Goal: Information Seeking & Learning: Understand process/instructions

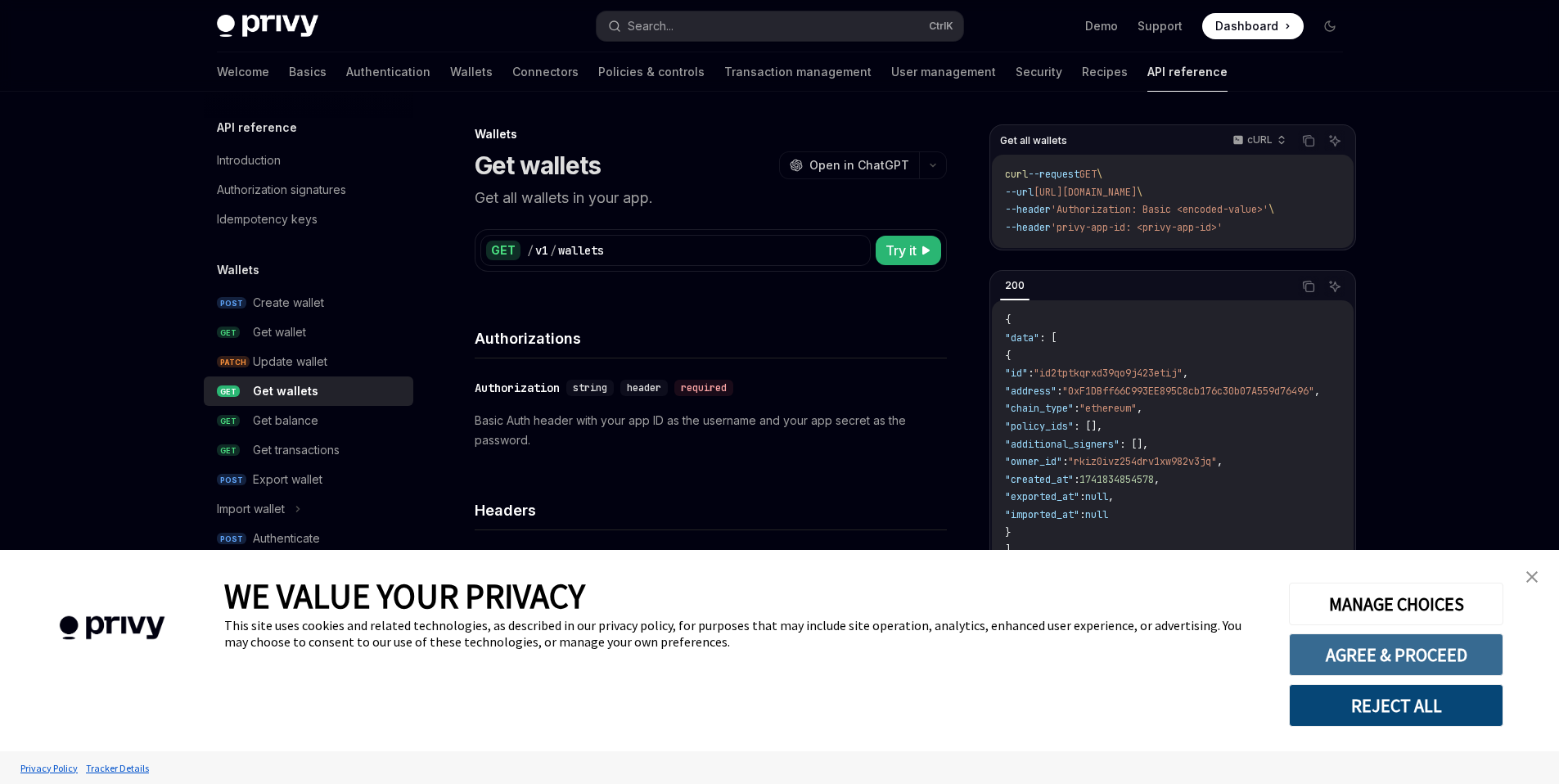
click at [1413, 660] on button "AGREE & PROCEED" at bounding box center [1397, 655] width 215 height 43
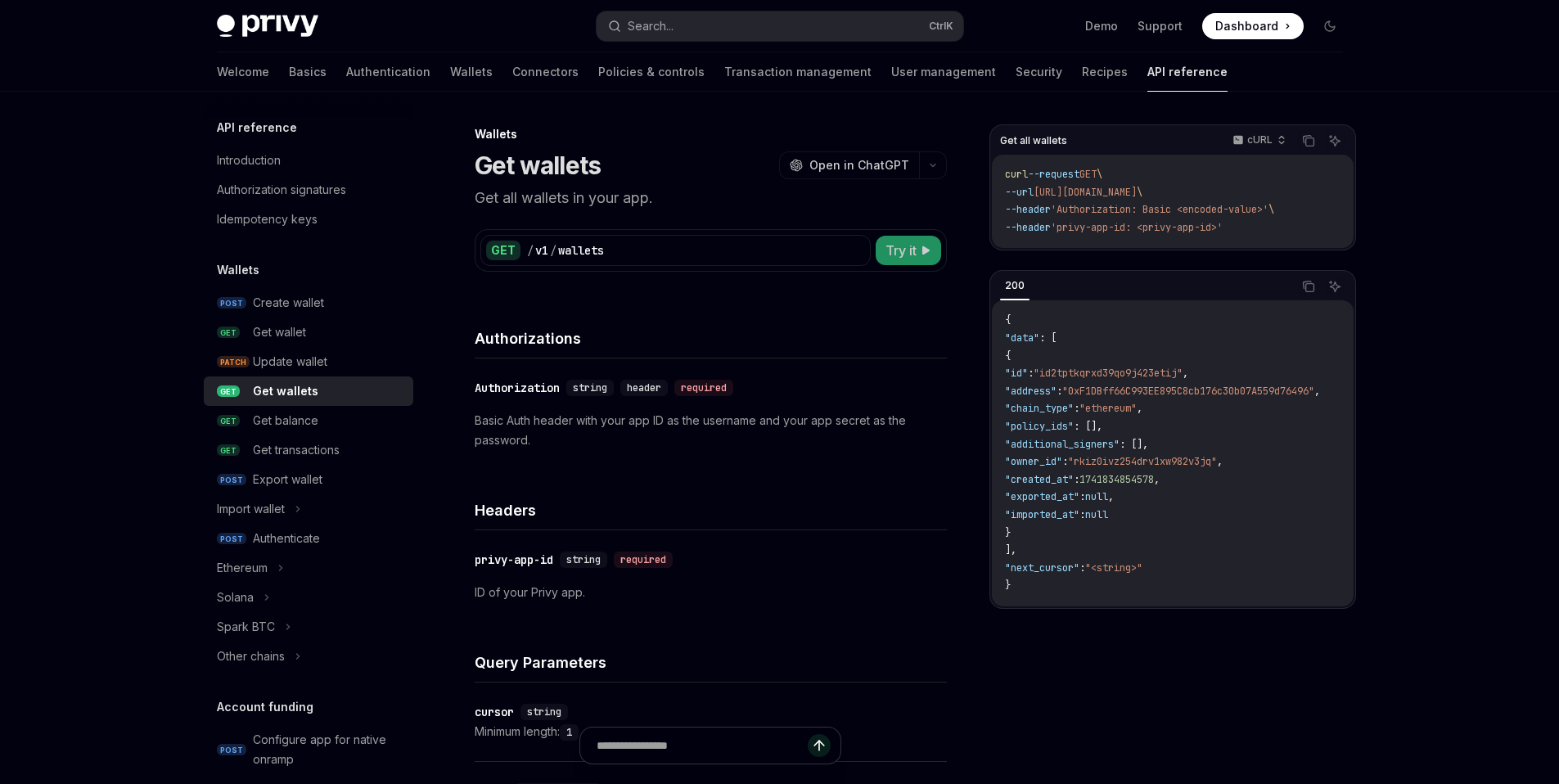
click at [919, 249] on button "Try it" at bounding box center [909, 250] width 65 height 29
type textarea "*"
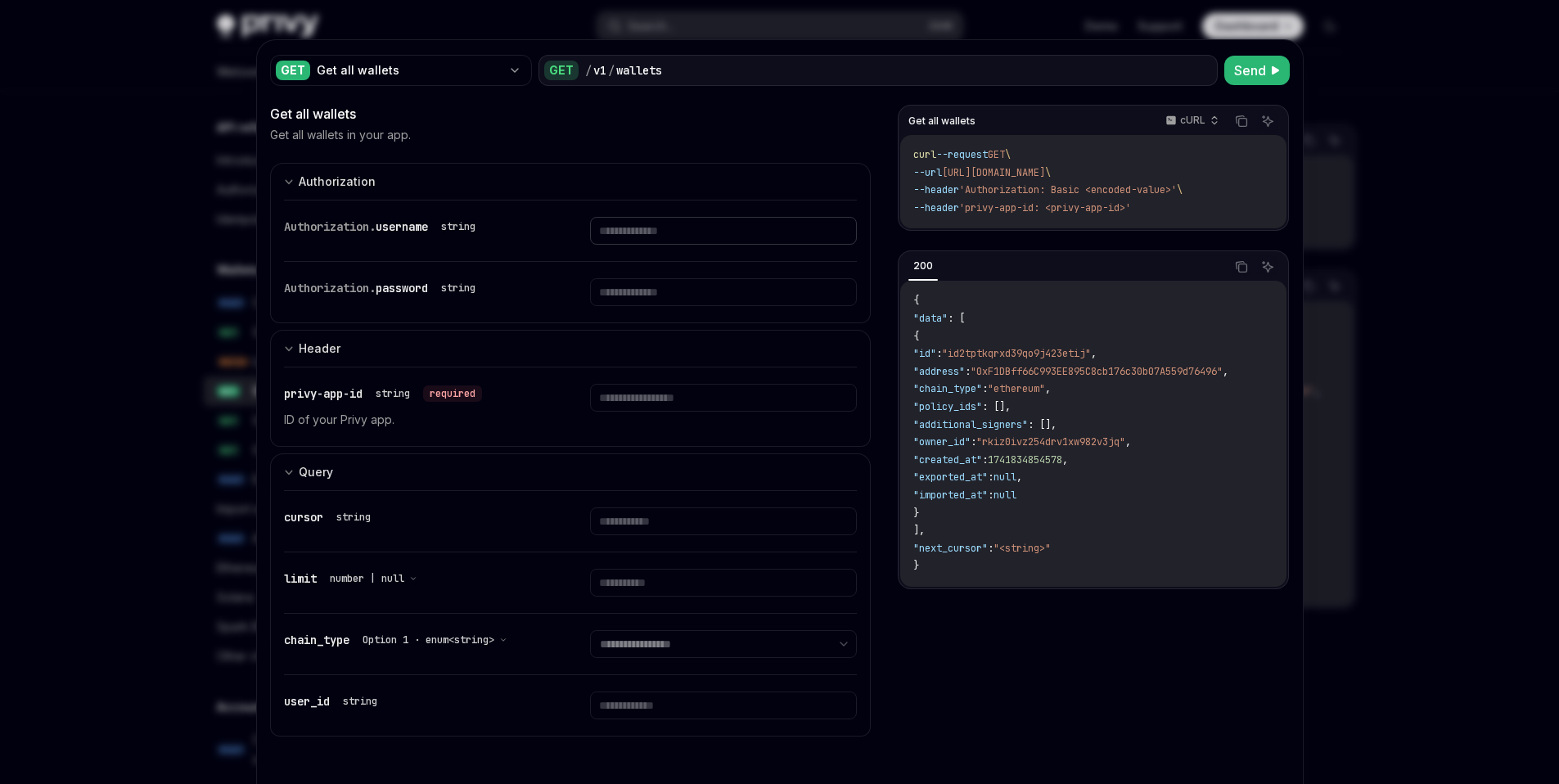
click at [689, 242] on input "text" at bounding box center [723, 231] width 267 height 27
type input "**********"
click at [676, 287] on input "text" at bounding box center [701, 292] width 252 height 27
type input "**********"
click at [676, 398] on input "text" at bounding box center [723, 398] width 267 height 27
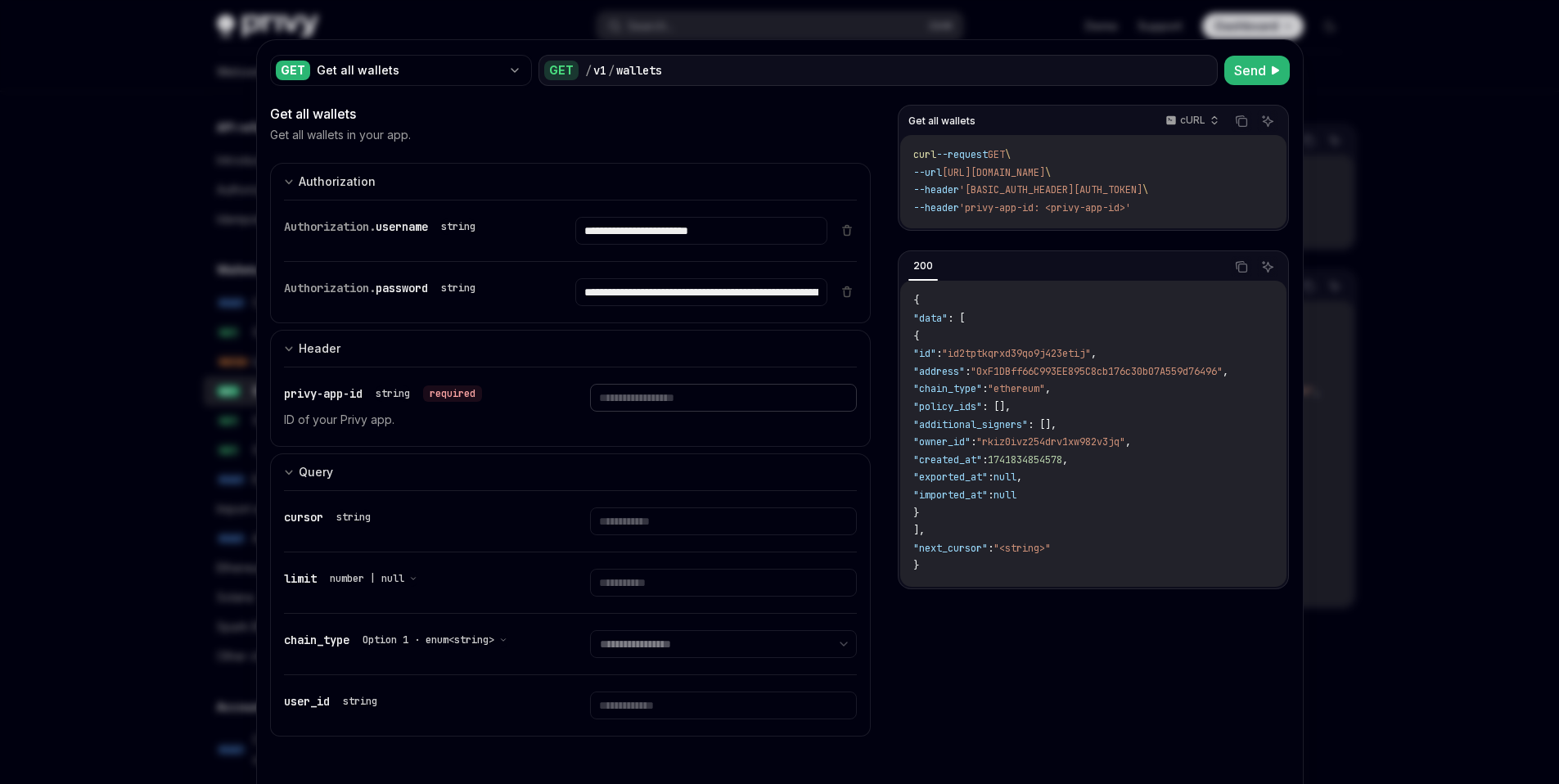
type input "**********"
click at [1263, 61] on button "Send" at bounding box center [1258, 70] width 65 height 29
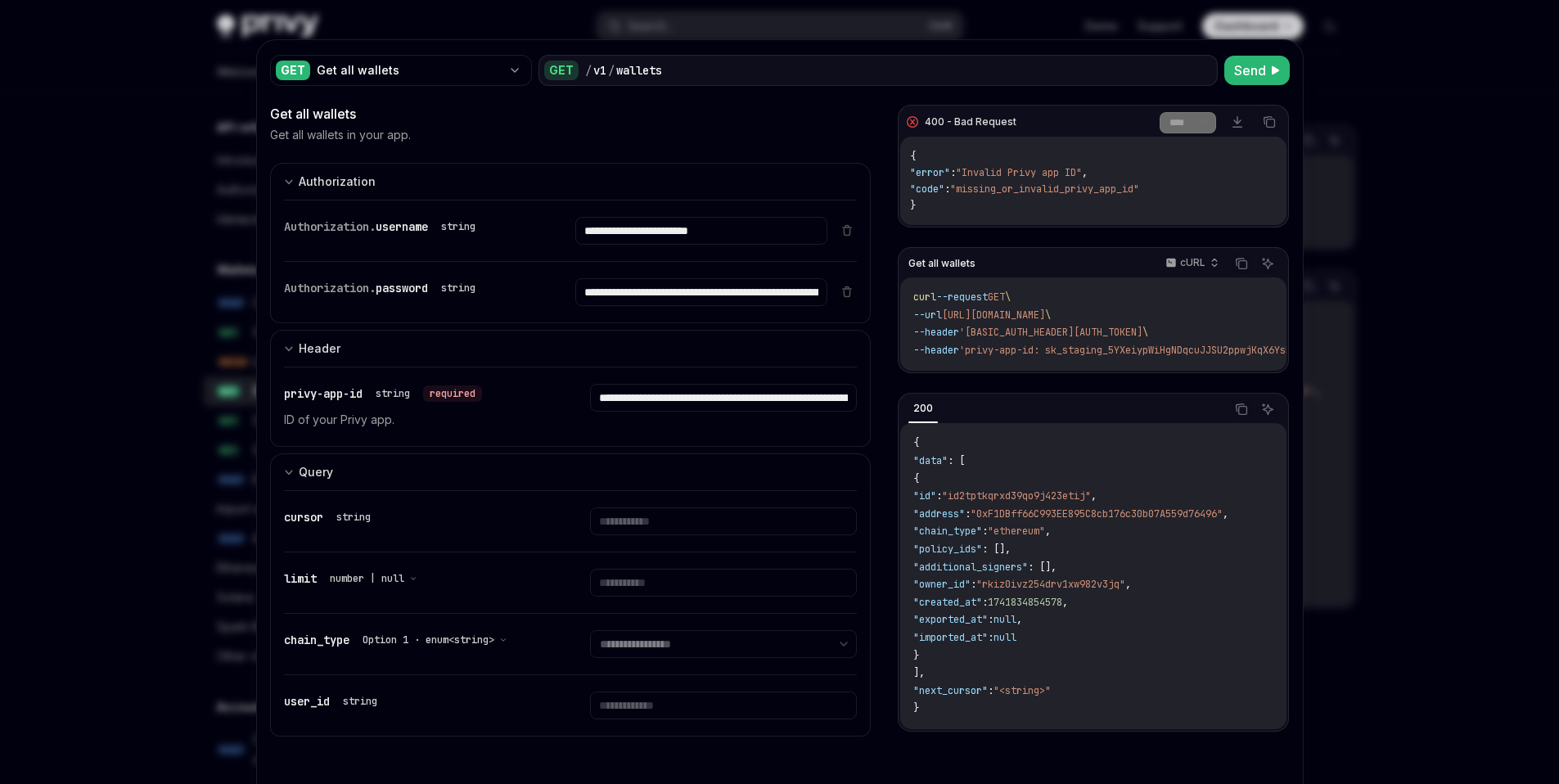
click at [1186, 15] on div at bounding box center [779, 392] width 1559 height 784
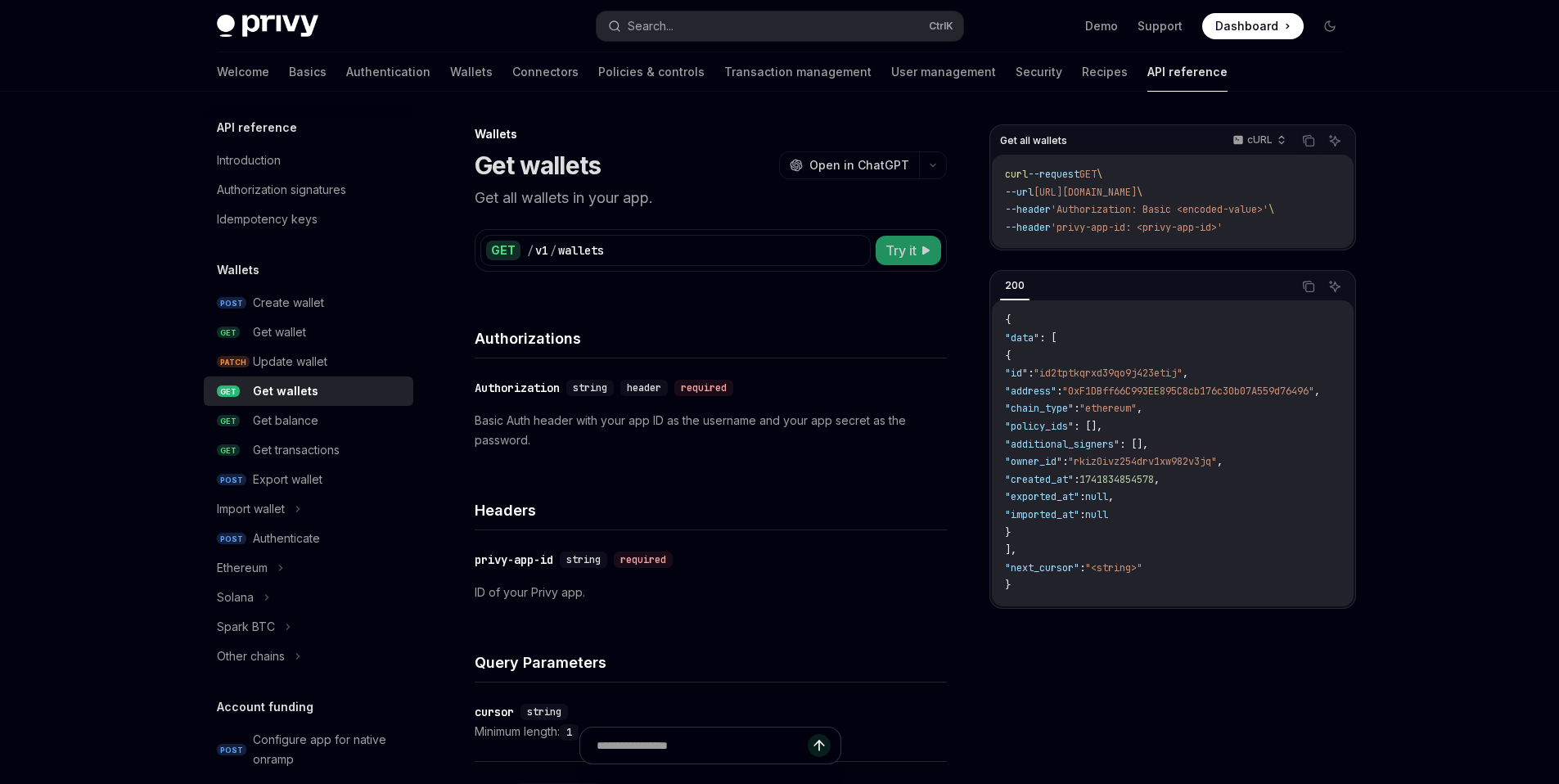
click at [917, 250] on button "Try it" at bounding box center [909, 250] width 65 height 29
type textarea "*"
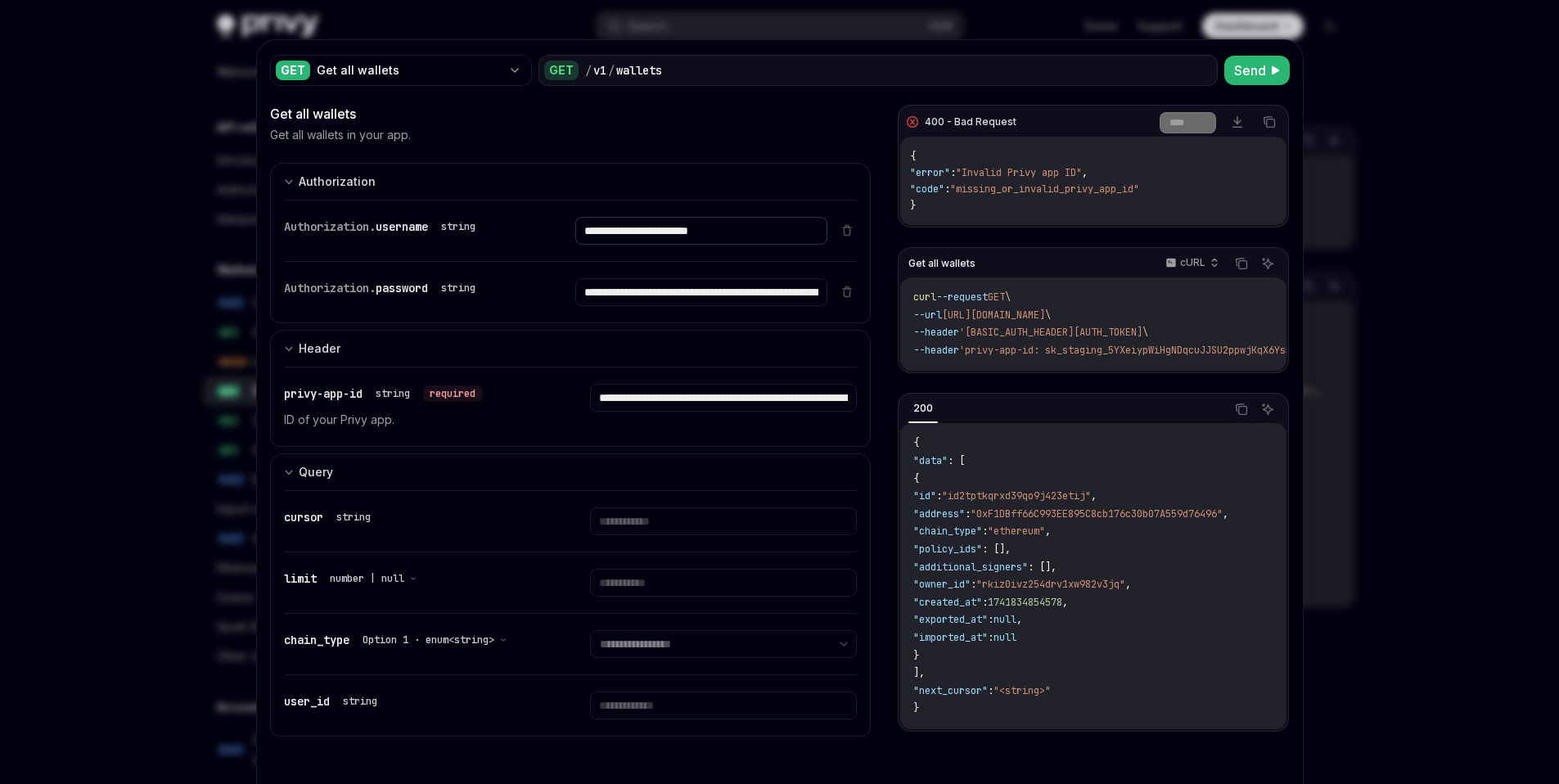
click at [748, 239] on input "**********" at bounding box center [701, 231] width 252 height 27
paste input "**********"
type input "**********"
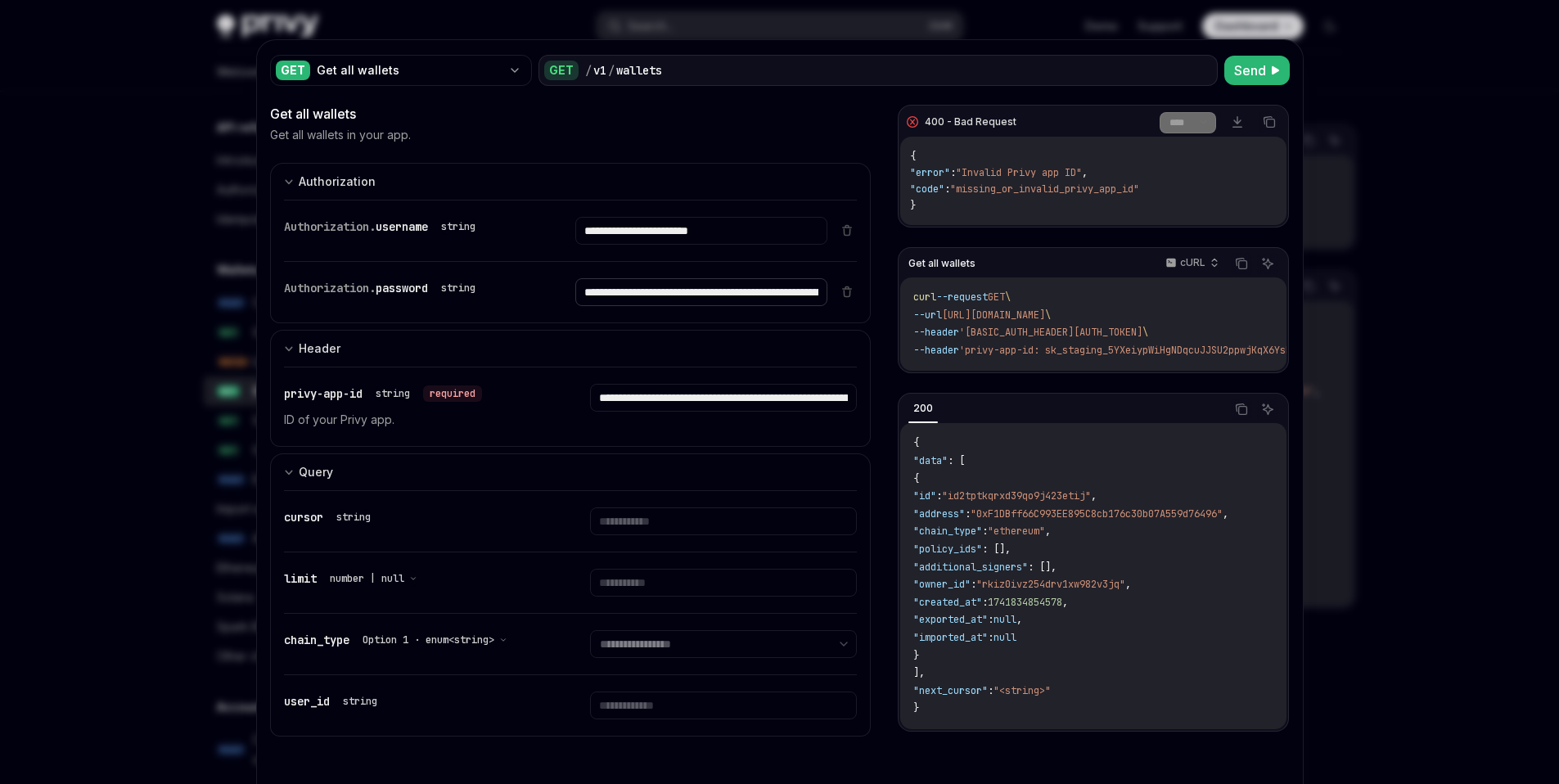
click at [704, 299] on input "**********" at bounding box center [701, 292] width 252 height 27
paste input "**********"
type input "**********"
click at [692, 395] on input "**********" at bounding box center [723, 398] width 267 height 27
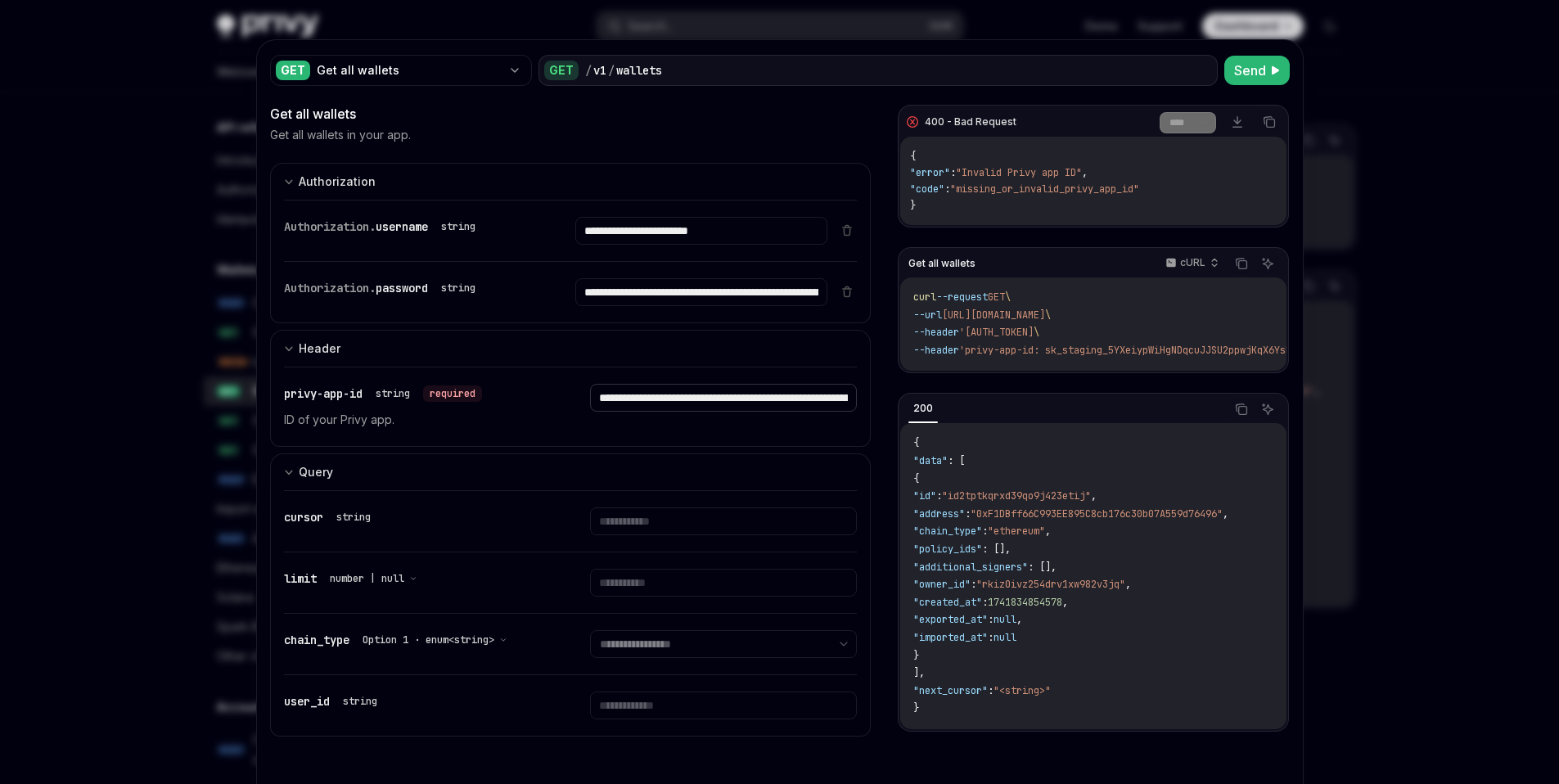
click at [692, 395] on input "**********" at bounding box center [723, 398] width 267 height 27
paste input "**********"
type input "**********"
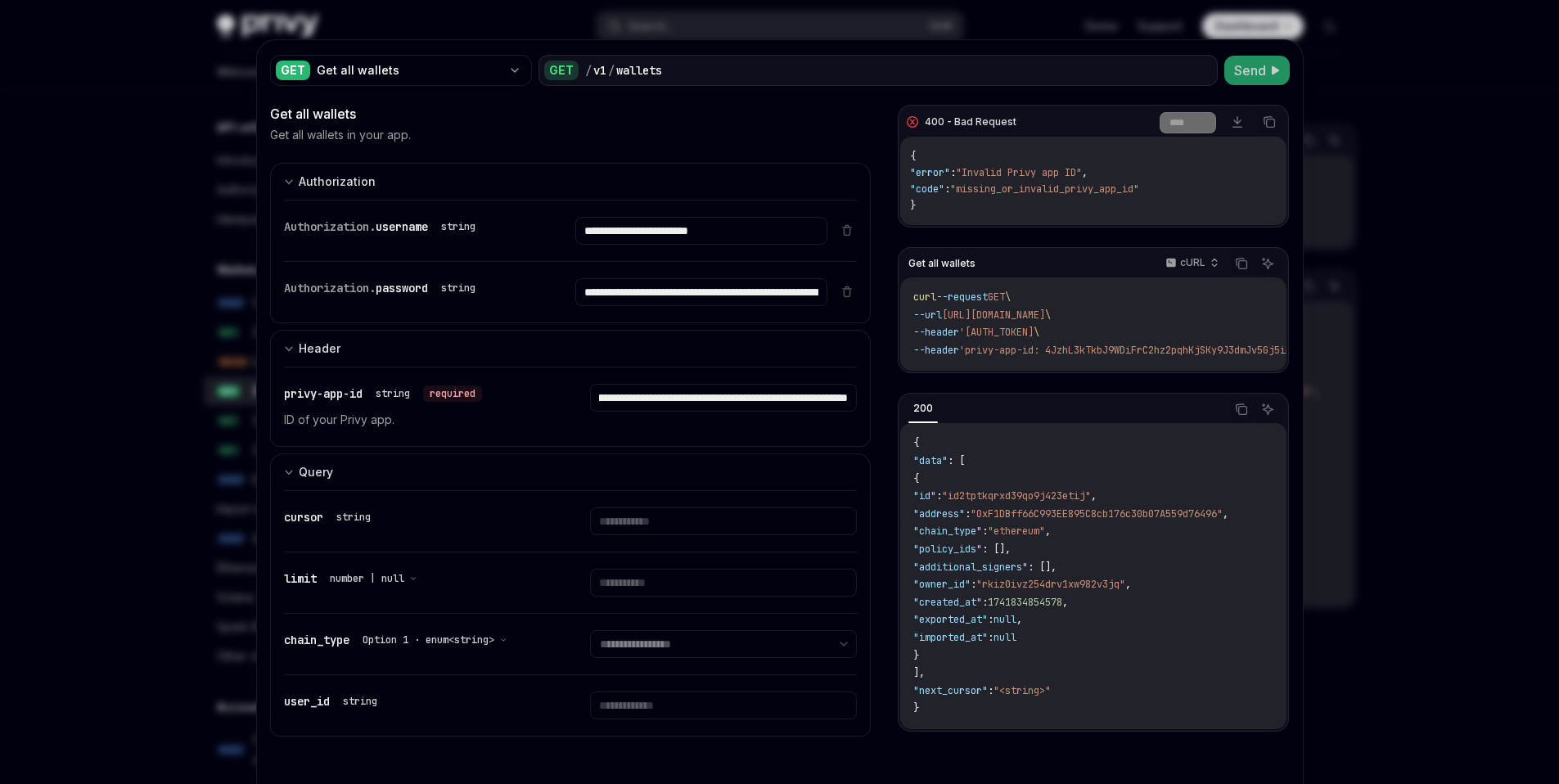
scroll to position [0, 0]
click at [1244, 71] on span "Send" at bounding box center [1250, 70] width 32 height 20
click at [703, 401] on input "**********" at bounding box center [723, 398] width 267 height 27
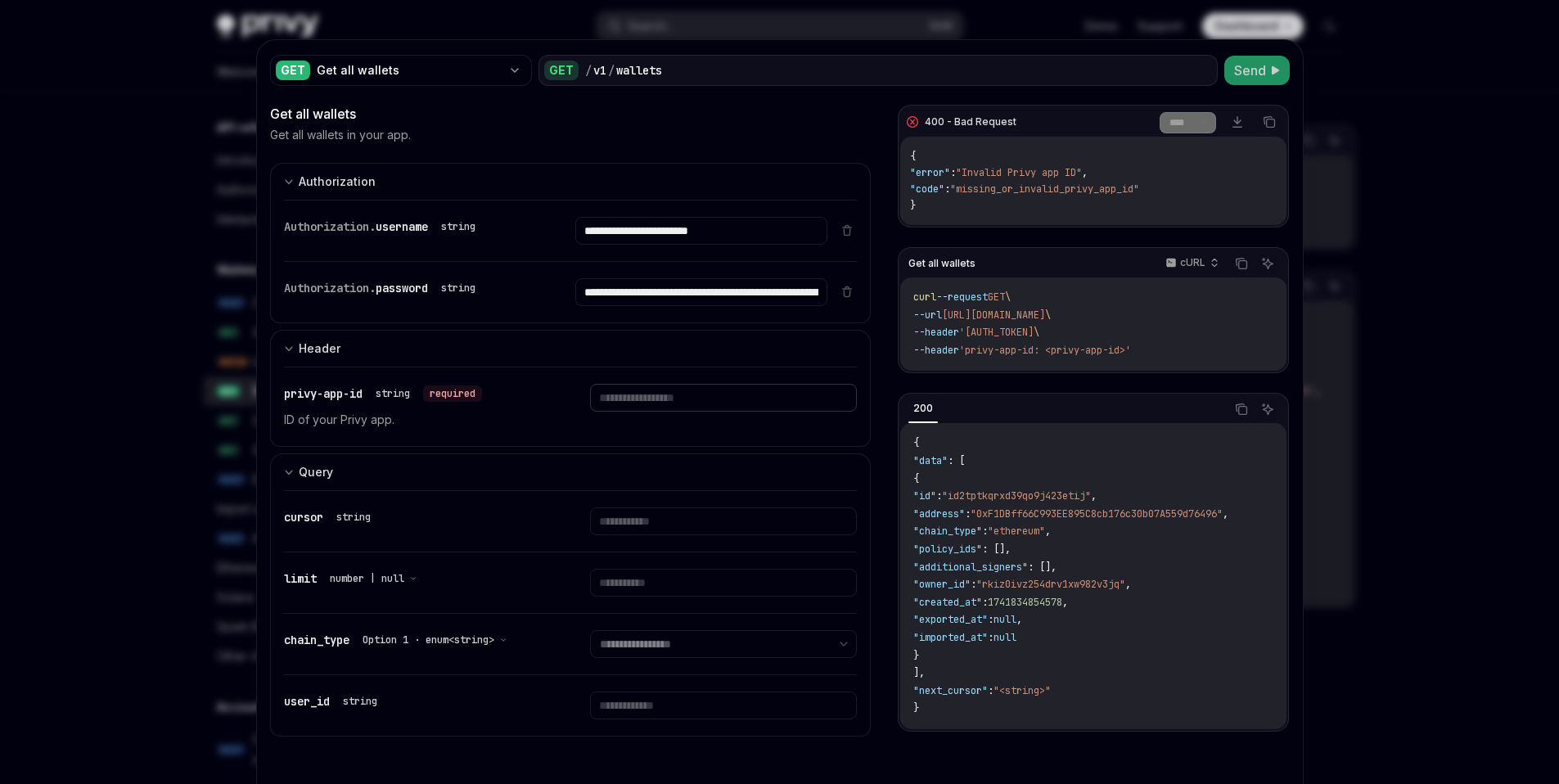
click at [703, 401] on input "text" at bounding box center [723, 398] width 267 height 27
type input "**********"
click at [1260, 67] on span "Send" at bounding box center [1250, 70] width 32 height 20
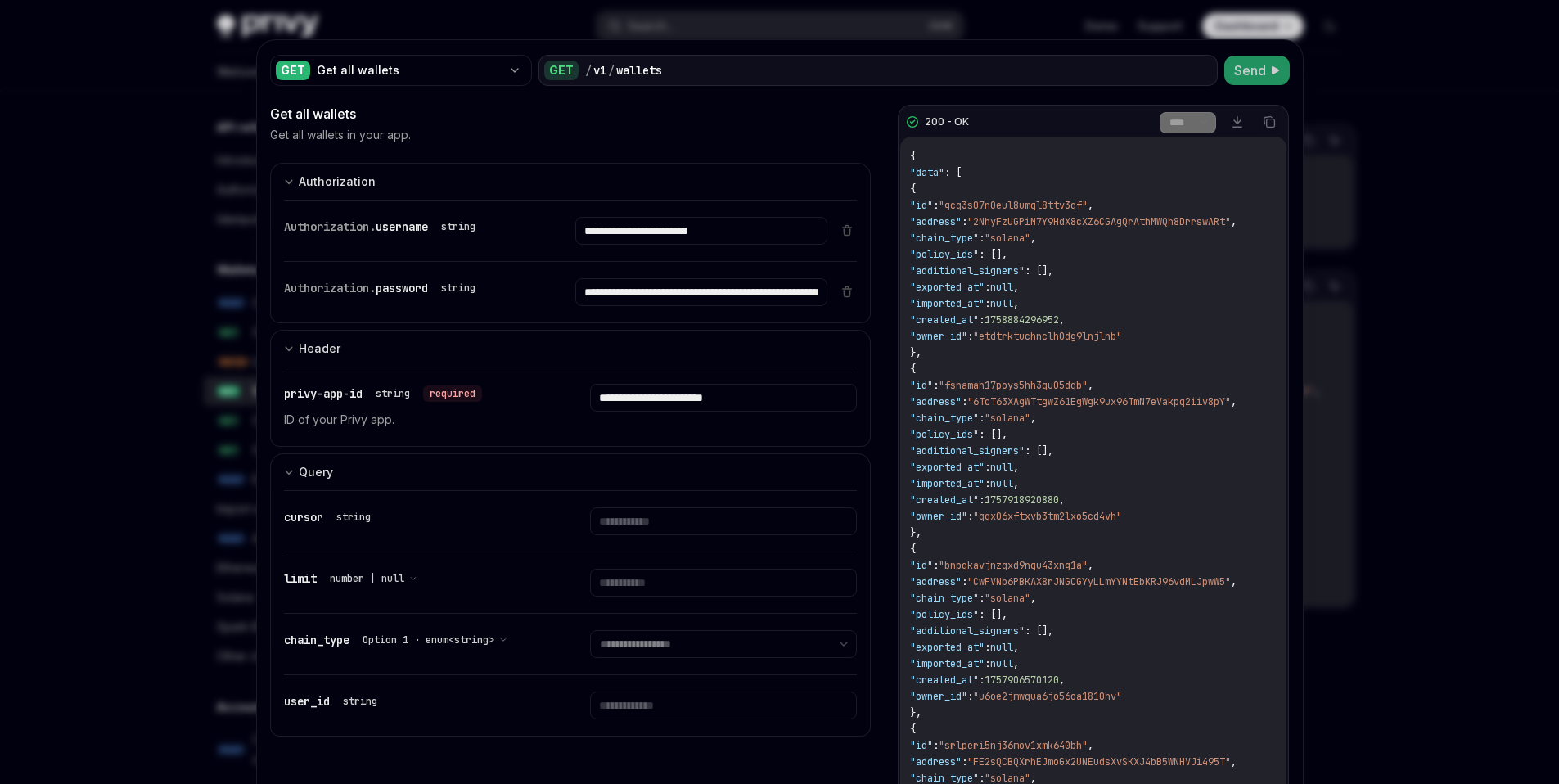
click at [1399, 392] on div at bounding box center [779, 392] width 1559 height 784
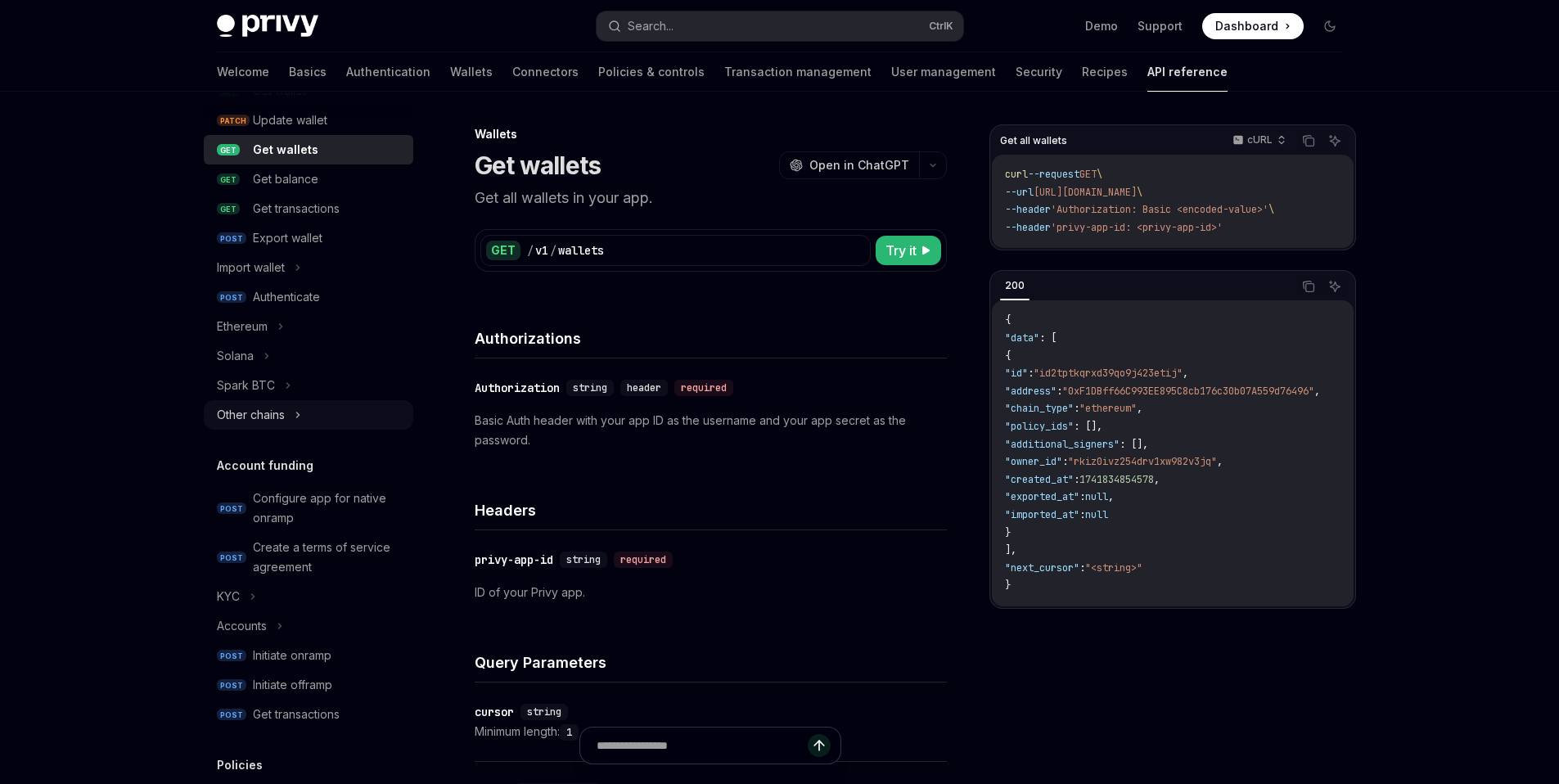
scroll to position [228, 0]
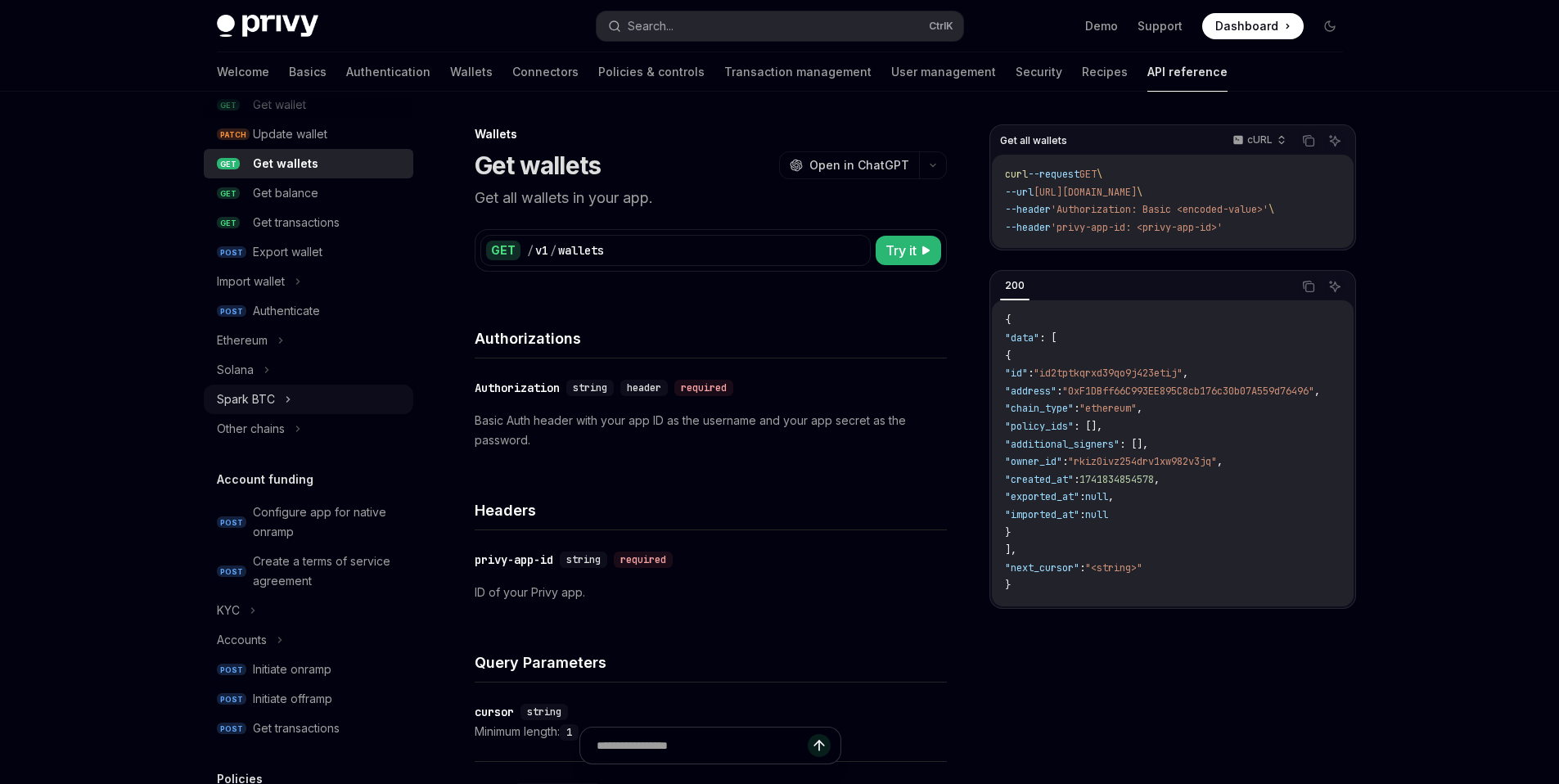
click at [289, 409] on icon at bounding box center [289, 399] width 7 height 20
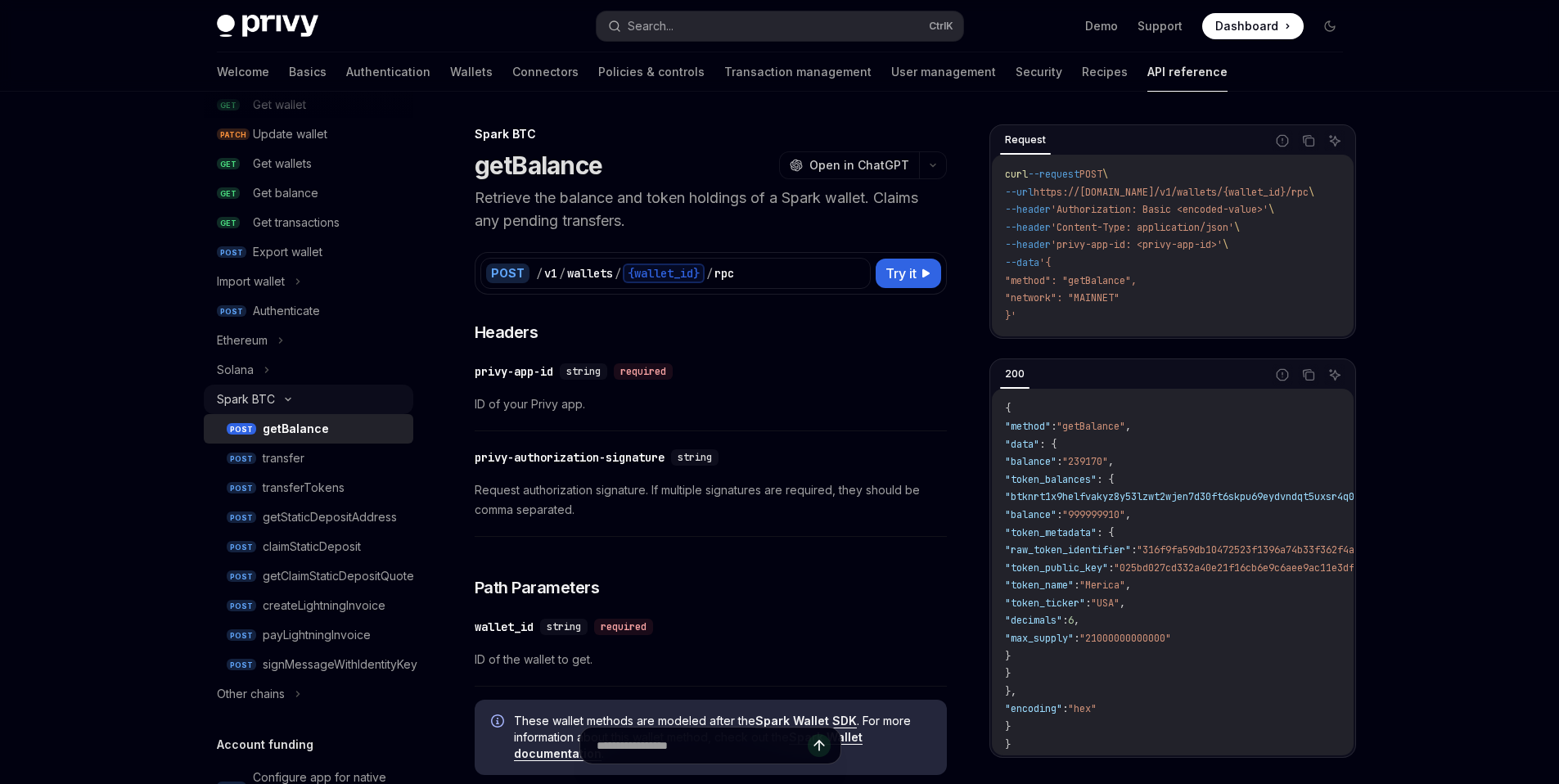
click at [285, 404] on div "Spark BTC" at bounding box center [308, 399] width 210 height 29
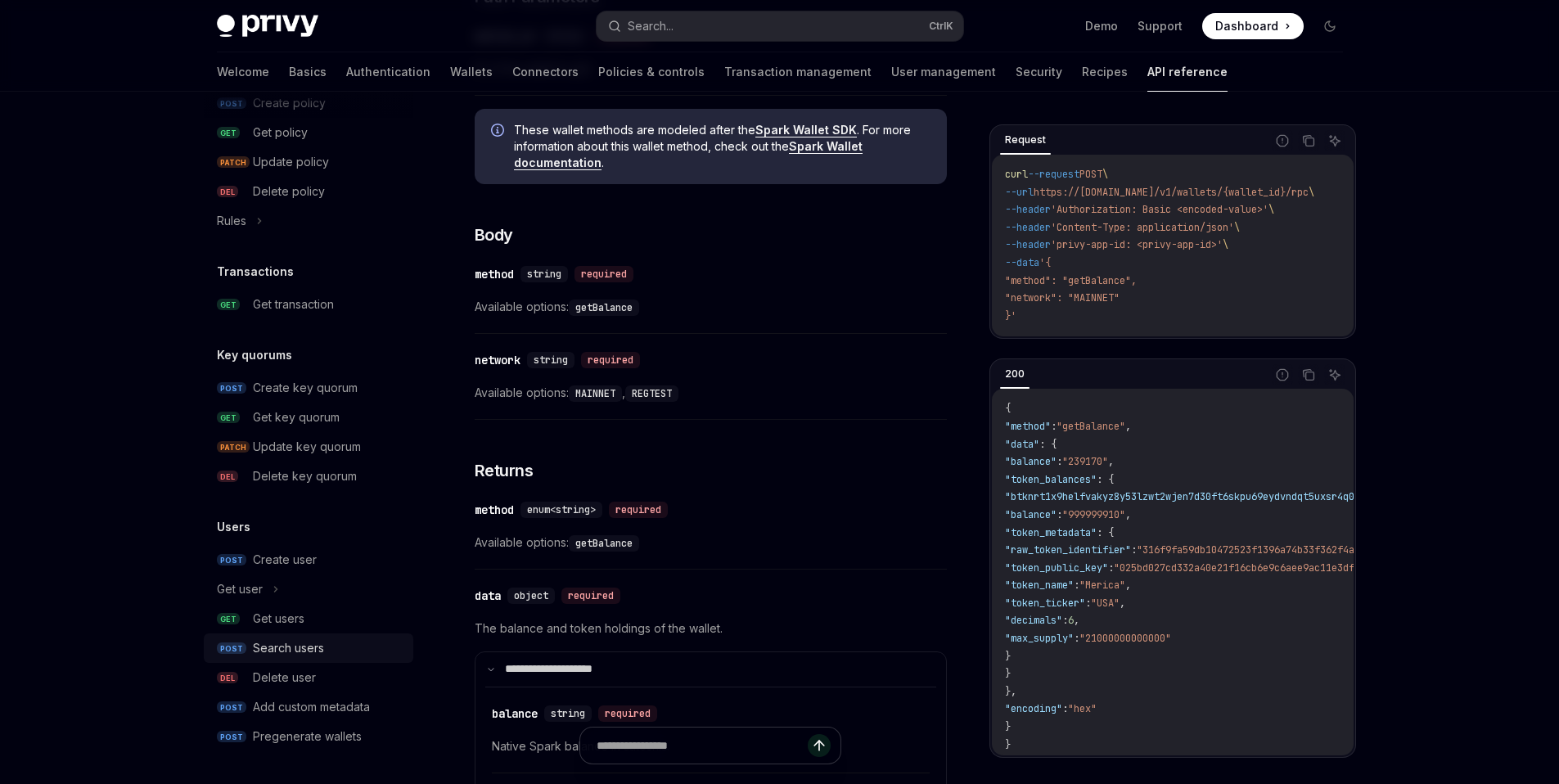
scroll to position [1391, 0]
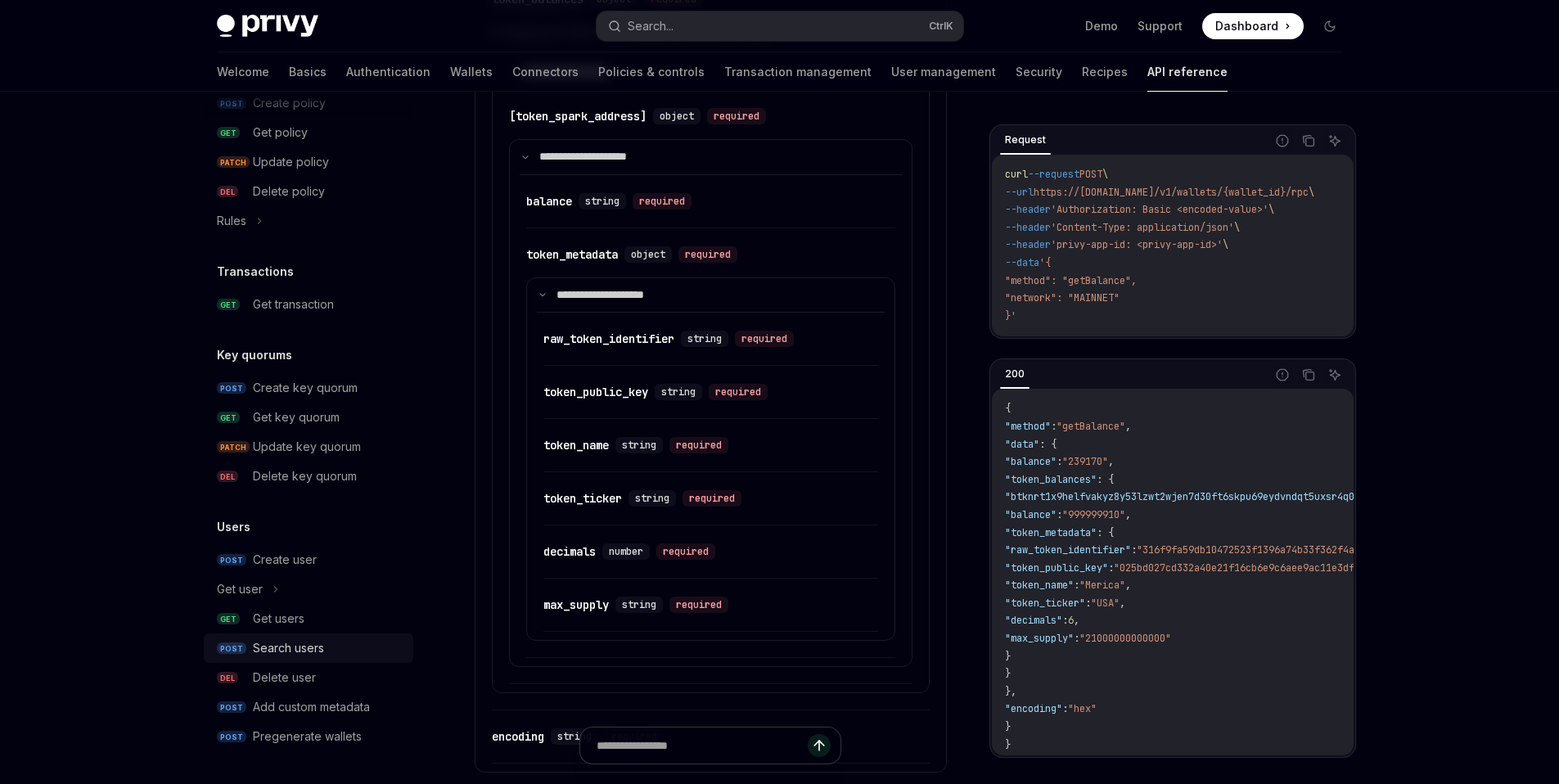
click at [313, 655] on div "Search users" at bounding box center [288, 647] width 71 height 20
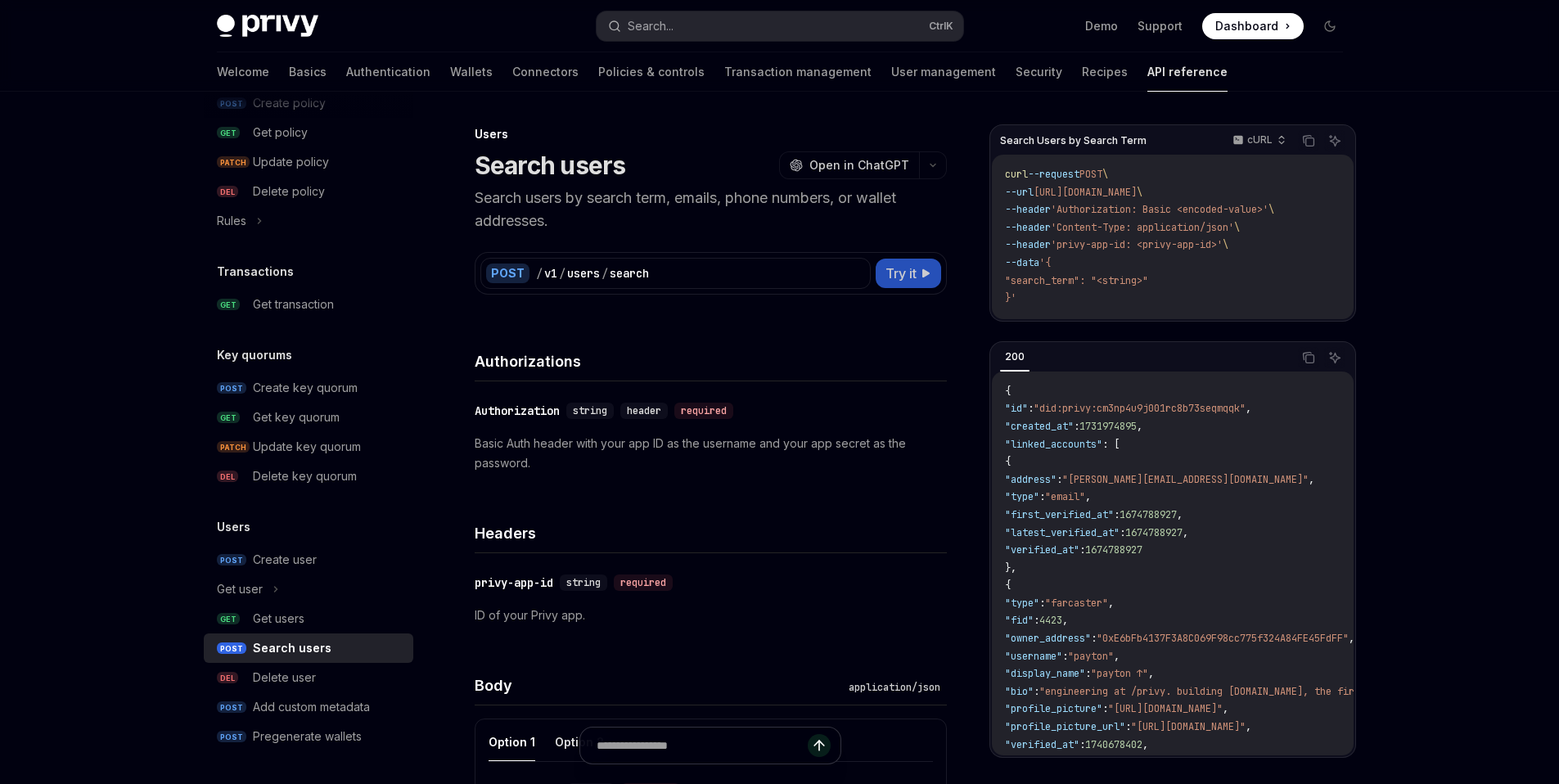
click at [904, 272] on span "Try it" at bounding box center [901, 273] width 31 height 20
type textarea "*"
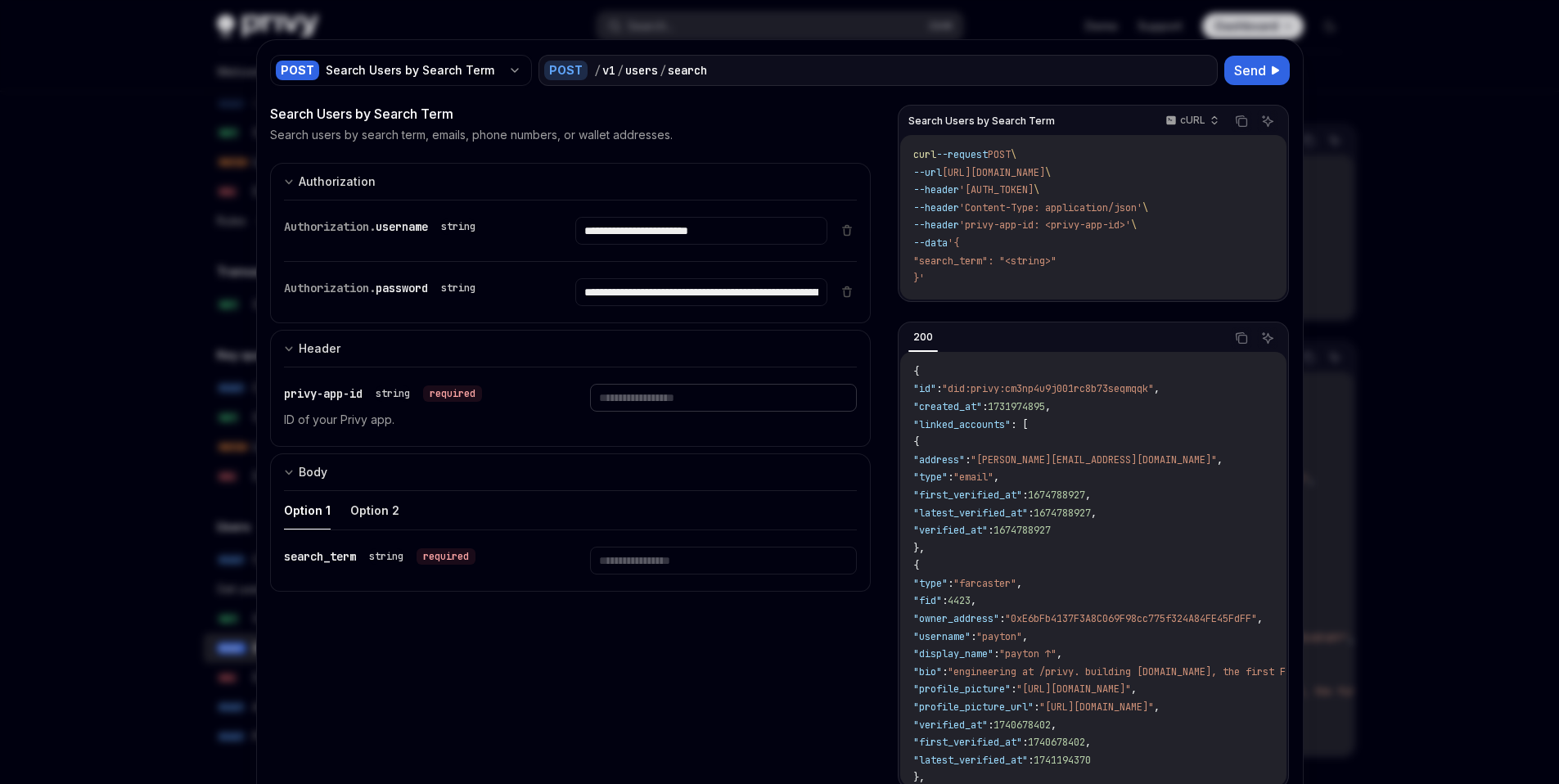
click at [721, 400] on input "text" at bounding box center [723, 398] width 267 height 27
type input "**********"
click at [363, 519] on button "Option 2" at bounding box center [375, 510] width 49 height 39
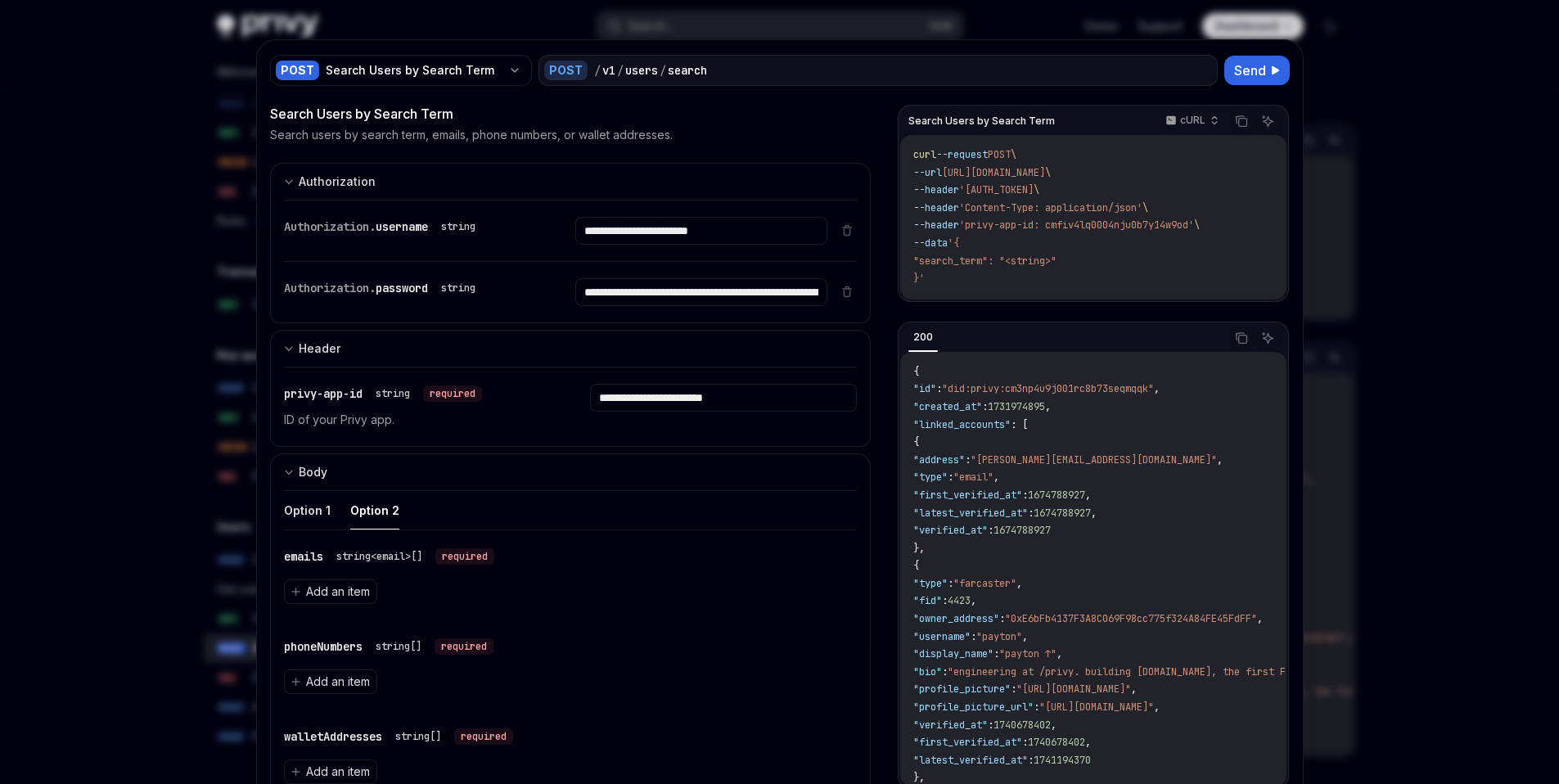
scroll to position [85, 0]
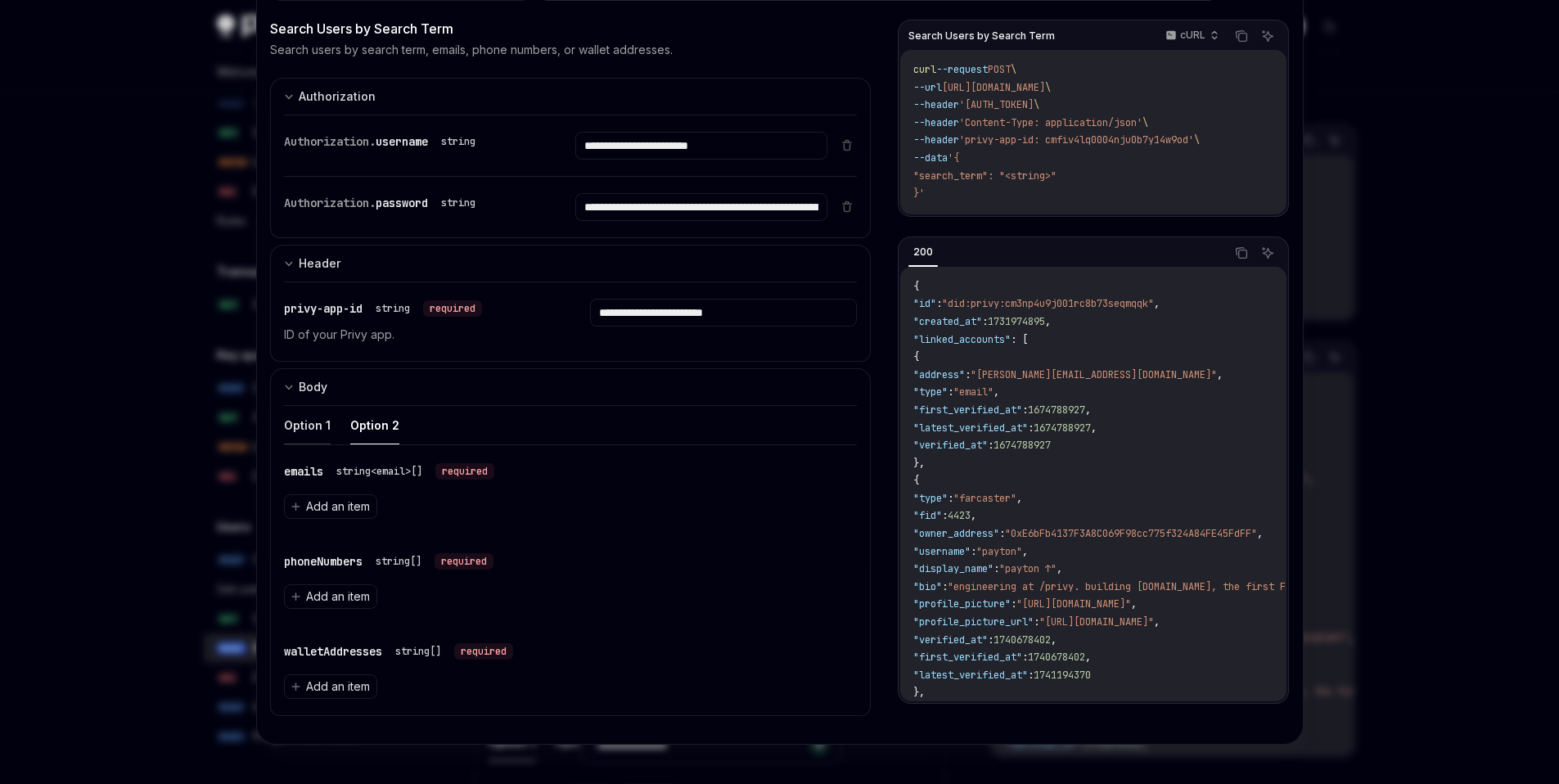
click at [304, 441] on button "Option 1" at bounding box center [308, 425] width 46 height 39
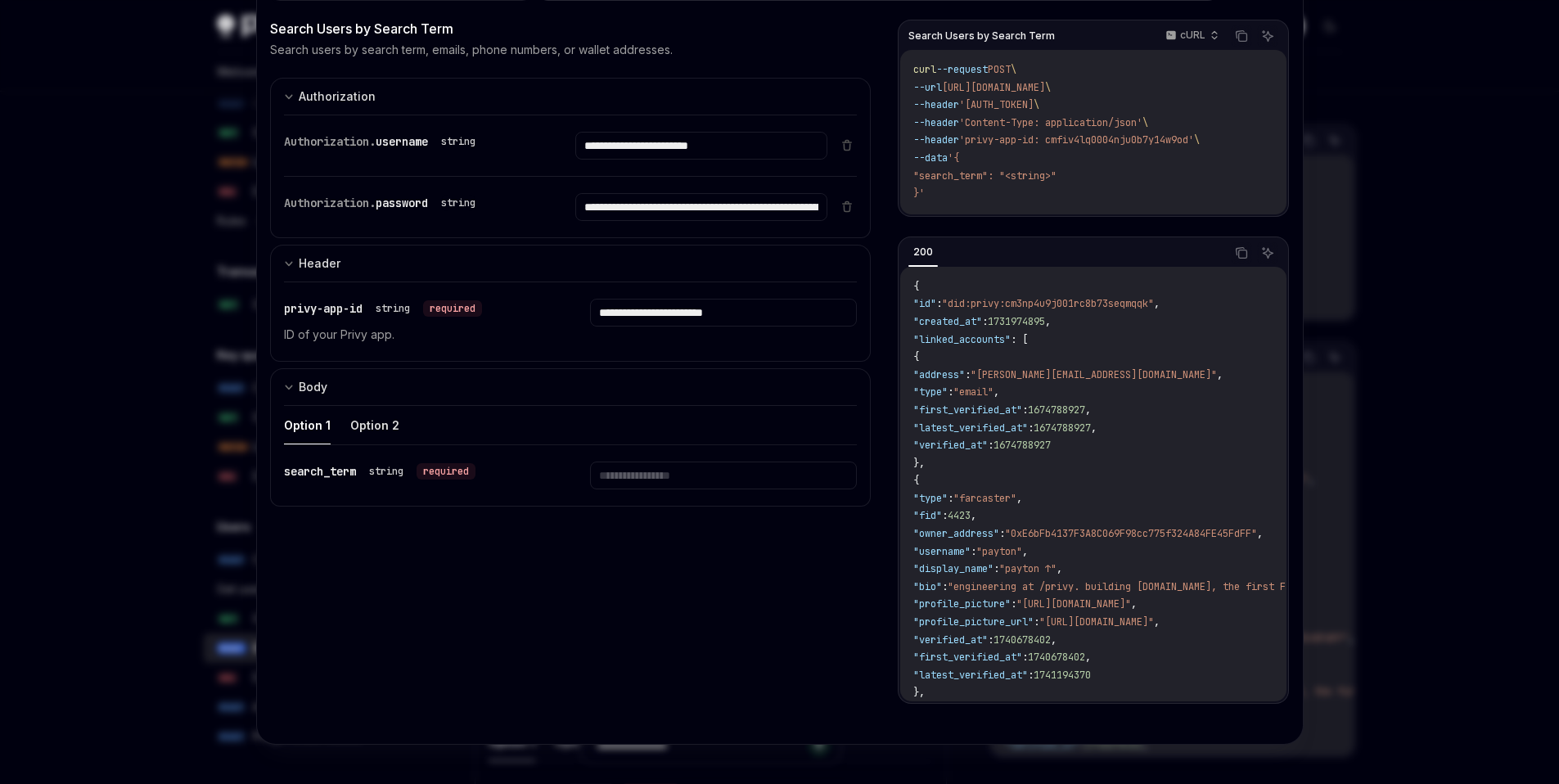
click at [161, 592] on div at bounding box center [779, 392] width 1559 height 784
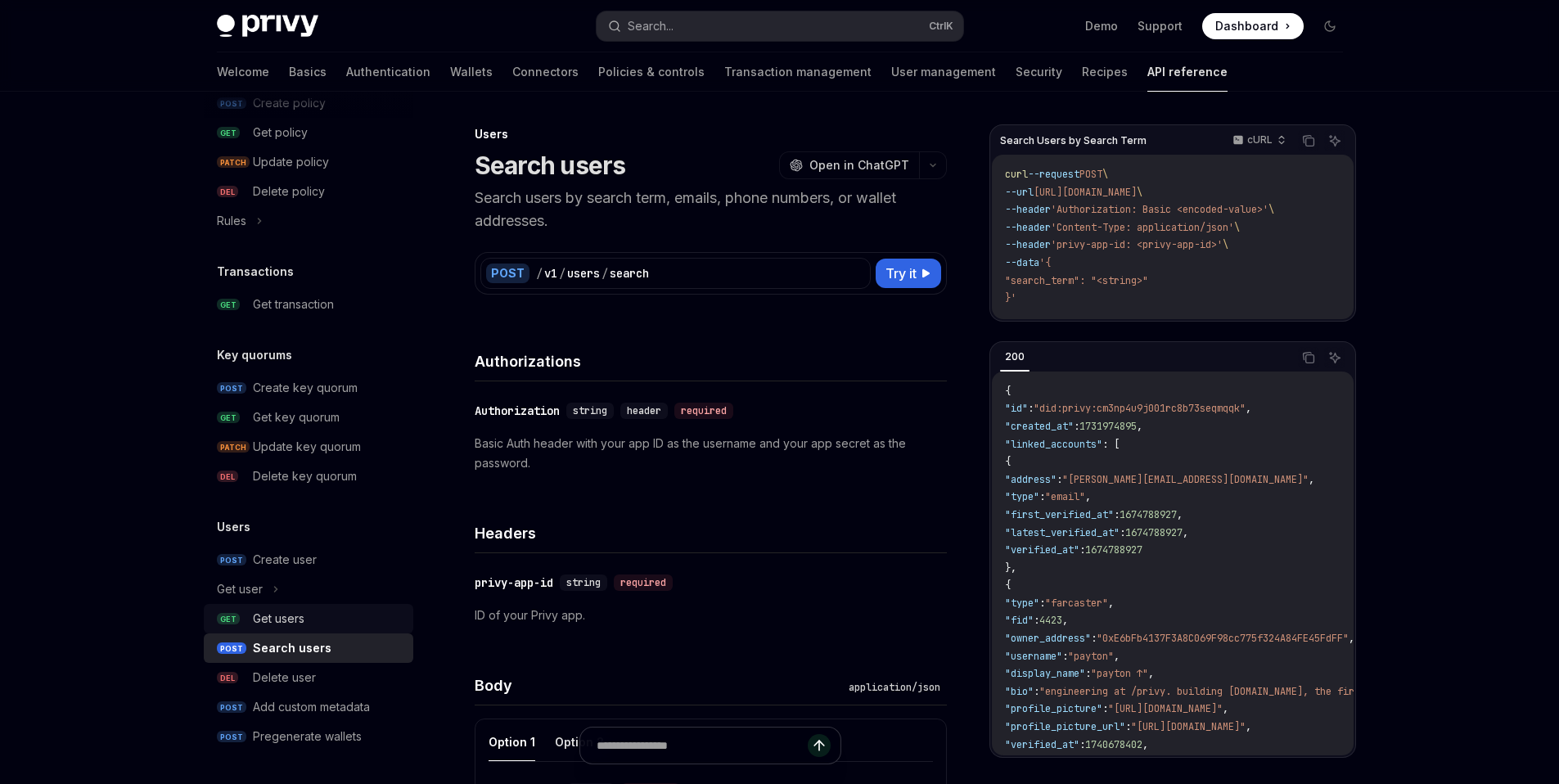
click at [358, 614] on div "Get users" at bounding box center [327, 618] width 150 height 20
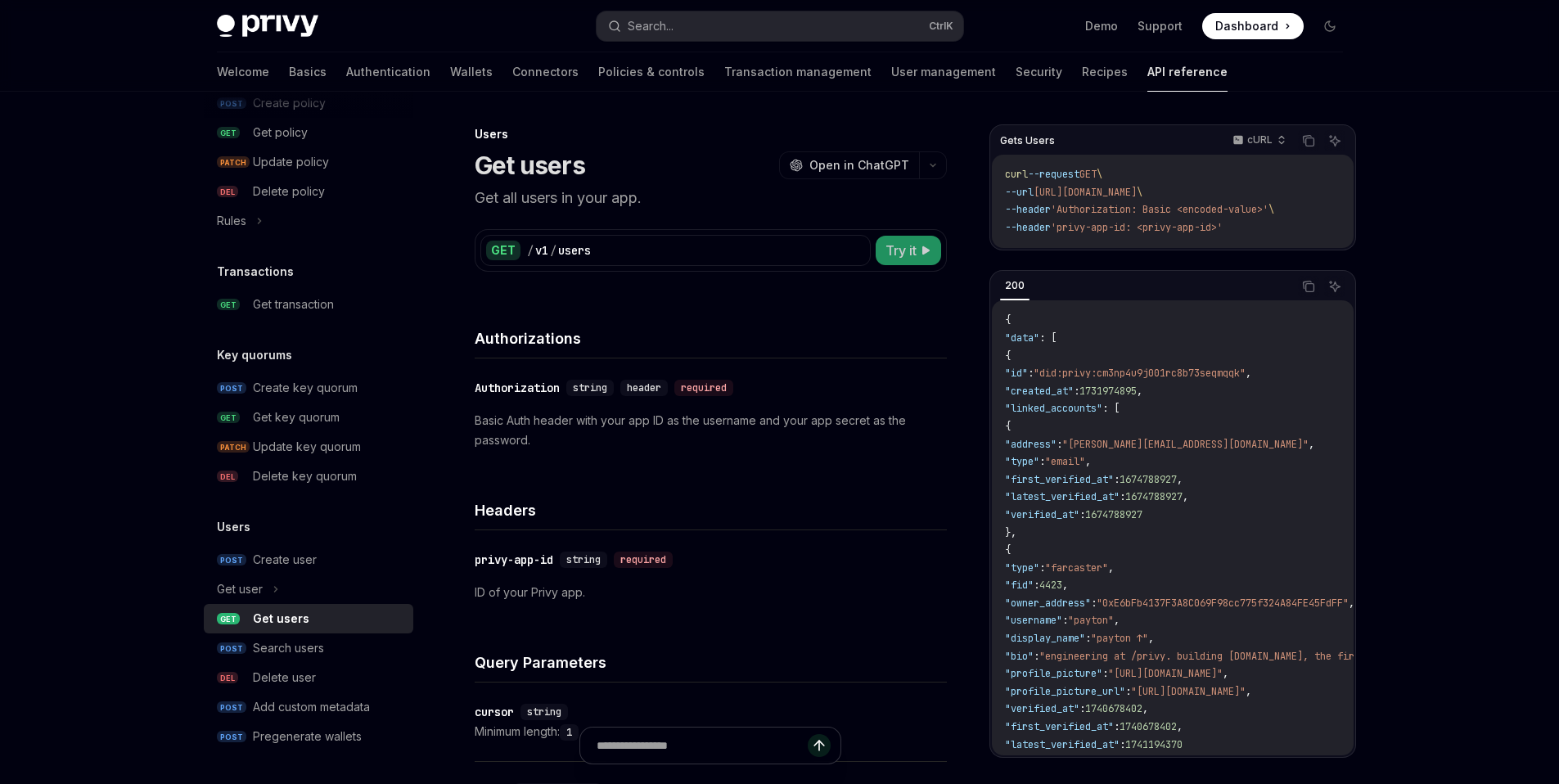
click at [916, 252] on span "Try it" at bounding box center [901, 250] width 31 height 20
type textarea "*"
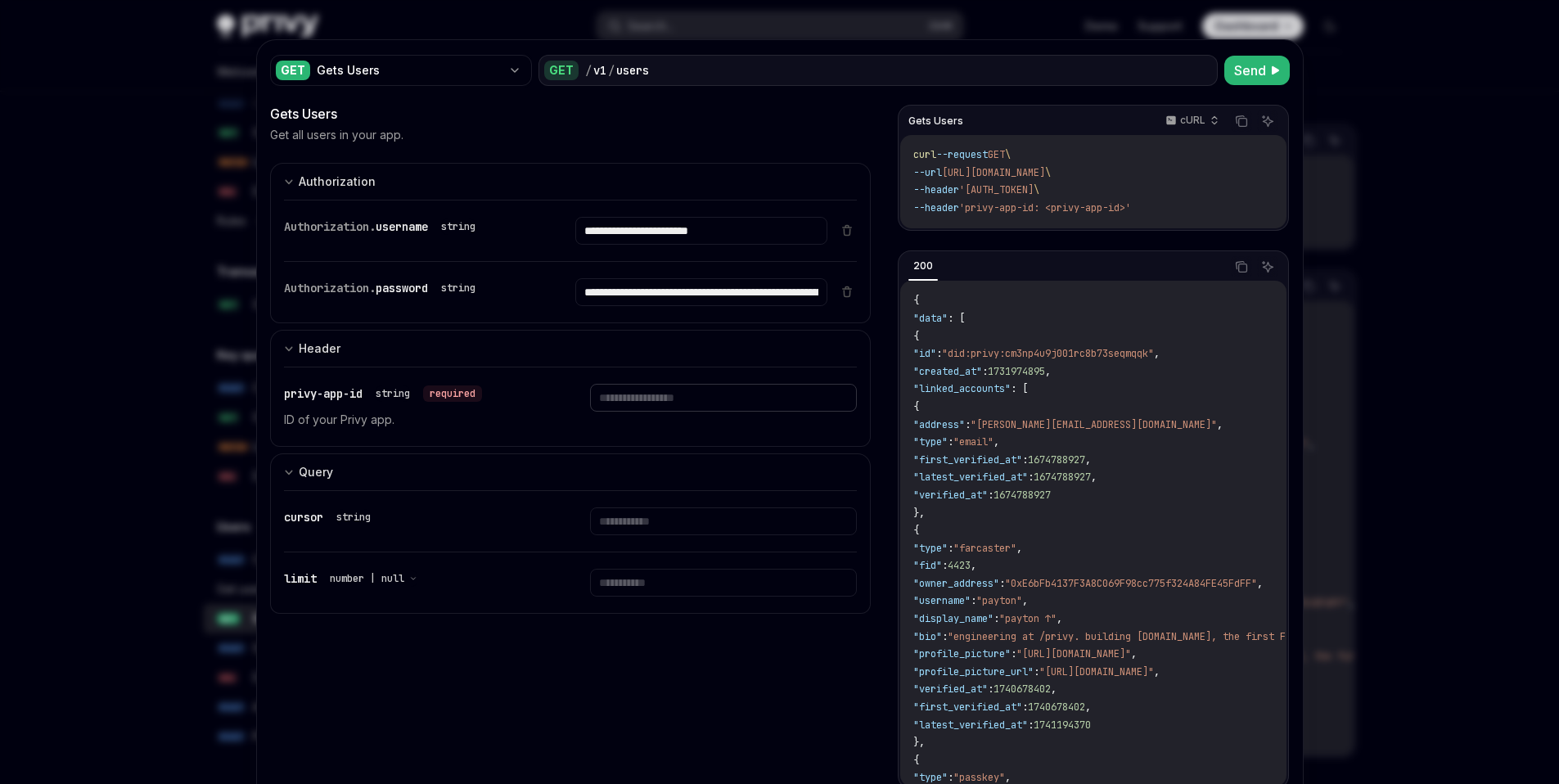
click at [764, 399] on input "text" at bounding box center [723, 398] width 267 height 27
type input "**********"
click at [1263, 78] on button "Send" at bounding box center [1258, 70] width 65 height 29
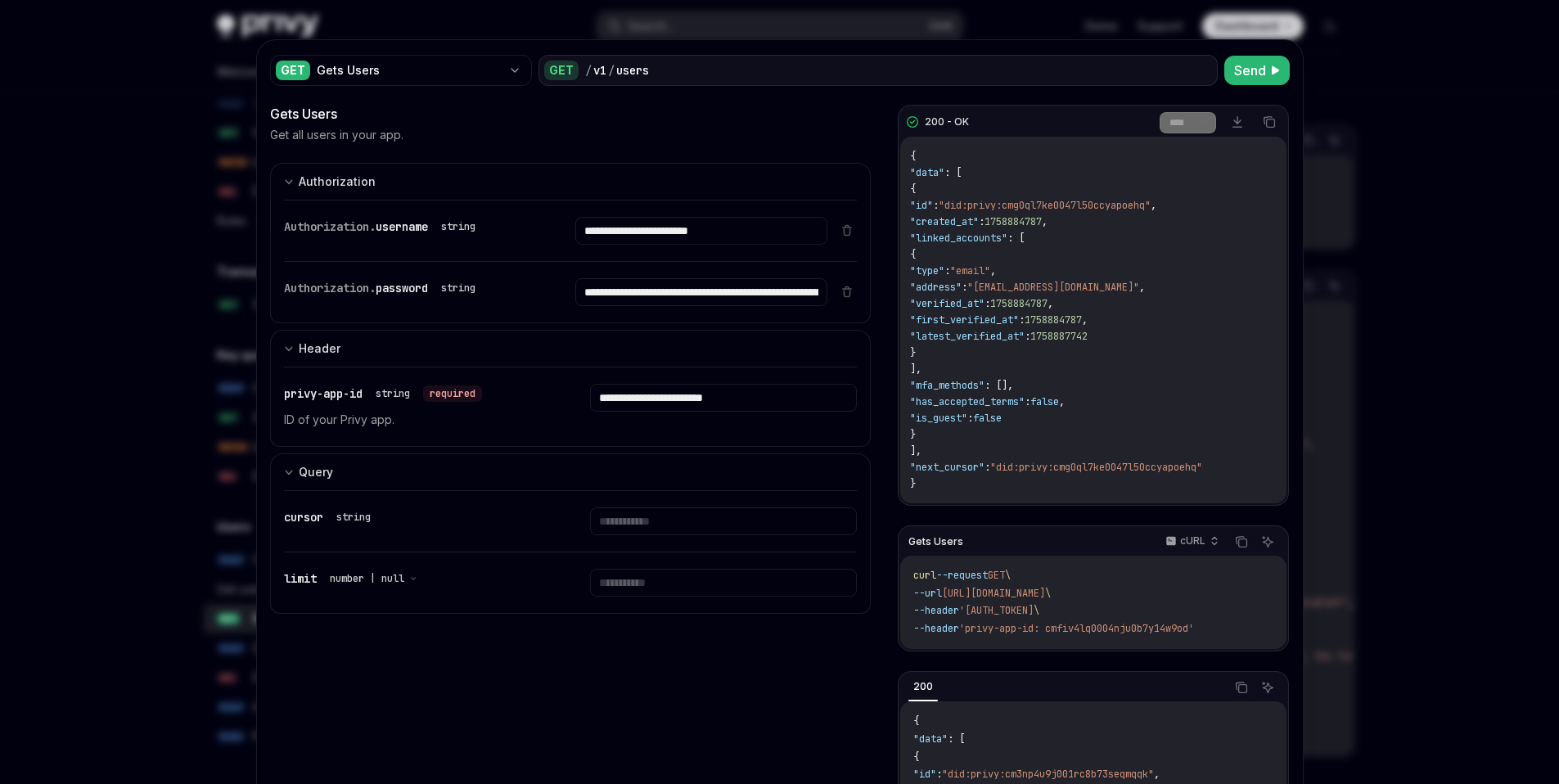
click at [1366, 306] on div at bounding box center [779, 392] width 1559 height 784
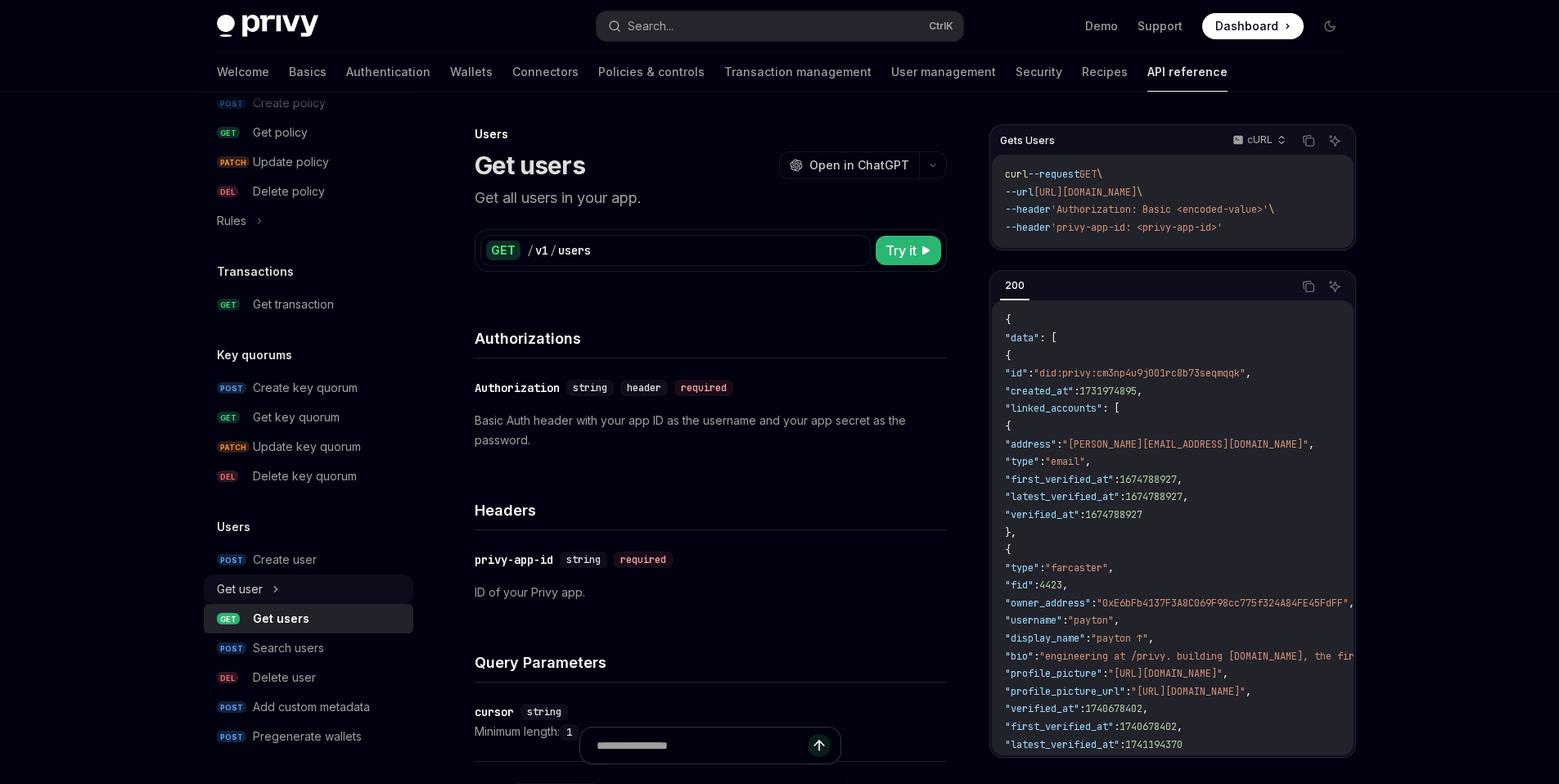
click at [326, 601] on div "Get user" at bounding box center [308, 589] width 210 height 29
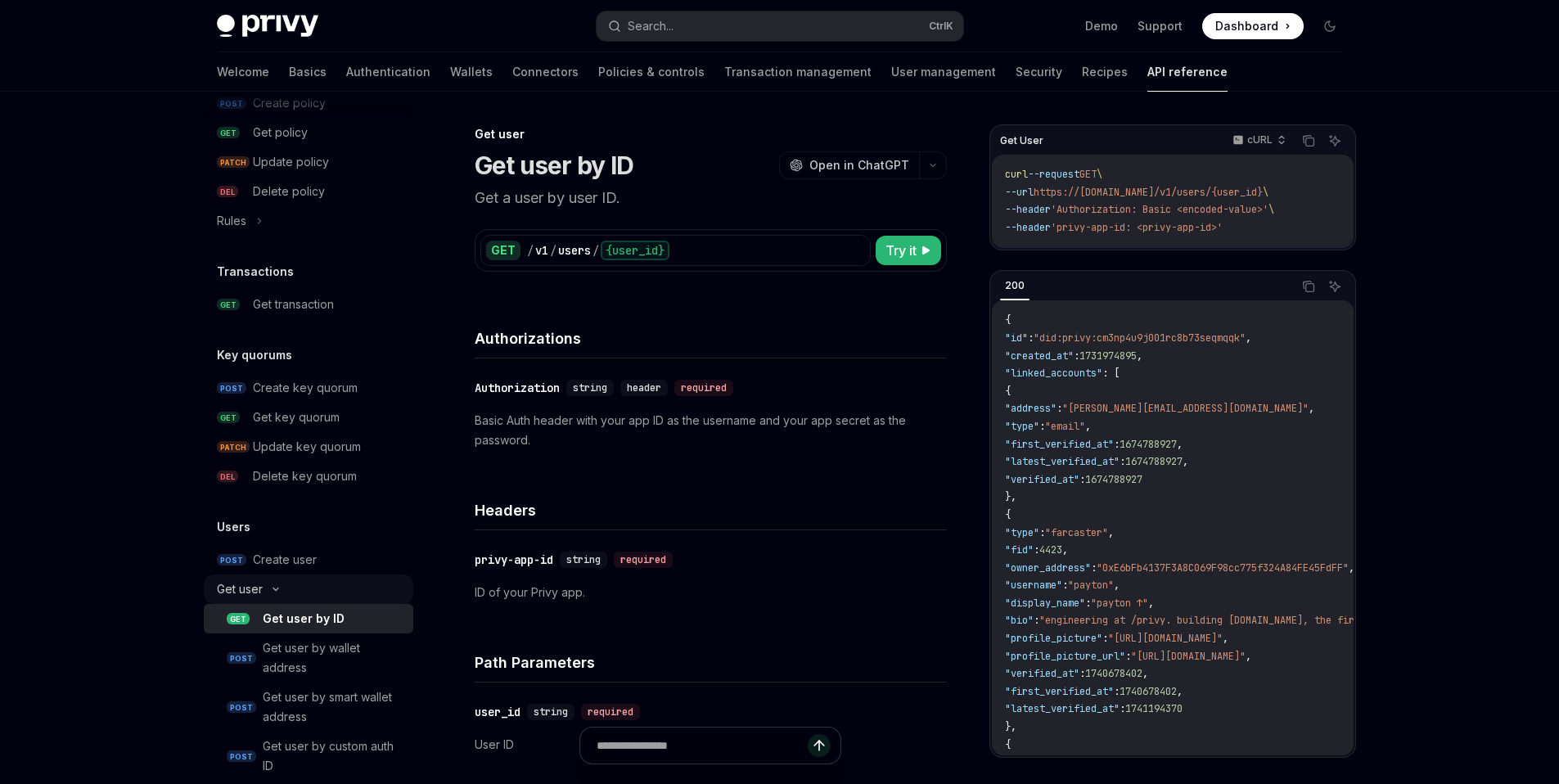
click at [320, 592] on div "Get user" at bounding box center [308, 589] width 210 height 29
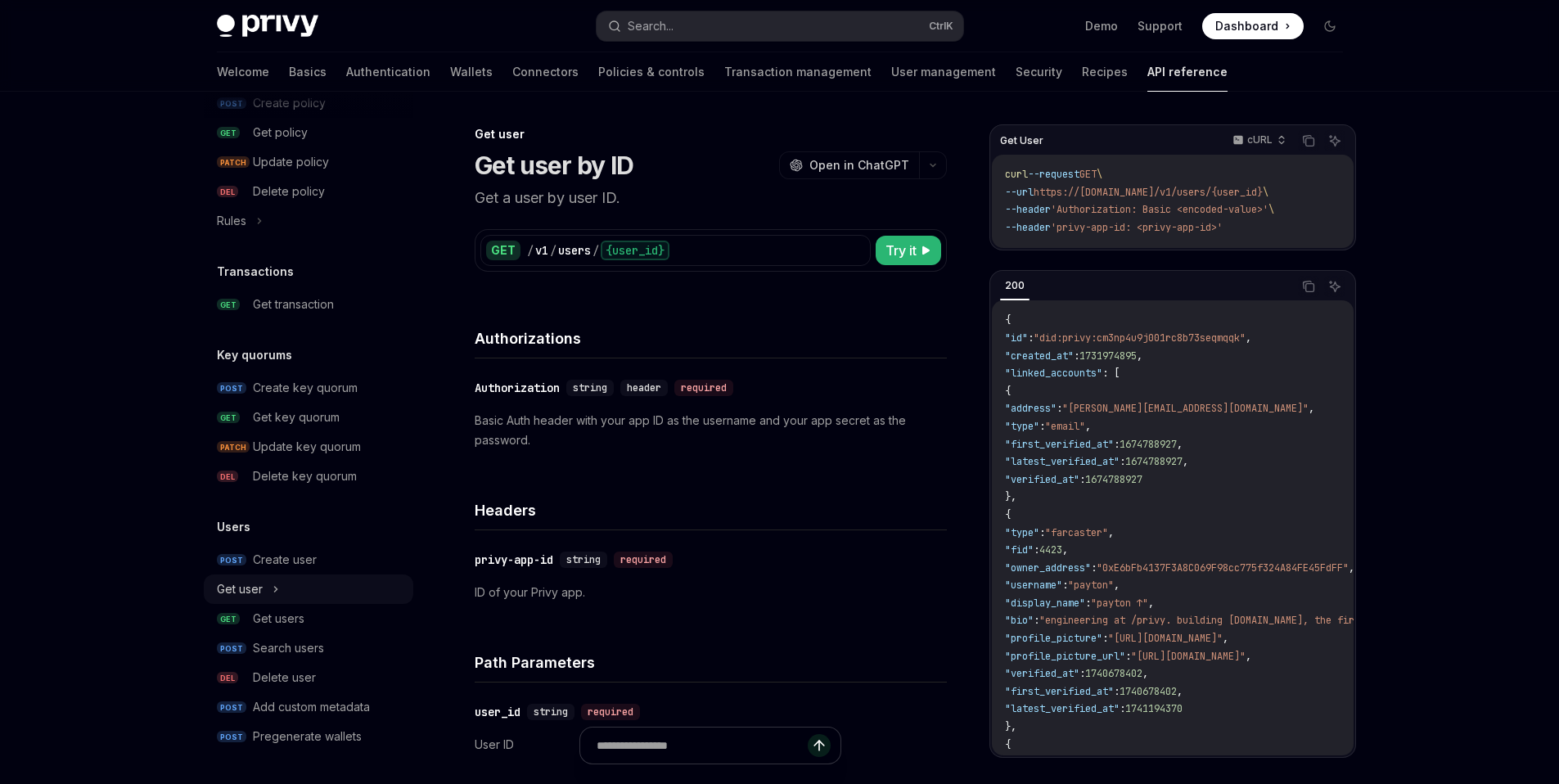
click at [309, 585] on div "Get user" at bounding box center [308, 589] width 210 height 29
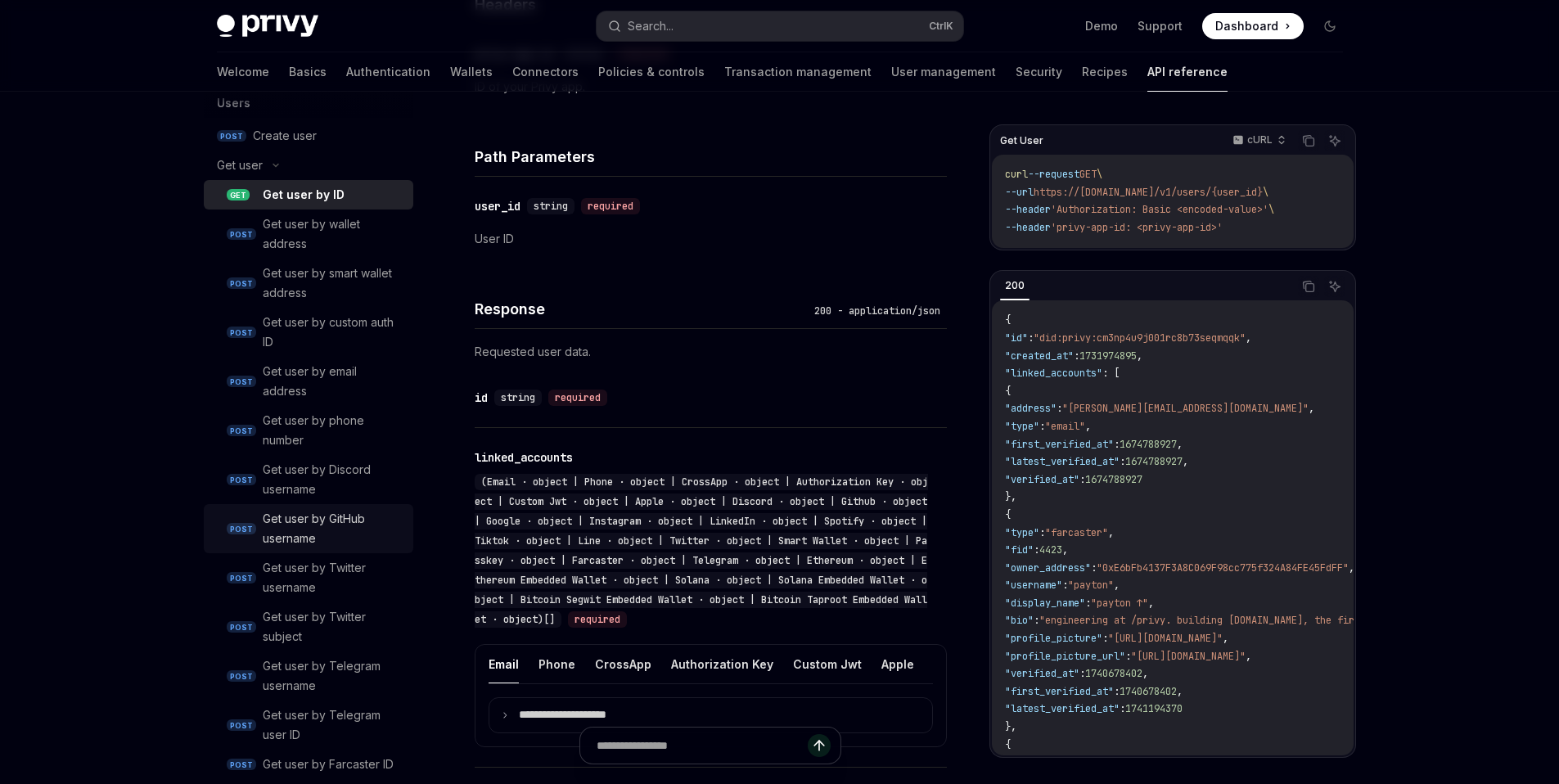
scroll to position [1332, 0]
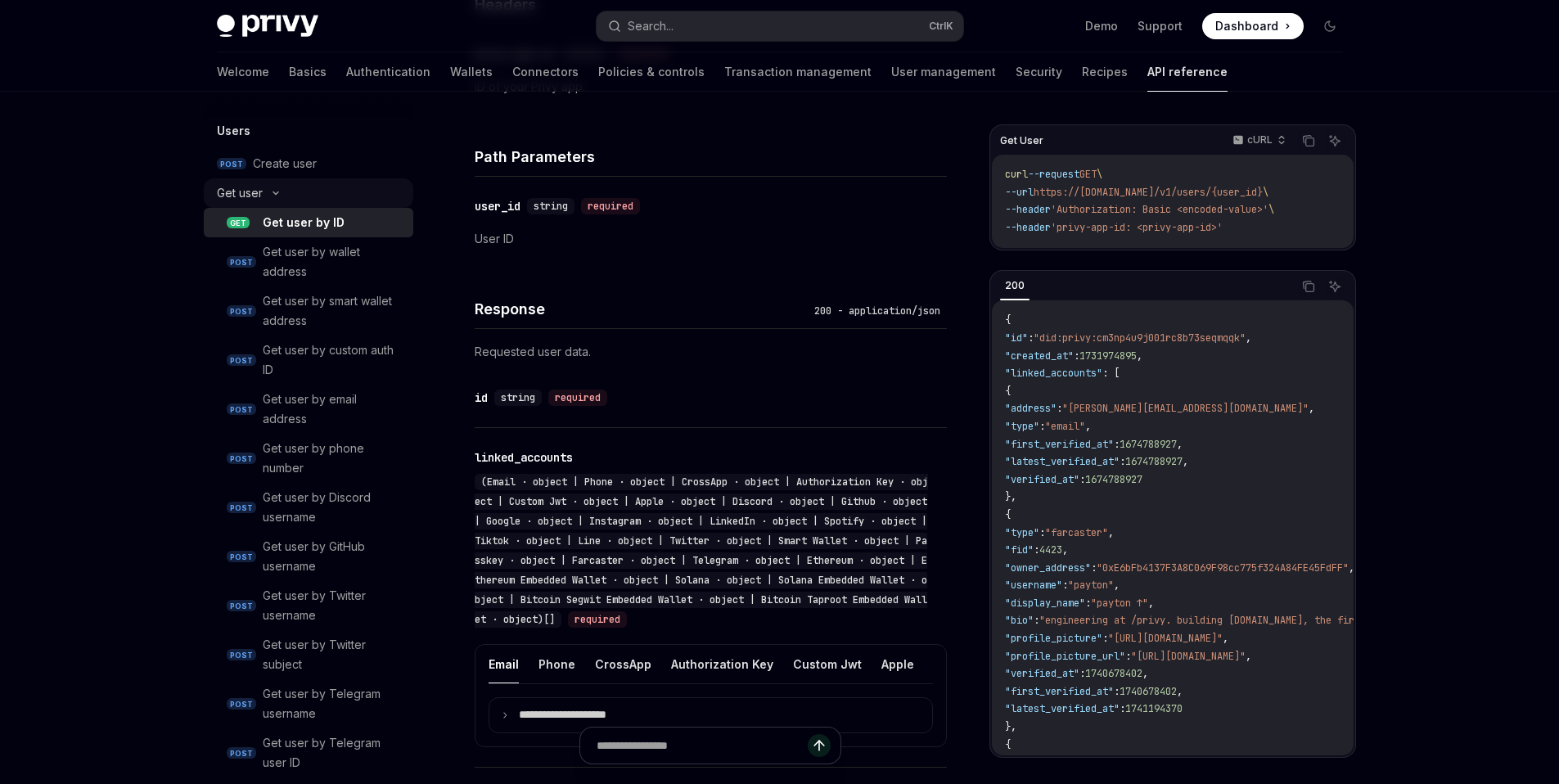
click at [273, 192] on icon at bounding box center [276, 193] width 5 height 3
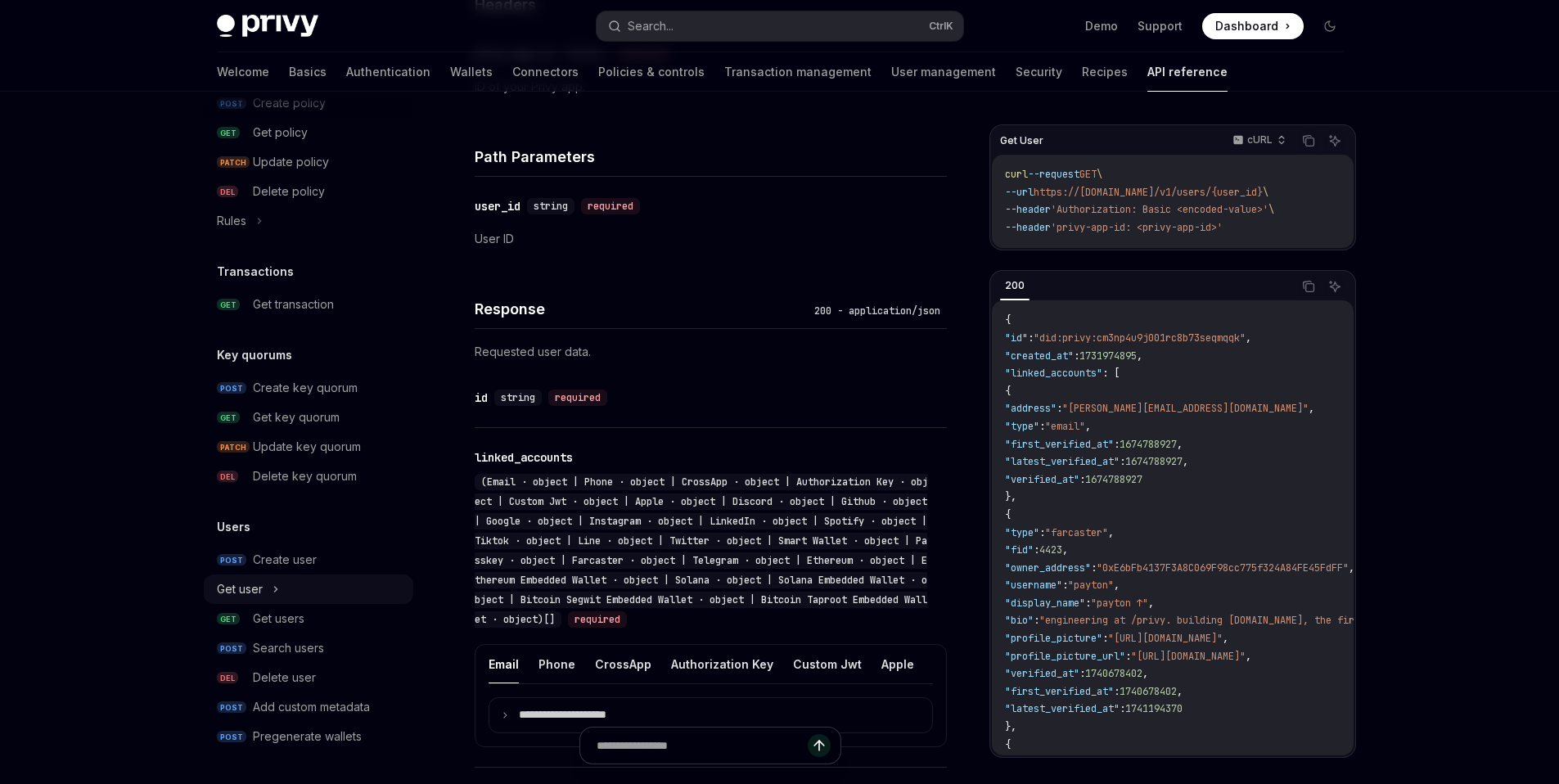
scroll to position [936, 0]
click at [276, 586] on icon at bounding box center [276, 589] width 7 height 20
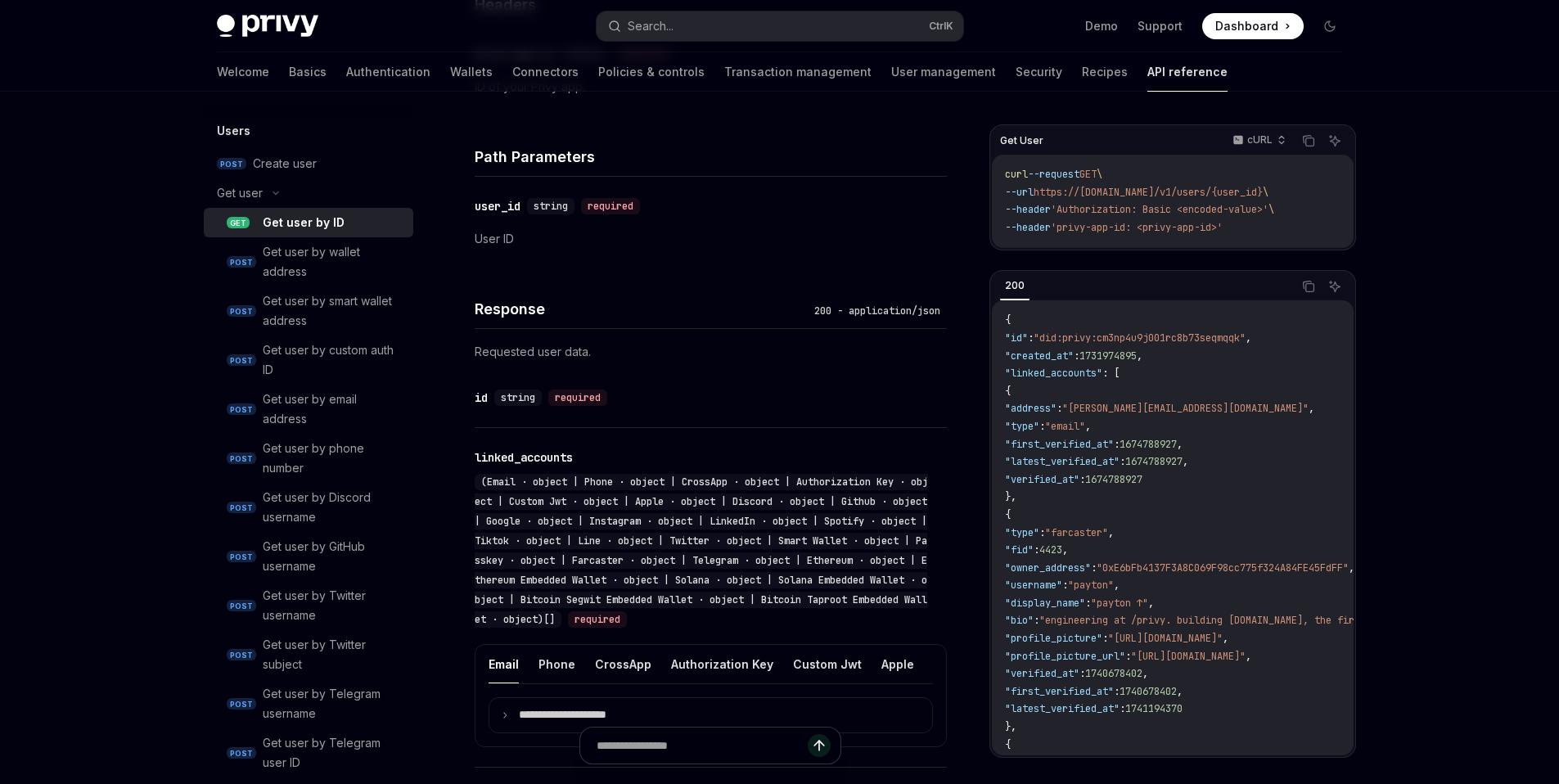
click at [342, 222] on div "Get user by ID" at bounding box center [333, 222] width 141 height 20
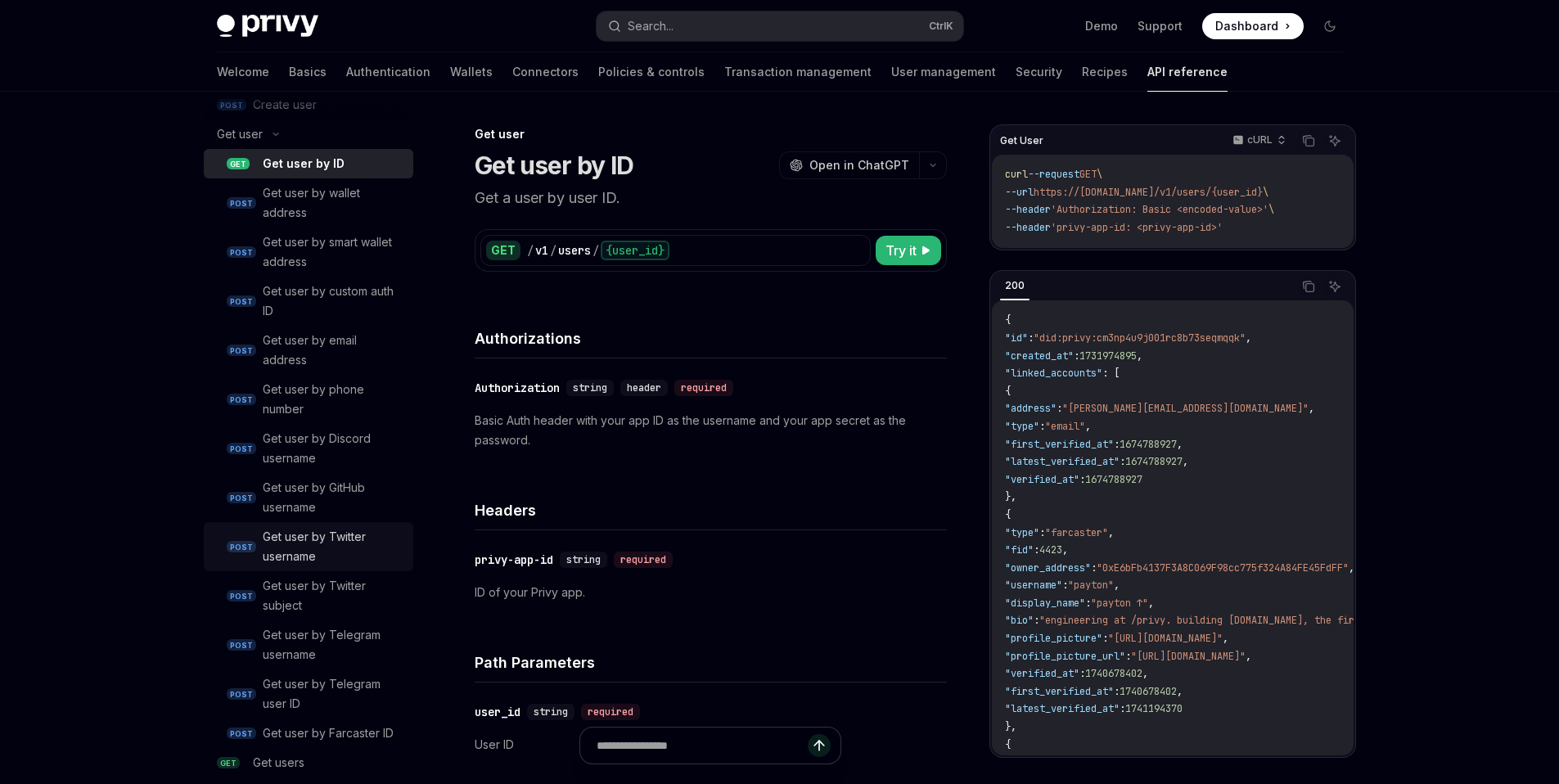
scroll to position [1395, 0]
click at [916, 252] on span "Try it" at bounding box center [901, 250] width 31 height 20
type textarea "*"
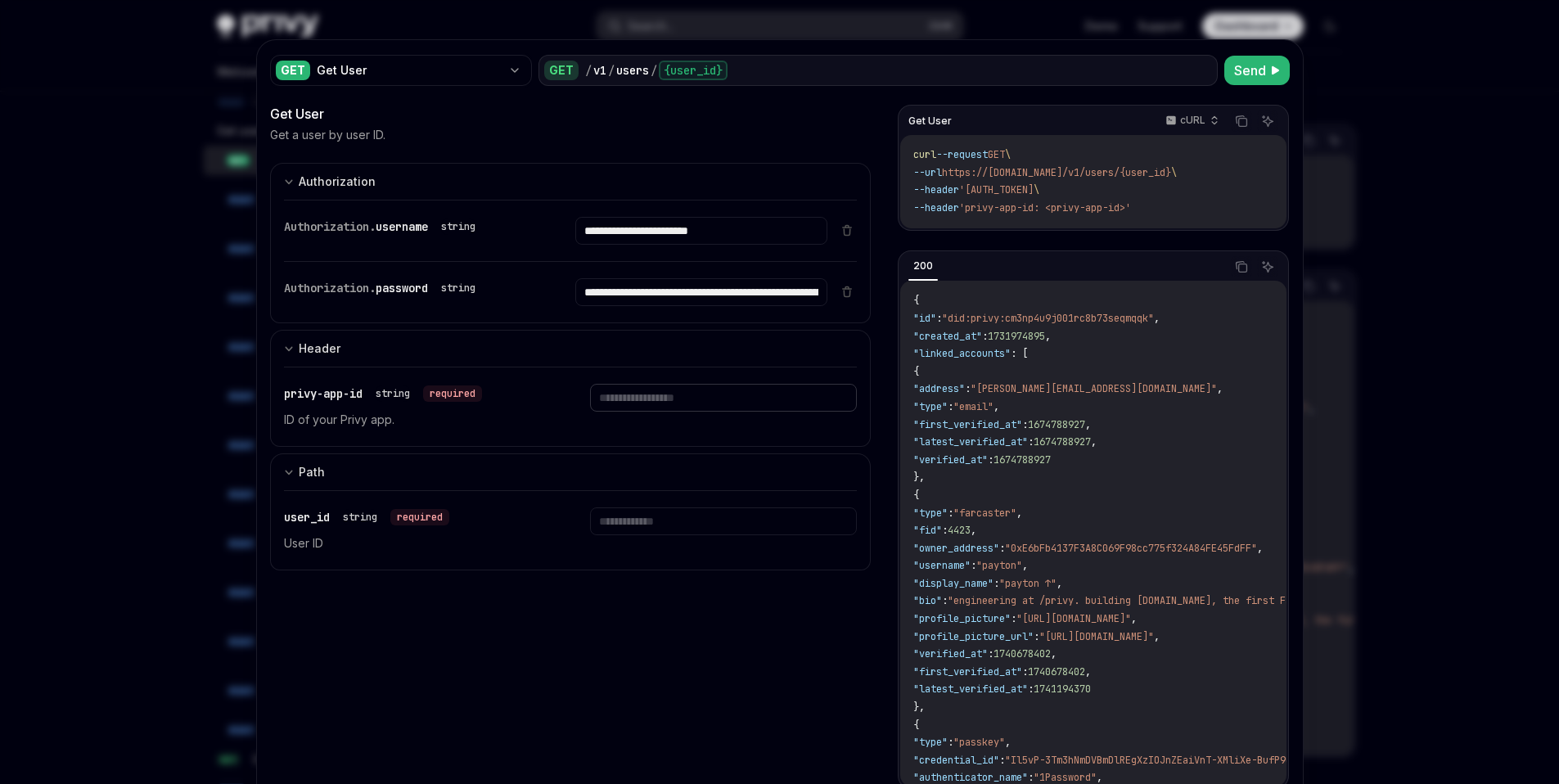
click at [751, 391] on input "text" at bounding box center [723, 398] width 267 height 27
type input "**********"
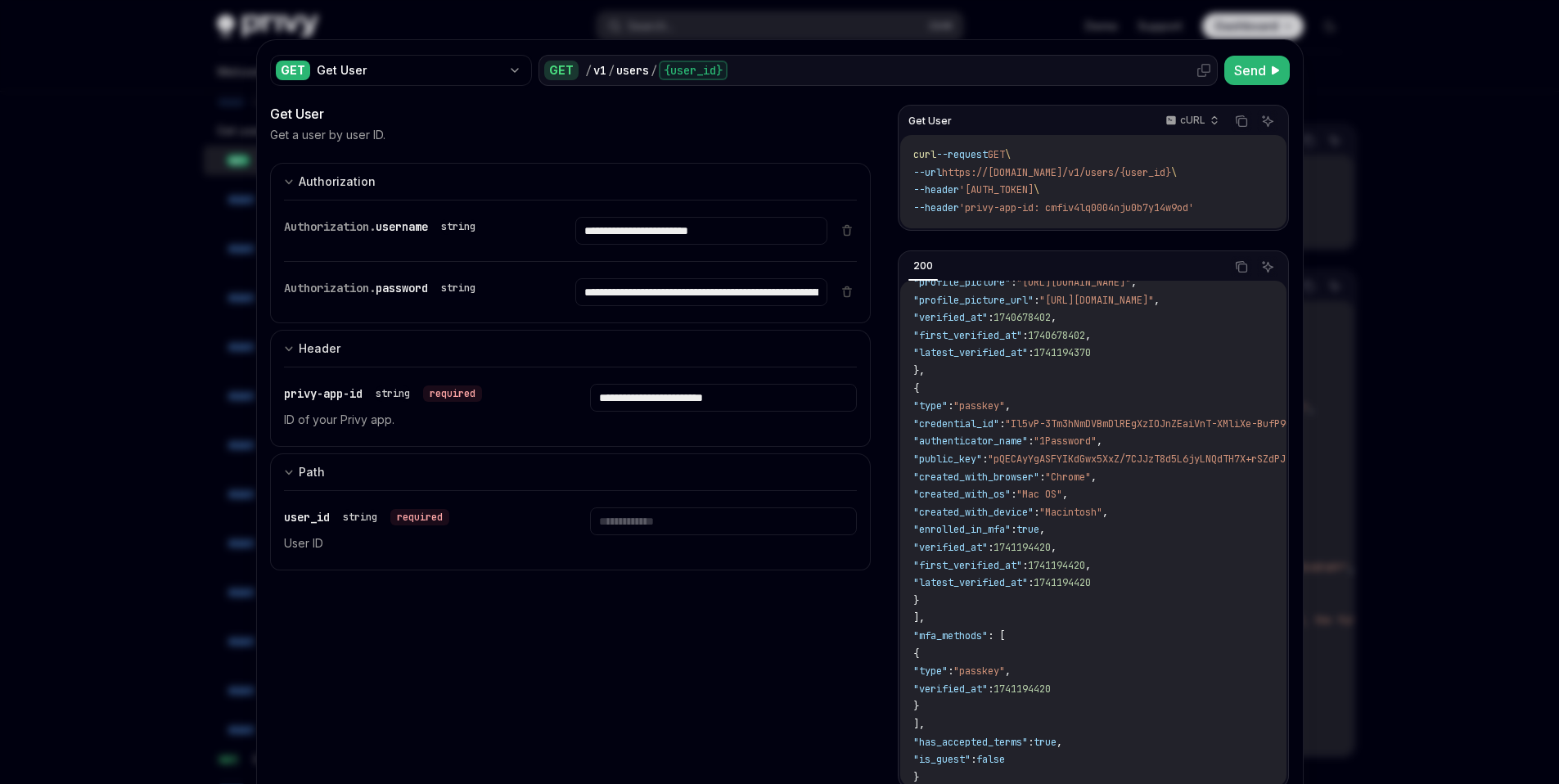
click at [705, 77] on div "{user_id}" at bounding box center [693, 70] width 69 height 20
click at [694, 71] on div "{user_id}" at bounding box center [693, 70] width 69 height 20
click at [768, 71] on div "/ v1 / users / {user_id}" at bounding box center [898, 70] width 627 height 20
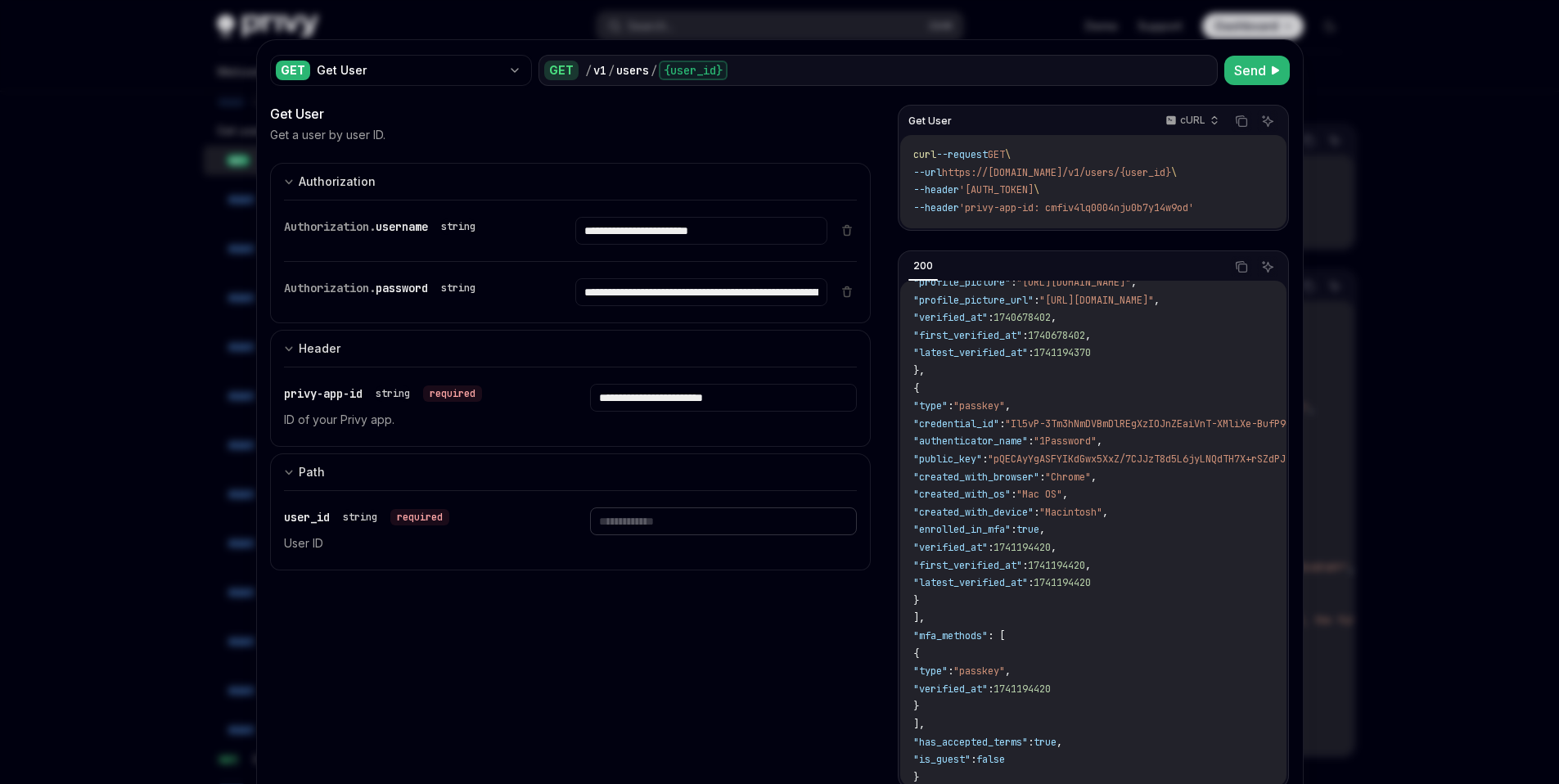
click at [728, 521] on input "text" at bounding box center [723, 521] width 267 height 27
paste input "**********"
type input "**********"
paste input "**********"
click at [1234, 73] on span "Send" at bounding box center [1250, 70] width 32 height 20
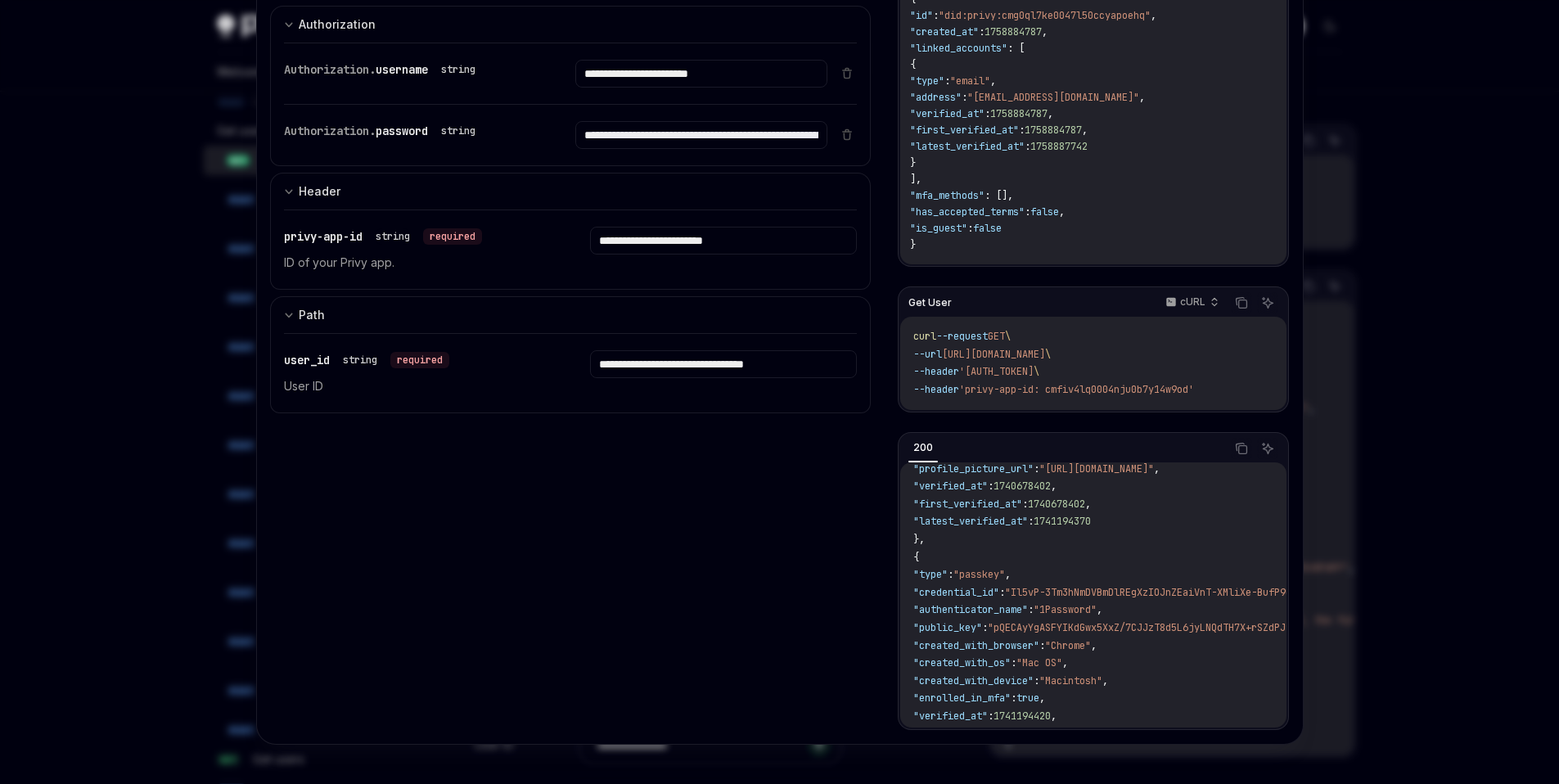
scroll to position [0, 0]
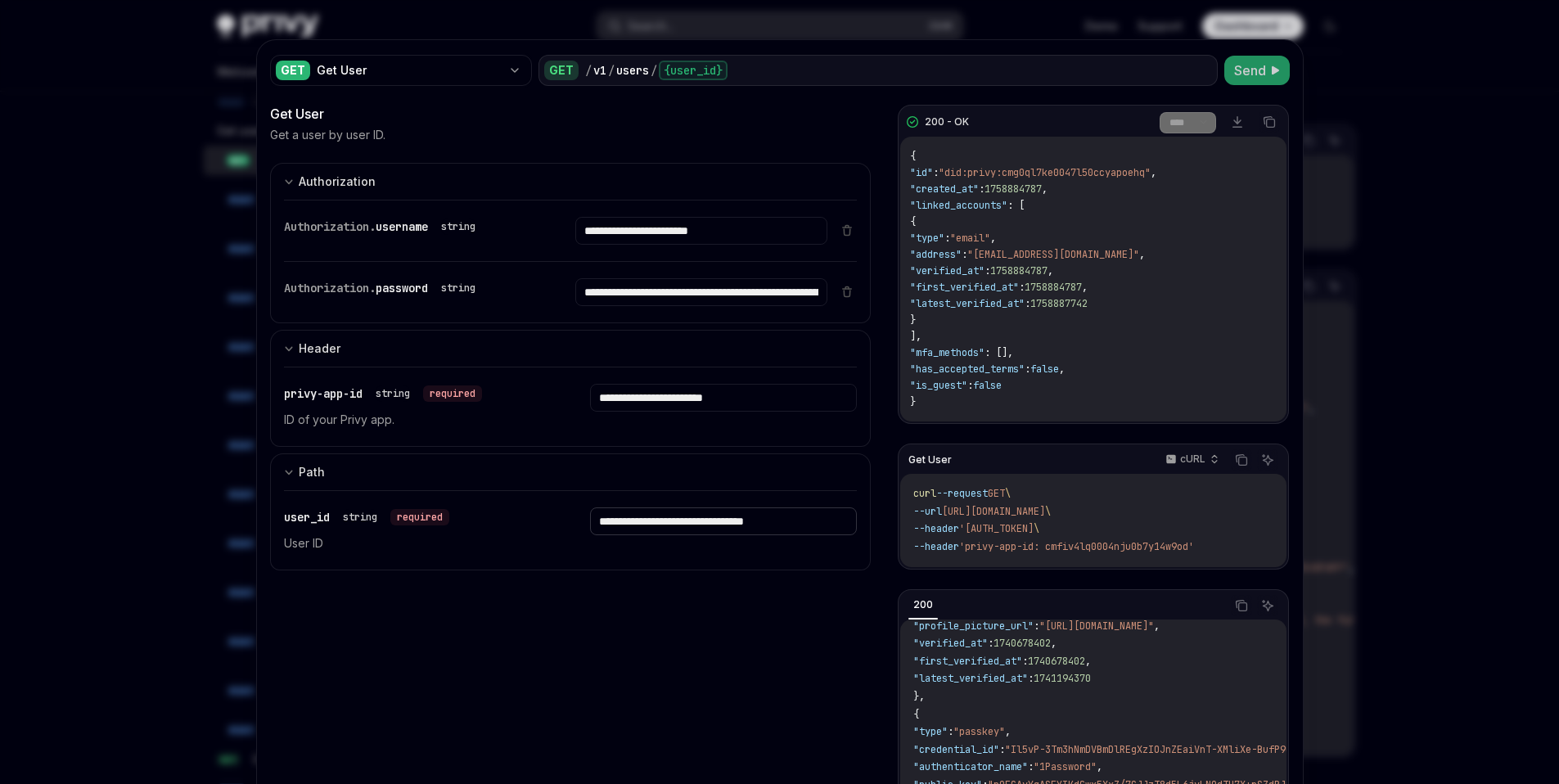
click at [646, 527] on input "**********" at bounding box center [723, 521] width 267 height 27
type input "**********"
click at [1243, 73] on span "Send" at bounding box center [1250, 70] width 32 height 20
click at [1245, 81] on button "Send" at bounding box center [1258, 70] width 65 height 29
click at [1394, 135] on div at bounding box center [779, 392] width 1559 height 784
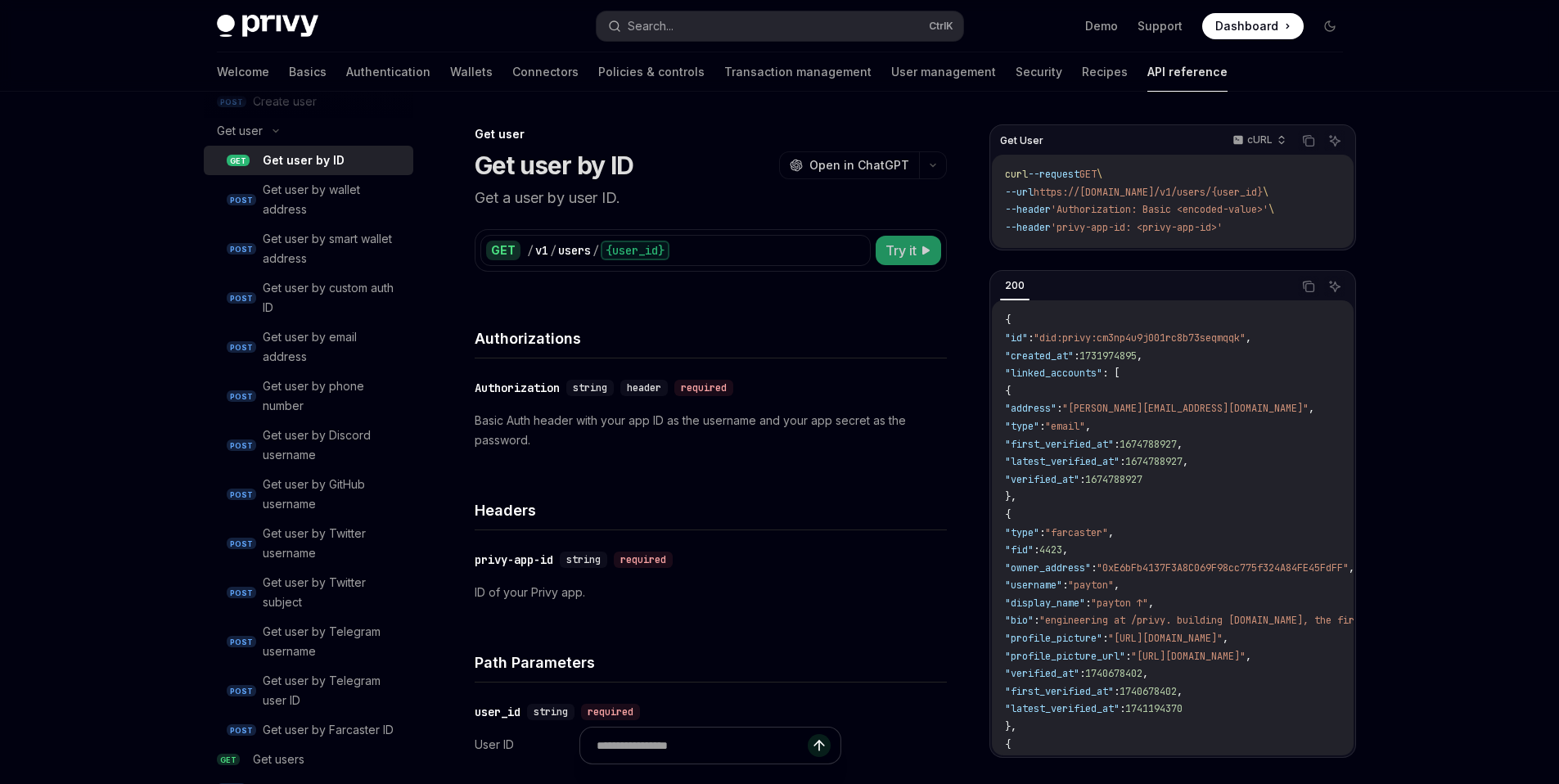
click at [923, 254] on icon at bounding box center [926, 250] width 9 height 9
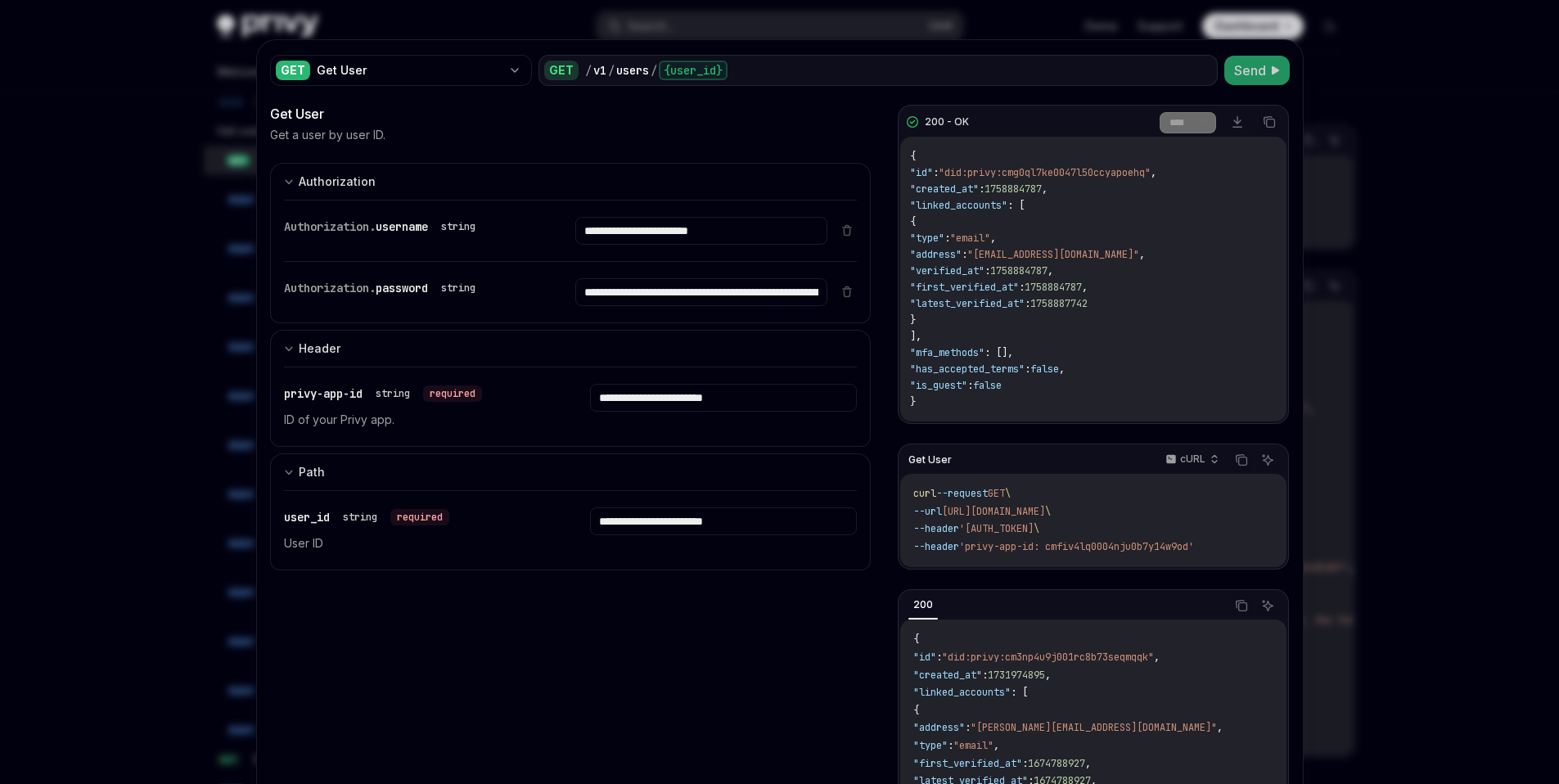
click at [1251, 75] on span "Send" at bounding box center [1250, 70] width 32 height 20
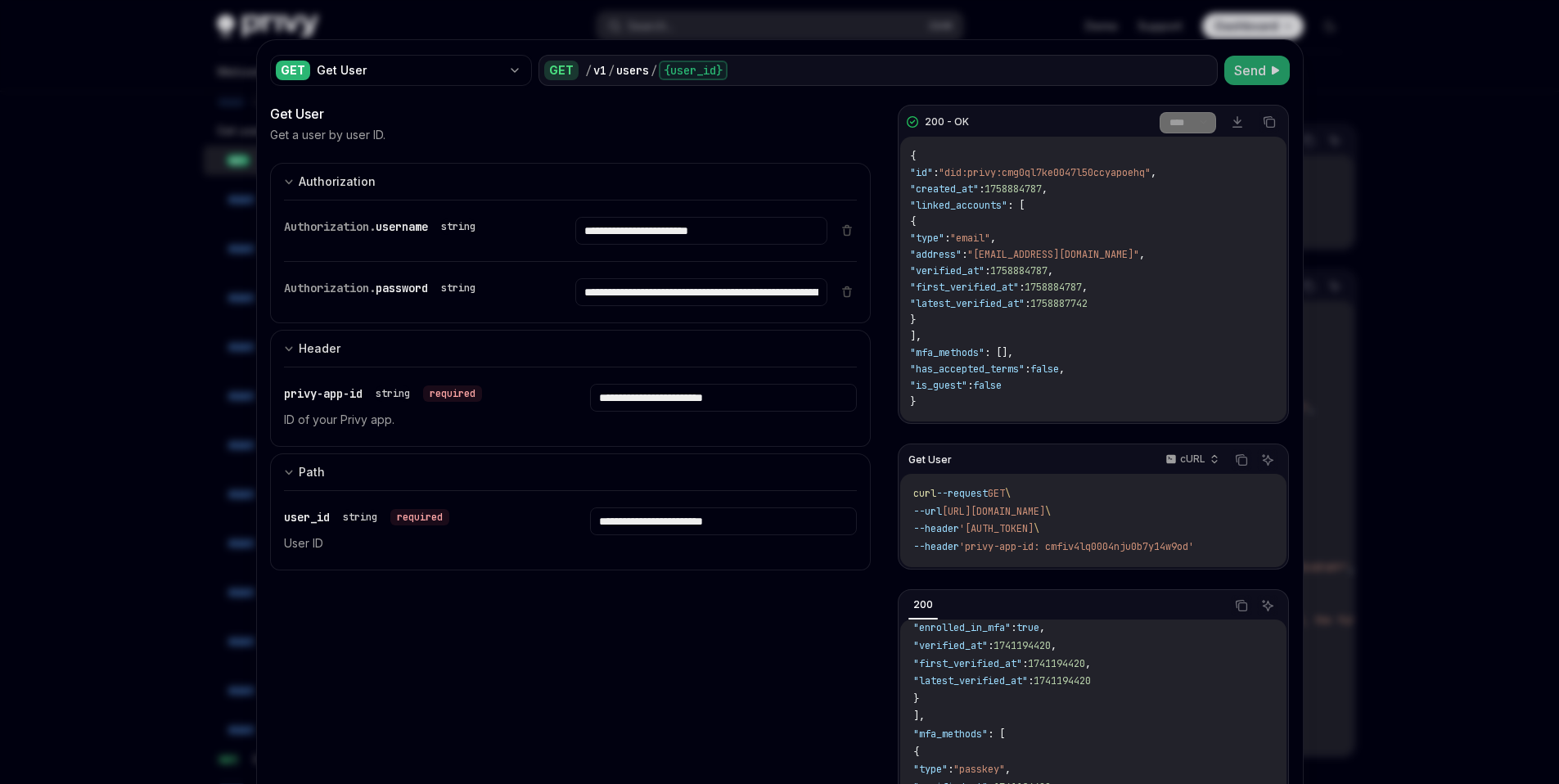
click at [1380, 200] on div at bounding box center [779, 392] width 1559 height 784
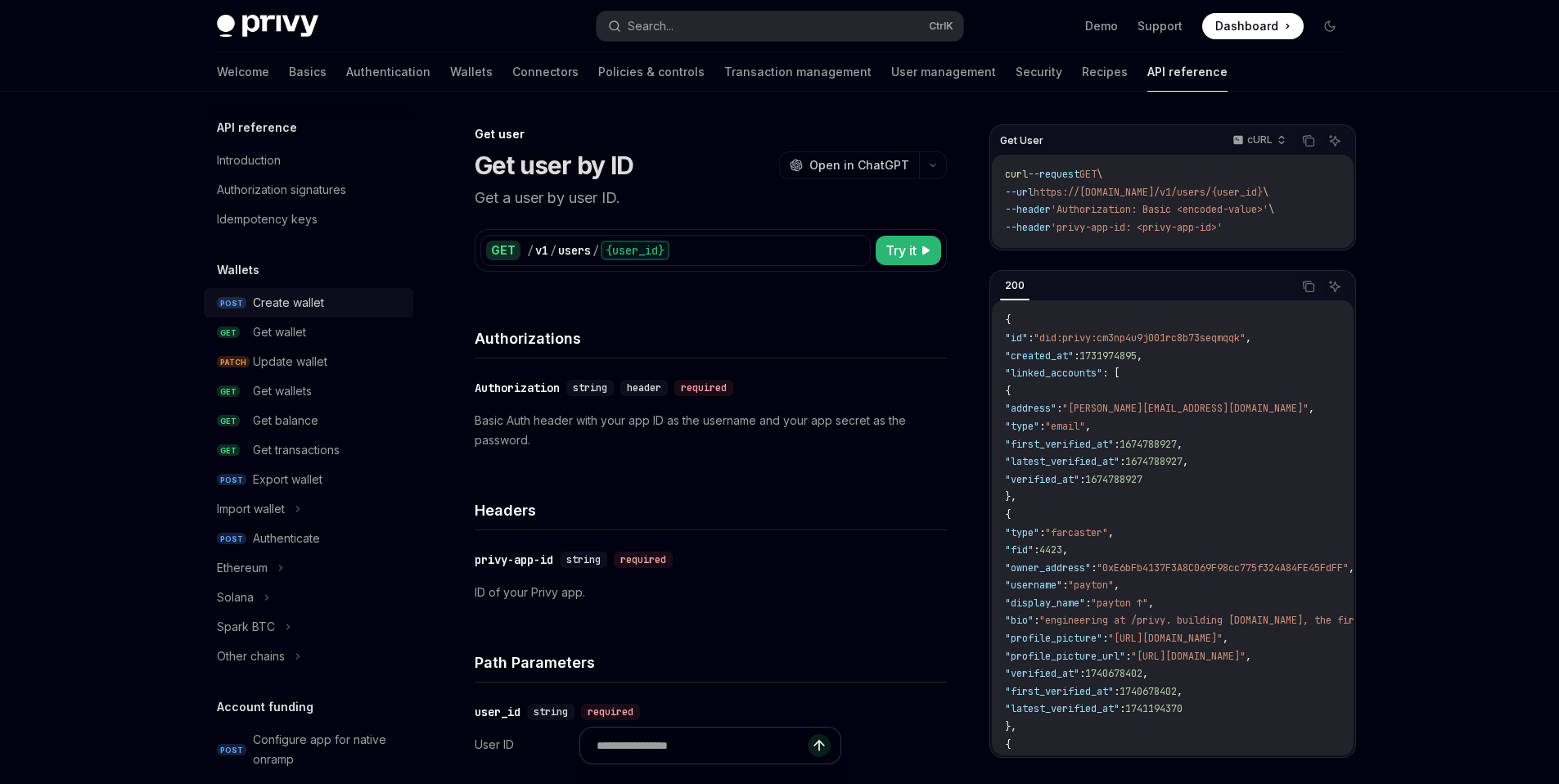
click at [316, 307] on div "Create wallet" at bounding box center [288, 302] width 71 height 20
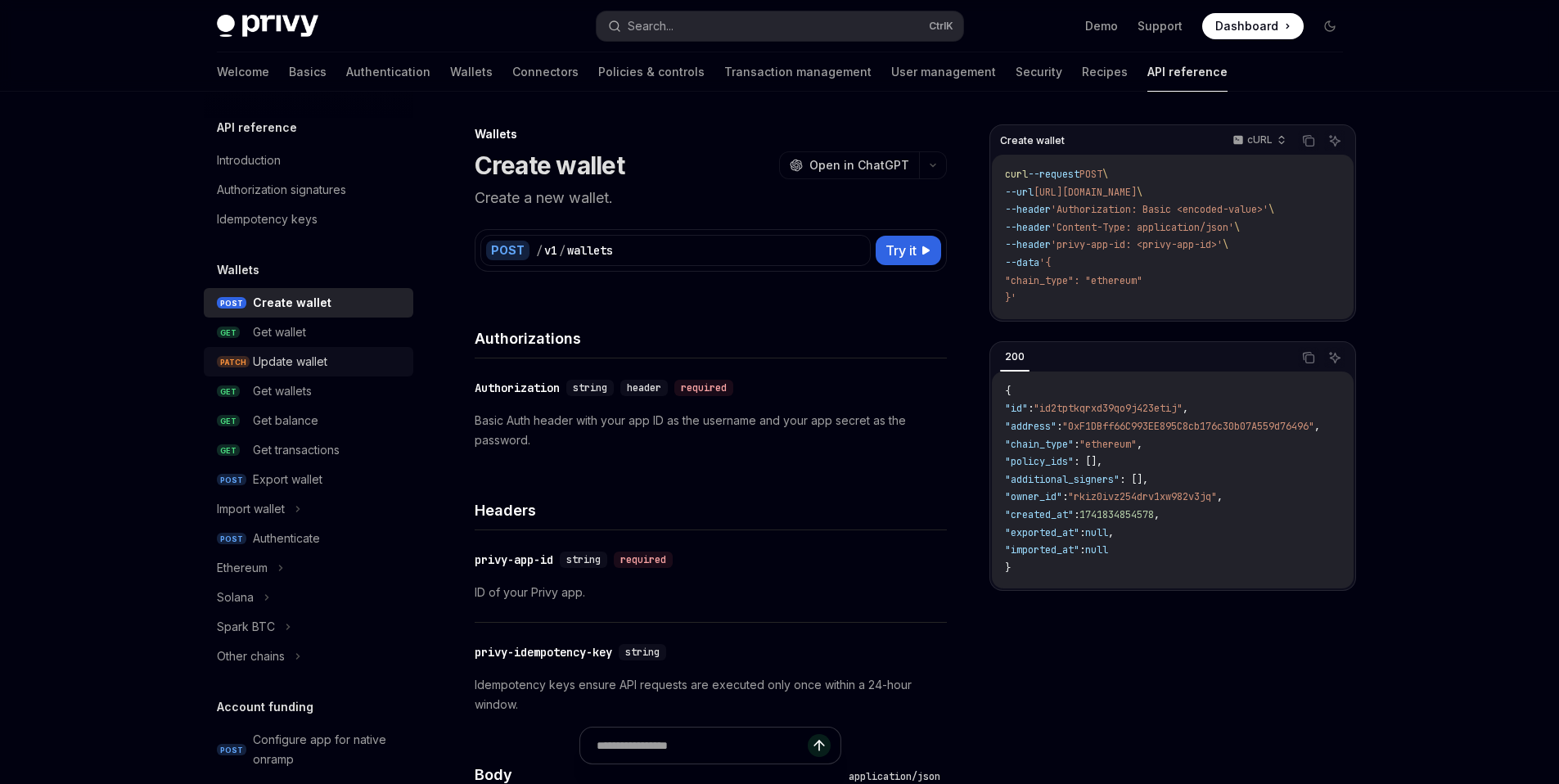
click at [309, 362] on div "Update wallet" at bounding box center [289, 362] width 75 height 20
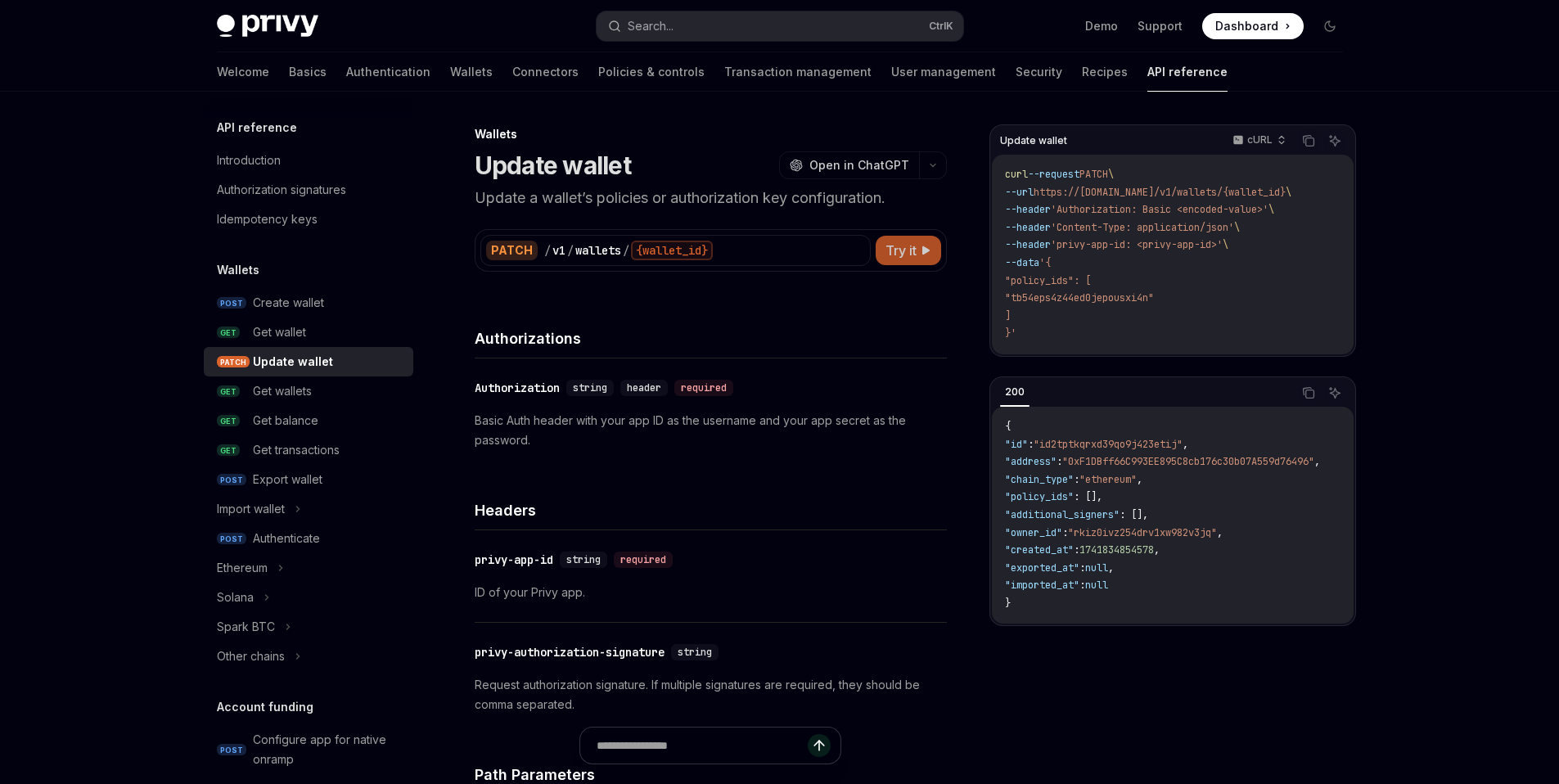
click at [924, 257] on button "Try it" at bounding box center [909, 250] width 65 height 29
type textarea "*"
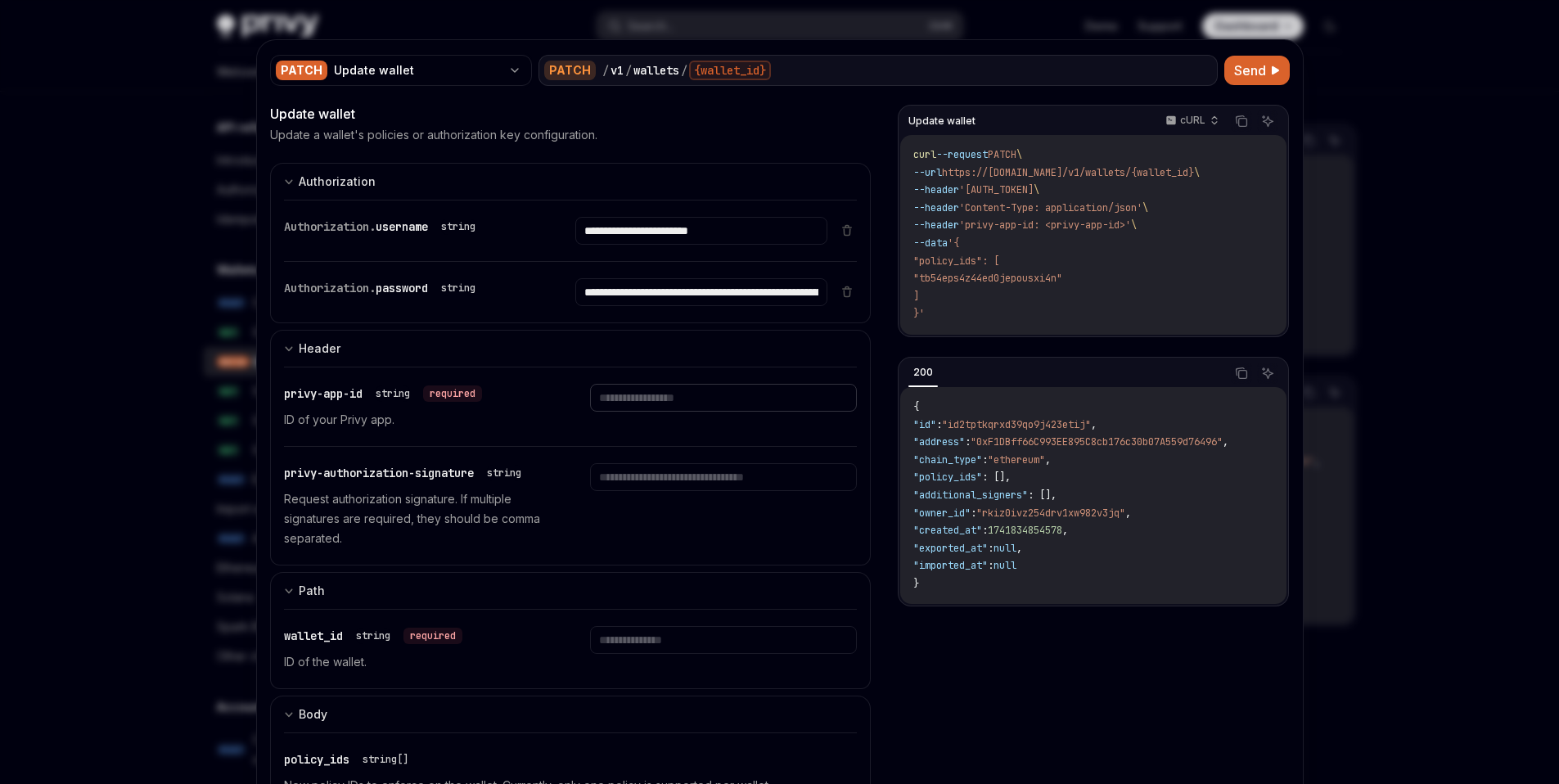
click at [665, 406] on input "text" at bounding box center [723, 398] width 267 height 27
type input "**********"
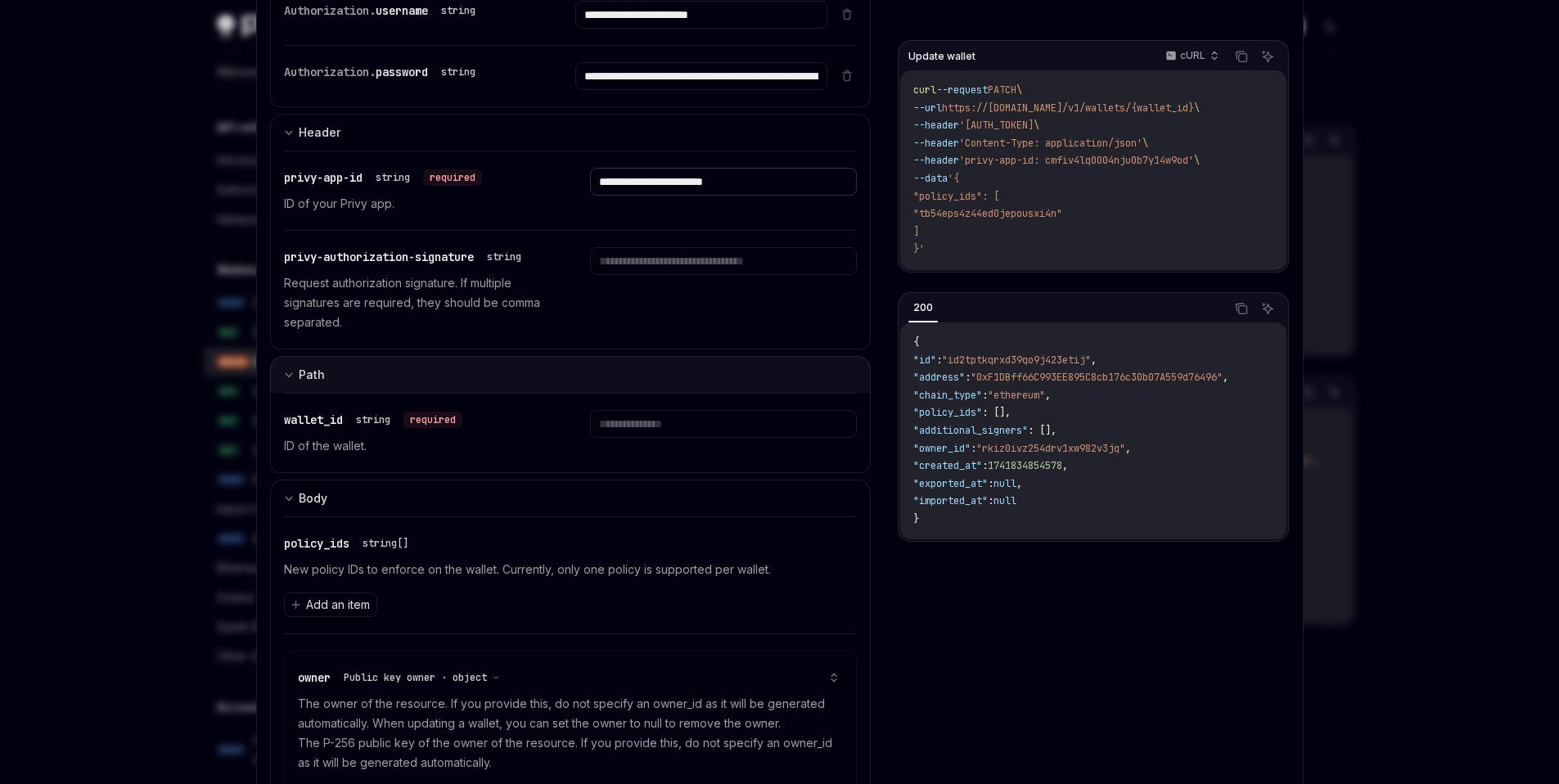
scroll to position [229, 0]
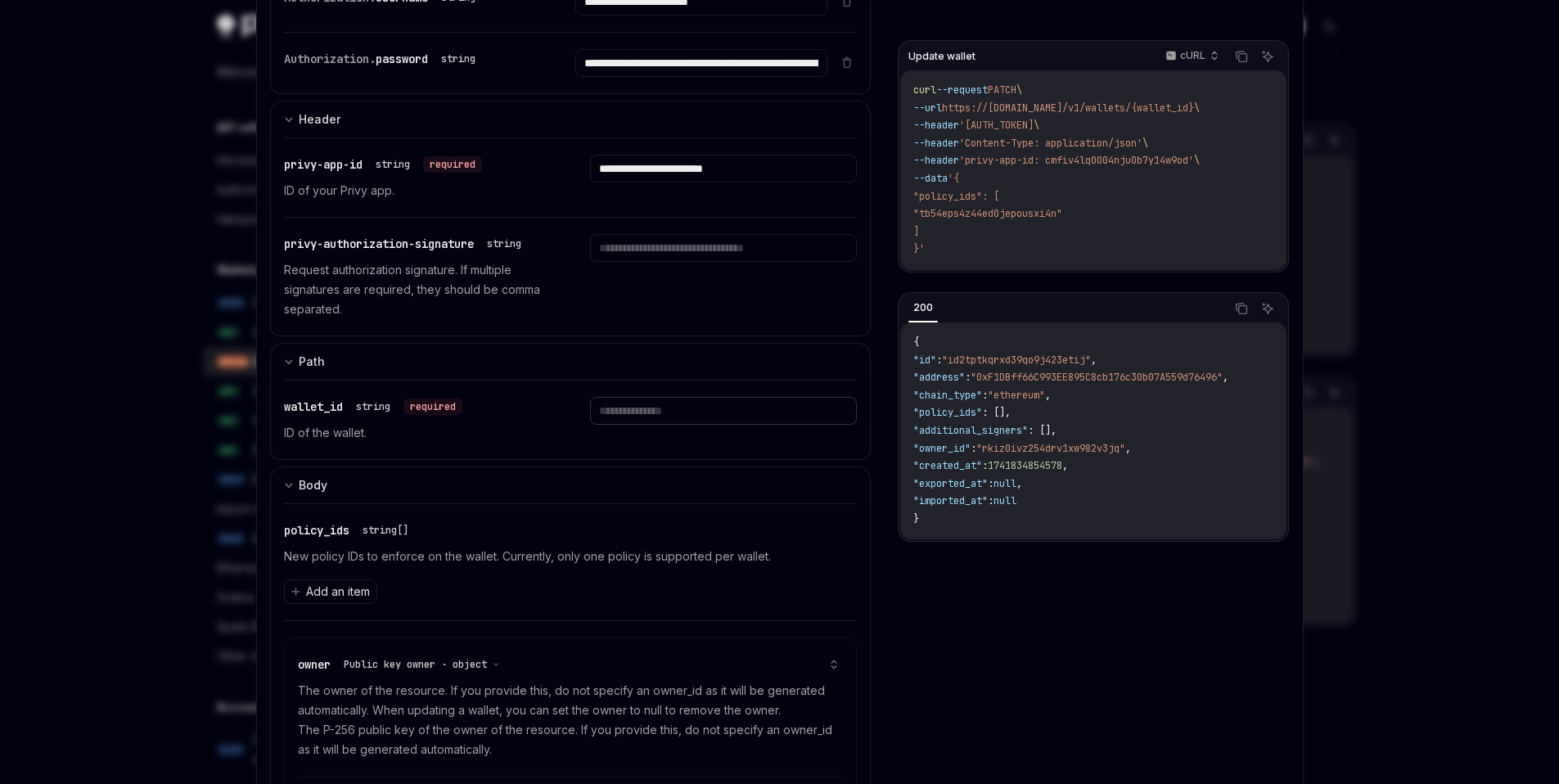
click at [702, 409] on input "text" at bounding box center [723, 410] width 267 height 27
paste input "**********"
click at [801, 414] on input "**********" at bounding box center [723, 410] width 267 height 27
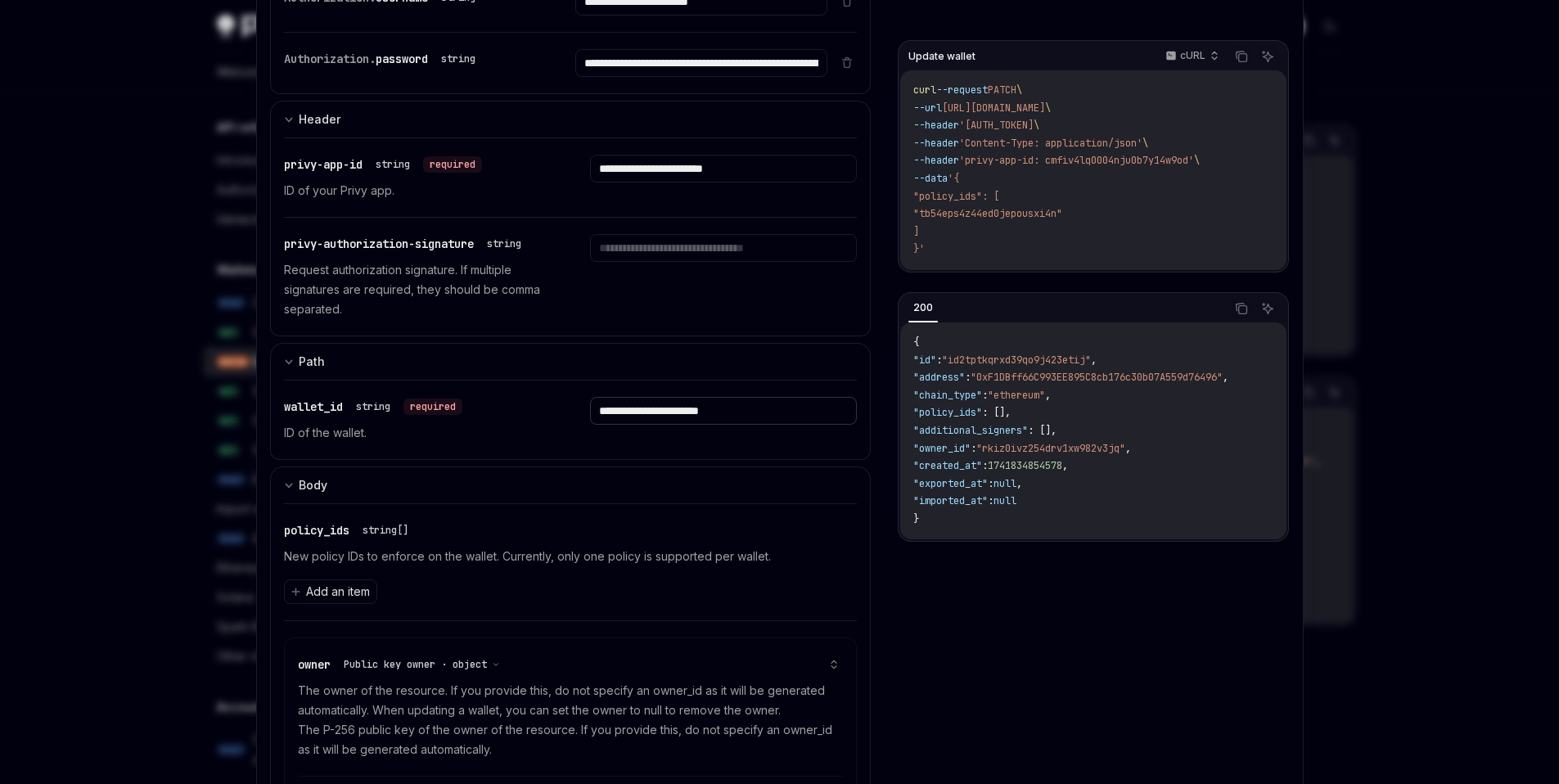
paste input "text"
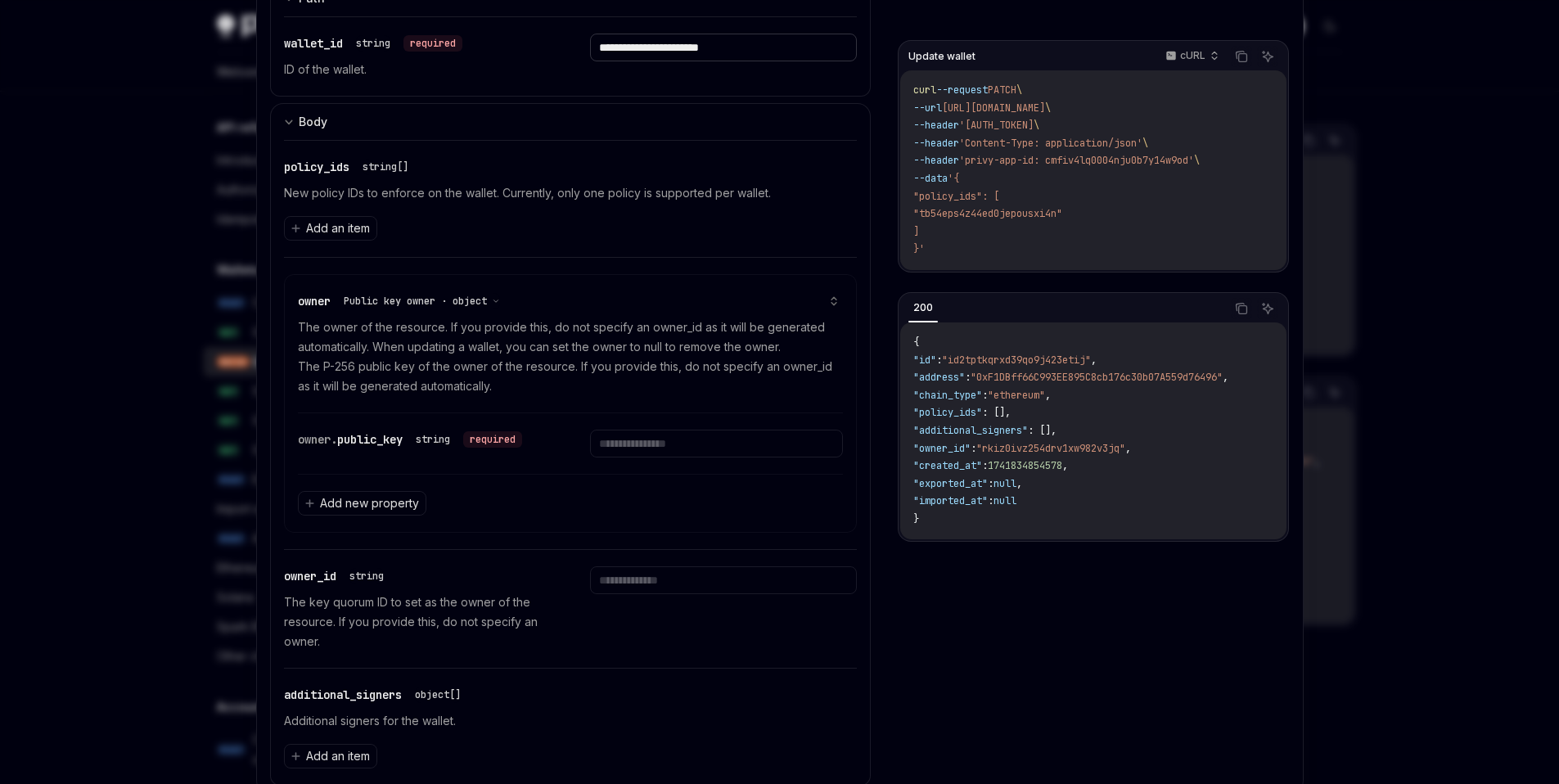
scroll to position [647, 0]
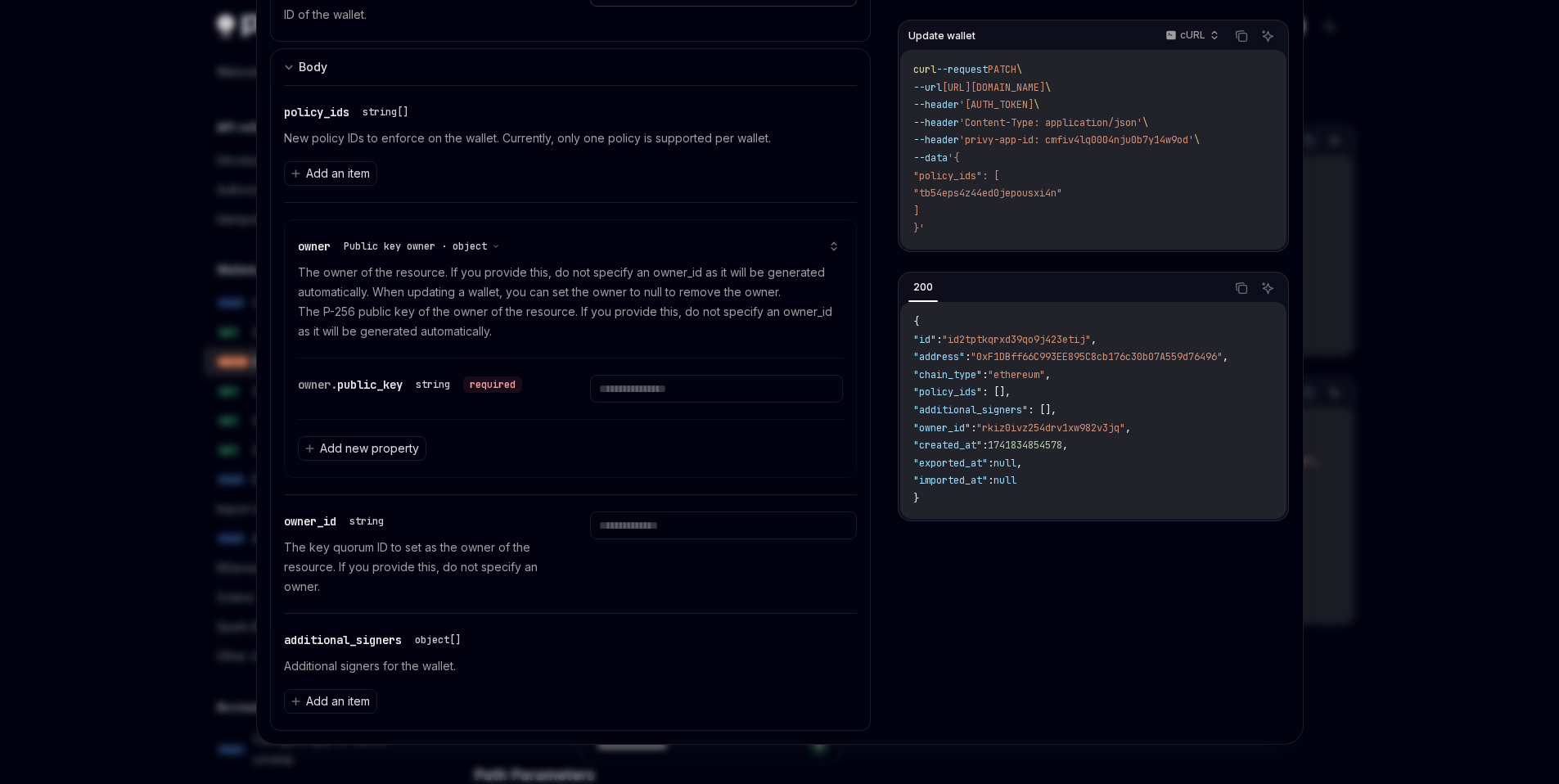
type input "**********"
click at [720, 533] on input "text" at bounding box center [723, 526] width 267 height 27
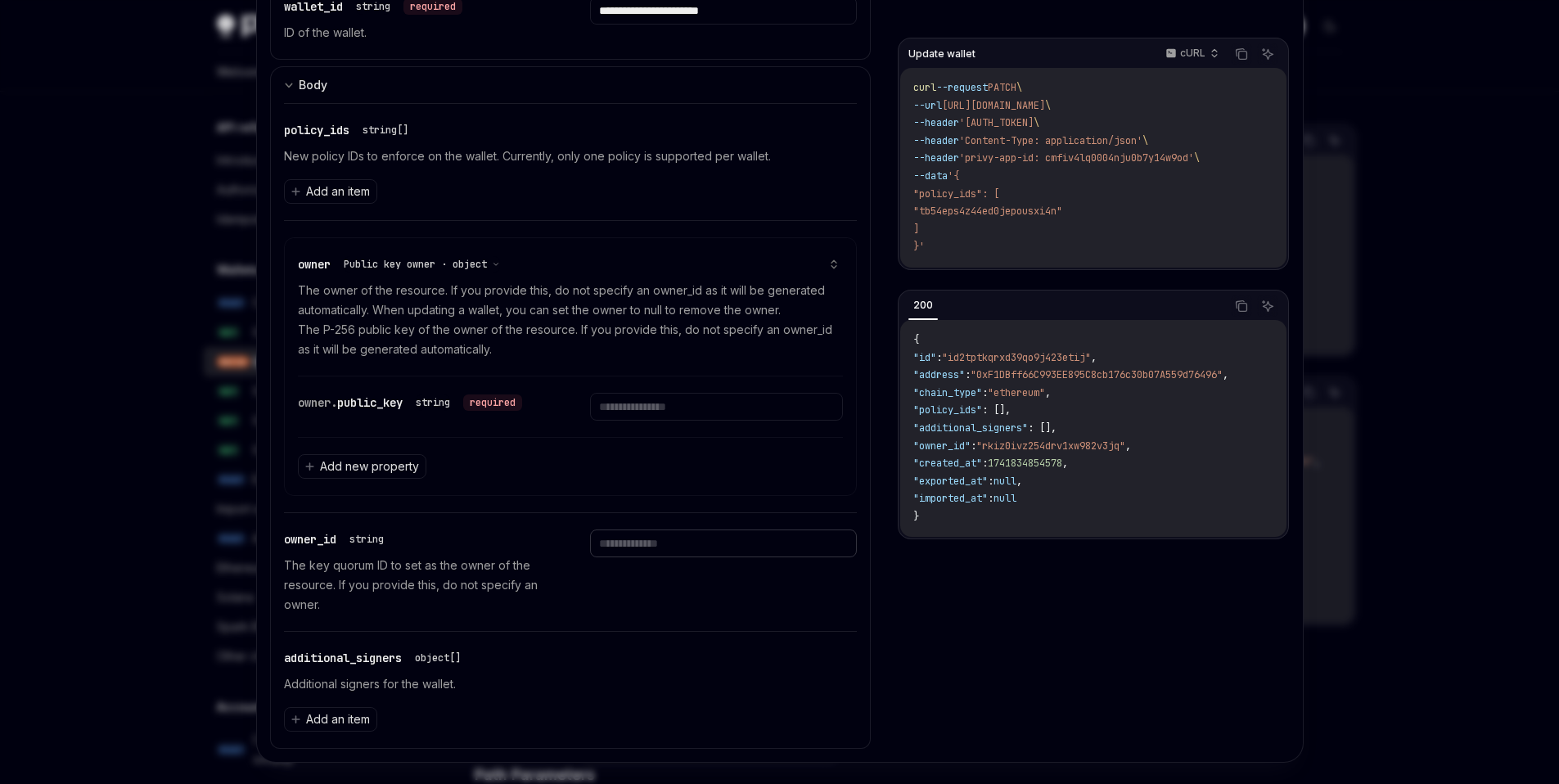
scroll to position [630, 0]
paste input "**********"
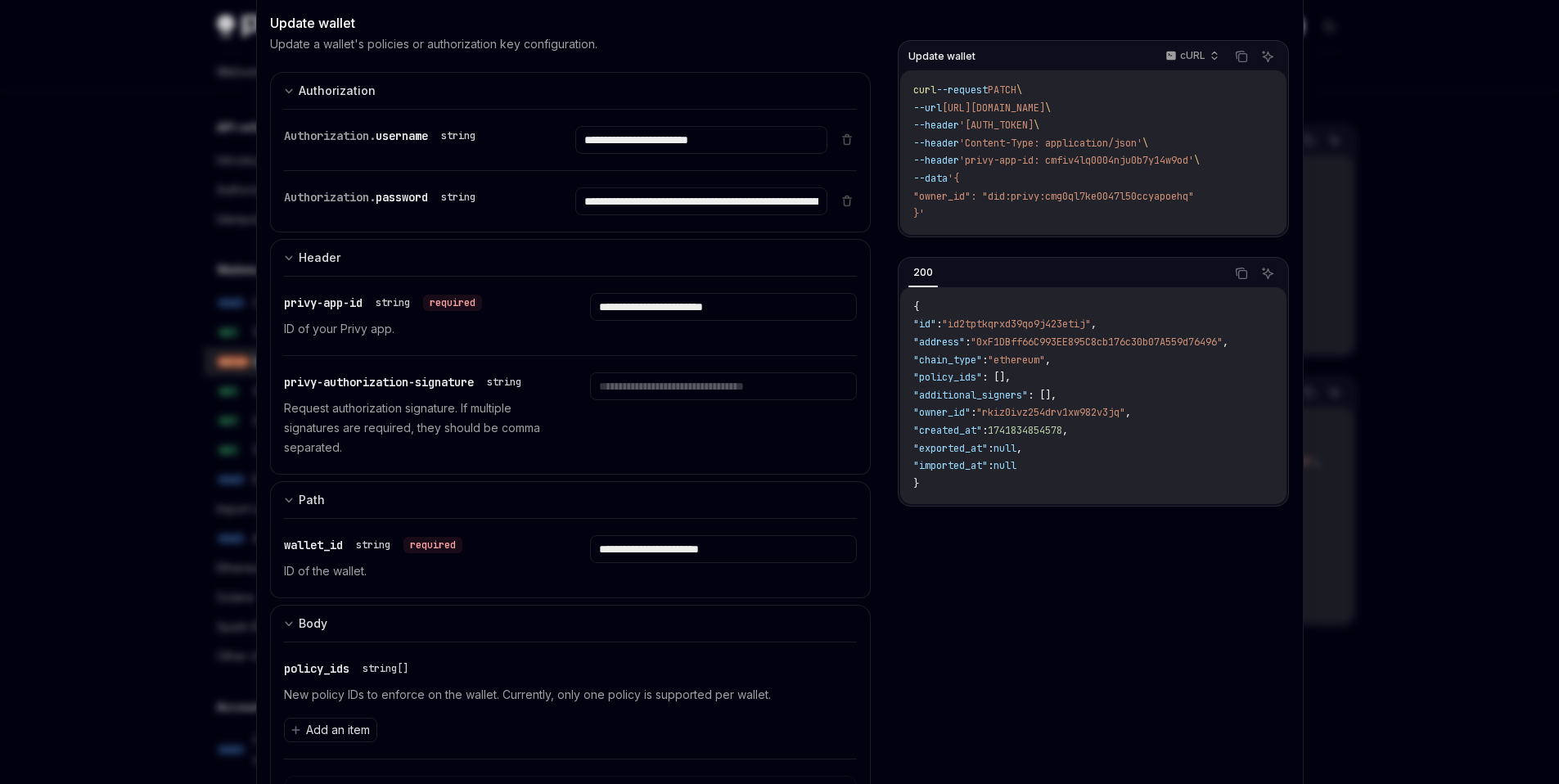
scroll to position [0, 0]
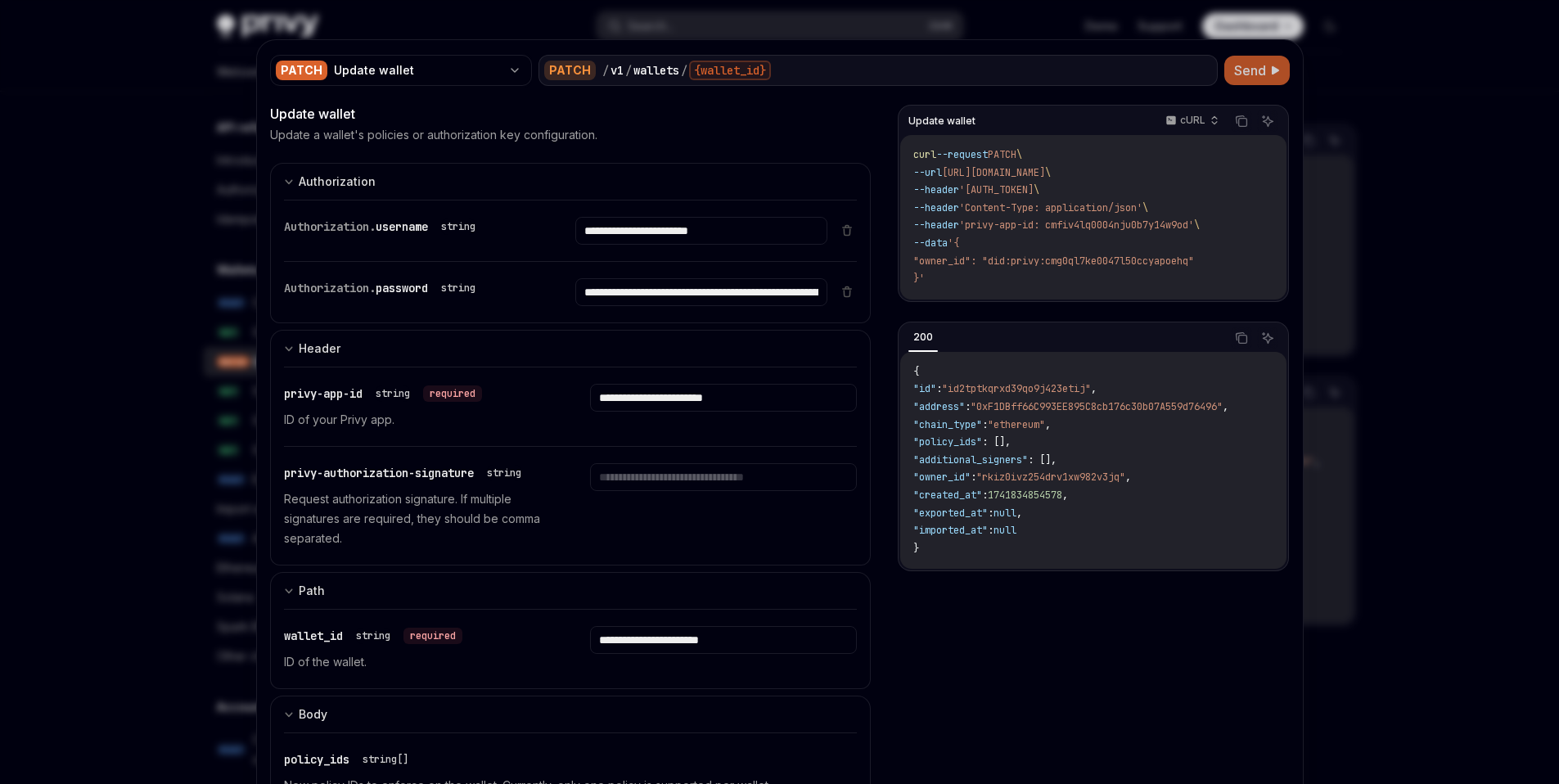
click at [1253, 78] on span "Send" at bounding box center [1250, 70] width 32 height 20
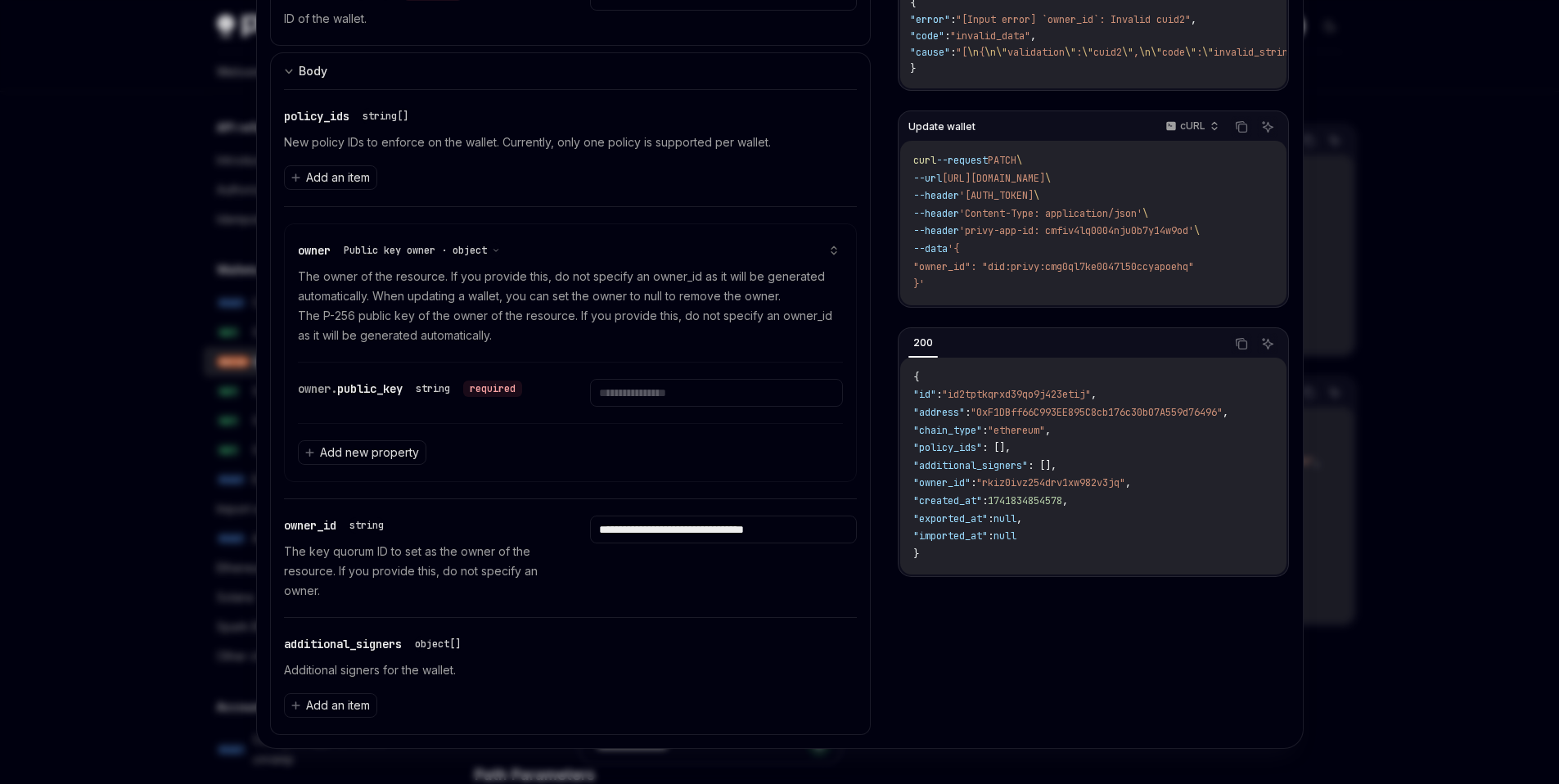
scroll to position [647, 0]
click at [645, 527] on input "**********" at bounding box center [723, 526] width 267 height 27
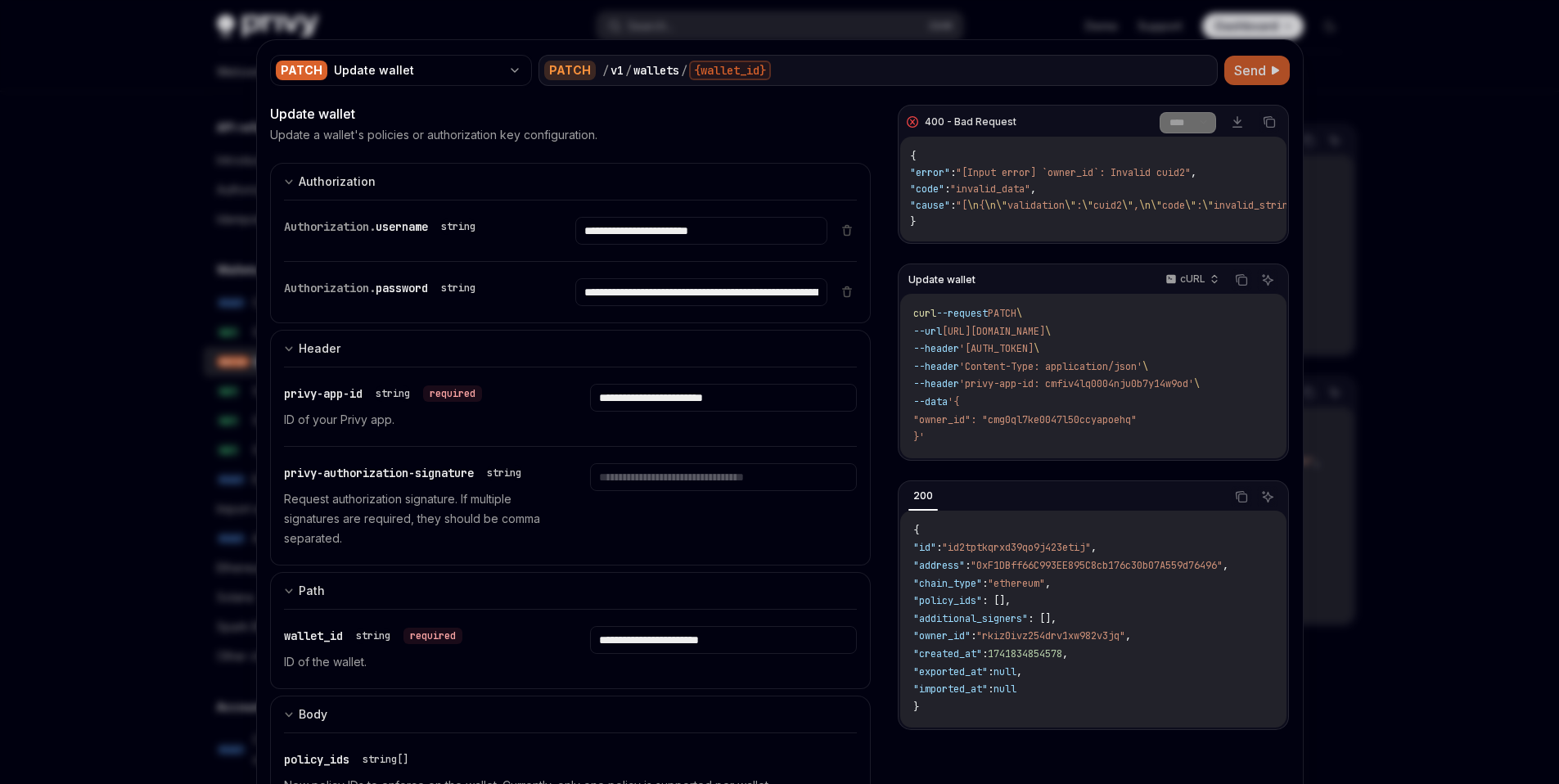
type input "**********"
click at [1256, 71] on span "Send" at bounding box center [1250, 70] width 32 height 20
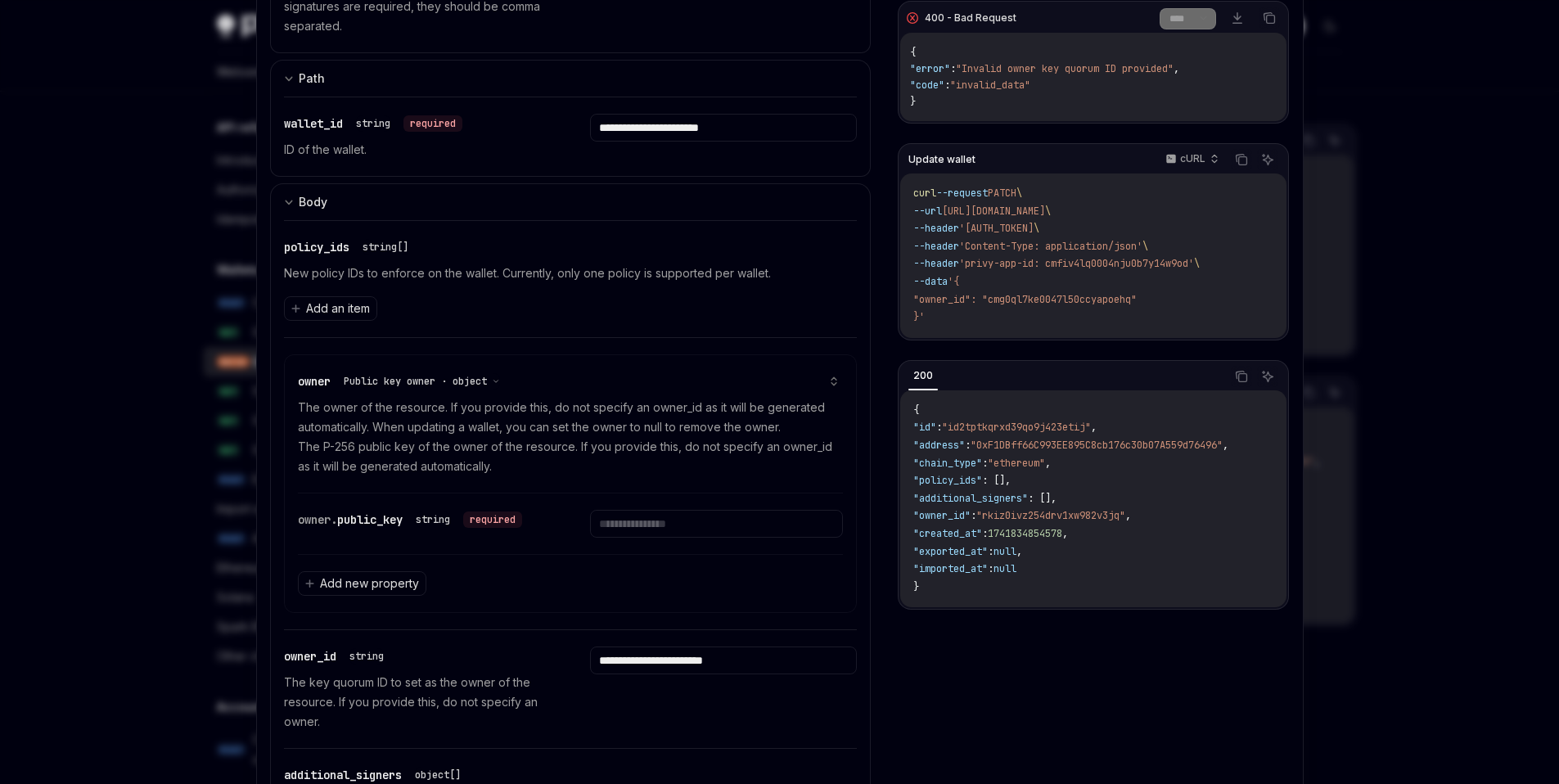
scroll to position [514, 0]
click at [655, 654] on input "**********" at bounding box center [723, 659] width 267 height 27
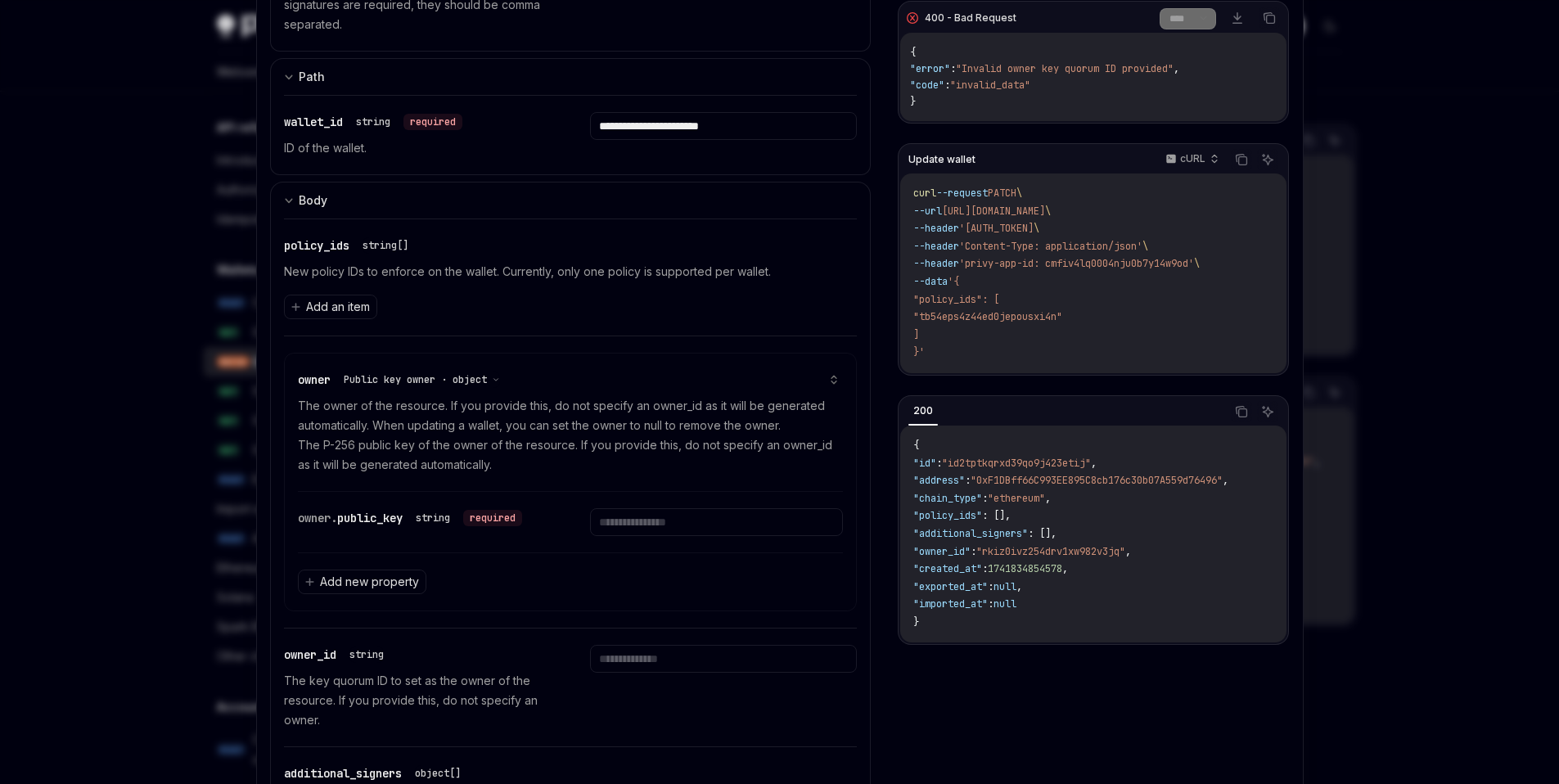
click at [496, 390] on div "owner Public key owner · object The owner of the resource. If you provide this,…" at bounding box center [571, 422] width 546 height 138
click at [483, 384] on span "Public key owner · object" at bounding box center [415, 380] width 143 height 13
click at [634, 530] on input "text" at bounding box center [716, 522] width 253 height 27
paste input "**********"
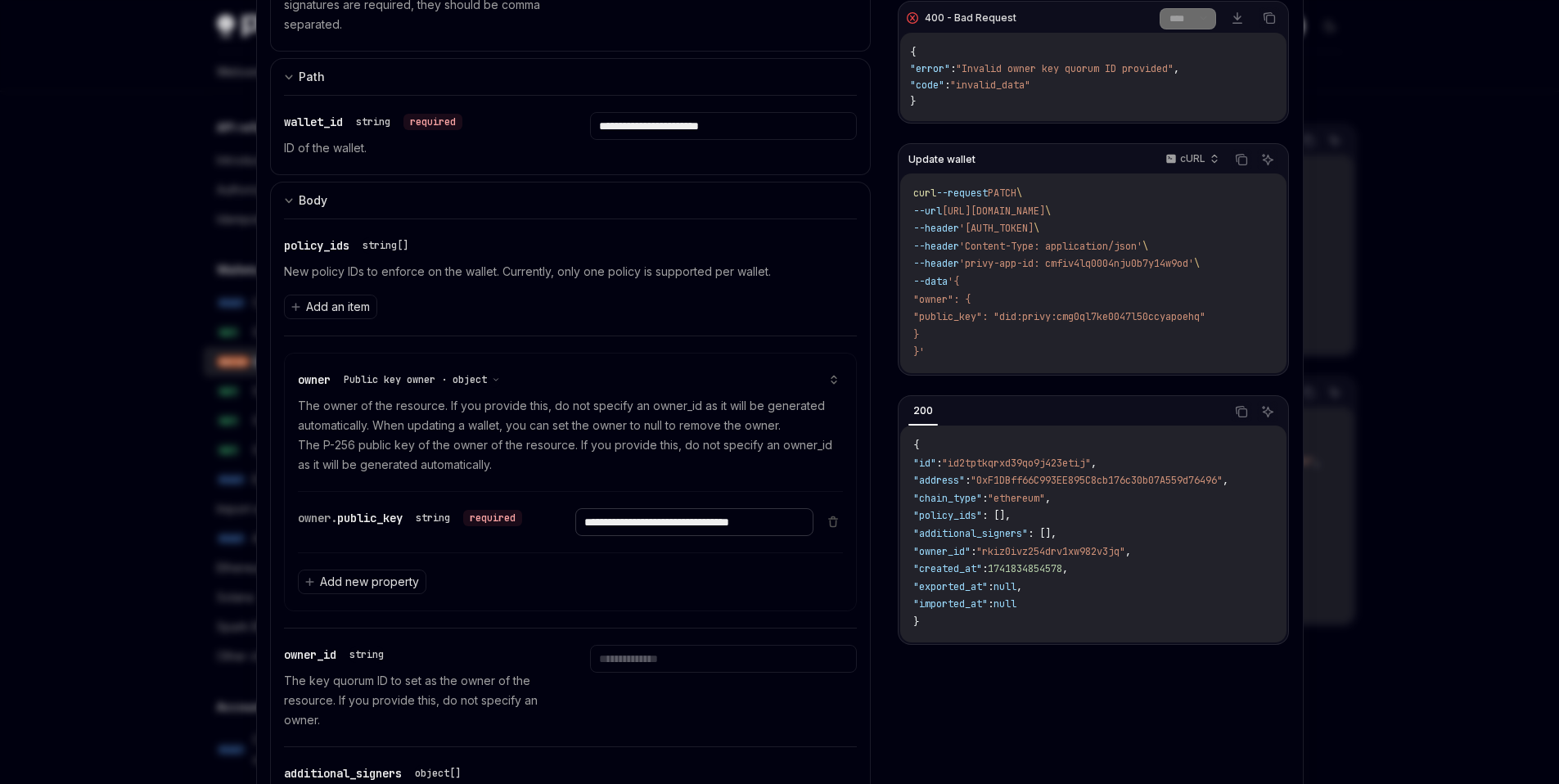
scroll to position [0, 0]
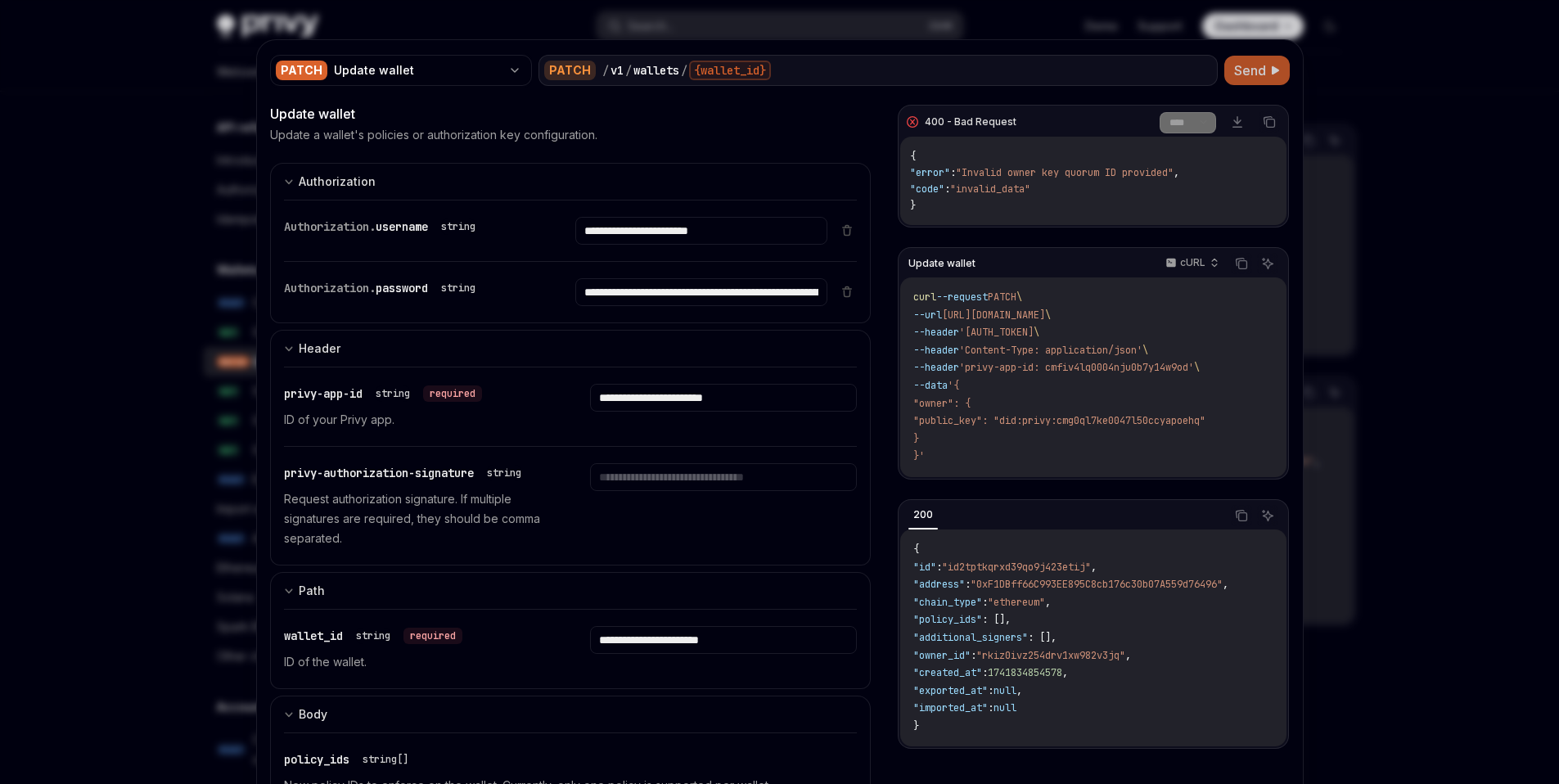
click at [1257, 77] on span "Send" at bounding box center [1250, 70] width 32 height 20
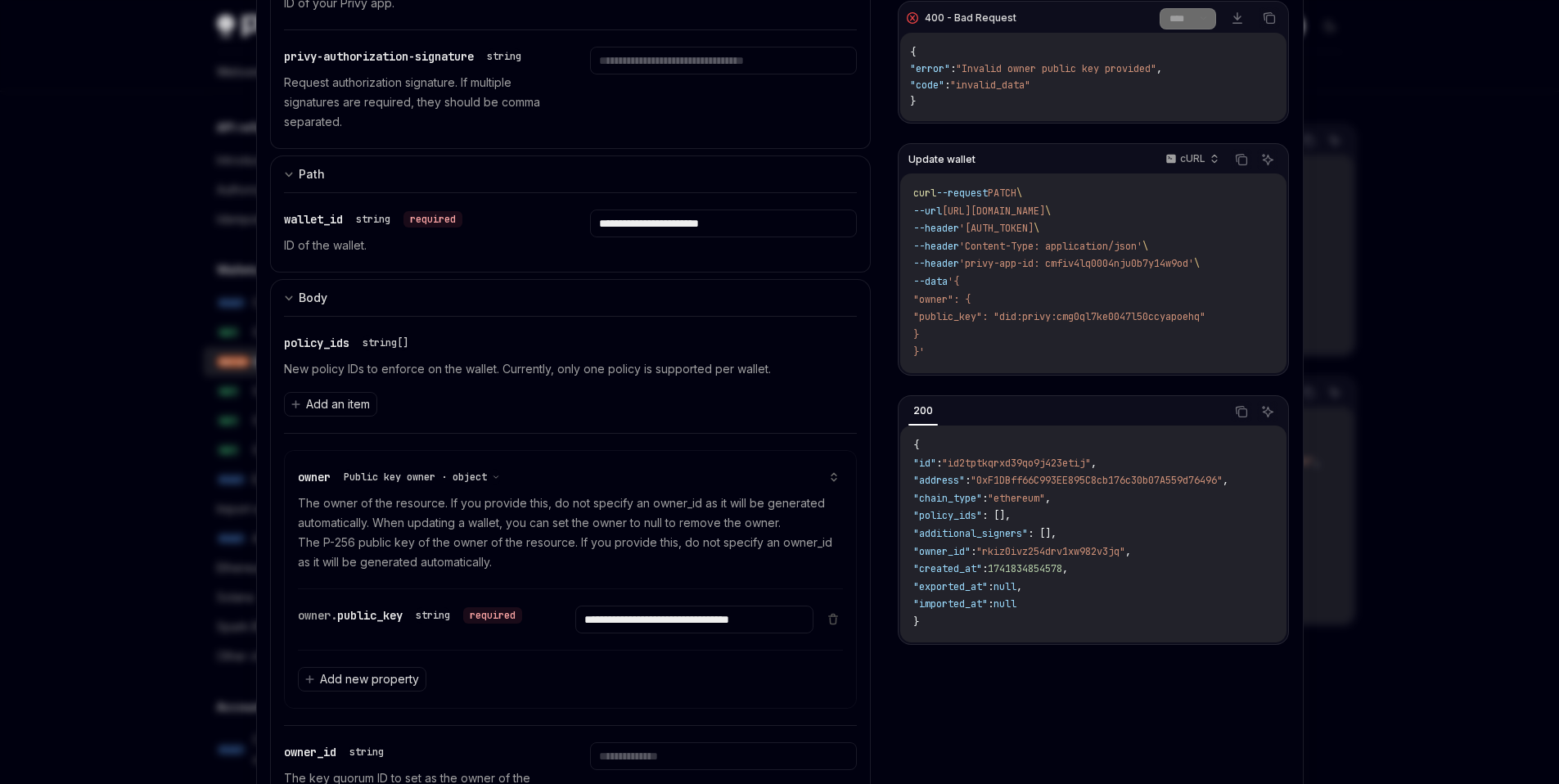
scroll to position [419, 0]
click at [630, 617] on input "**********" at bounding box center [694, 617] width 238 height 27
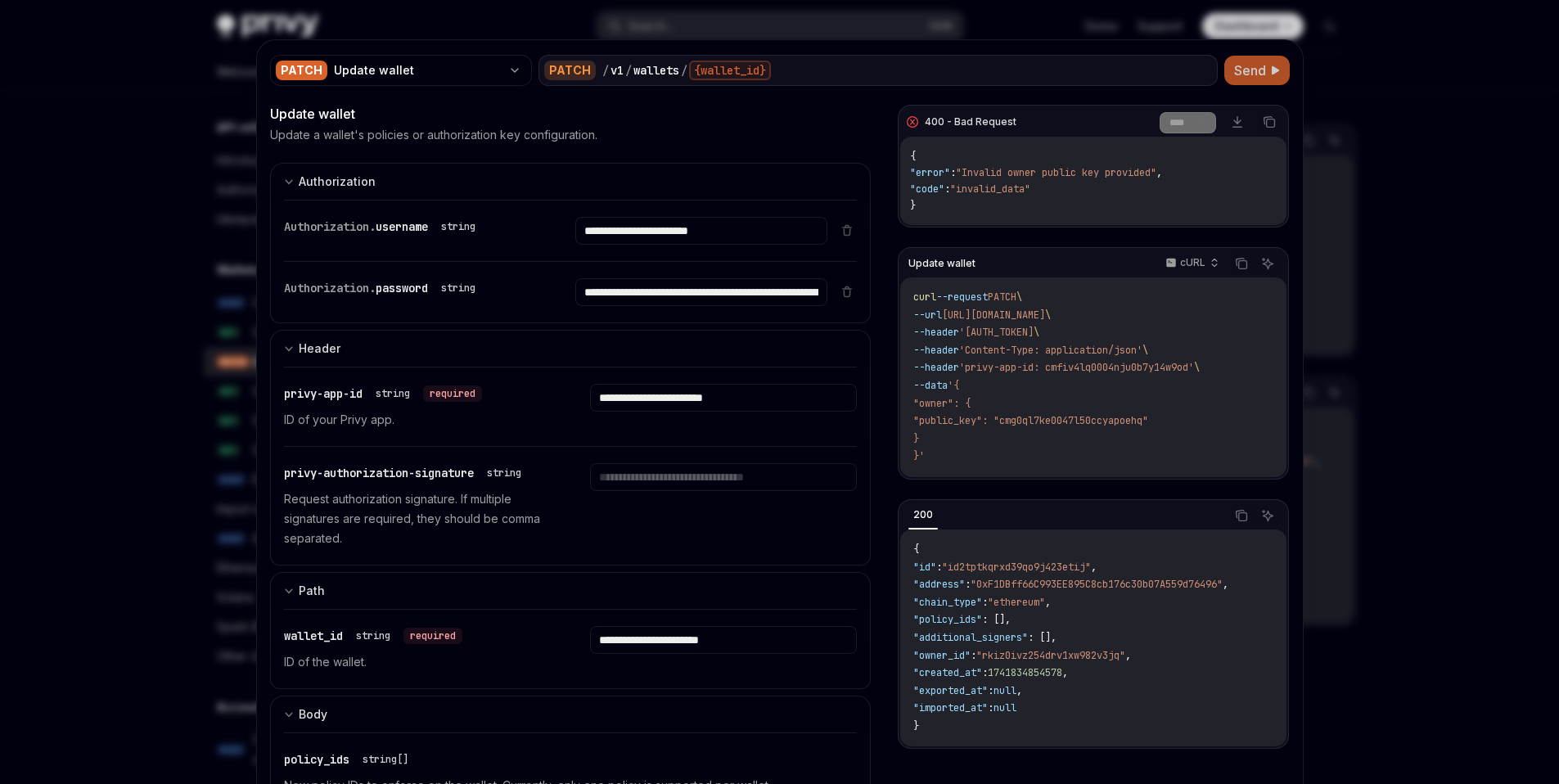
type input "**********"
click at [1251, 78] on span "Send" at bounding box center [1250, 70] width 32 height 20
click at [1395, 378] on div at bounding box center [779, 392] width 1559 height 784
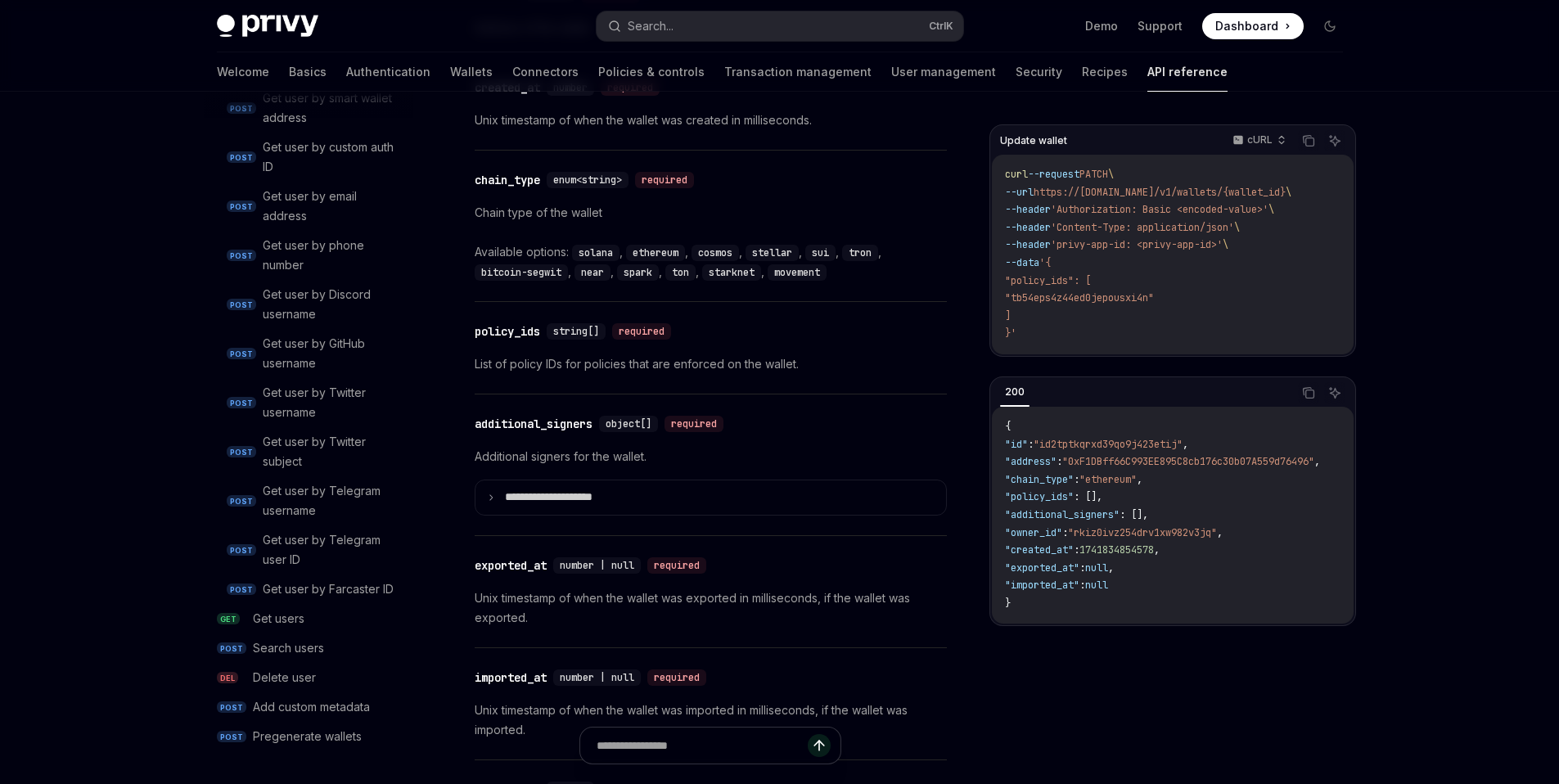
scroll to position [1818, 0]
click at [292, 615] on div "Get users" at bounding box center [278, 618] width 52 height 20
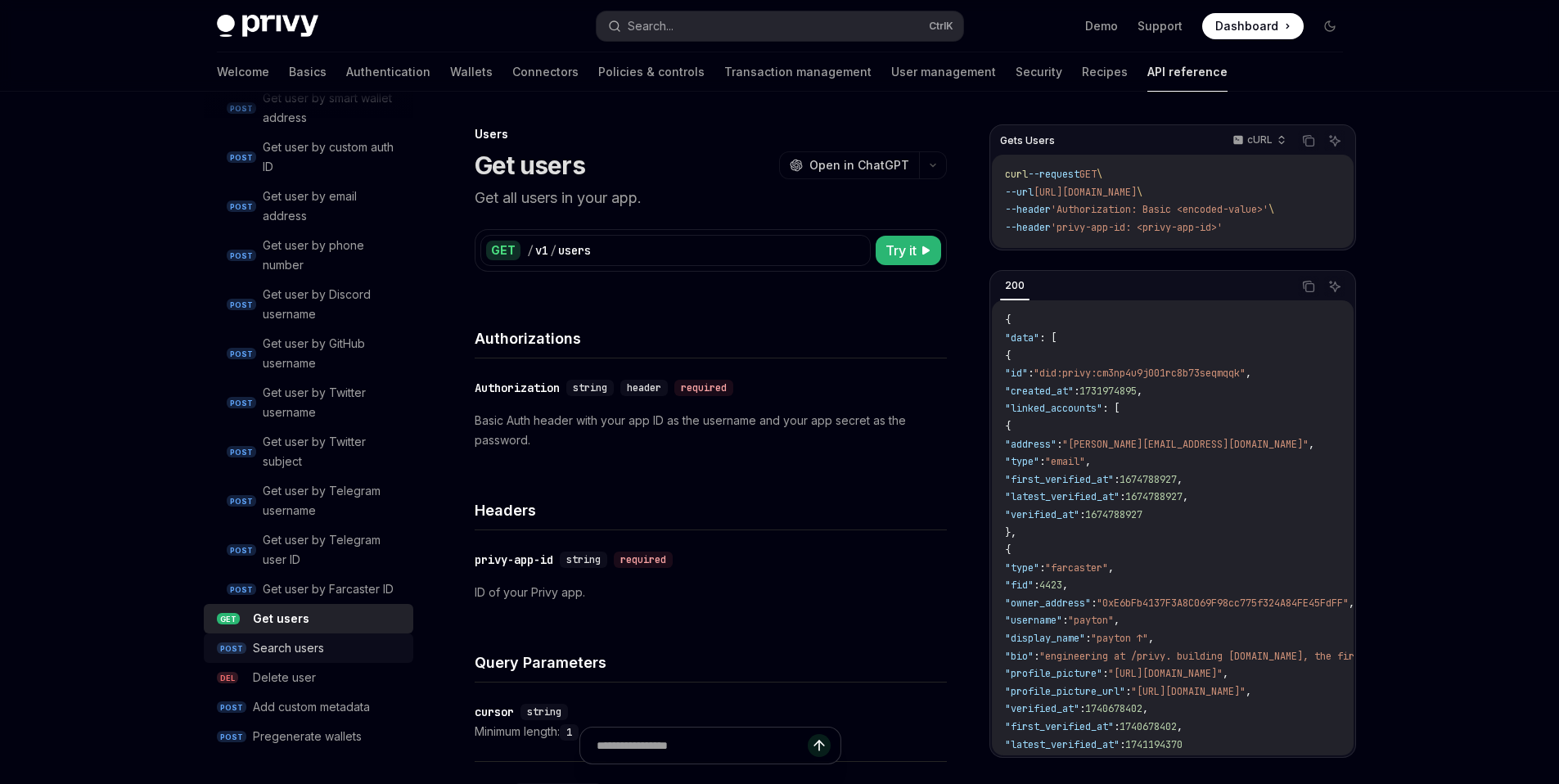
click at [301, 641] on div "Search users" at bounding box center [288, 647] width 71 height 20
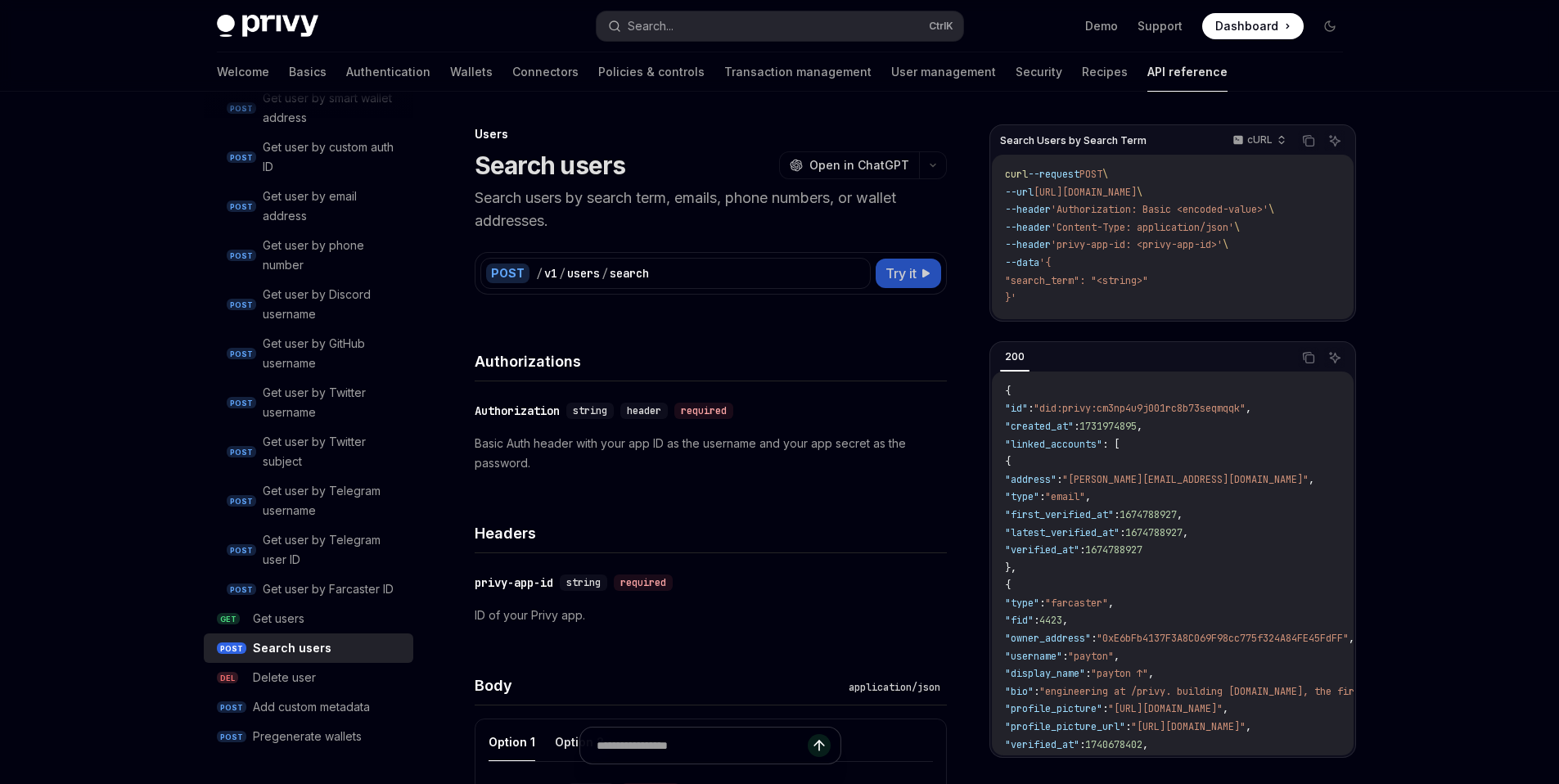
click at [926, 277] on icon at bounding box center [926, 273] width 9 height 9
type textarea "*"
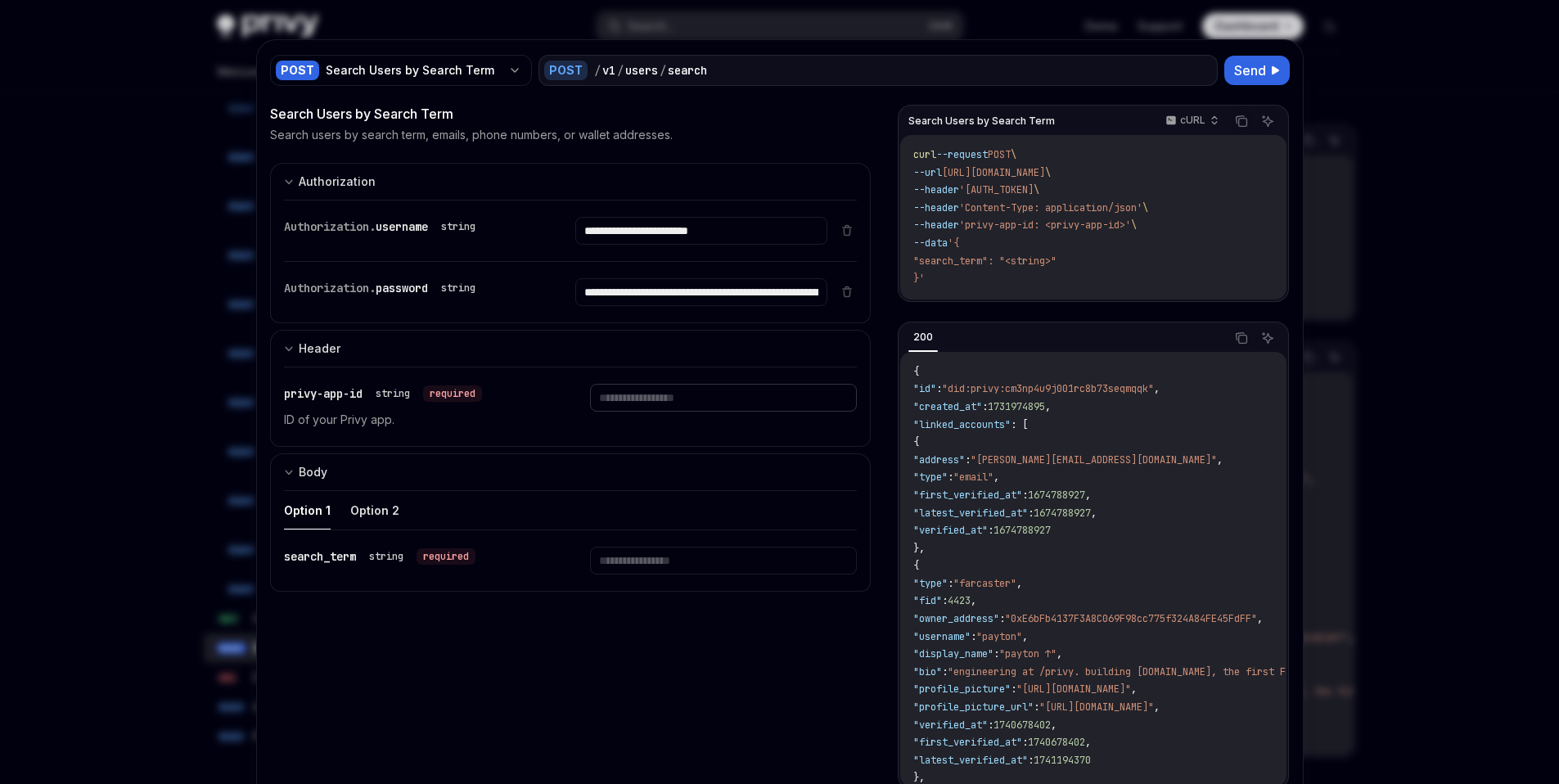
click at [705, 401] on input "text" at bounding box center [723, 398] width 267 height 27
type input "**********"
click at [691, 573] on input "text" at bounding box center [723, 561] width 267 height 27
paste input "**********"
type input "**********"
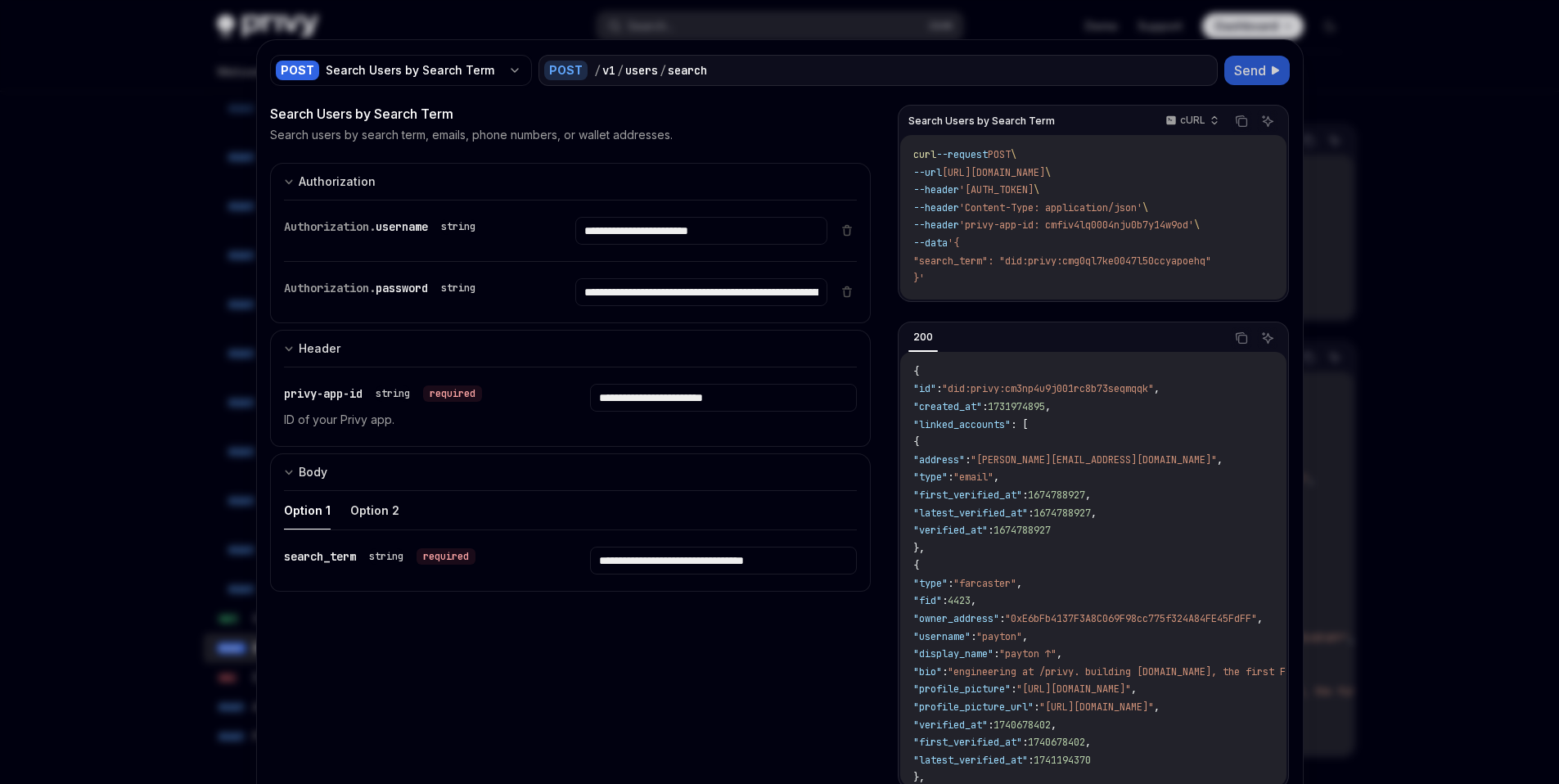
click at [1271, 67] on icon at bounding box center [1276, 70] width 9 height 9
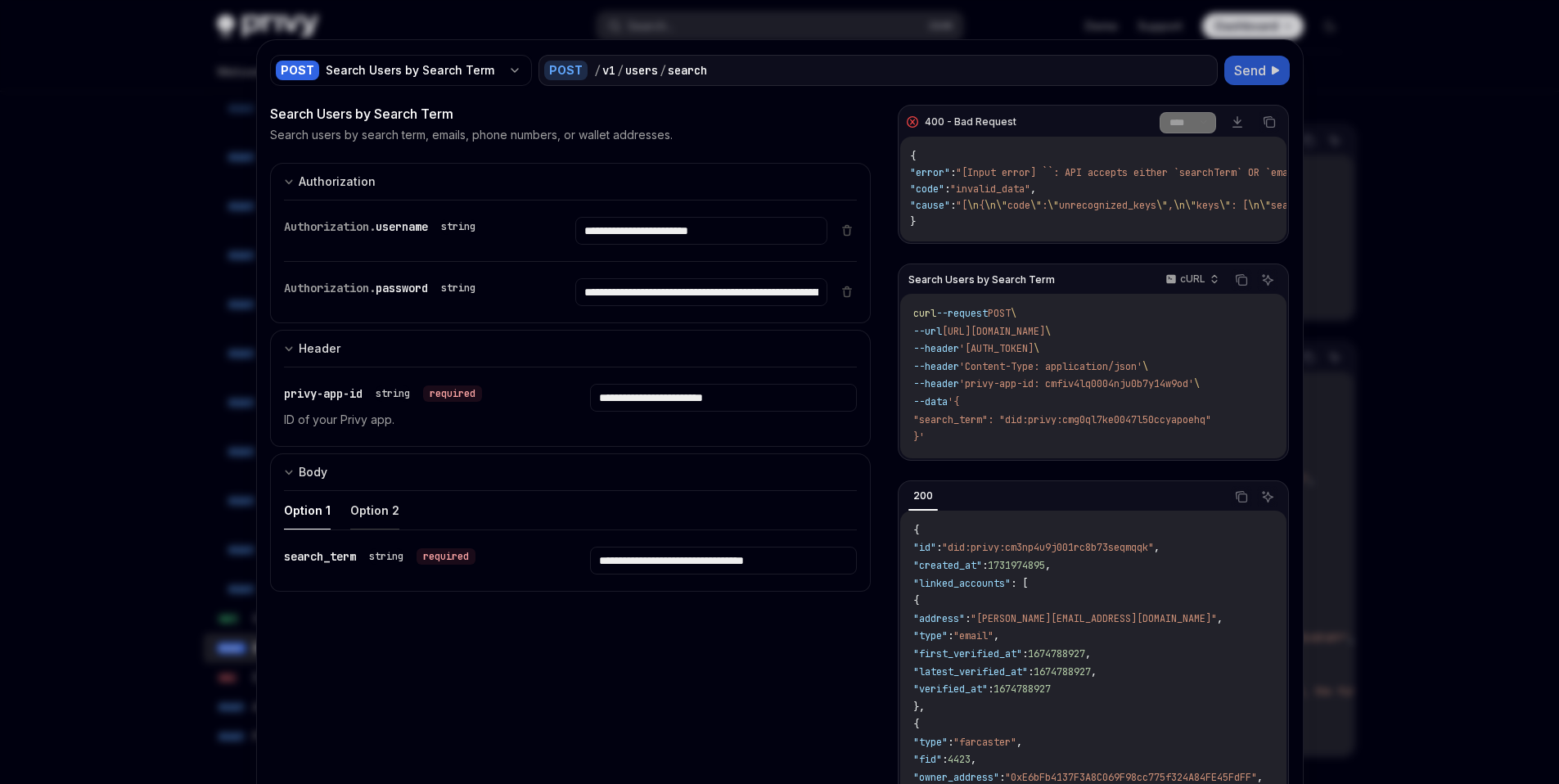
click at [350, 505] on button "Option 2" at bounding box center [375, 510] width 49 height 39
type textarea "*"
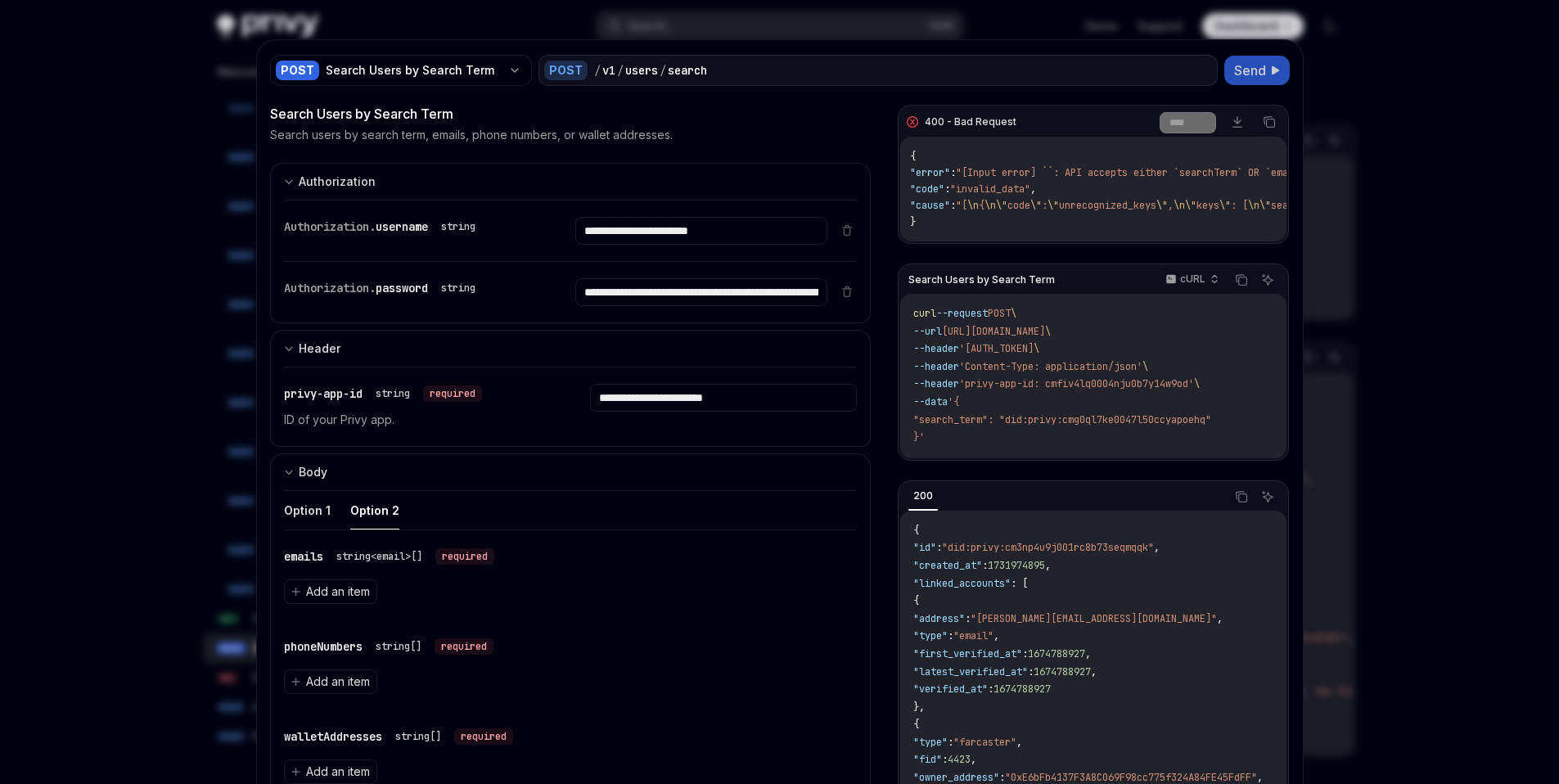
scroll to position [157, 0]
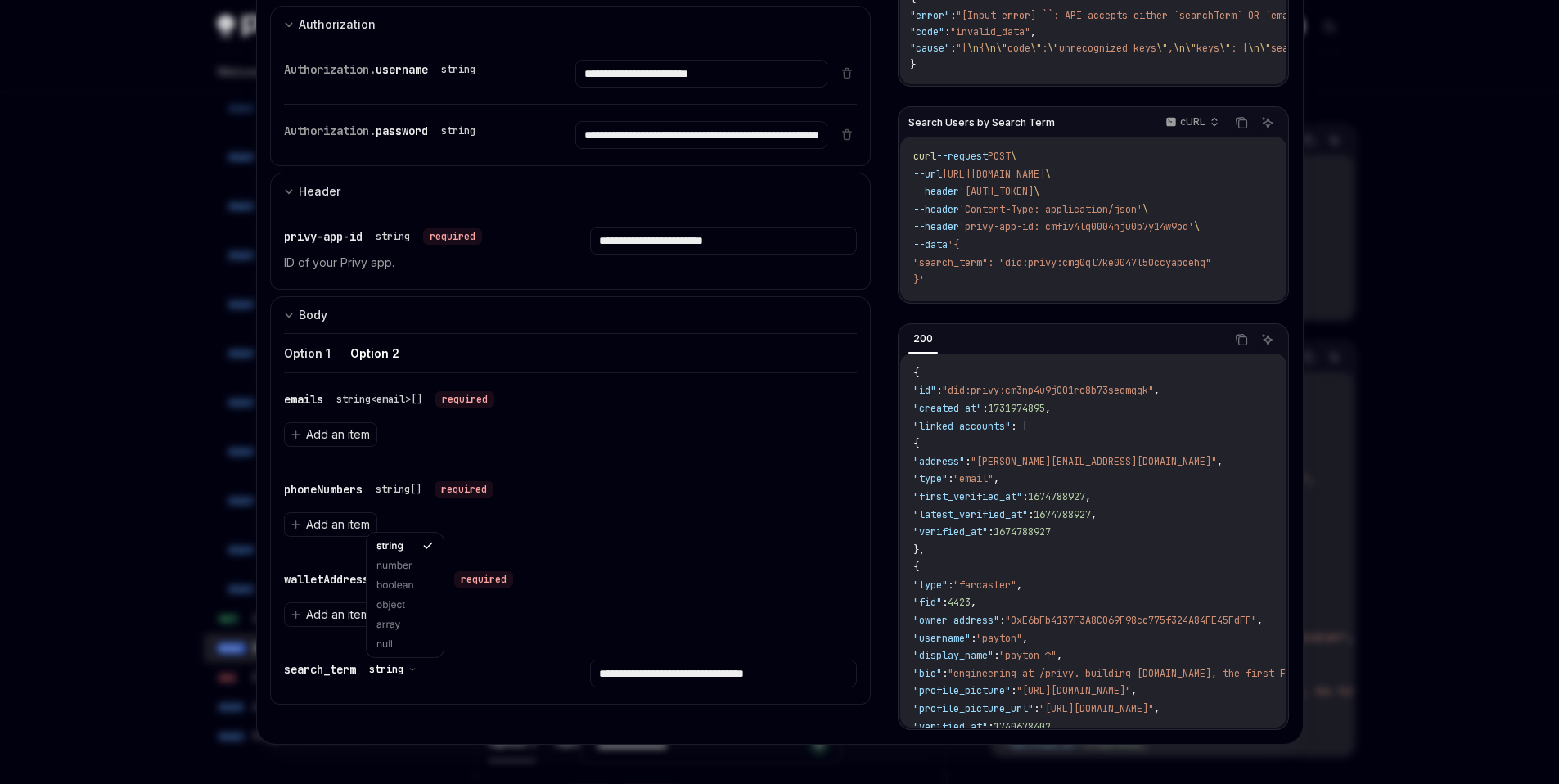
click at [401, 670] on span "string" at bounding box center [387, 669] width 34 height 13
click at [401, 667] on span "string" at bounding box center [387, 669] width 34 height 13
click at [487, 349] on ul "Option 1 Option 2" at bounding box center [571, 354] width 574 height 40
click at [405, 678] on div "string" at bounding box center [393, 669] width 61 height 20
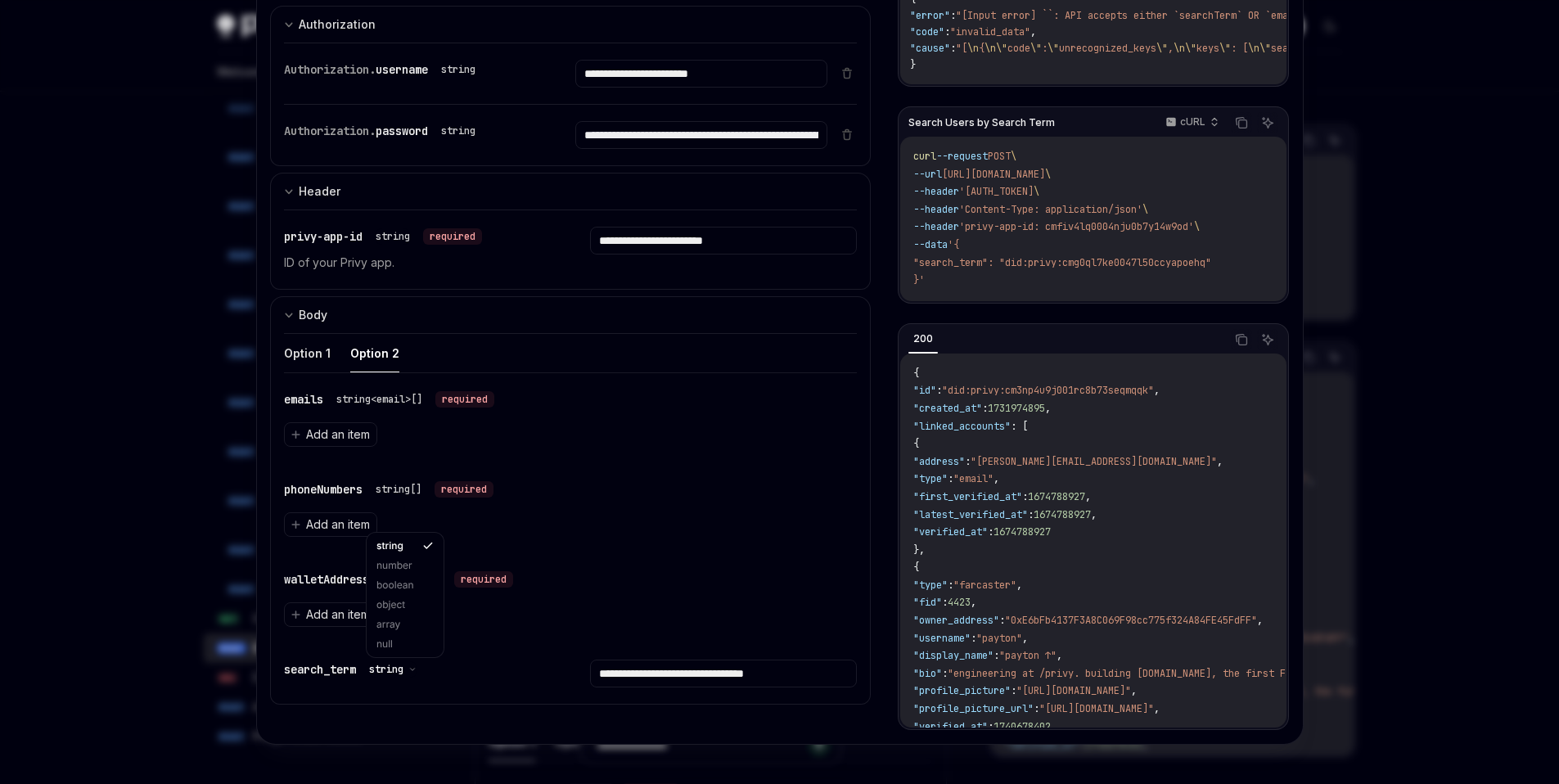
click at [395, 672] on span "string" at bounding box center [387, 669] width 34 height 13
click at [411, 610] on div "object" at bounding box center [405, 605] width 70 height 20
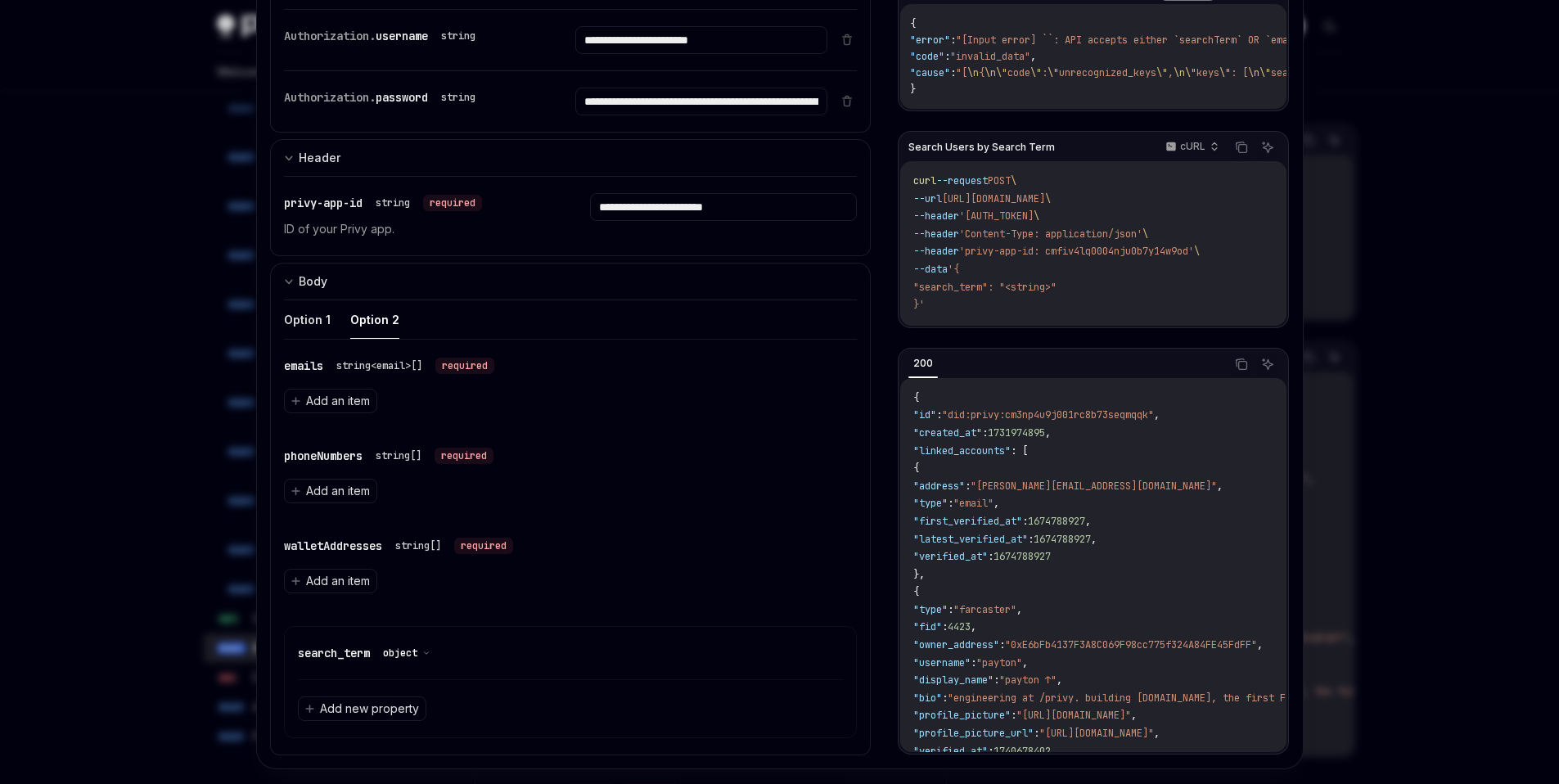
scroll to position [216, 0]
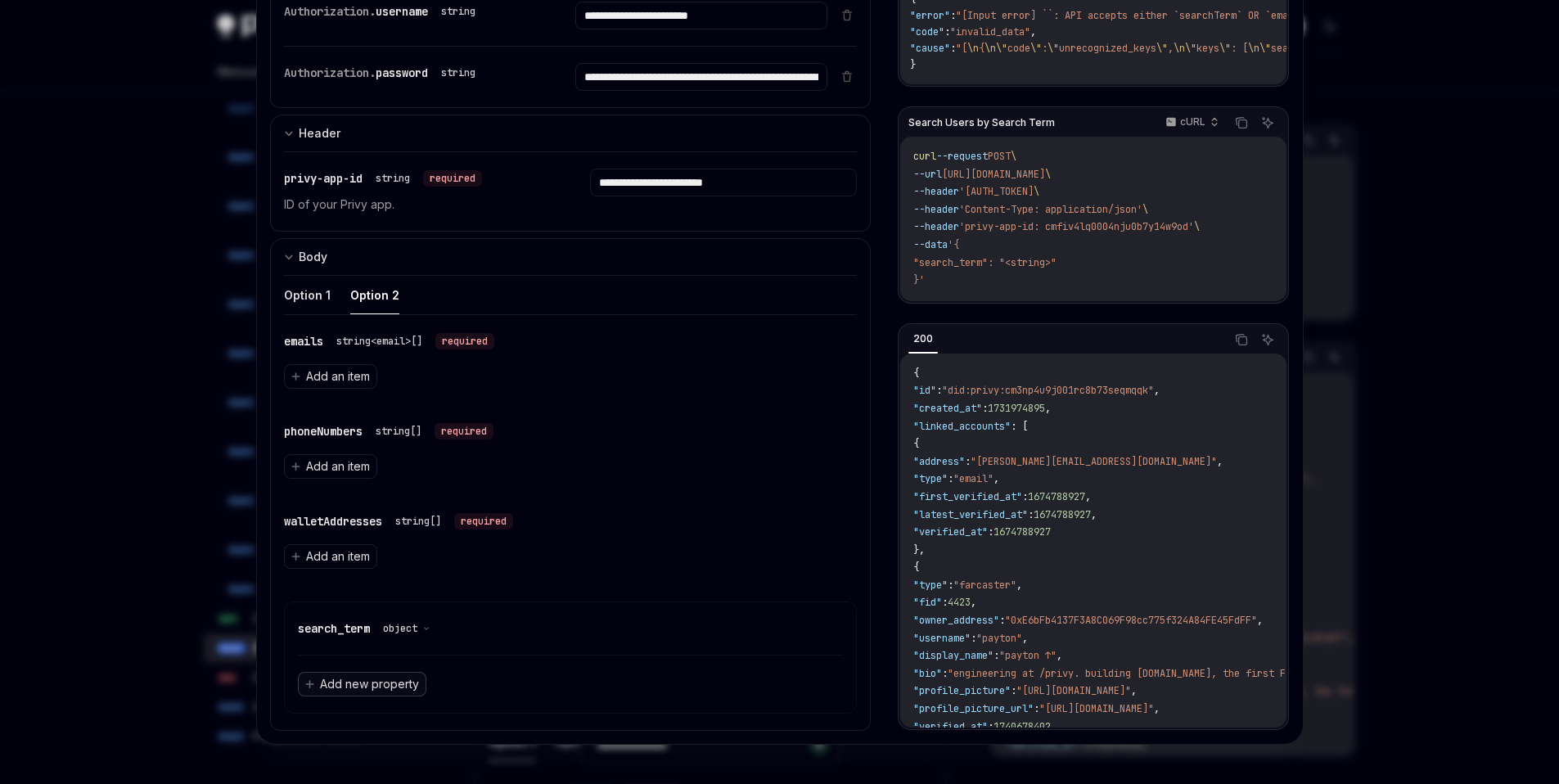
click at [369, 690] on span "Add new property" at bounding box center [369, 684] width 99 height 16
type input "**"
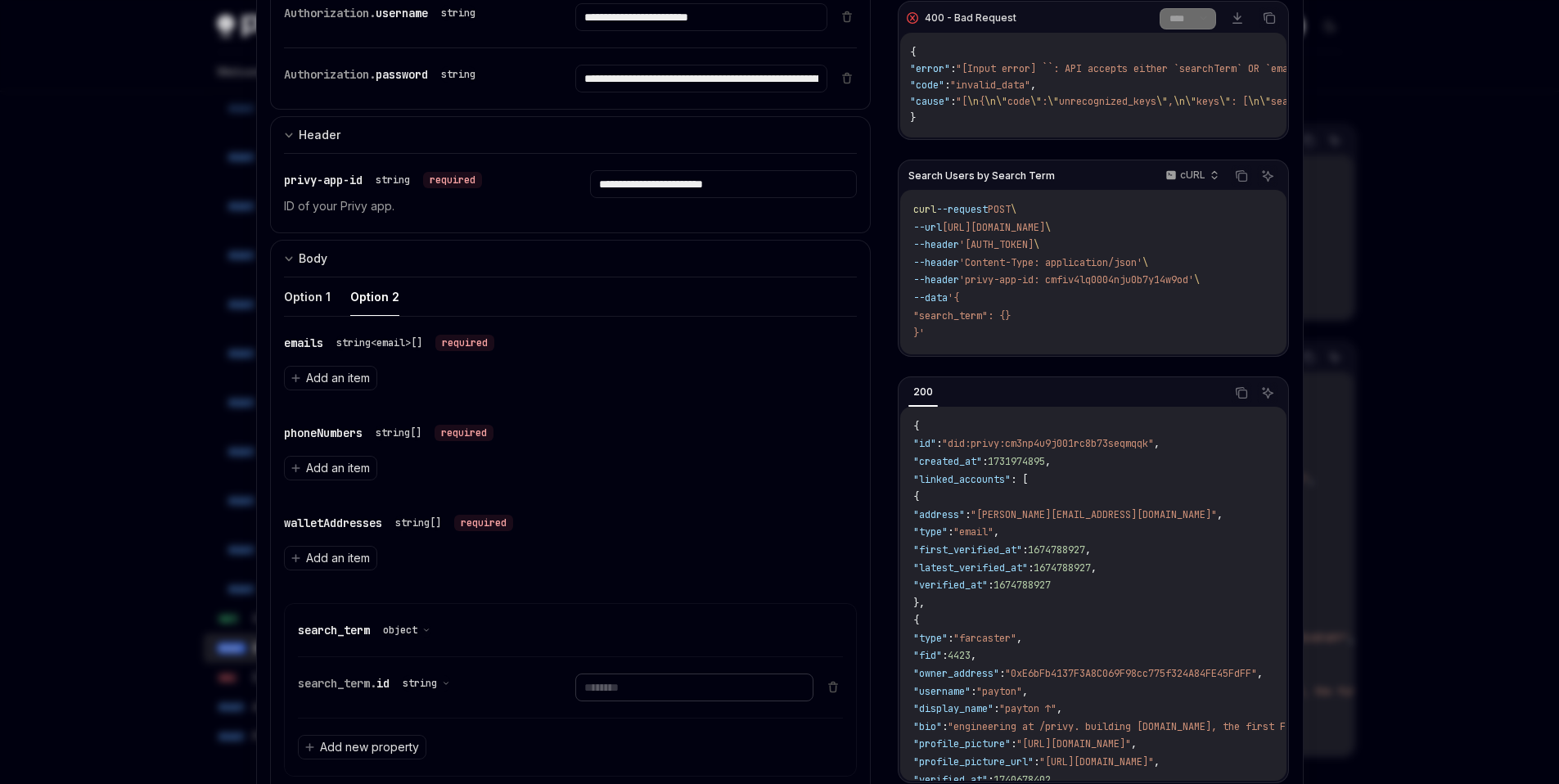
click at [659, 689] on input "text" at bounding box center [694, 687] width 238 height 27
paste input "**********"
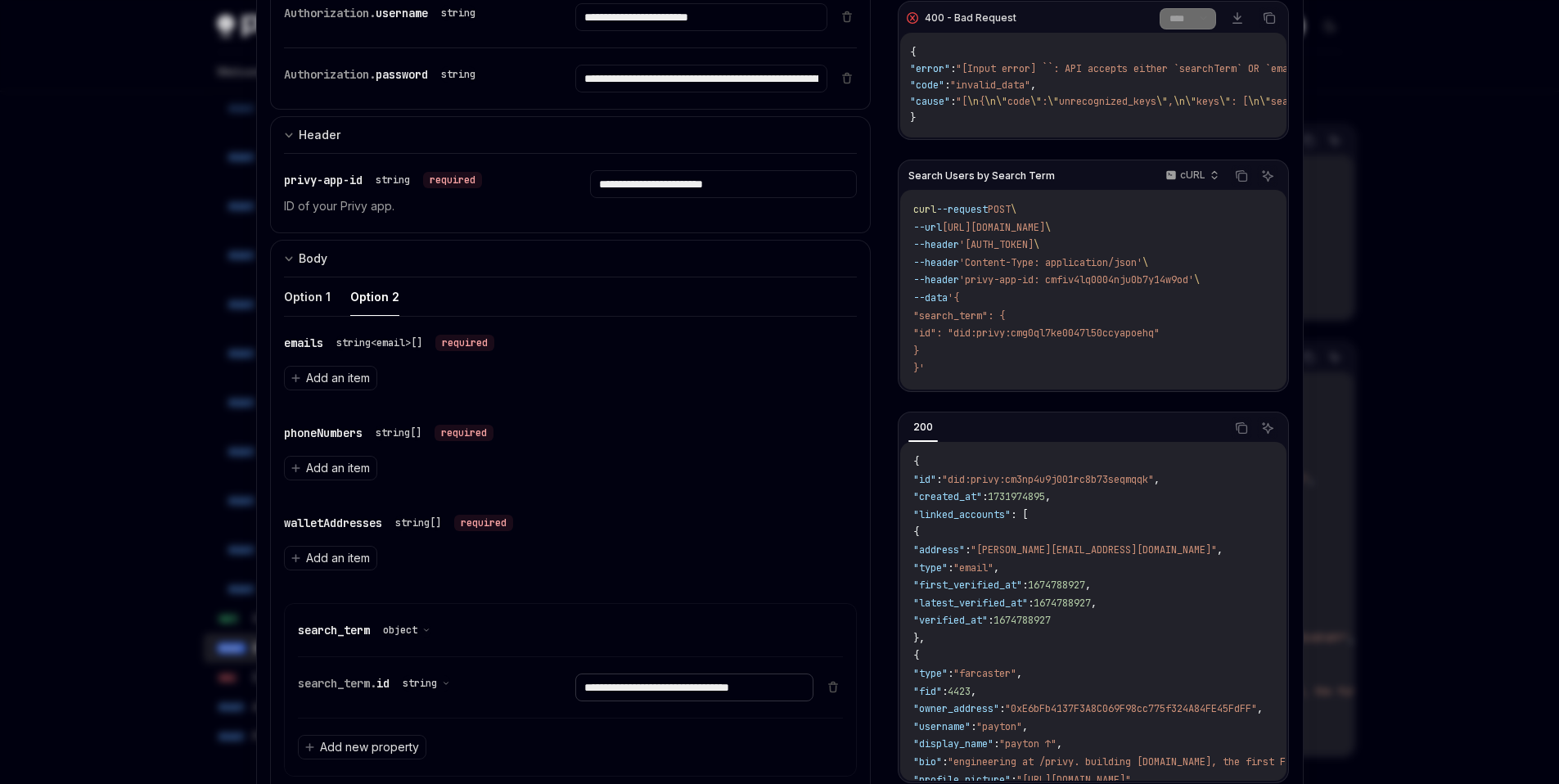
scroll to position [0, 0]
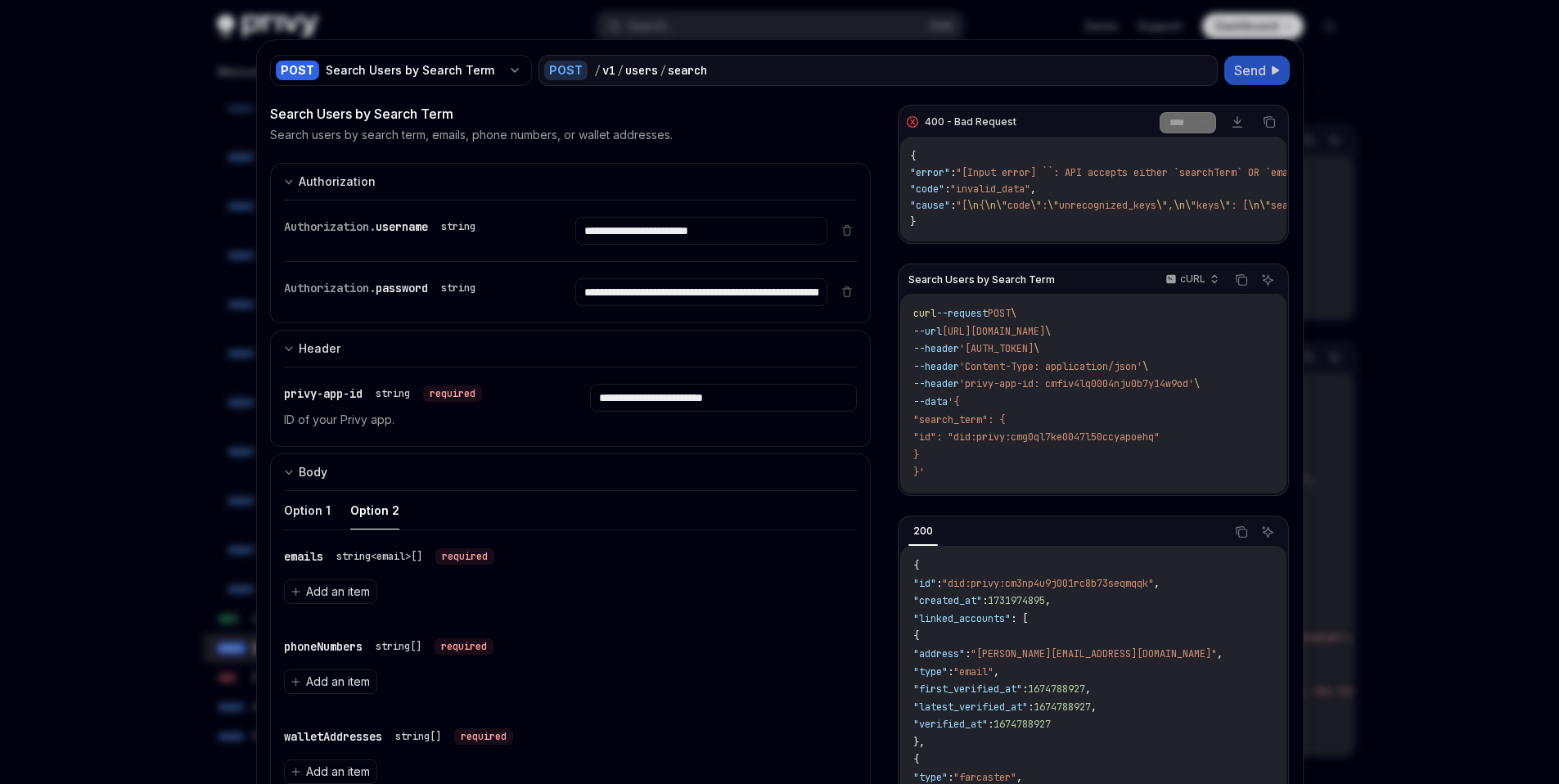
type input "**********"
click at [1232, 80] on button "Send" at bounding box center [1258, 70] width 65 height 29
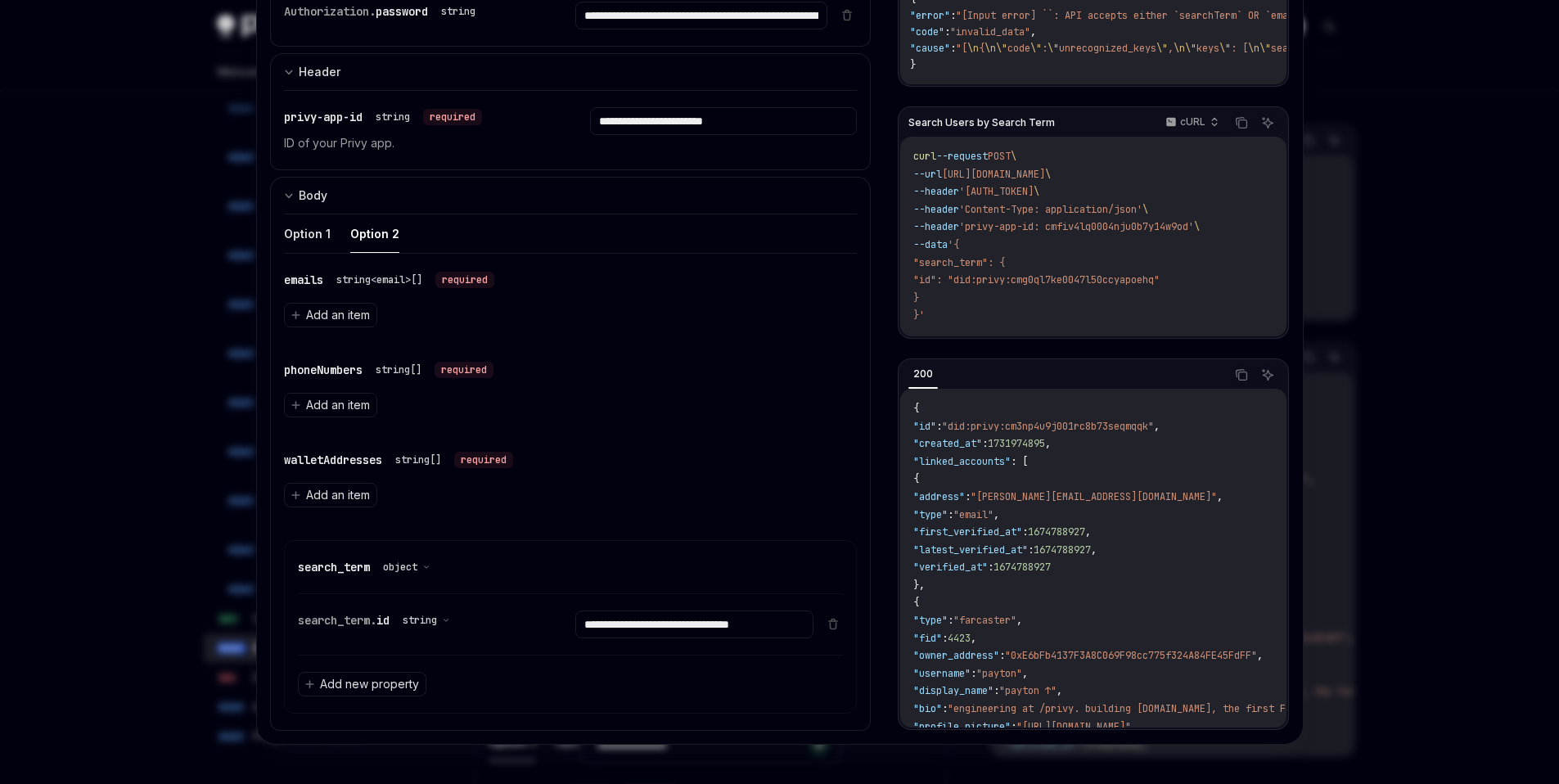
click at [833, 632] on div "**********" at bounding box center [571, 624] width 546 height 61
click at [831, 629] on icon at bounding box center [833, 625] width 6 height 6
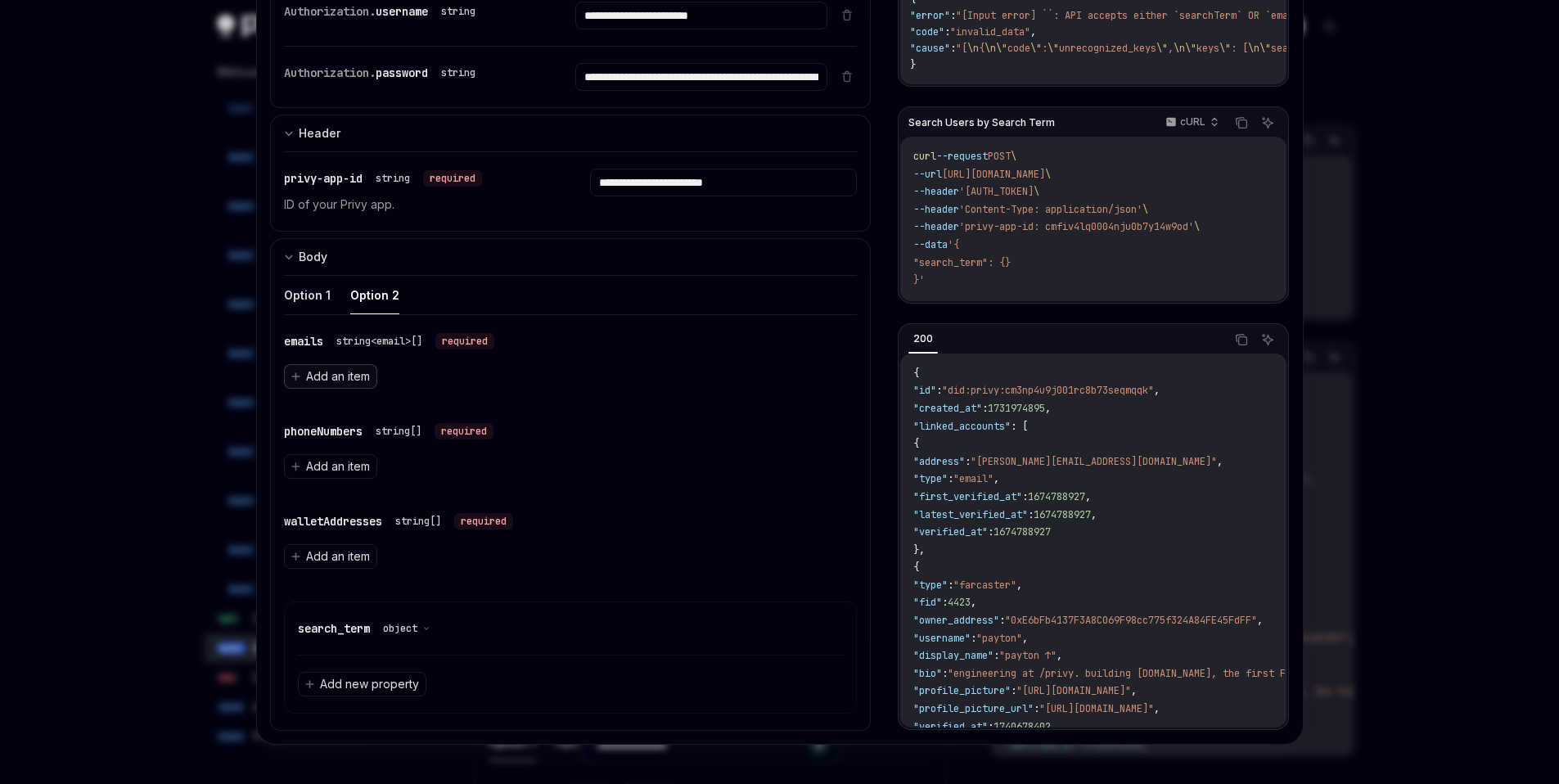
click at [341, 380] on span "Add an item" at bounding box center [338, 376] width 64 height 16
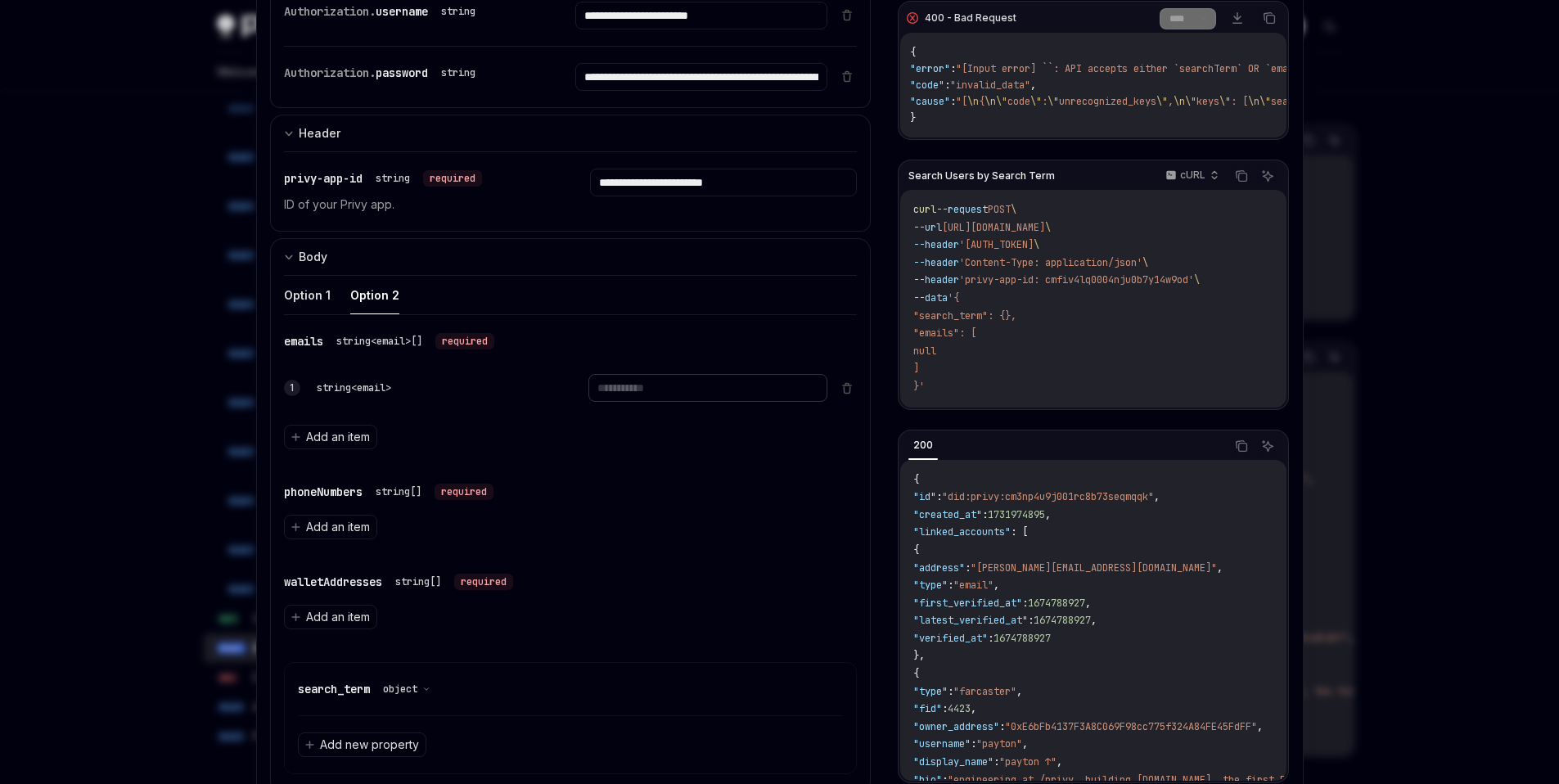
click at [620, 391] on input "text" at bounding box center [708, 387] width 239 height 27
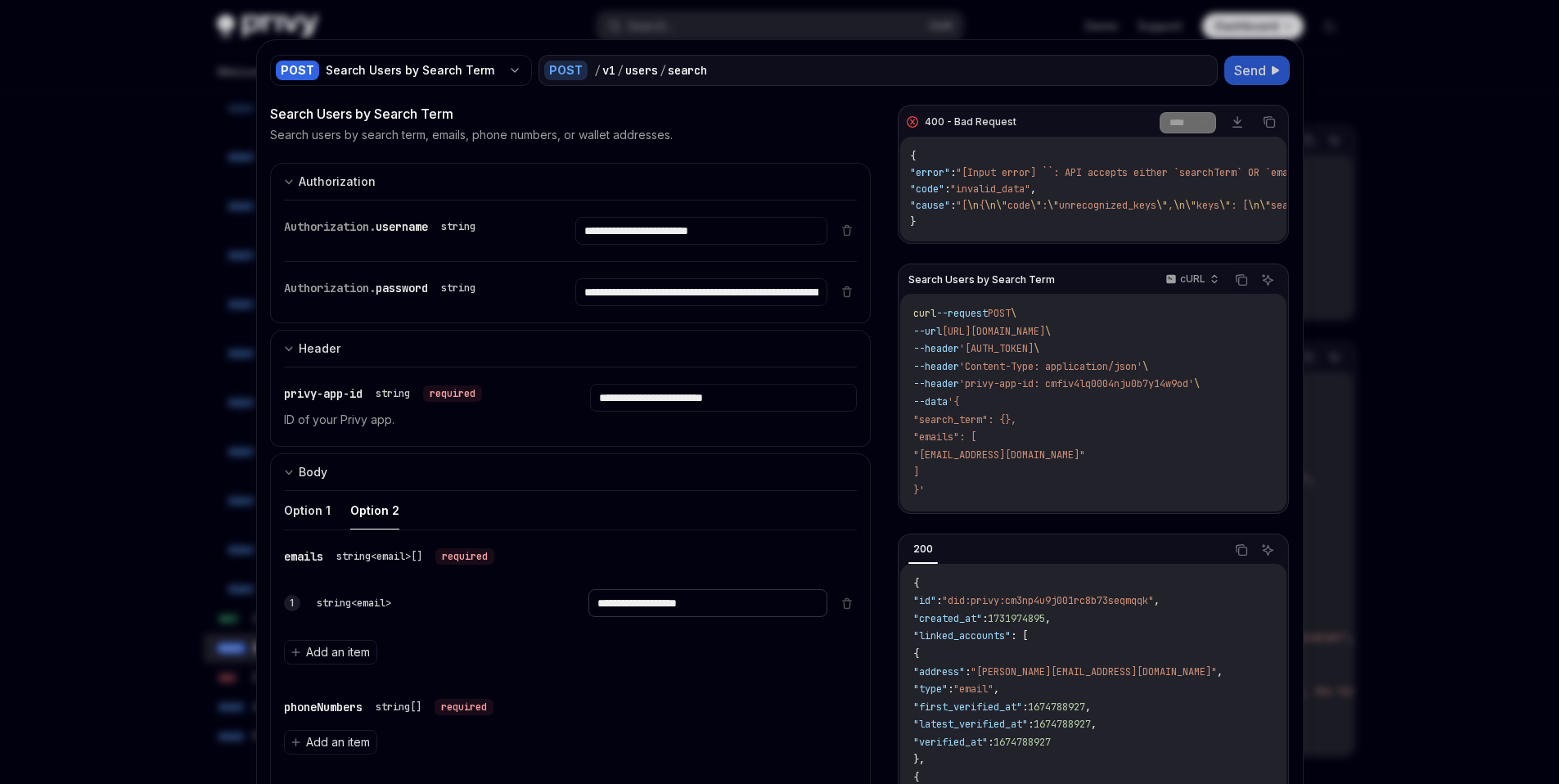
type input "**********"
click at [1255, 78] on span "Send" at bounding box center [1250, 70] width 32 height 20
click at [1067, 233] on div "{ "error" : "[Input error] ``: API accepts either `searchTerm` OR `emails`, `ph…" at bounding box center [1093, 189] width 386 height 105
drag, startPoint x: 1026, startPoint y: 426, endPoint x: 956, endPoint y: 419, distance: 70.3
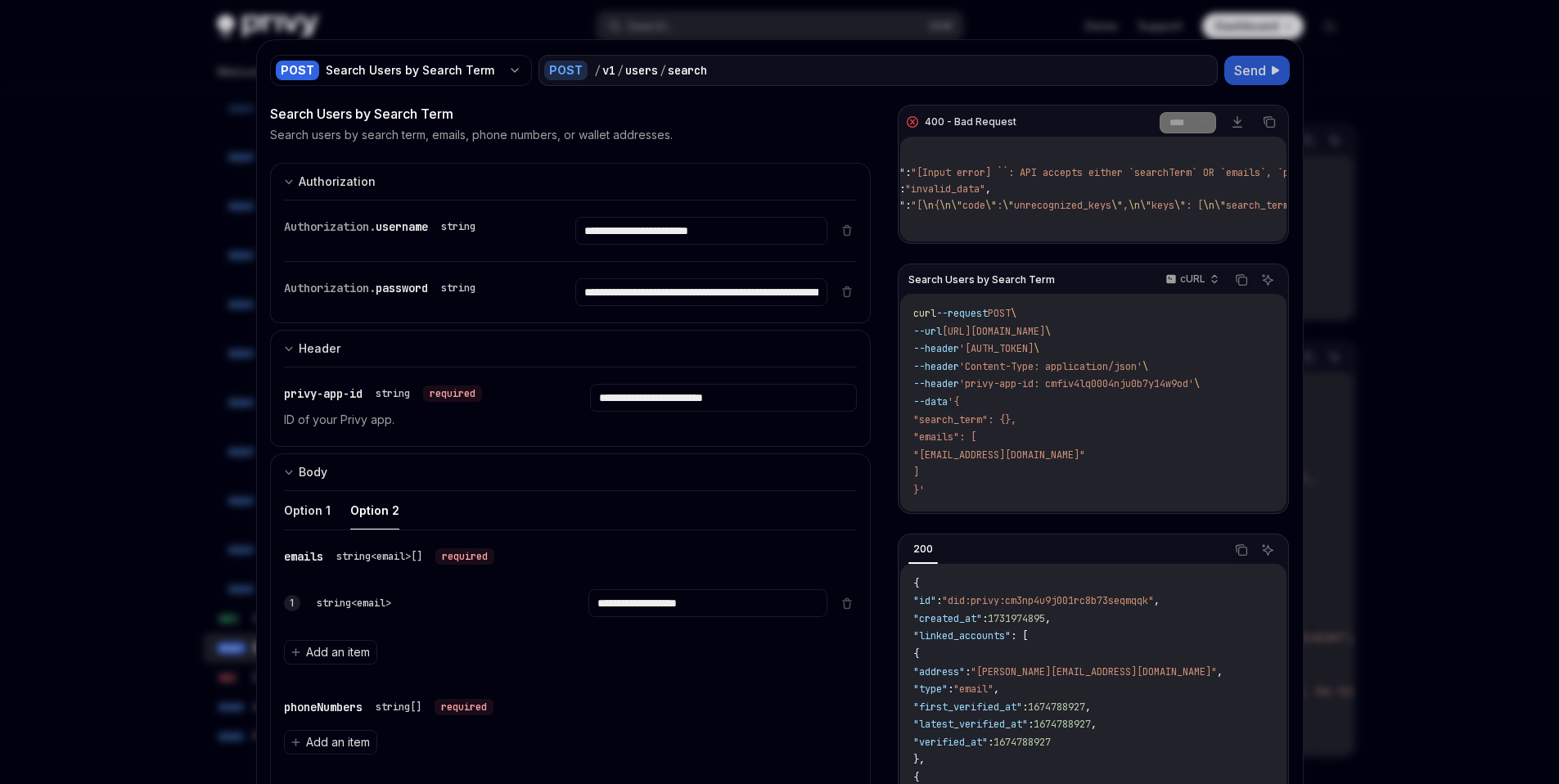
click at [956, 419] on code "curl --request POST \ --url https://api.privy.io/v1/users/search \ --header 'Au…" at bounding box center [1093, 402] width 359 height 195
click at [1345, 238] on div at bounding box center [779, 392] width 1559 height 784
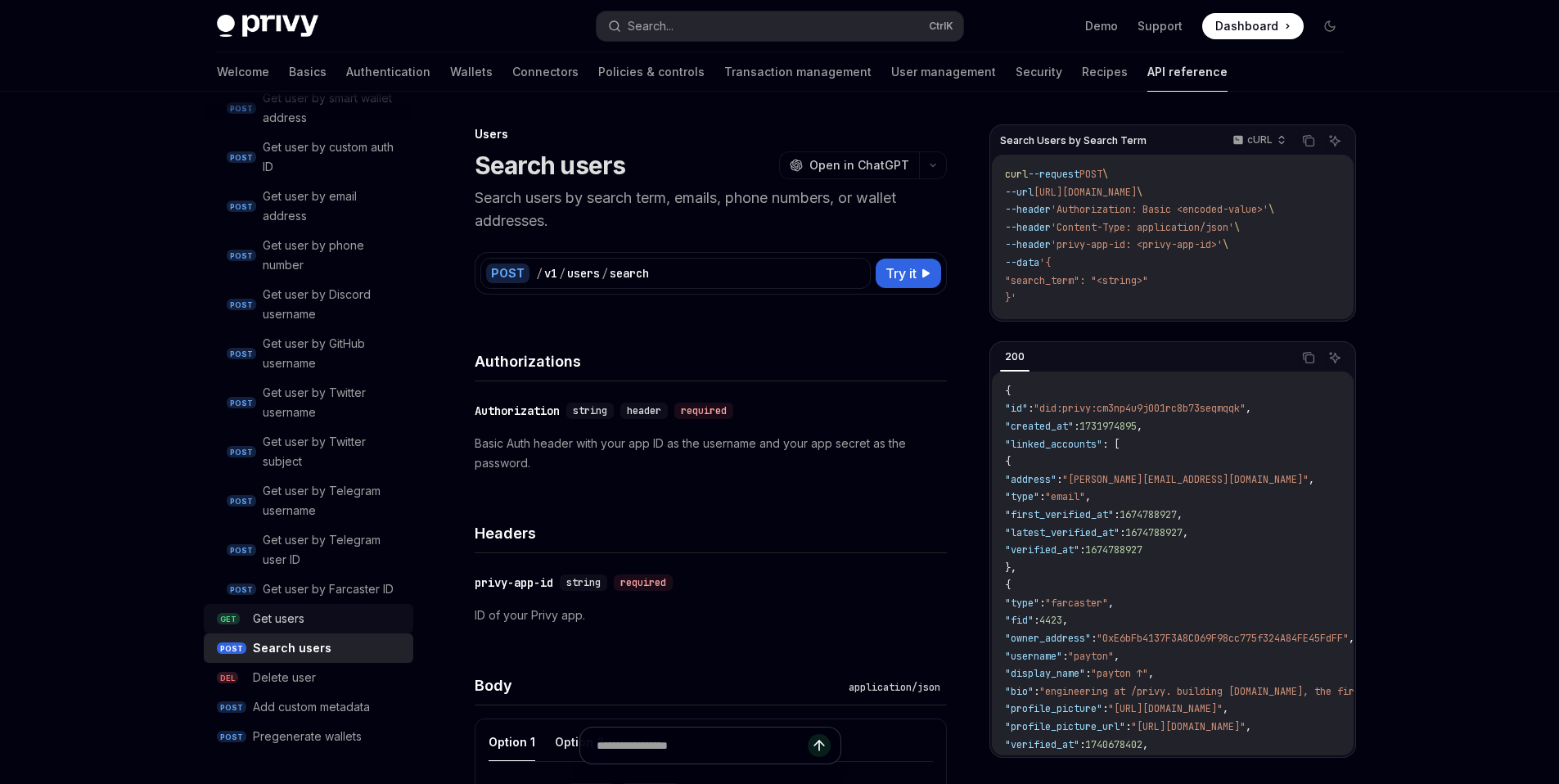
click at [360, 621] on div "Get users" at bounding box center [327, 618] width 150 height 20
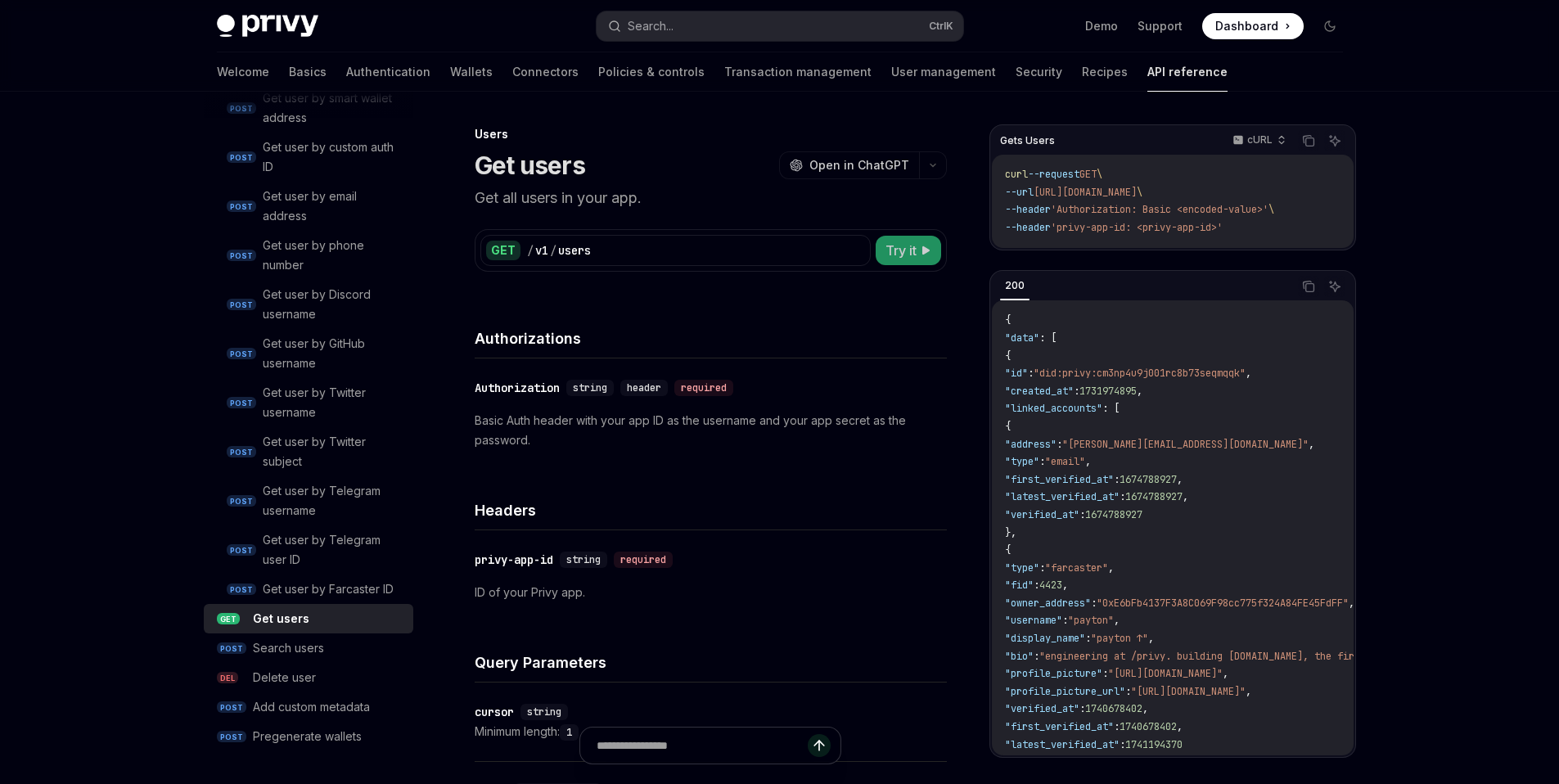
click at [913, 246] on span "Try it" at bounding box center [901, 250] width 31 height 20
type textarea "*"
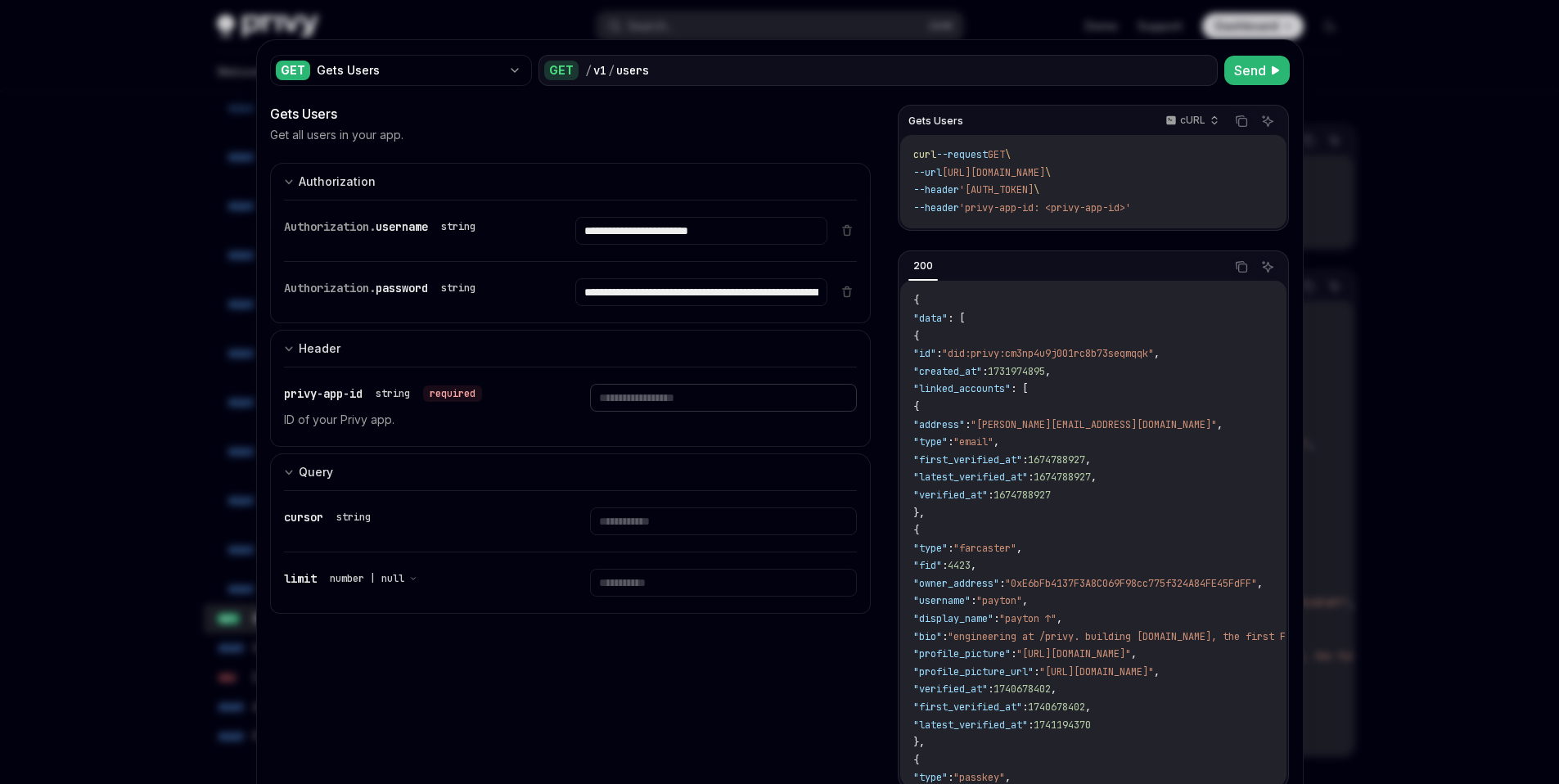
click at [733, 394] on input "text" at bounding box center [723, 398] width 267 height 27
type input "**********"
click at [1264, 77] on button "Send" at bounding box center [1258, 70] width 65 height 29
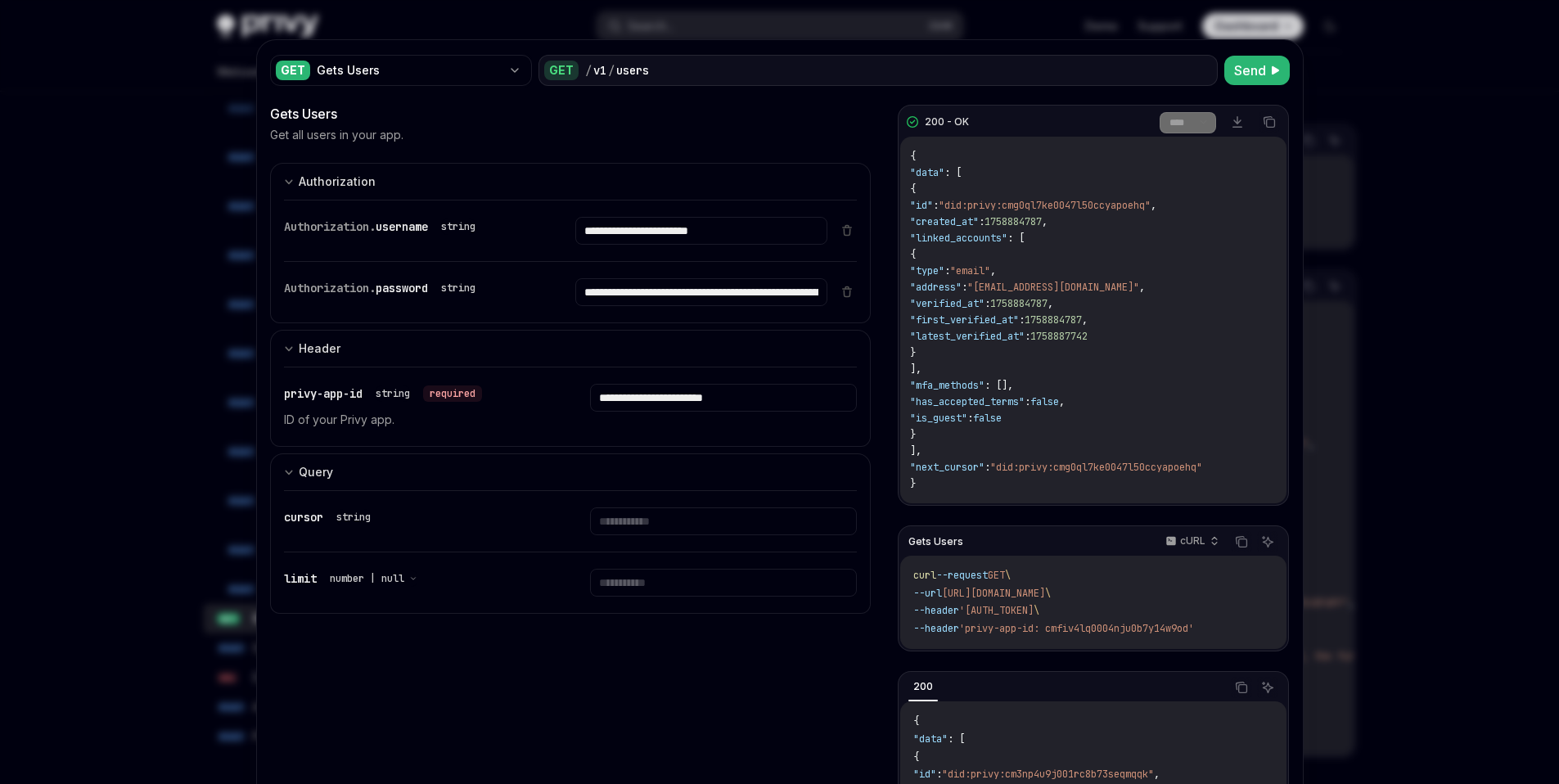
click at [1394, 319] on div at bounding box center [779, 392] width 1559 height 784
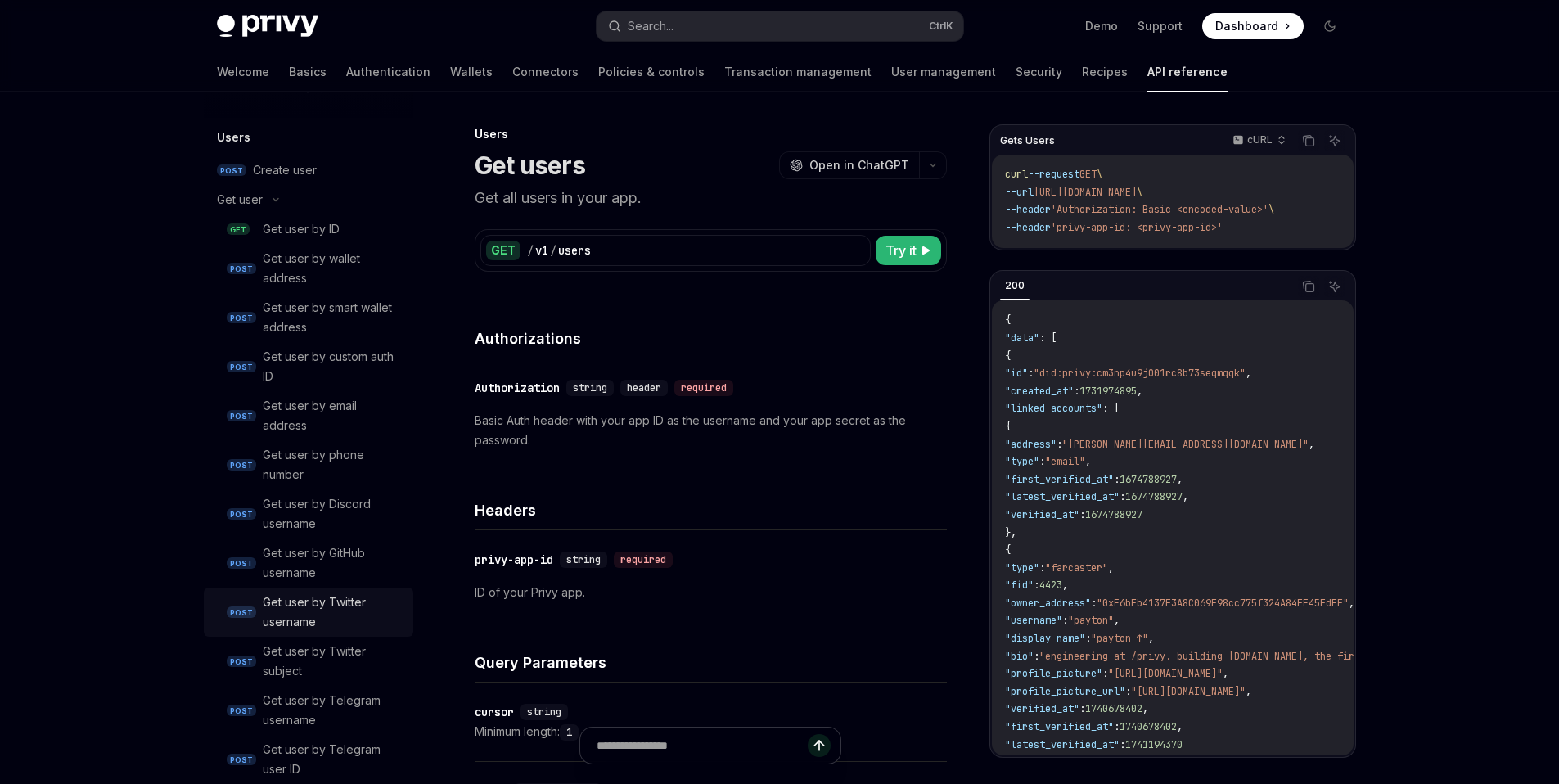
scroll to position [1324, 0]
click at [297, 232] on div "Get user by ID" at bounding box center [301, 230] width 77 height 20
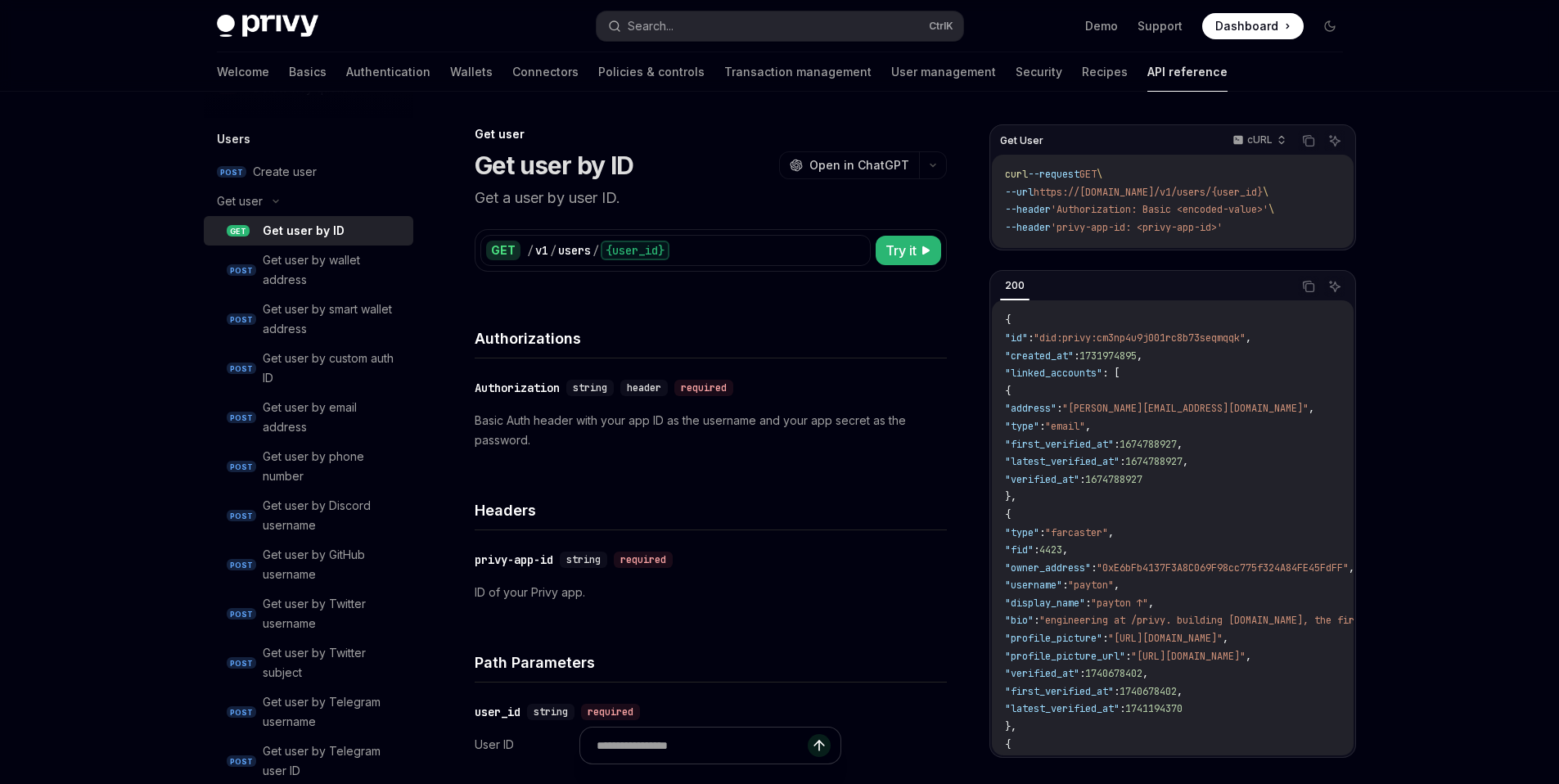
click at [901, 265] on div "GET / v1 / users / {user_id} Try it" at bounding box center [710, 250] width 460 height 31
click at [905, 258] on span "Try it" at bounding box center [901, 250] width 31 height 20
type textarea "*"
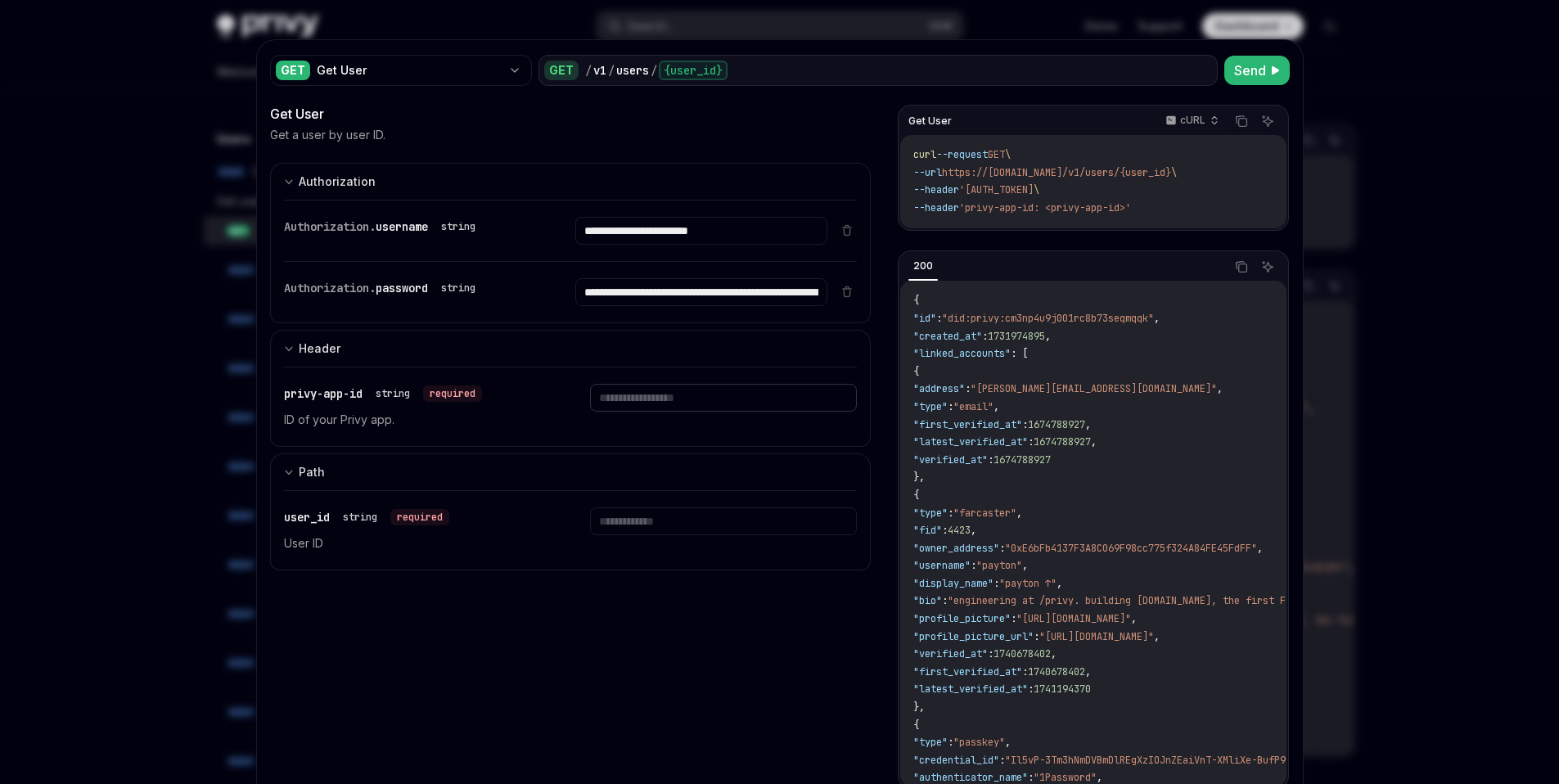
click at [690, 389] on input "text" at bounding box center [723, 398] width 267 height 27
type input "**********"
click at [666, 519] on input "text" at bounding box center [723, 521] width 267 height 27
paste input "**********"
type input "**********"
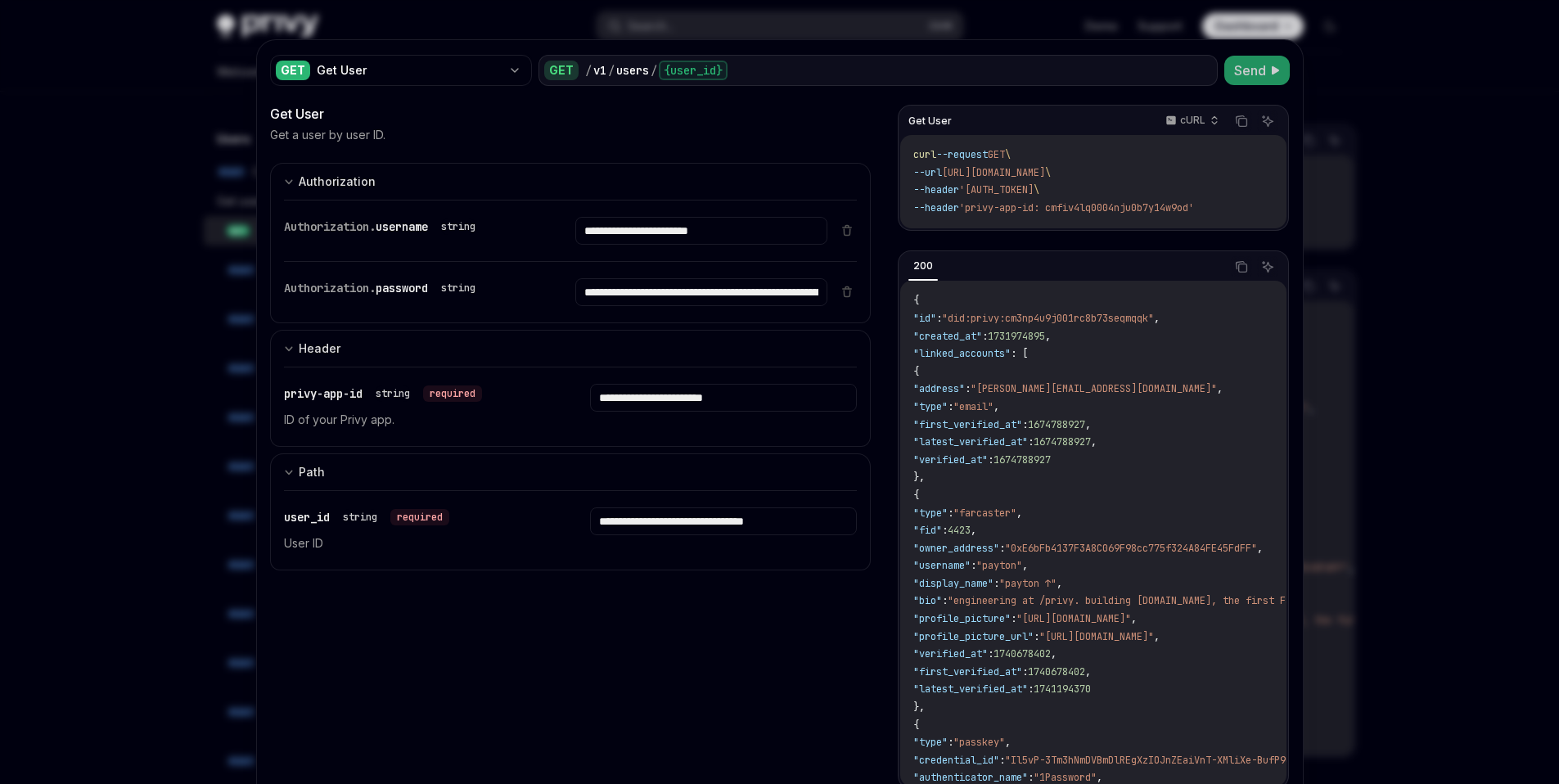
click at [1238, 78] on span "Send" at bounding box center [1250, 70] width 32 height 20
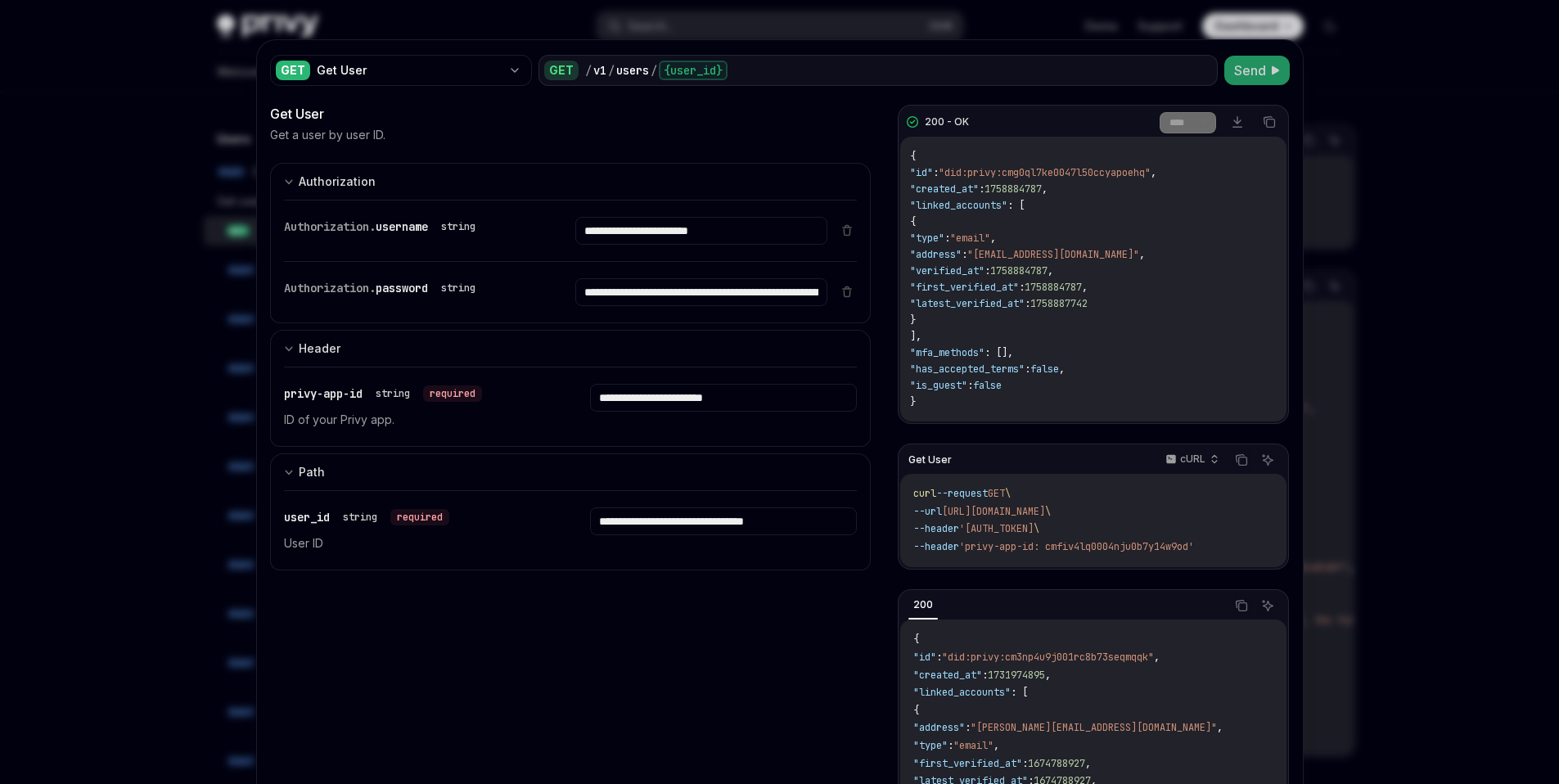
click at [1014, 173] on span ""did:privy:cmg0ql7ke0047l50ccyapoehq"" at bounding box center [1044, 172] width 212 height 13
click at [1361, 200] on div at bounding box center [779, 392] width 1559 height 784
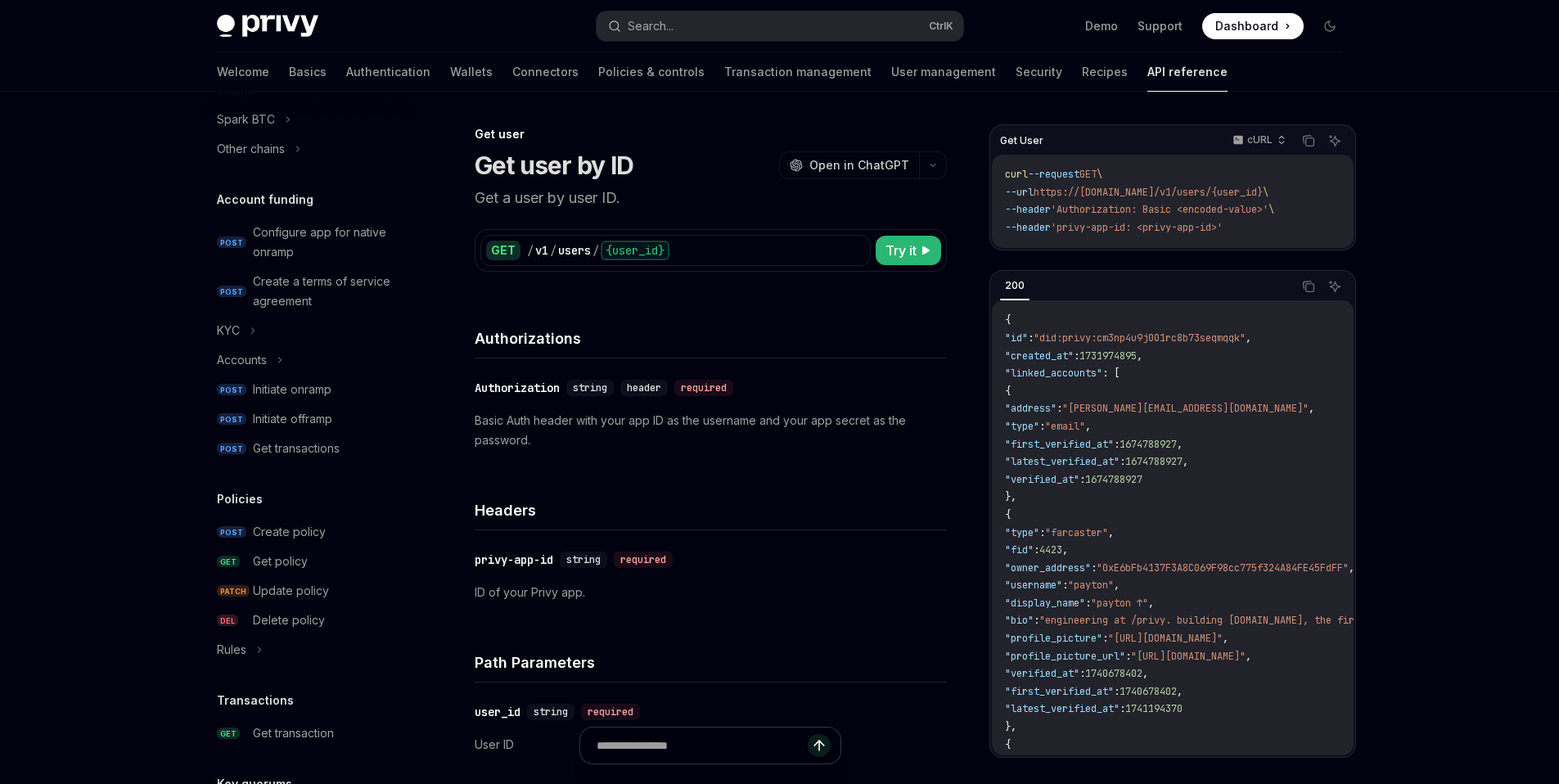
scroll to position [1555, 0]
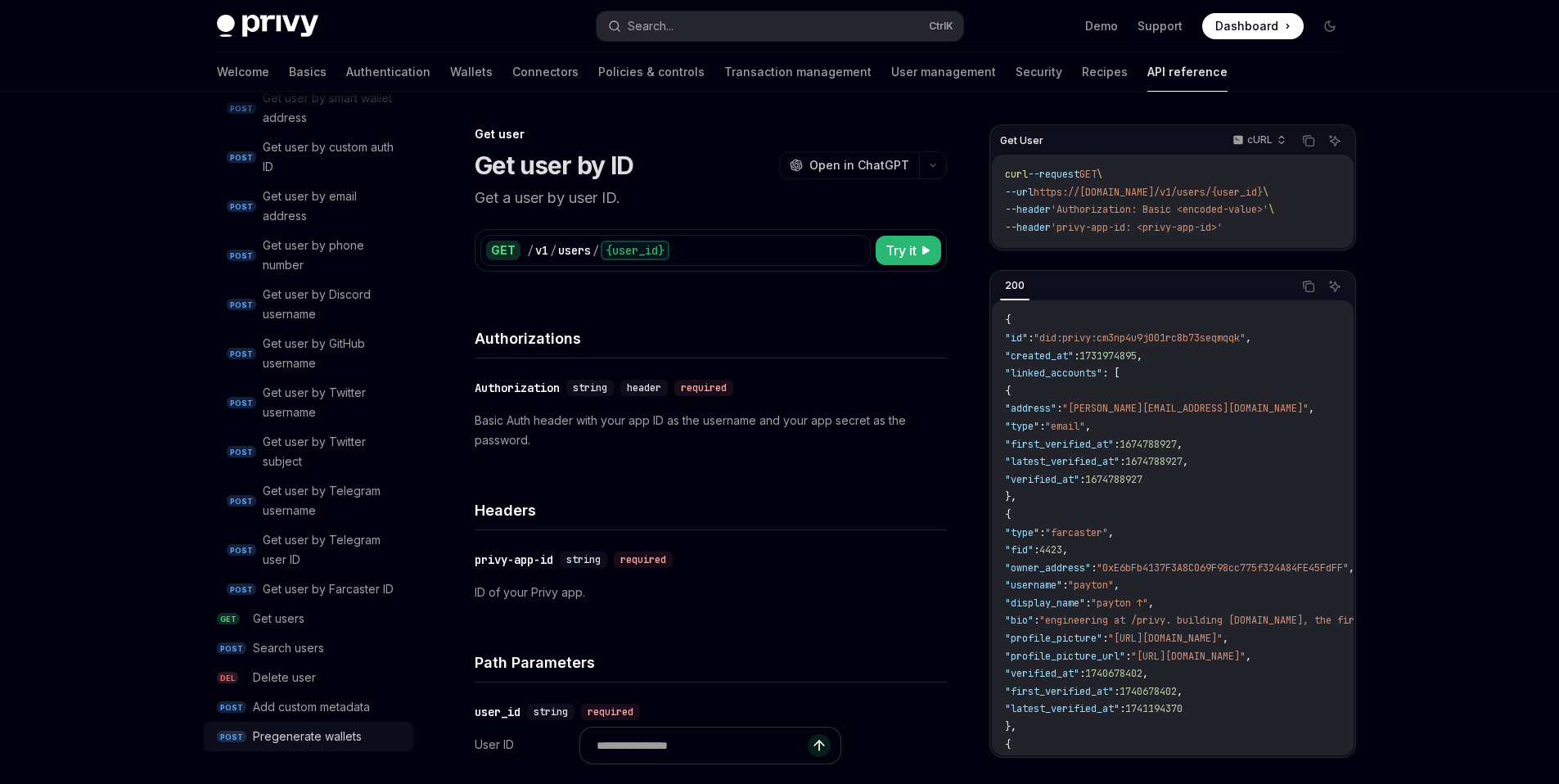
click at [356, 726] on link "POST Pregenerate wallets" at bounding box center [308, 736] width 210 height 29
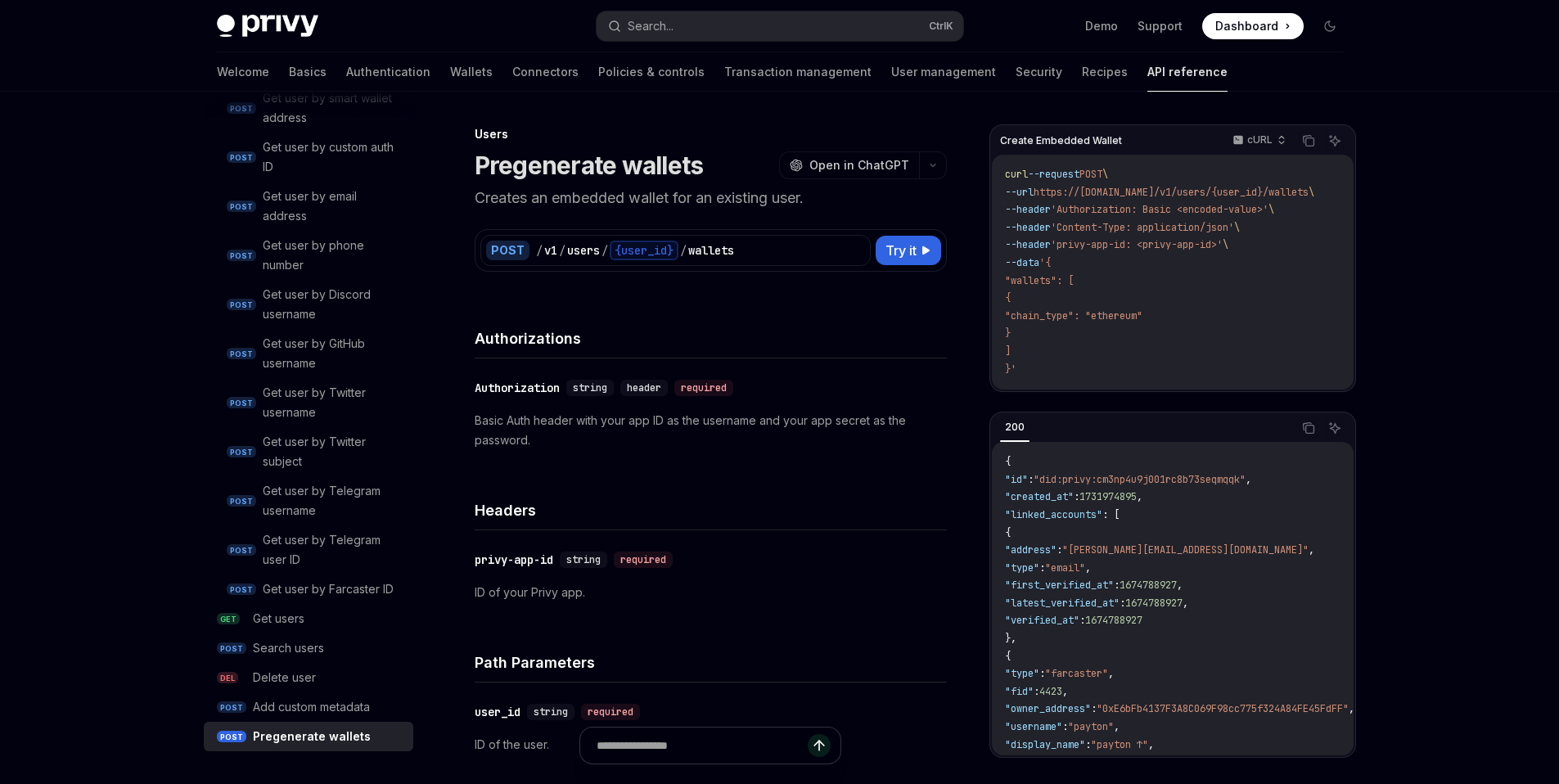
click at [909, 265] on div "POST / v1 / users / {user_id} / wallets Try it" at bounding box center [710, 250] width 460 height 31
click at [918, 256] on button "Try it" at bounding box center [909, 250] width 65 height 29
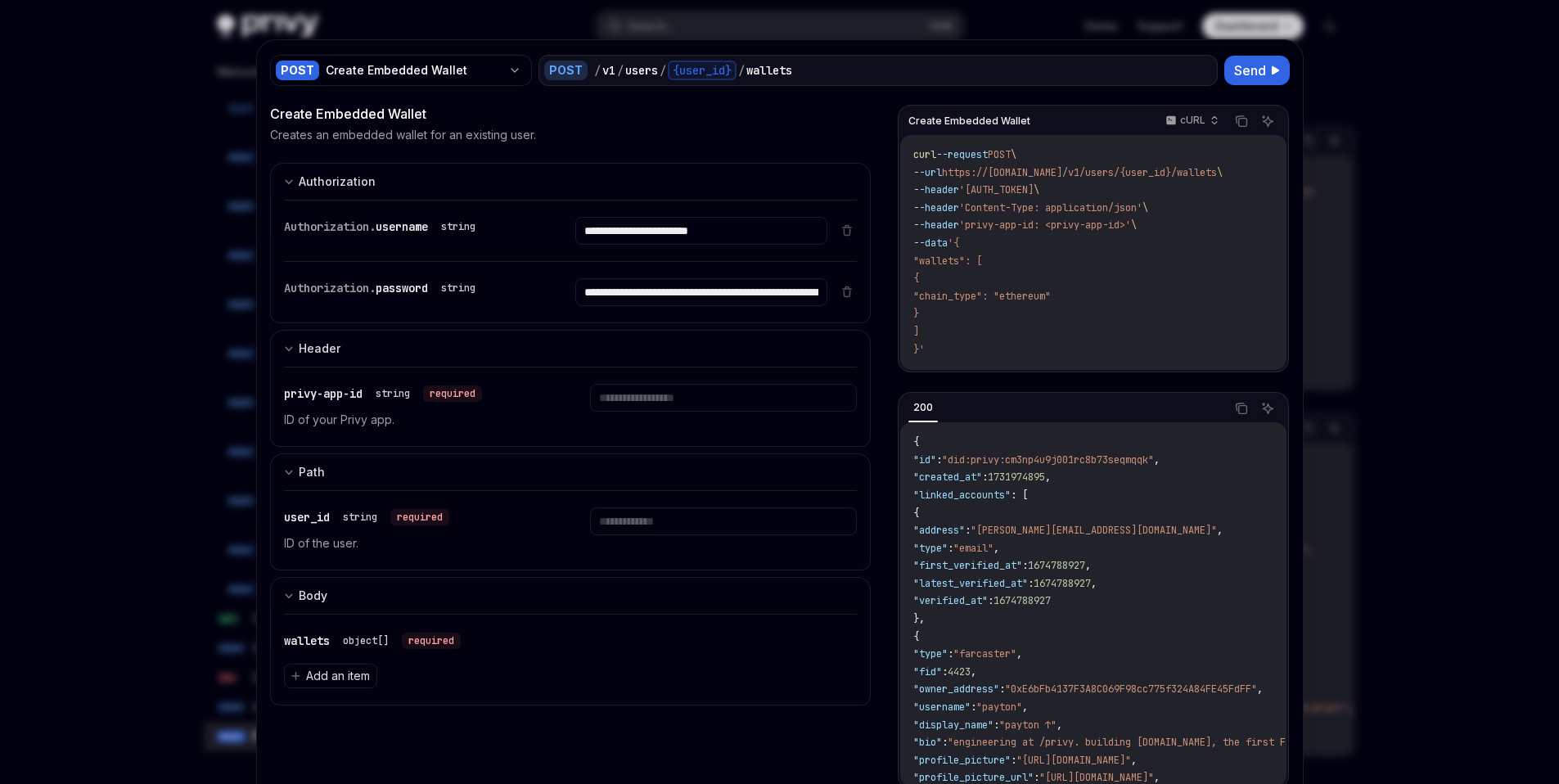
click at [1307, 426] on div at bounding box center [779, 392] width 1559 height 784
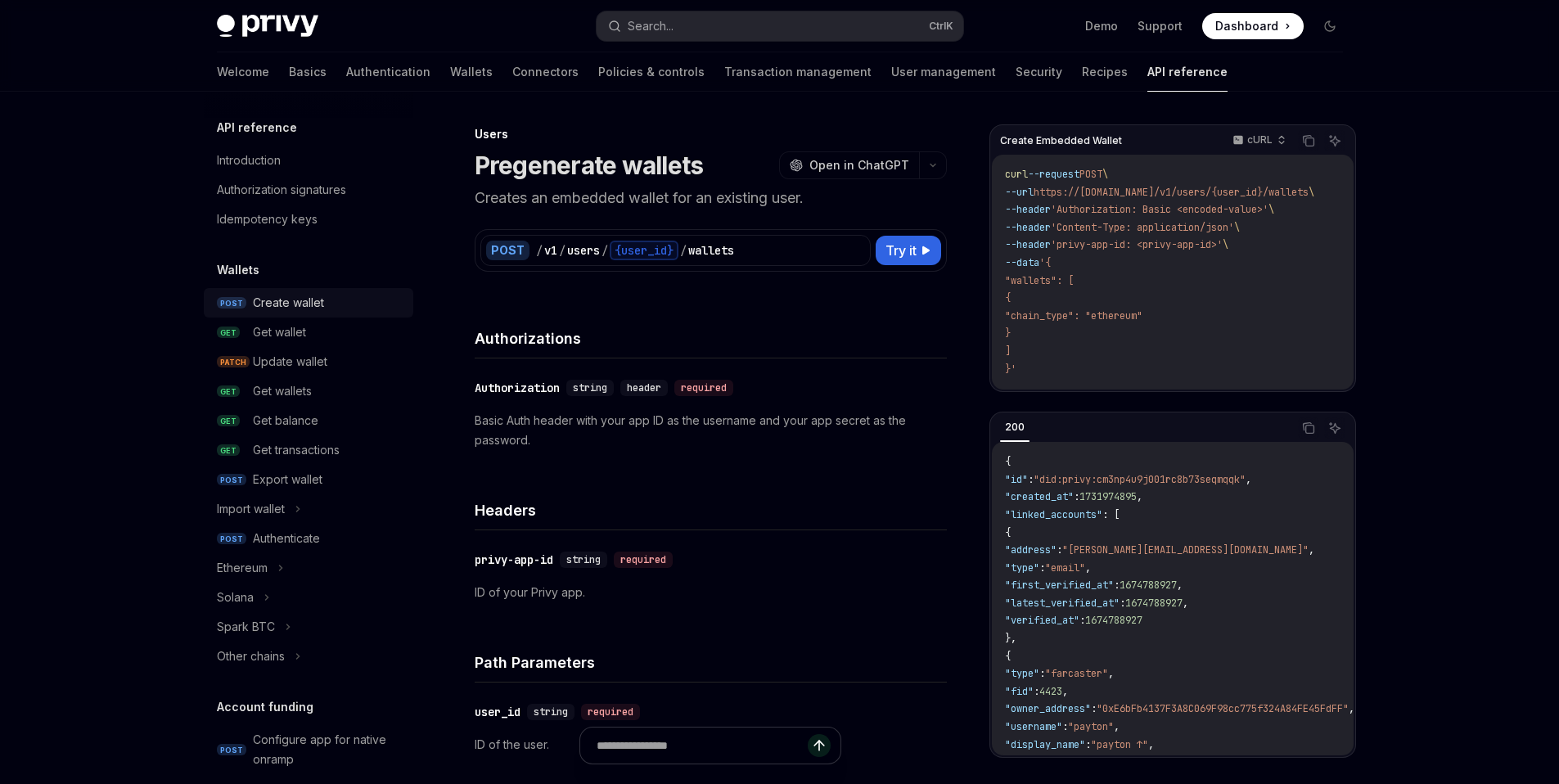
click at [318, 304] on div "Create wallet" at bounding box center [288, 302] width 71 height 20
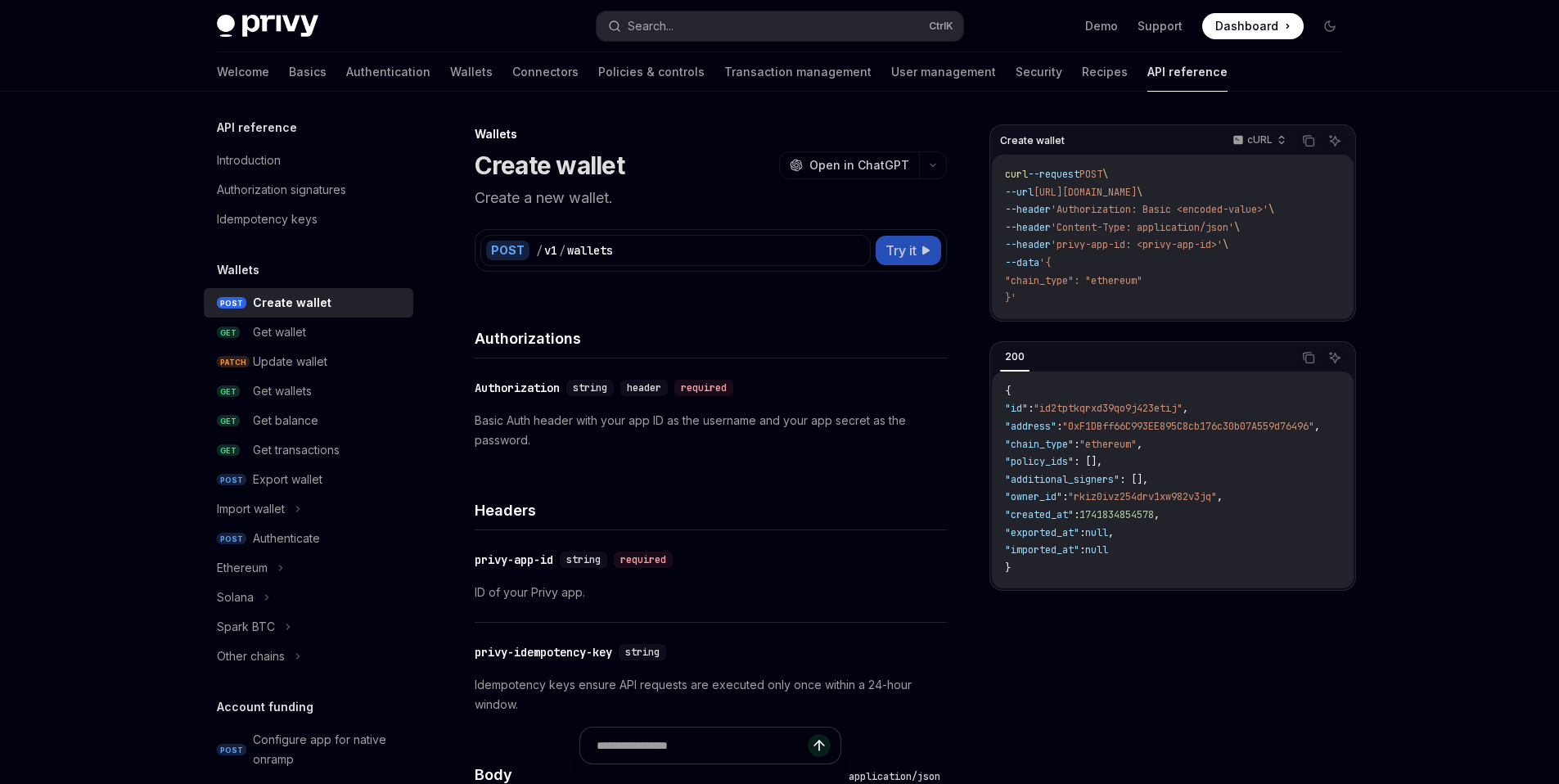
click at [915, 253] on span "Try it" at bounding box center [901, 250] width 31 height 20
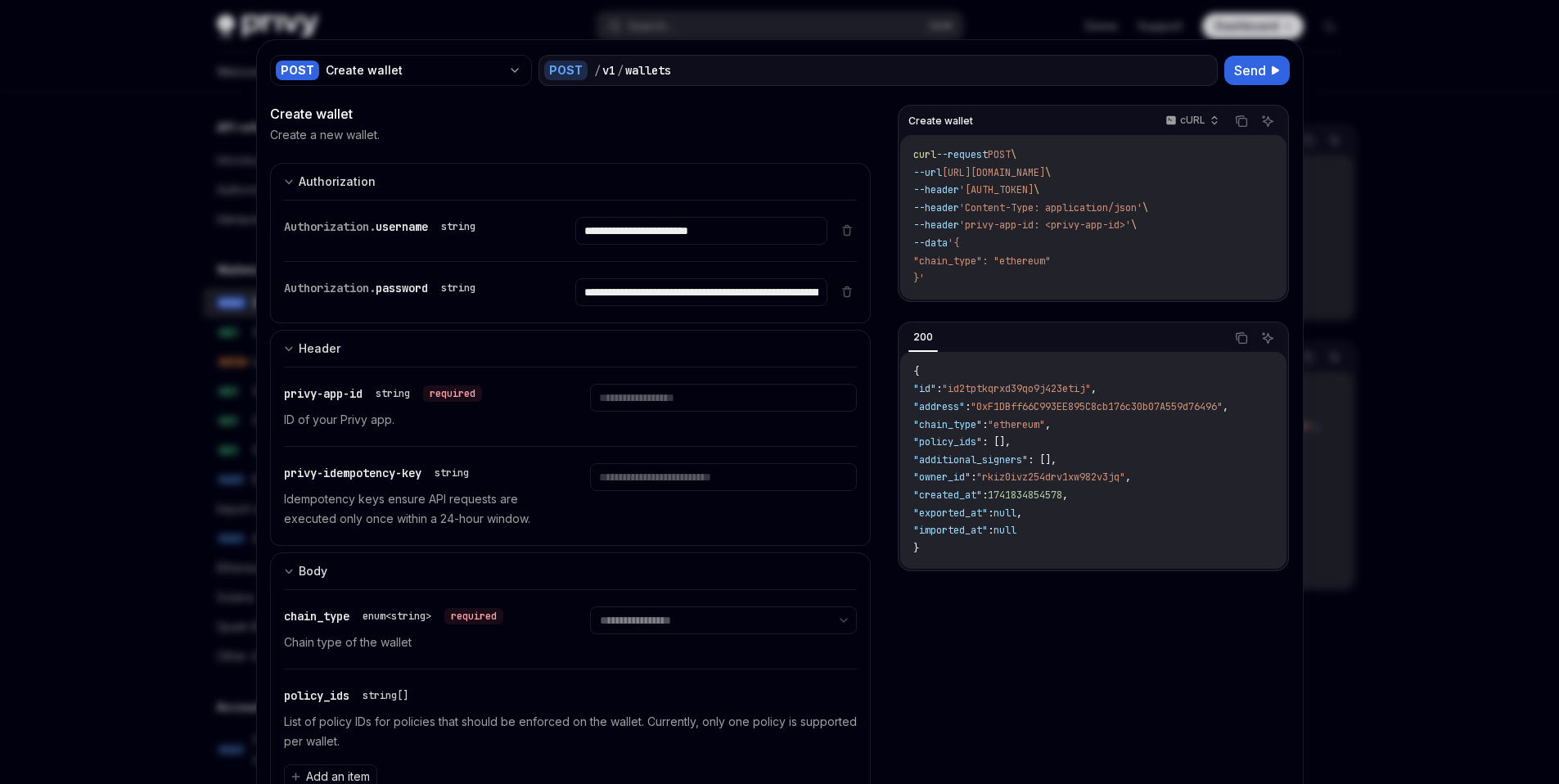
click at [155, 407] on div at bounding box center [779, 392] width 1559 height 784
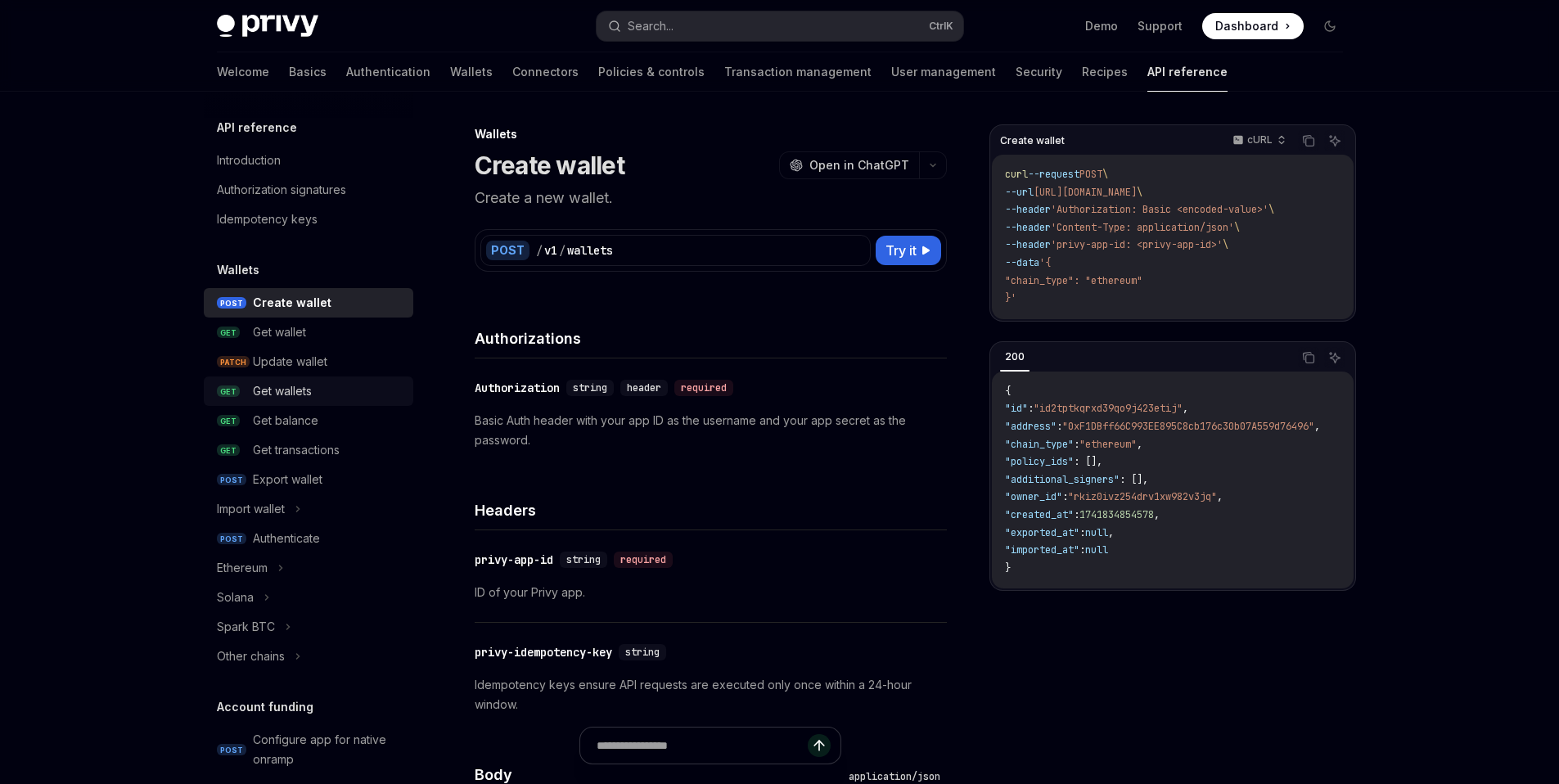
click at [333, 394] on div "Get wallets" at bounding box center [327, 391] width 150 height 20
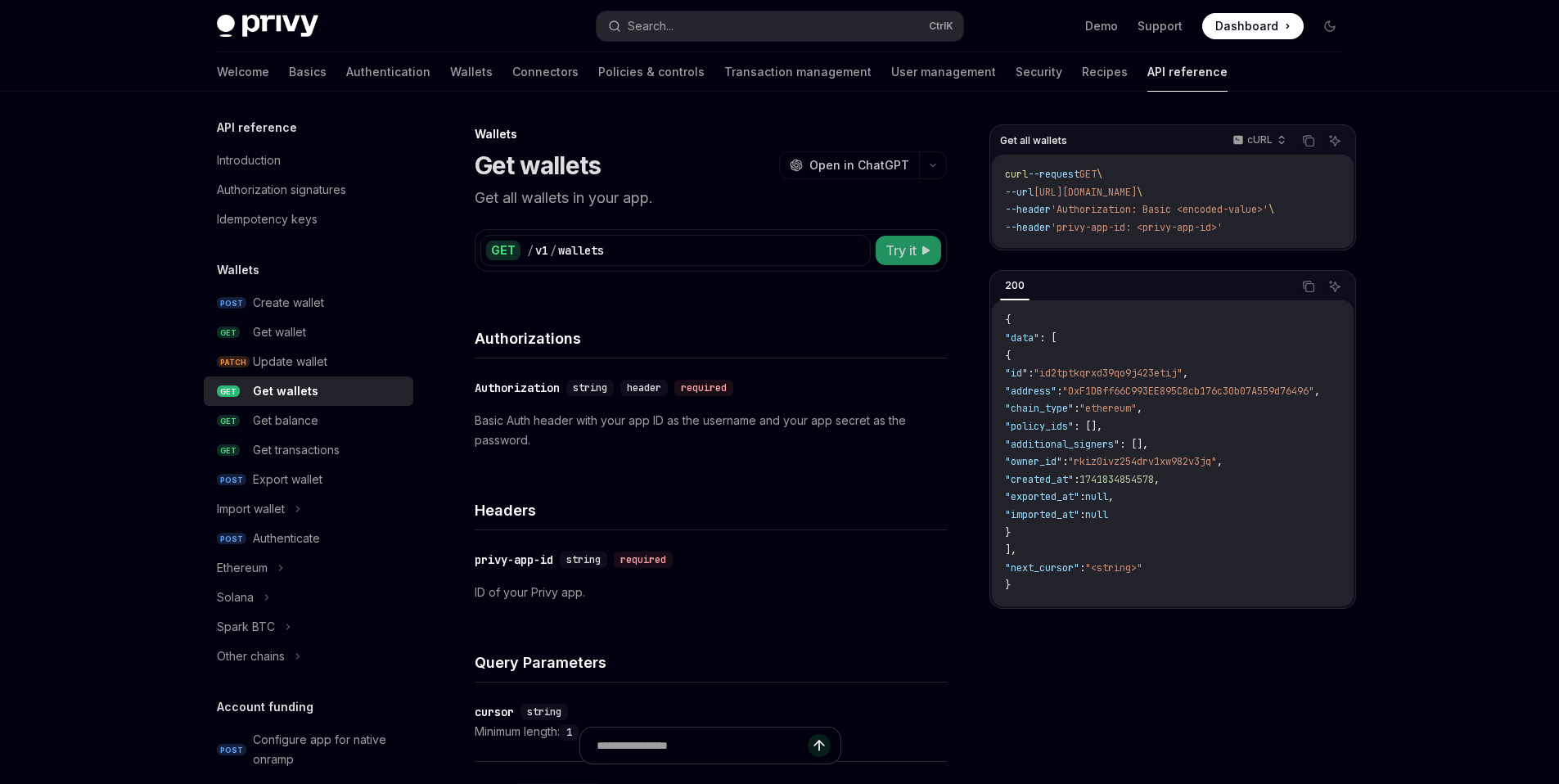
click at [892, 253] on span "Try it" at bounding box center [901, 250] width 31 height 20
type textarea "*"
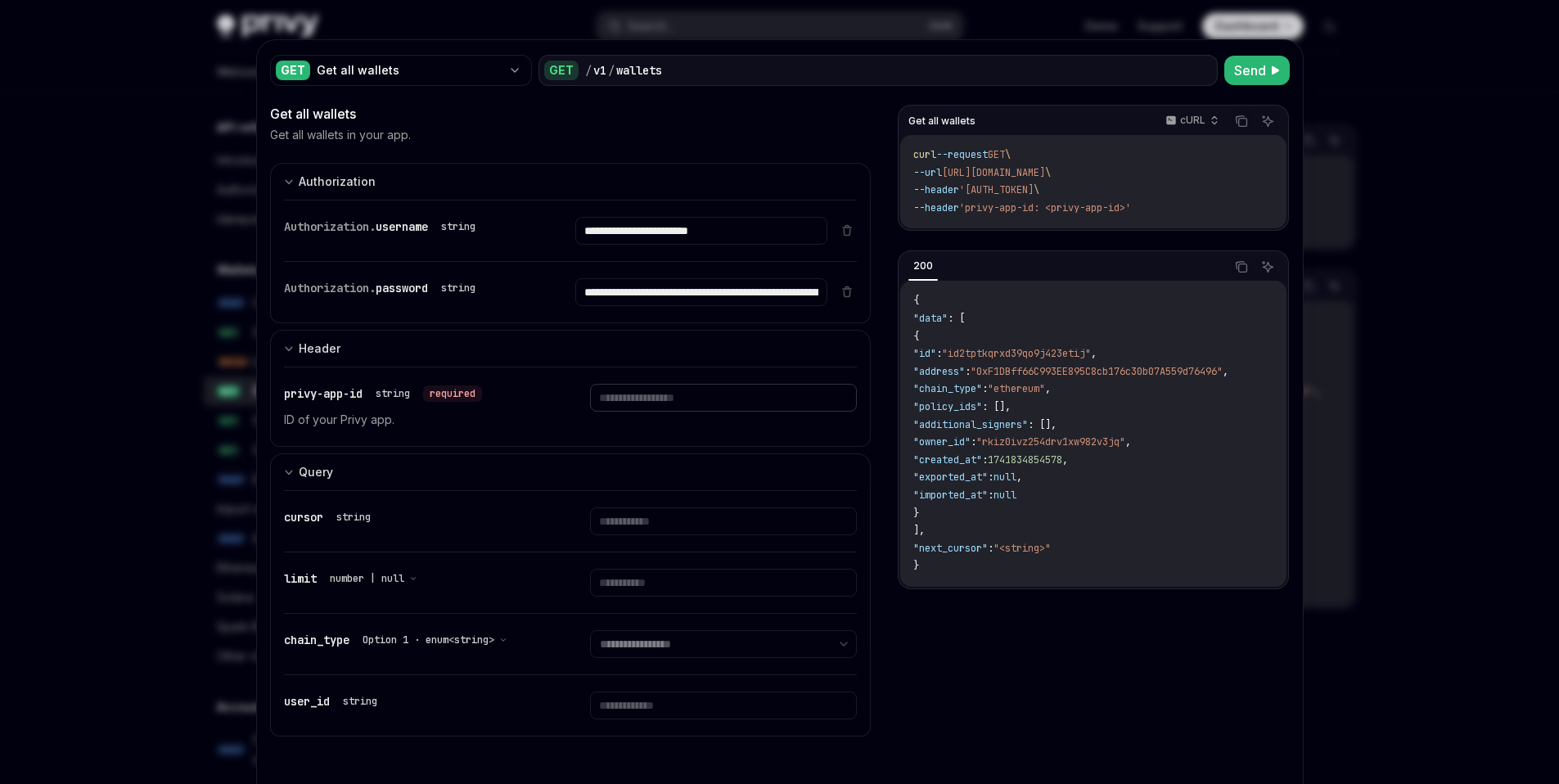
click at [685, 398] on input "text" at bounding box center [723, 398] width 267 height 27
type input "**********"
click at [696, 706] on input "text" at bounding box center [723, 705] width 267 height 27
paste input "**********"
click at [1245, 70] on span "Send" at bounding box center [1250, 70] width 32 height 20
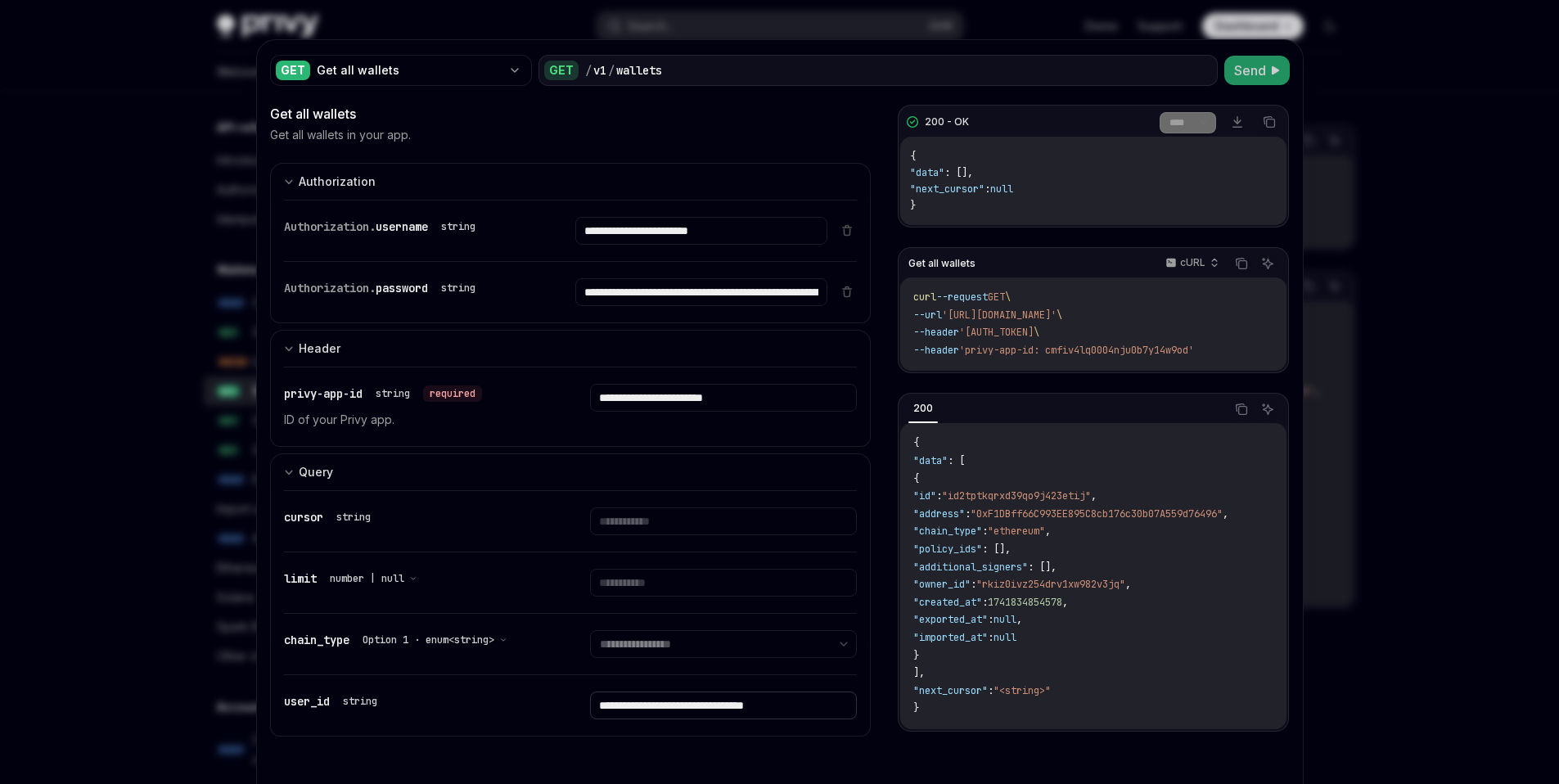
click at [644, 706] on input "**********" at bounding box center [723, 705] width 267 height 27
type input "**********"
click at [1263, 65] on button "Send" at bounding box center [1258, 70] width 65 height 29
click at [1408, 300] on div at bounding box center [779, 392] width 1559 height 784
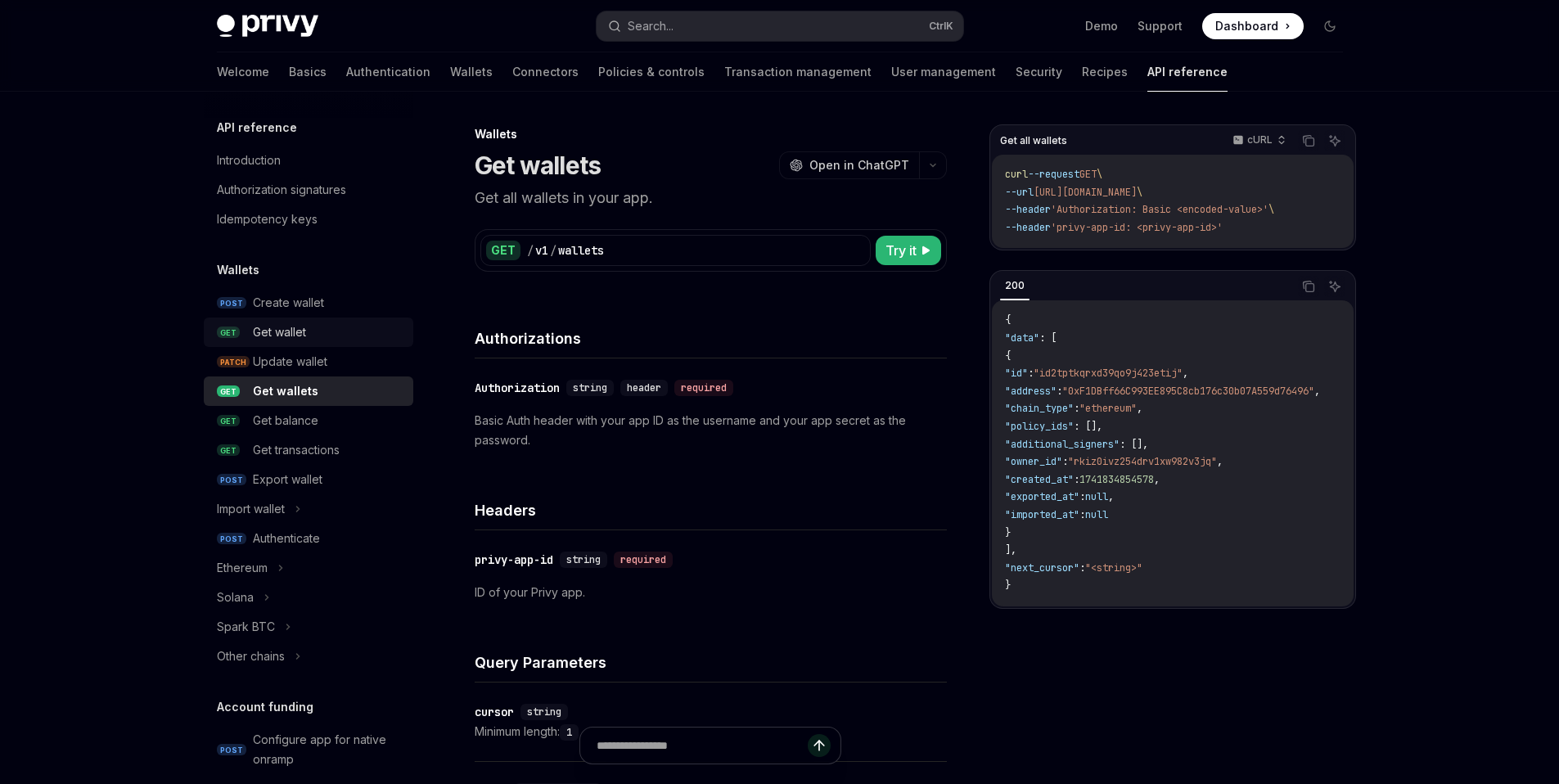
click at [286, 336] on div "Get wallet" at bounding box center [279, 331] width 53 height 20
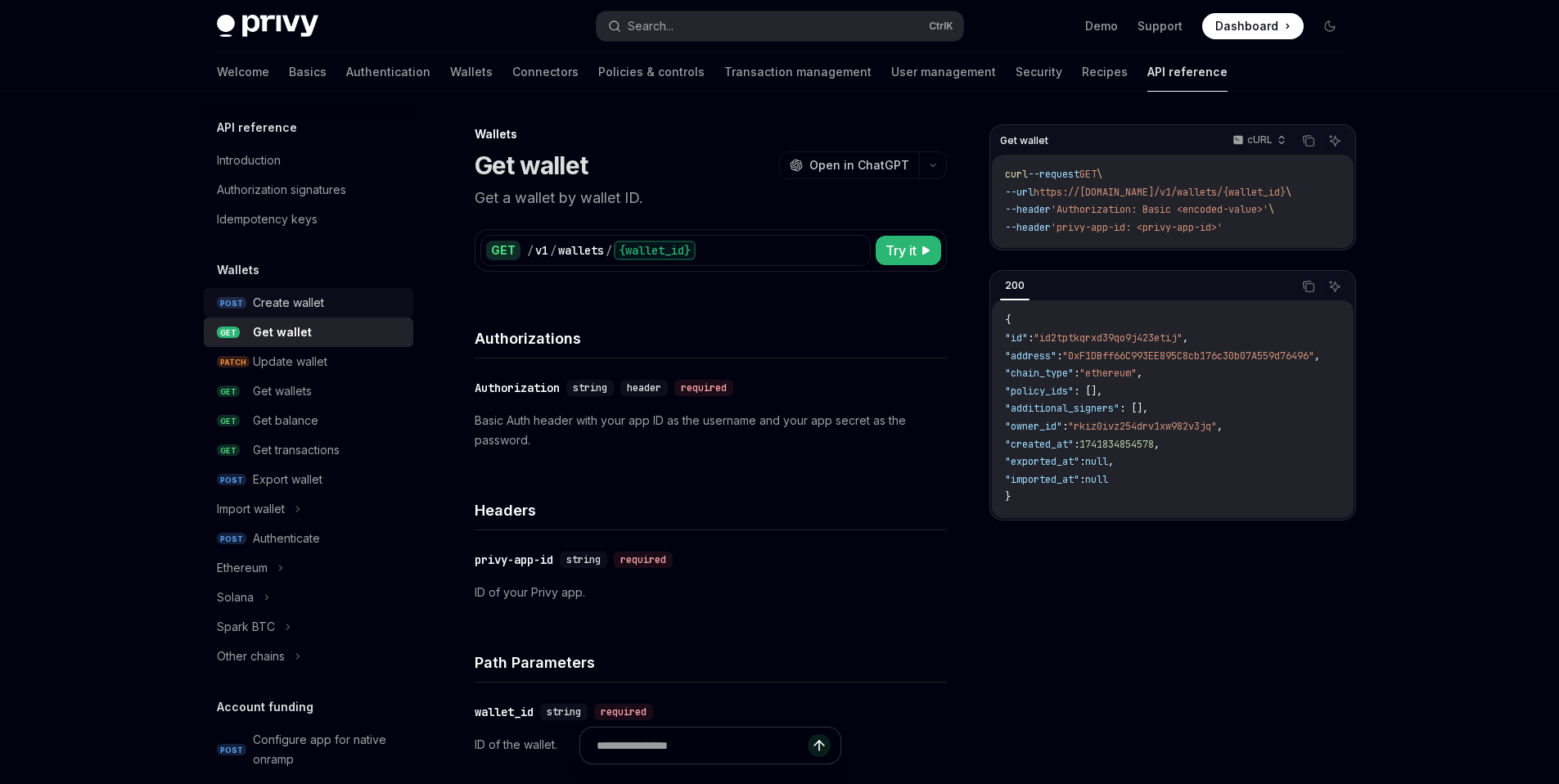
click at [344, 302] on div "Create wallet" at bounding box center [327, 302] width 150 height 20
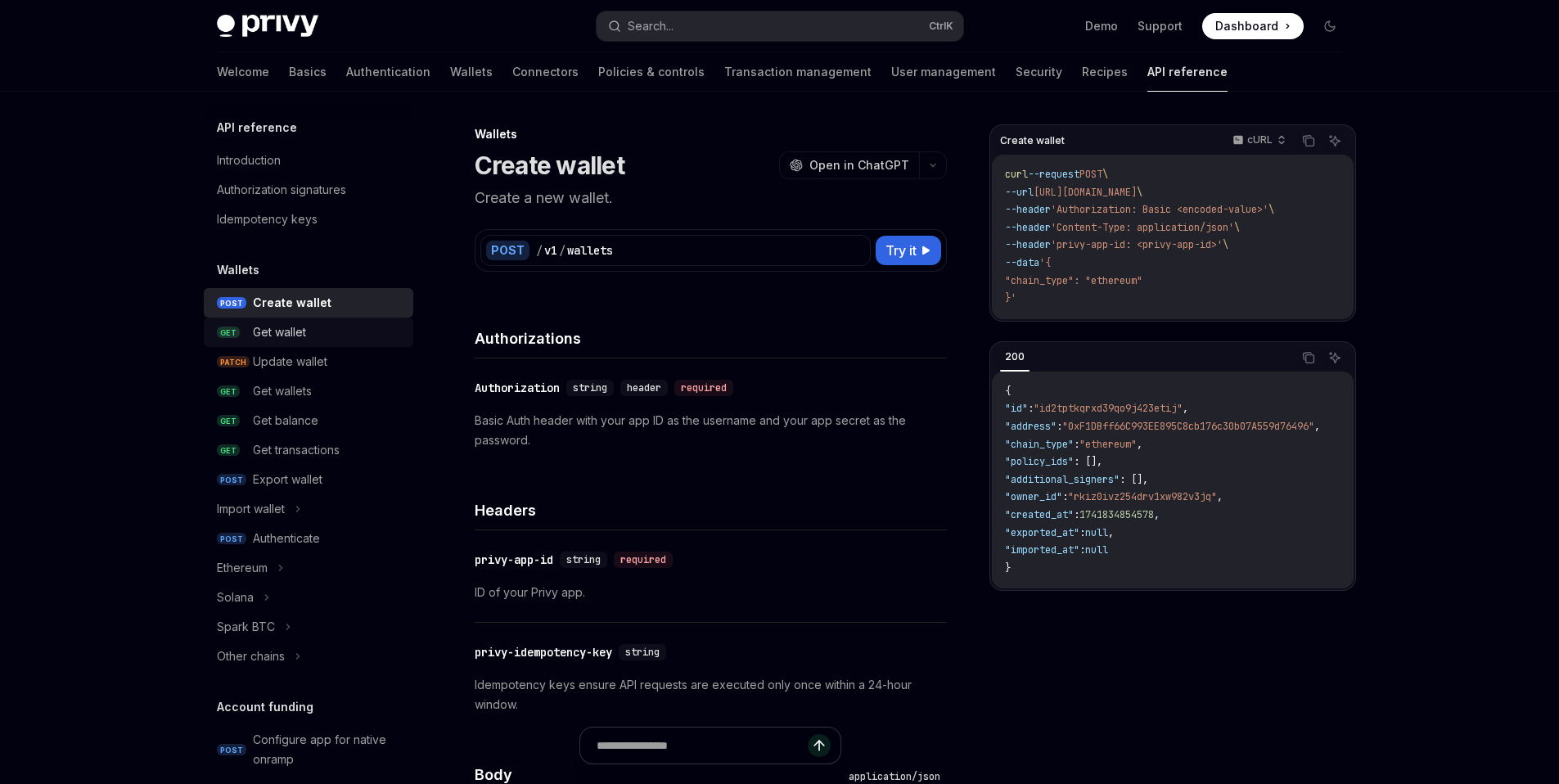
click at [341, 324] on div "Get wallet" at bounding box center [327, 331] width 150 height 20
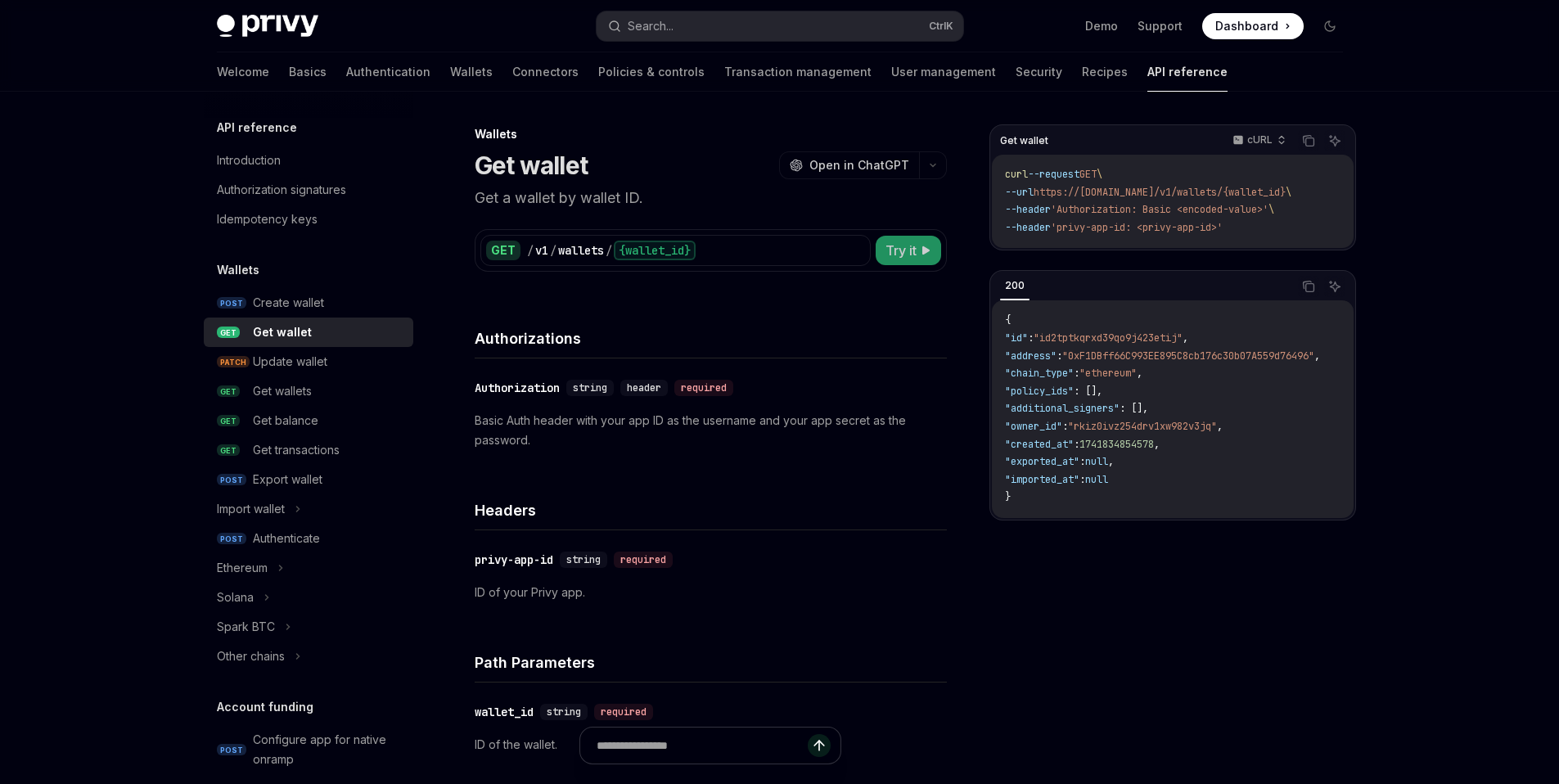
click at [898, 256] on span "Try it" at bounding box center [901, 250] width 31 height 20
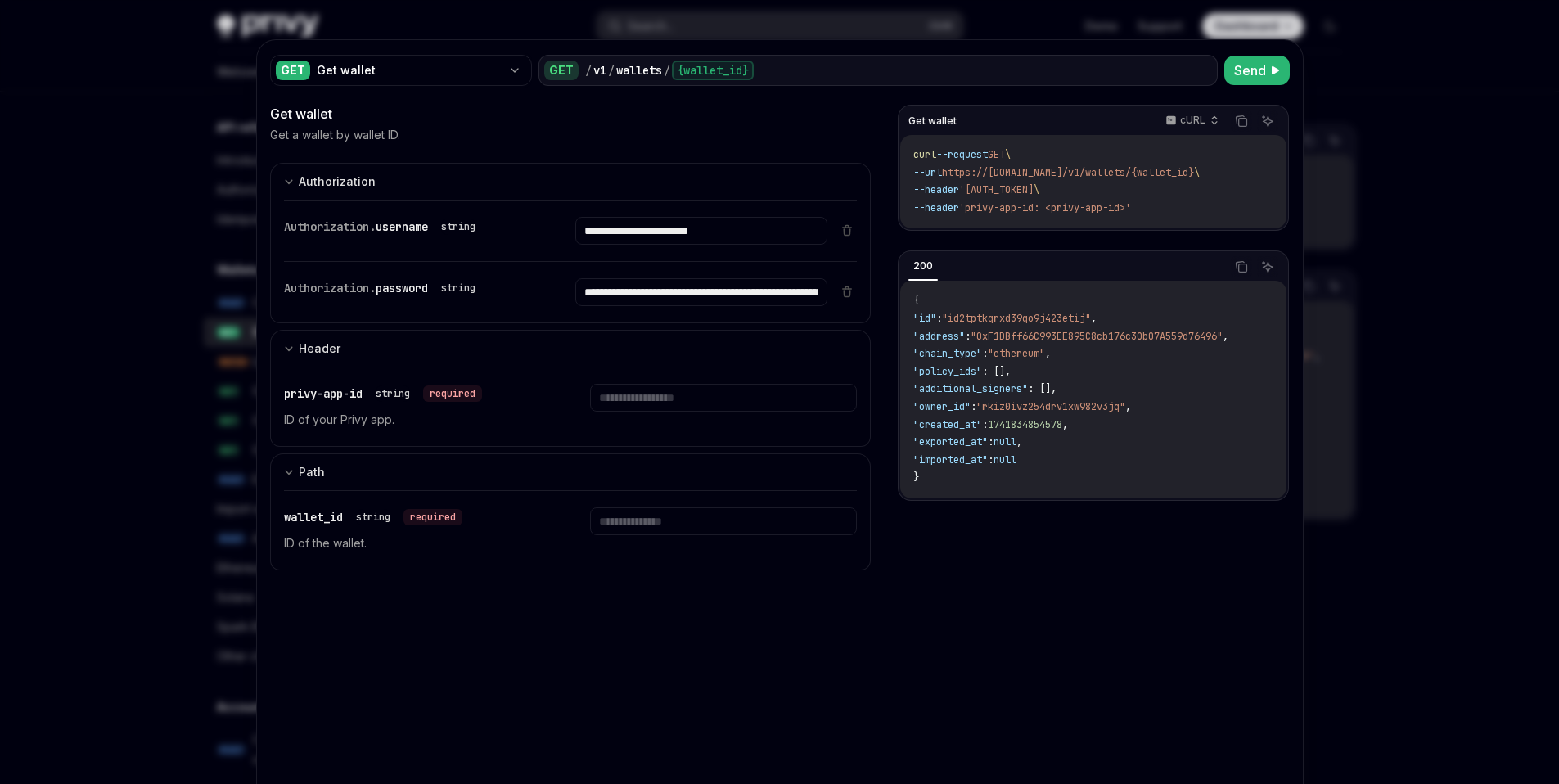
click at [1379, 567] on div at bounding box center [779, 392] width 1559 height 784
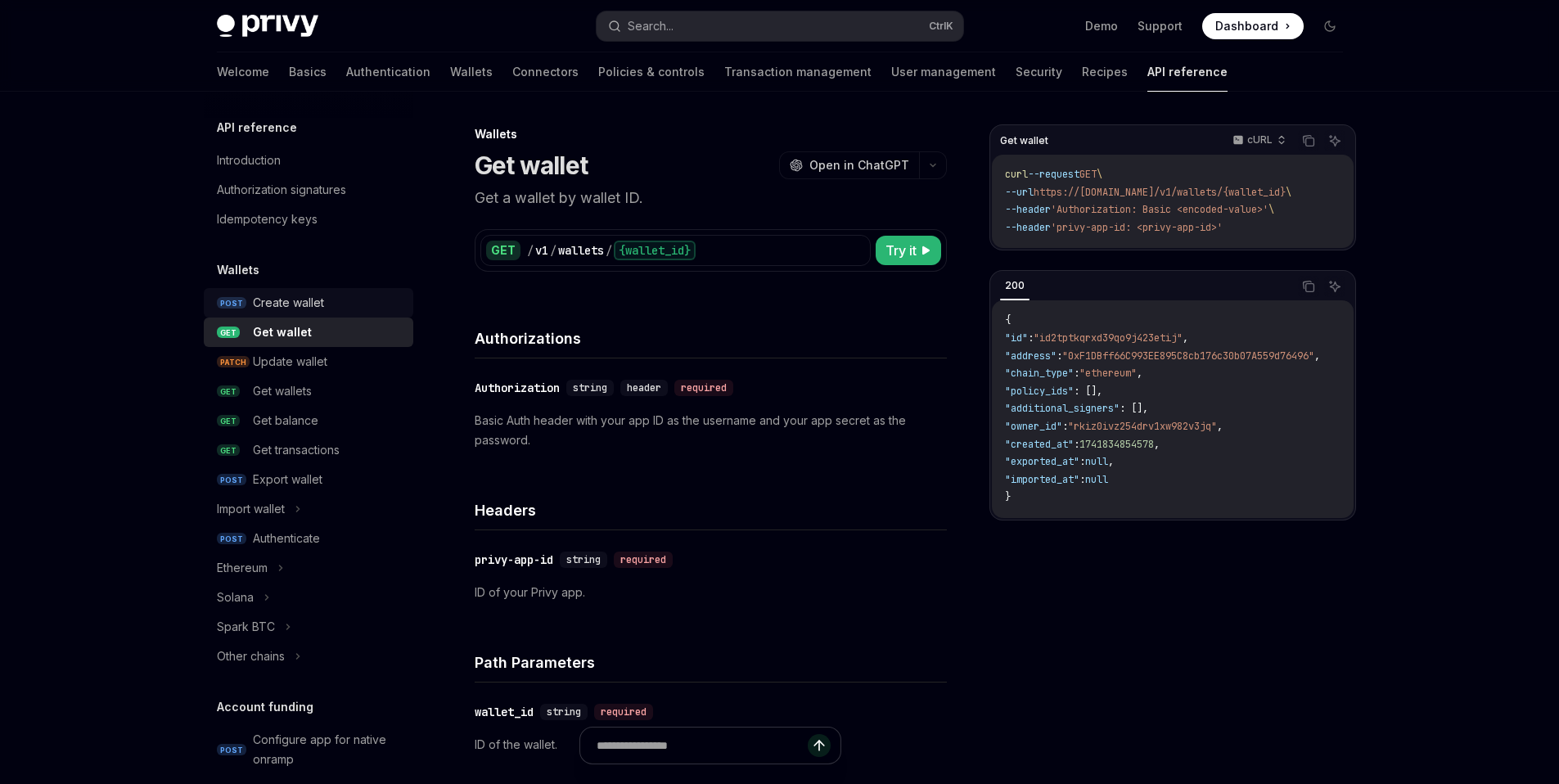
click at [356, 300] on div "Create wallet" at bounding box center [327, 302] width 150 height 20
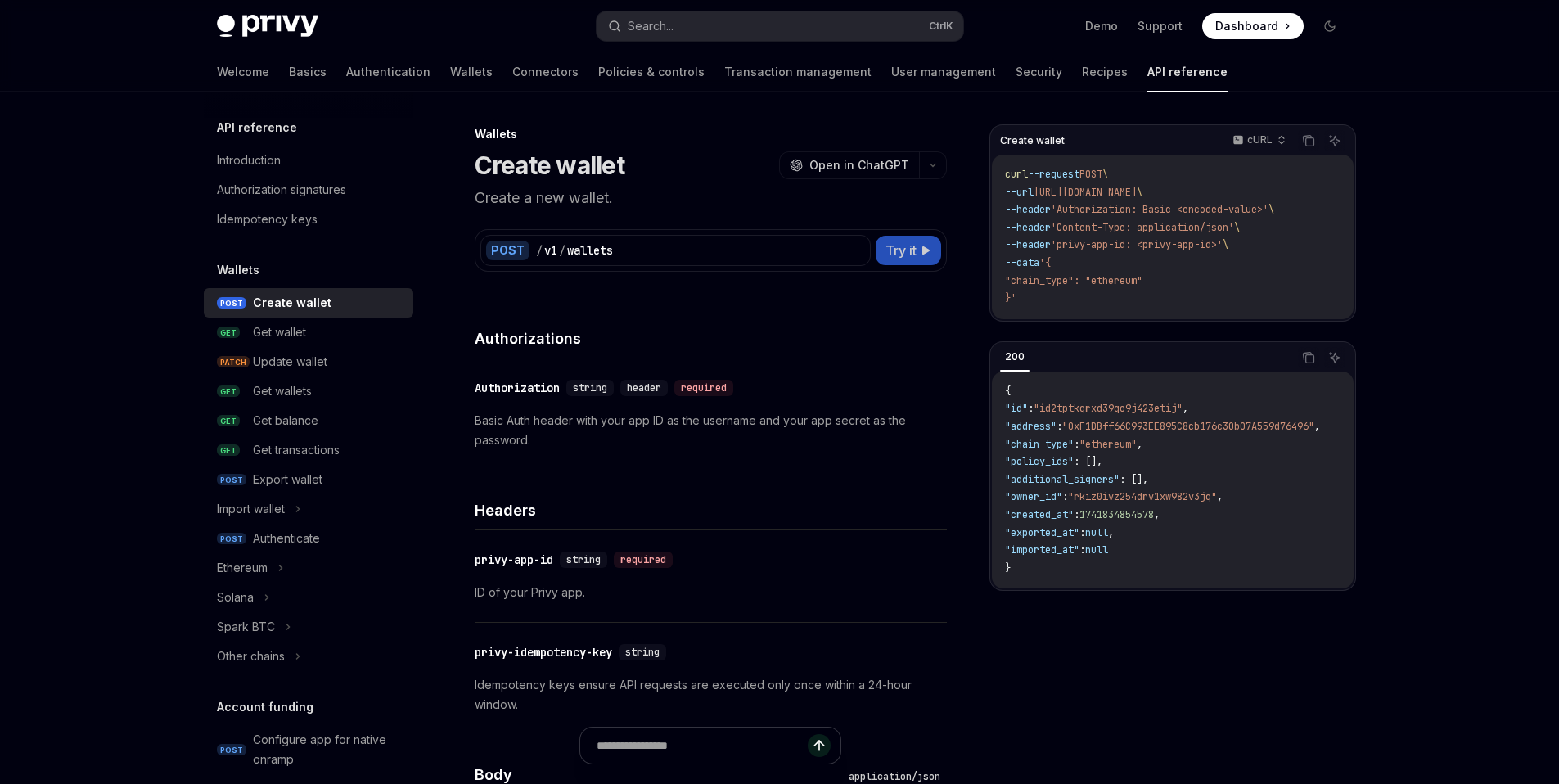
click at [900, 252] on span "Try it" at bounding box center [901, 250] width 31 height 20
type textarea "*"
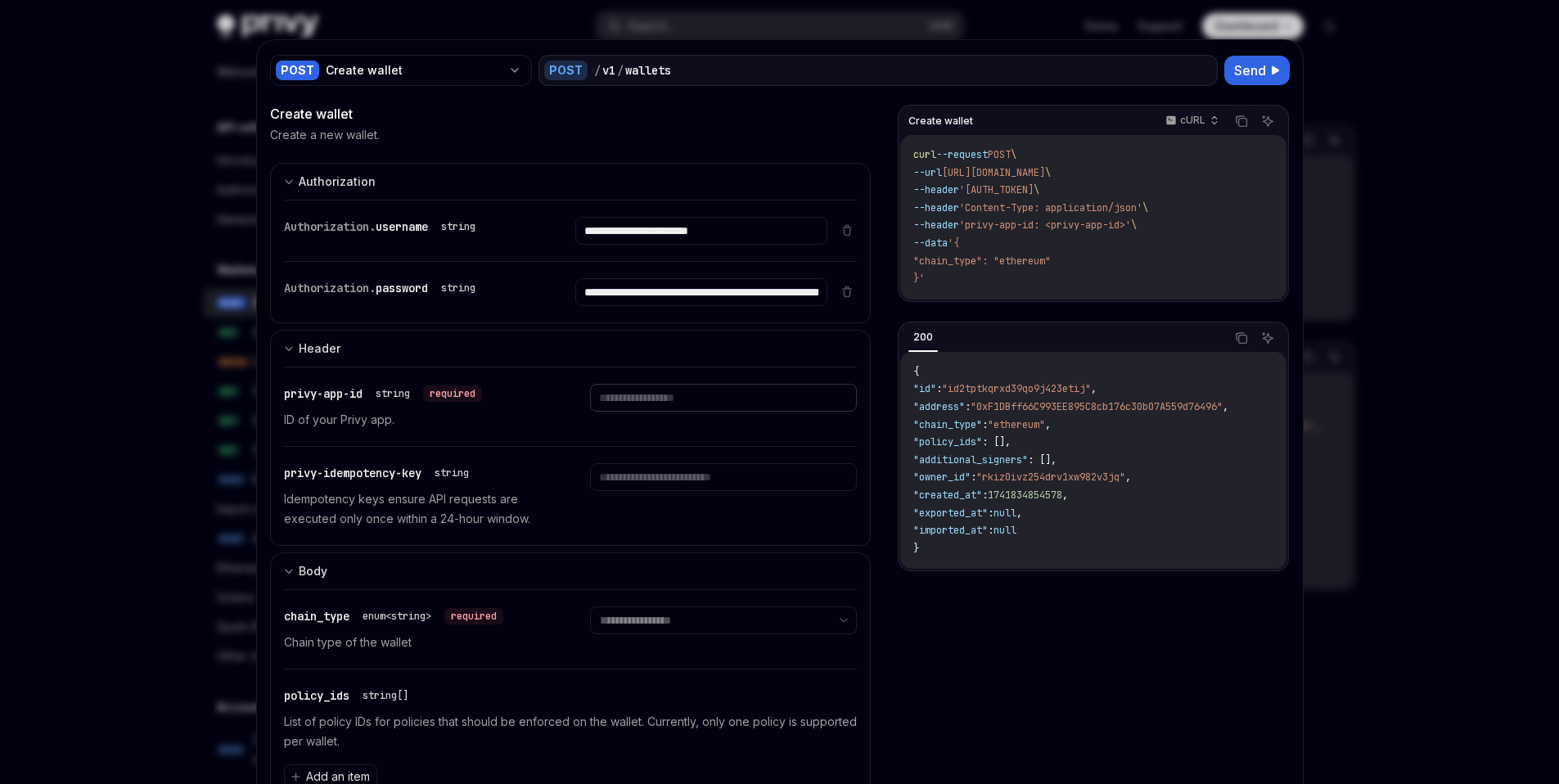
click at [756, 406] on input "text" at bounding box center [723, 398] width 267 height 27
type input "**********"
select select "******"
click at [590, 606] on select "**********" at bounding box center [723, 620] width 267 height 27
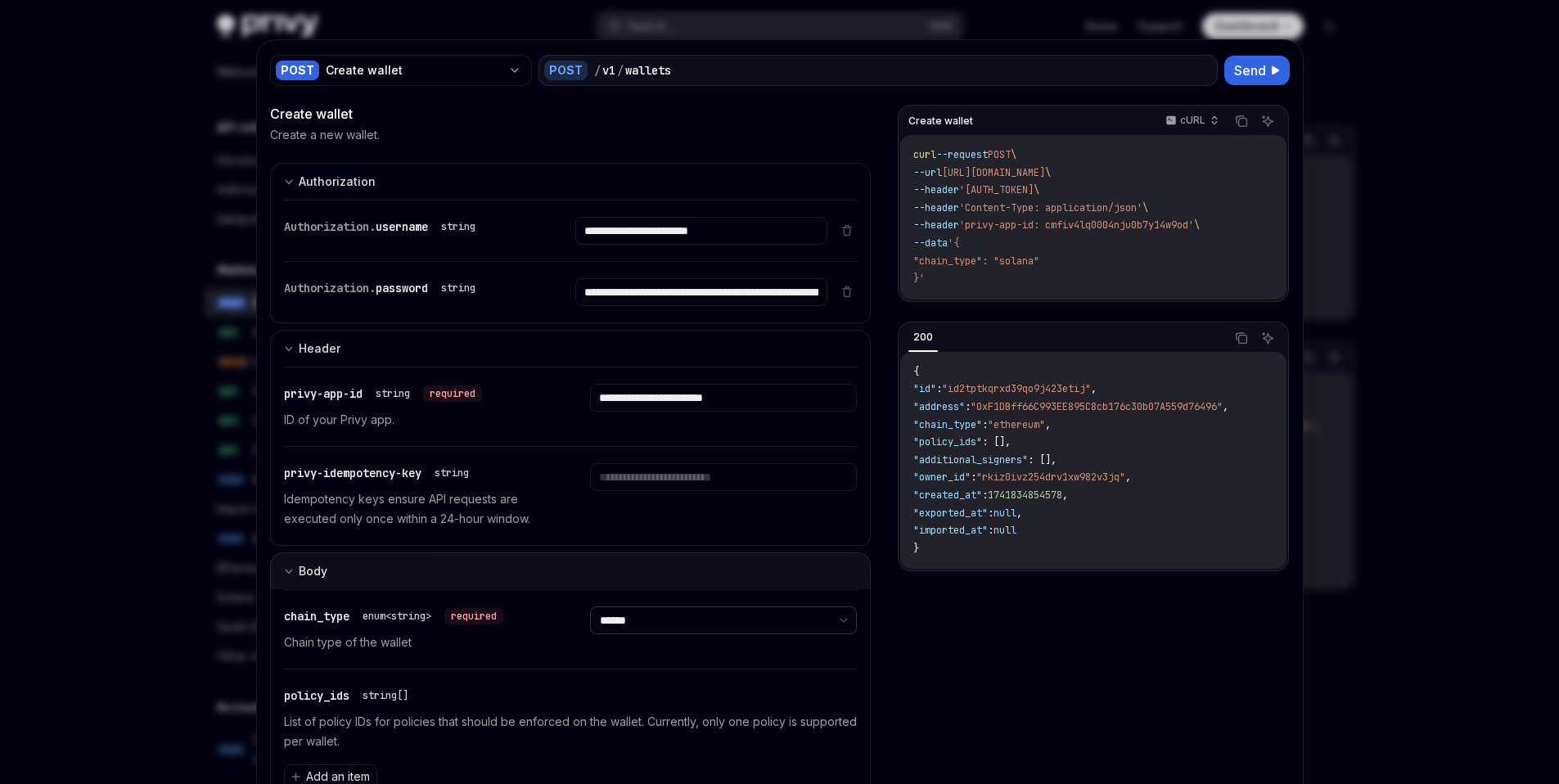
scroll to position [359, 0]
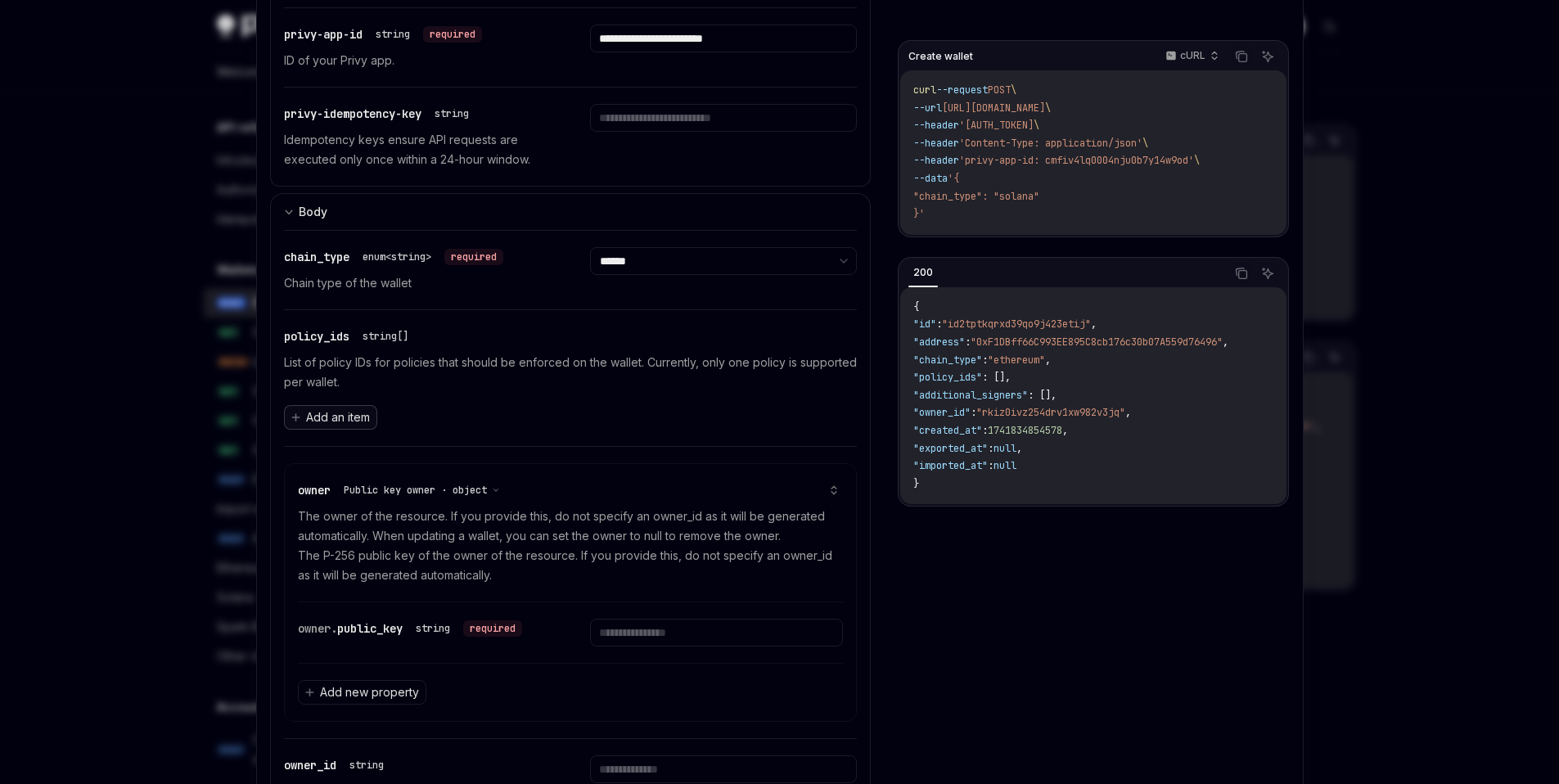
click at [340, 419] on span "Add an item" at bounding box center [338, 416] width 64 height 16
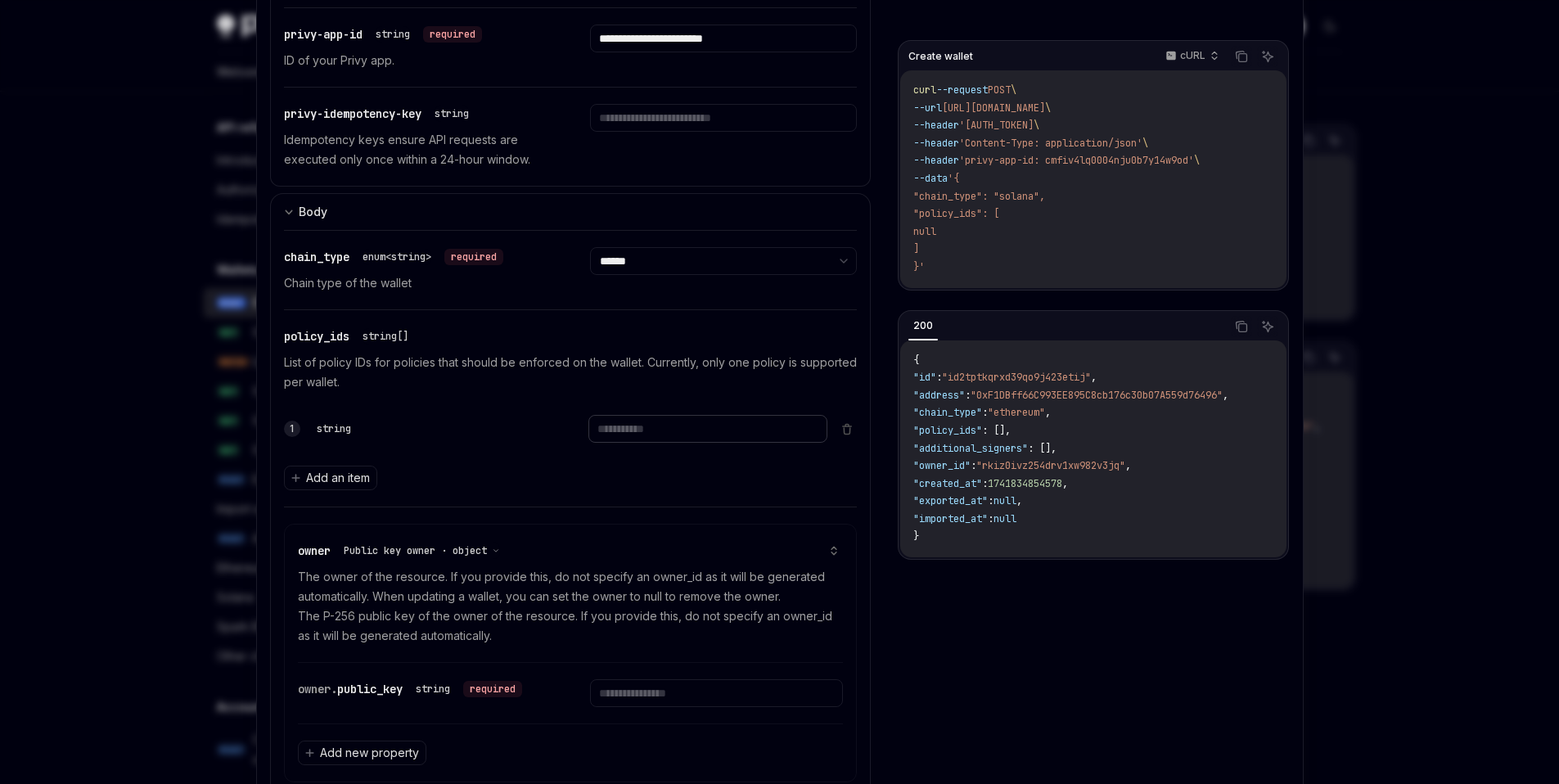
click at [770, 441] on input "text" at bounding box center [708, 428] width 239 height 27
click at [844, 433] on icon at bounding box center [847, 430] width 6 height 6
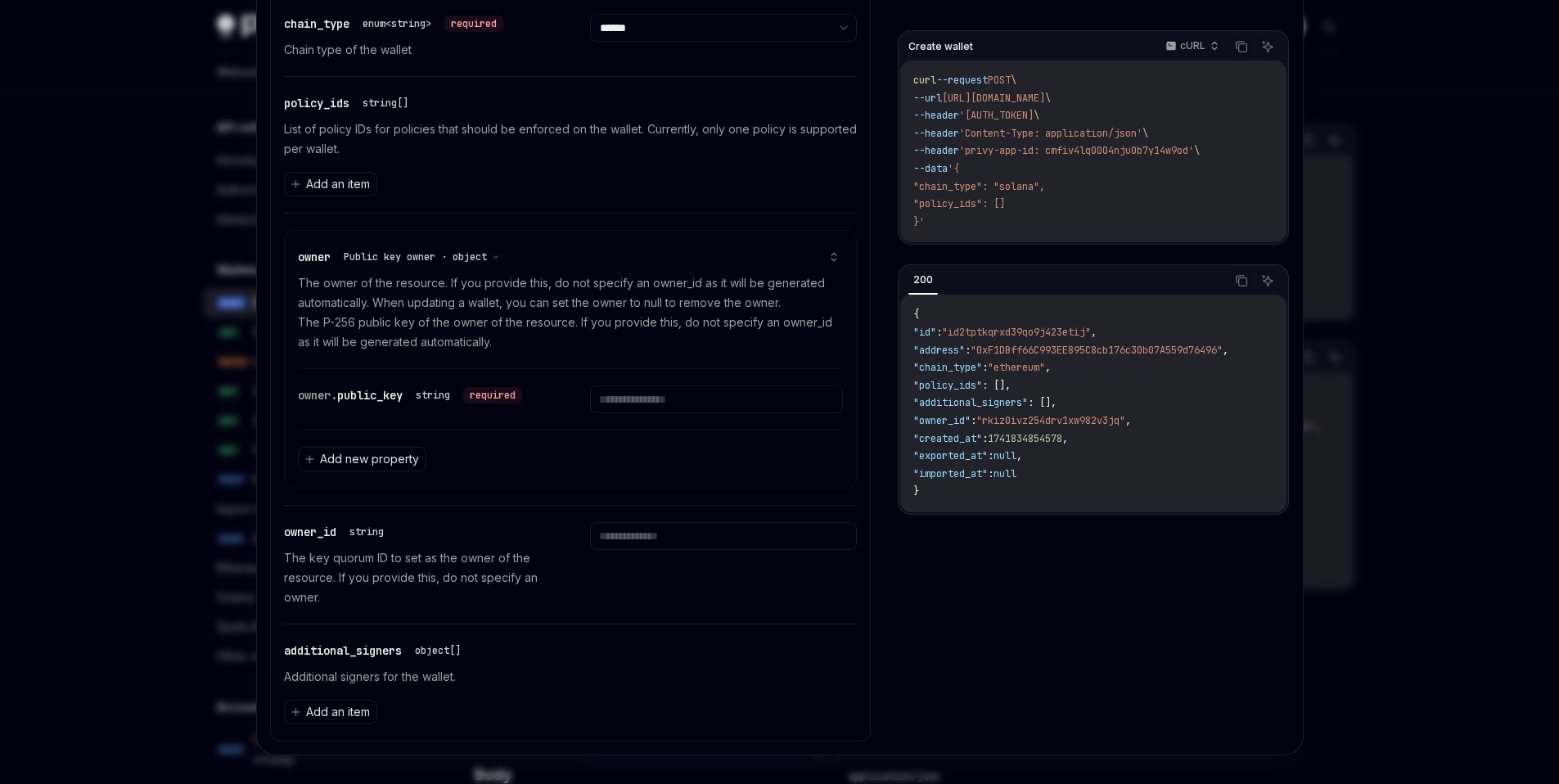
scroll to position [593, 0]
click at [691, 402] on input "text" at bounding box center [716, 398] width 253 height 27
paste input "**********"
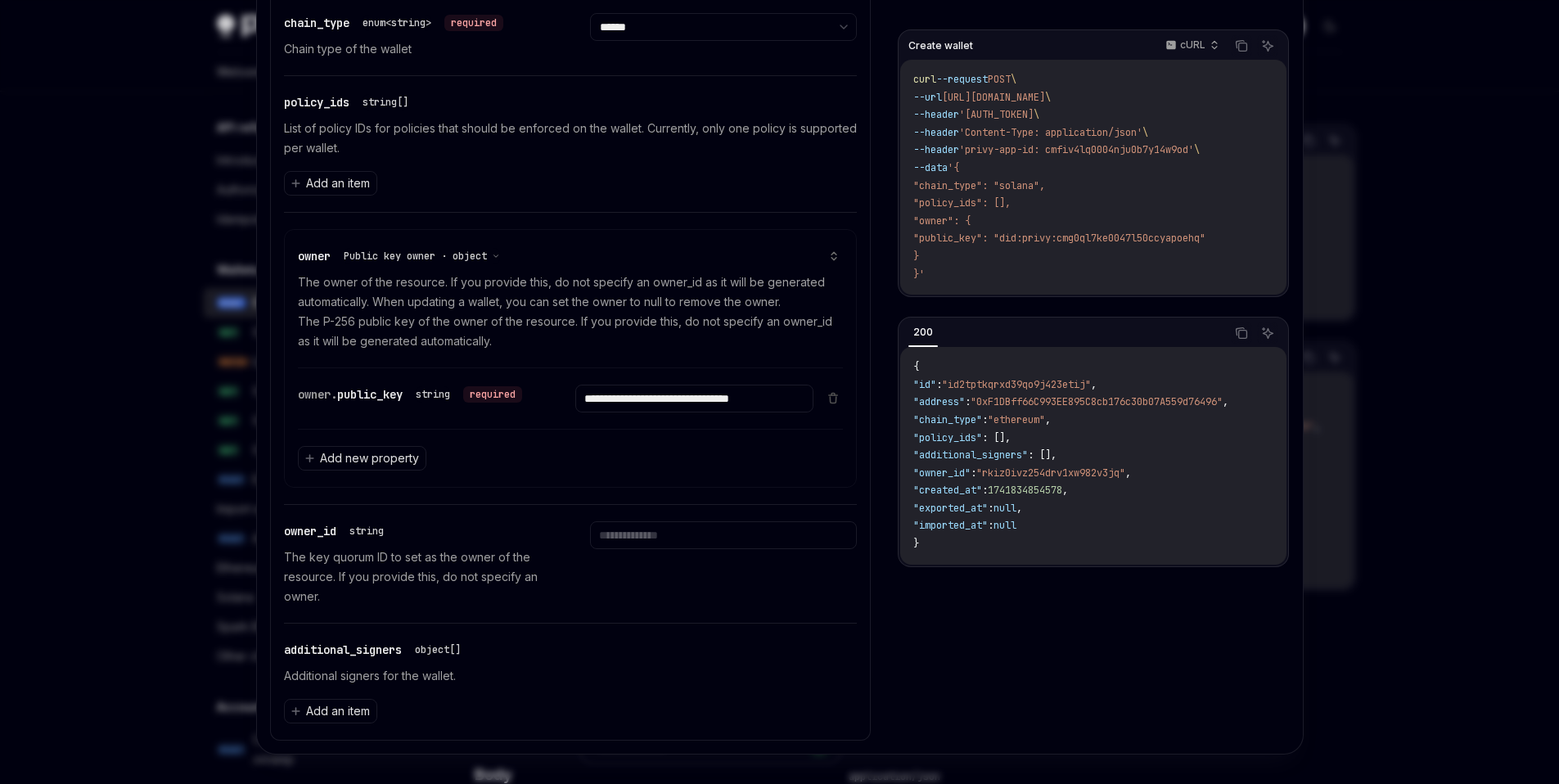
click at [694, 362] on div "owner Public key owner · object The owner of the resource. If you provide this,…" at bounding box center [571, 299] width 546 height 138
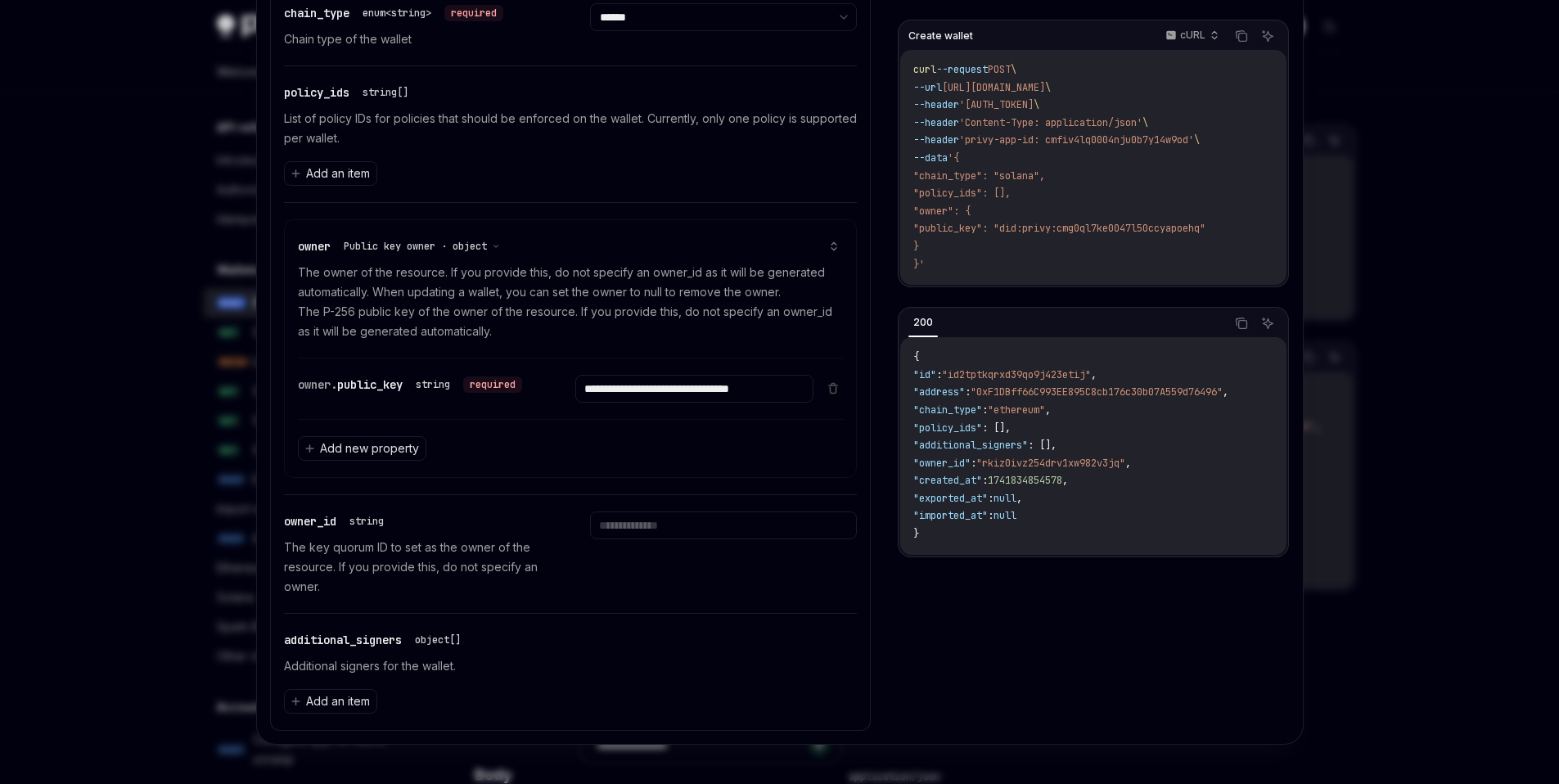
scroll to position [0, 0]
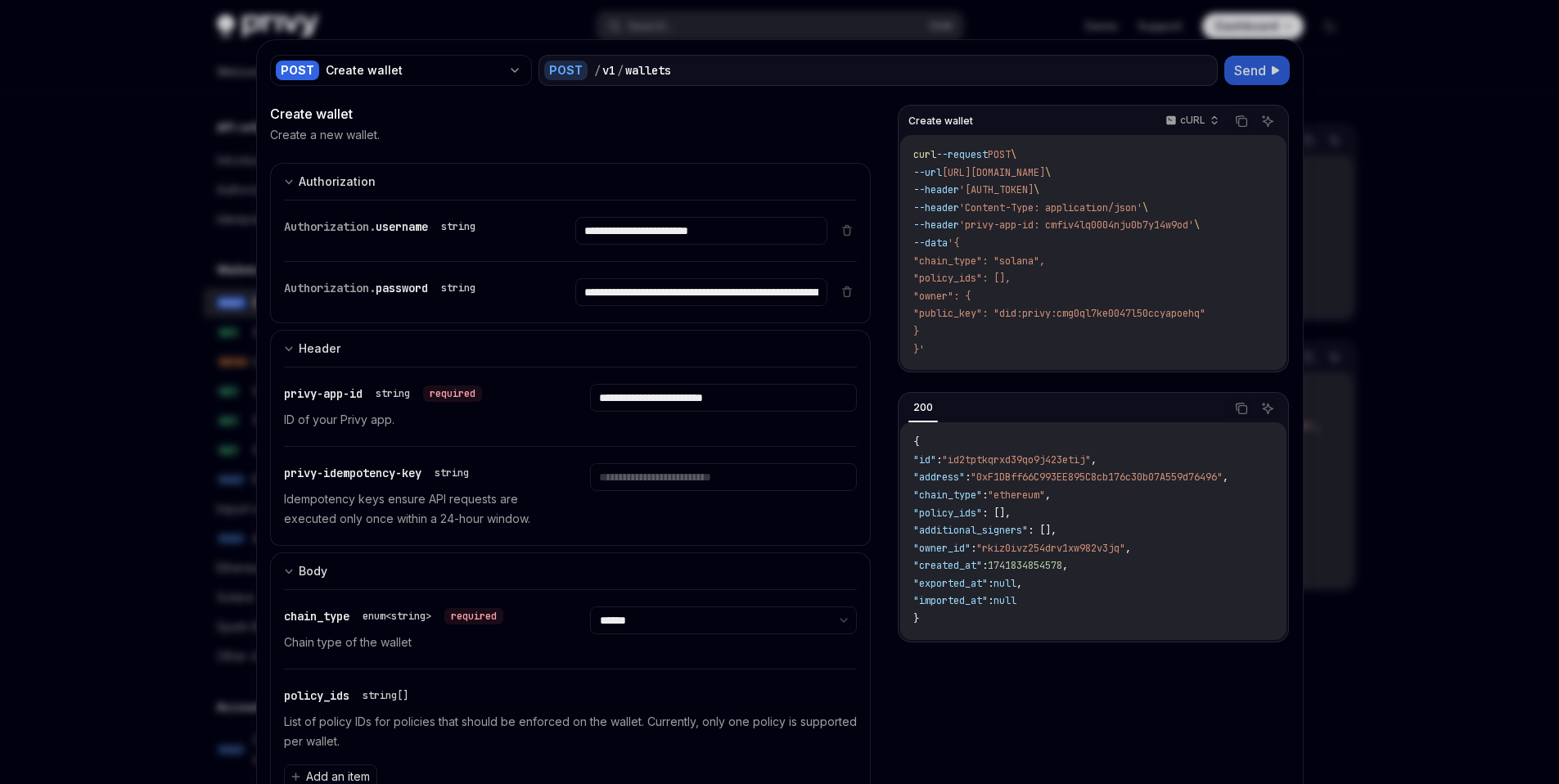
click at [1250, 70] on span "Send" at bounding box center [1250, 70] width 32 height 20
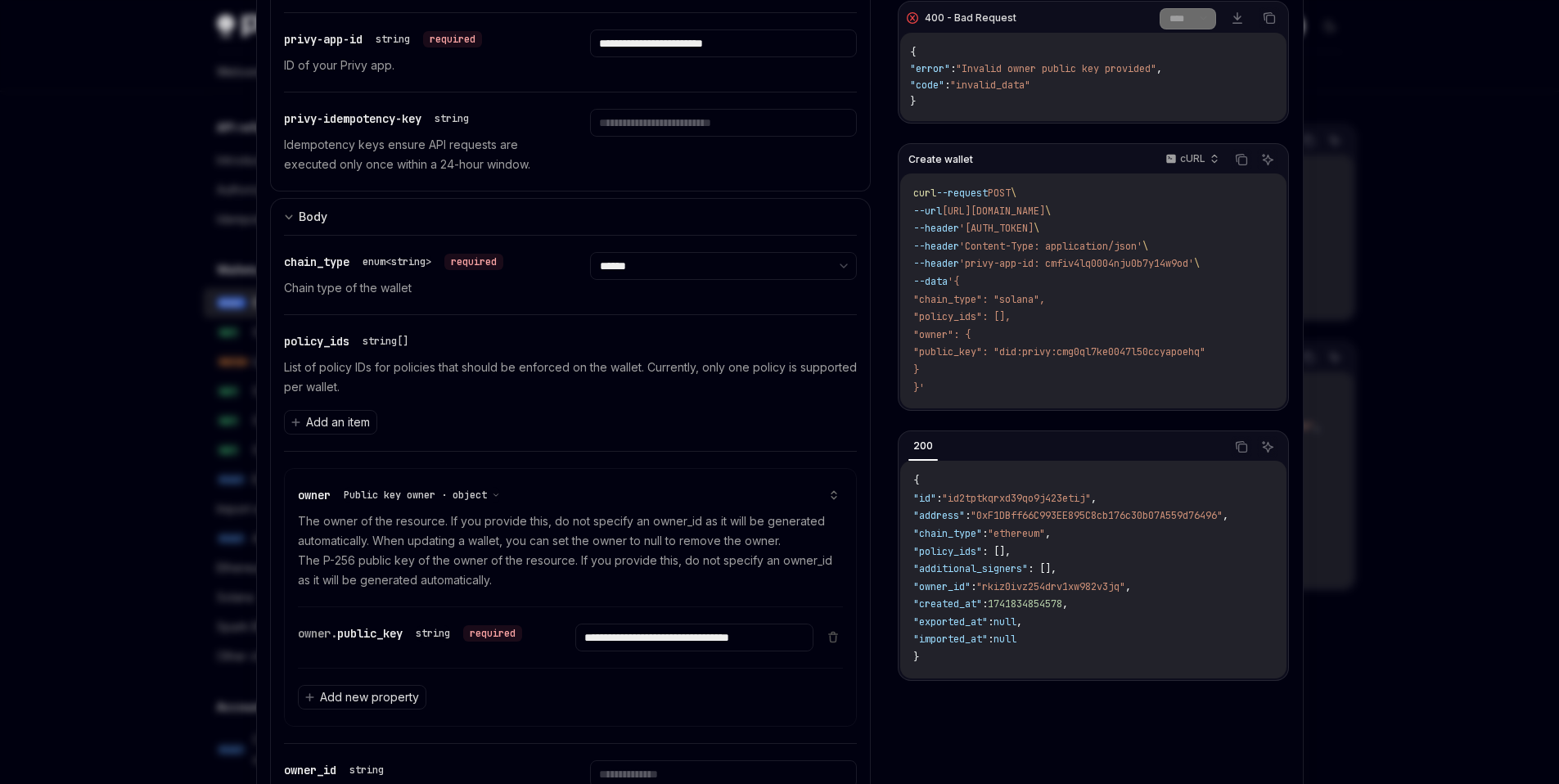
scroll to position [380, 0]
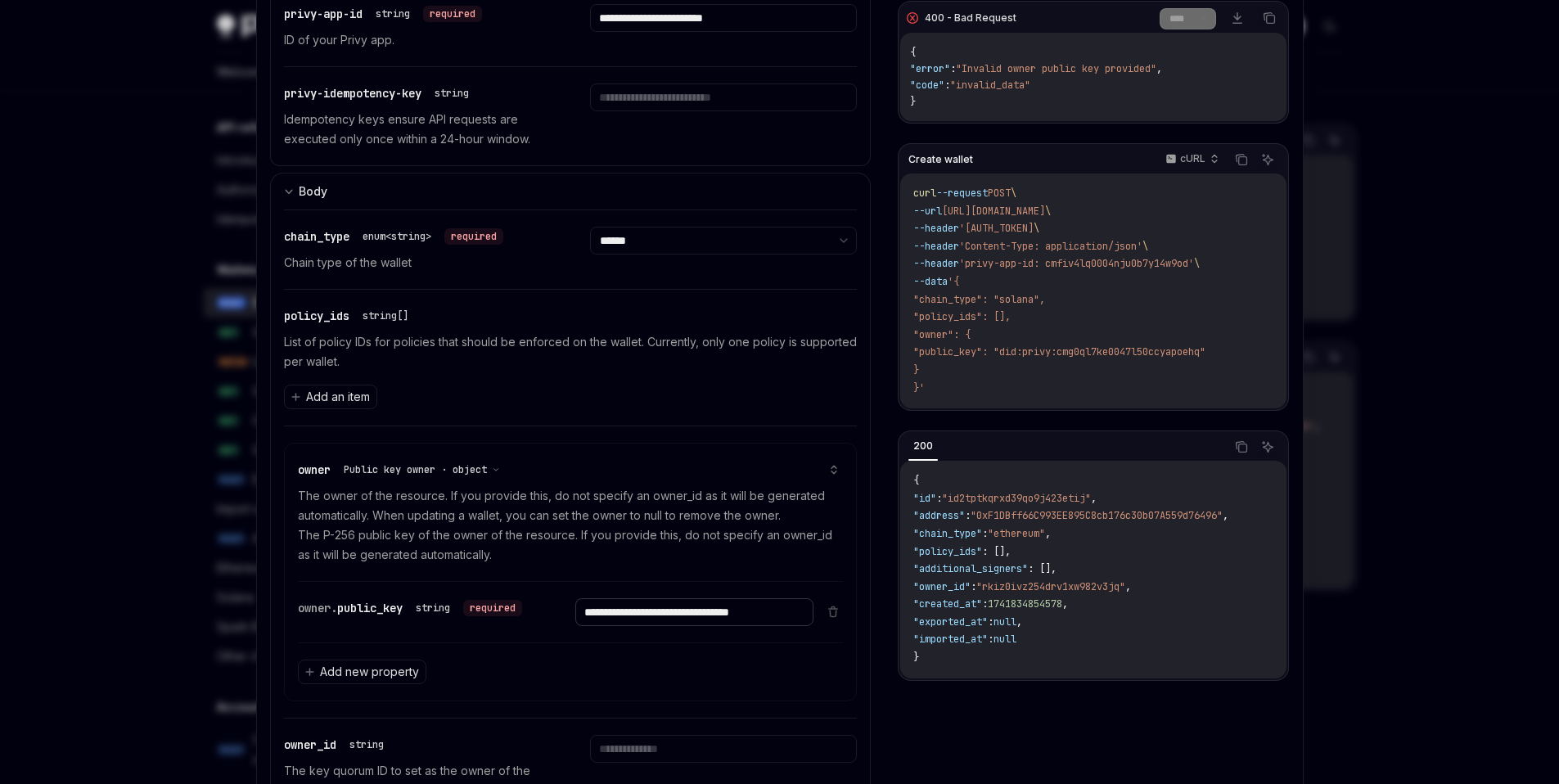
click at [696, 613] on input "**********" at bounding box center [694, 612] width 238 height 27
click at [630, 615] on input "**********" at bounding box center [694, 612] width 238 height 27
click at [725, 604] on input "**********" at bounding box center [694, 612] width 238 height 27
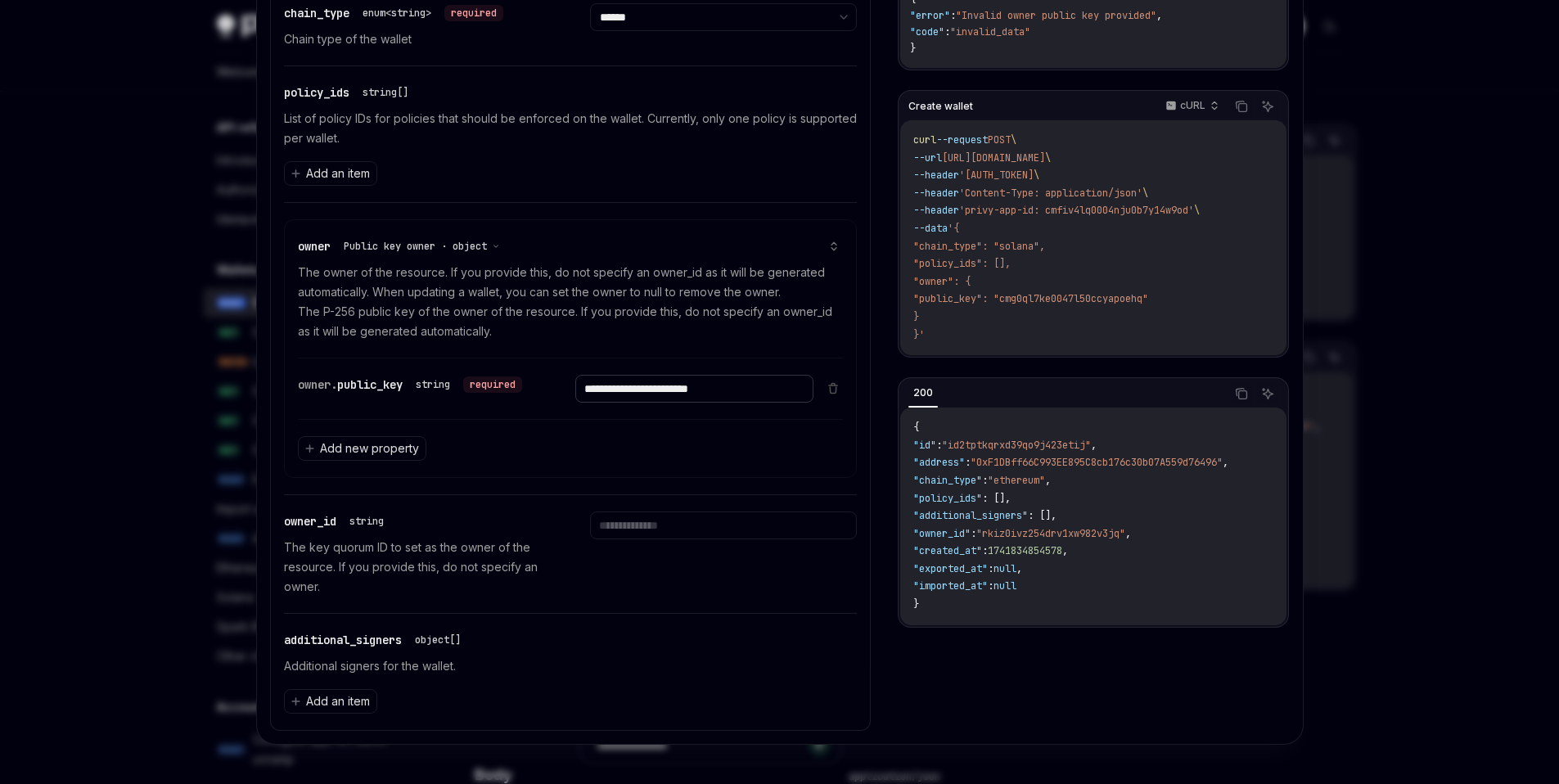
type input "**********"
click at [513, 273] on p "The owner of the resource. If you provide this, do not specify an owner_id as i…" at bounding box center [571, 301] width 546 height 78
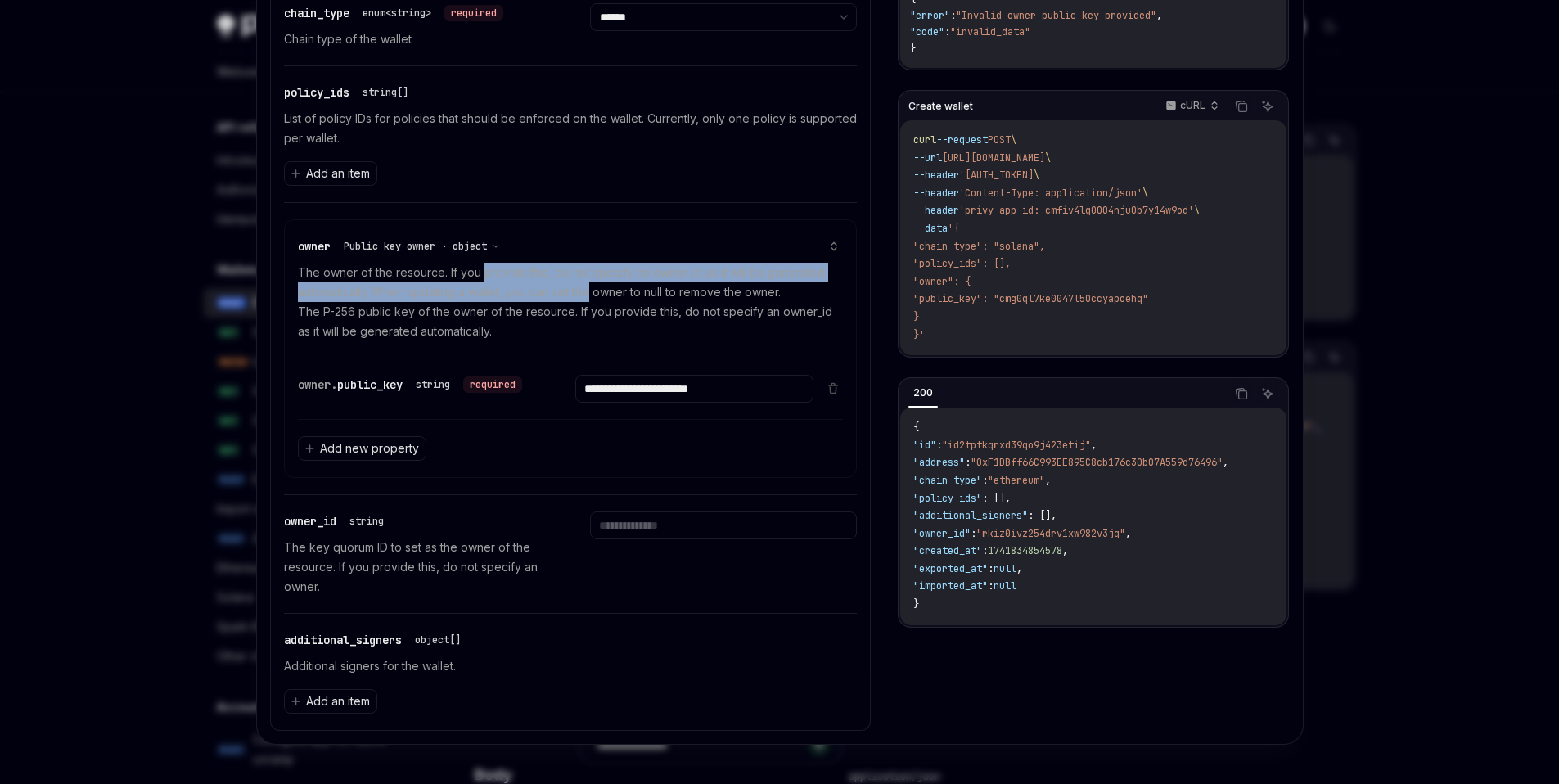
drag, startPoint x: 513, startPoint y: 273, endPoint x: 571, endPoint y: 289, distance: 60.2
click at [571, 289] on p "The owner of the resource. If you provide this, do not specify an owner_id as i…" at bounding box center [571, 301] width 546 height 78
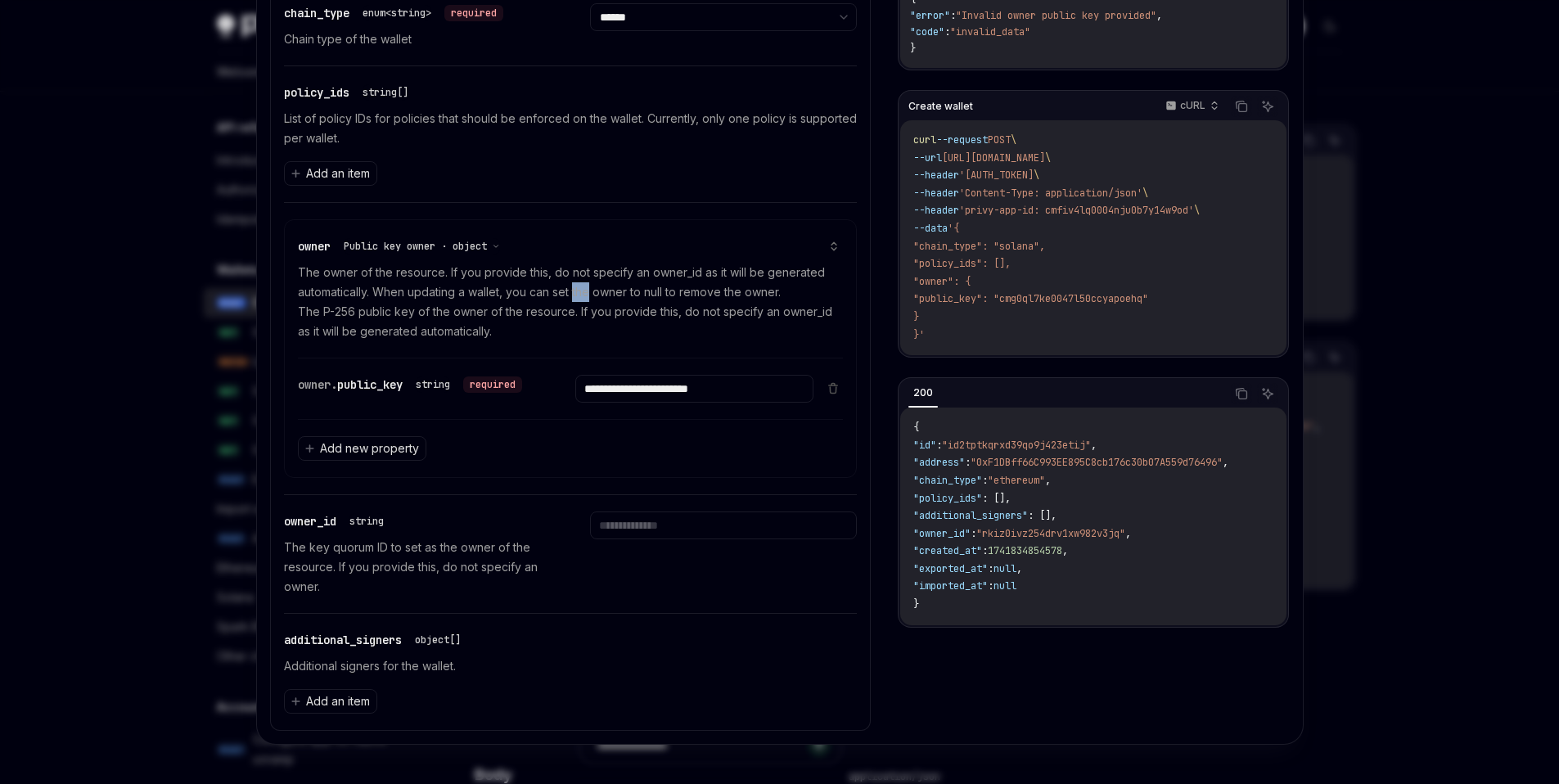
click at [571, 289] on p "The owner of the resource. If you provide this, do not specify an owner_id as i…" at bounding box center [571, 301] width 546 height 78
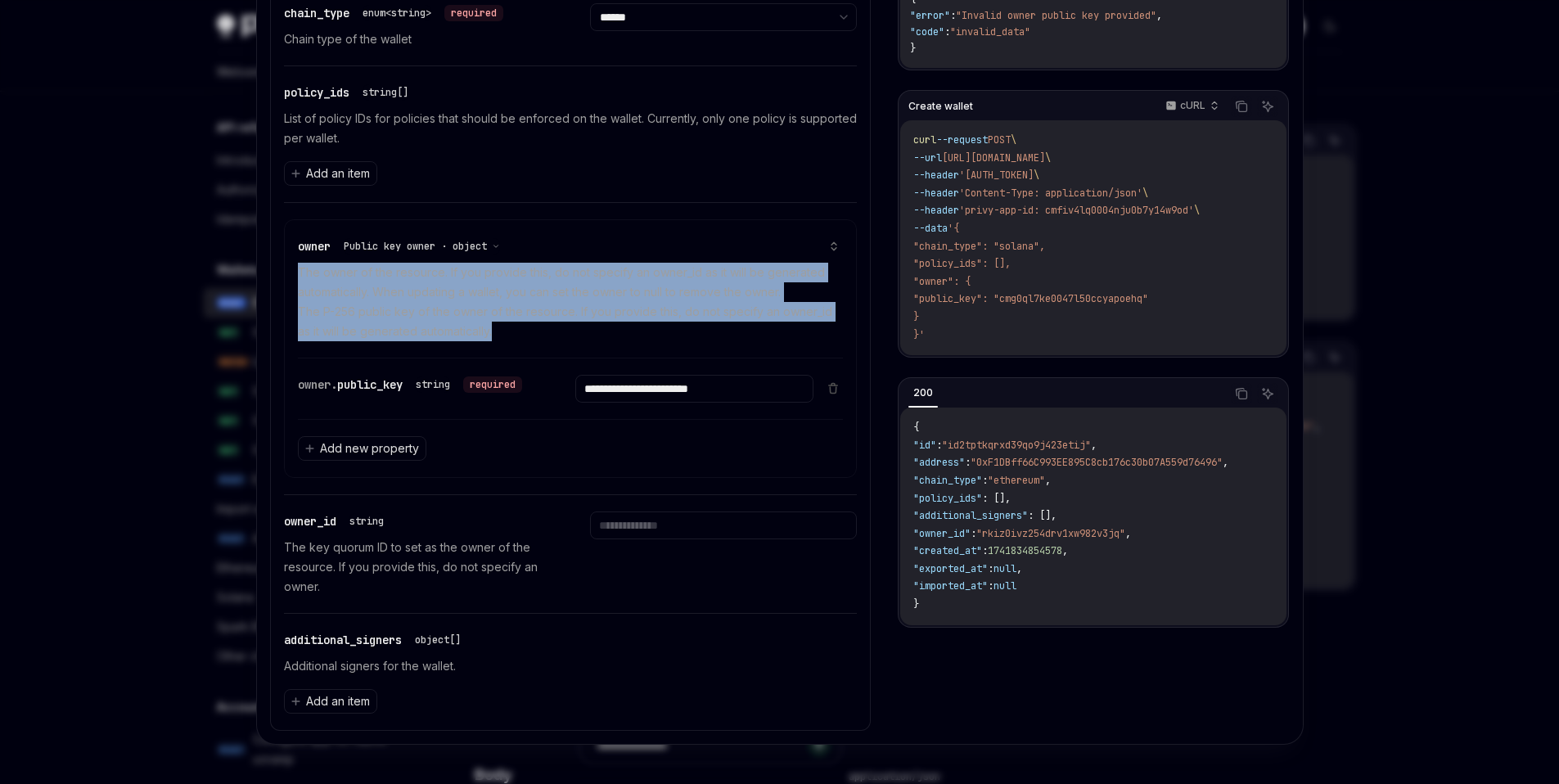
drag, startPoint x: 571, startPoint y: 289, endPoint x: 600, endPoint y: 309, distance: 35.2
click at [600, 309] on p "The owner of the resource. If you provide this, do not specify an owner_id as i…" at bounding box center [571, 301] width 546 height 78
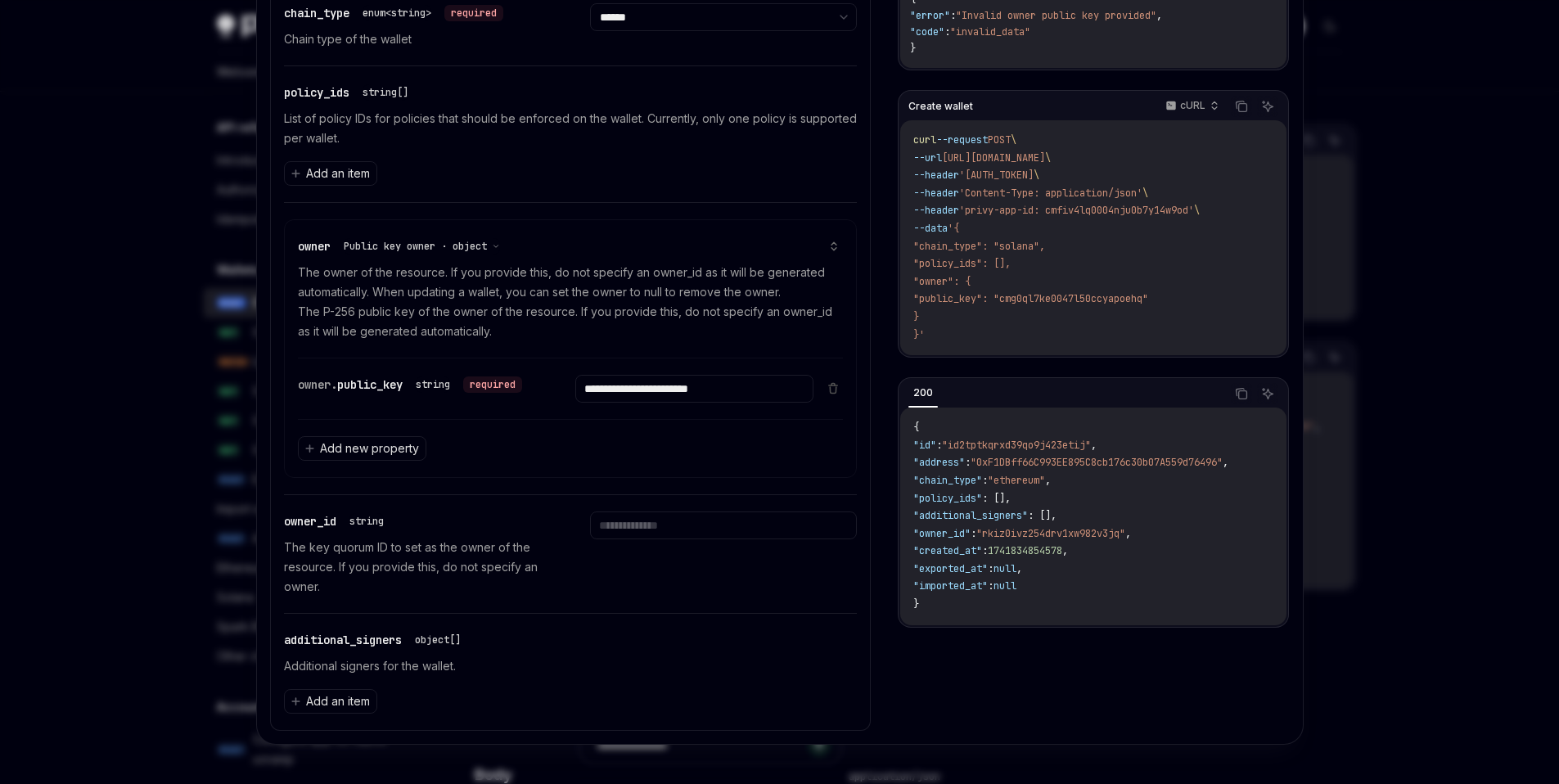
scroll to position [0, 0]
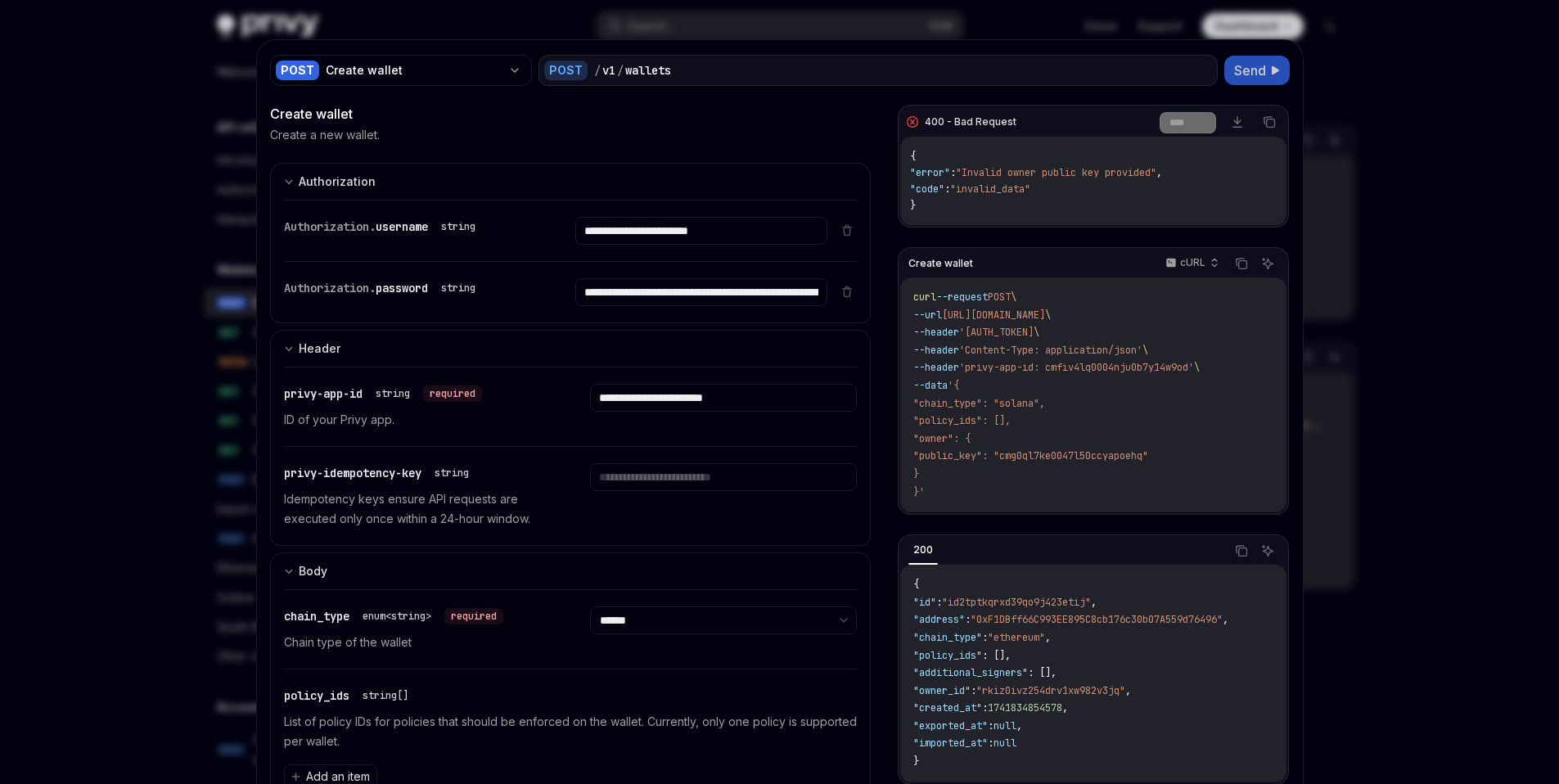
click at [1263, 66] on button "Send" at bounding box center [1258, 70] width 65 height 29
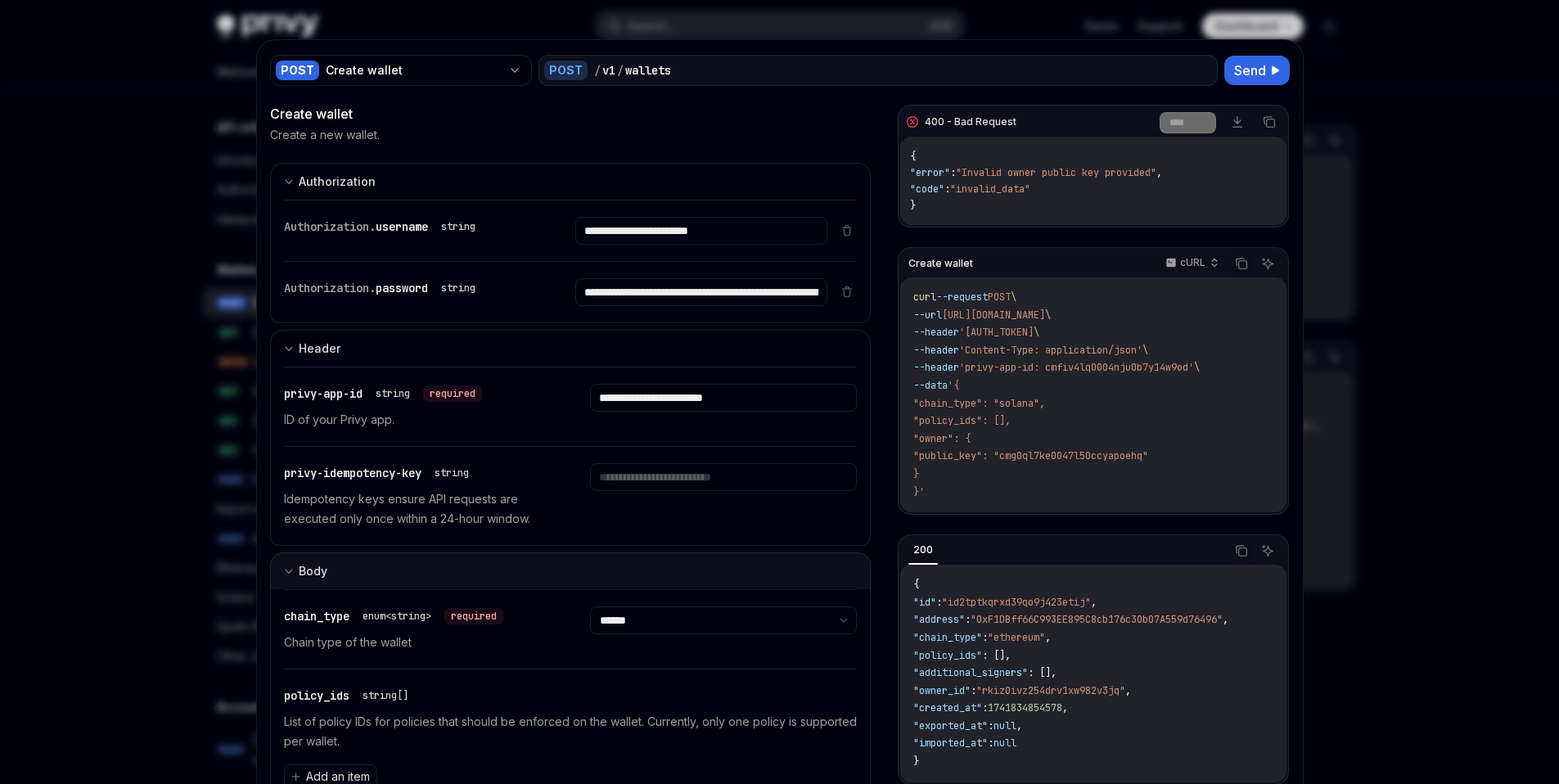
scroll to position [603, 0]
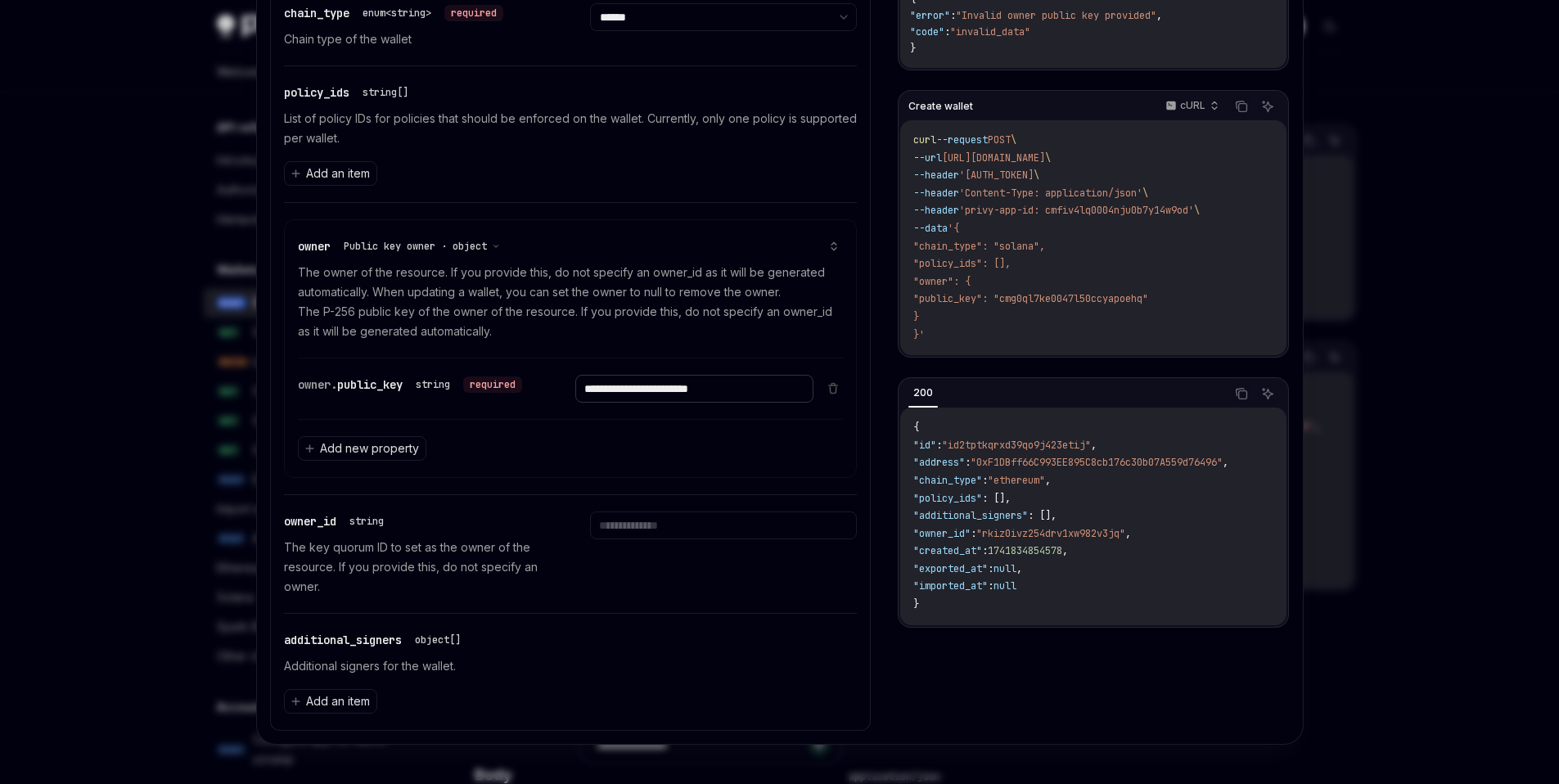
click at [714, 390] on input "**********" at bounding box center [694, 388] width 238 height 27
click at [320, 453] on span "Add new property" at bounding box center [369, 448] width 99 height 16
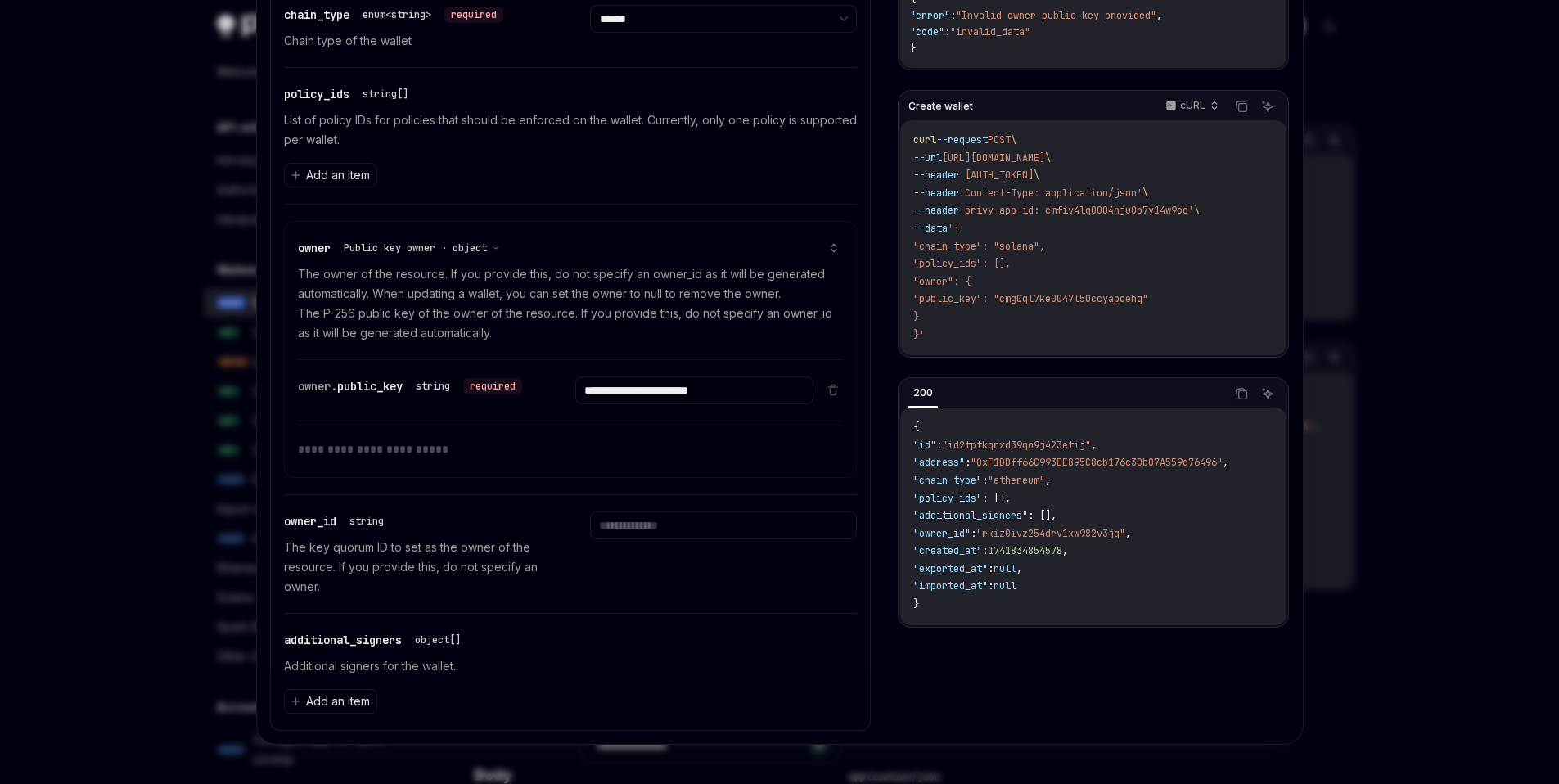
click at [383, 450] on input "text" at bounding box center [571, 449] width 546 height 57
click at [826, 395] on icon at bounding box center [832, 389] width 13 height 13
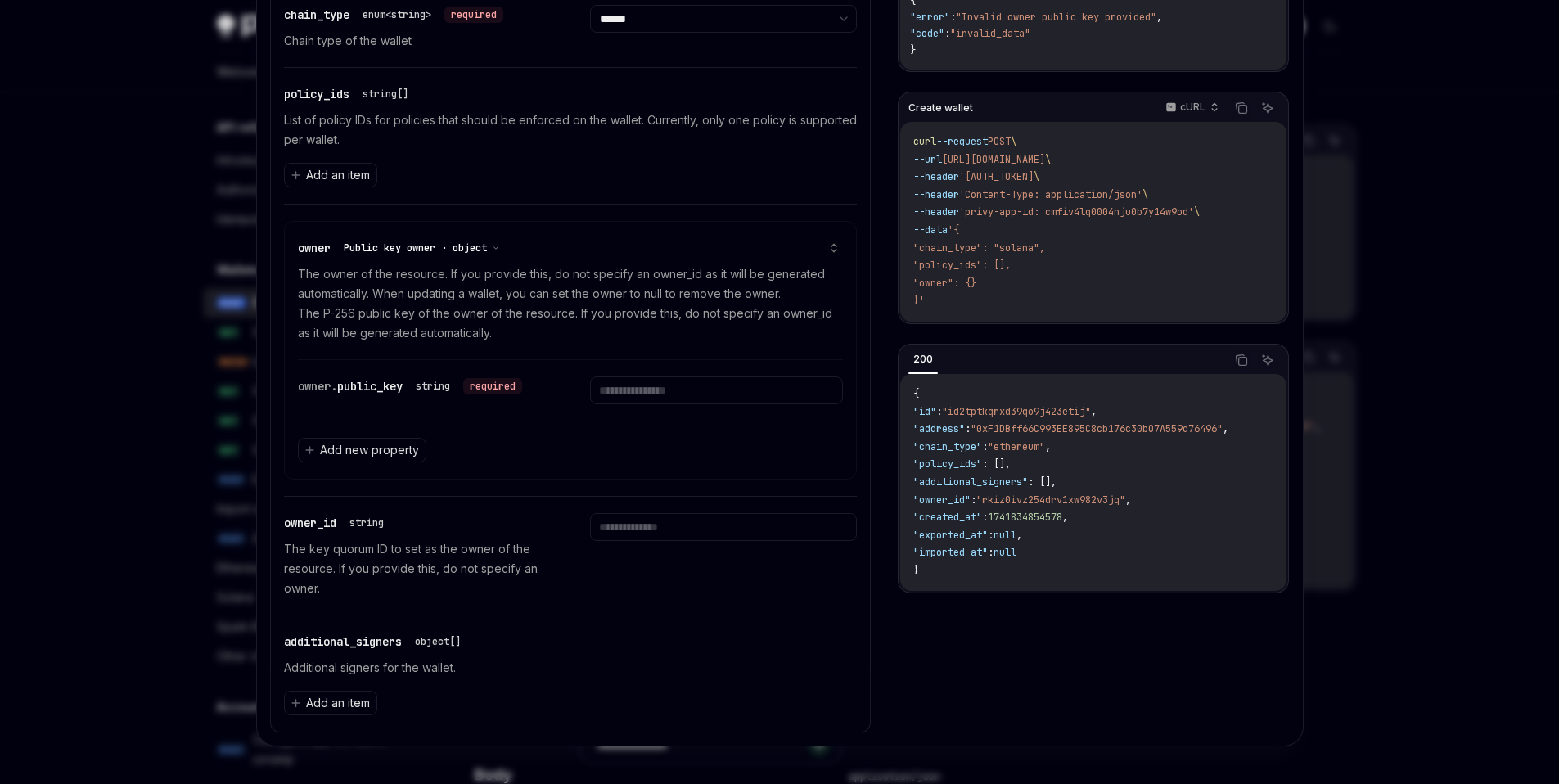
click at [472, 244] on span "Public key owner · object" at bounding box center [415, 247] width 143 height 13
click at [458, 295] on div "User owner · object" at bounding box center [417, 293] width 149 height 20
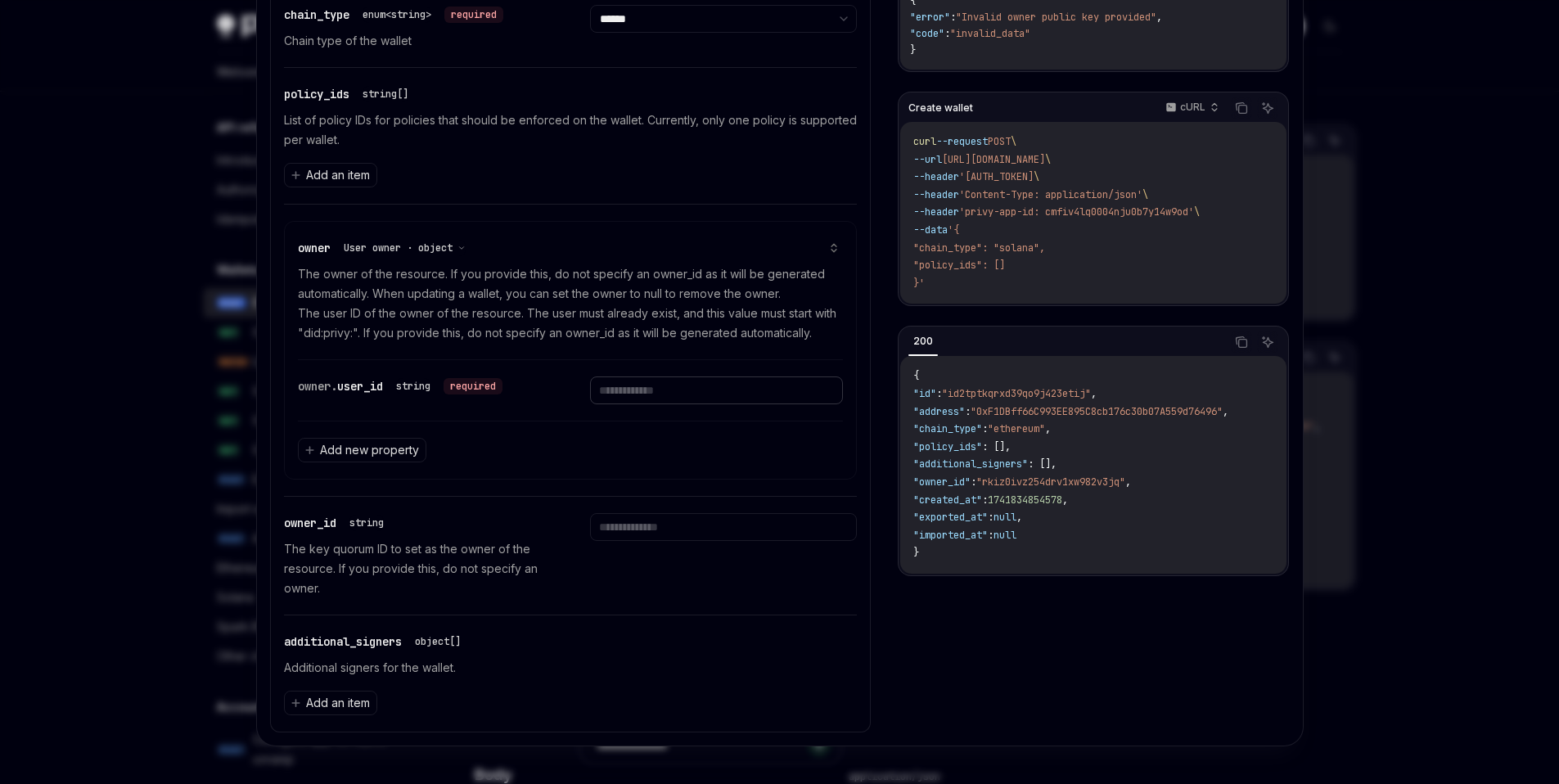
click at [686, 398] on input "text" at bounding box center [716, 390] width 253 height 27
paste input "**********"
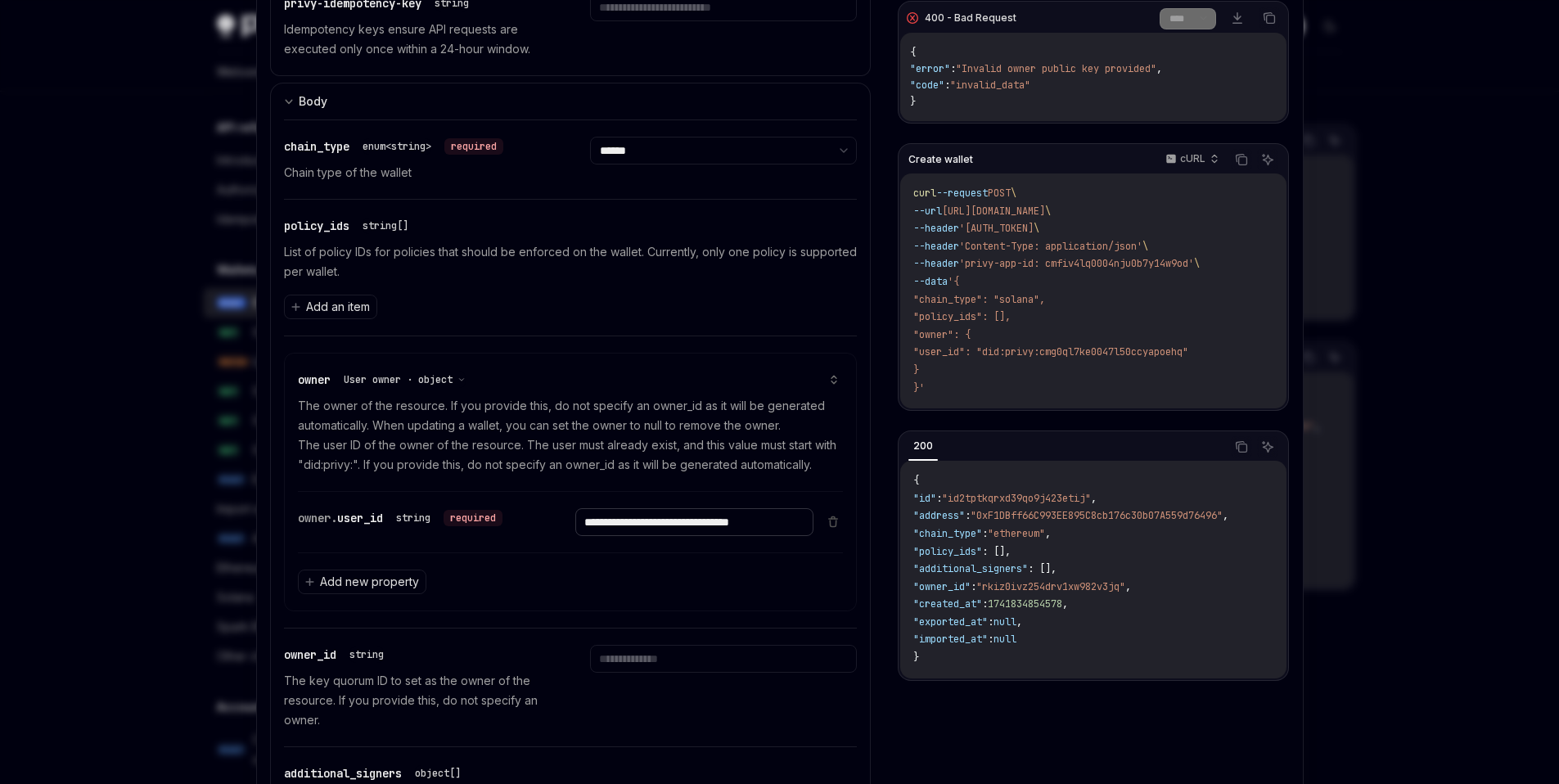
scroll to position [449, 0]
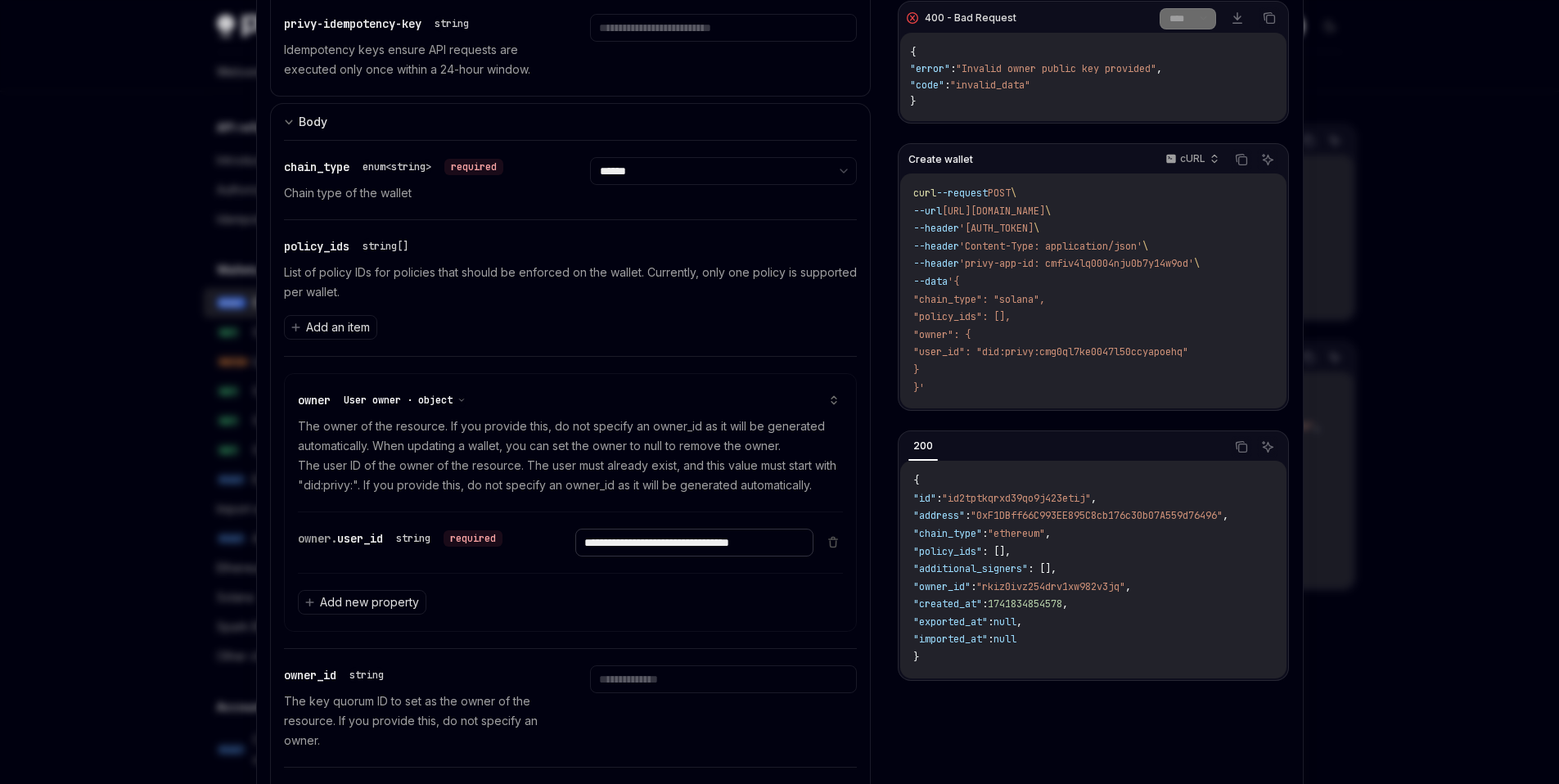
type input "**********"
click at [444, 407] on button "User owner · object" at bounding box center [405, 399] width 122 height 16
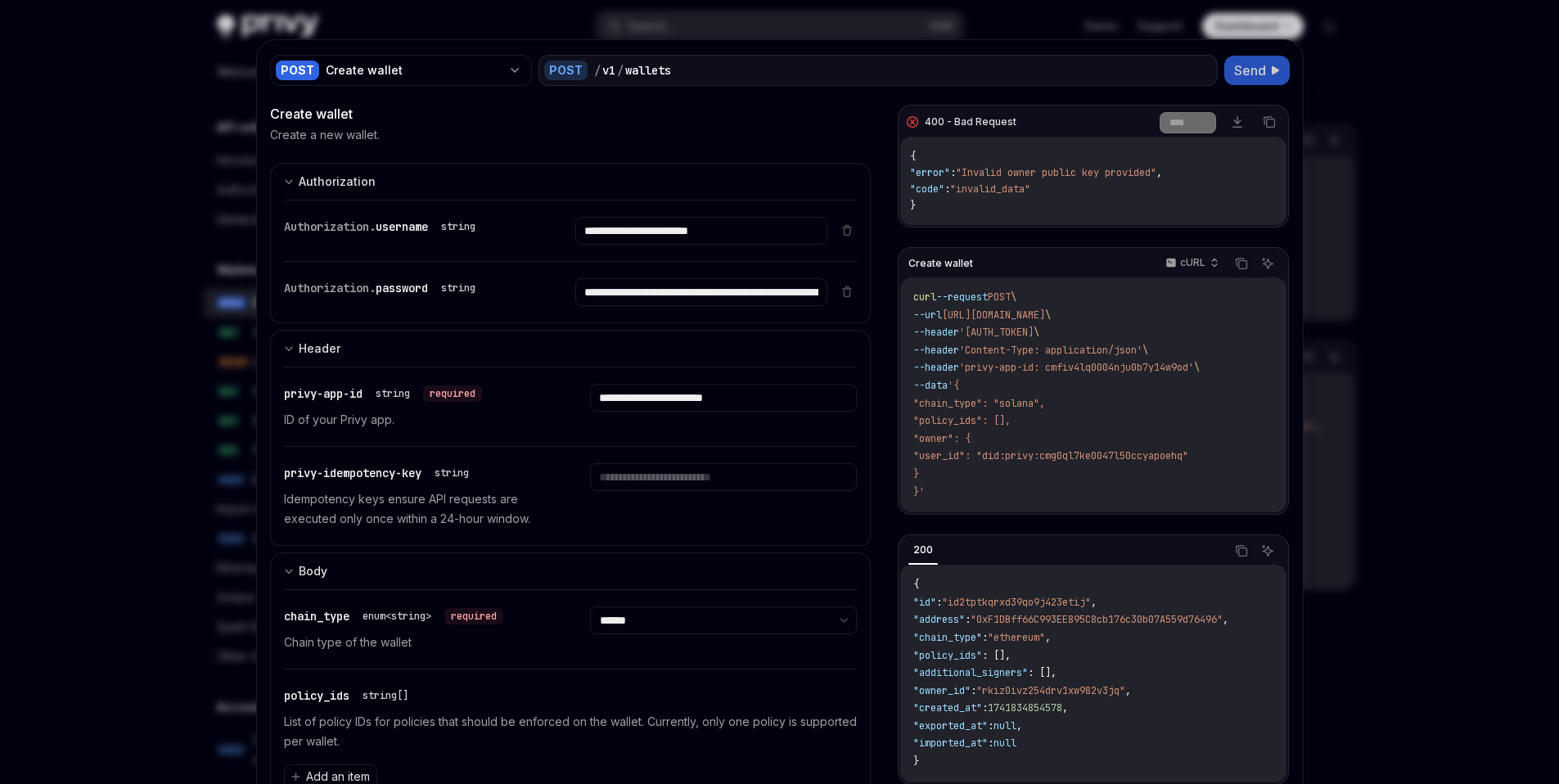
click at [1262, 65] on button "Send" at bounding box center [1258, 70] width 65 height 29
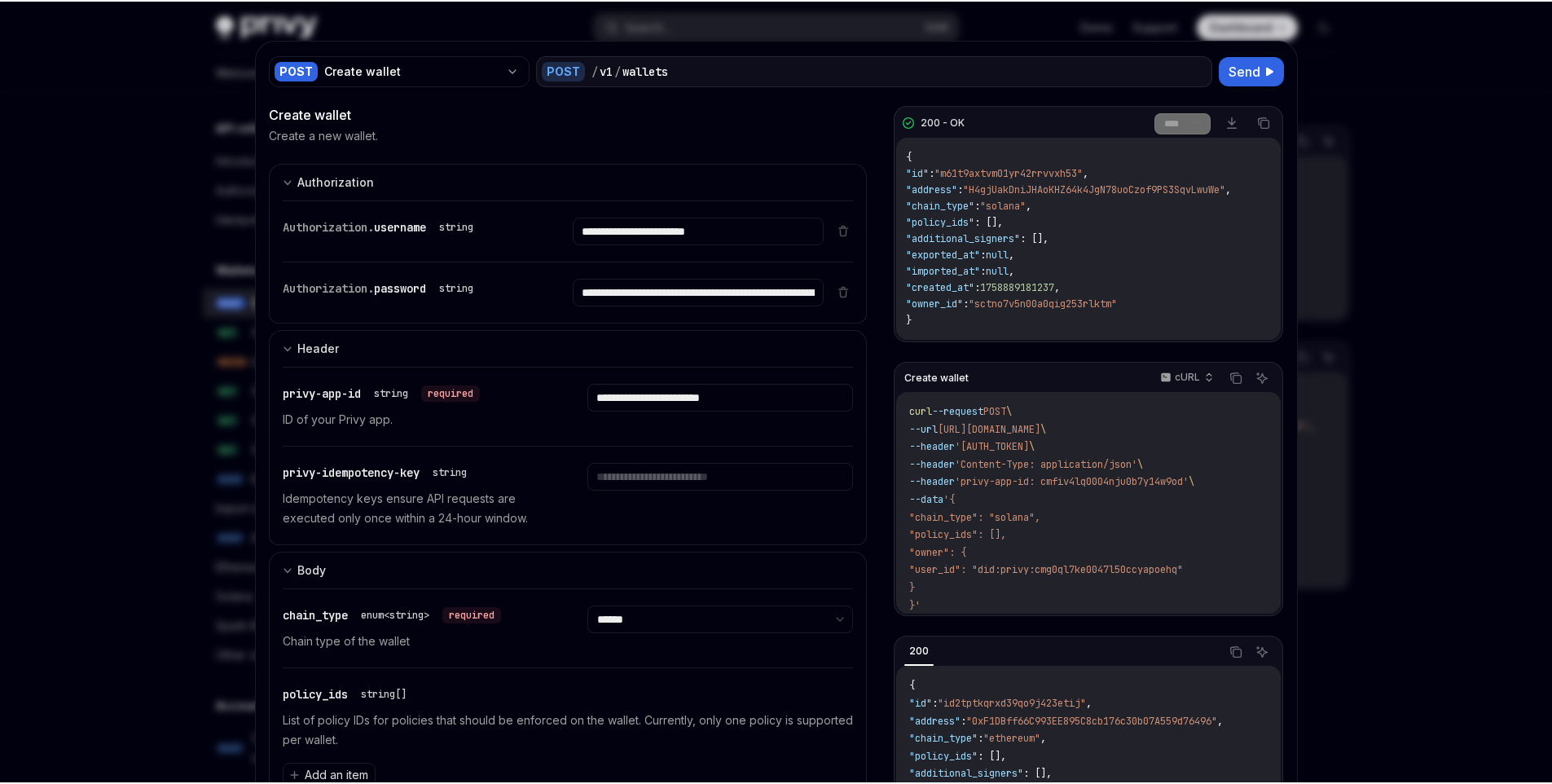
scroll to position [9, 0]
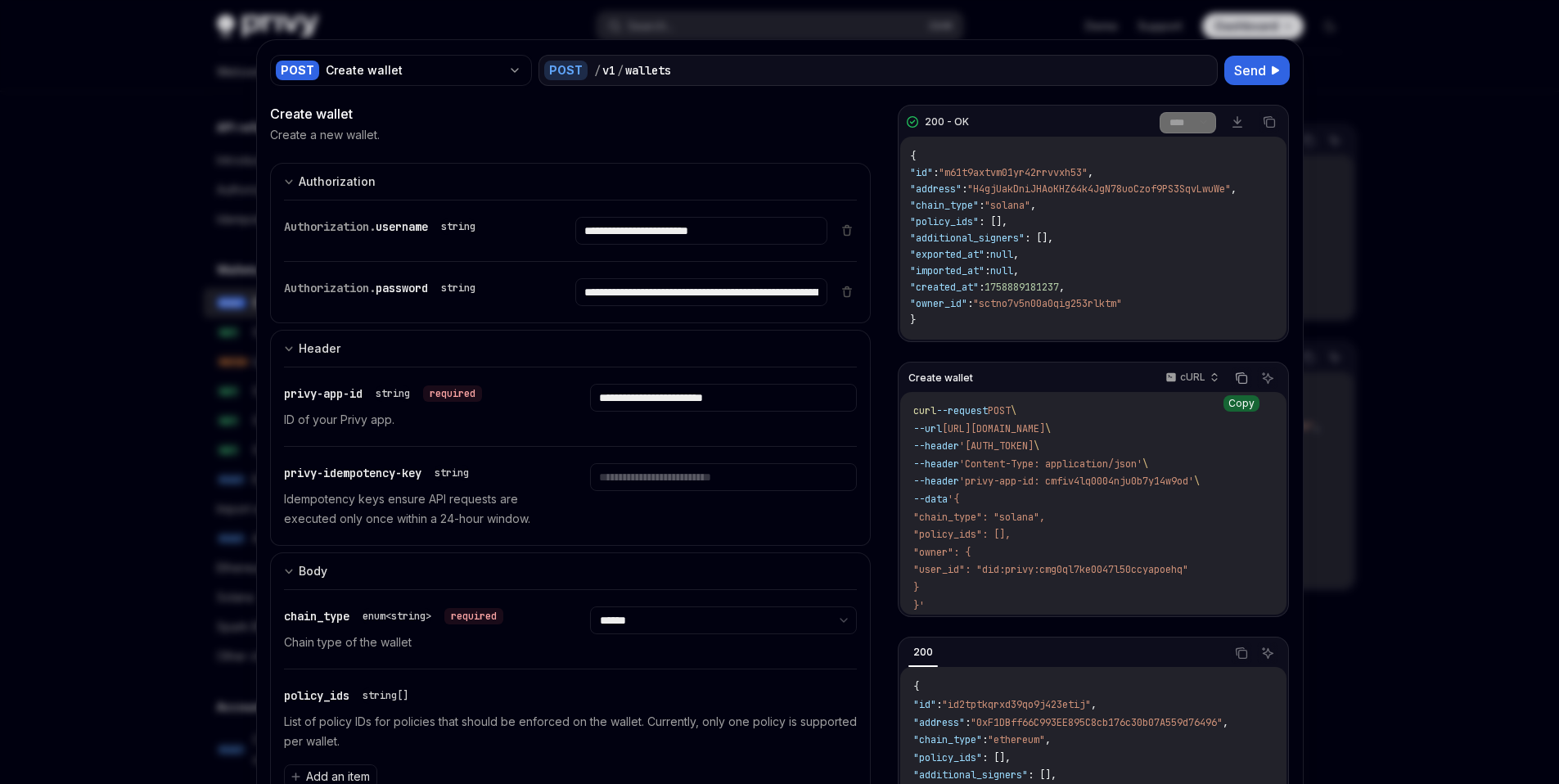
click at [1239, 386] on button "Copy the contents from the code block" at bounding box center [1241, 378] width 21 height 21
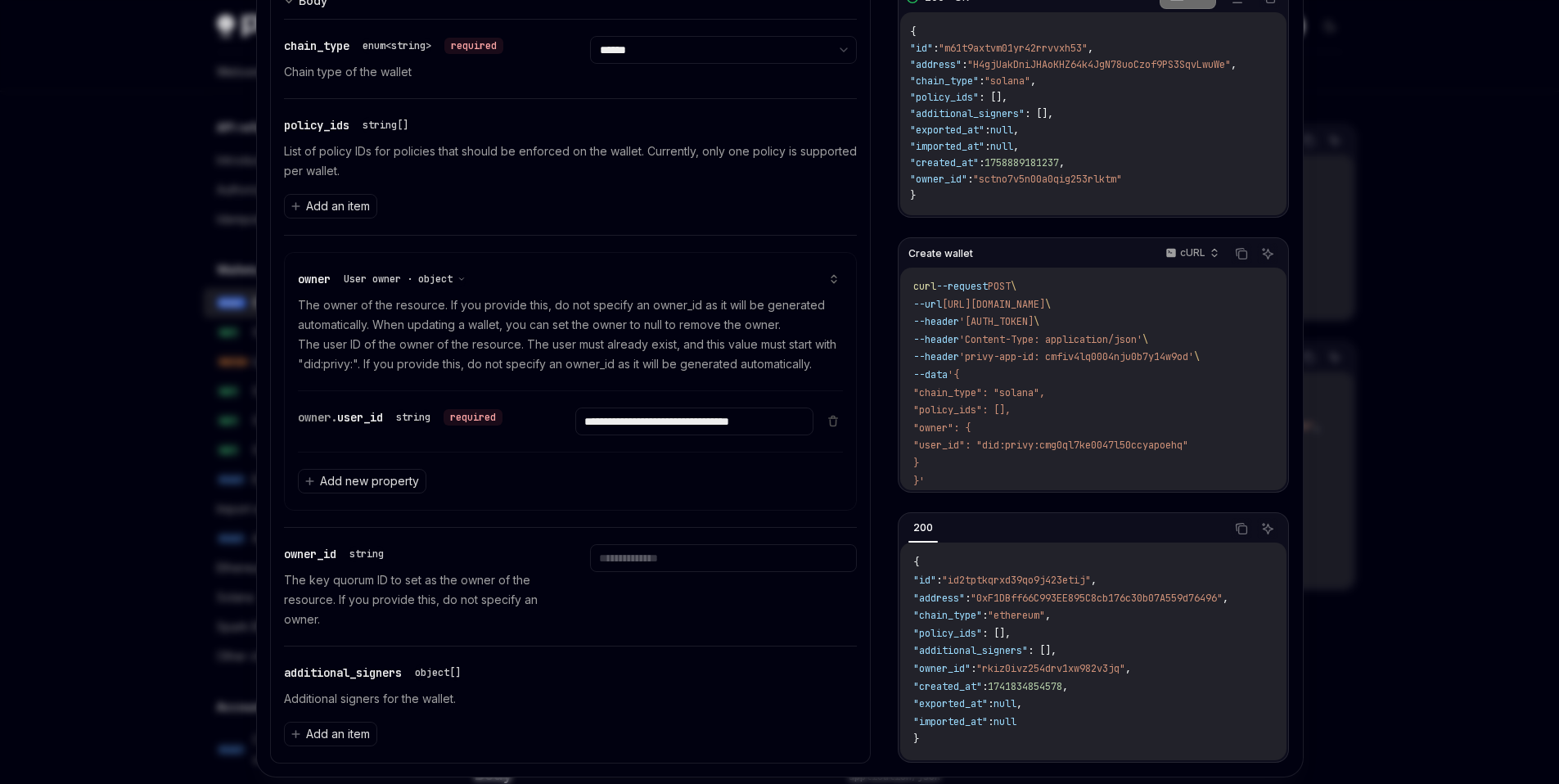
scroll to position [593, 0]
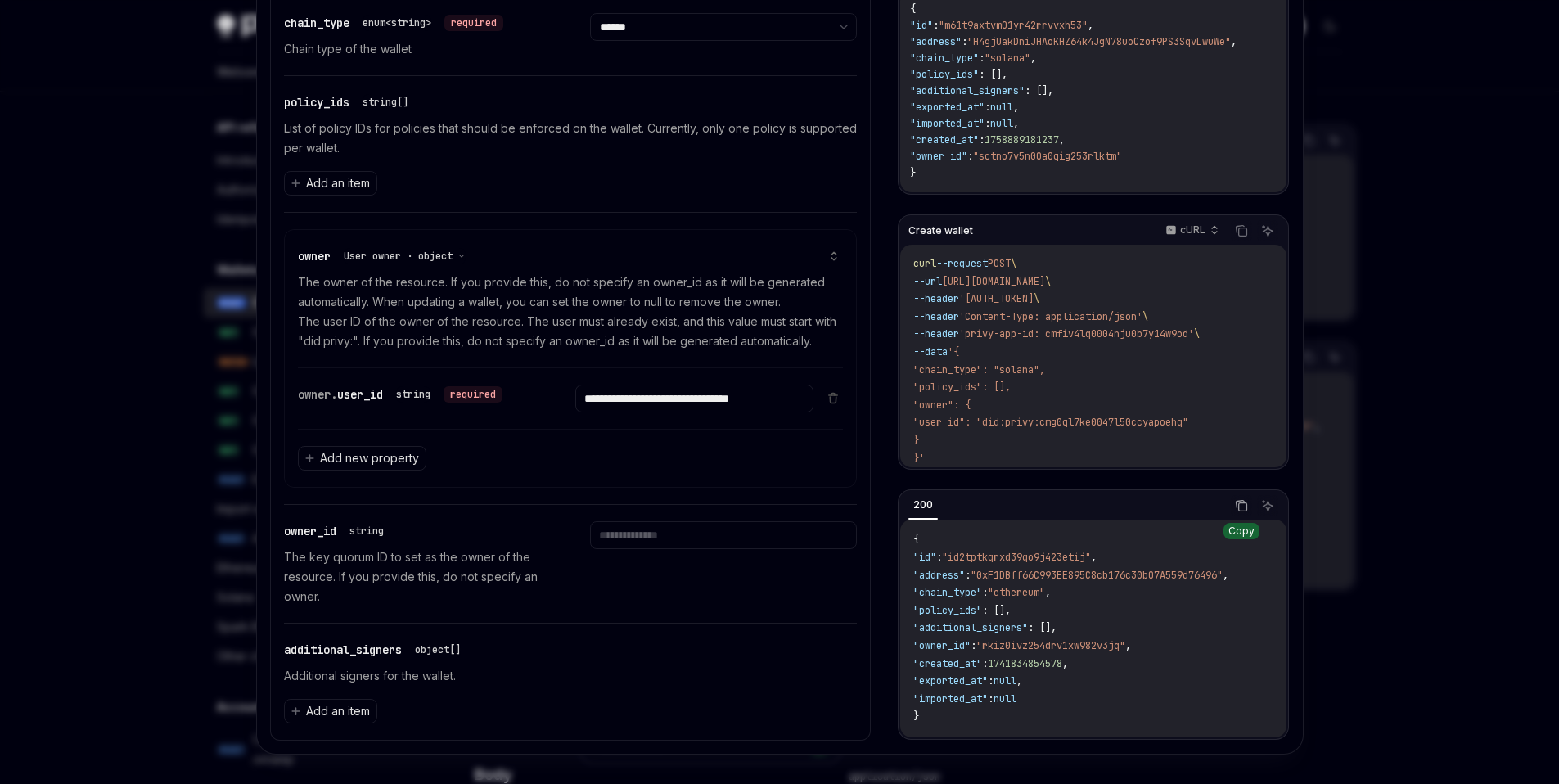
click at [1235, 506] on icon "Copy the contents from the code block" at bounding box center [1241, 505] width 13 height 13
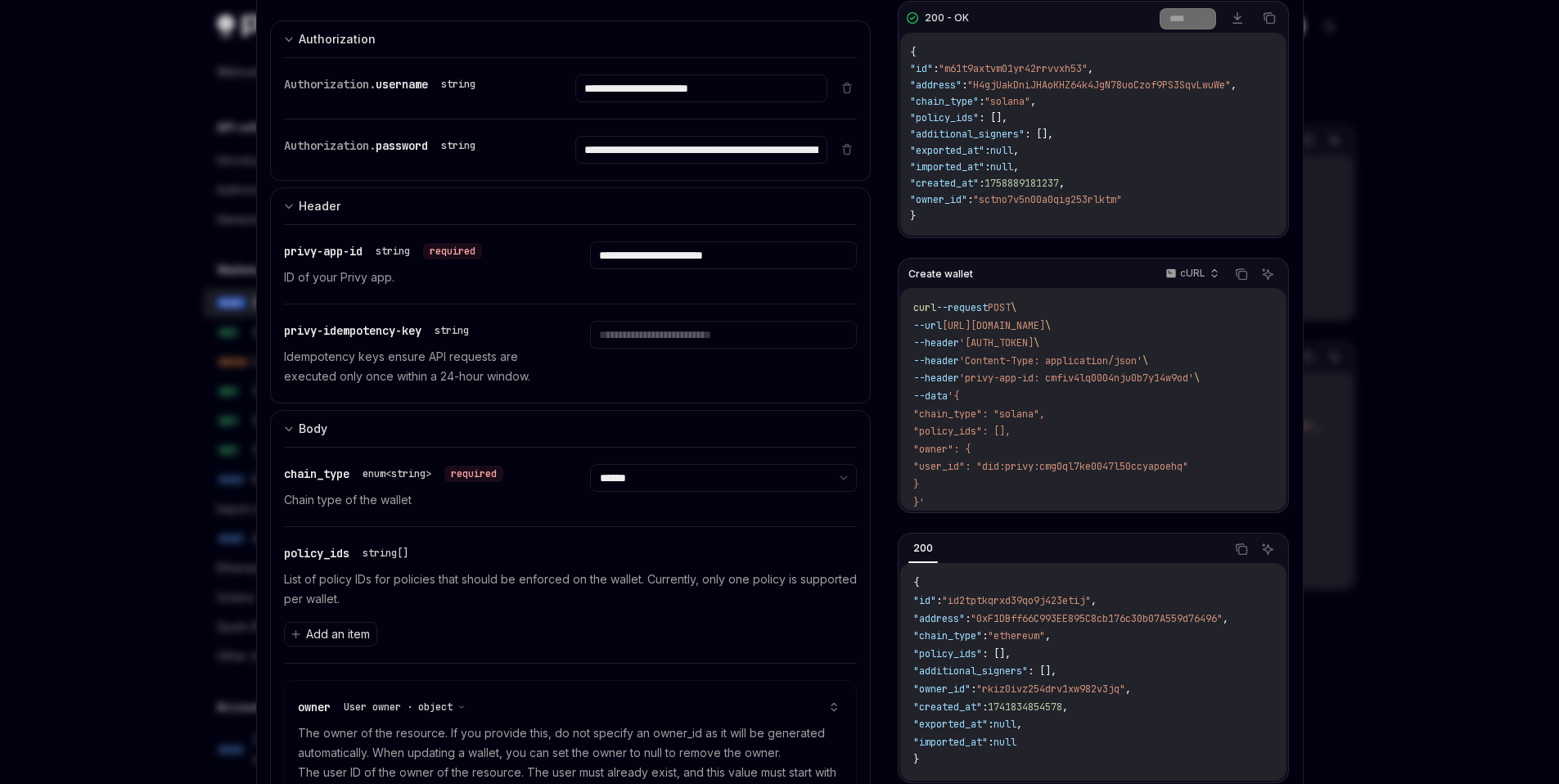
scroll to position [154, 0]
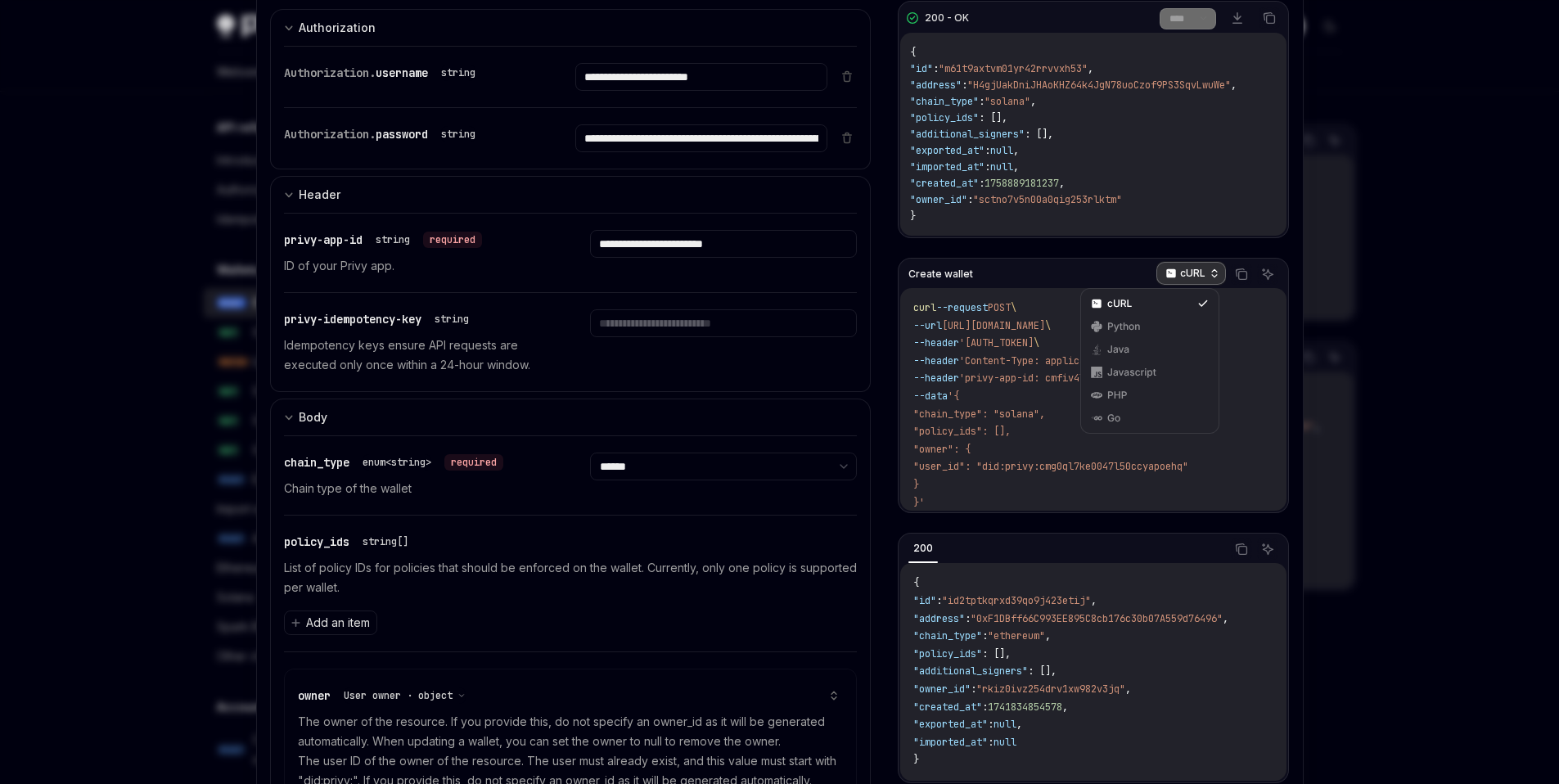
click at [1180, 270] on p "cURL" at bounding box center [1193, 273] width 26 height 13
click at [1148, 365] on div "Javascript" at bounding box center [1150, 372] width 131 height 23
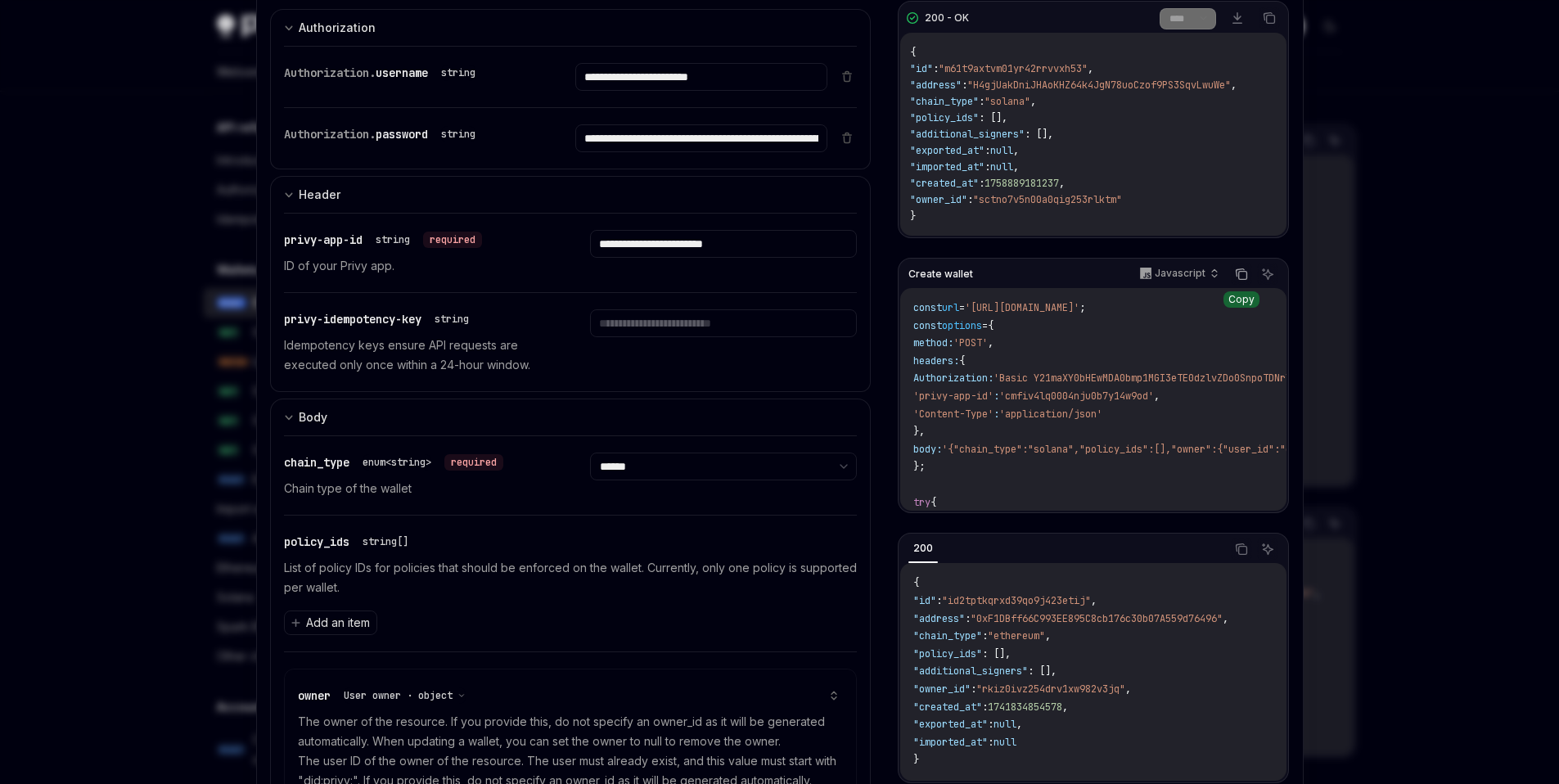
click at [1235, 277] on icon "Copy the contents from the code block" at bounding box center [1241, 274] width 13 height 13
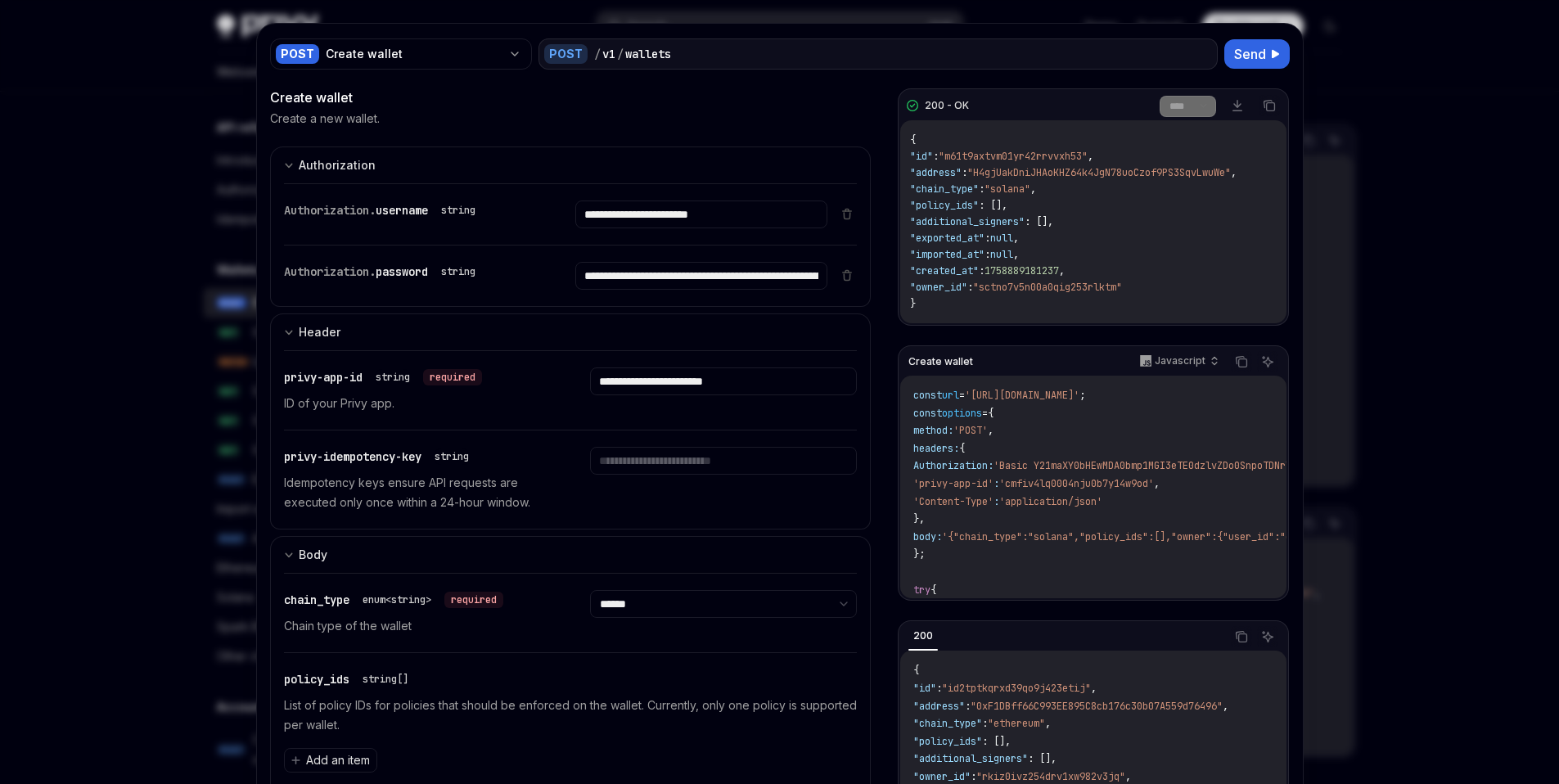
scroll to position [1, 0]
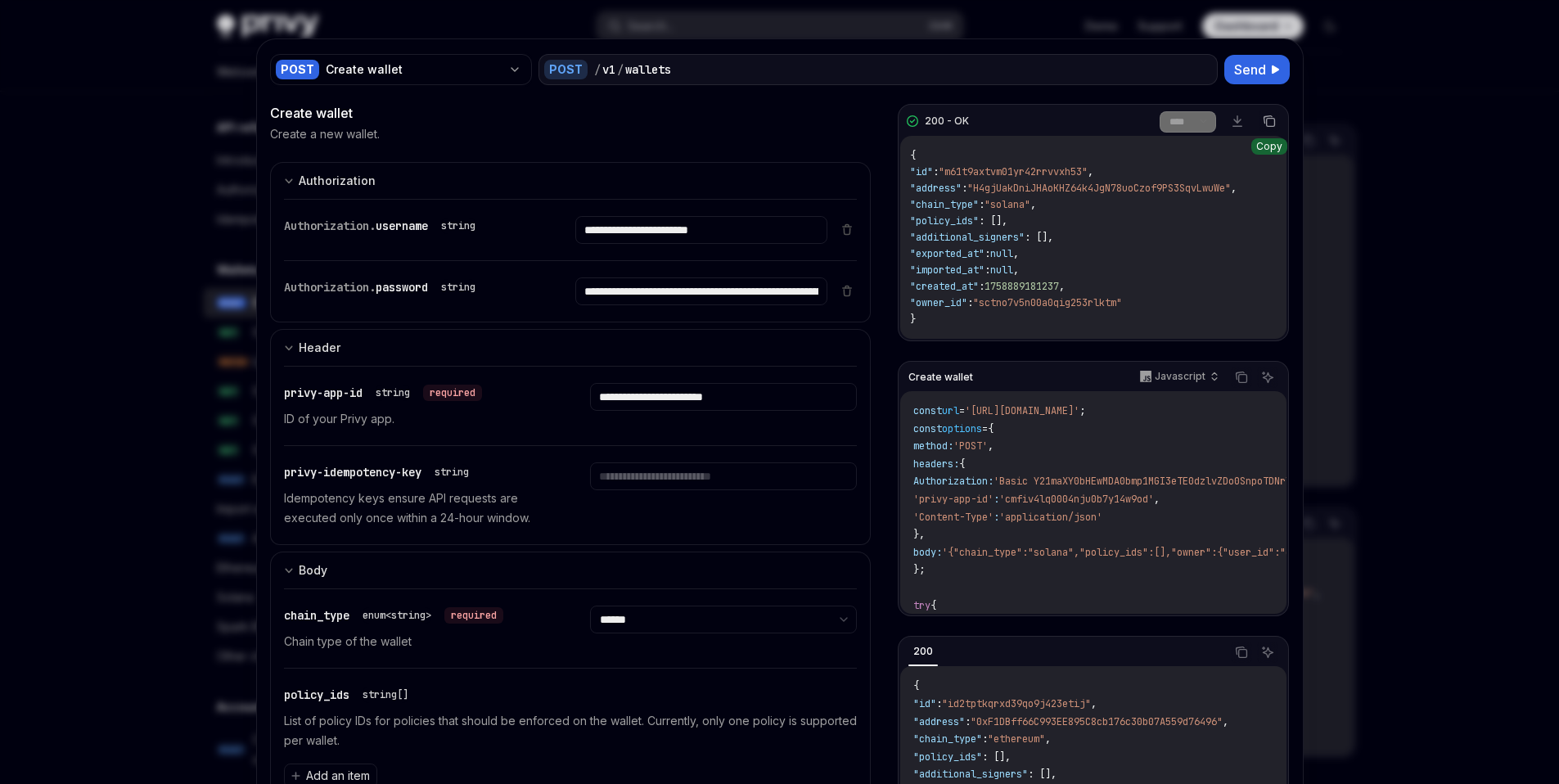
click at [1266, 119] on icon "Copy the contents from the code block" at bounding box center [1270, 123] width 9 height 9
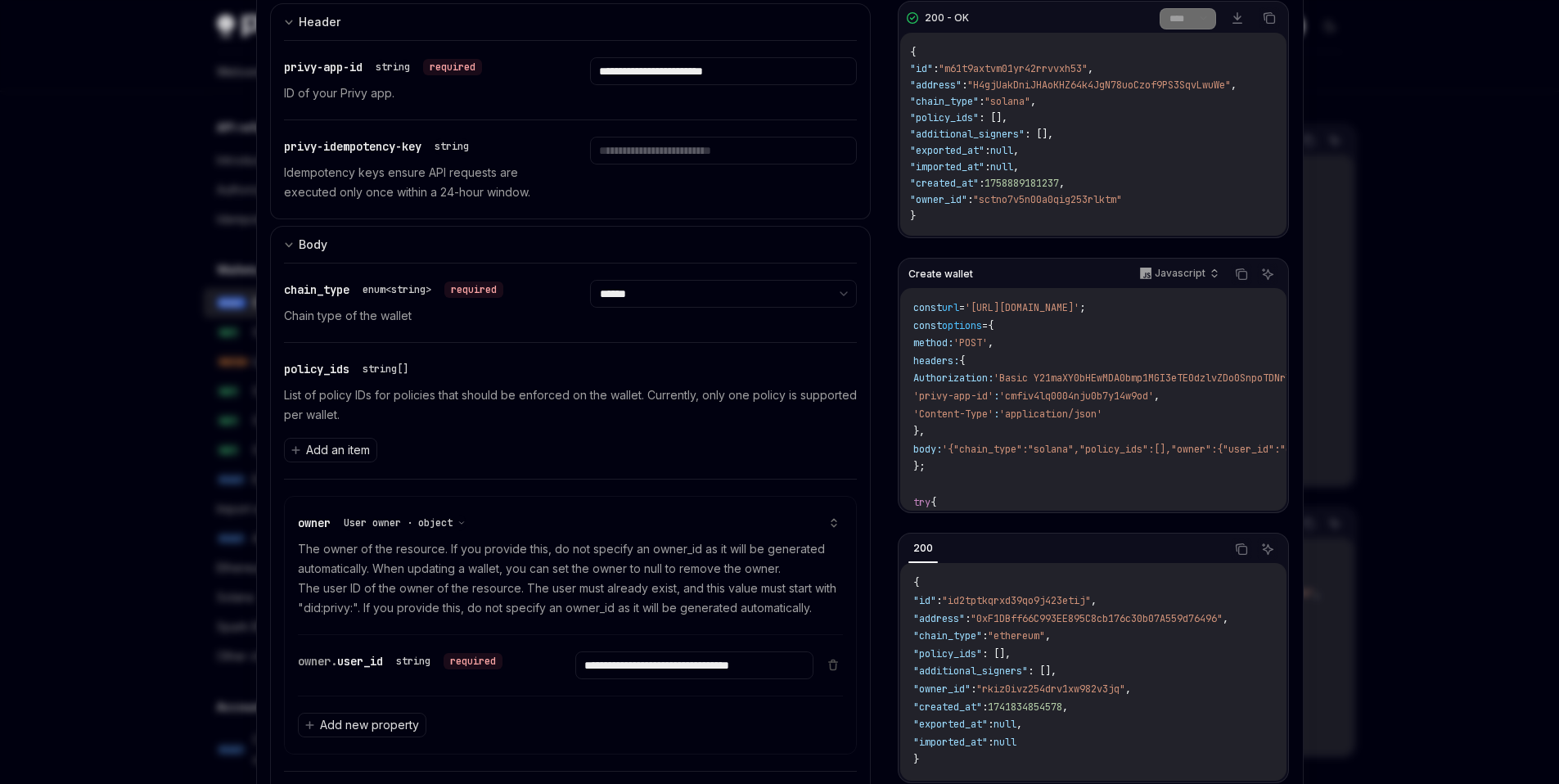
scroll to position [603, 0]
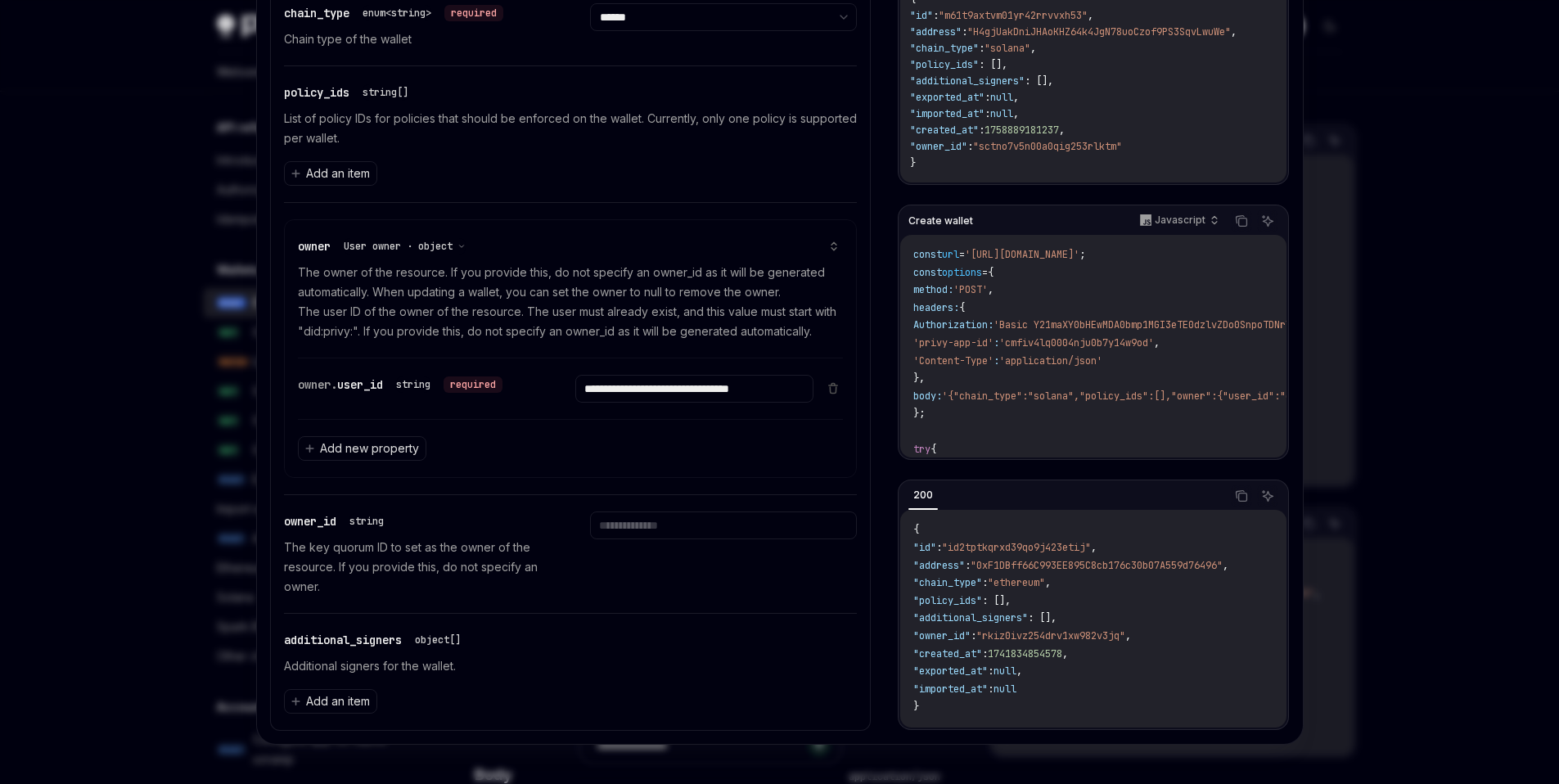
click at [1389, 328] on div at bounding box center [779, 392] width 1559 height 784
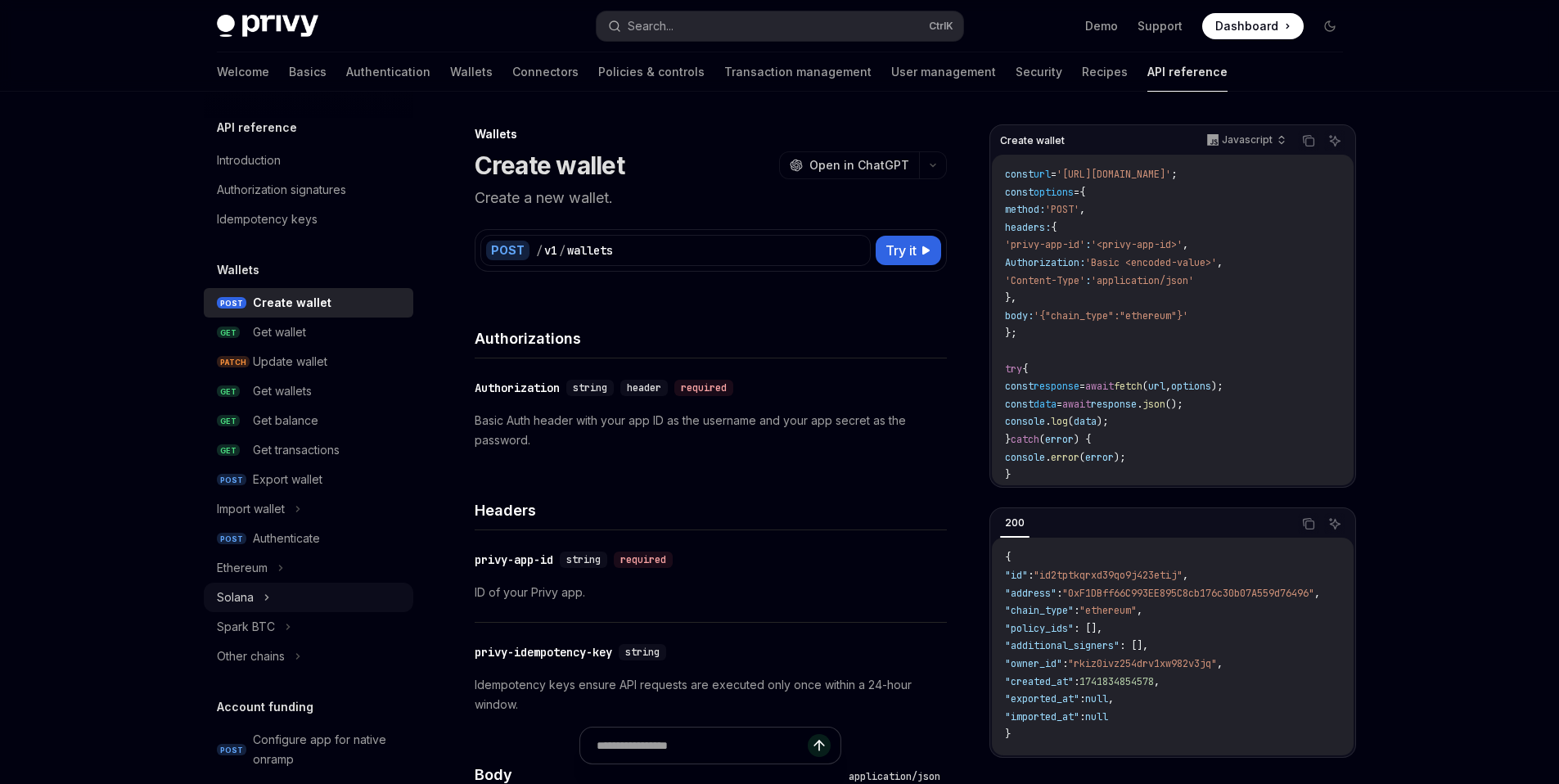
click at [265, 598] on icon at bounding box center [267, 597] width 7 height 20
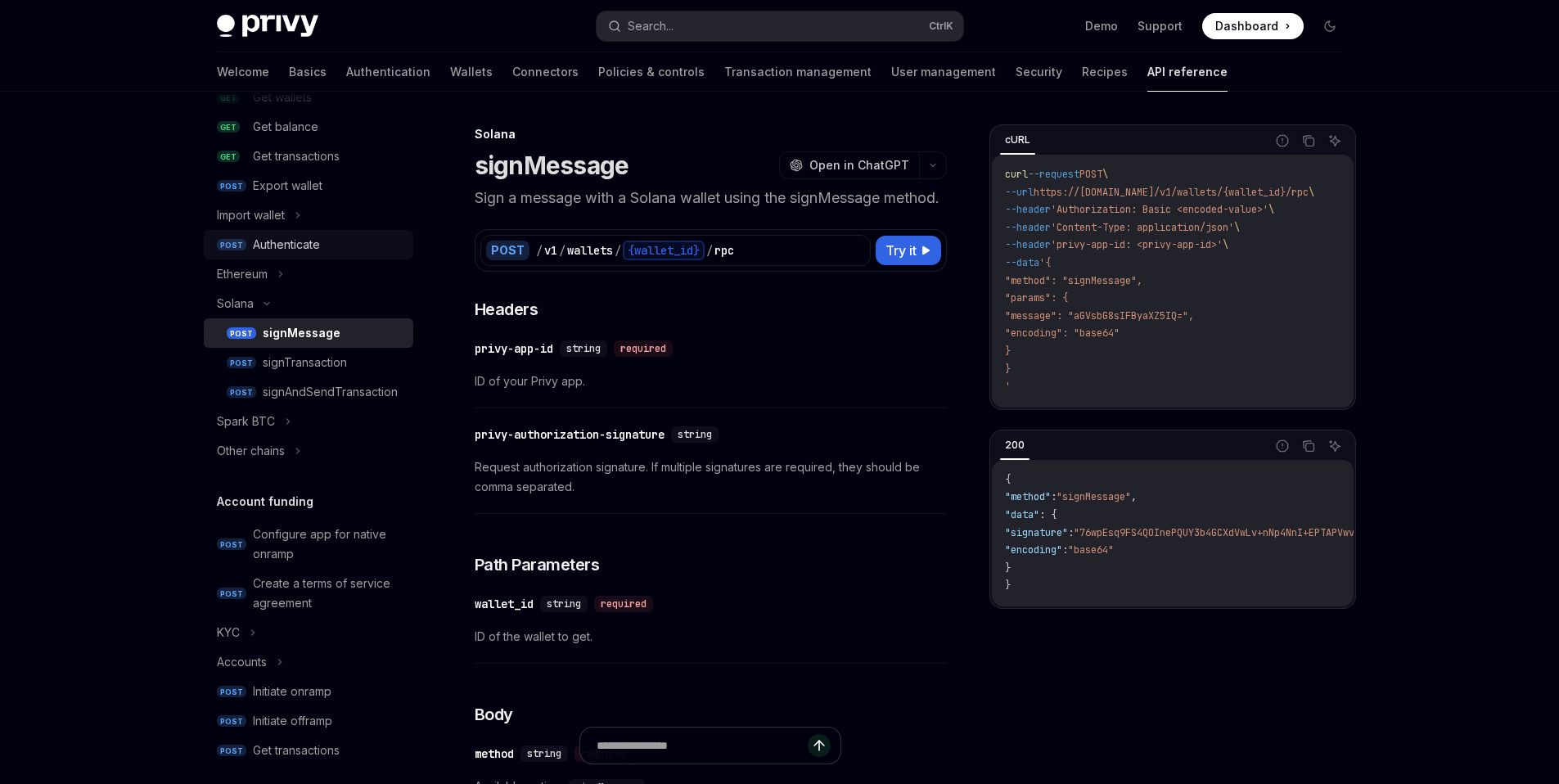
scroll to position [298, 0]
click at [378, 389] on div "signAndSendTransaction" at bounding box center [330, 387] width 135 height 20
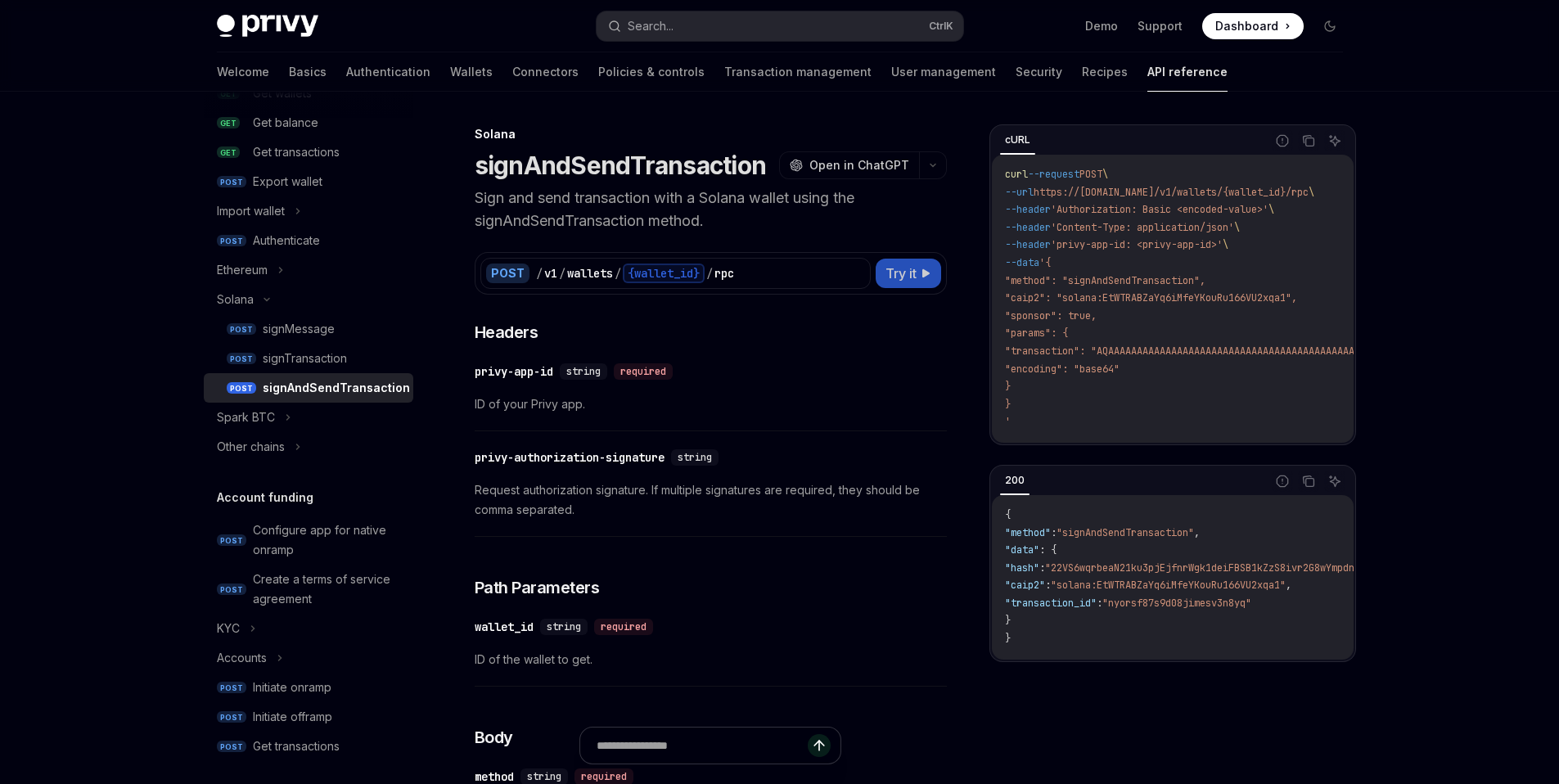
click at [908, 274] on span "Try it" at bounding box center [901, 273] width 31 height 20
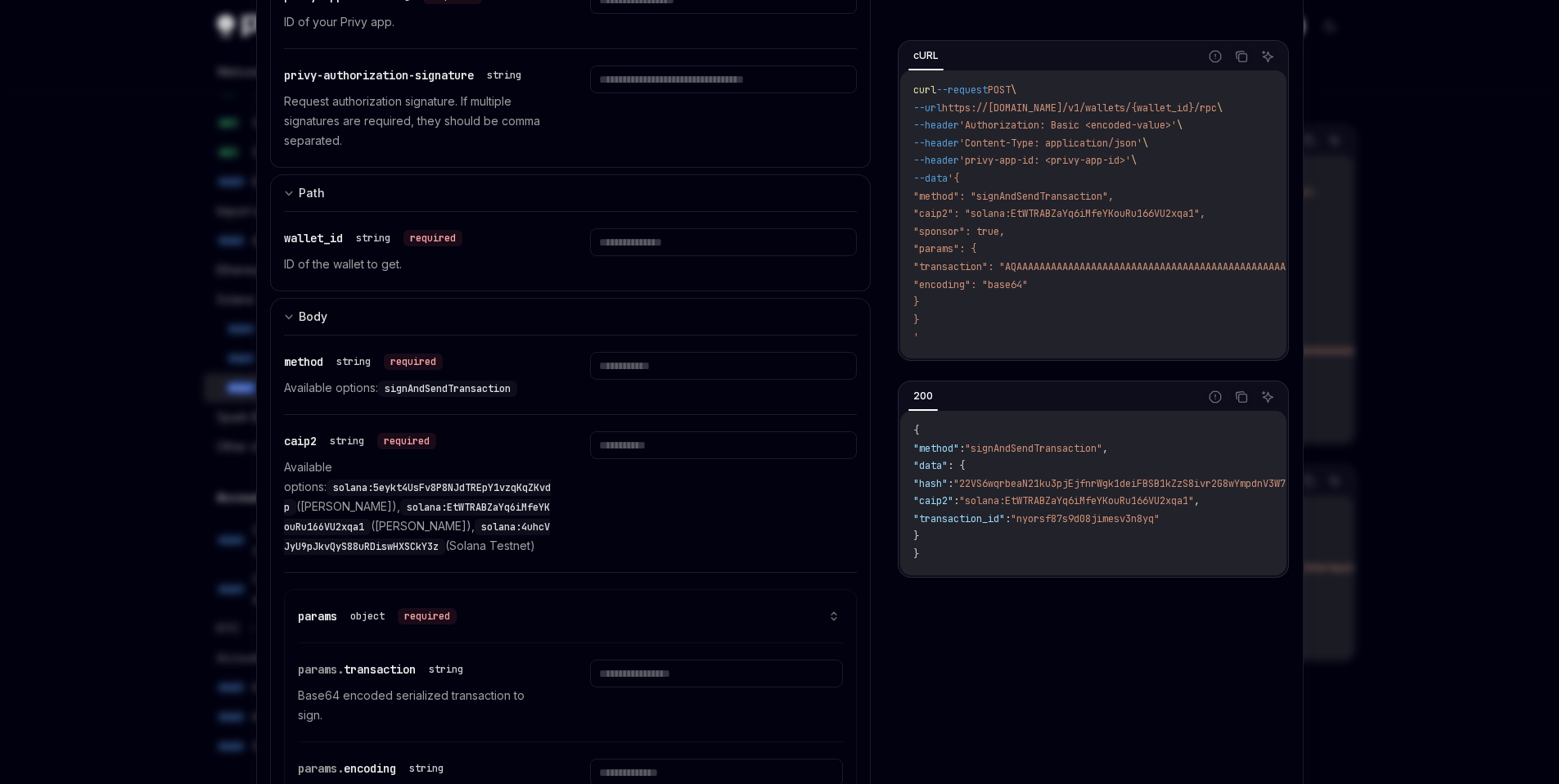
scroll to position [411, 0]
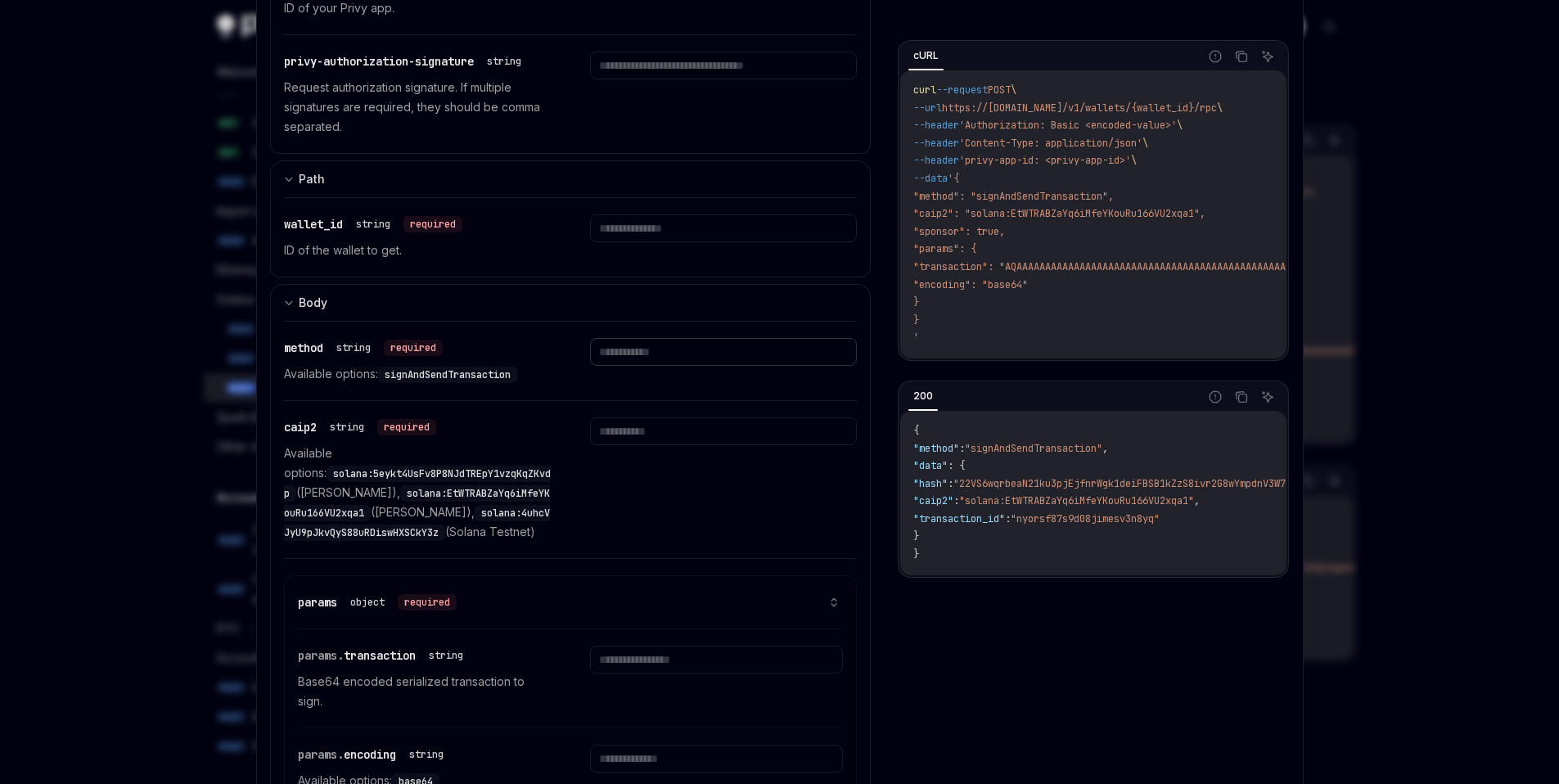
click at [679, 350] on input "text" at bounding box center [723, 352] width 267 height 27
click at [572, 426] on div "caip2 string required Available options: solana:5eykt4UsFv8P8NJdTREpY1vzqKqZKvd…" at bounding box center [571, 479] width 574 height 157
click at [636, 428] on input "text" at bounding box center [723, 431] width 267 height 27
click at [551, 455] on div "caip2 string required Available options: solana:5eykt4UsFv8P8NJdTREpY1vzqKqZKvd…" at bounding box center [571, 479] width 574 height 157
click at [622, 353] on input "text" at bounding box center [723, 352] width 267 height 27
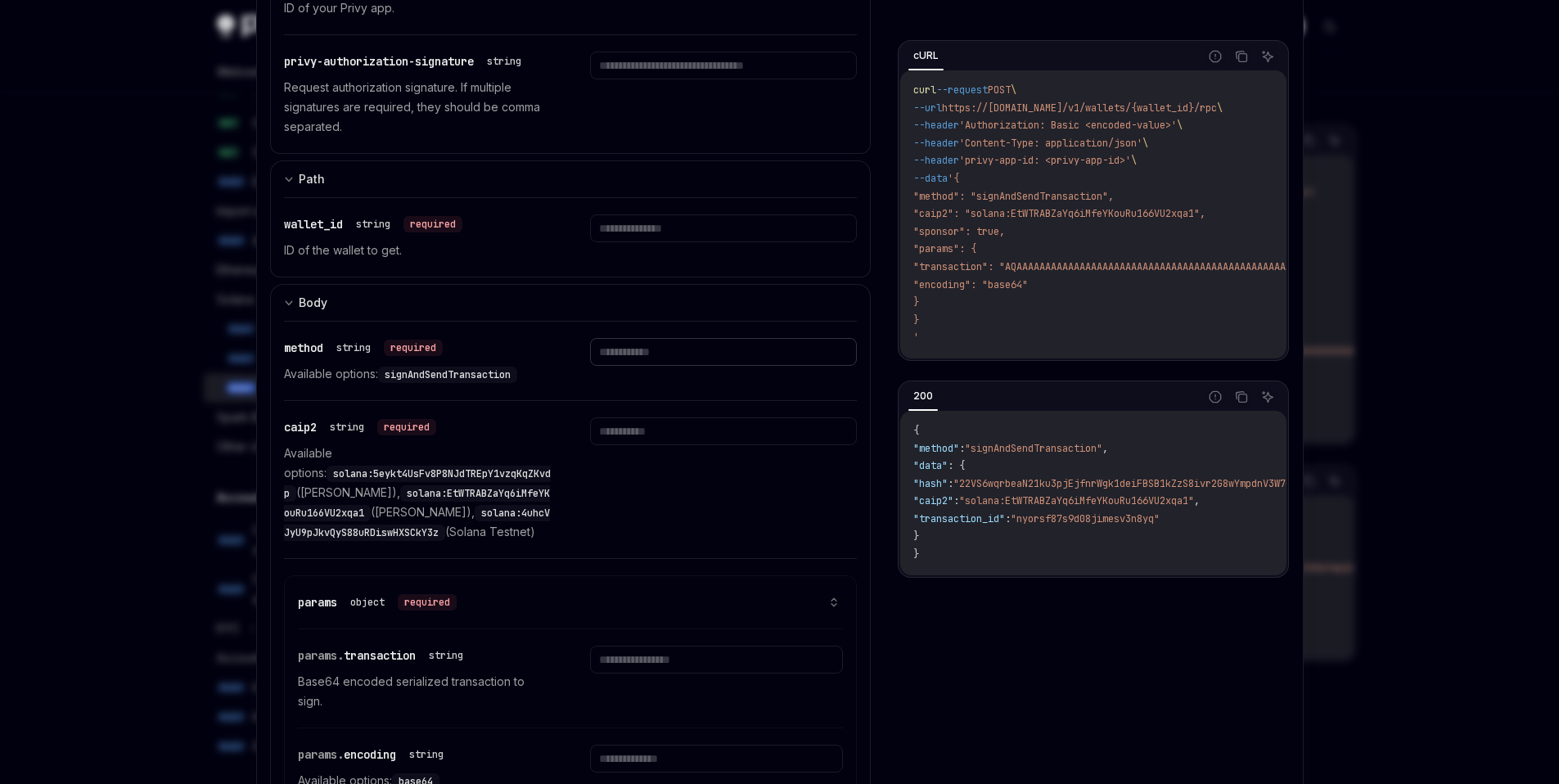
click at [622, 353] on input "text" at bounding box center [723, 352] width 267 height 27
click at [498, 449] on p "Available options: solana:5eykt4UsFv8P8NJdTREpY1vzqKqZKvdp (Solana Mainnet), so…" at bounding box center [417, 492] width 267 height 98
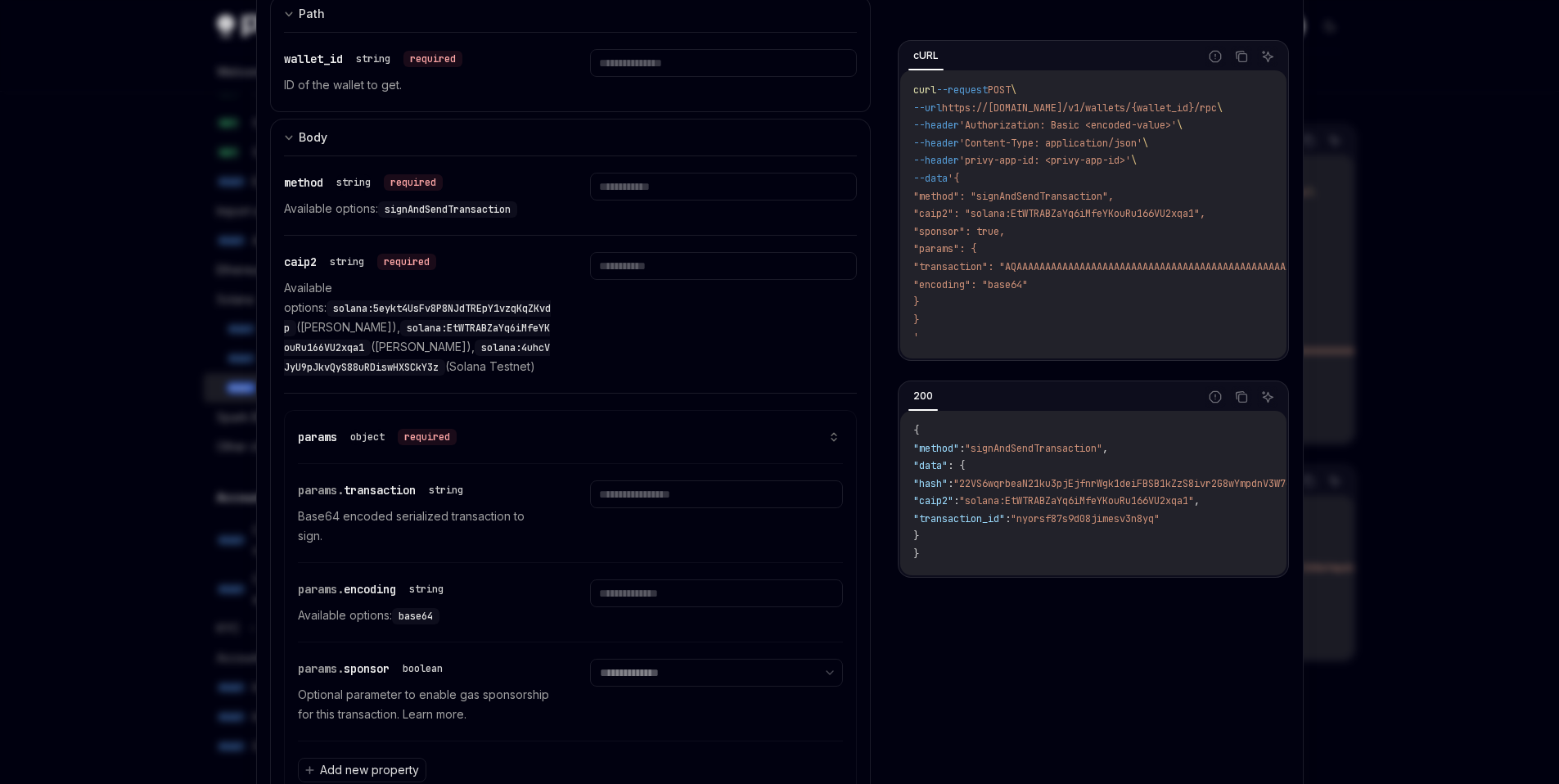
scroll to position [702, 0]
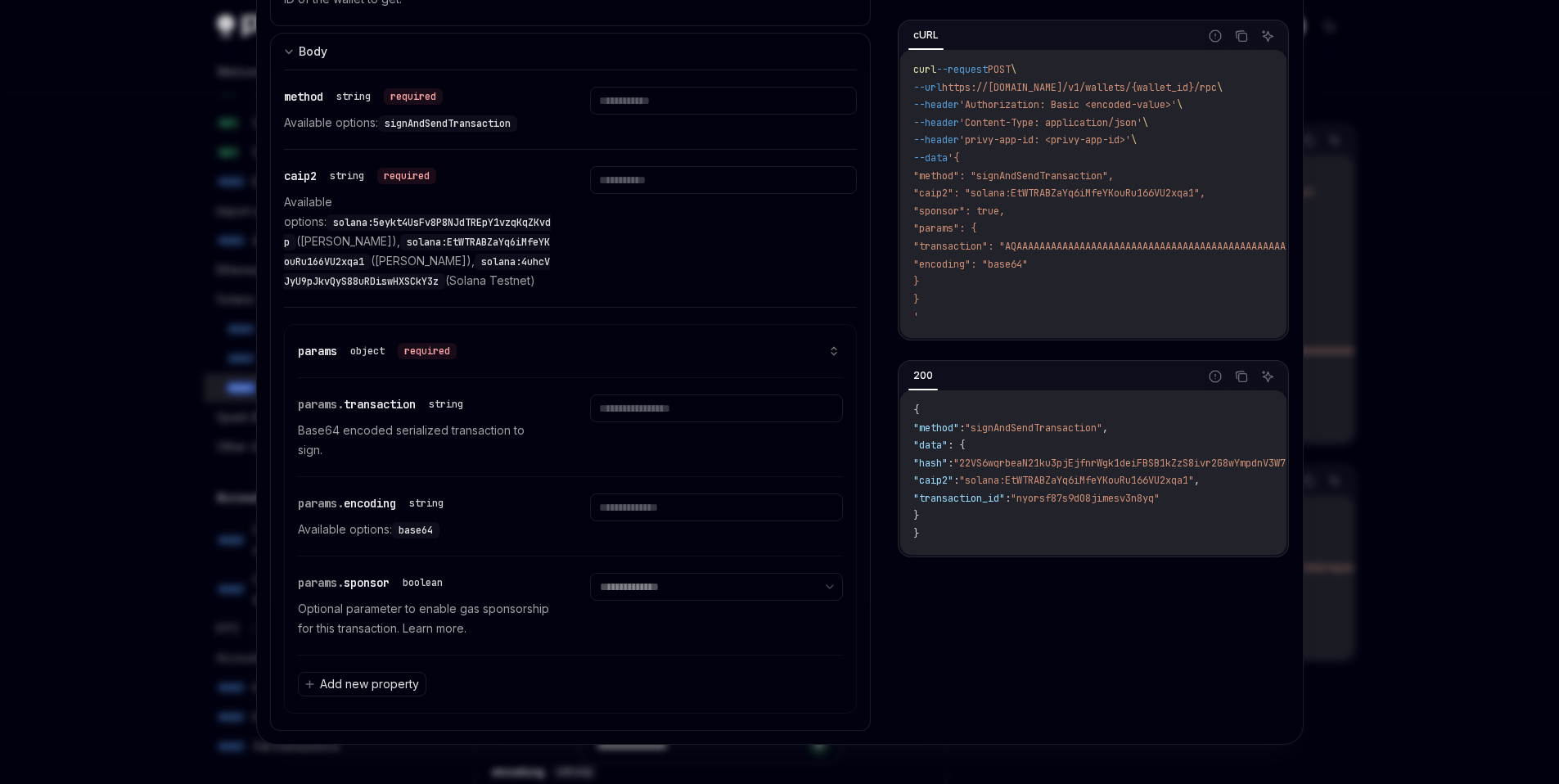
click at [192, 471] on div at bounding box center [779, 392] width 1559 height 784
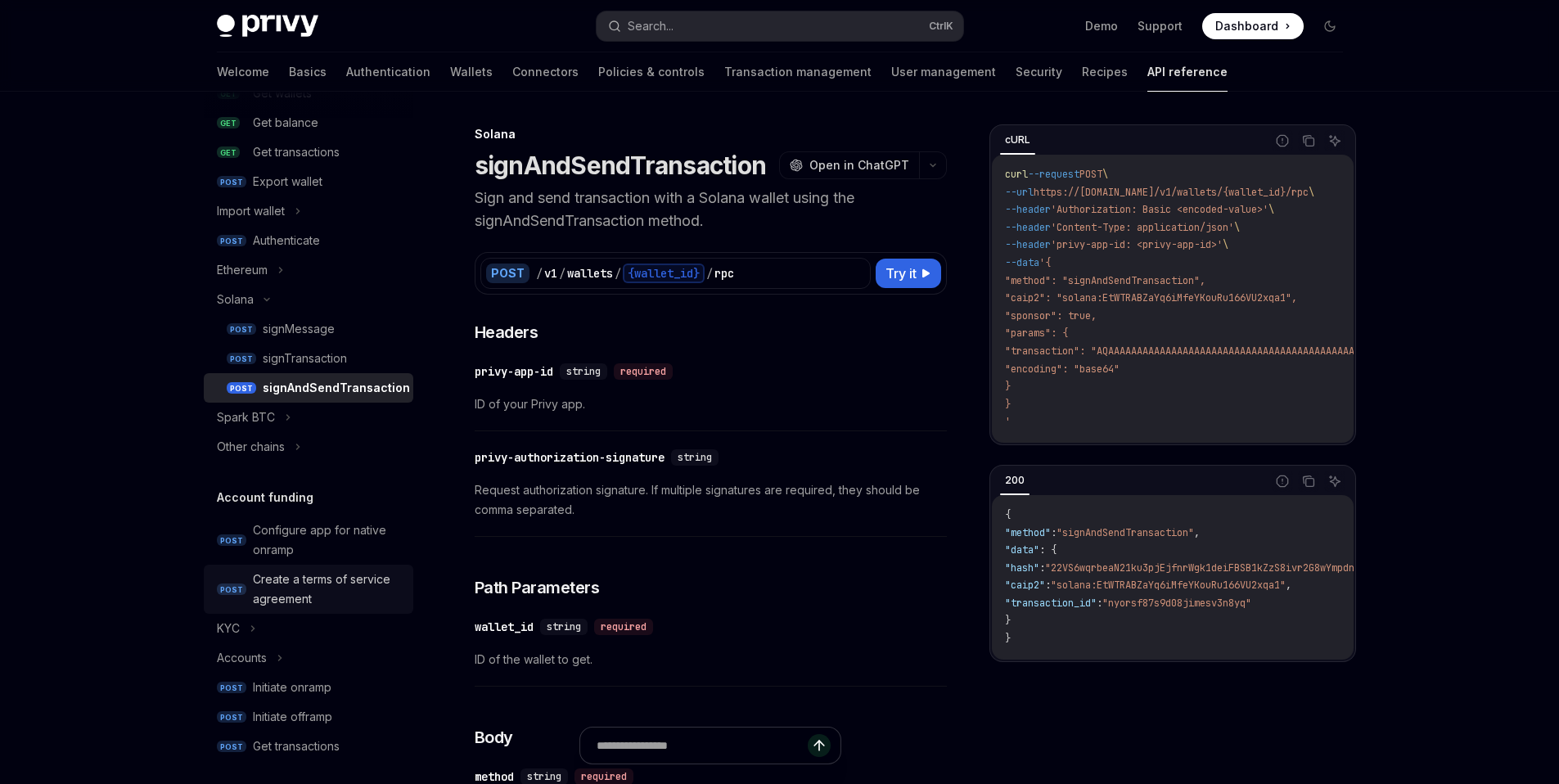
scroll to position [402, 0]
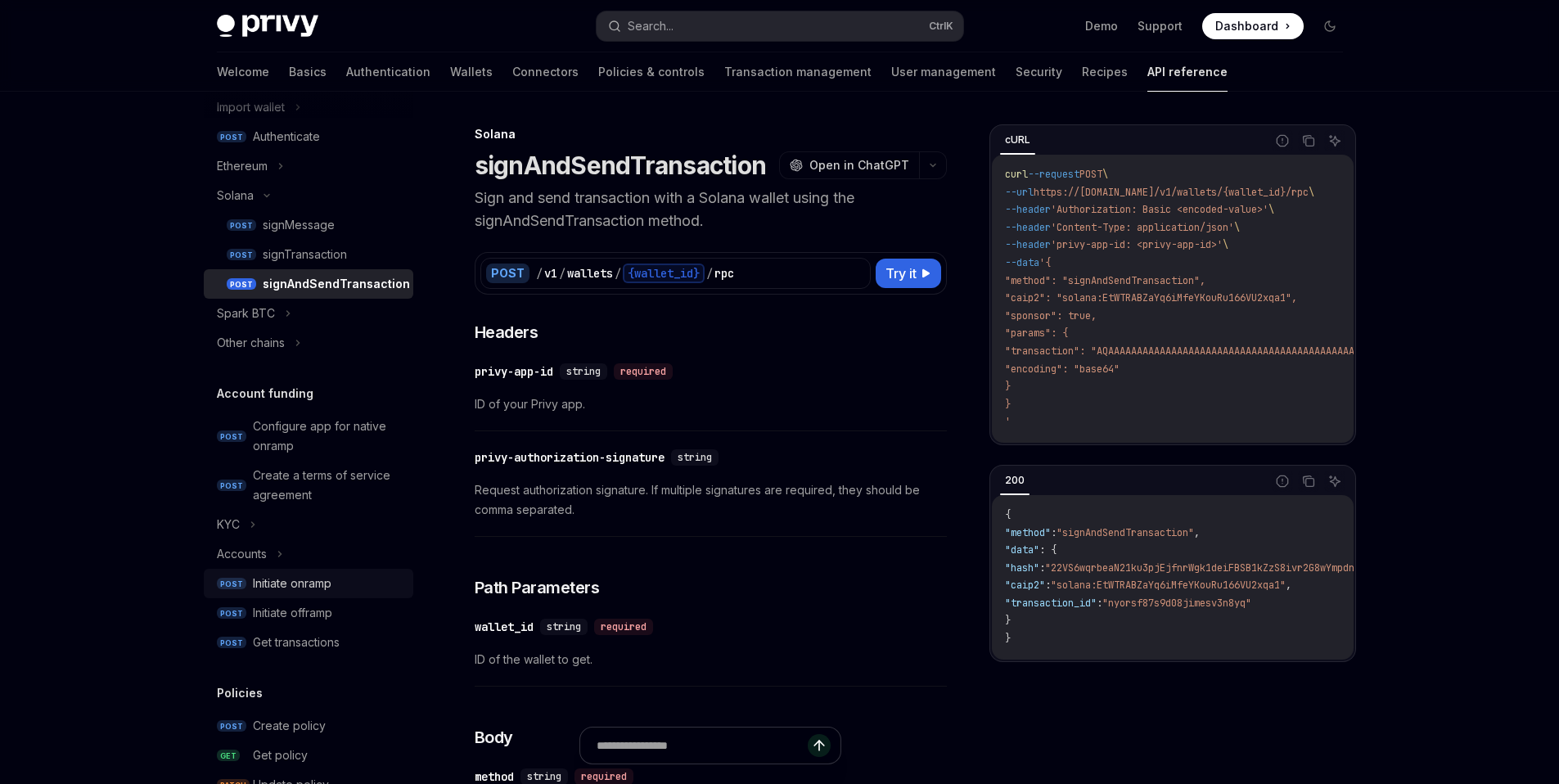
click at [304, 574] on div "Initiate onramp" at bounding box center [291, 583] width 78 height 20
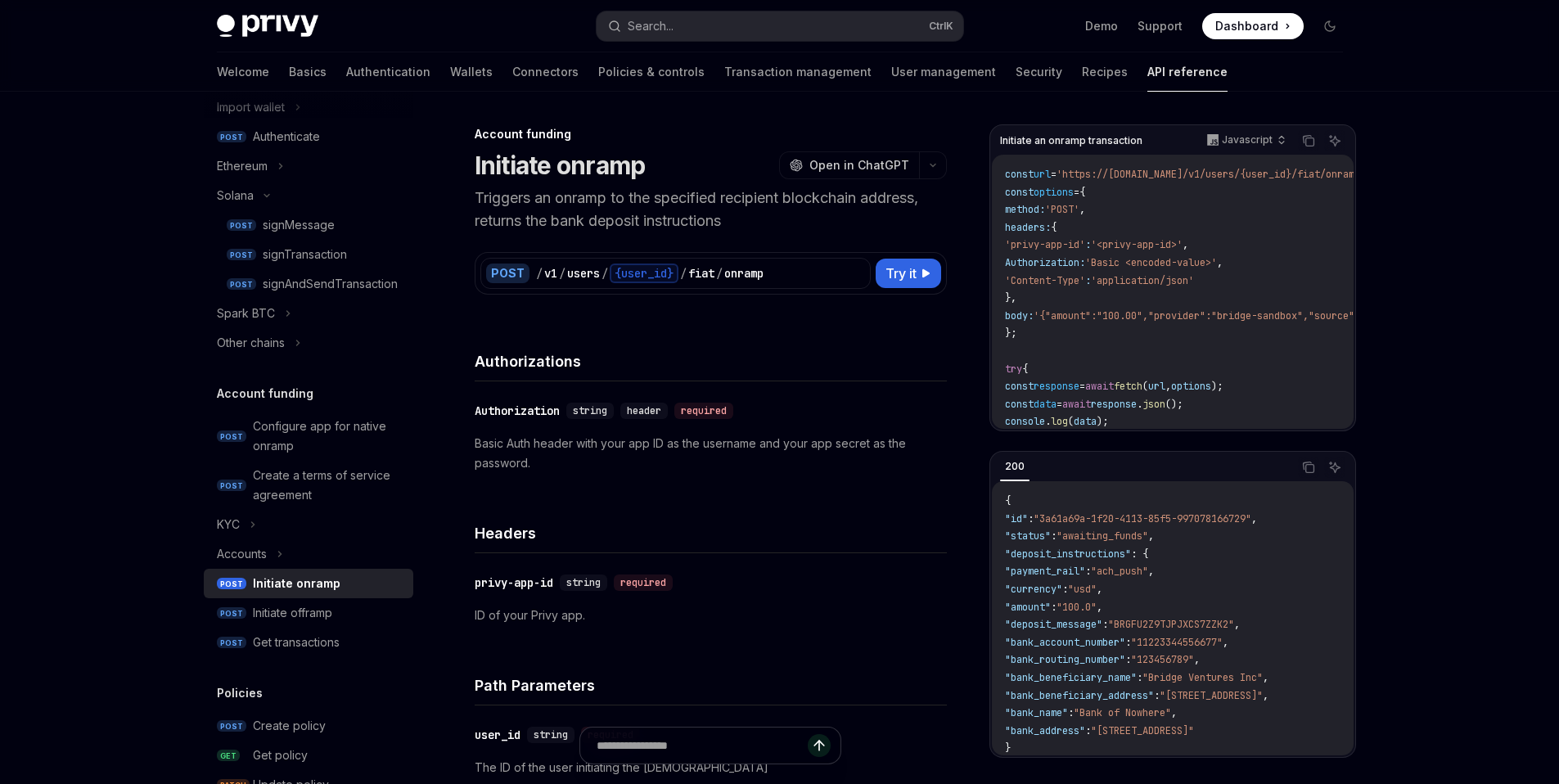
click at [769, 203] on p "Triggers an onramp to the specified recipient blockchain address, returns the b…" at bounding box center [711, 209] width 472 height 46
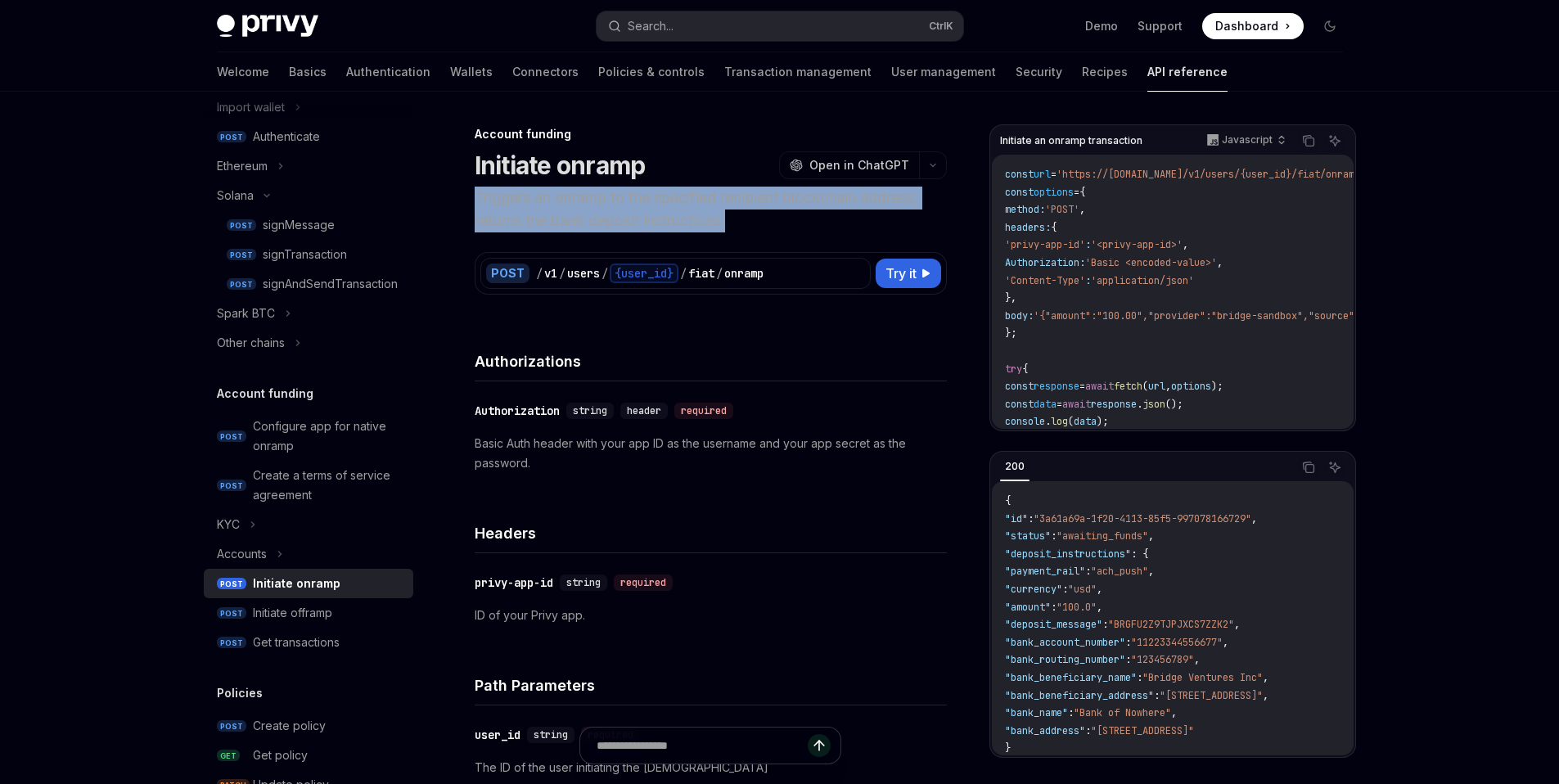
drag, startPoint x: 769, startPoint y: 203, endPoint x: 819, endPoint y: 204, distance: 50.0
click at [819, 204] on p "Triggers an onramp to the specified recipient blockchain address, returns the b…" at bounding box center [711, 209] width 472 height 46
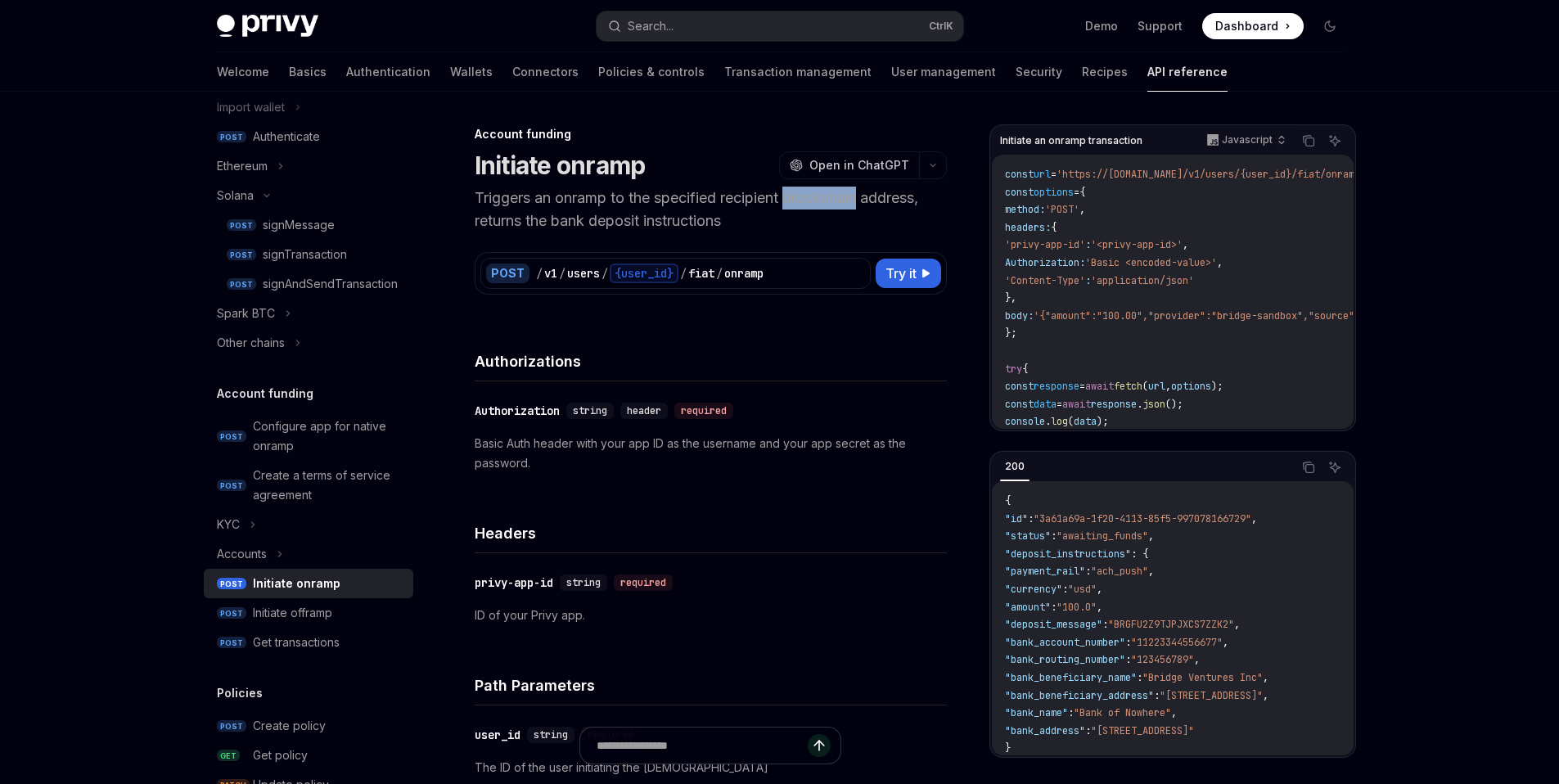
click at [819, 204] on p "Triggers an onramp to the specified recipient blockchain address, returns the b…" at bounding box center [711, 209] width 472 height 46
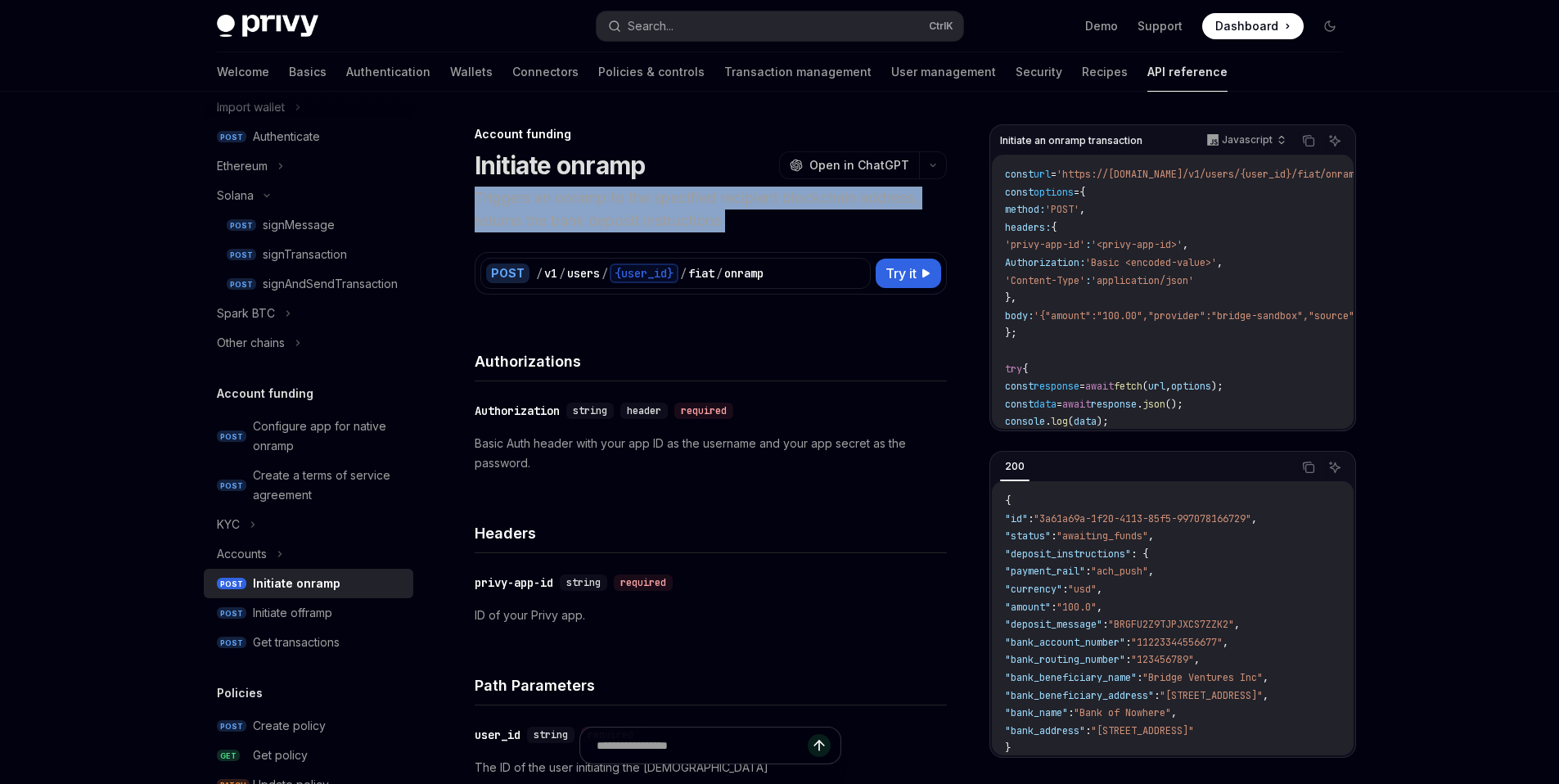
click at [819, 204] on p "Triggers an onramp to the specified recipient blockchain address, returns the b…" at bounding box center [711, 209] width 472 height 46
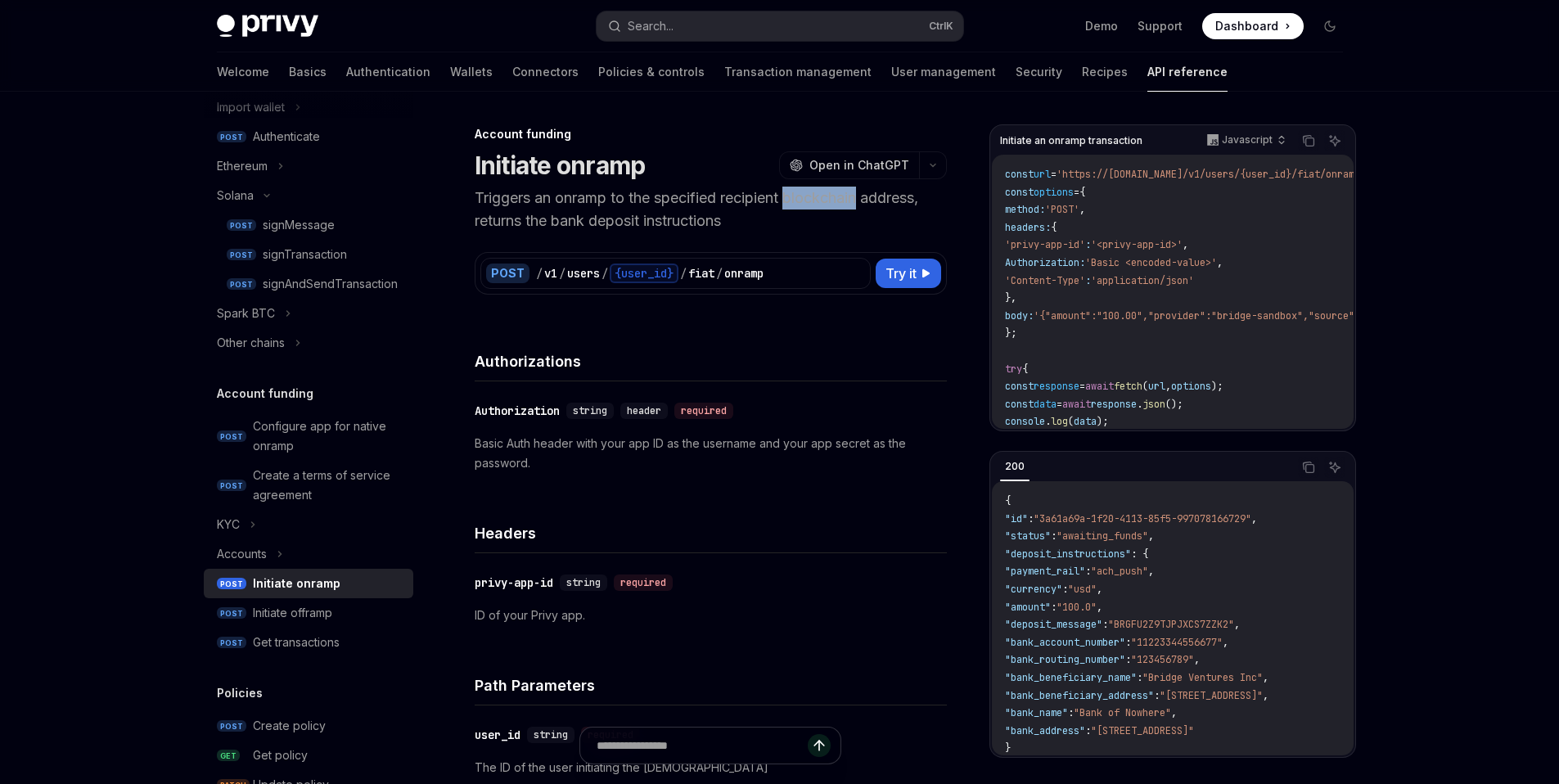
click at [819, 204] on p "Triggers an onramp to the specified recipient blockchain address, returns the b…" at bounding box center [711, 209] width 472 height 46
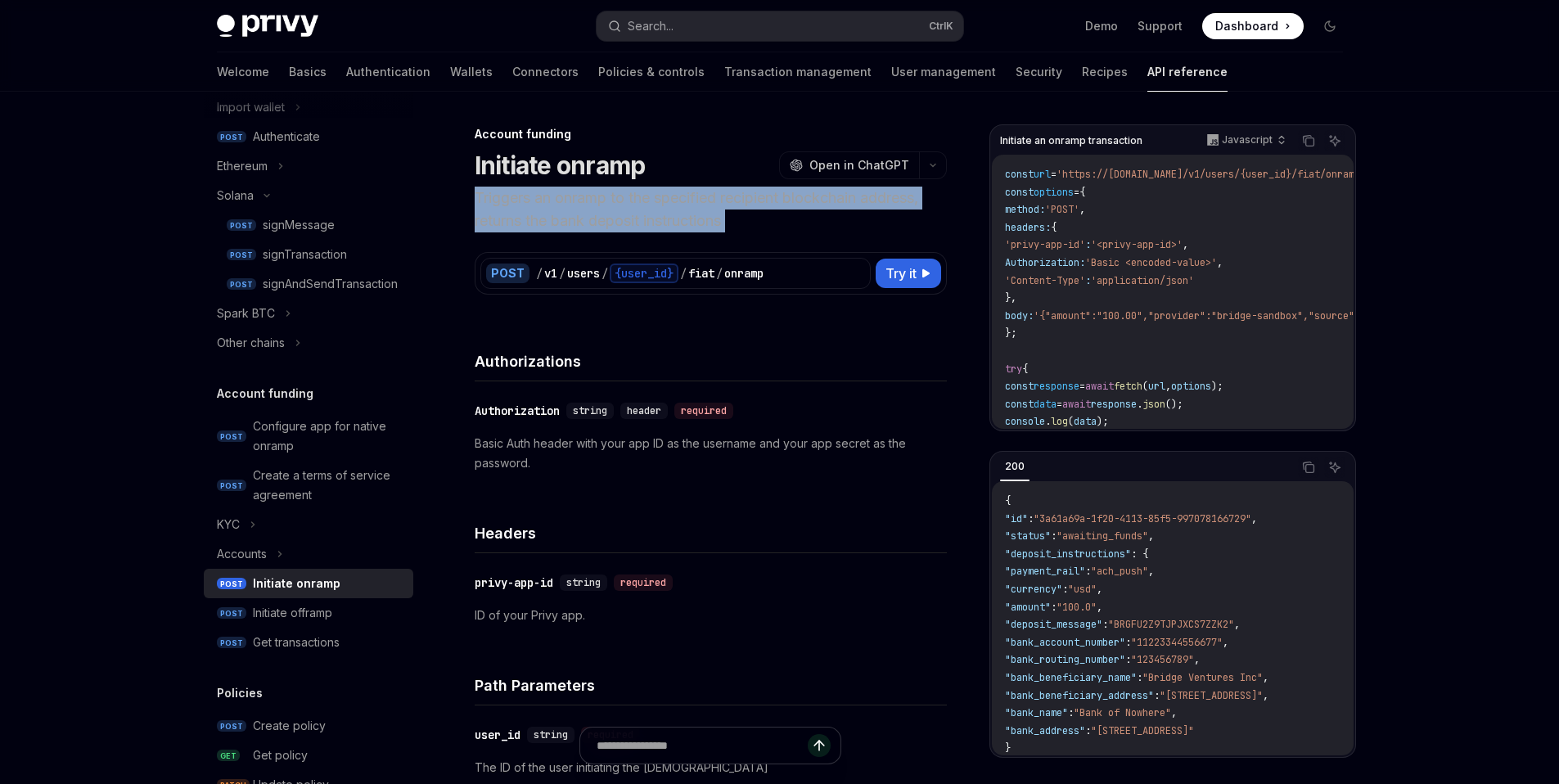
click at [819, 204] on p "Triggers an onramp to the specified recipient blockchain address, returns the b…" at bounding box center [711, 209] width 472 height 46
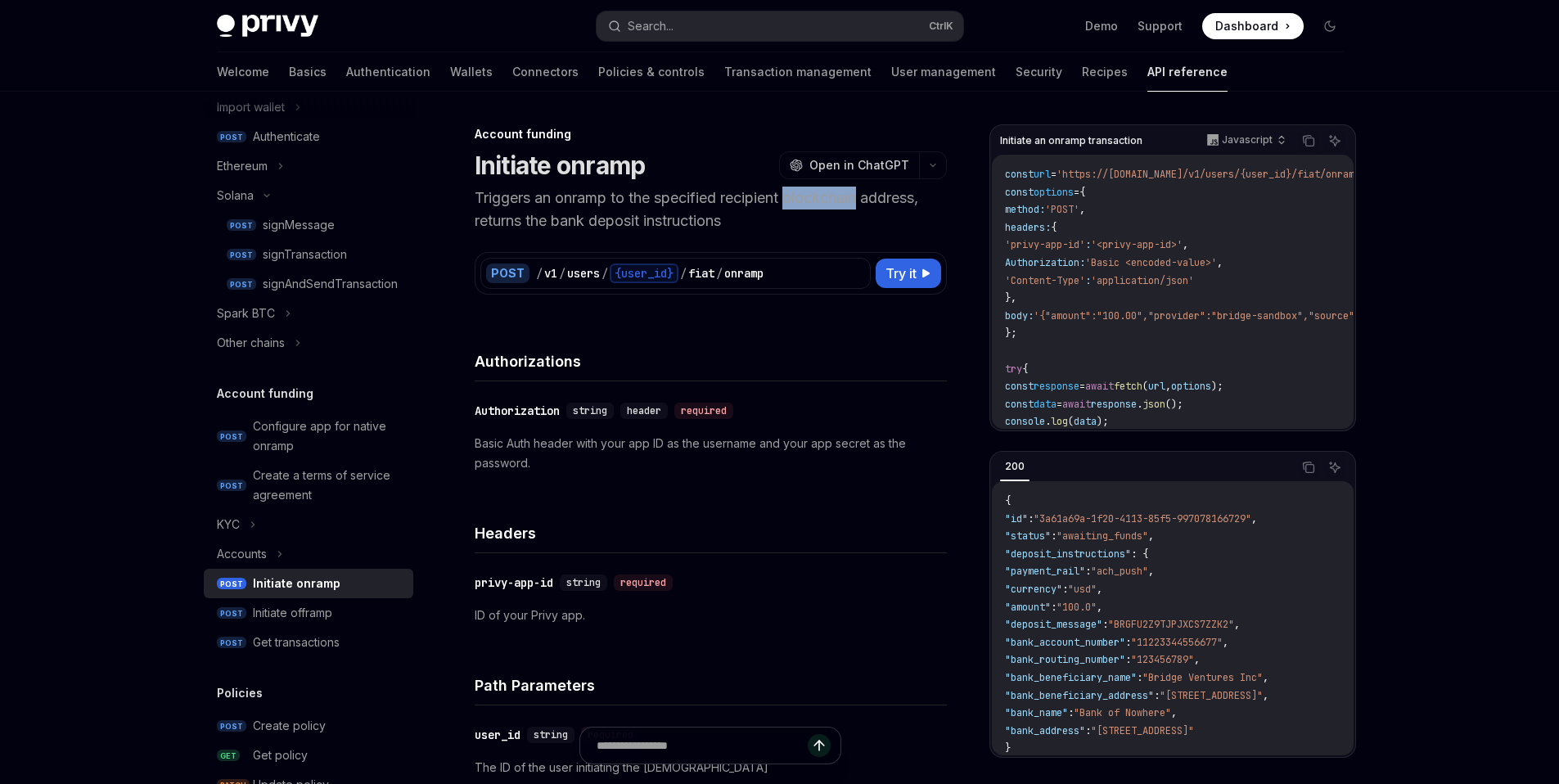
click at [819, 204] on p "Triggers an onramp to the specified recipient blockchain address, returns the b…" at bounding box center [711, 209] width 472 height 46
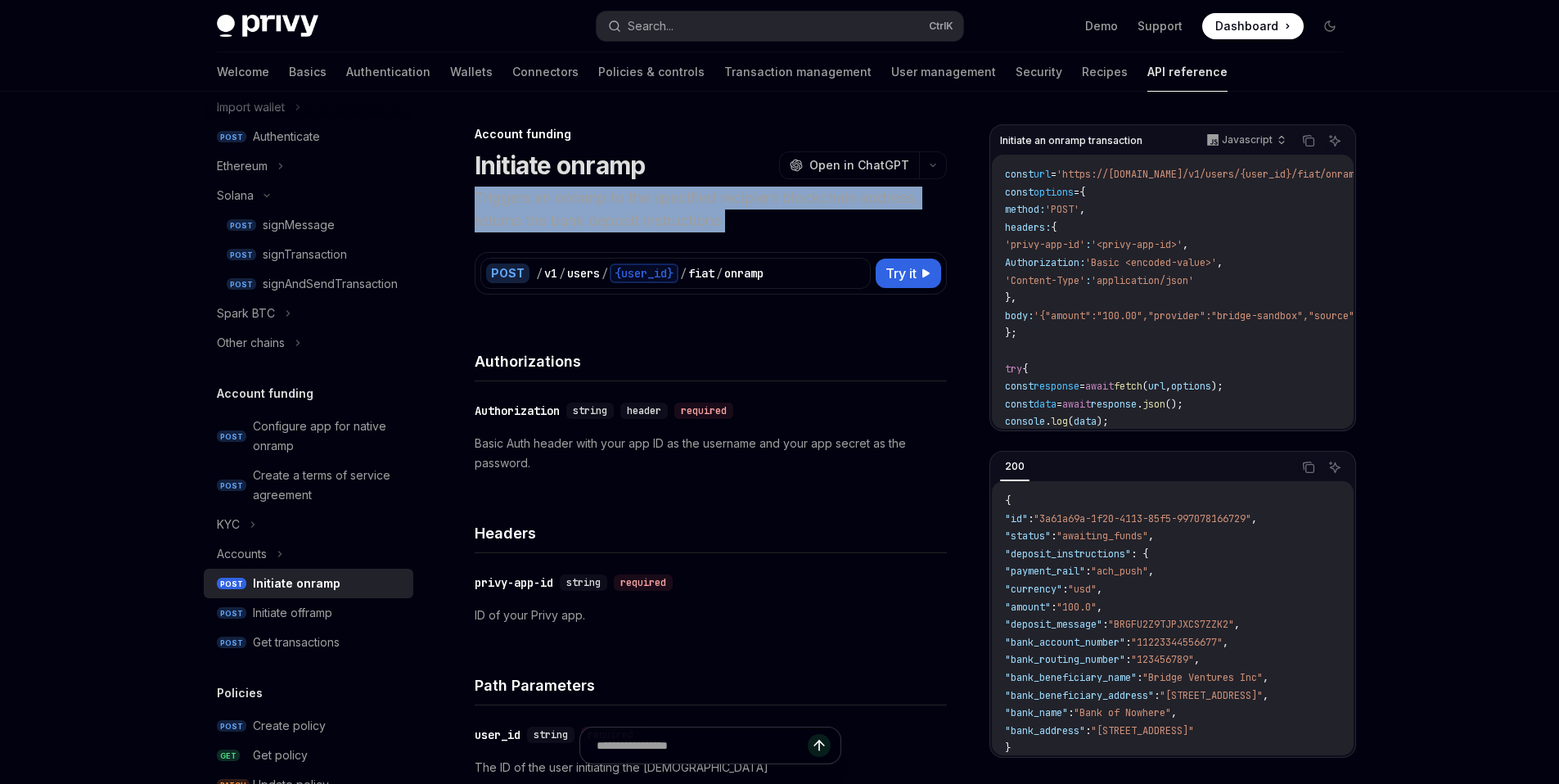
click at [819, 204] on p "Triggers an onramp to the specified recipient blockchain address, returns the b…" at bounding box center [711, 209] width 472 height 46
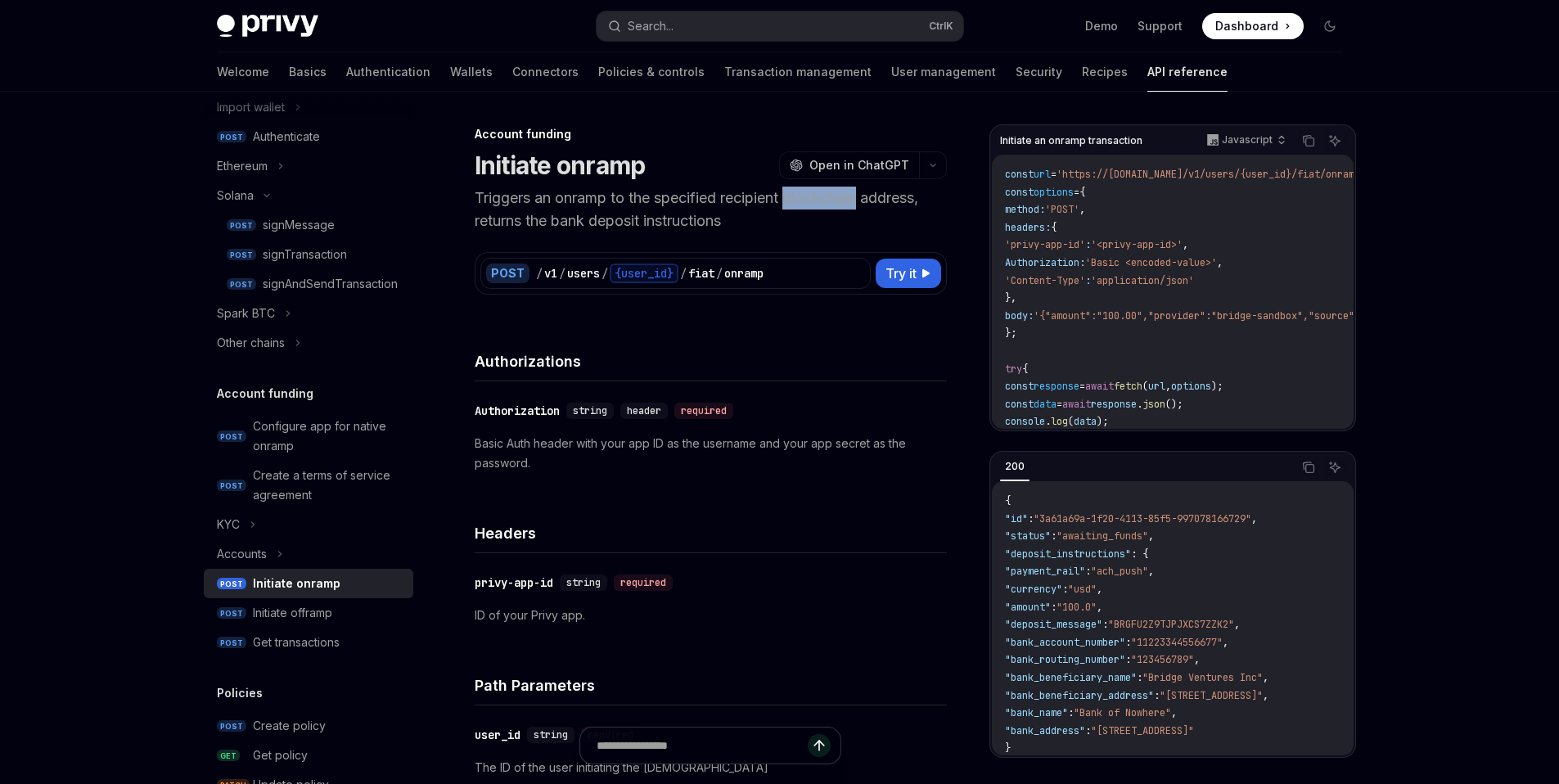
click at [819, 204] on p "Triggers an onramp to the specified recipient blockchain address, returns the b…" at bounding box center [711, 209] width 472 height 46
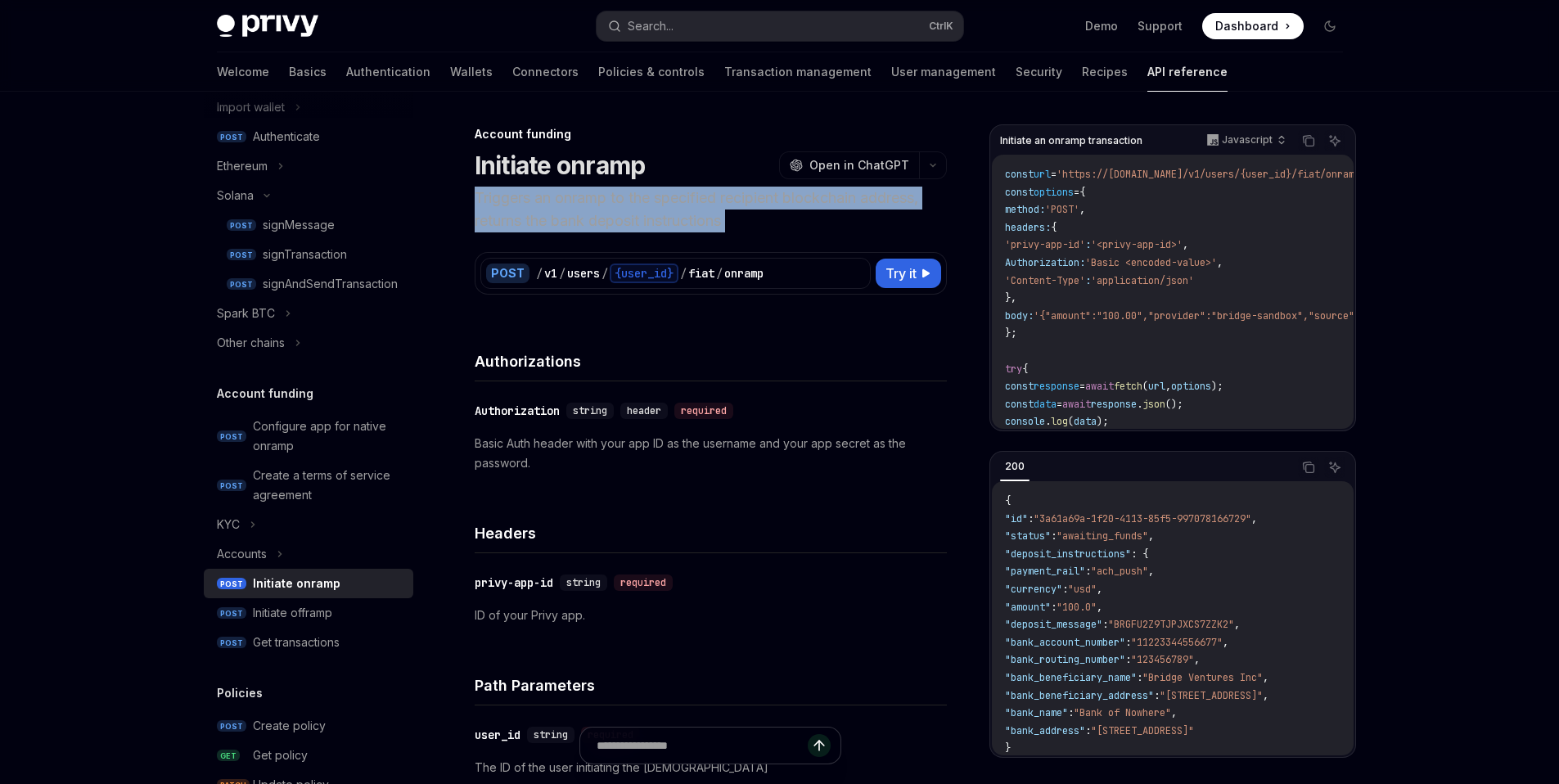
click at [819, 204] on p "Triggers an onramp to the specified recipient blockchain address, returns the b…" at bounding box center [711, 209] width 472 height 46
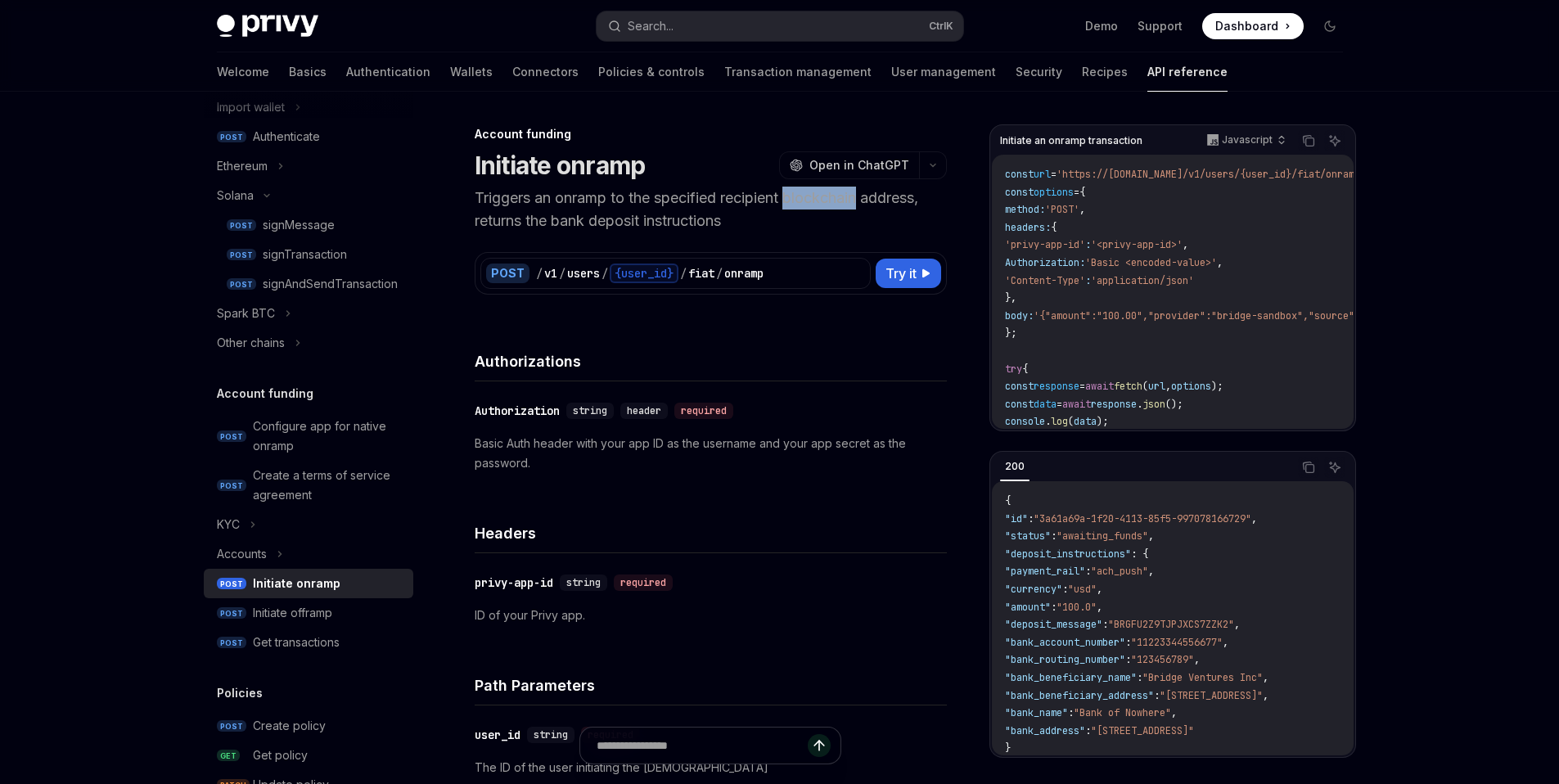
click at [819, 204] on p "Triggers an onramp to the specified recipient blockchain address, returns the b…" at bounding box center [711, 209] width 472 height 46
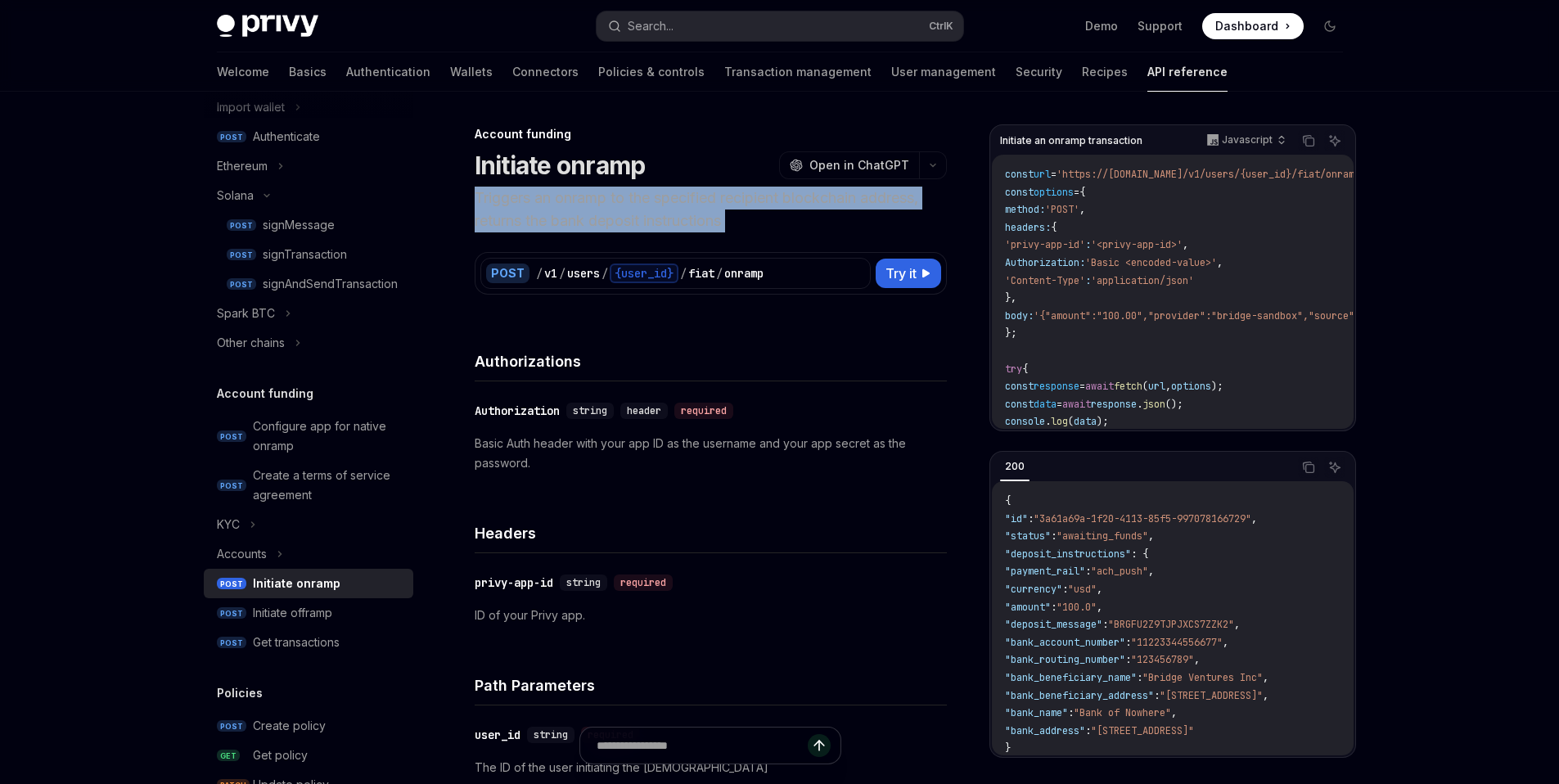
click at [819, 204] on p "Triggers an onramp to the specified recipient blockchain address, returns the b…" at bounding box center [711, 209] width 472 height 46
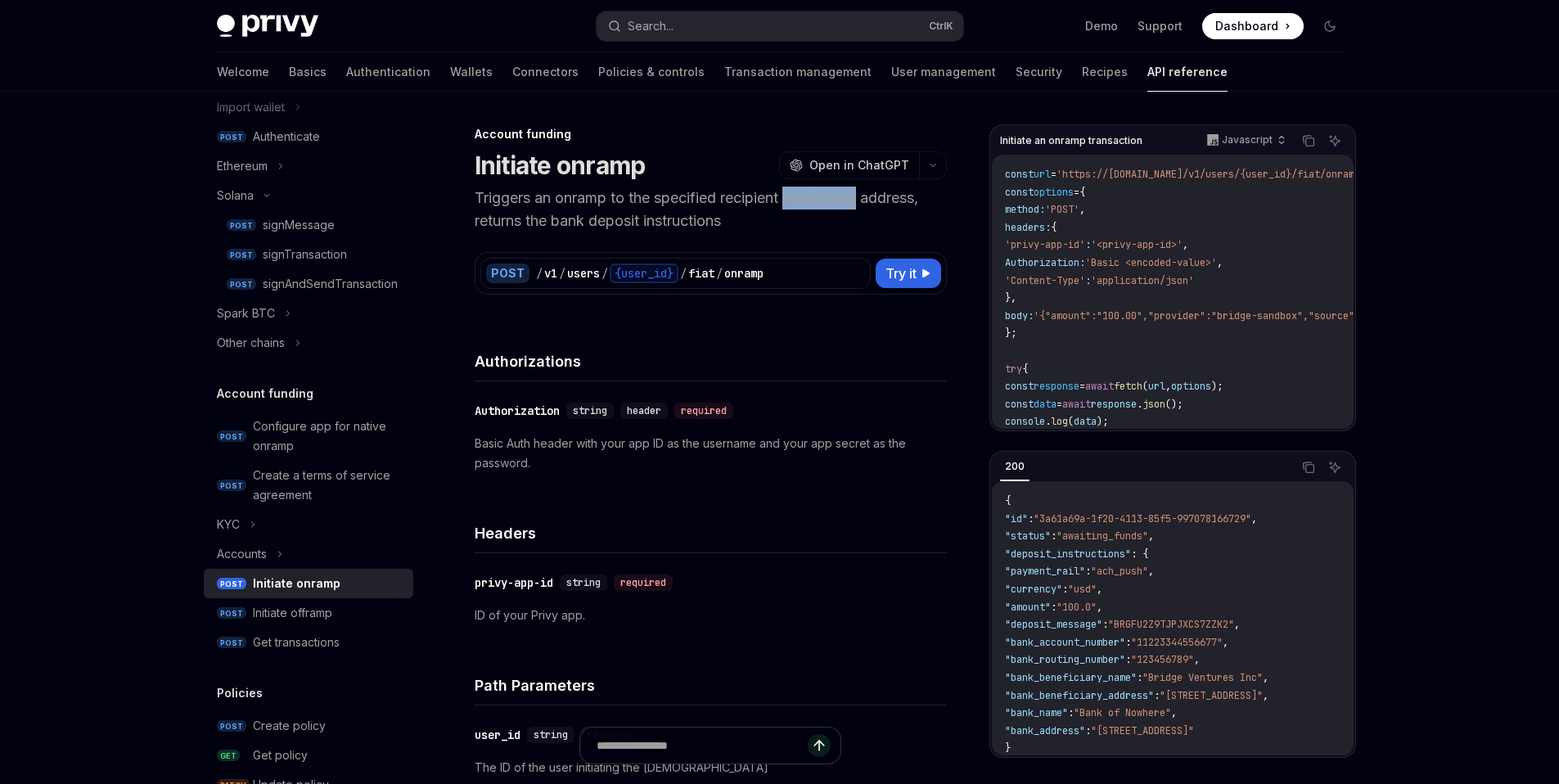
click at [819, 204] on p "Triggers an onramp to the specified recipient blockchain address, returns the b…" at bounding box center [711, 209] width 472 height 46
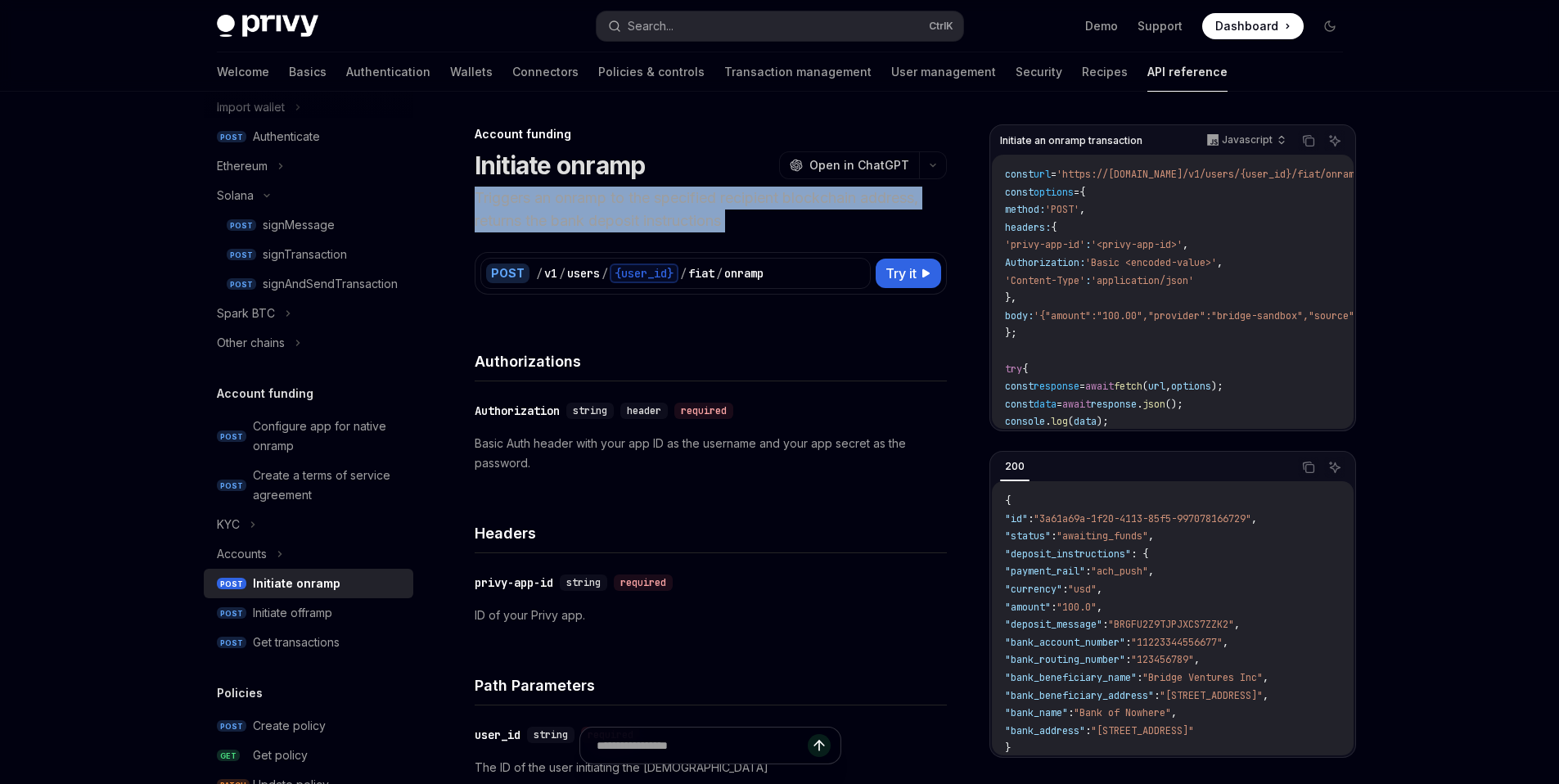
click at [819, 204] on p "Triggers an onramp to the specified recipient blockchain address, returns the b…" at bounding box center [711, 209] width 472 height 46
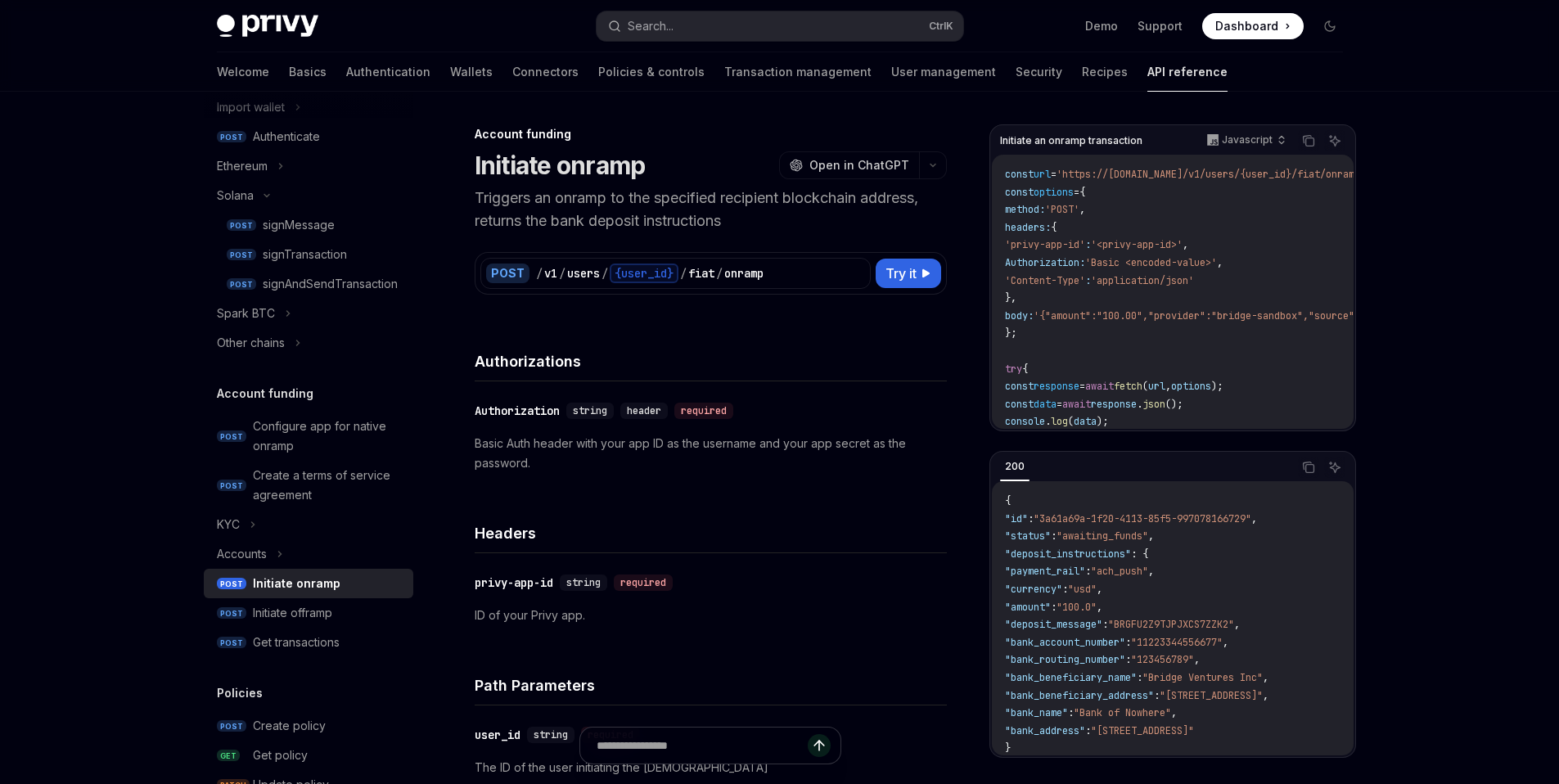
click at [819, 204] on p "Triggers an onramp to the specified recipient blockchain address, returns the b…" at bounding box center [711, 209] width 472 height 46
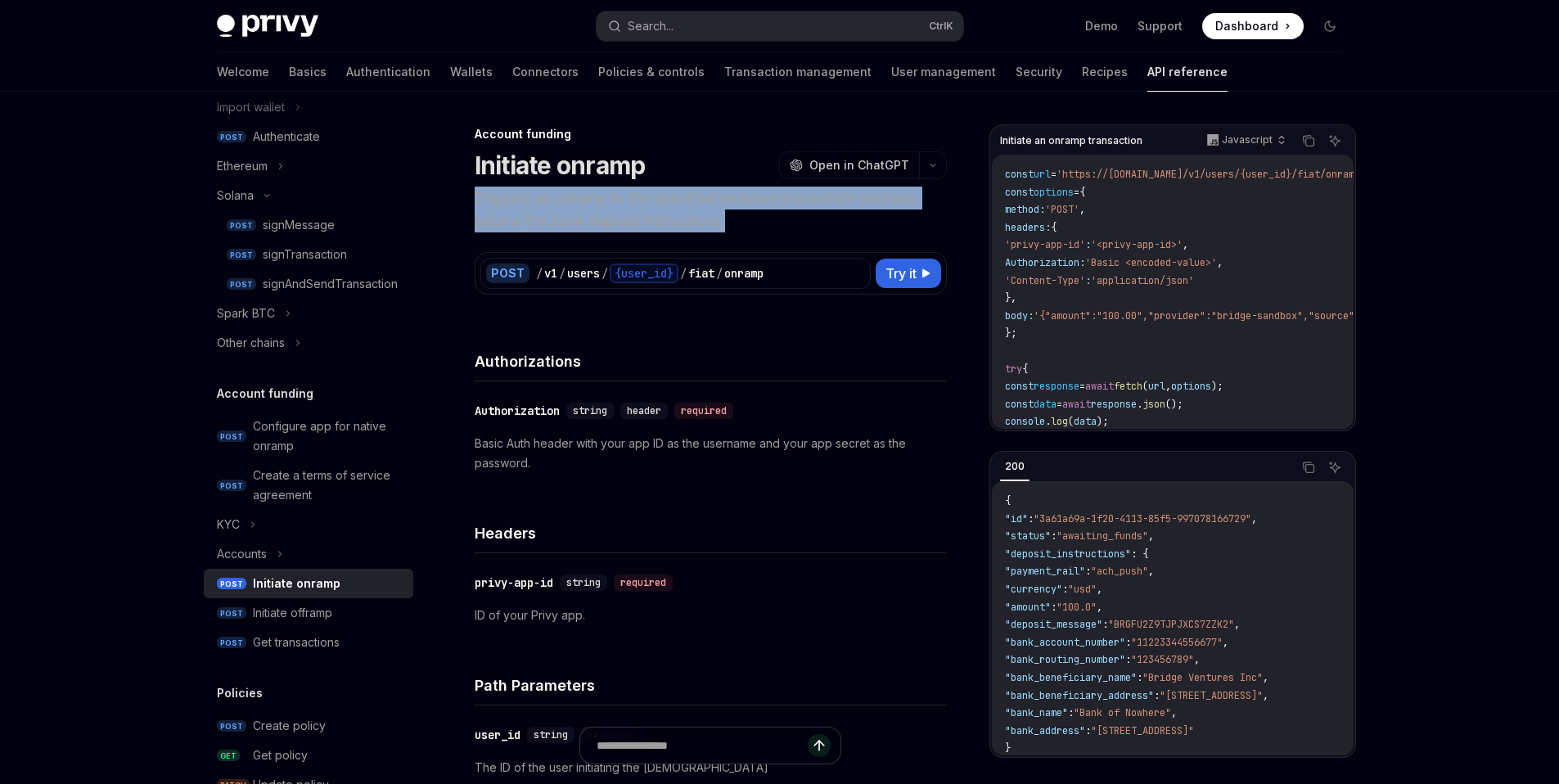
click at [819, 204] on p "Triggers an onramp to the specified recipient blockchain address, returns the b…" at bounding box center [711, 209] width 472 height 46
click at [837, 204] on p "Triggers an onramp to the specified recipient blockchain address, returns the b…" at bounding box center [711, 209] width 472 height 46
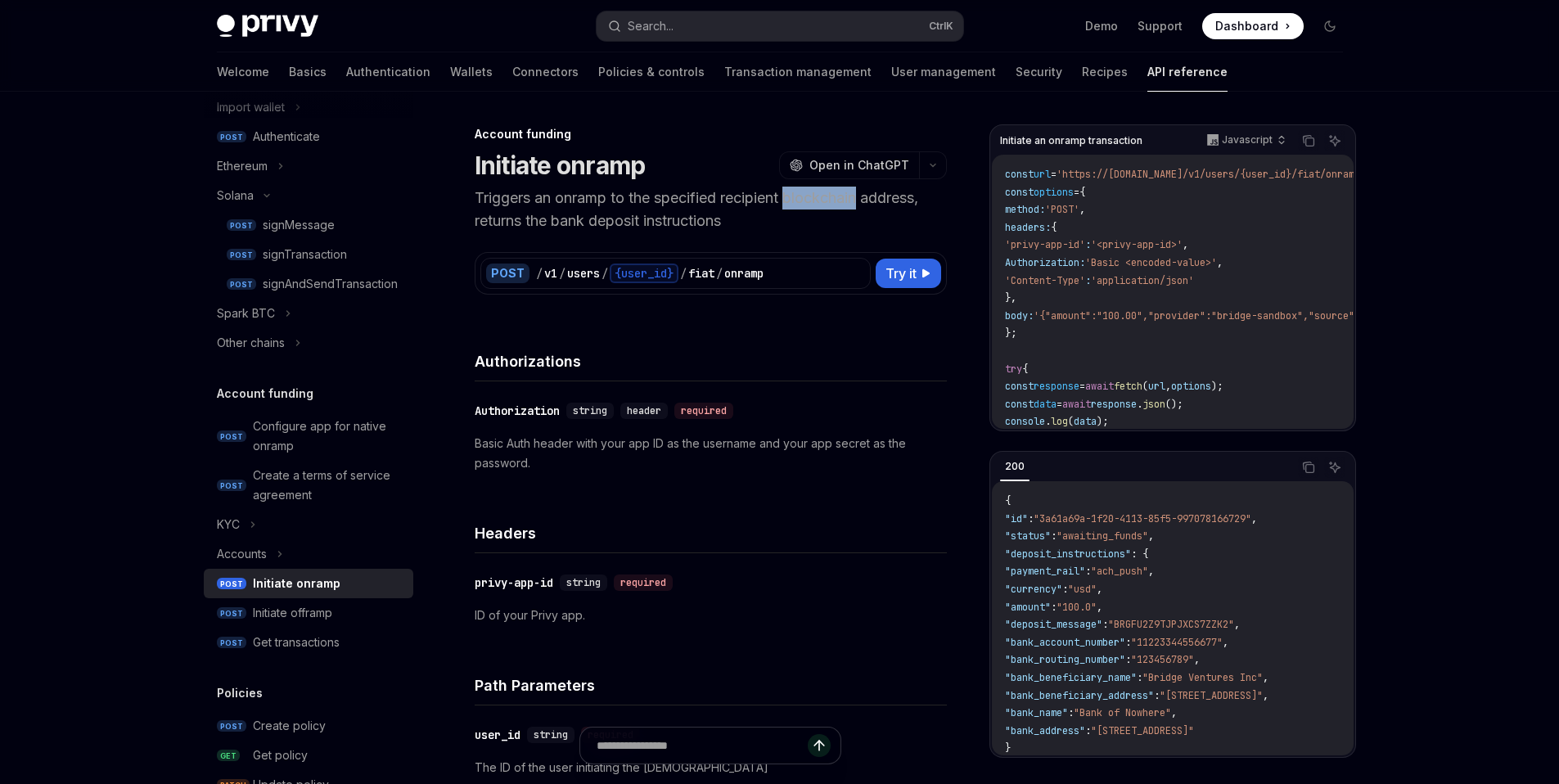
click at [837, 204] on p "Triggers an onramp to the specified recipient blockchain address, returns the b…" at bounding box center [711, 209] width 472 height 46
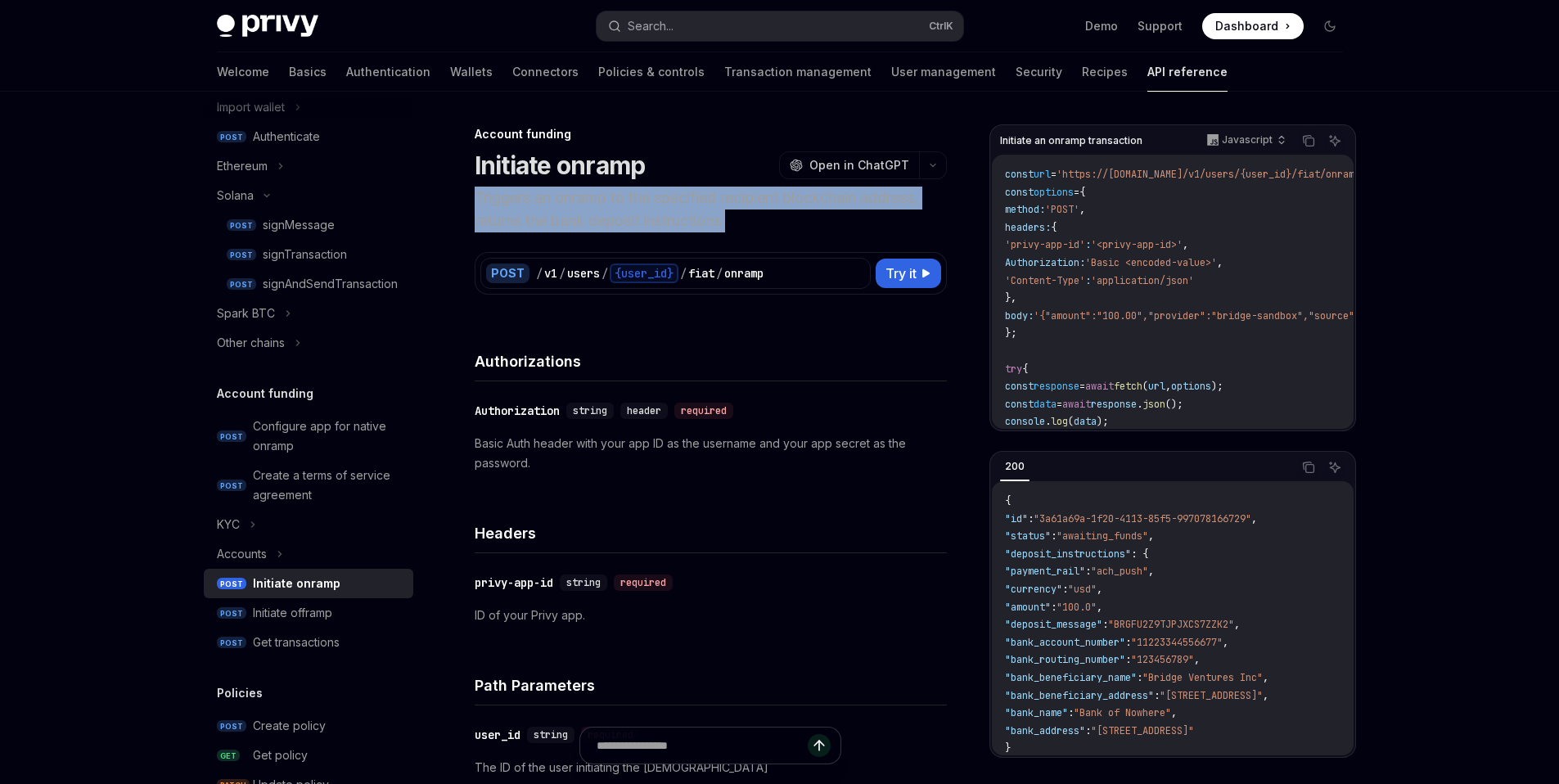
click at [837, 204] on p "Triggers an onramp to the specified recipient blockchain address, returns the b…" at bounding box center [711, 209] width 472 height 46
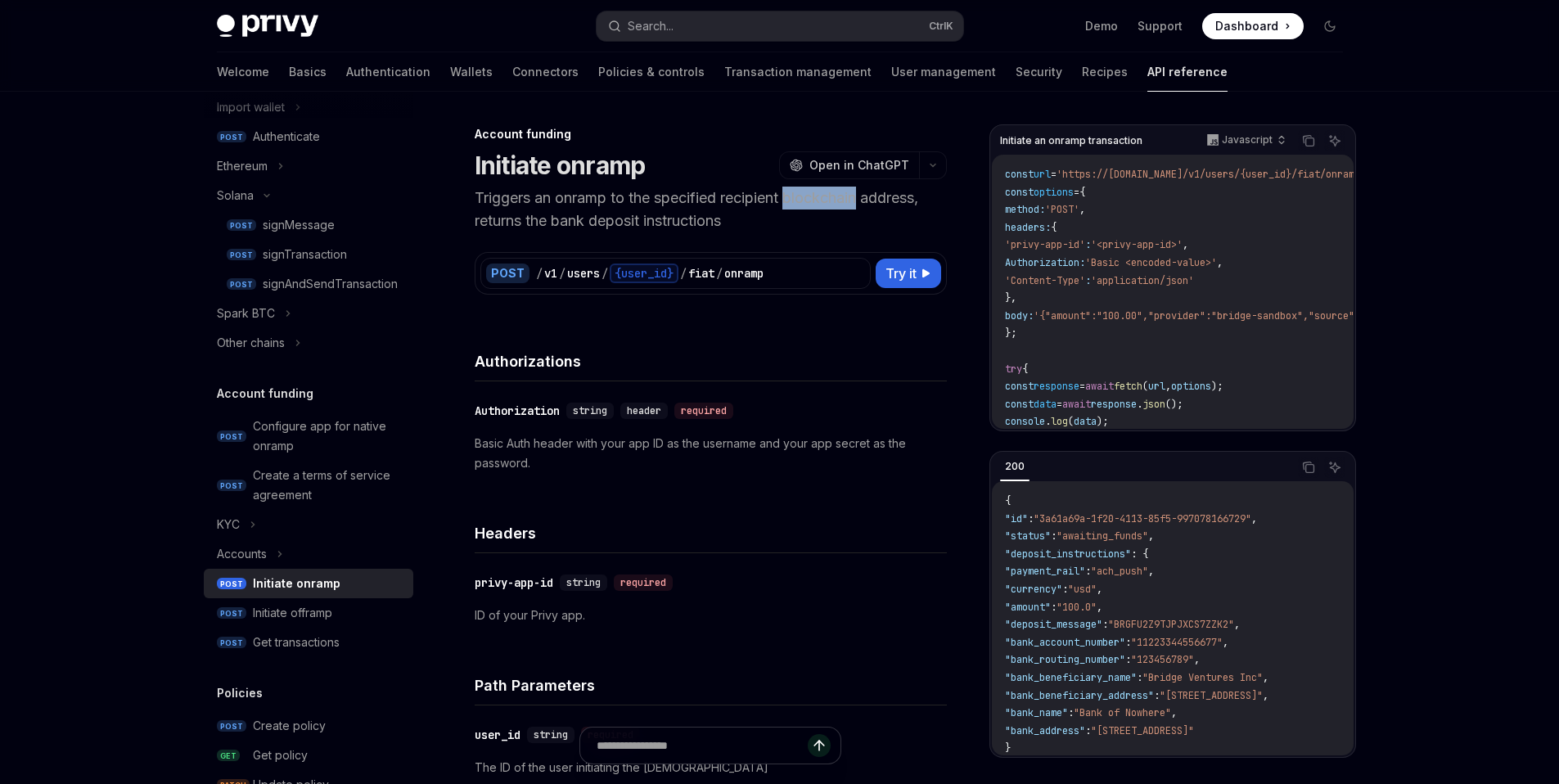
click at [837, 204] on p "Triggers an onramp to the specified recipient blockchain address, returns the b…" at bounding box center [711, 209] width 472 height 46
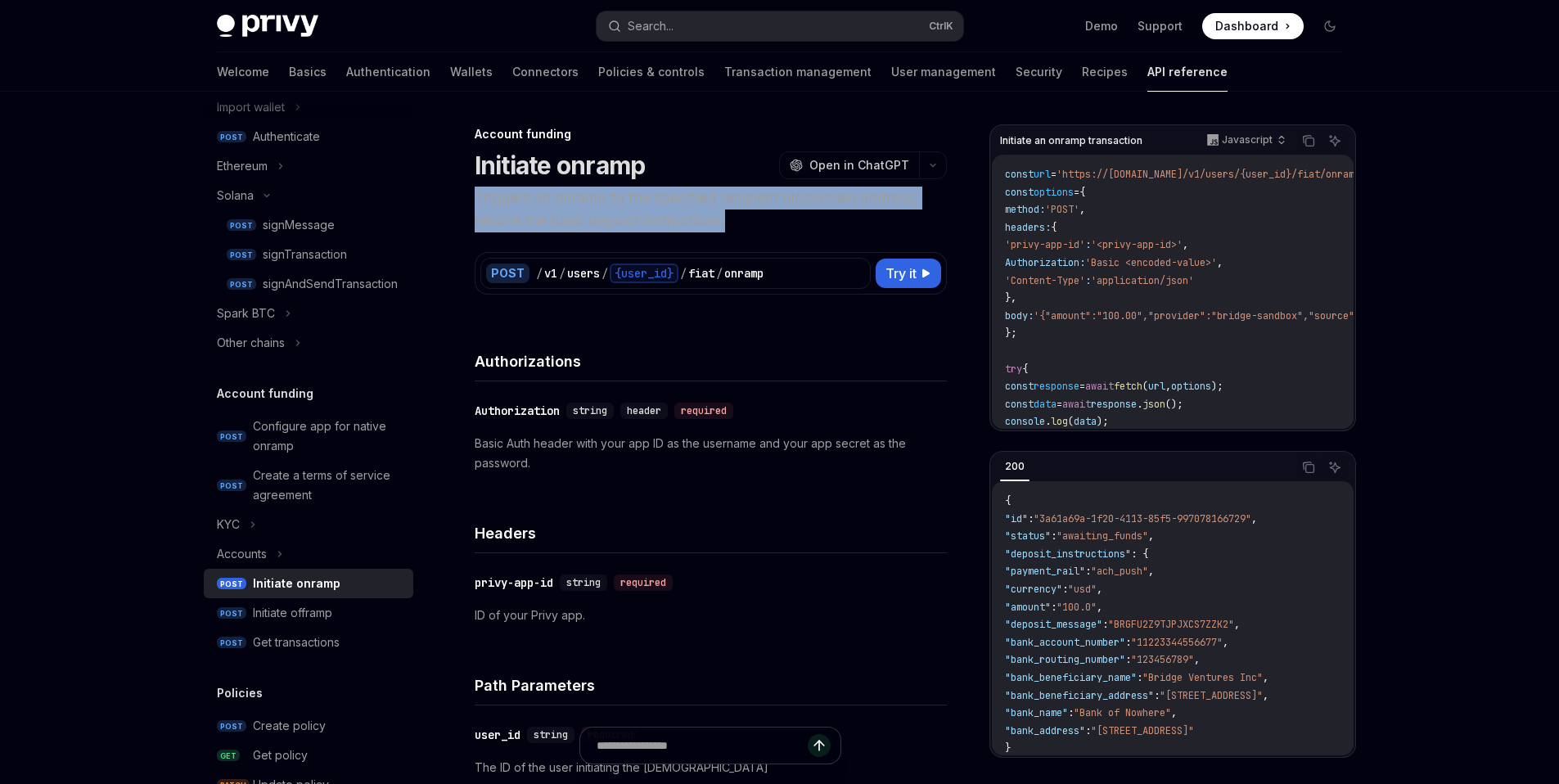
drag, startPoint x: 837, startPoint y: 204, endPoint x: 825, endPoint y: 238, distance: 36.1
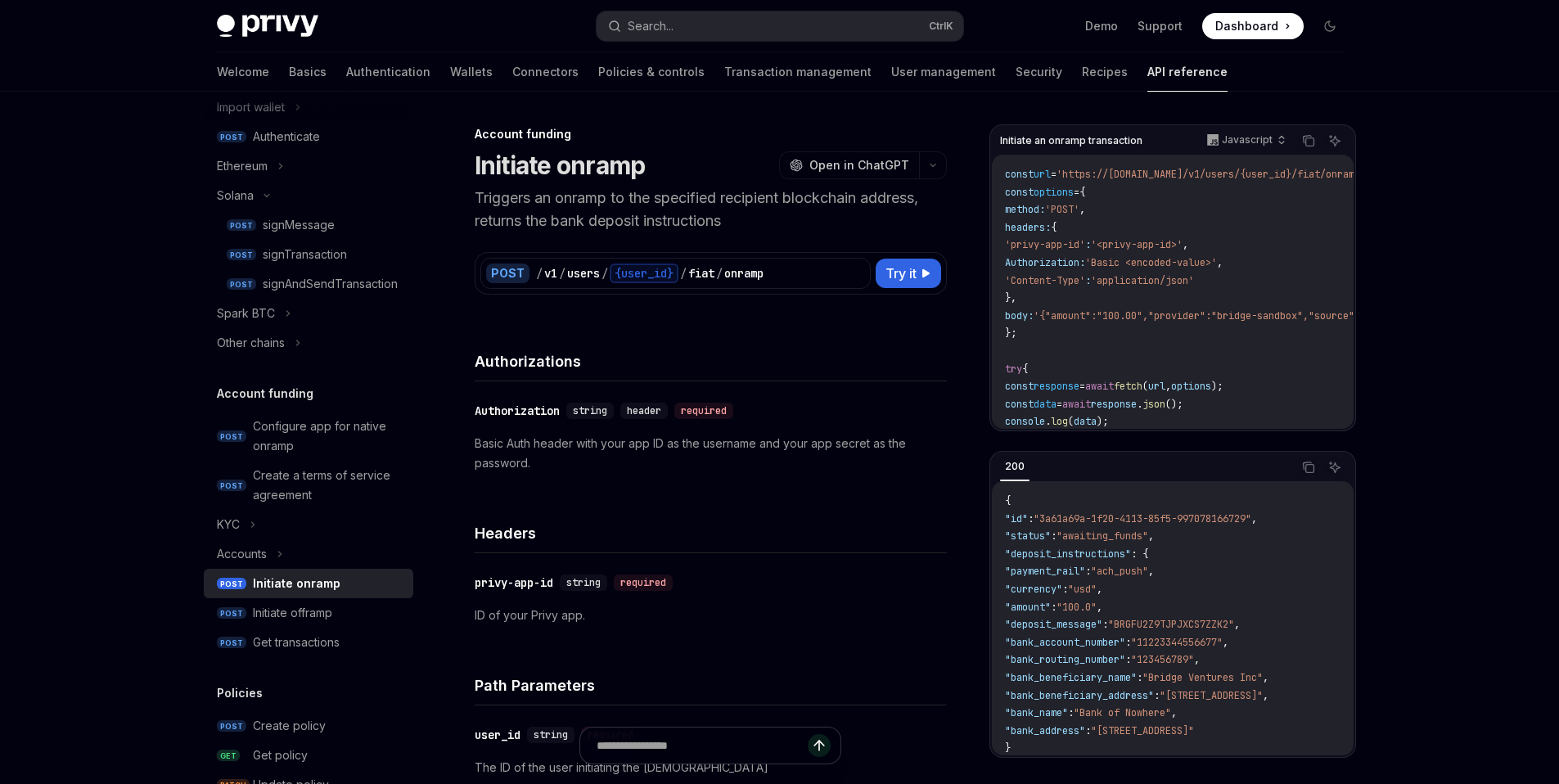
click at [758, 443] on p "Basic Auth header with your app ID as the username and your app secret as the p…" at bounding box center [711, 453] width 472 height 40
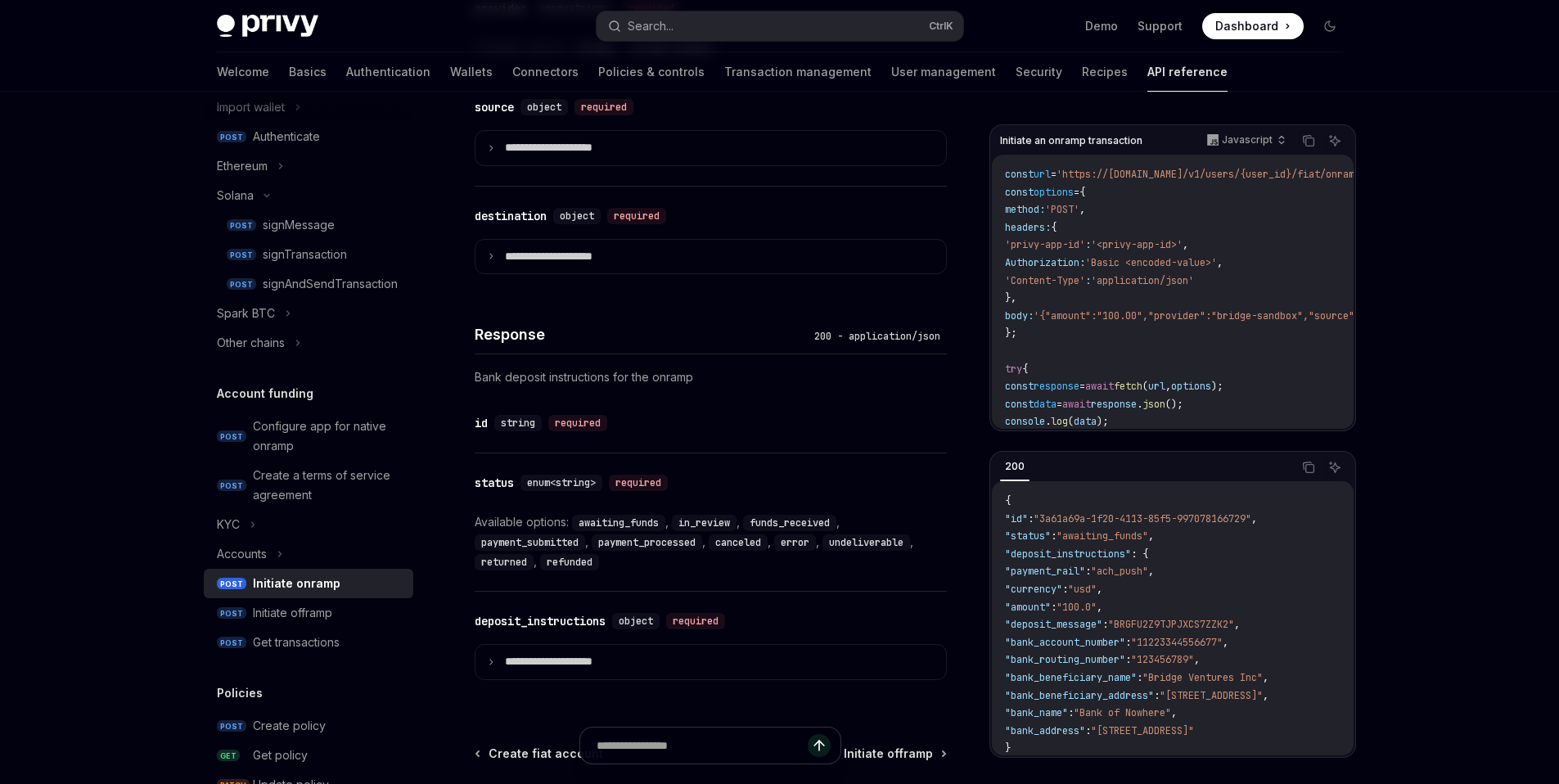
scroll to position [1139, 0]
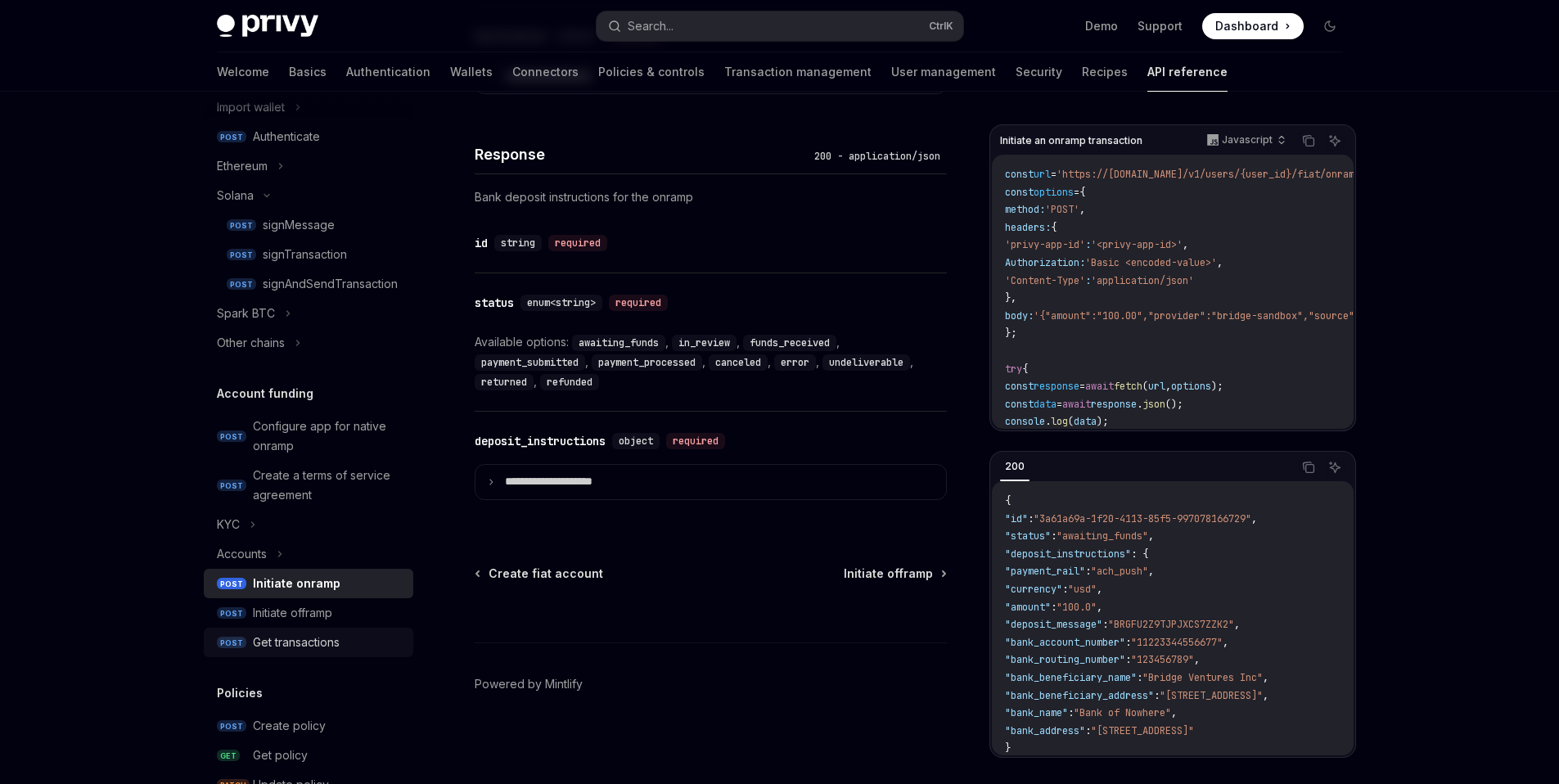
click at [354, 628] on link "POST Get transactions" at bounding box center [308, 642] width 210 height 29
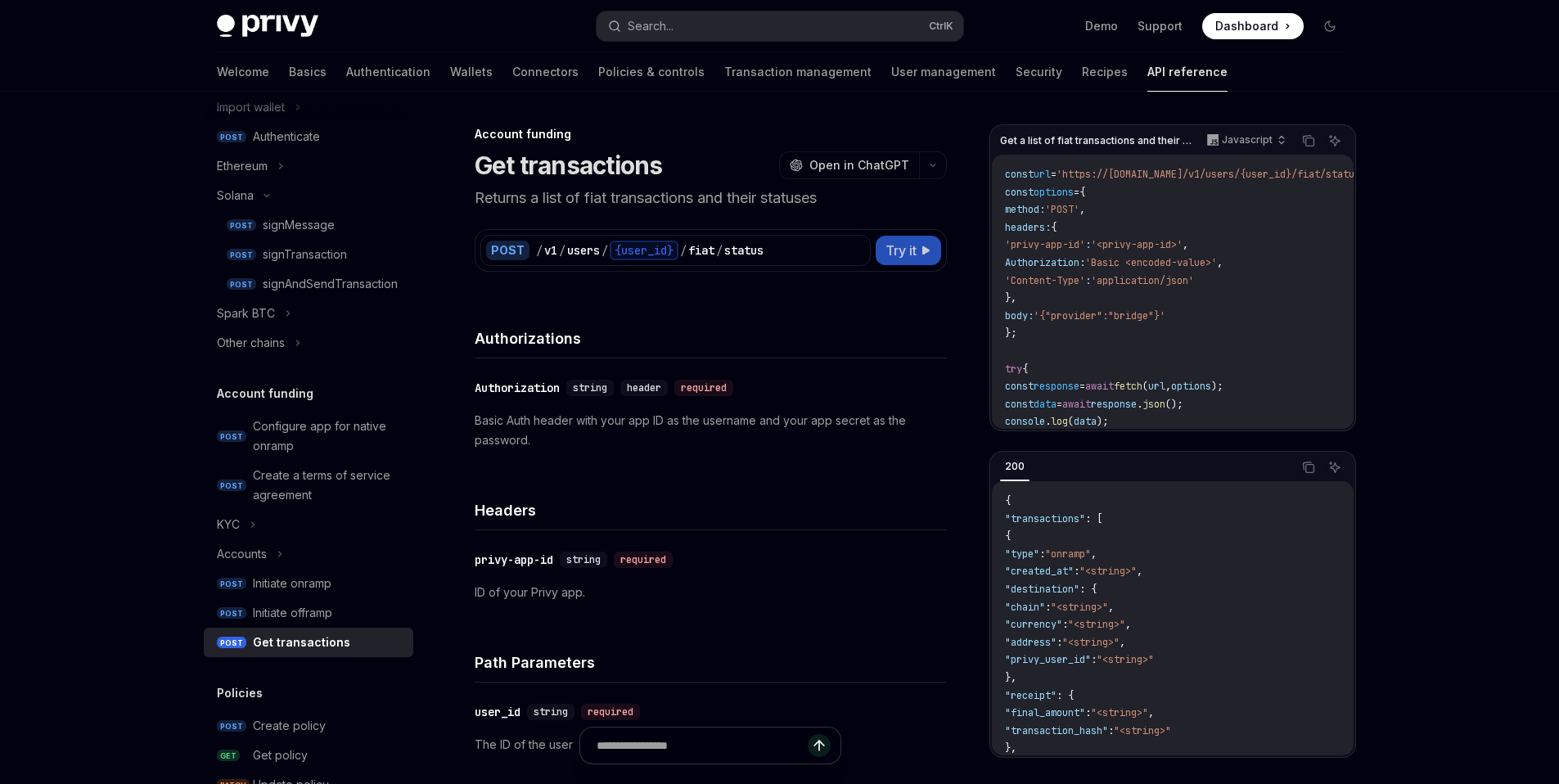
click at [916, 258] on span "Try it" at bounding box center [901, 250] width 31 height 20
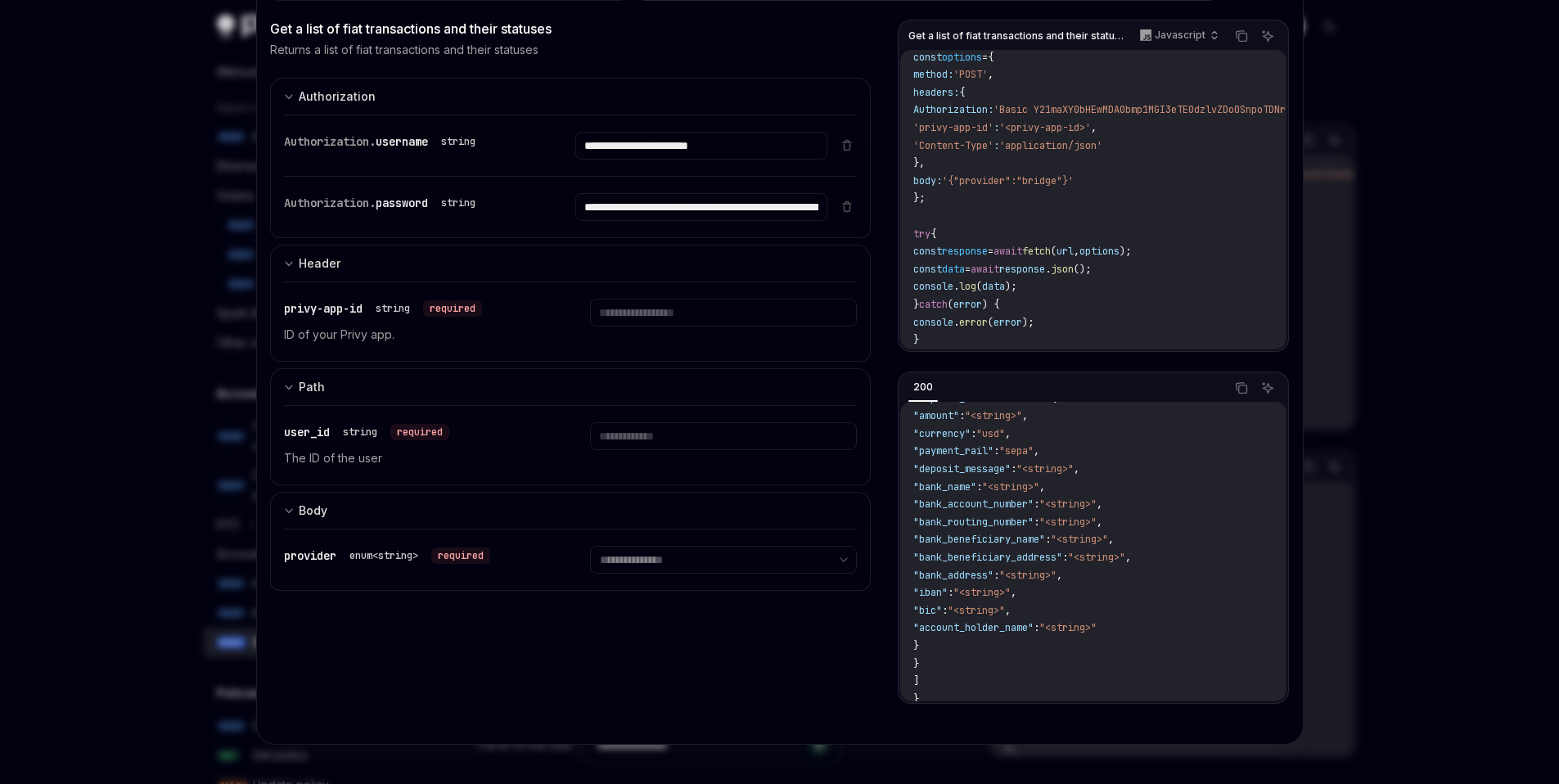
scroll to position [348, 0]
click at [1356, 331] on div at bounding box center [779, 392] width 1559 height 784
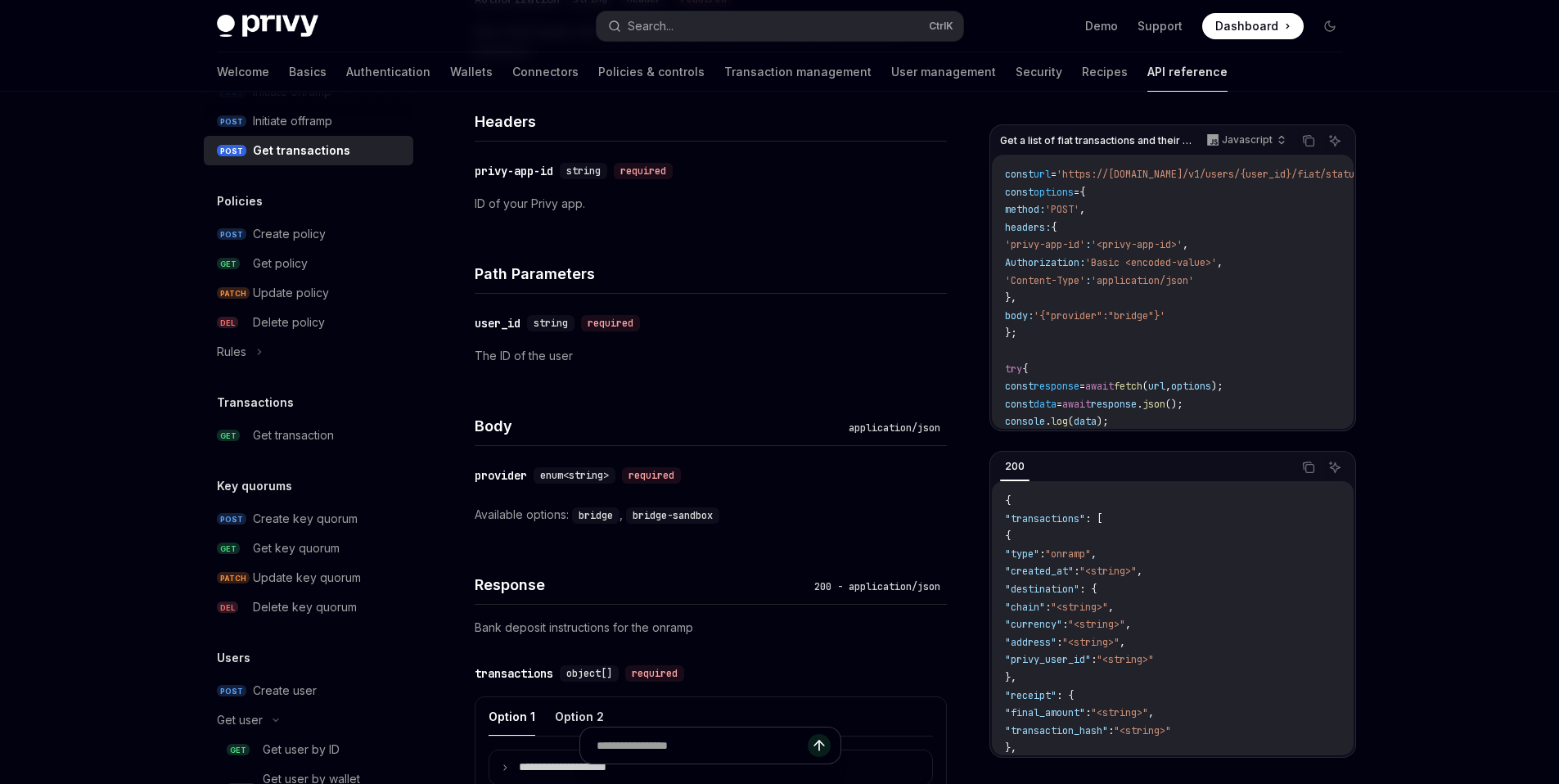
scroll to position [890, 0]
click at [329, 549] on div "Get key quorum" at bounding box center [295, 551] width 87 height 20
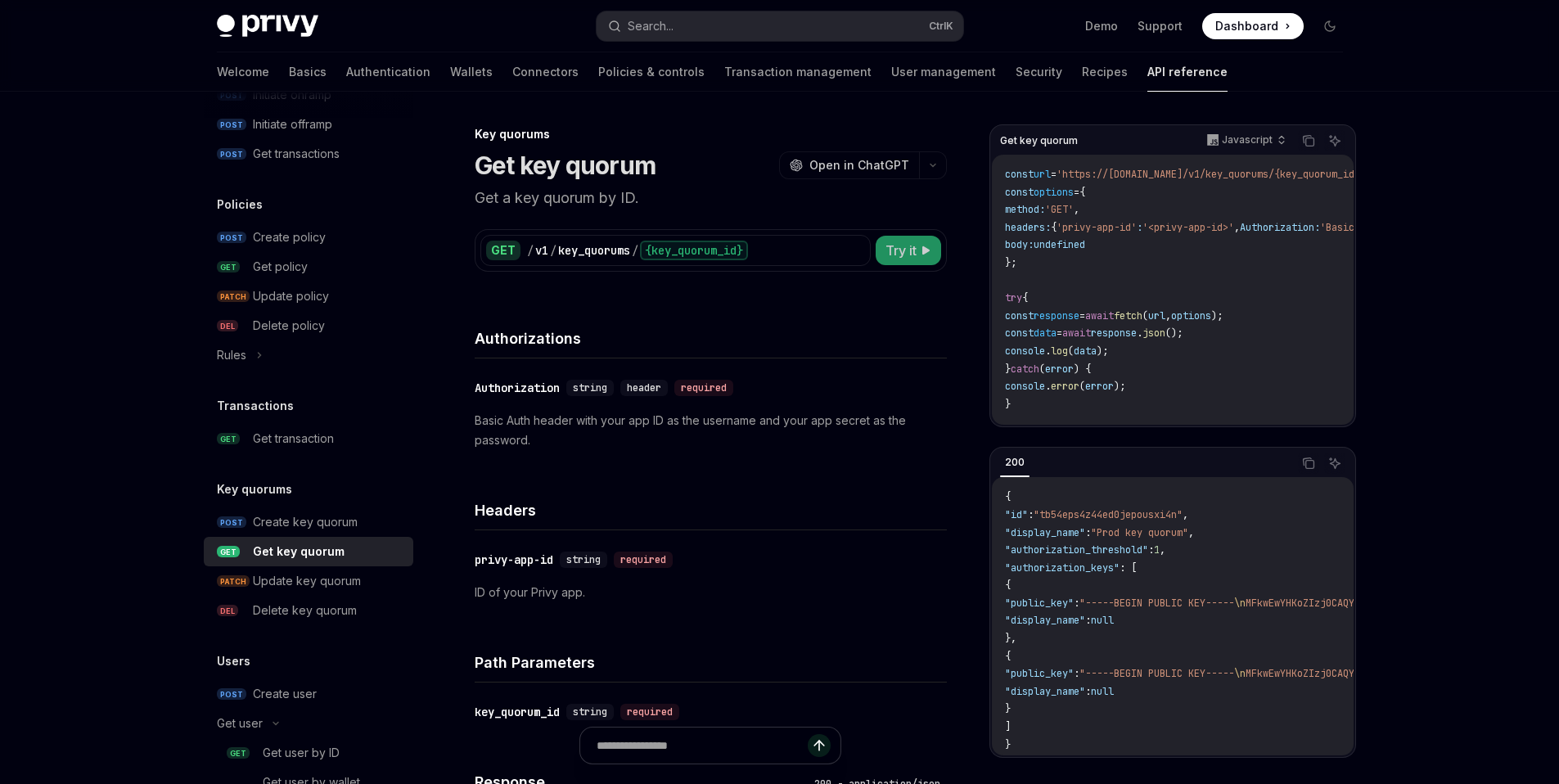
click at [902, 255] on span "Try it" at bounding box center [901, 250] width 31 height 20
type textarea "*"
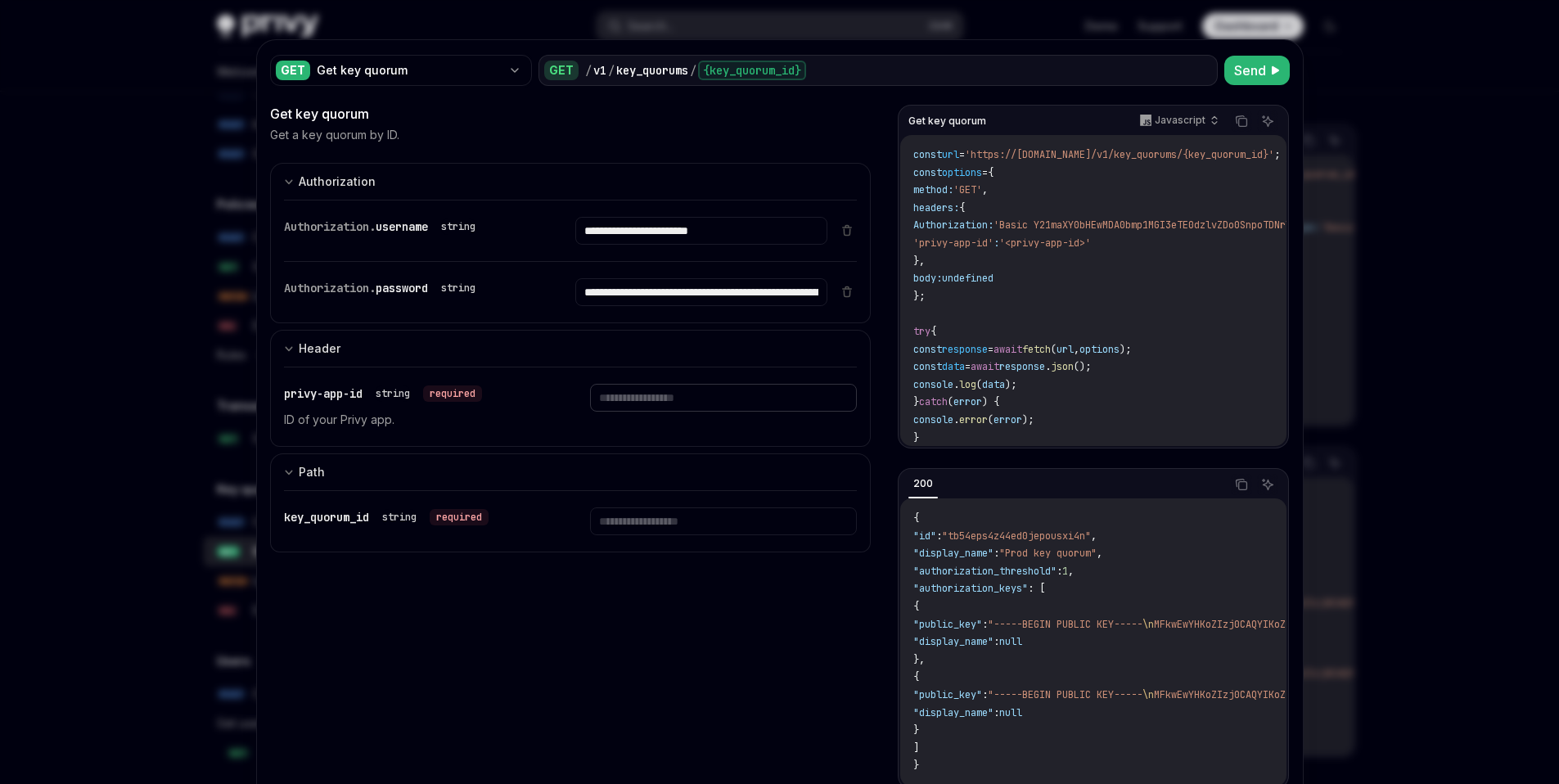
click at [686, 409] on input "text" at bounding box center [723, 398] width 267 height 27
type input "**********"
click at [658, 510] on input "text" at bounding box center [723, 521] width 267 height 27
paste input "**********"
type input "**********"
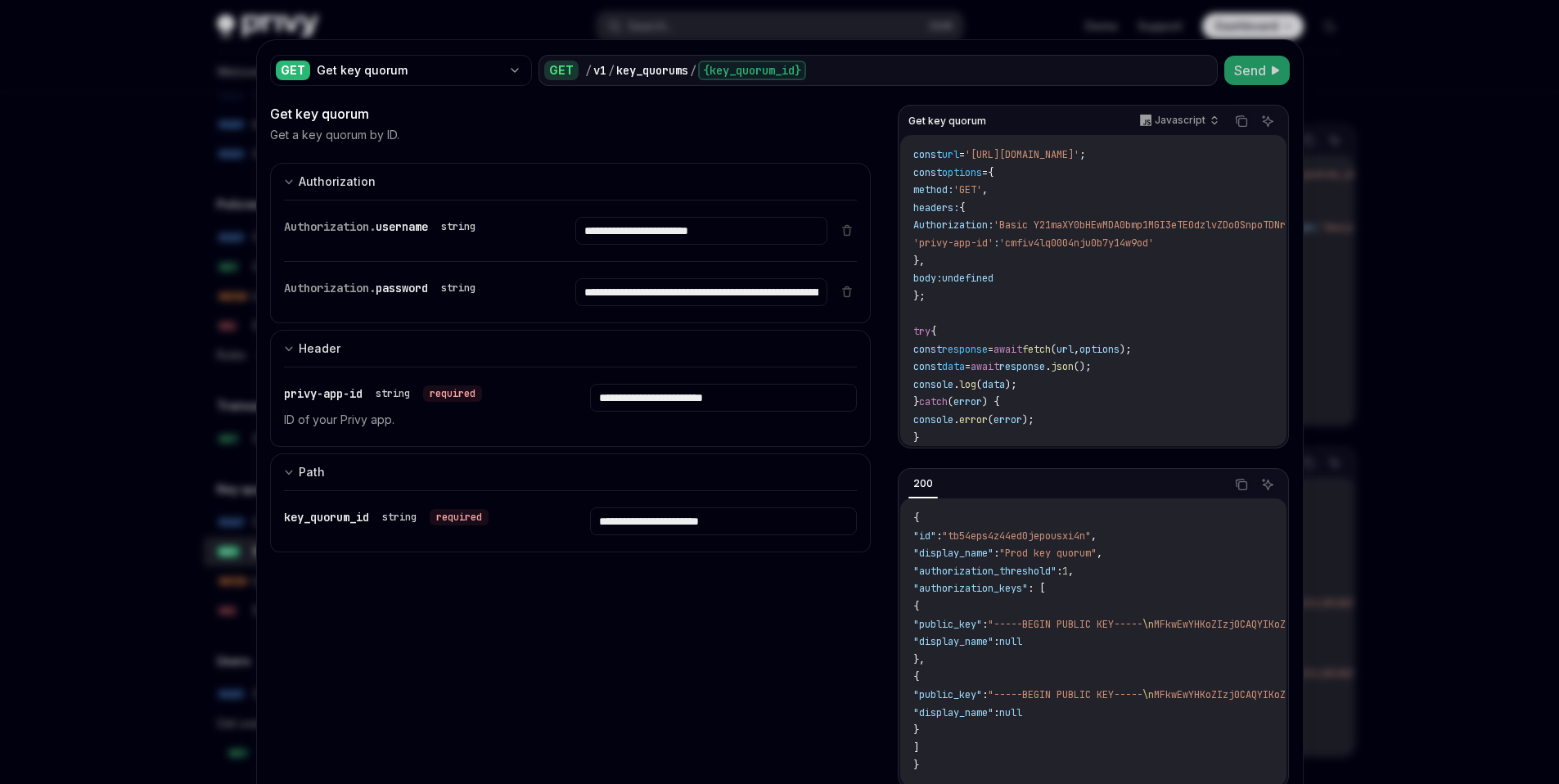
click at [1246, 76] on span "Send" at bounding box center [1250, 70] width 32 height 20
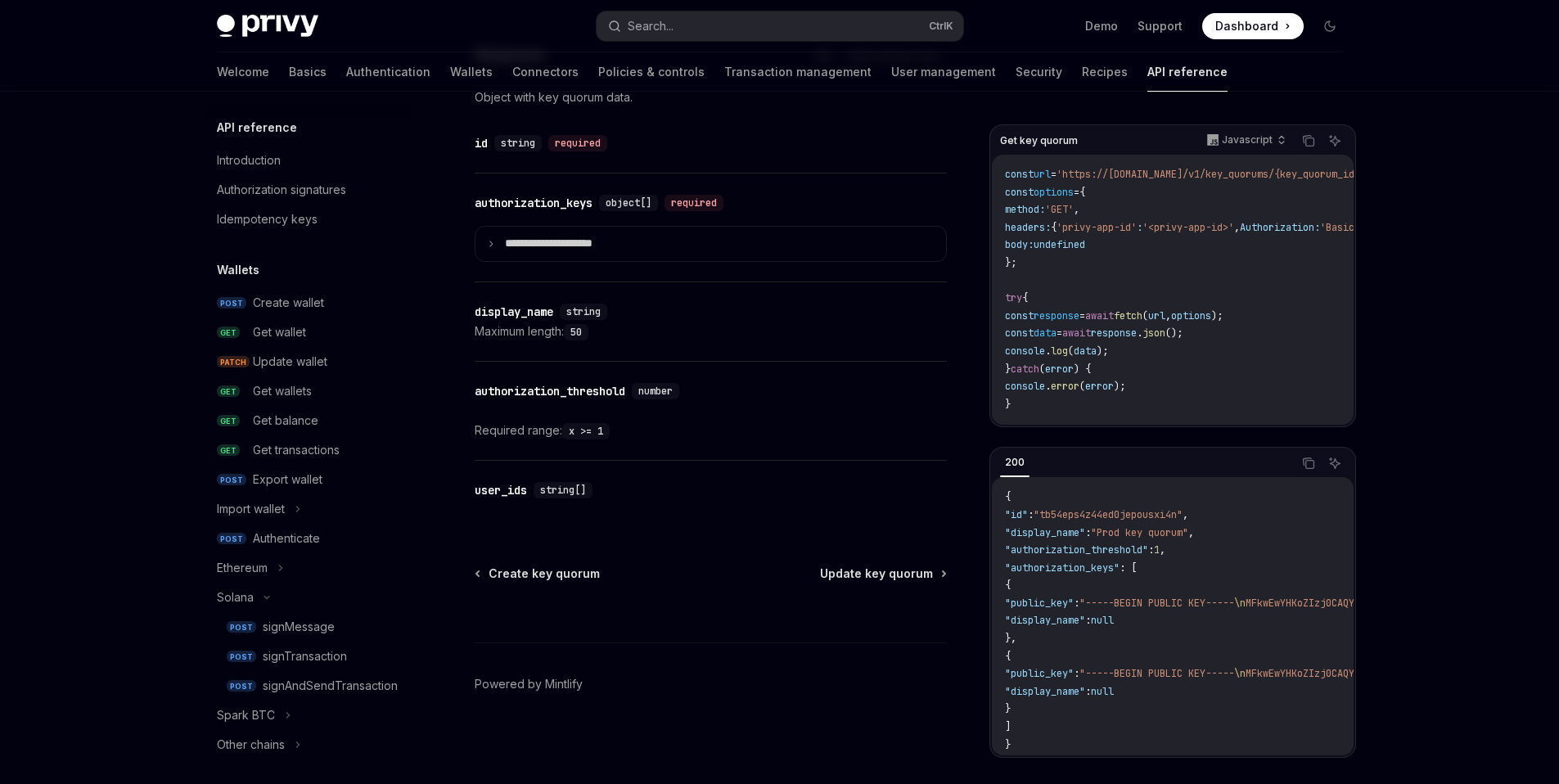
click at [546, 435] on div "Required range: x >= 1" at bounding box center [711, 430] width 472 height 20
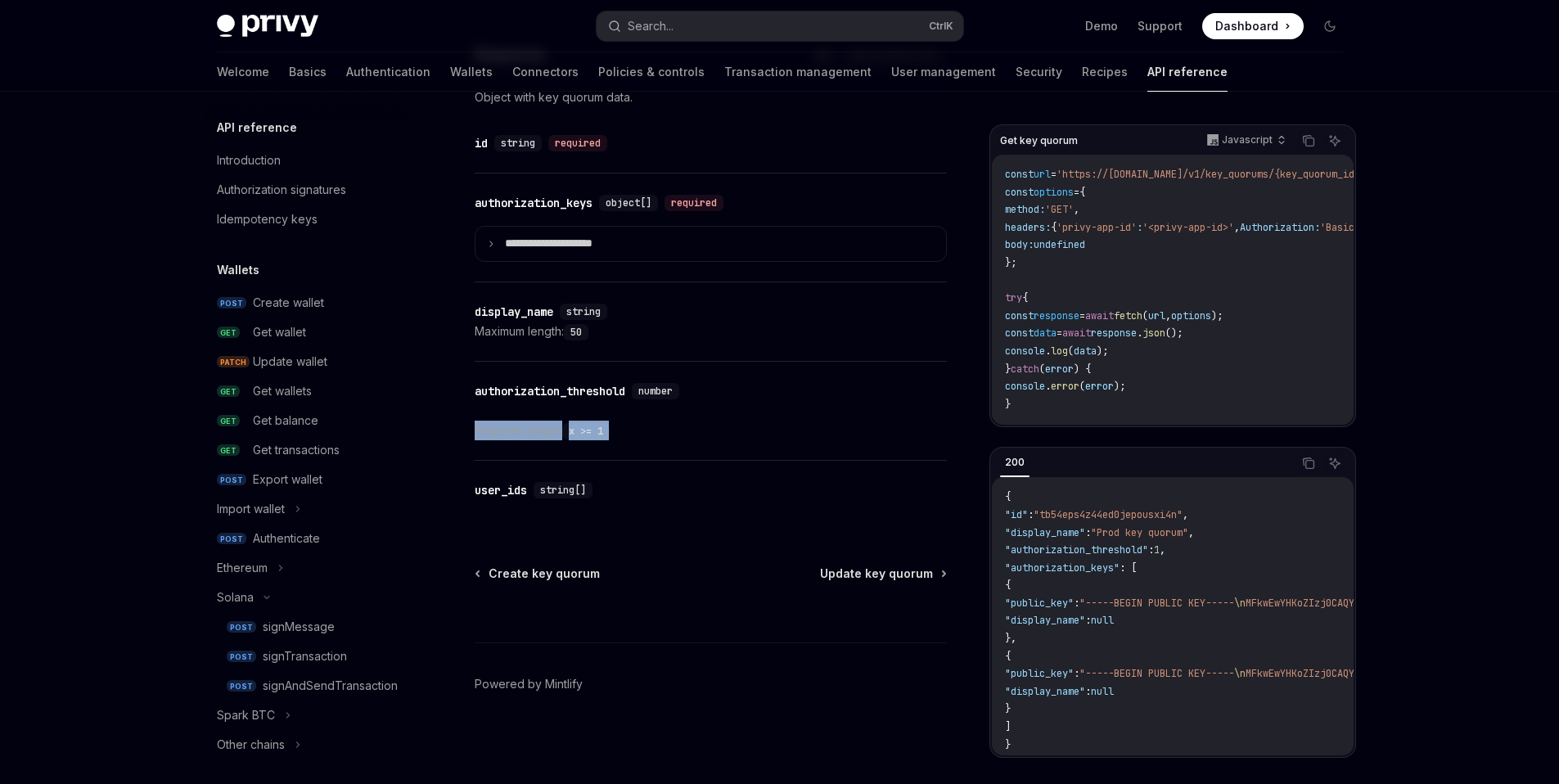
click at [546, 435] on div "Required range: x >= 1" at bounding box center [711, 430] width 472 height 20
click at [563, 437] on div "Required range: x >= 1" at bounding box center [711, 430] width 472 height 20
click at [604, 426] on code "x >= 1" at bounding box center [586, 431] width 47 height 16
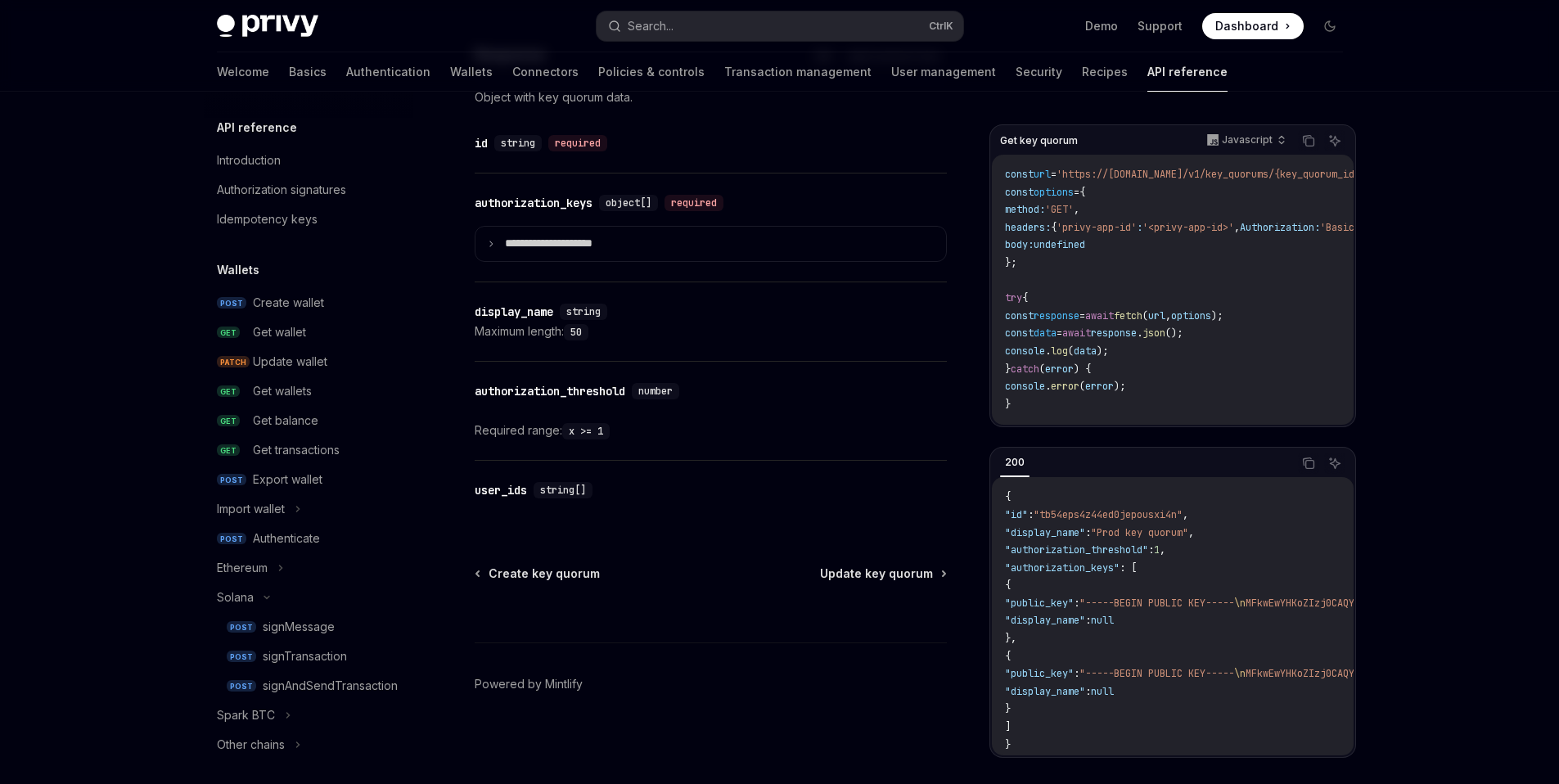
click at [604, 426] on code "x >= 1" at bounding box center [586, 431] width 47 height 16
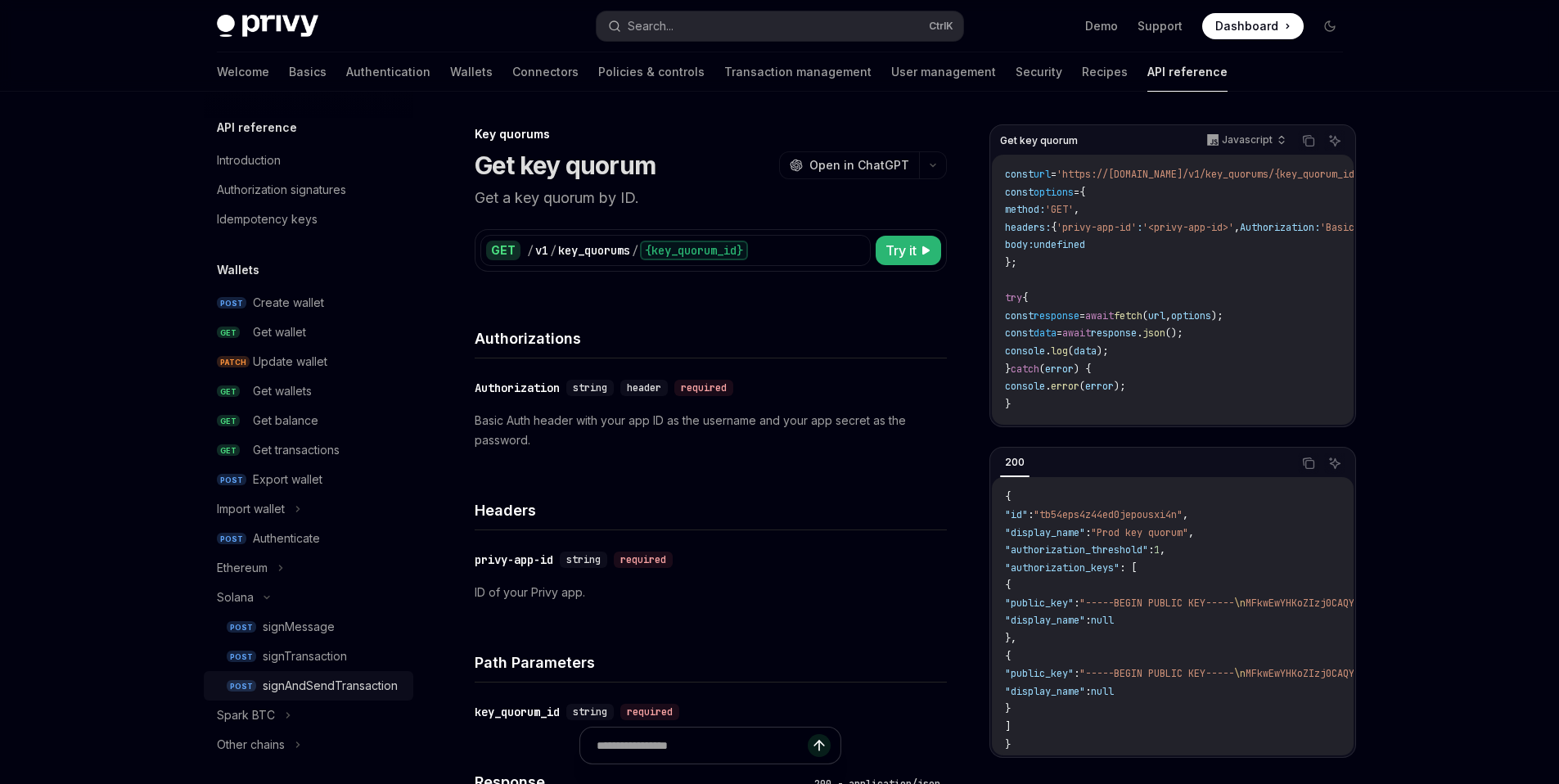
click at [304, 684] on div "signAndSendTransaction" at bounding box center [330, 685] width 135 height 20
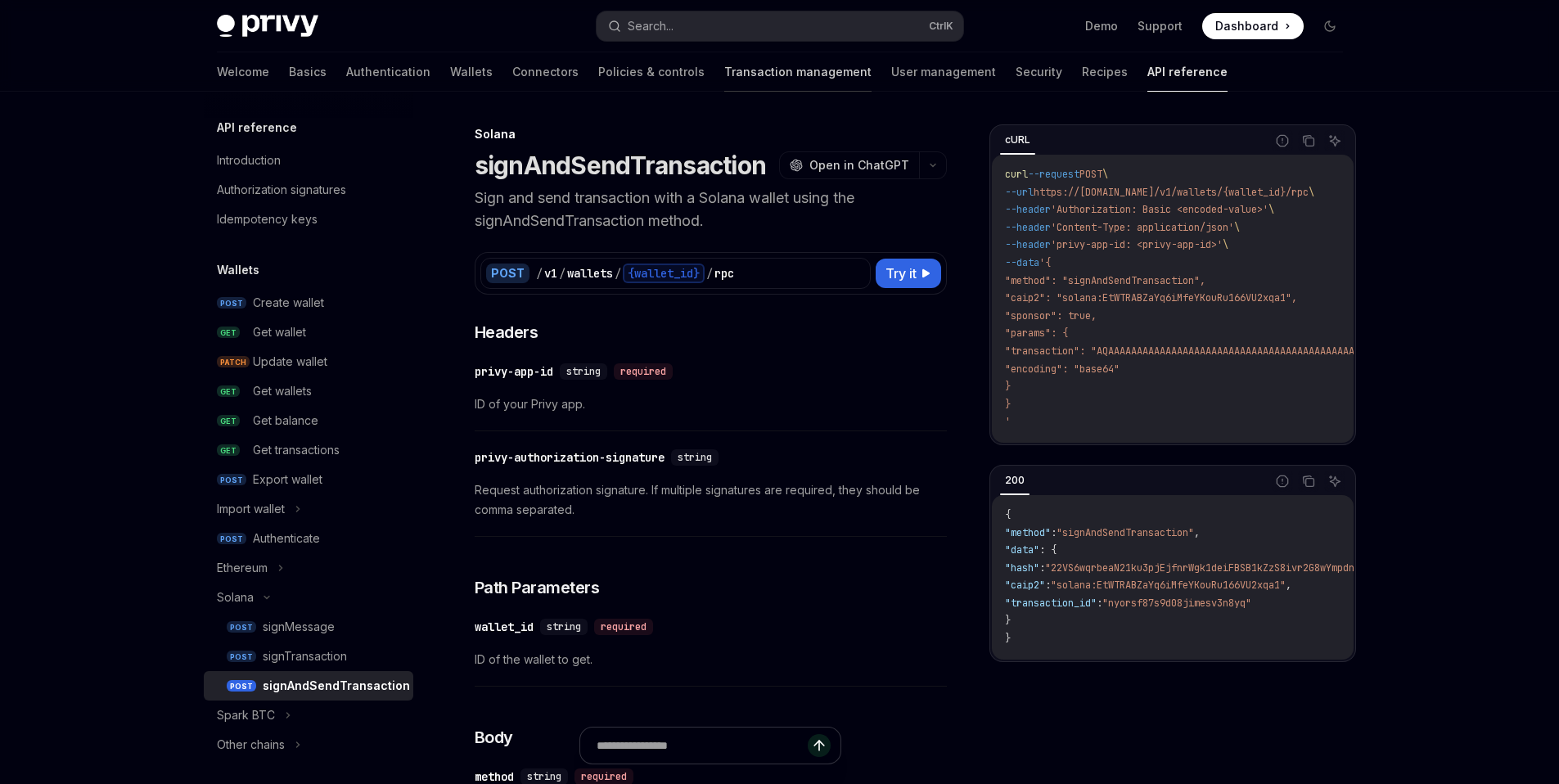
click at [738, 72] on link "Transaction management" at bounding box center [798, 72] width 148 height 40
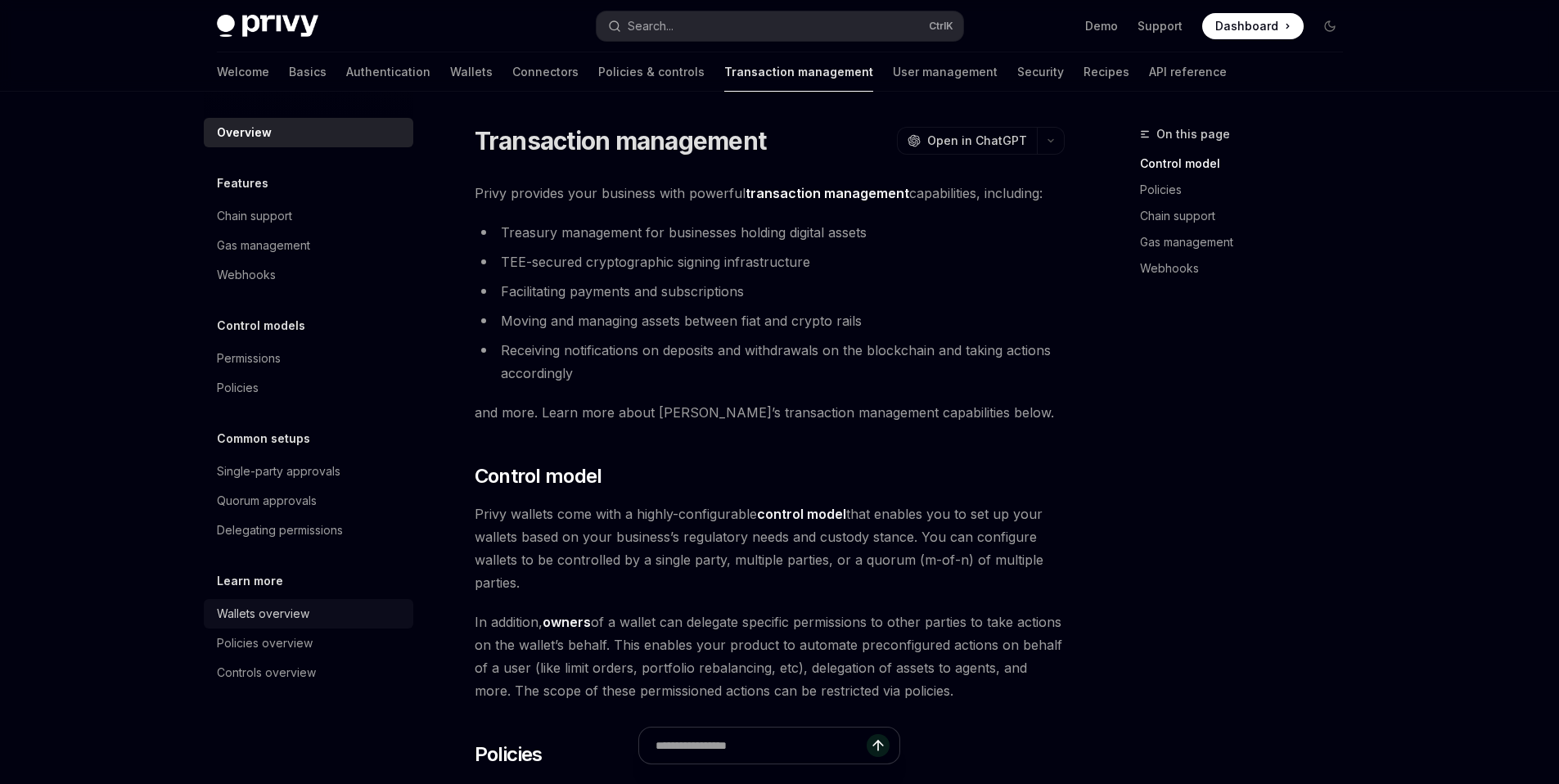
click at [284, 606] on div "Wallets overview" at bounding box center [264, 613] width 93 height 20
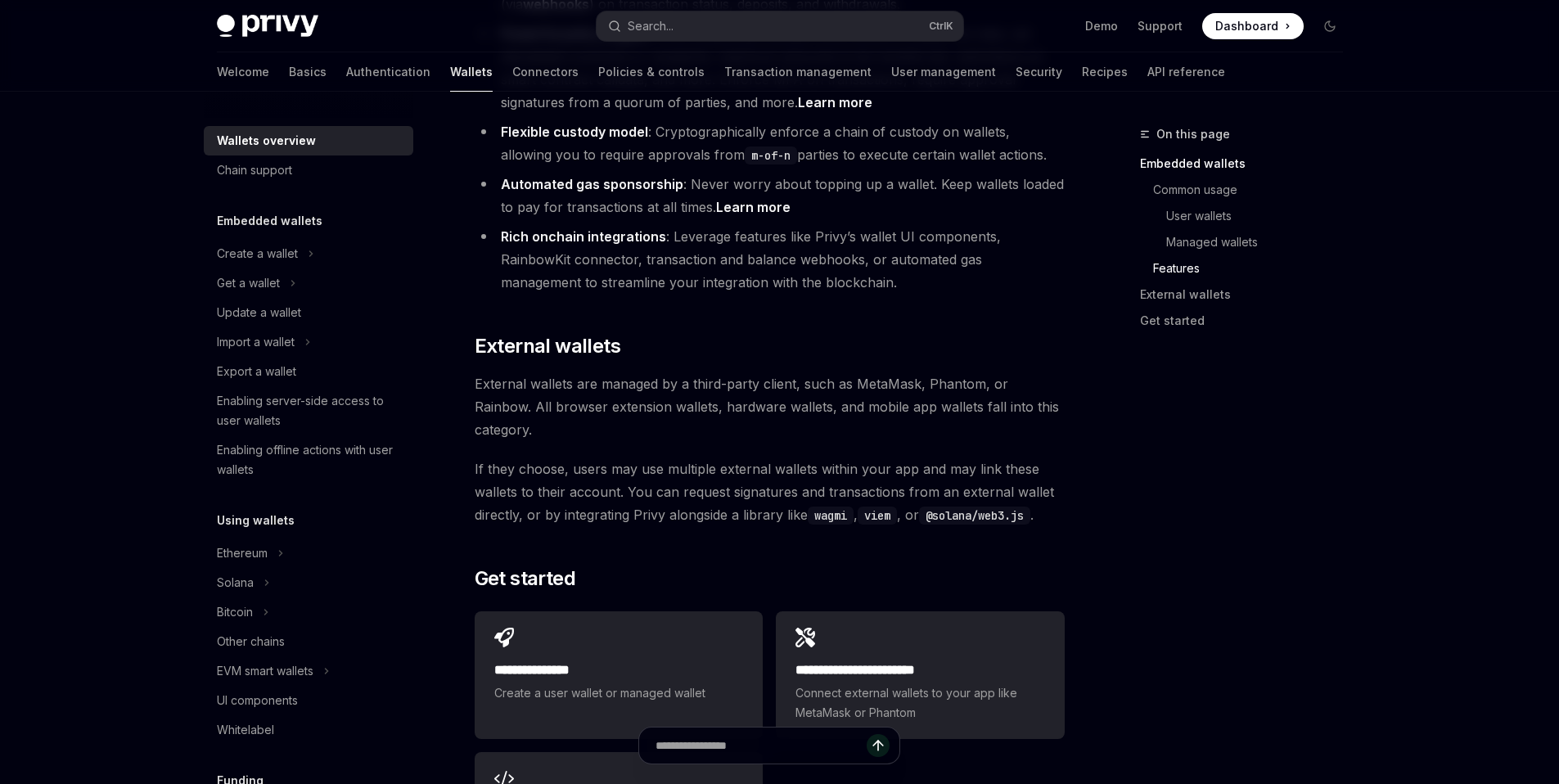
scroll to position [2495, 0]
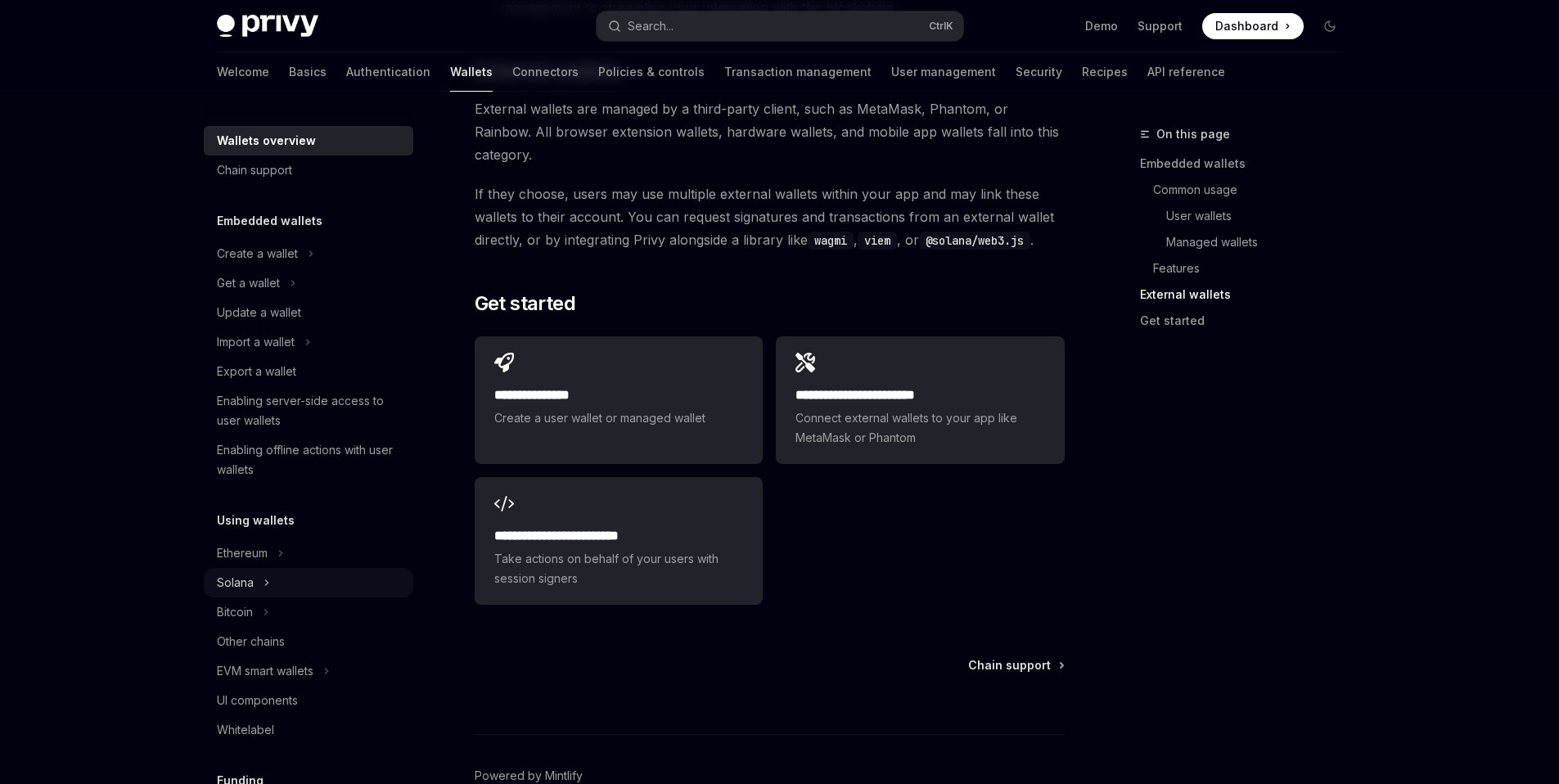
click at [247, 583] on div "Solana" at bounding box center [235, 582] width 37 height 20
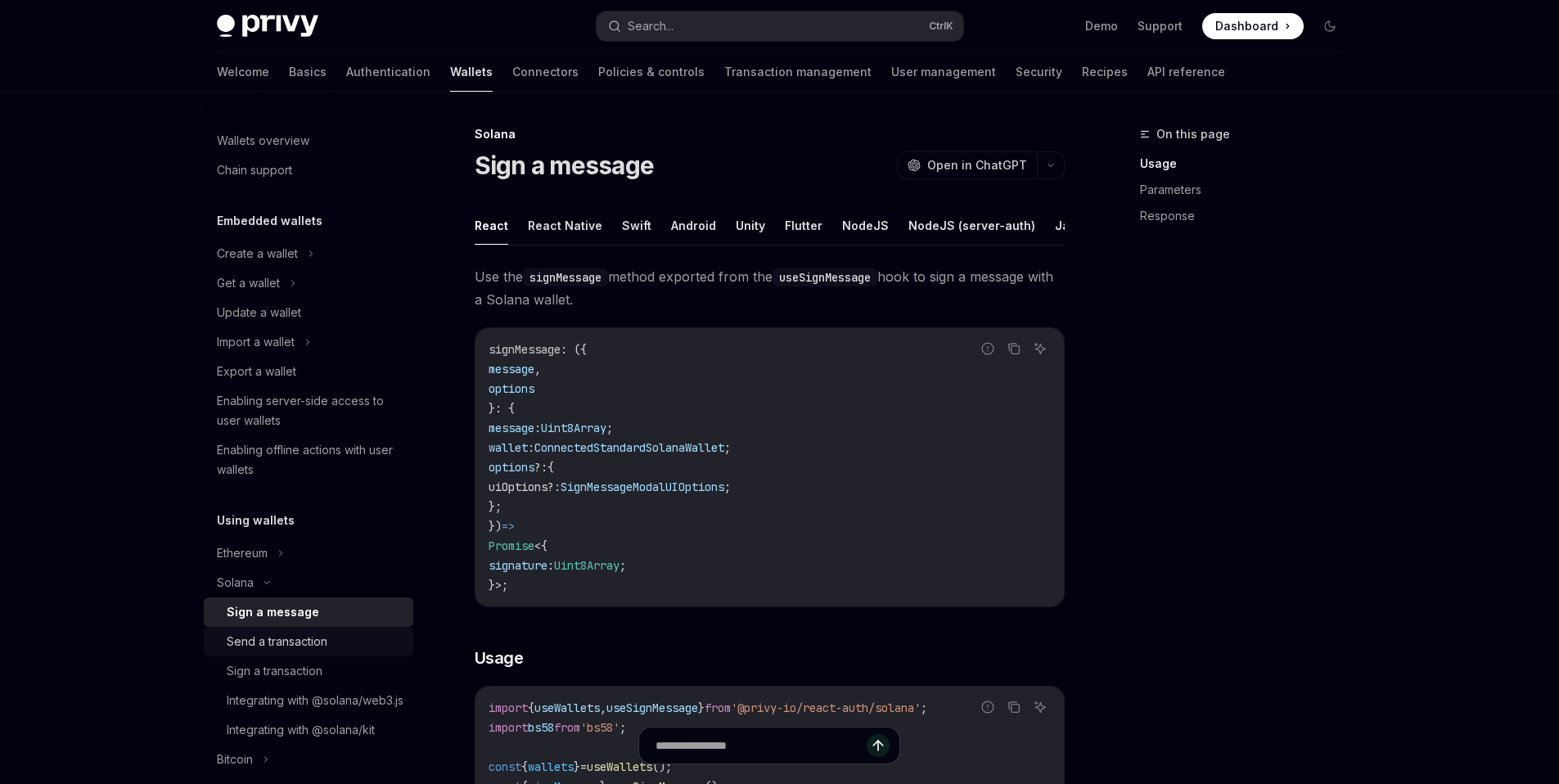
click at [294, 639] on div "Send a transaction" at bounding box center [277, 641] width 100 height 20
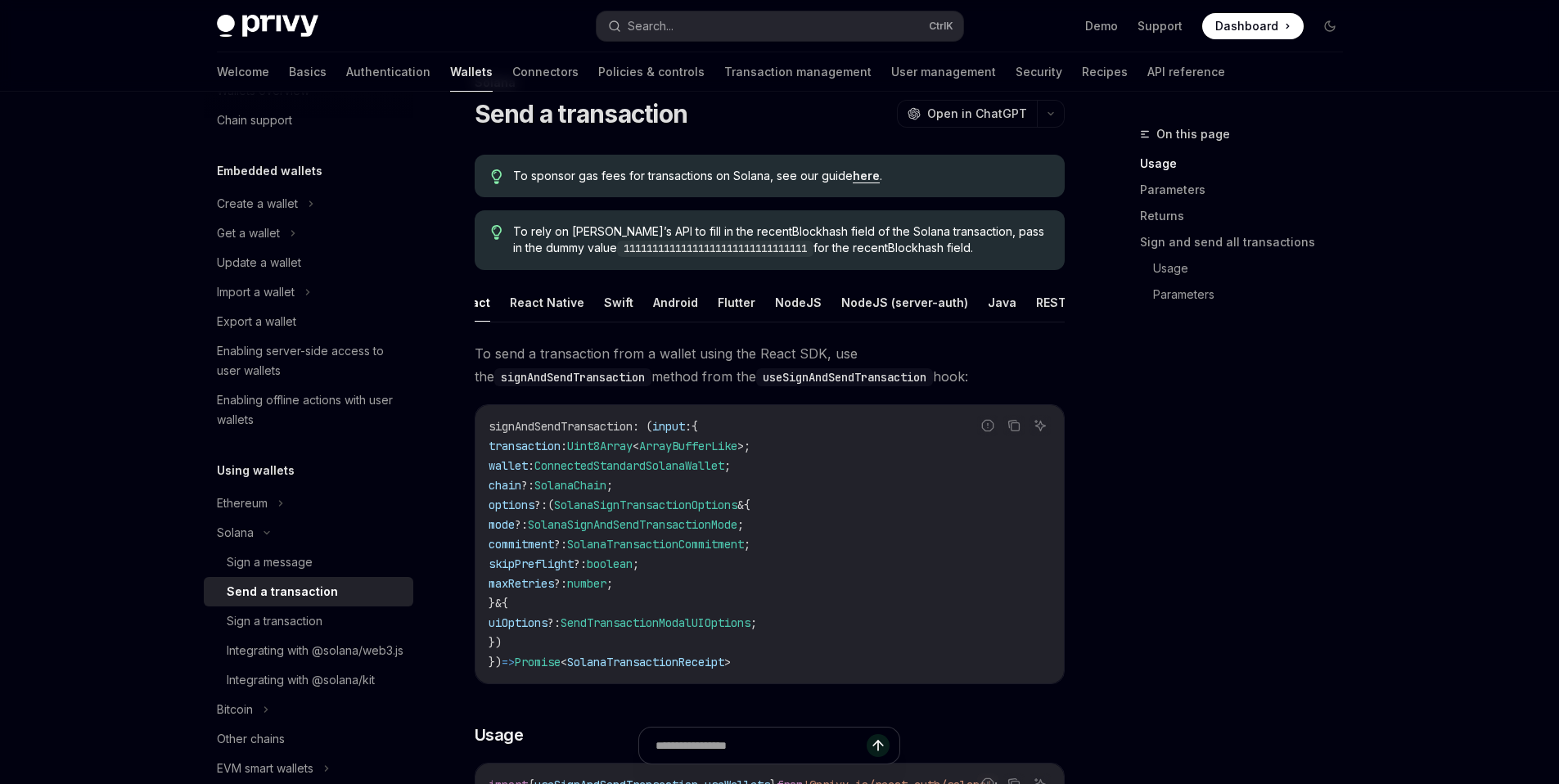
scroll to position [46, 0]
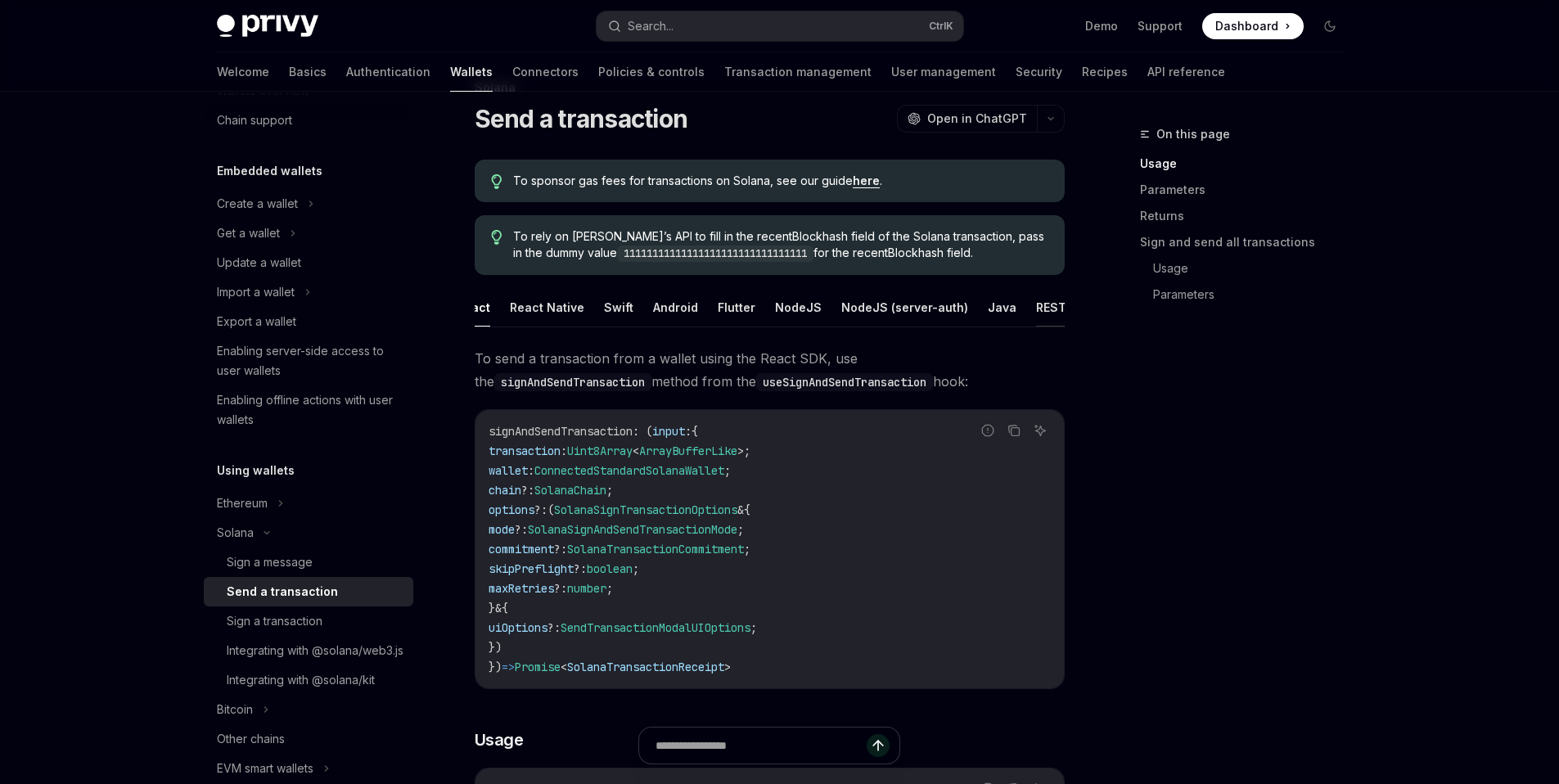
click at [1037, 311] on button "REST API" at bounding box center [1062, 307] width 52 height 39
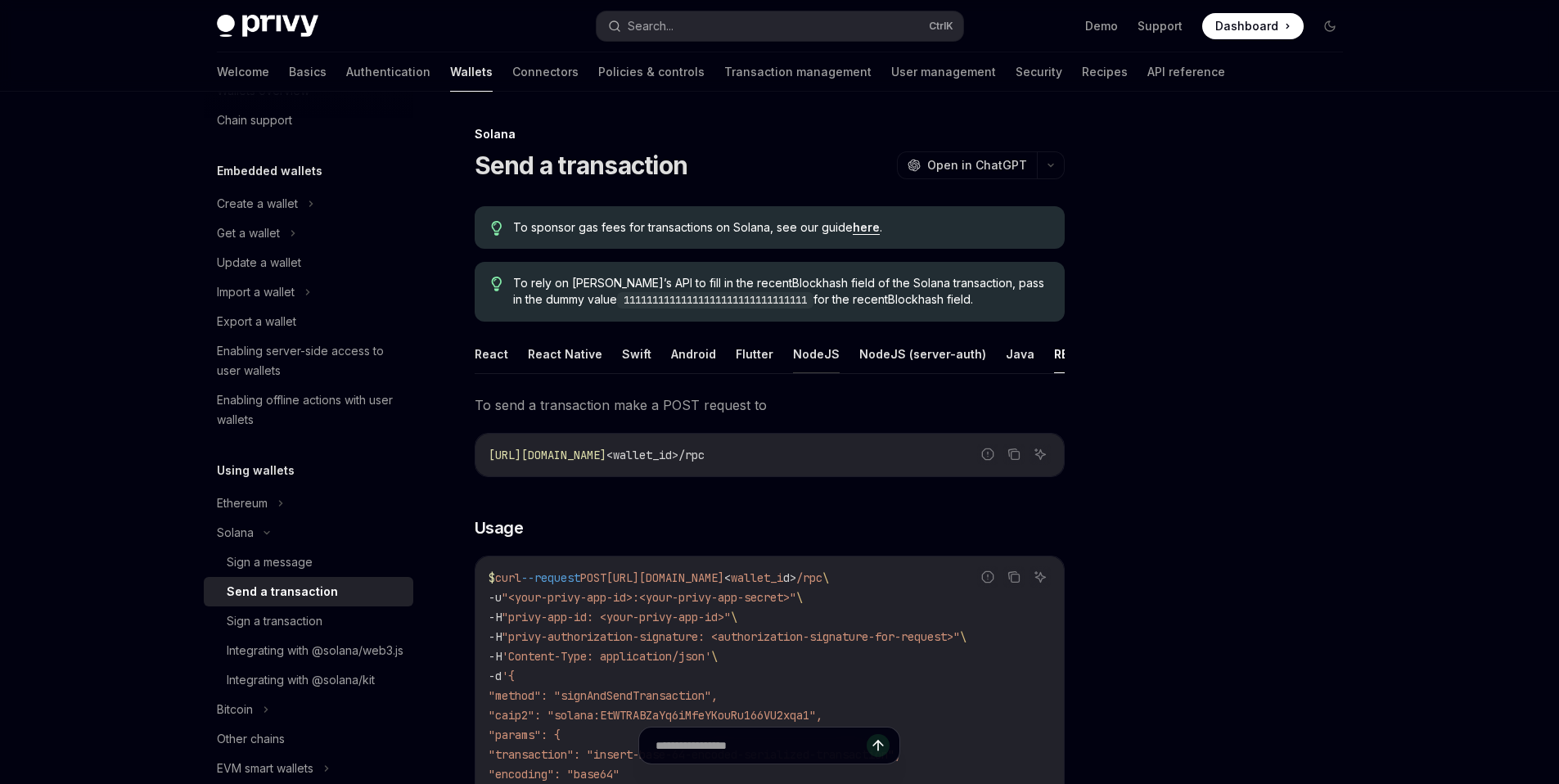
click at [824, 361] on button "NodeJS" at bounding box center [816, 354] width 46 height 39
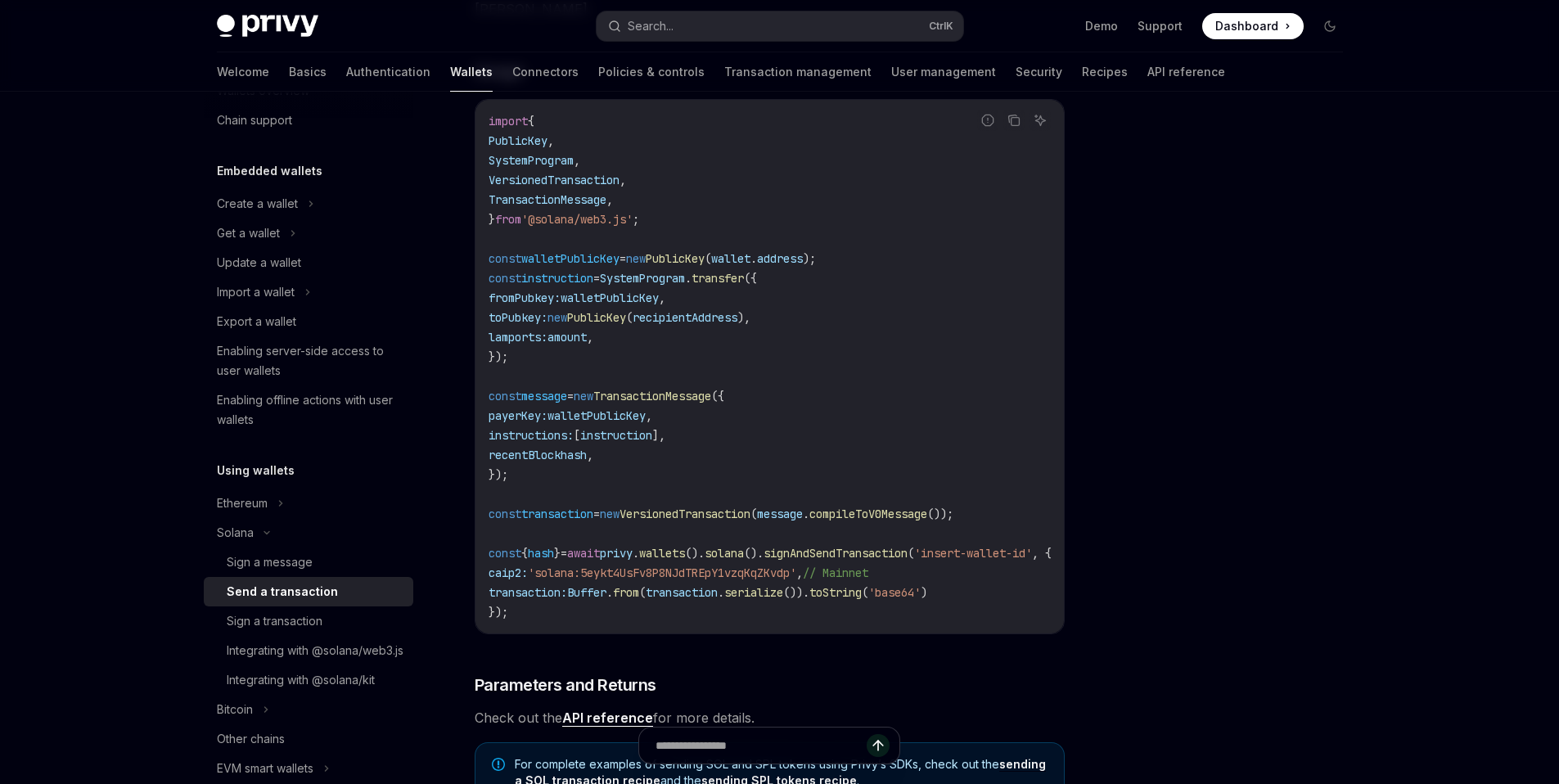
scroll to position [427, 0]
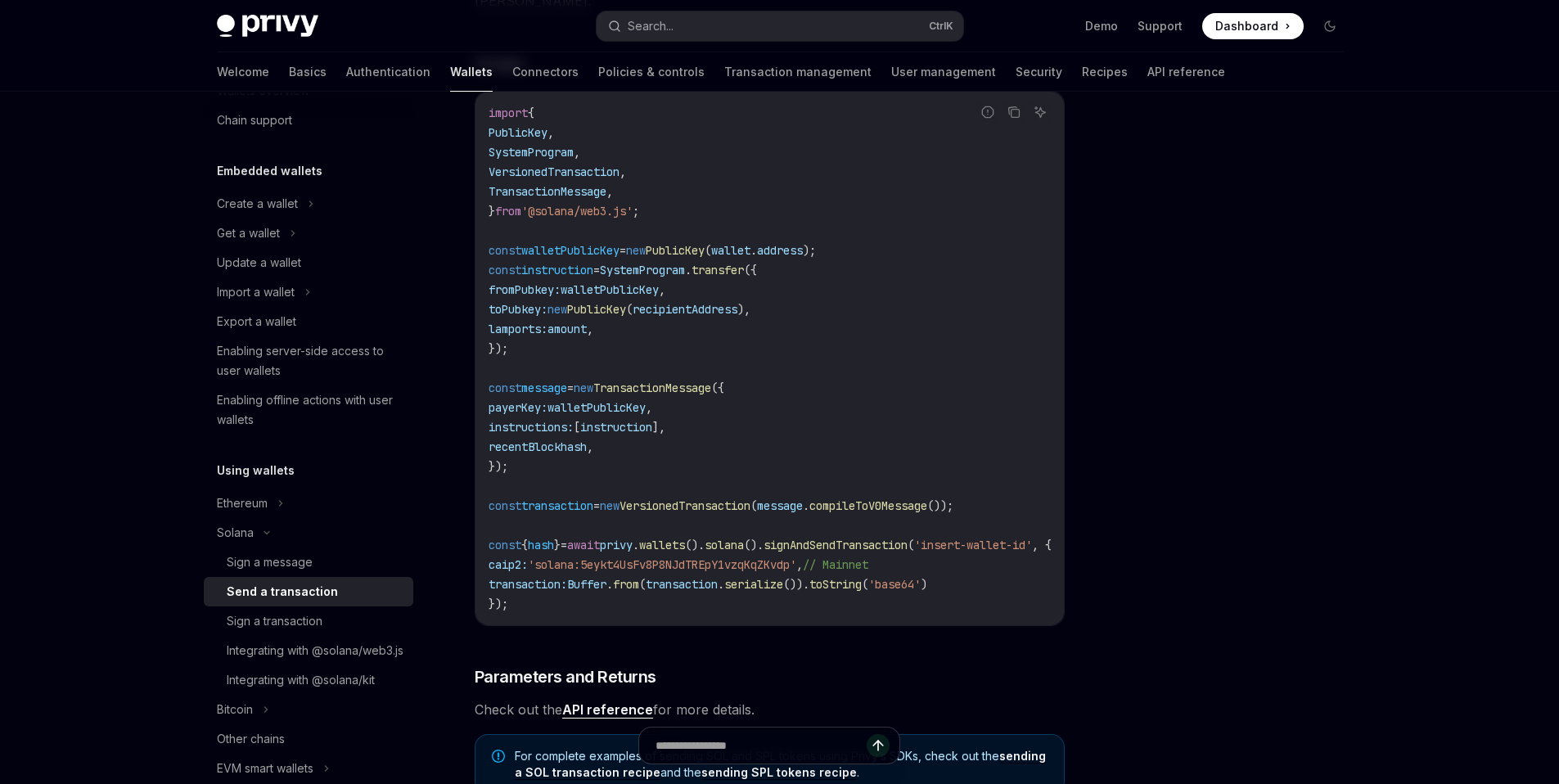
click at [803, 513] on span "message" at bounding box center [779, 505] width 46 height 15
click at [897, 513] on span "compileToV0Message" at bounding box center [868, 505] width 118 height 15
click at [846, 552] on span "signAndSendTransaction" at bounding box center [836, 544] width 144 height 15
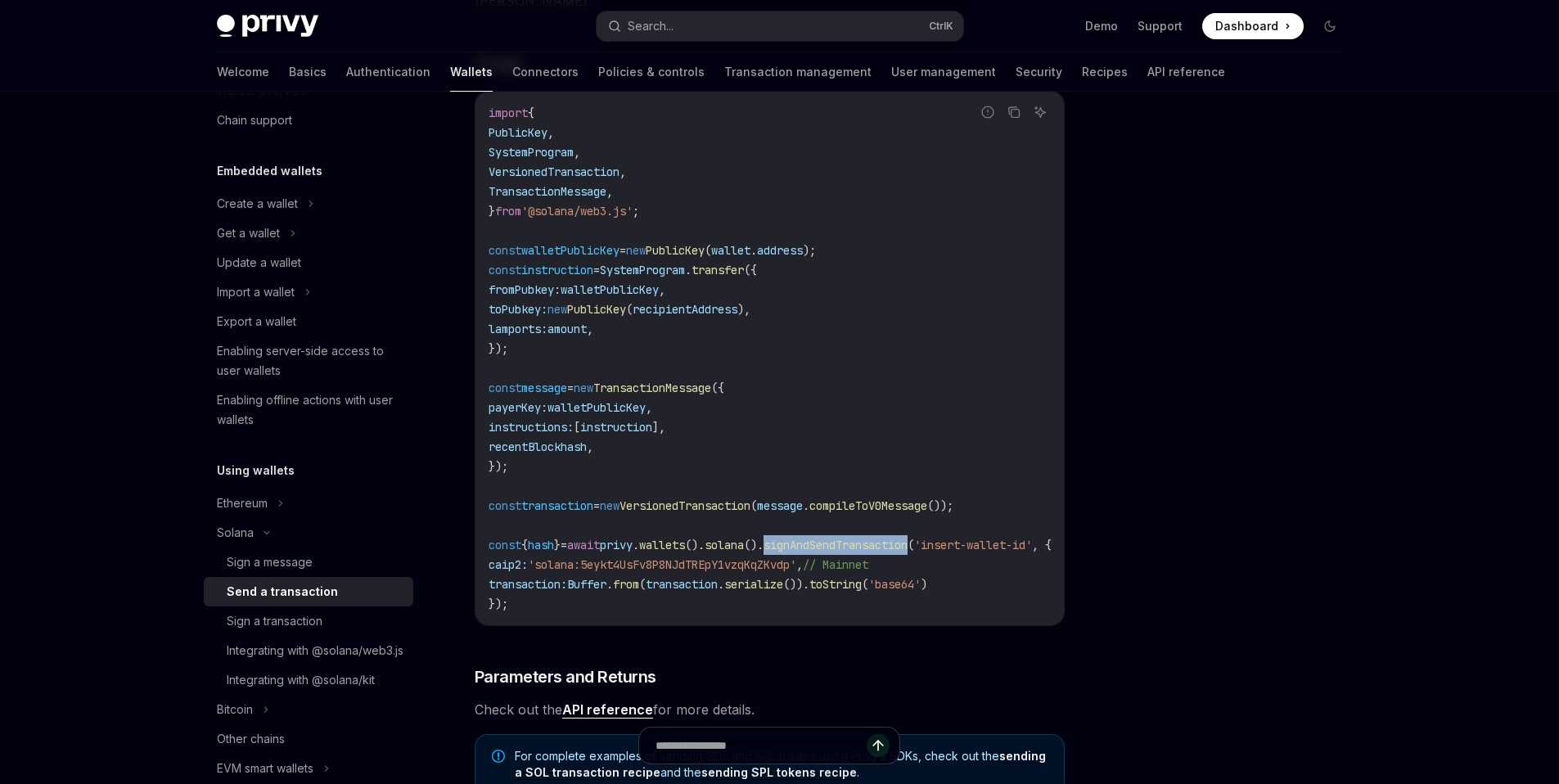
click at [846, 552] on span "signAndSendTransaction" at bounding box center [836, 544] width 144 height 15
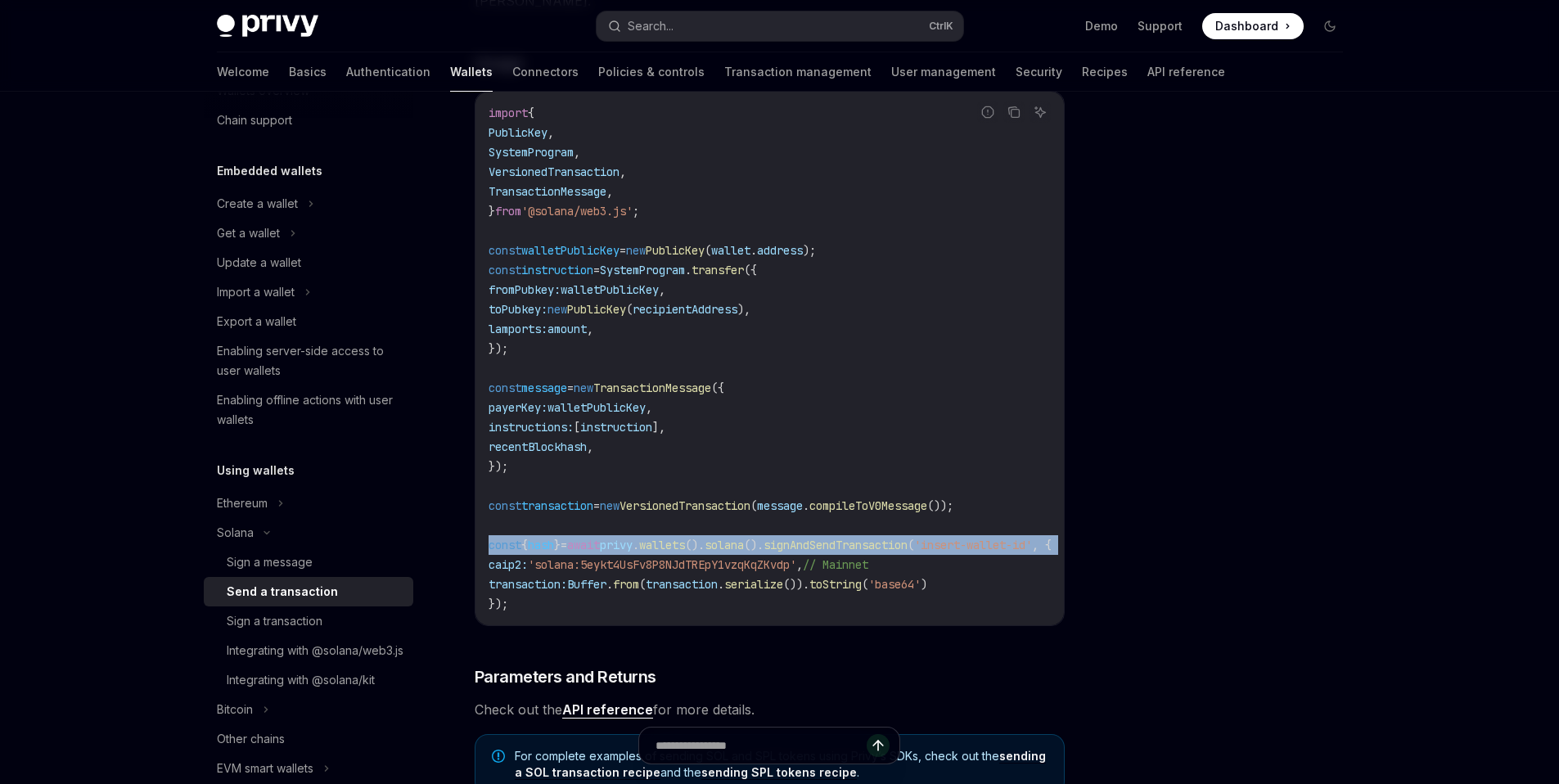
click at [846, 552] on span "signAndSendTransaction" at bounding box center [836, 544] width 144 height 15
click at [872, 552] on span "signAndSendTransaction" at bounding box center [836, 544] width 144 height 15
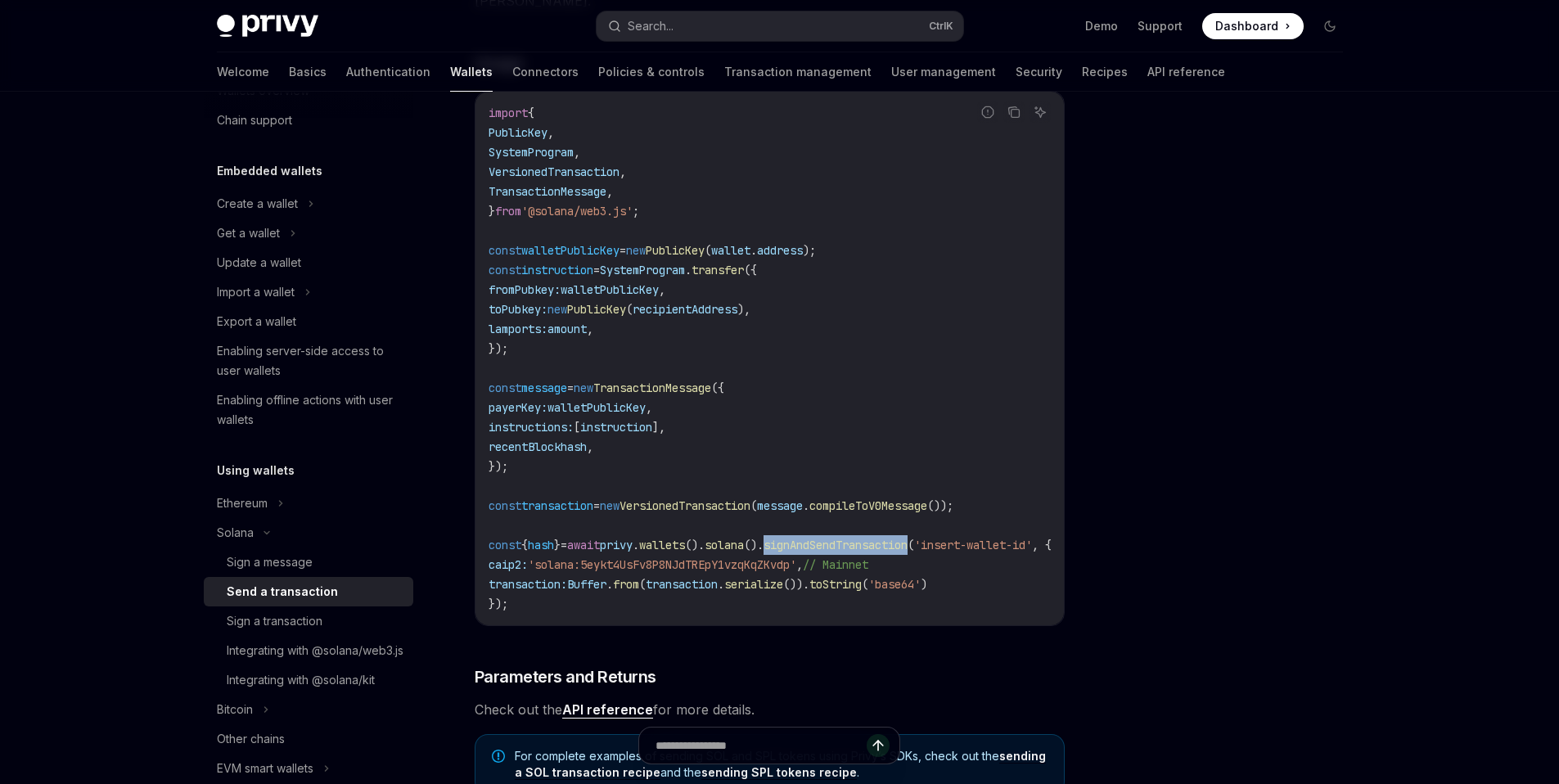
click at [872, 552] on span "signAndSendTransaction" at bounding box center [836, 544] width 144 height 15
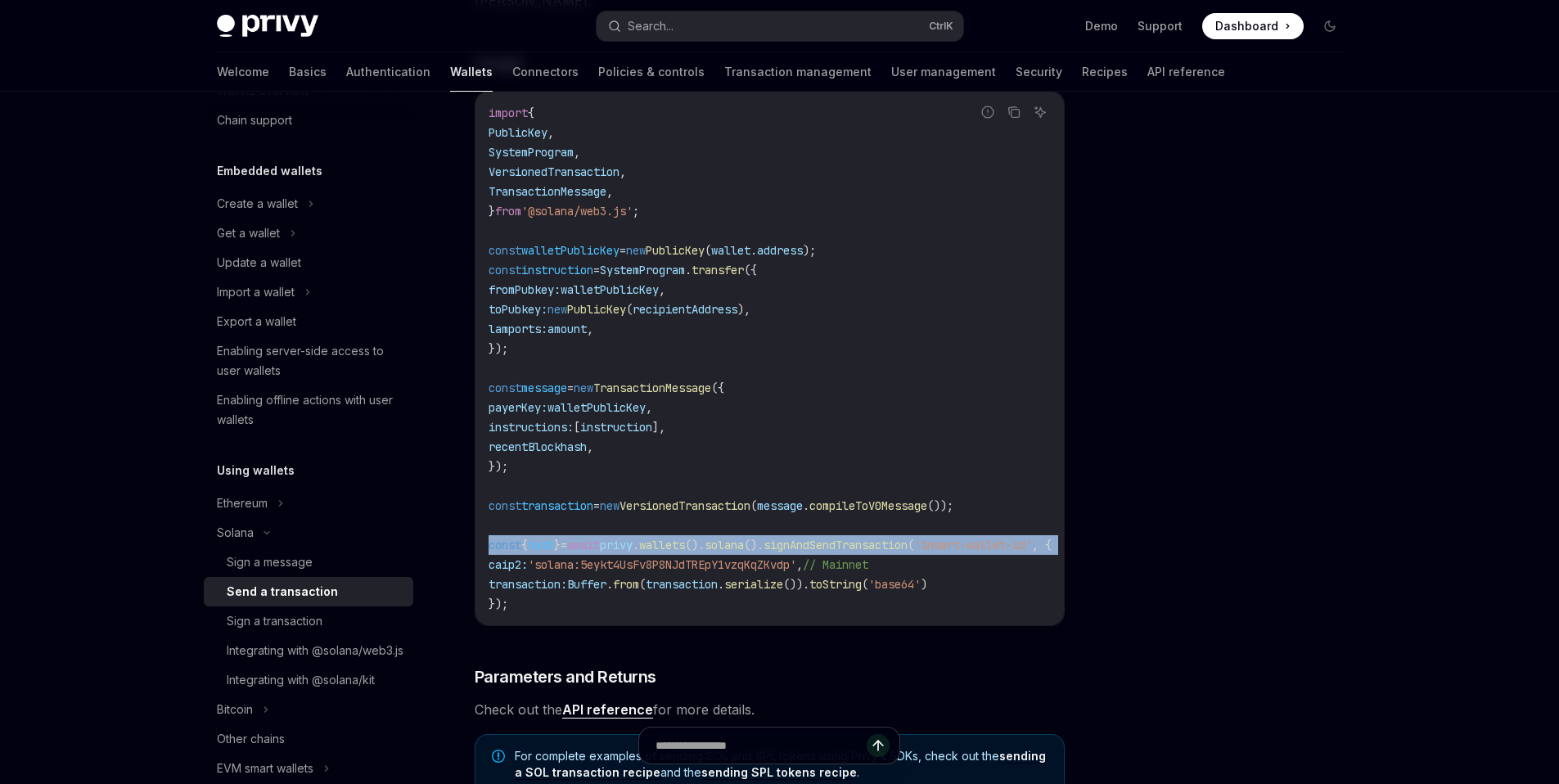
click at [872, 552] on span "signAndSendTransaction" at bounding box center [836, 544] width 144 height 15
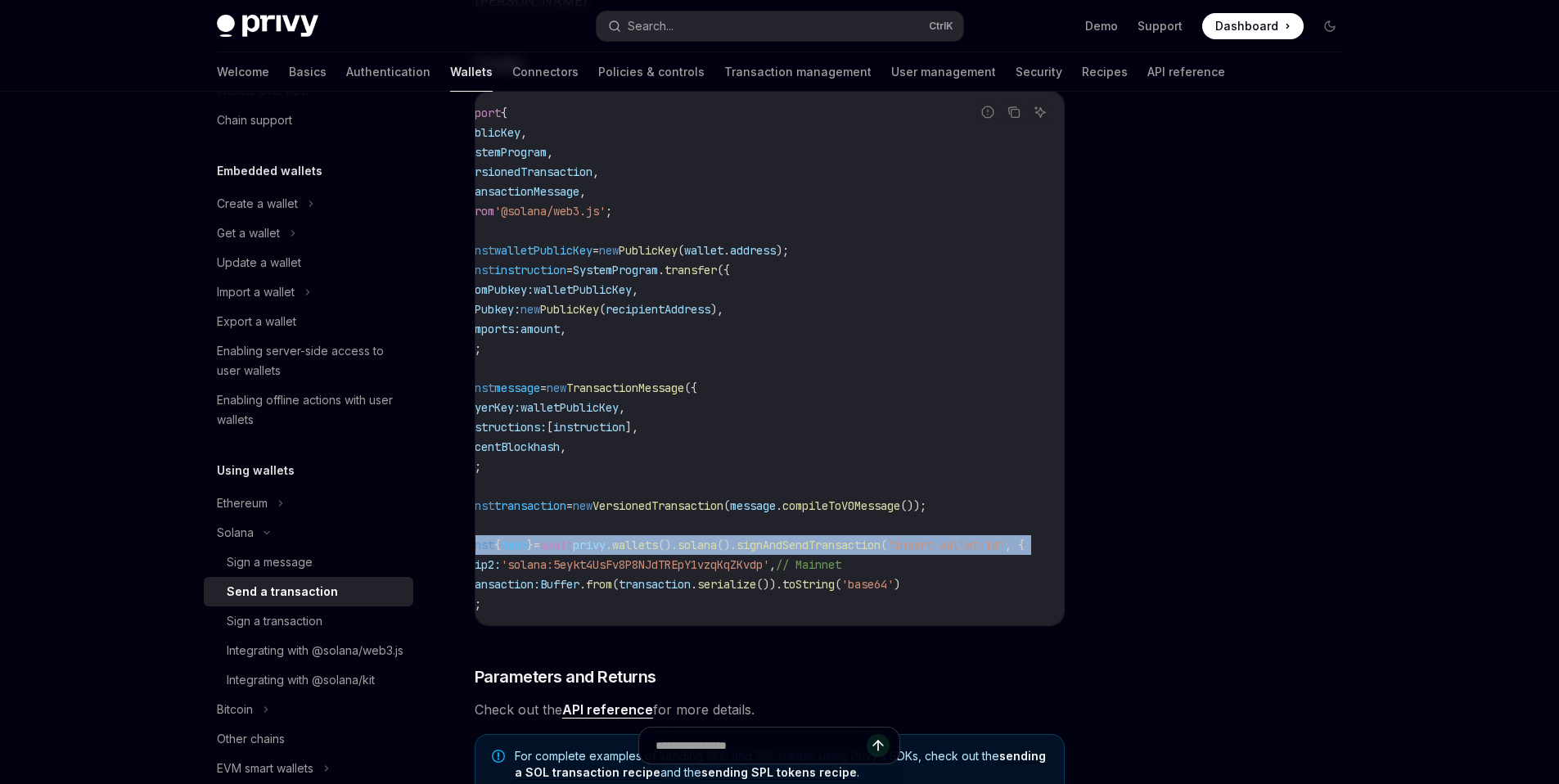
scroll to position [0, 0]
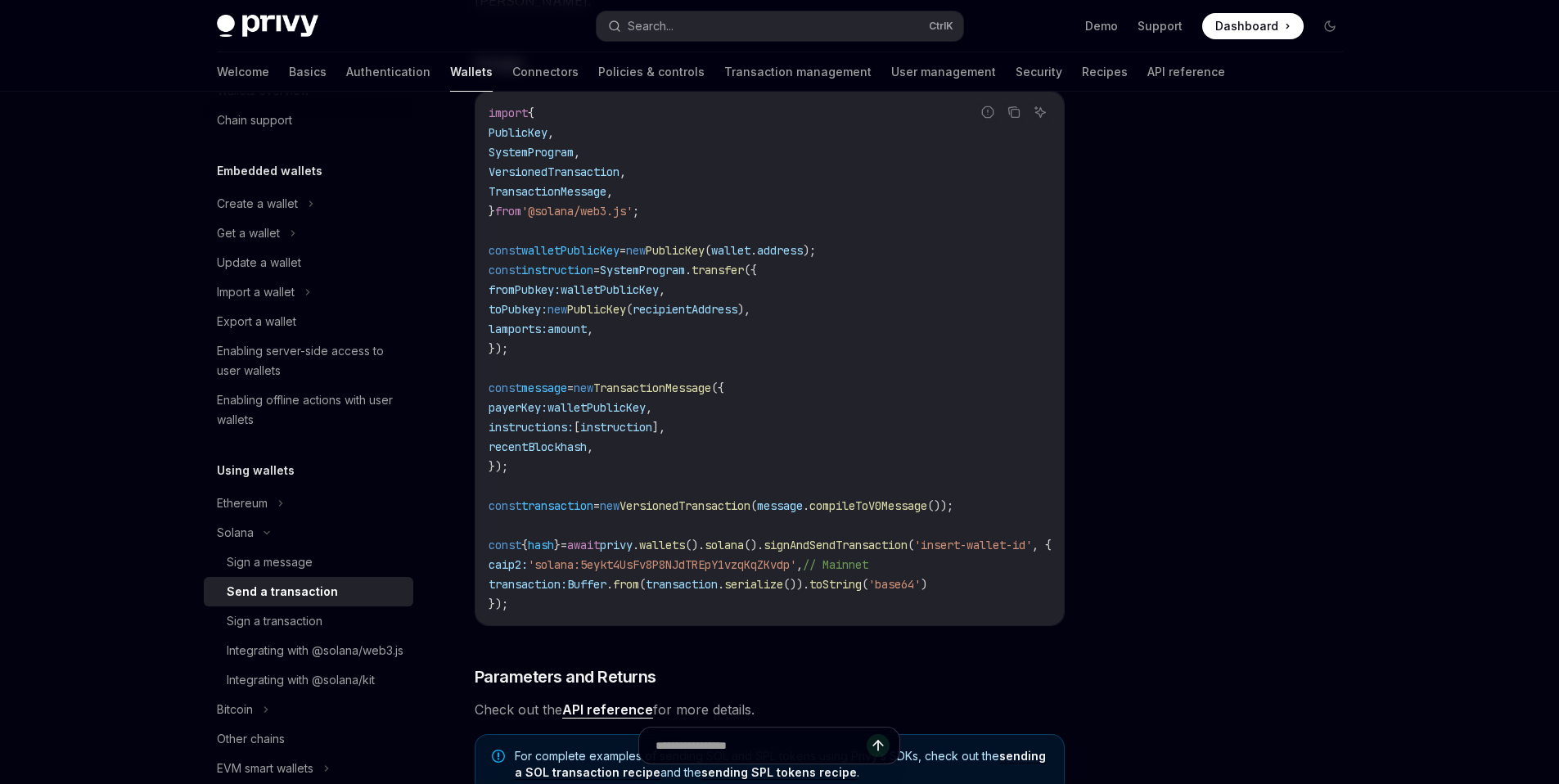
click at [789, 572] on span "'solana:5eykt4UsFv8P8NJdTREpY1vzqKqZKvdp'" at bounding box center [662, 564] width 269 height 15
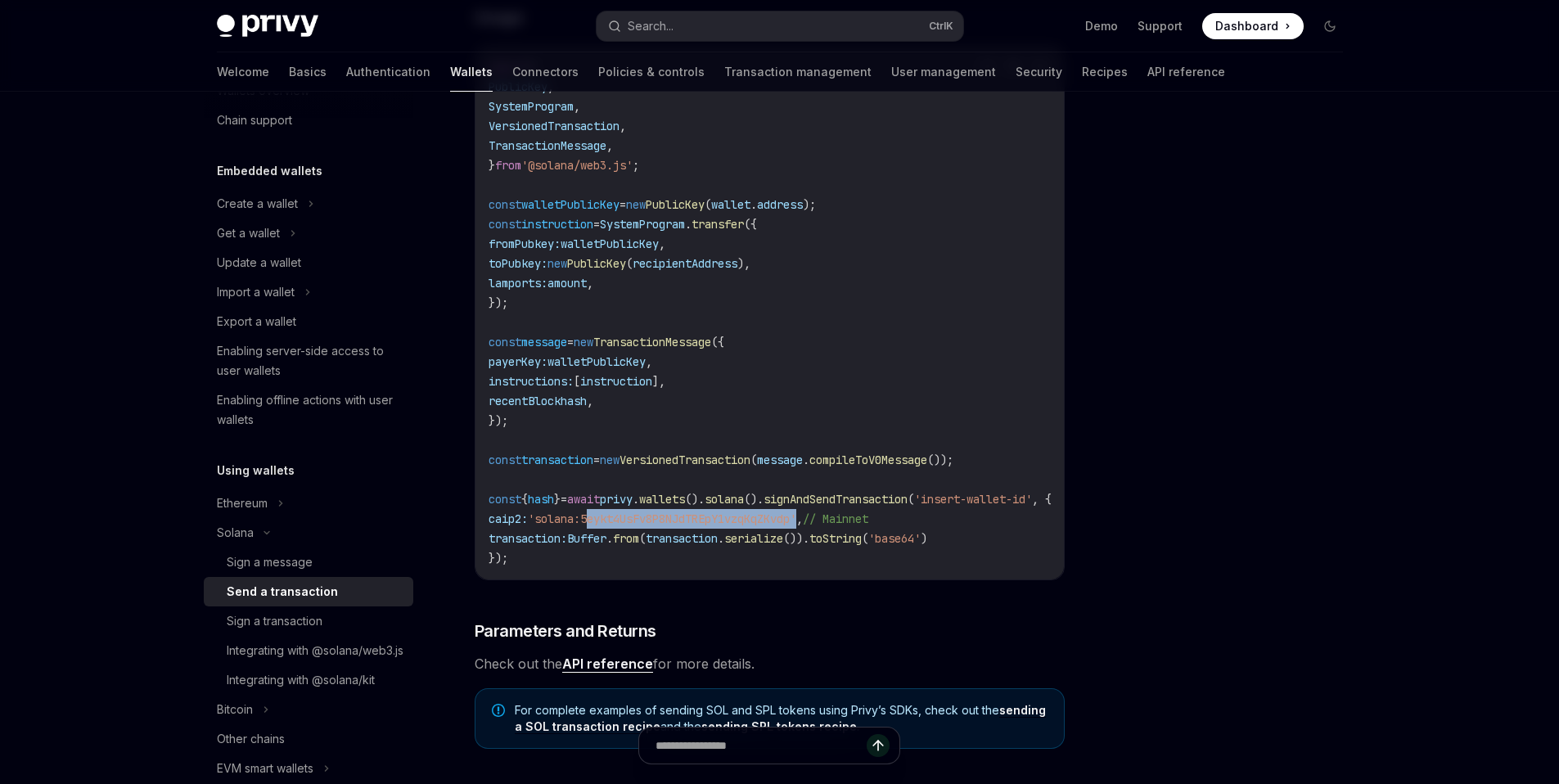
scroll to position [483, 0]
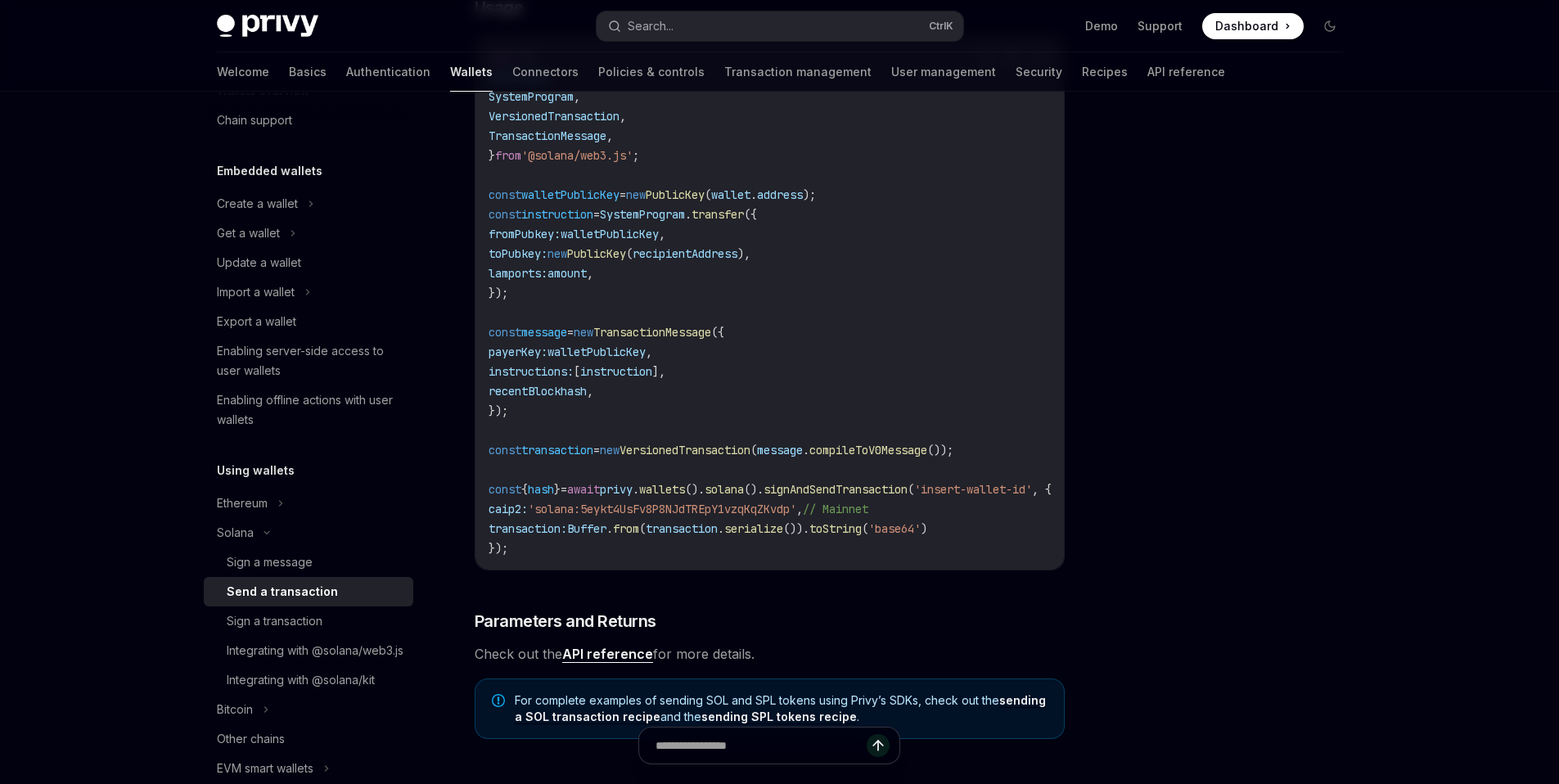
click at [864, 496] on span "signAndSendTransaction" at bounding box center [836, 489] width 144 height 15
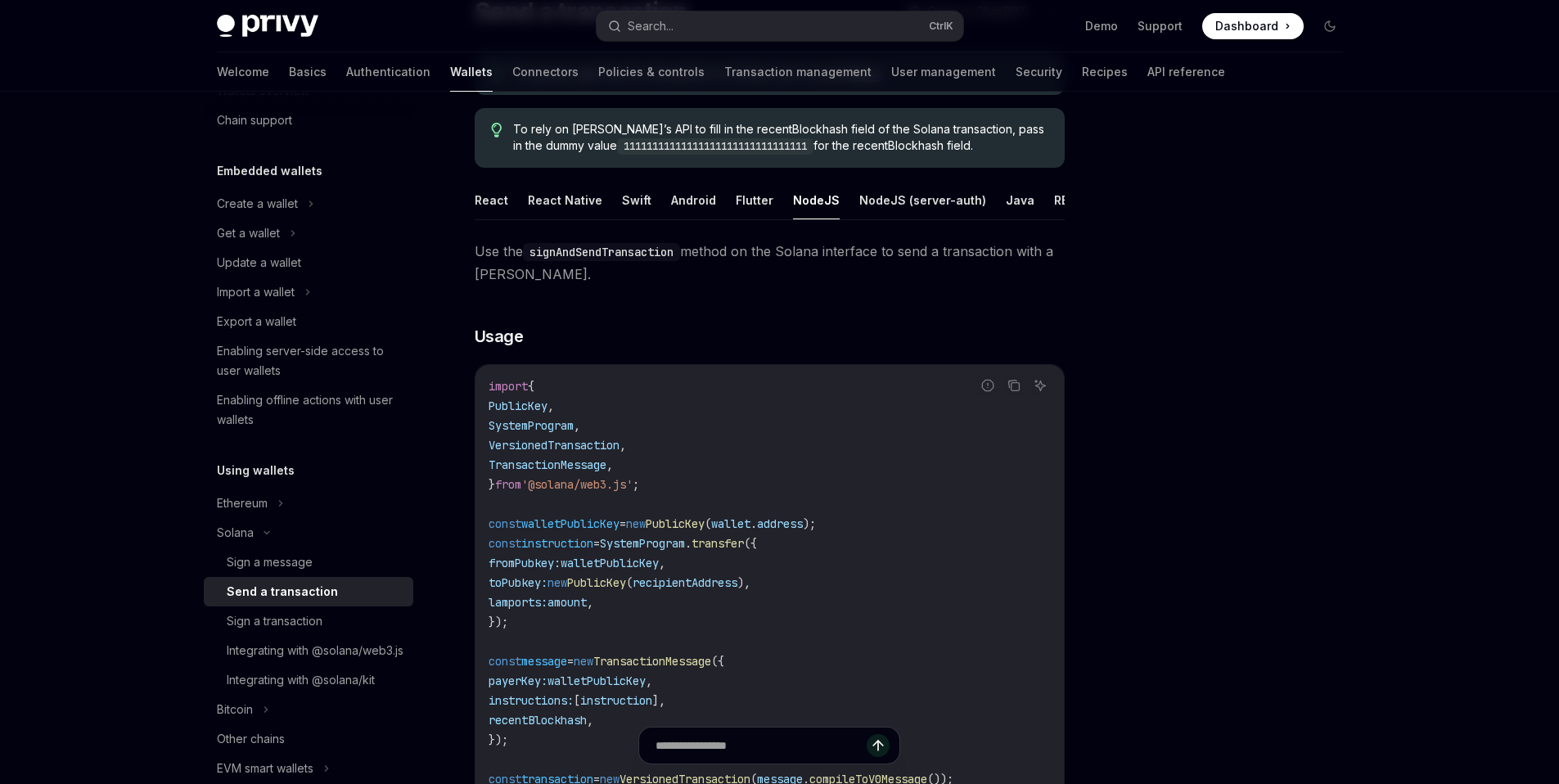
scroll to position [135, 0]
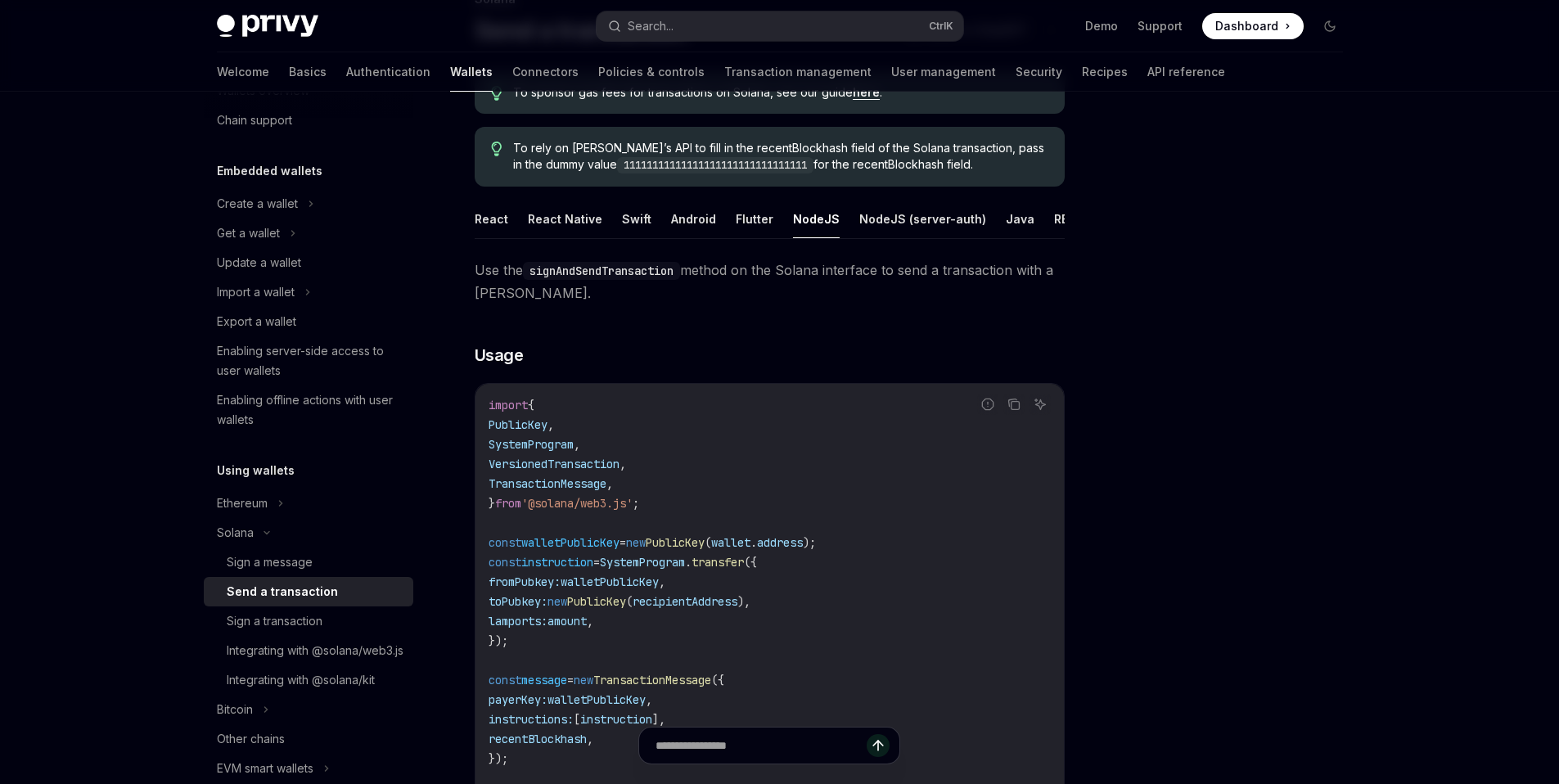
click at [617, 486] on code "import { PublicKey , SystemProgram , VersionedTransaction , TransactionMessage …" at bounding box center [789, 650] width 602 height 511
drag, startPoint x: 617, startPoint y: 486, endPoint x: 630, endPoint y: 487, distance: 13.0
click at [630, 487] on code "import { PublicKey , SystemProgram , VersionedTransaction , TransactionMessage …" at bounding box center [789, 650] width 602 height 511
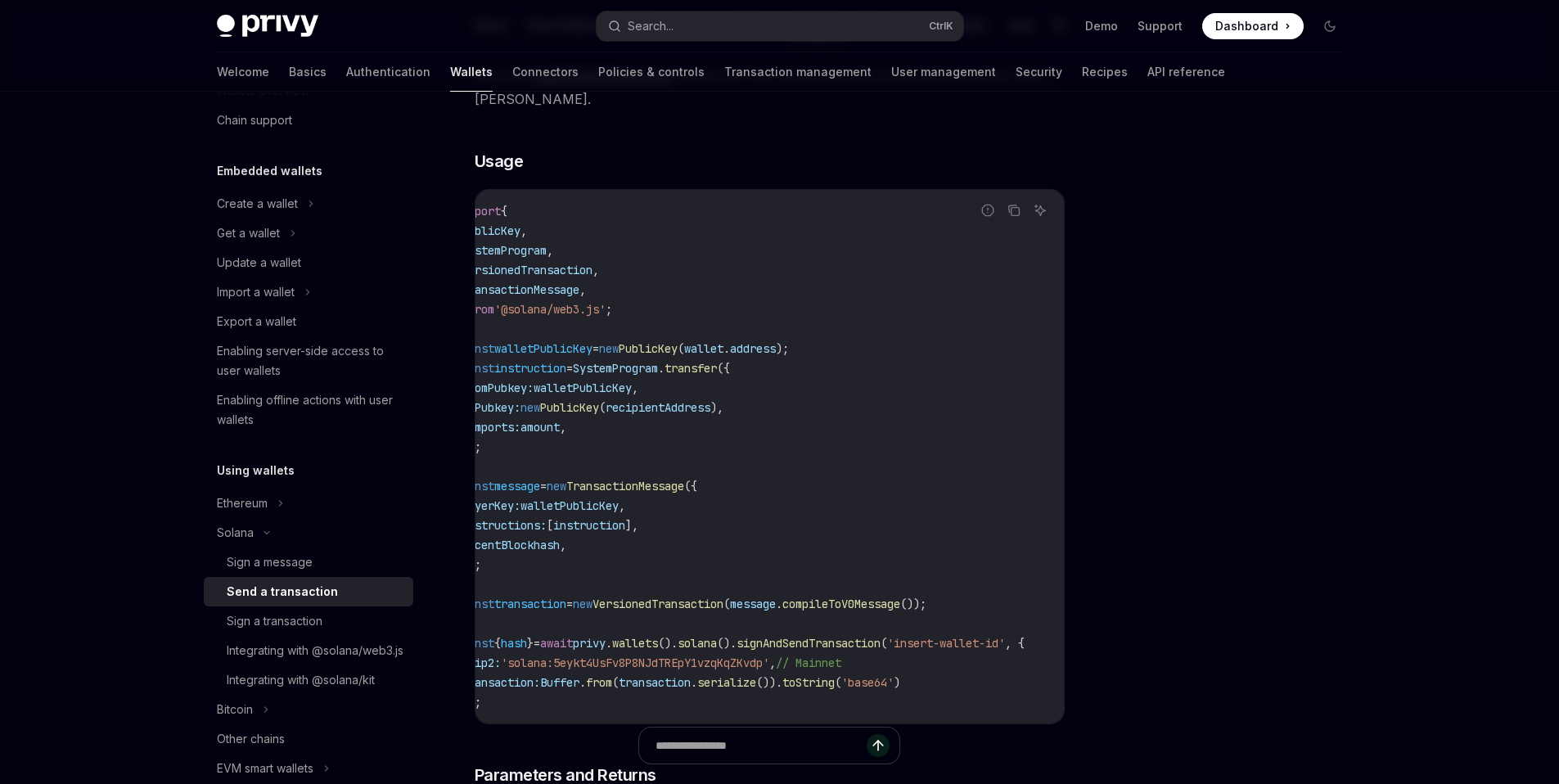
scroll to position [0, 0]
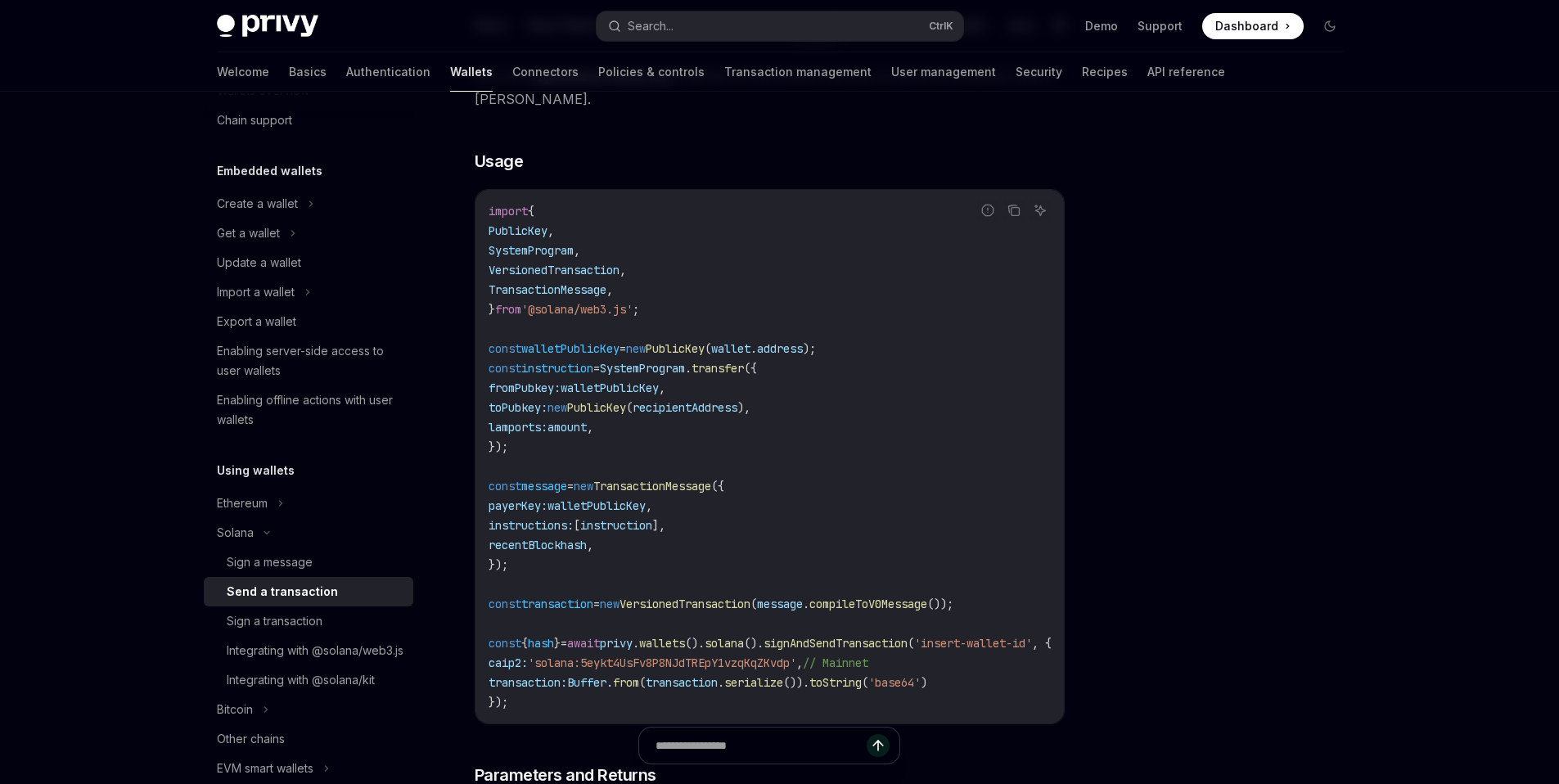
click at [796, 670] on span "'solana:5eykt4UsFv8P8NJdTREpY1vzqKqZKvdp'" at bounding box center [662, 662] width 269 height 15
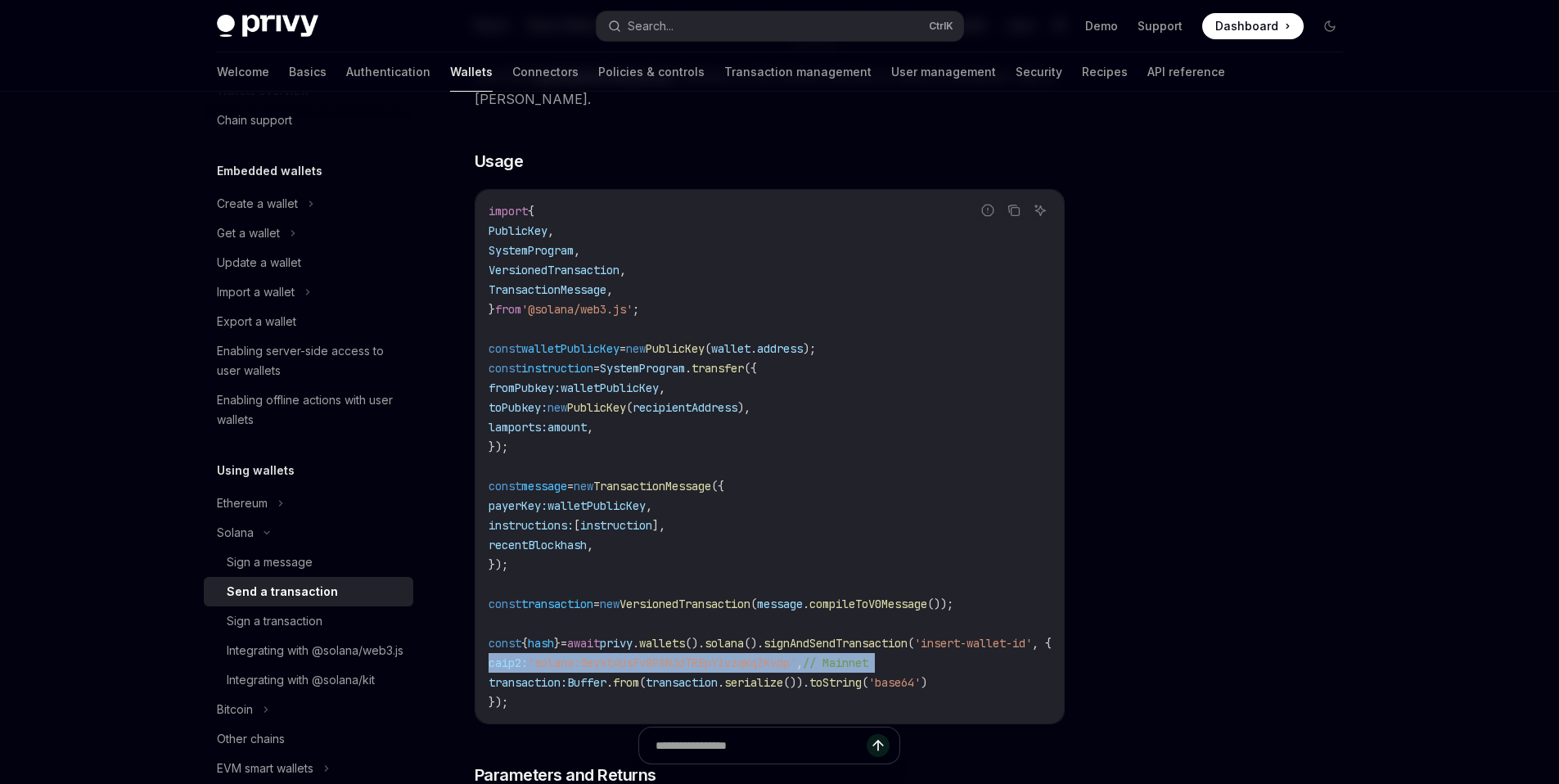
drag, startPoint x: 798, startPoint y: 679, endPoint x: 825, endPoint y: 684, distance: 27.5
click at [825, 684] on code "import { PublicKey , SystemProgram , VersionedTransaction , TransactionMessage …" at bounding box center [789, 456] width 602 height 511
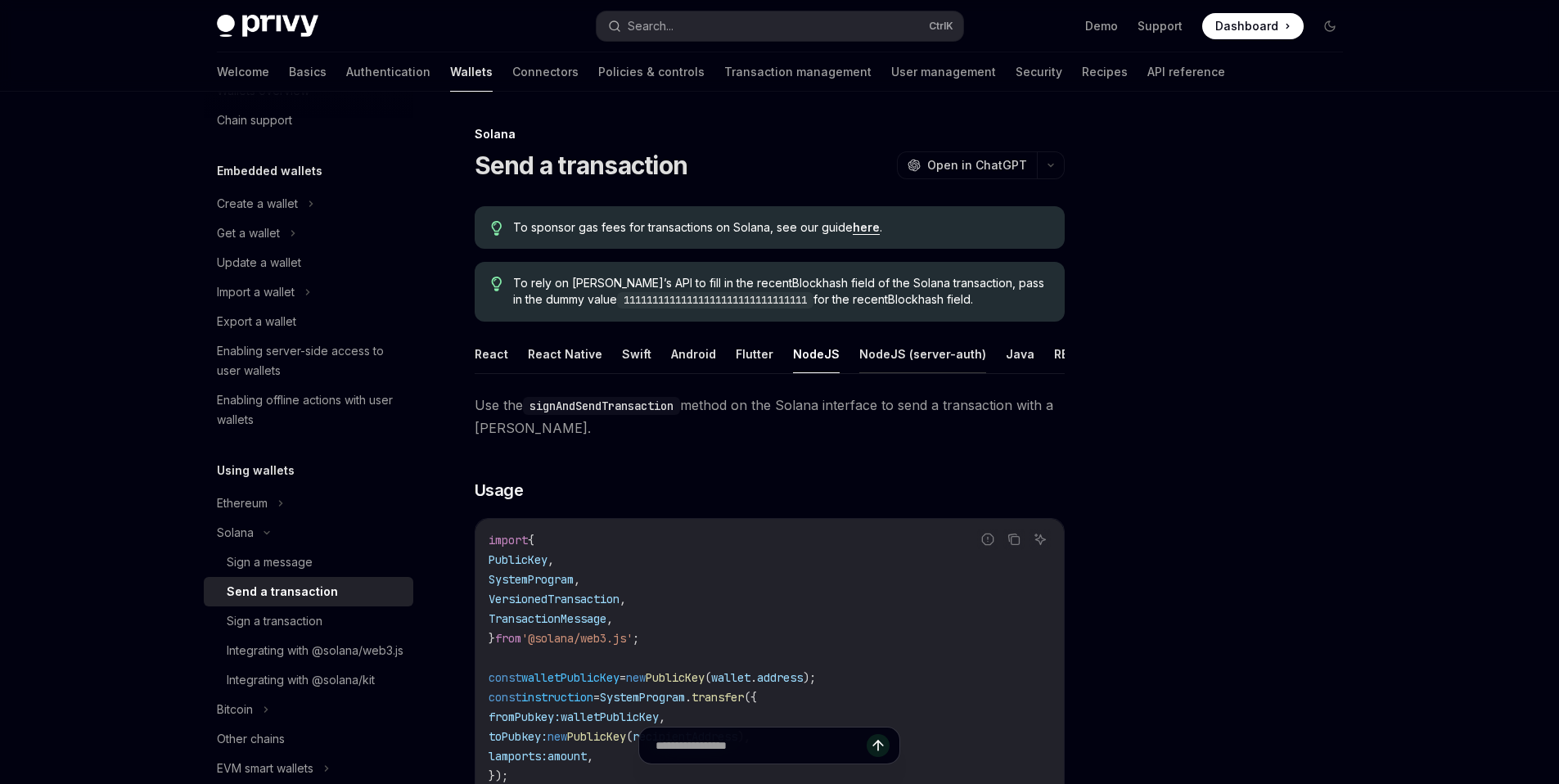
click at [860, 358] on button "NodeJS (server-auth)" at bounding box center [923, 354] width 127 height 39
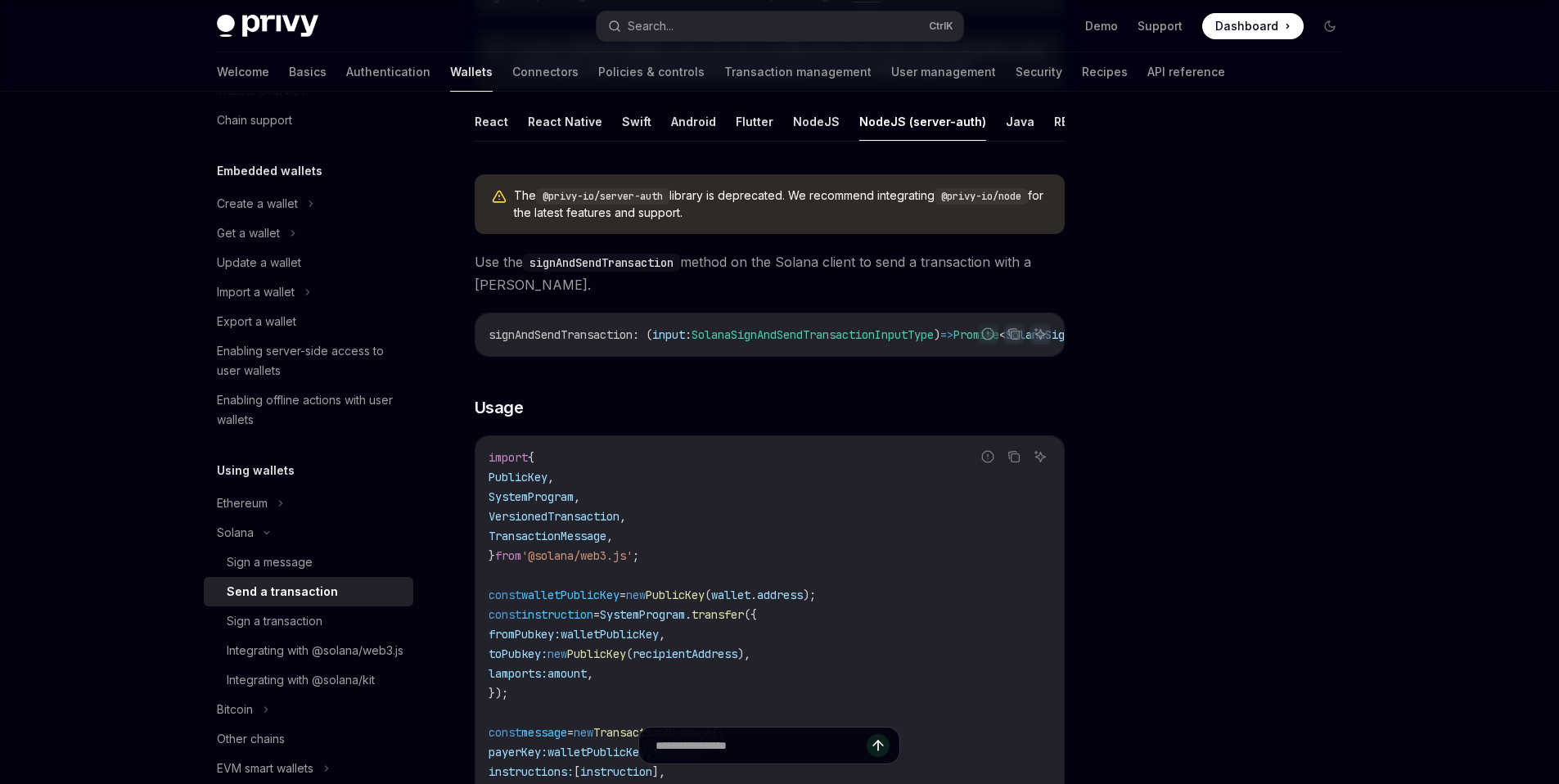
scroll to position [221, 0]
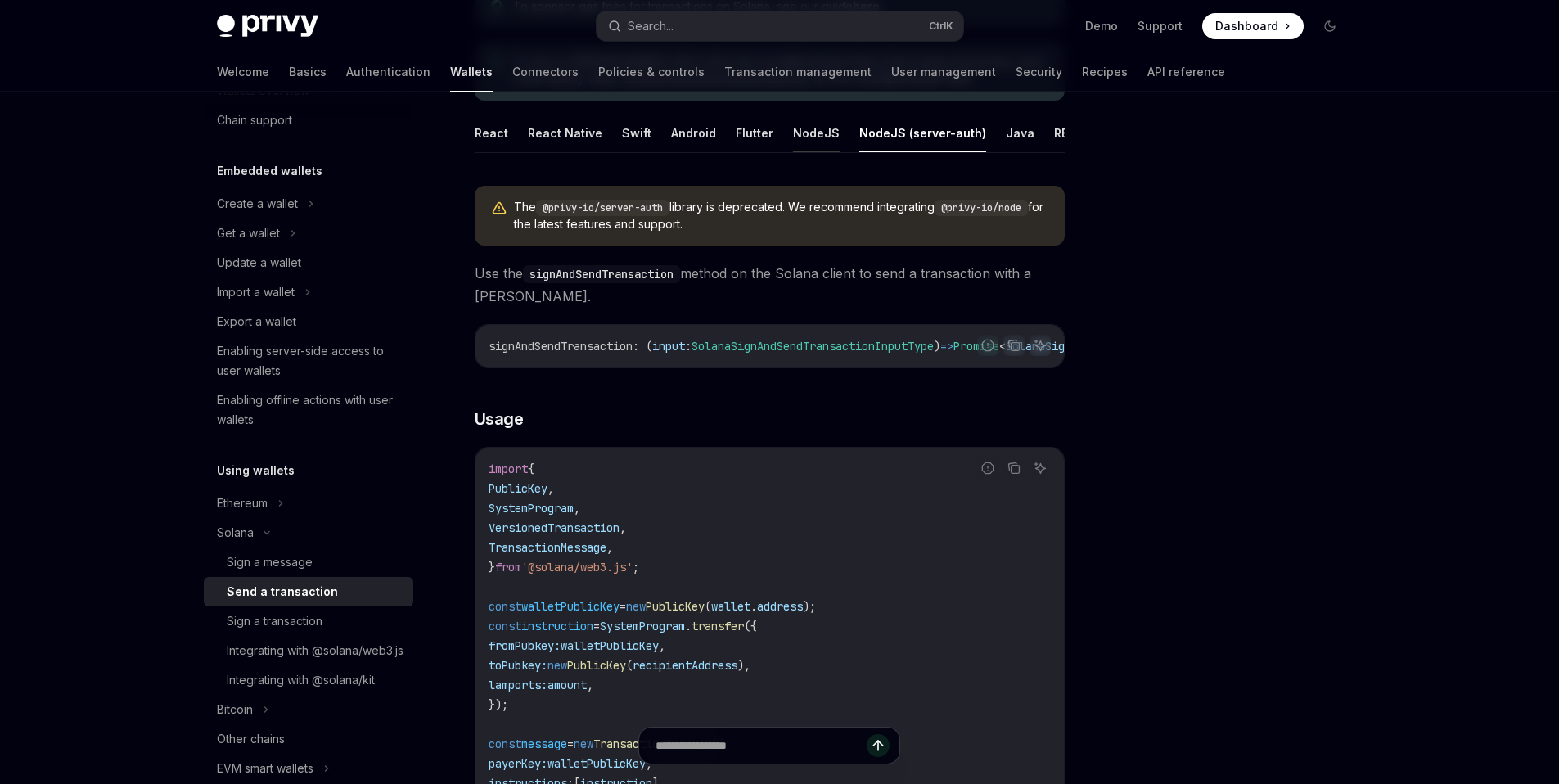
click at [816, 137] on button "NodeJS" at bounding box center [816, 132] width 46 height 39
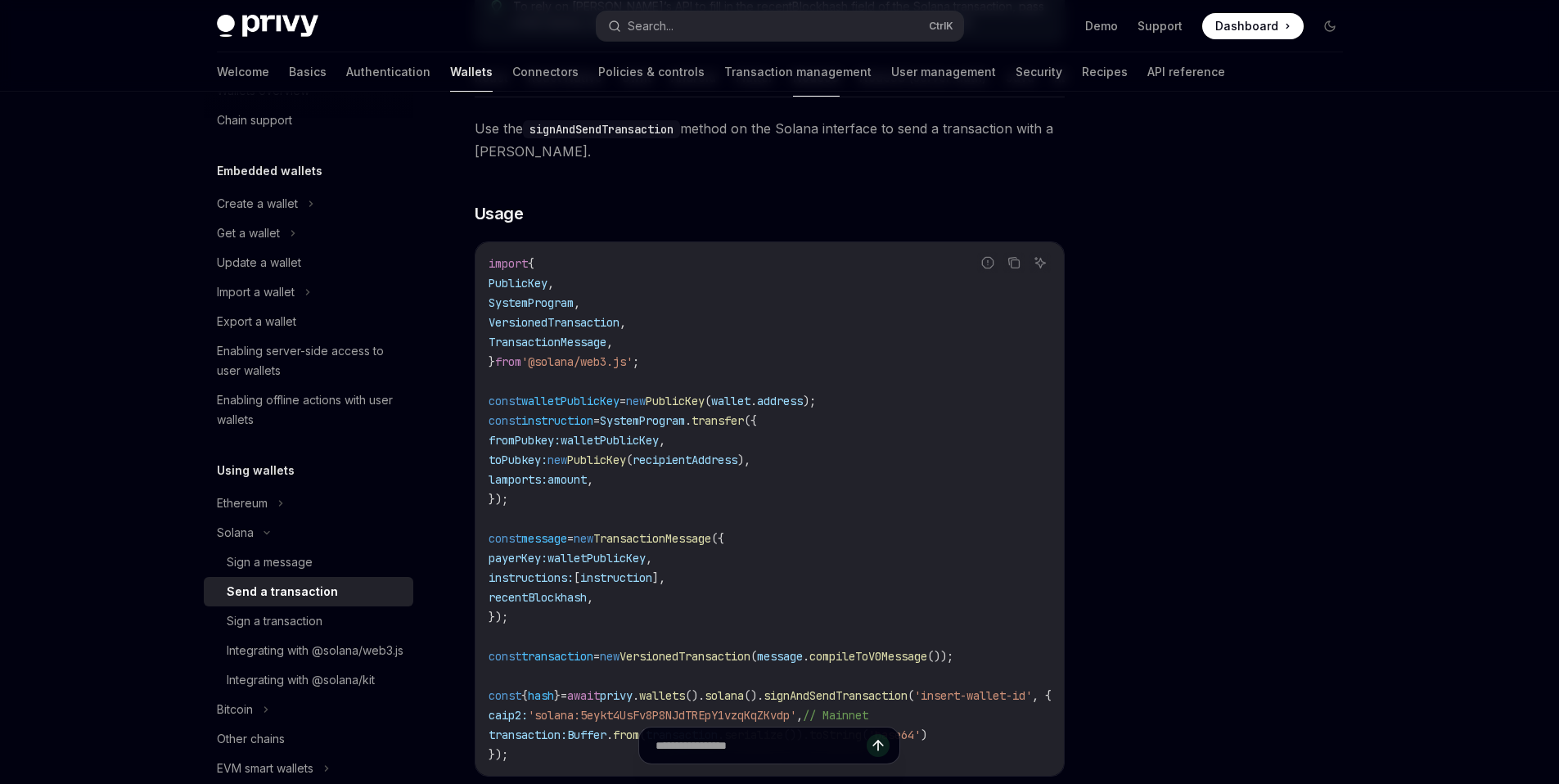
scroll to position [279, 0]
click at [697, 465] on span "recipientAddress" at bounding box center [685, 457] width 105 height 15
click at [724, 465] on span "recipientAddress" at bounding box center [685, 457] width 105 height 15
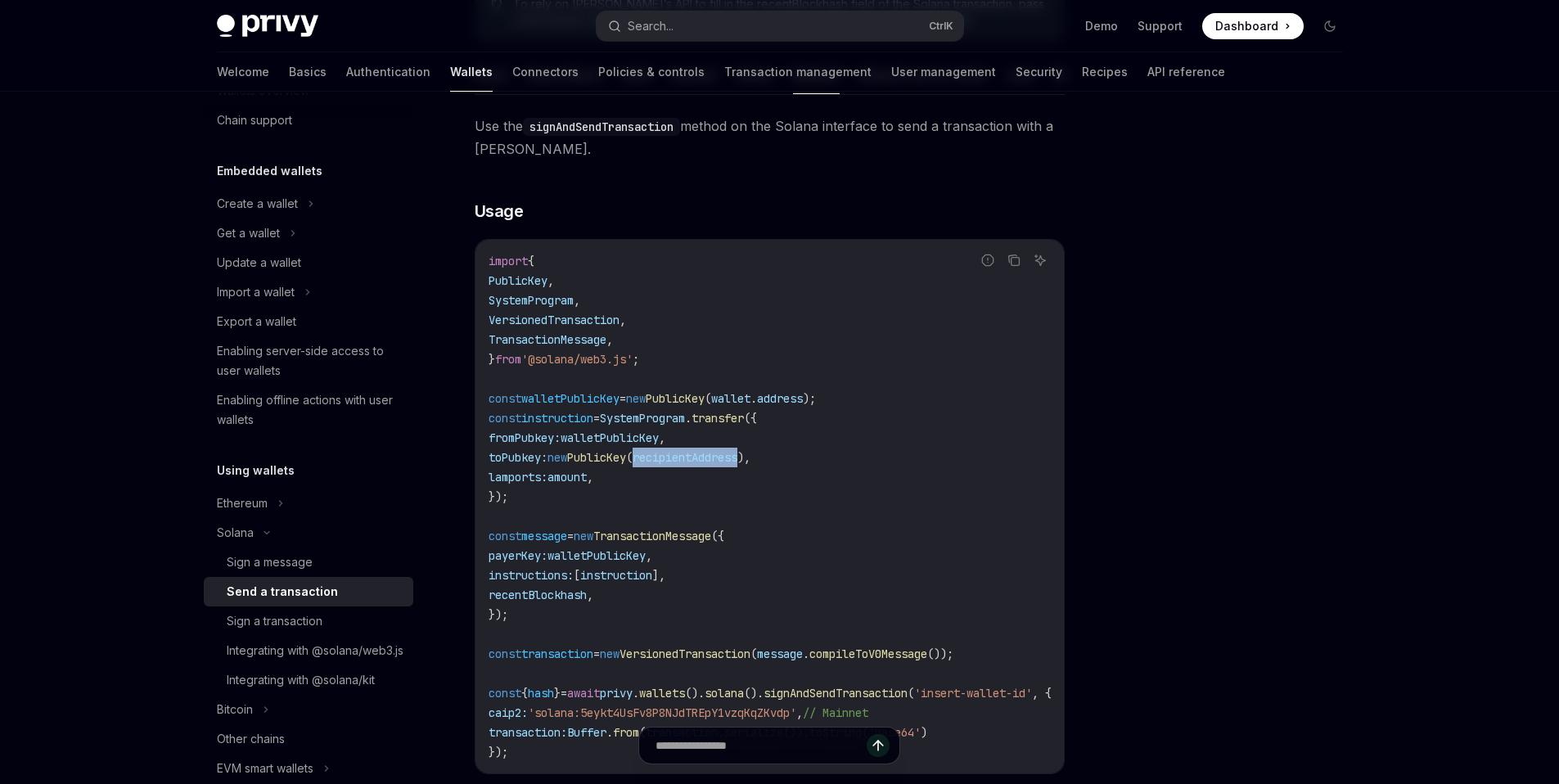
click at [724, 465] on span "recipientAddress" at bounding box center [685, 457] width 105 height 15
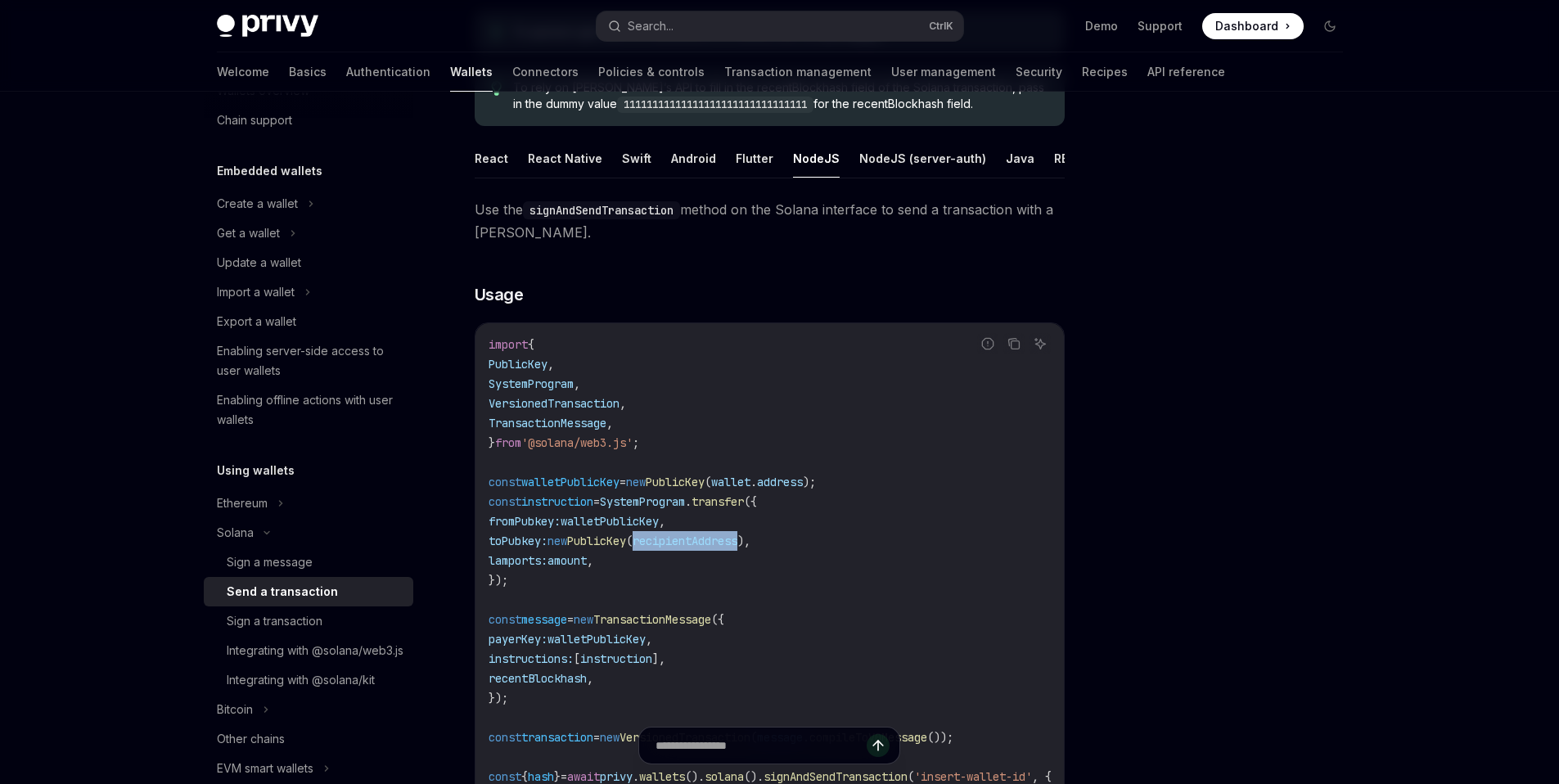
scroll to position [193, 0]
click at [840, 231] on span "Use the signAndSendTransaction method on the Solana interface to send a transac…" at bounding box center [770, 222] width 590 height 46
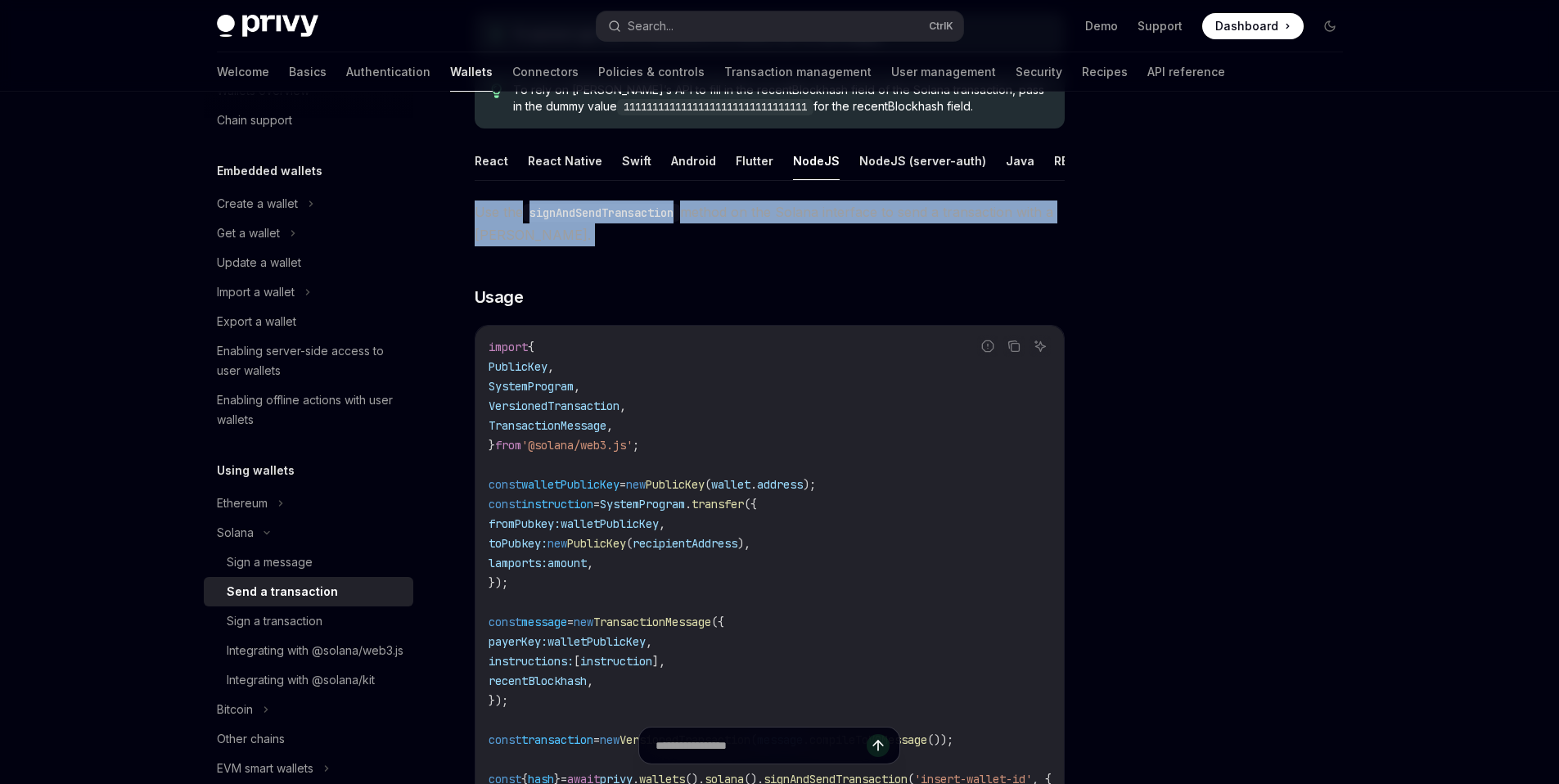
drag, startPoint x: 840, startPoint y: 231, endPoint x: 878, endPoint y: 232, distance: 38.0
click at [878, 232] on span "Use the signAndSendTransaction method on the Solana interface to send a transac…" at bounding box center [770, 222] width 590 height 46
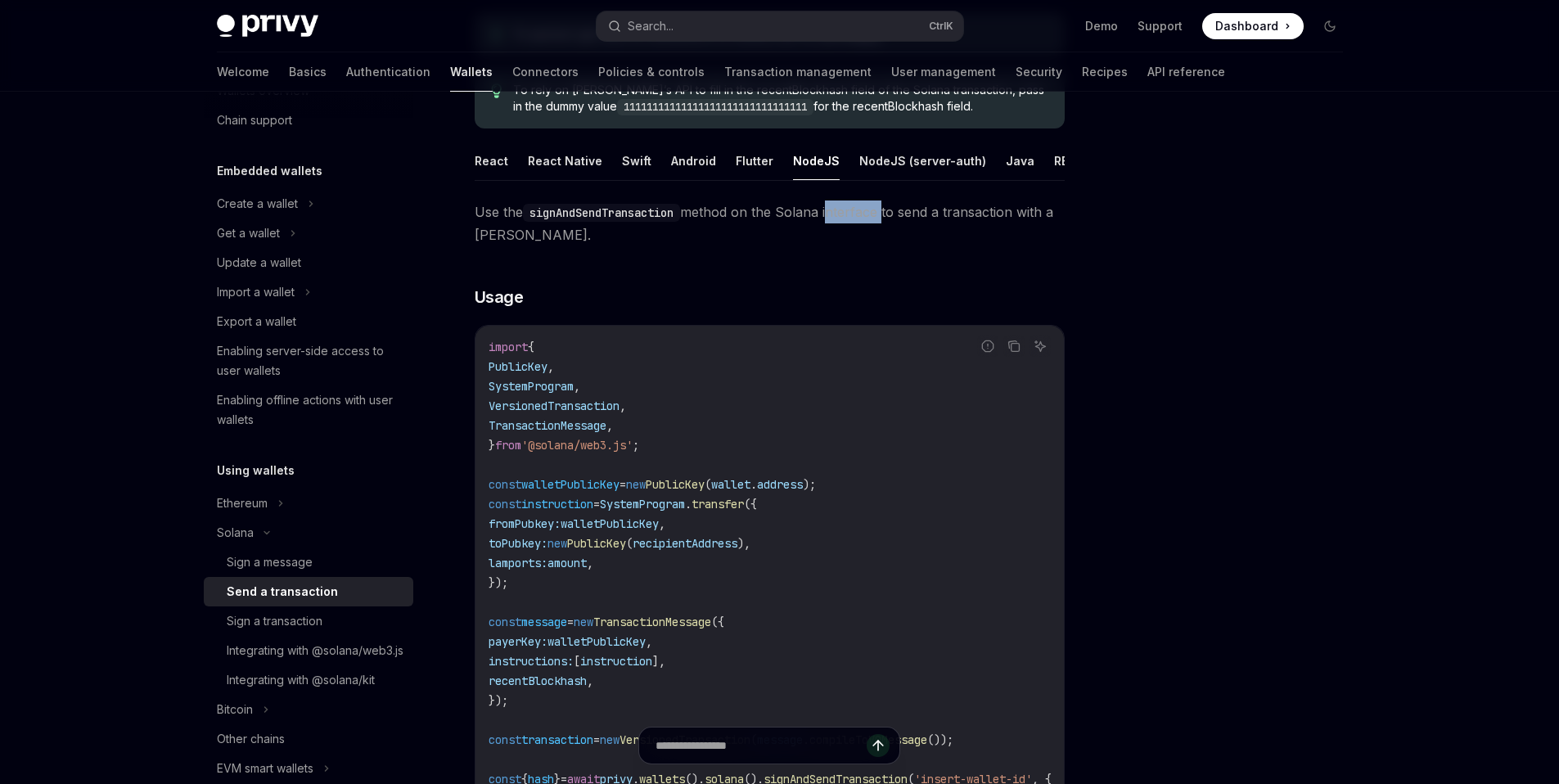
click at [878, 232] on span "Use the signAndSendTransaction method on the Solana interface to send a transac…" at bounding box center [770, 222] width 590 height 46
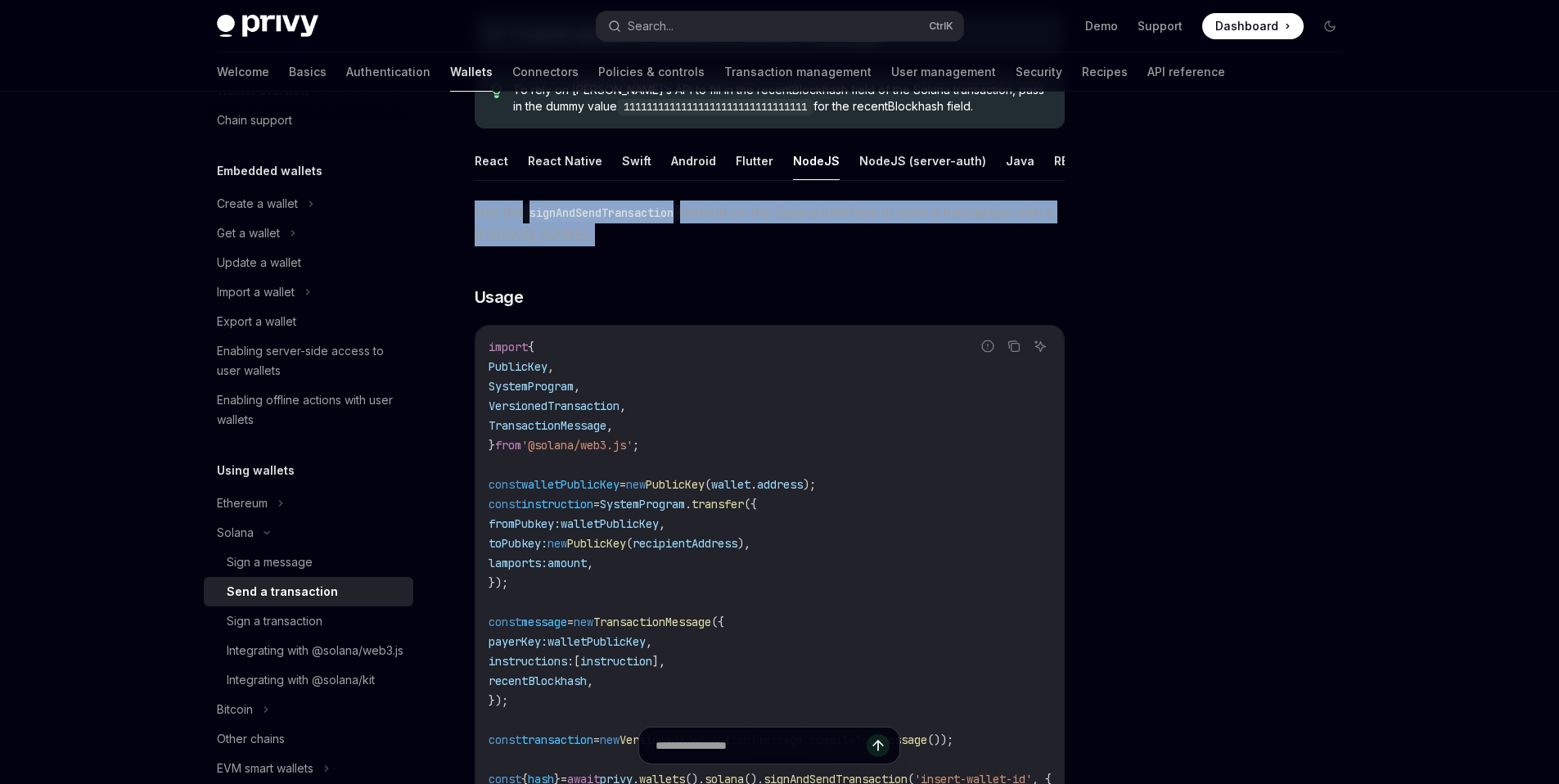
click at [878, 232] on span "Use the signAndSendTransaction method on the Solana interface to send a transac…" at bounding box center [770, 222] width 590 height 46
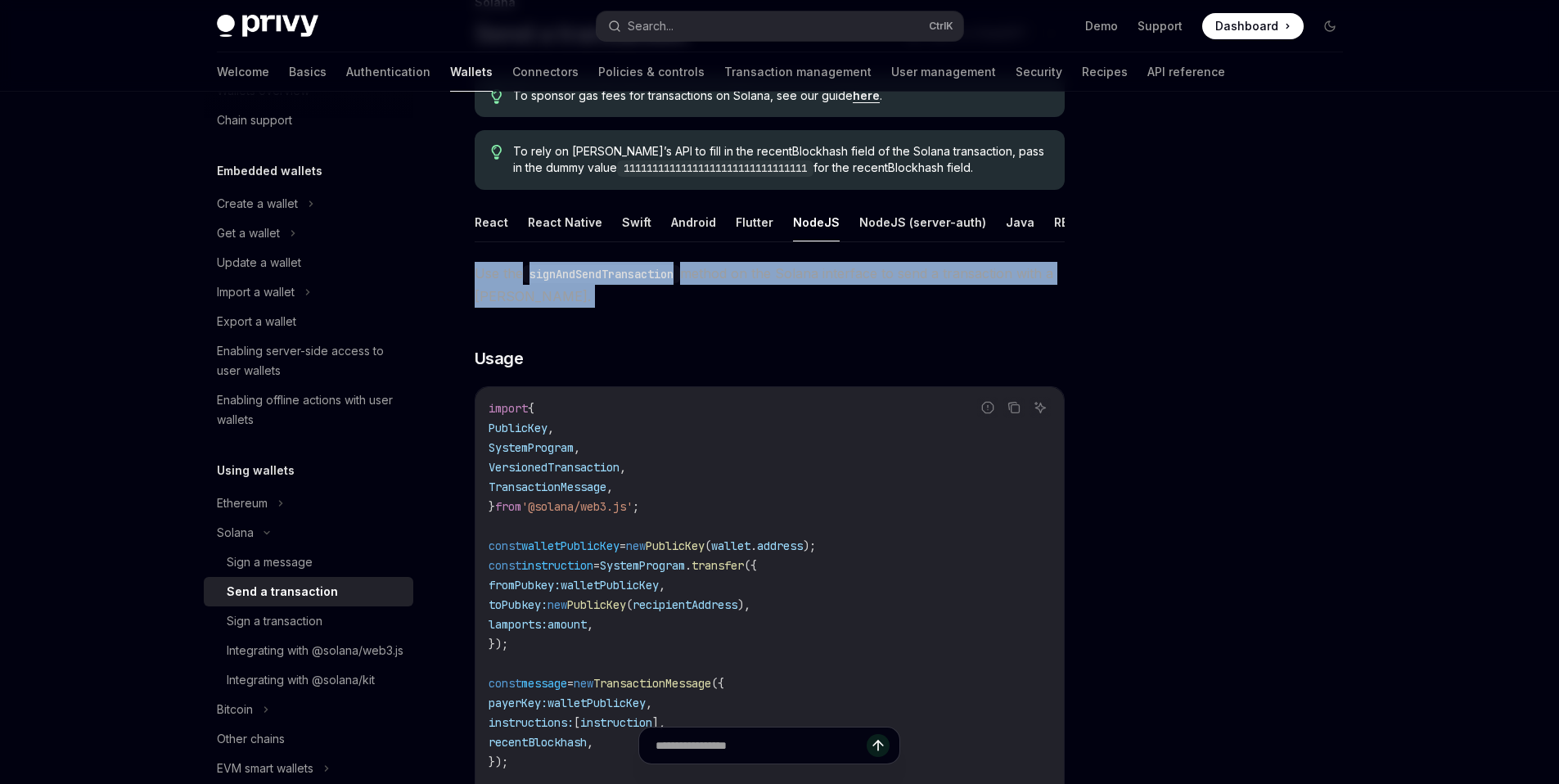
scroll to position [106, 0]
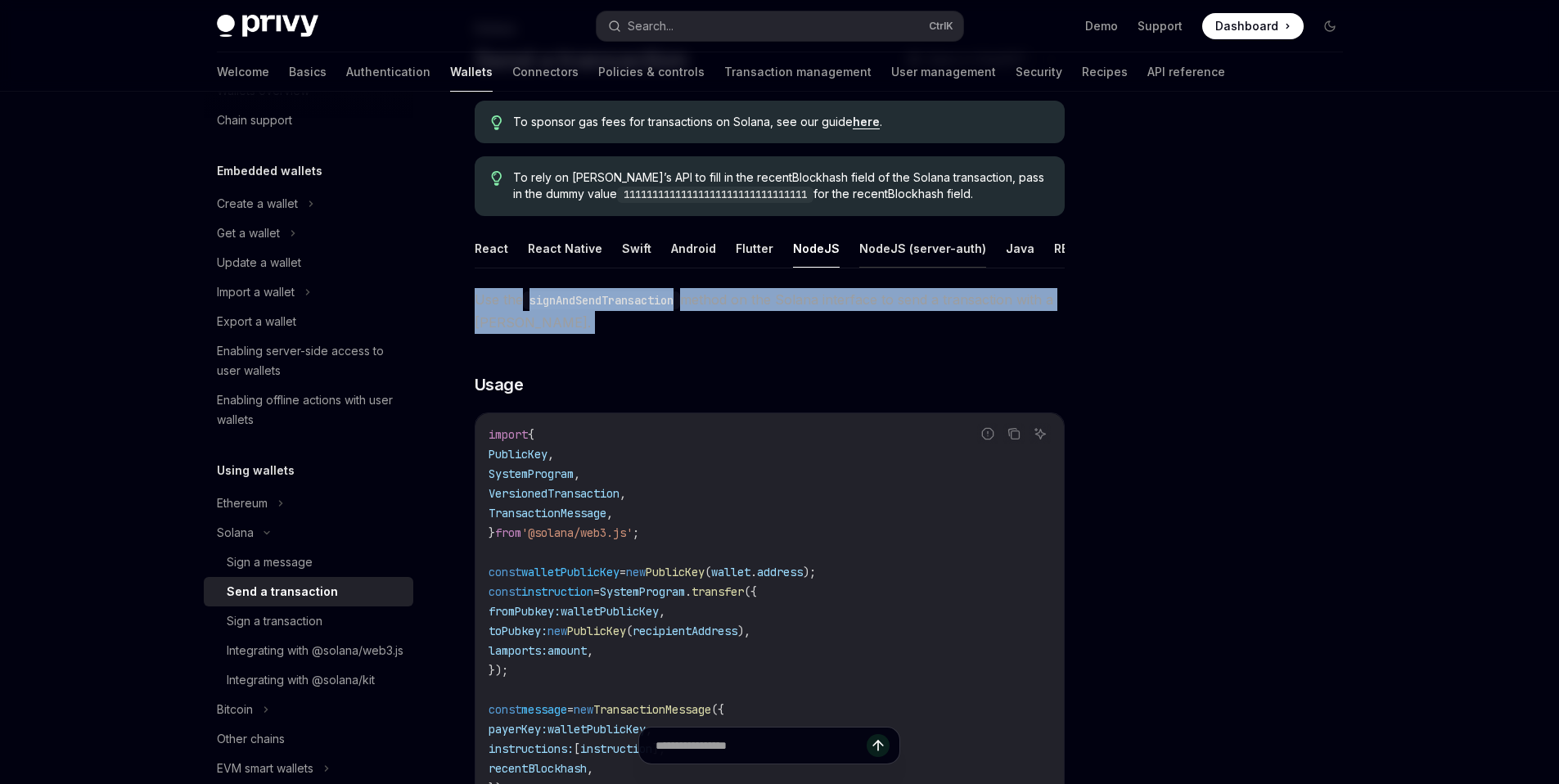
click at [891, 257] on button "NodeJS (server-auth)" at bounding box center [923, 248] width 127 height 39
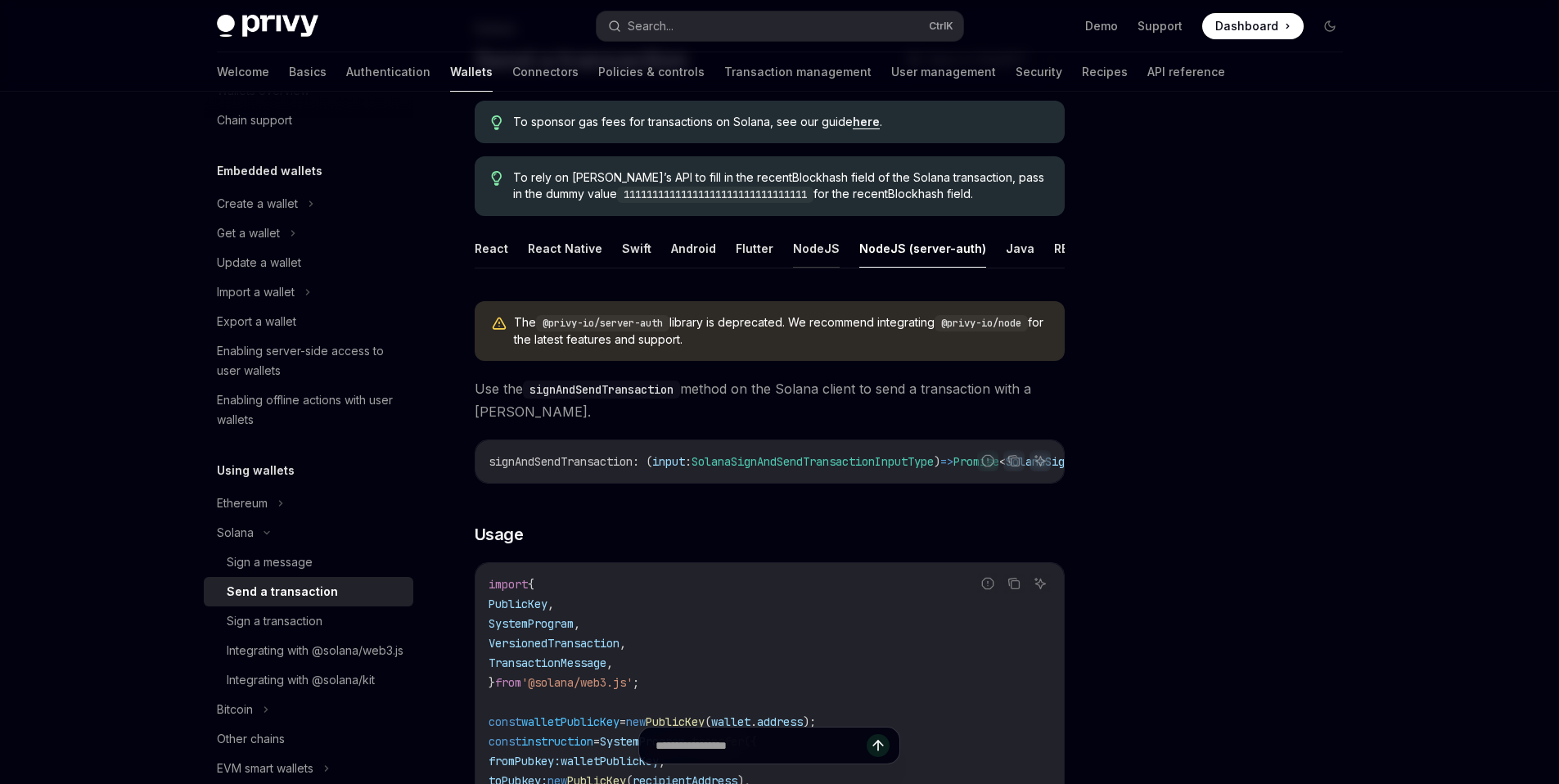
click at [813, 250] on button "NodeJS" at bounding box center [816, 248] width 46 height 39
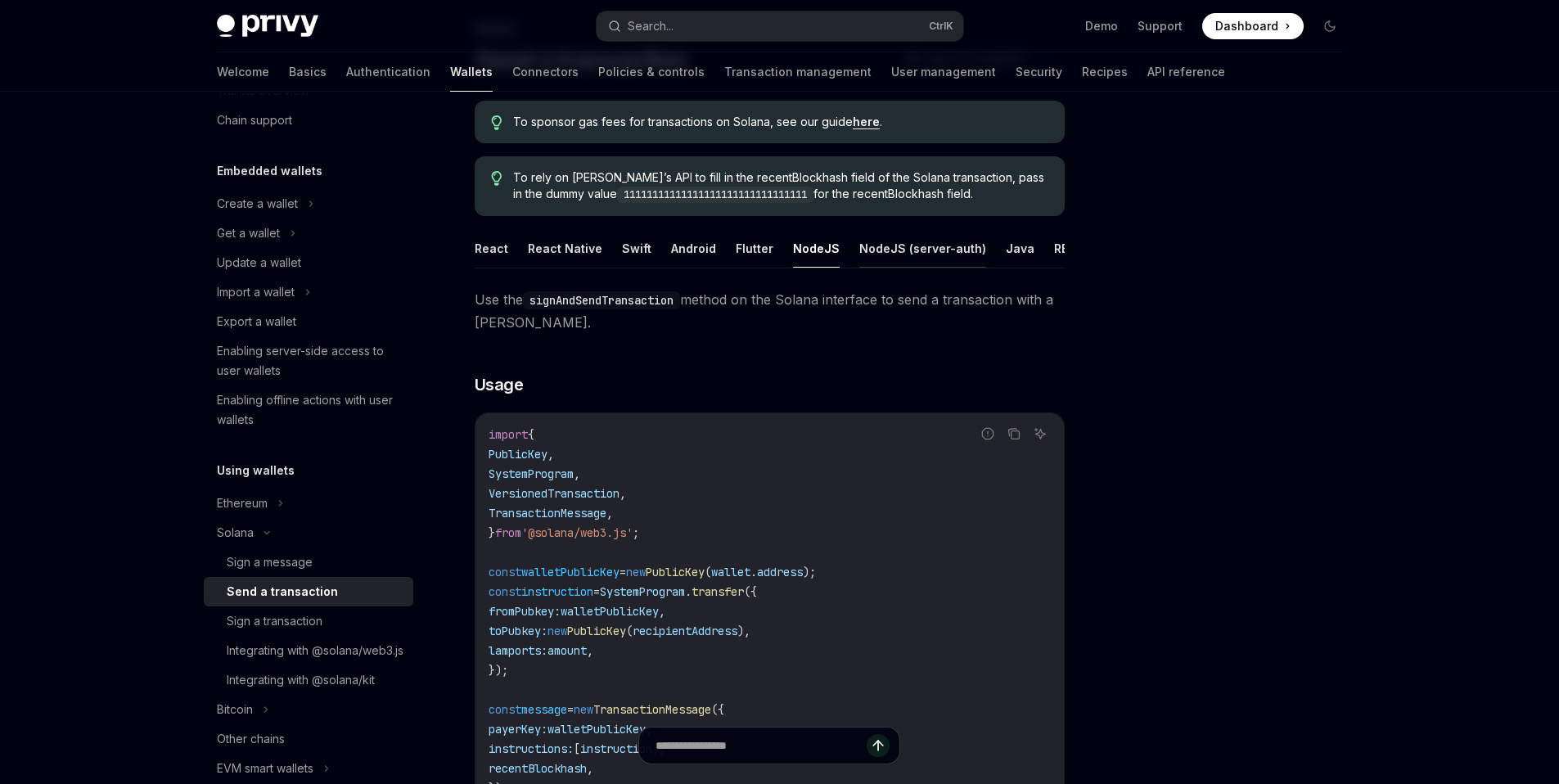
click at [885, 252] on button "NodeJS (server-auth)" at bounding box center [923, 248] width 127 height 39
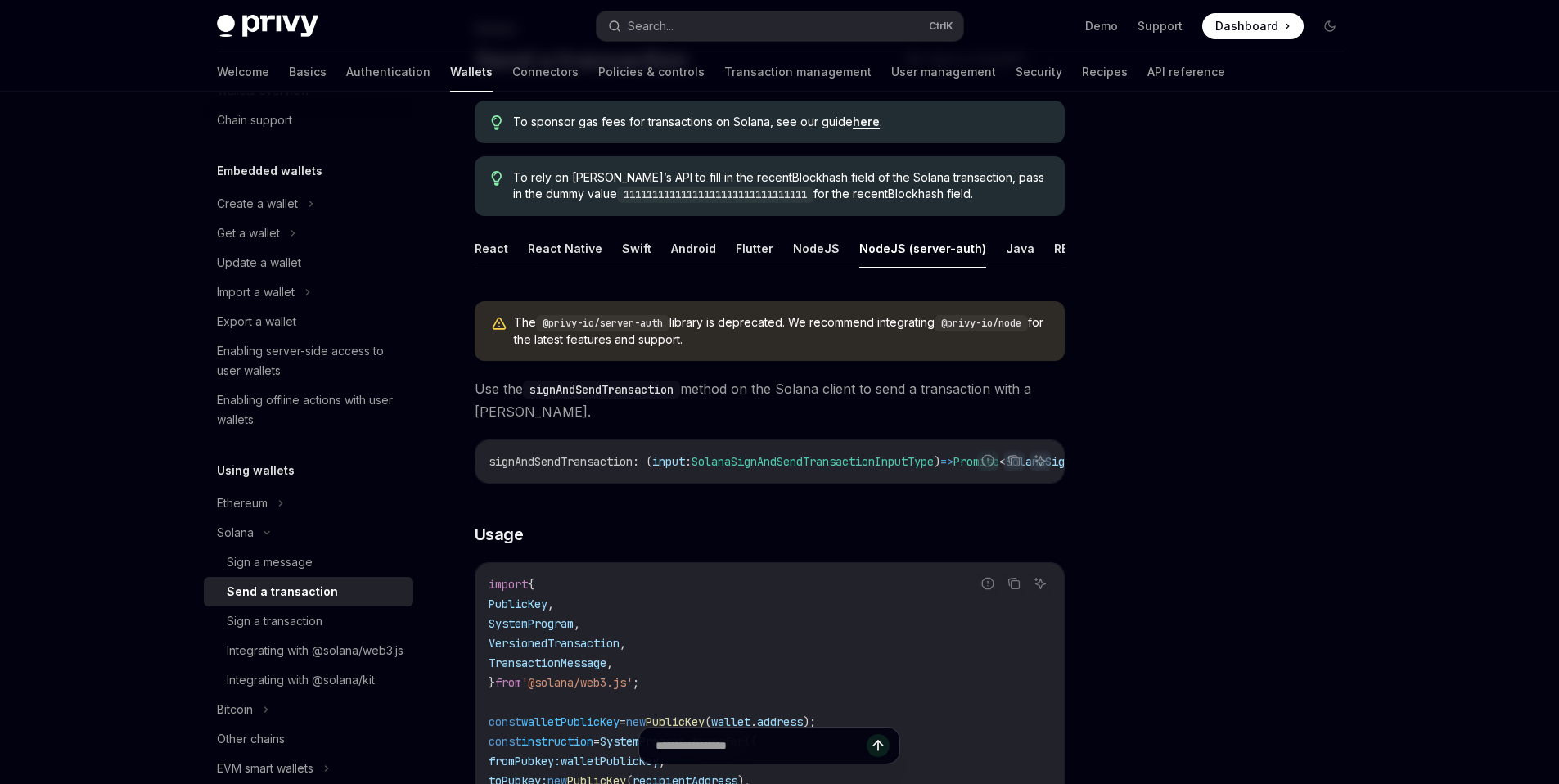
click at [825, 403] on span "Use the signAndSendTransaction method on the Solana client to send a transactio…" at bounding box center [770, 399] width 590 height 46
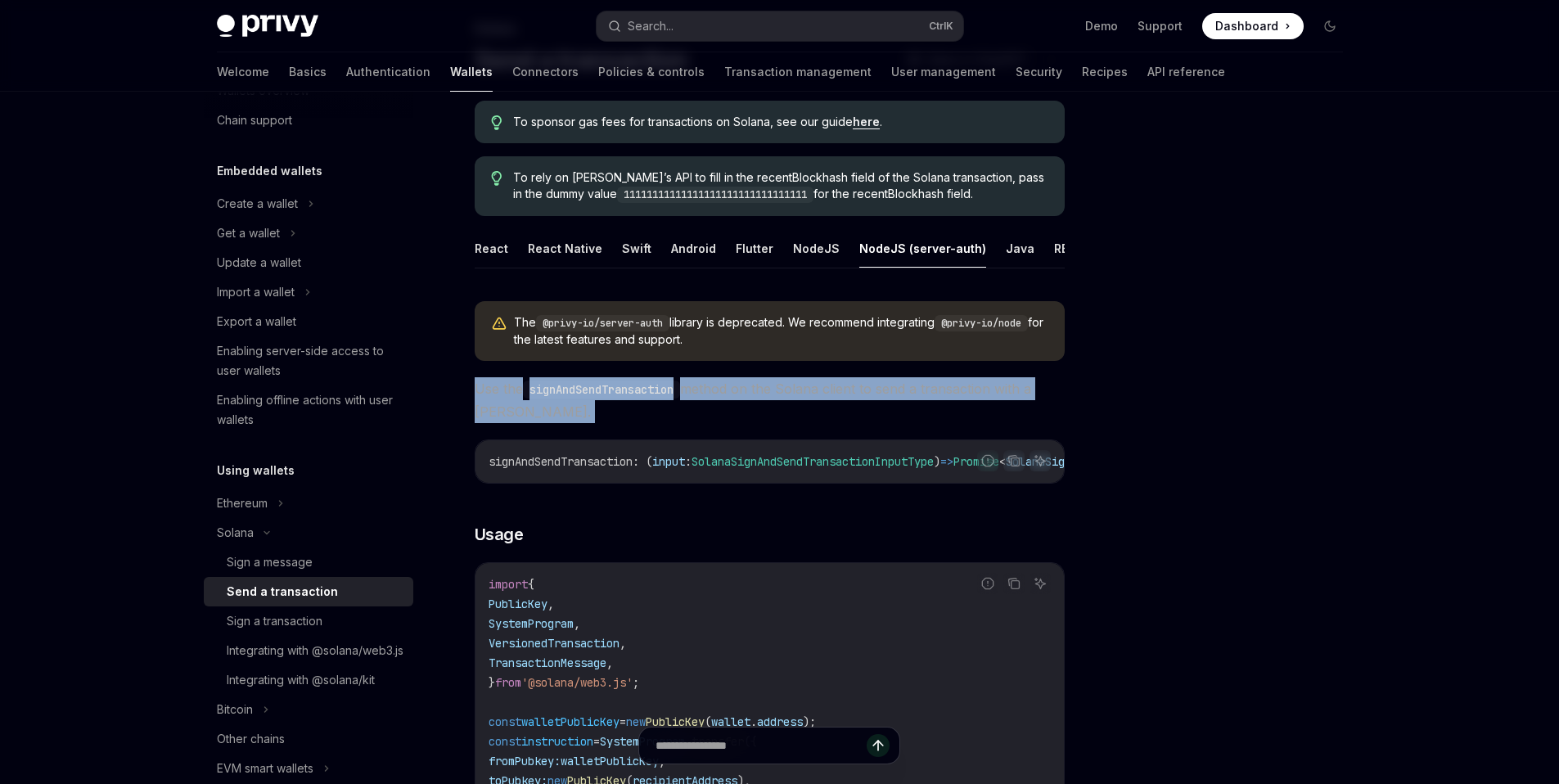
drag, startPoint x: 825, startPoint y: 403, endPoint x: 845, endPoint y: 407, distance: 20.4
click at [845, 407] on span "Use the signAndSendTransaction method on the Solana client to send a transactio…" at bounding box center [770, 399] width 590 height 46
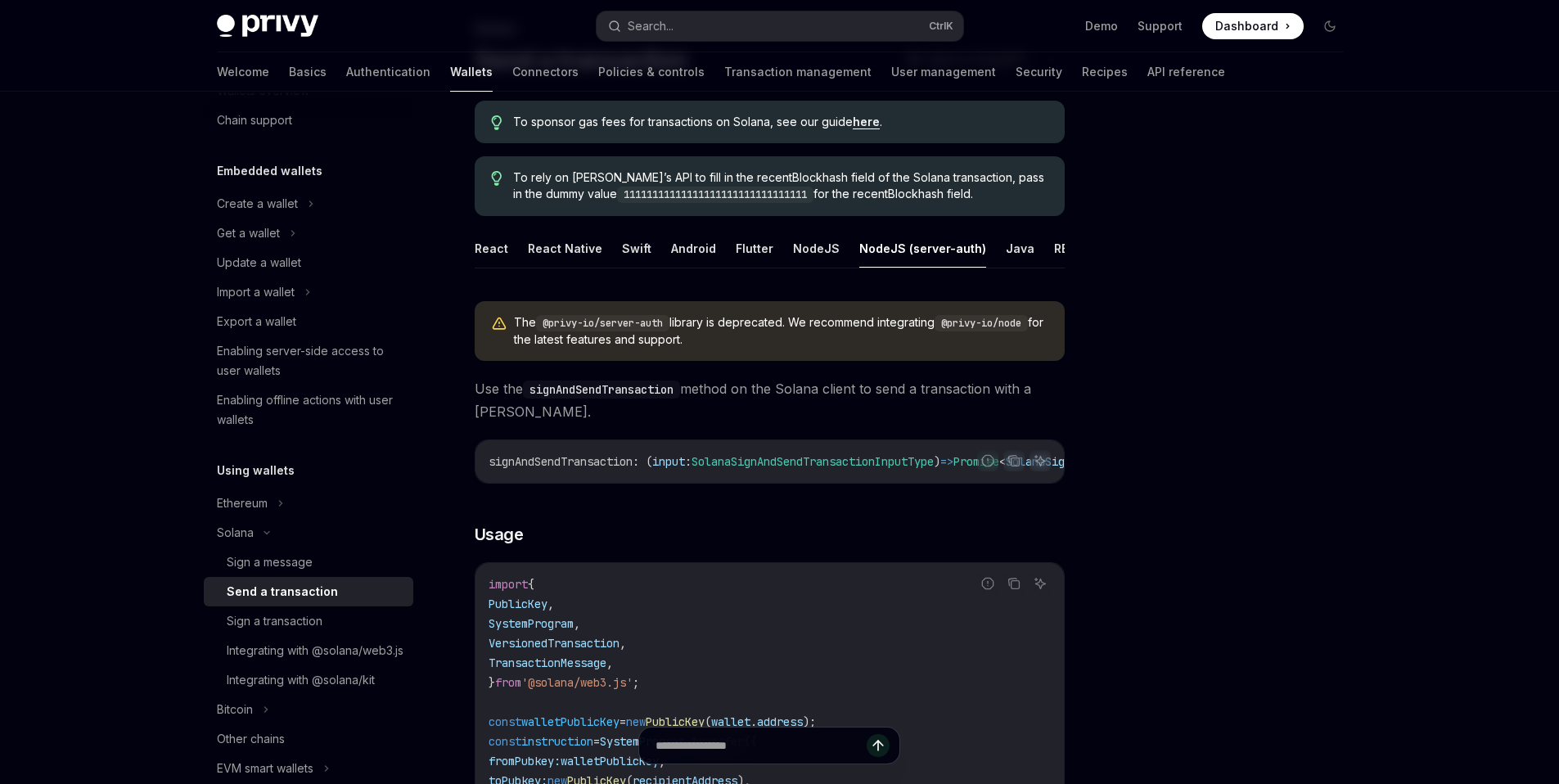
drag, startPoint x: 764, startPoint y: 493, endPoint x: 856, endPoint y: 506, distance: 92.9
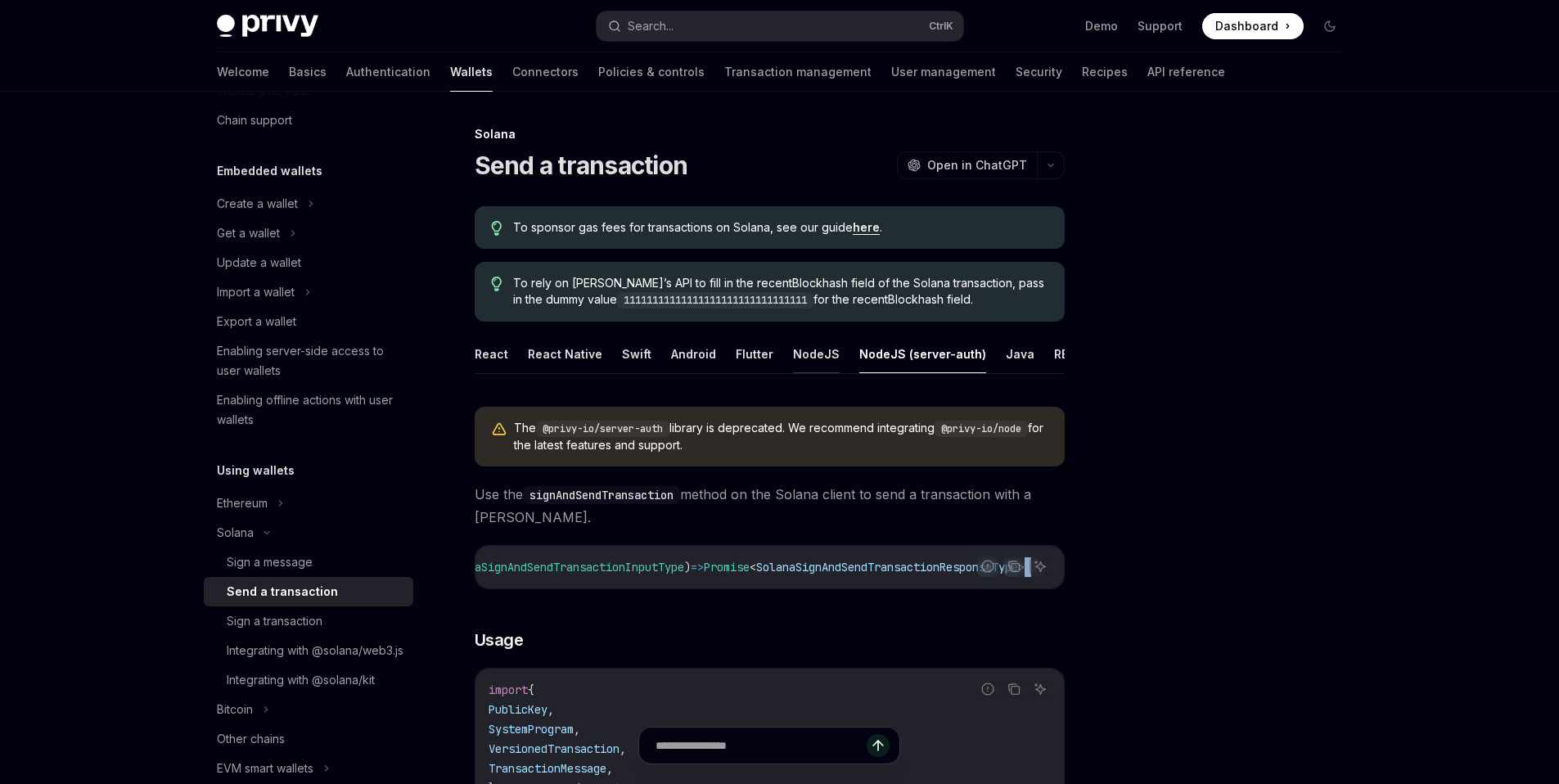
click at [801, 345] on button "NodeJS" at bounding box center [816, 354] width 46 height 39
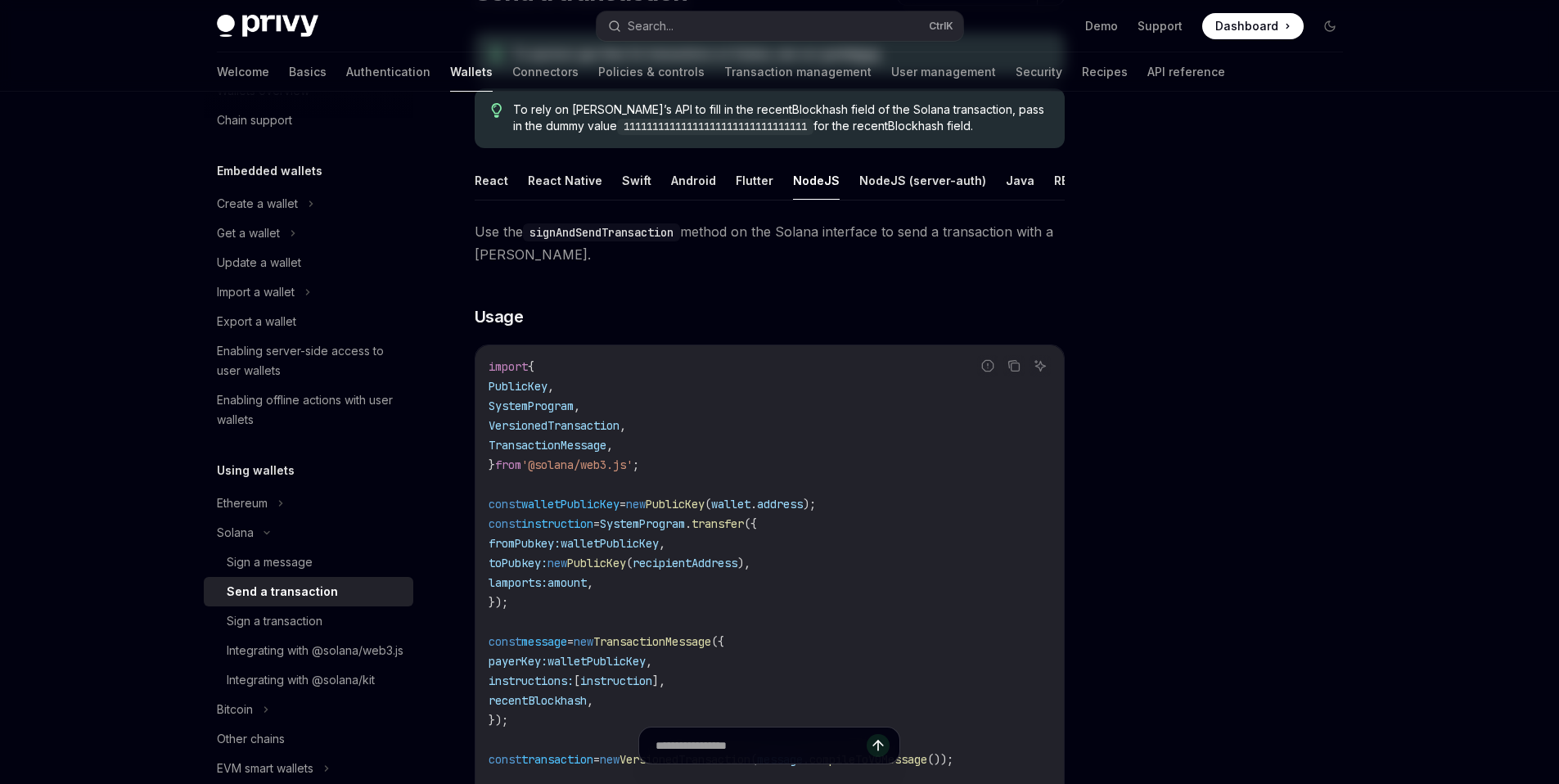
scroll to position [191, 0]
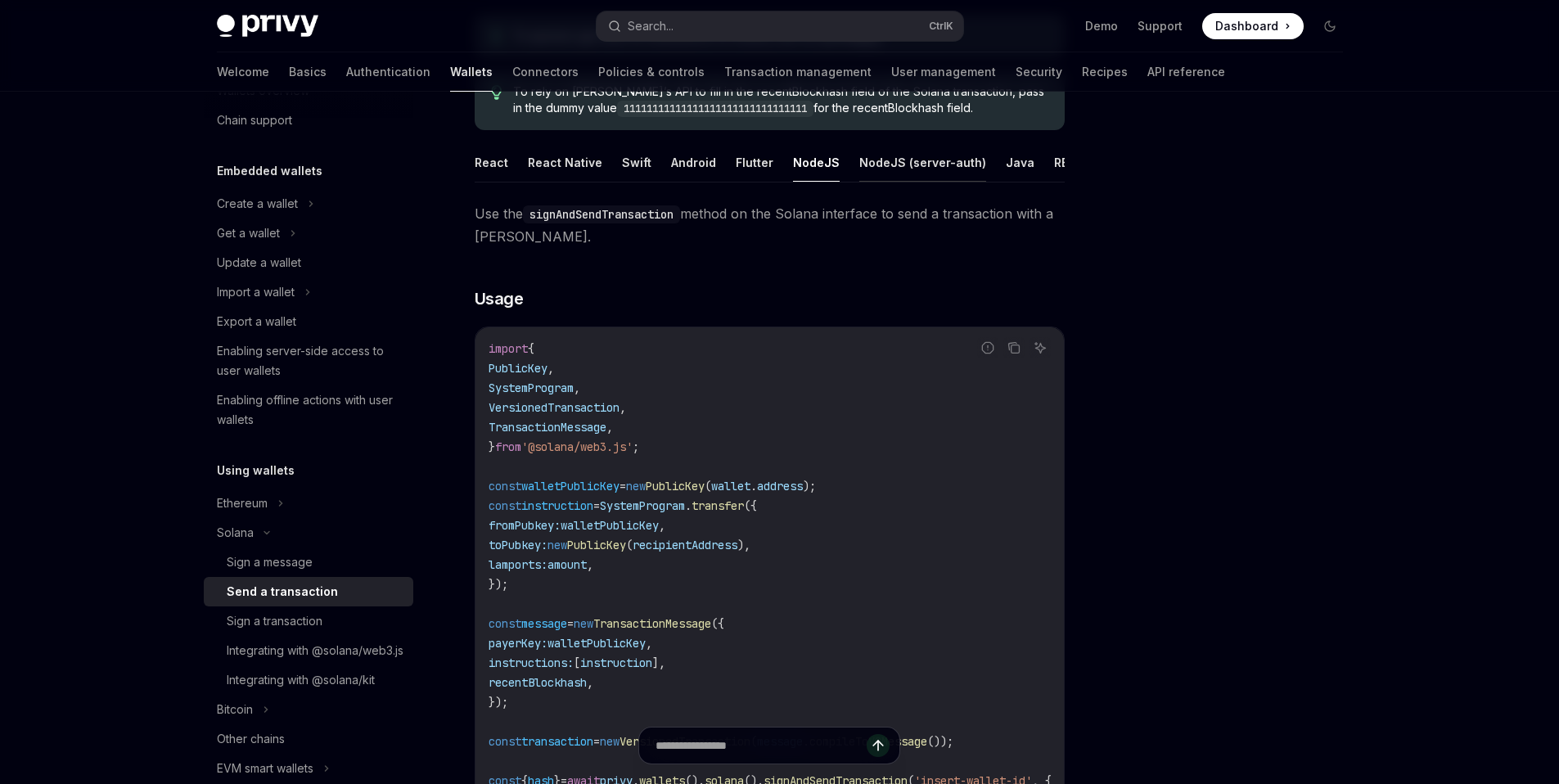
click at [919, 167] on button "NodeJS (server-auth)" at bounding box center [923, 162] width 127 height 39
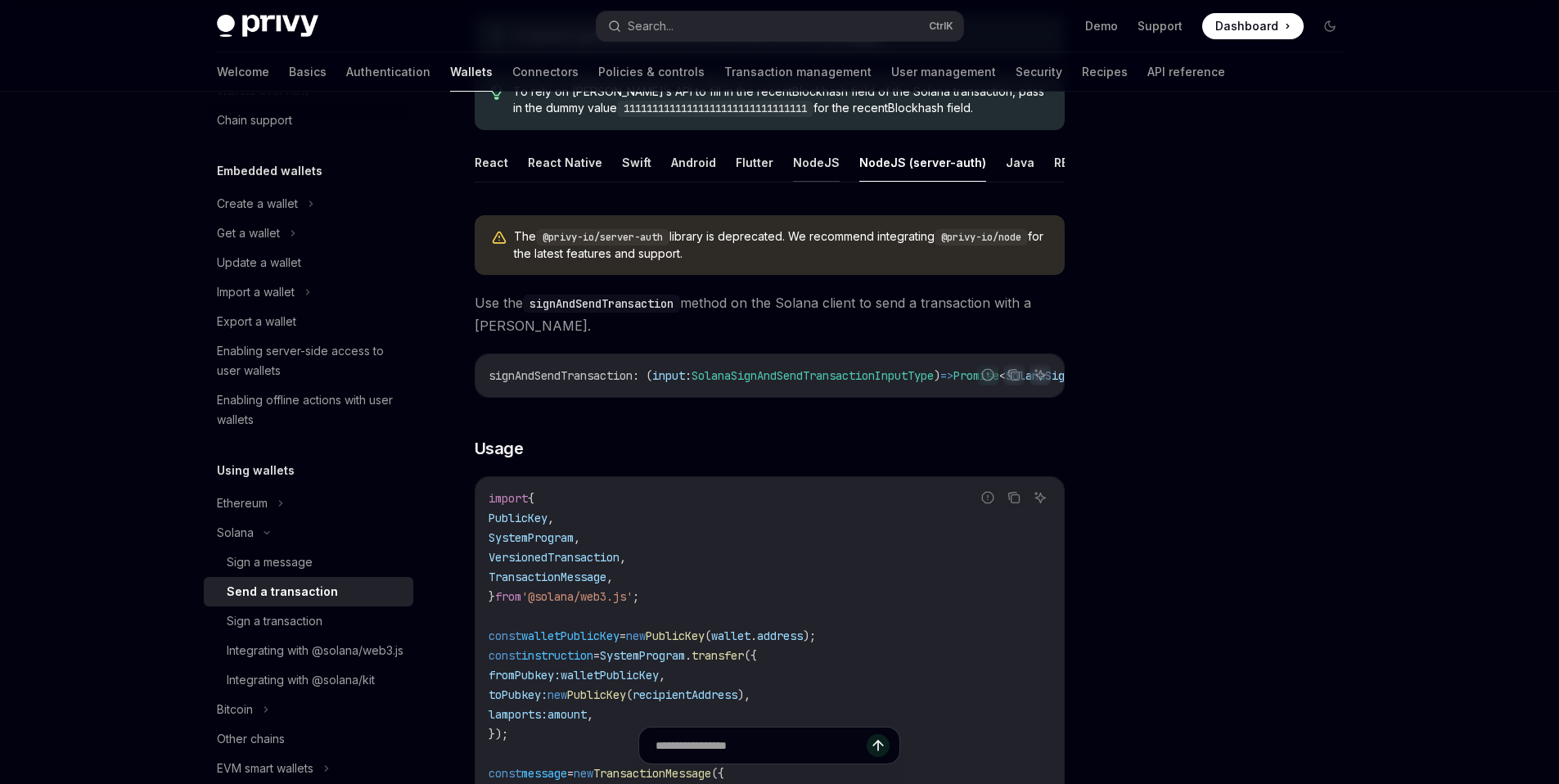
click at [793, 157] on button "NodeJS" at bounding box center [816, 162] width 46 height 39
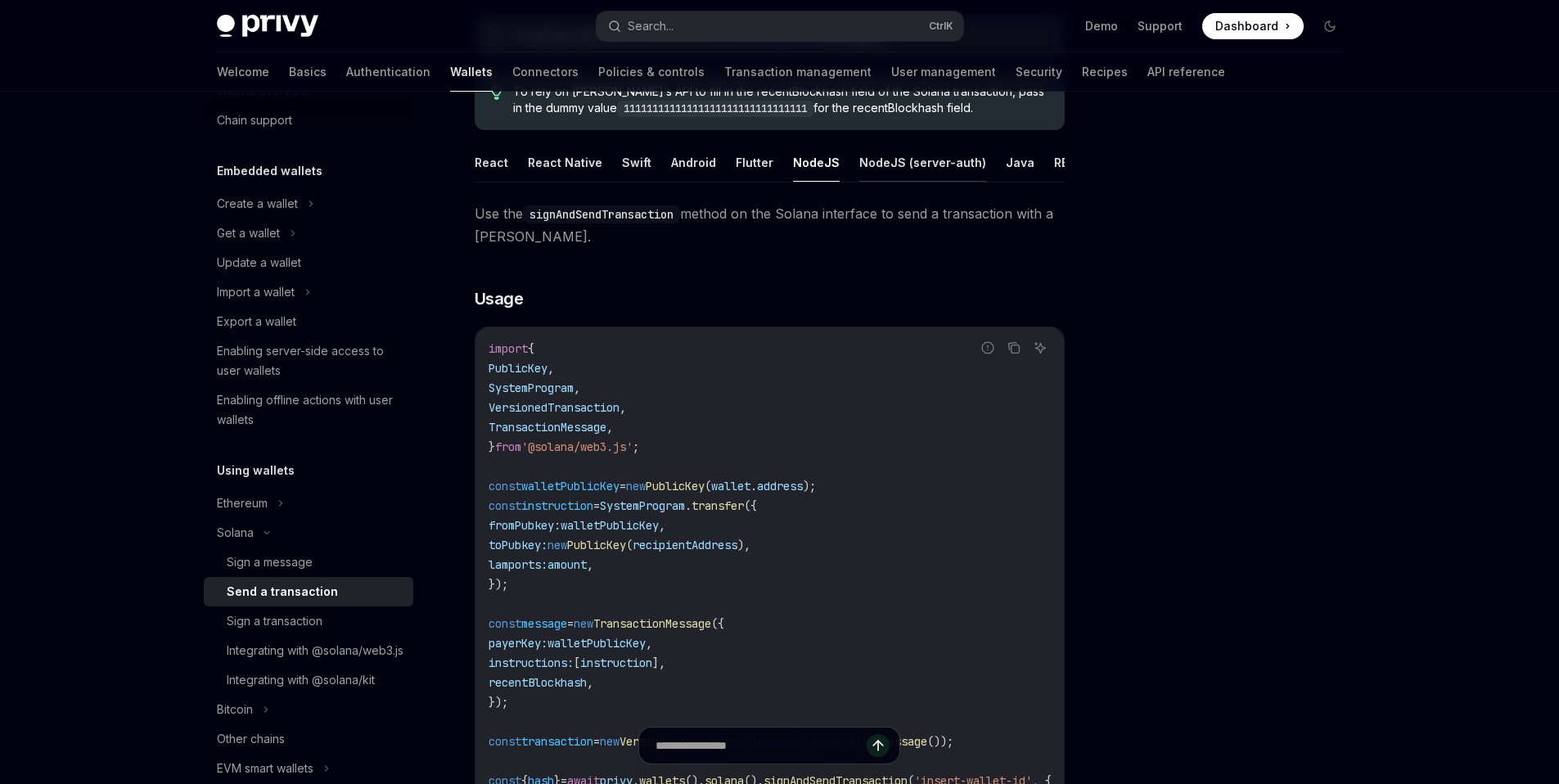
click at [876, 160] on button "NodeJS (server-auth)" at bounding box center [923, 162] width 127 height 39
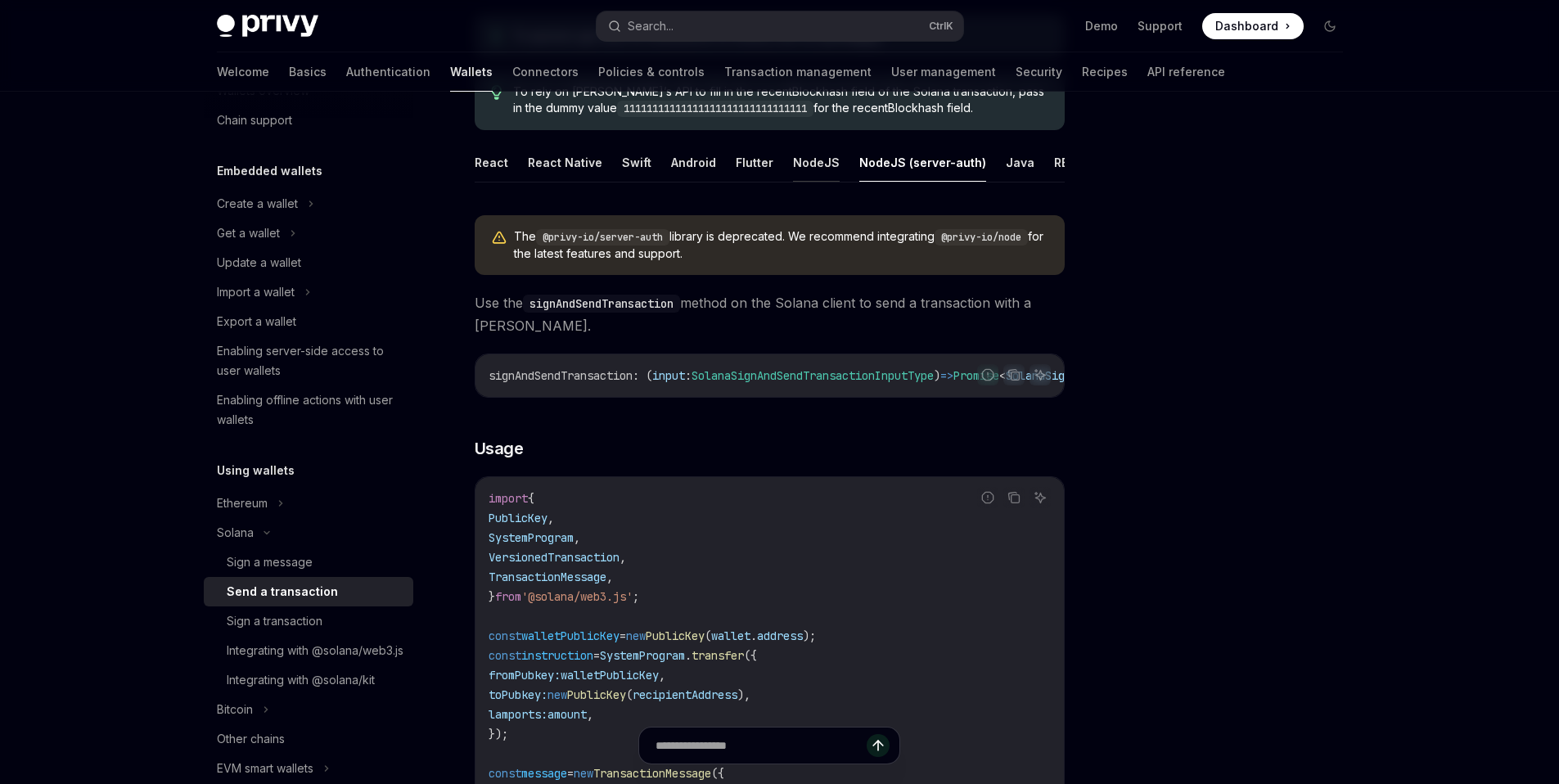
click at [825, 160] on button "NodeJS" at bounding box center [816, 162] width 46 height 39
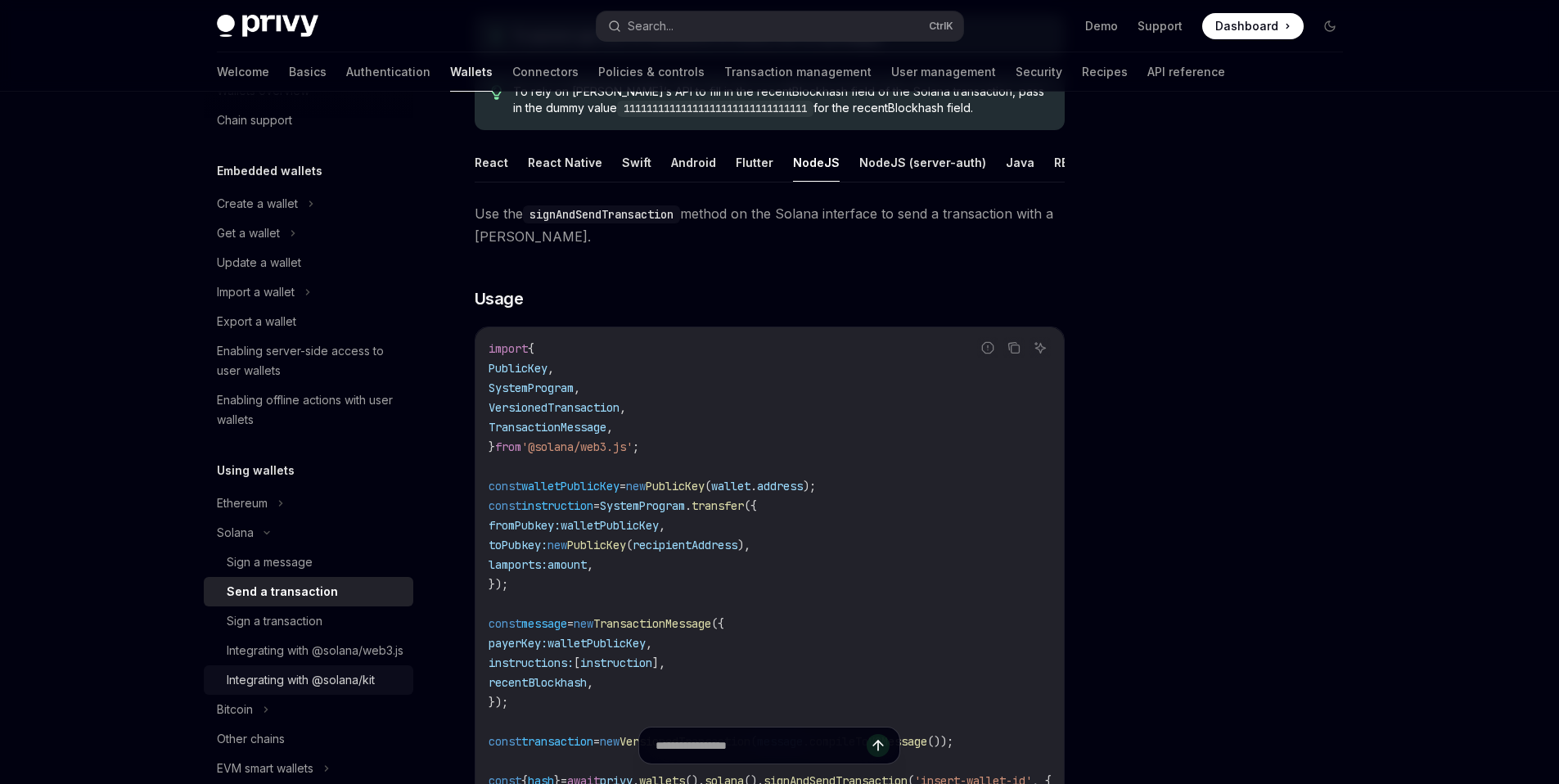
click at [297, 690] on div "Integrating with @solana/kit" at bounding box center [301, 679] width 148 height 20
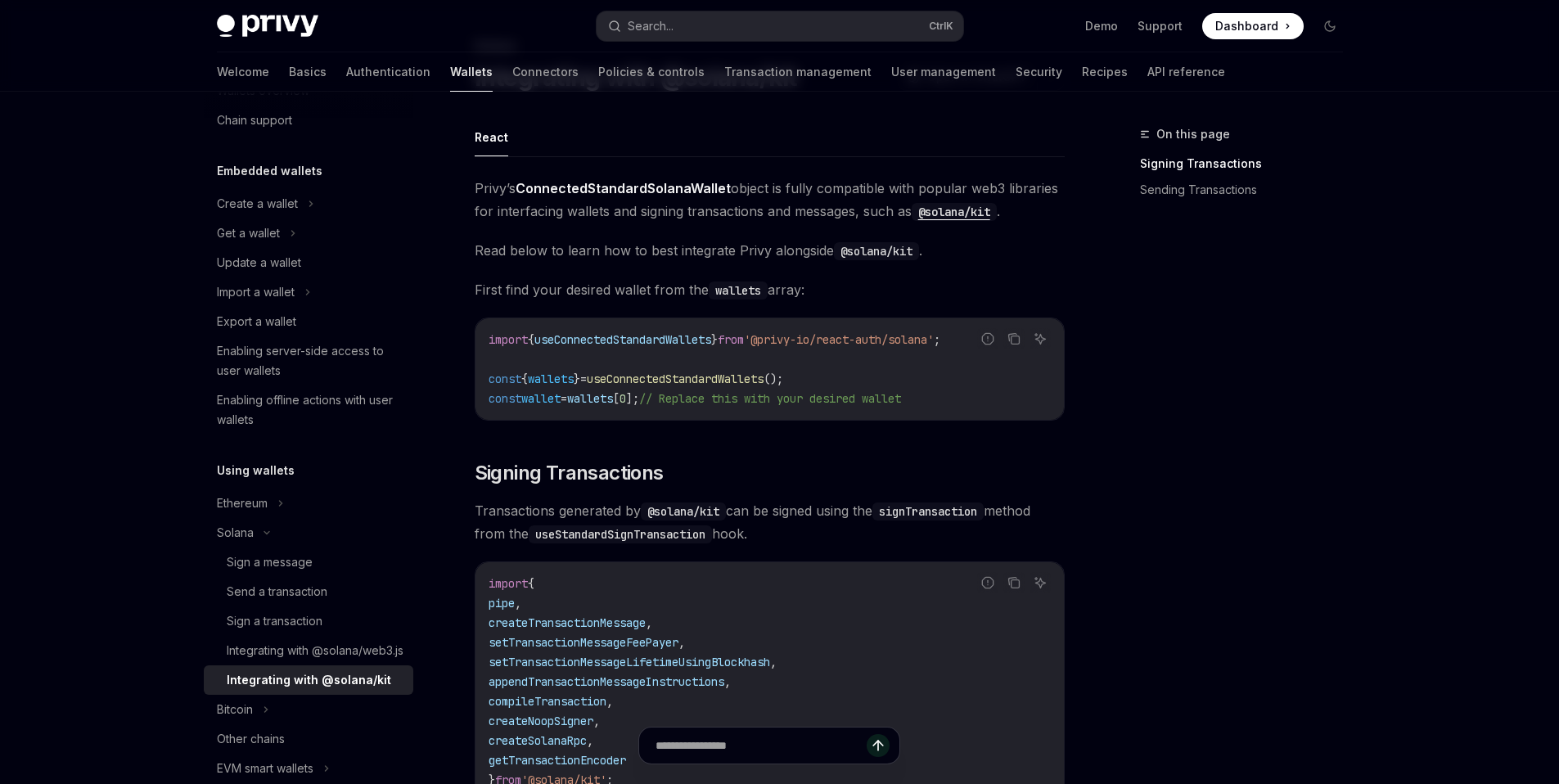
scroll to position [89, 0]
click at [796, 195] on span "Privy’s ConnectedStandardSolanaWallet object is fully compatible with popular w…" at bounding box center [770, 198] width 590 height 46
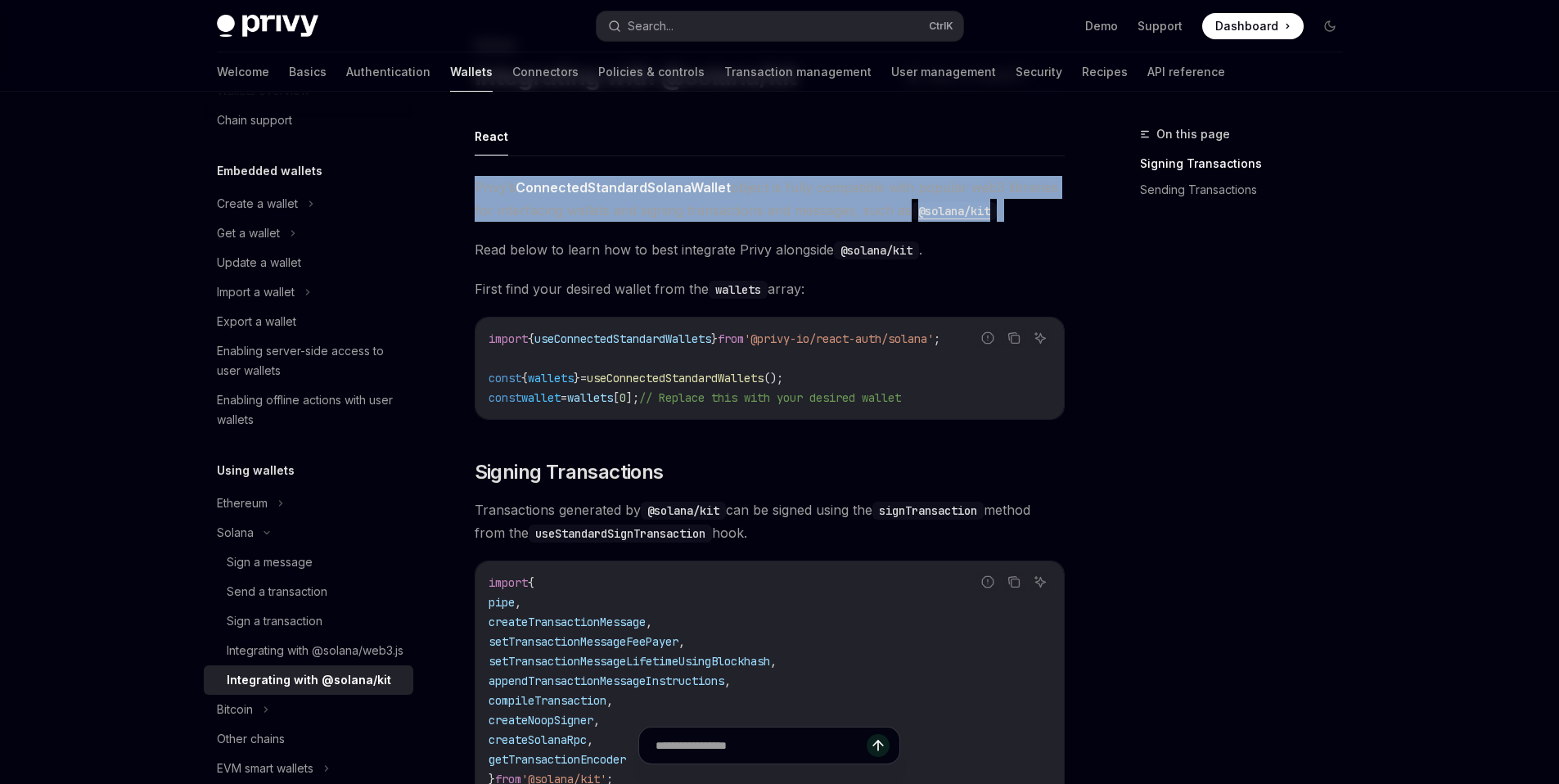
click at [796, 195] on span "Privy’s ConnectedStandardSolanaWallet object is fully compatible with popular w…" at bounding box center [770, 198] width 590 height 46
click at [810, 210] on span "Privy’s ConnectedStandardSolanaWallet object is fully compatible with popular w…" at bounding box center [770, 198] width 590 height 46
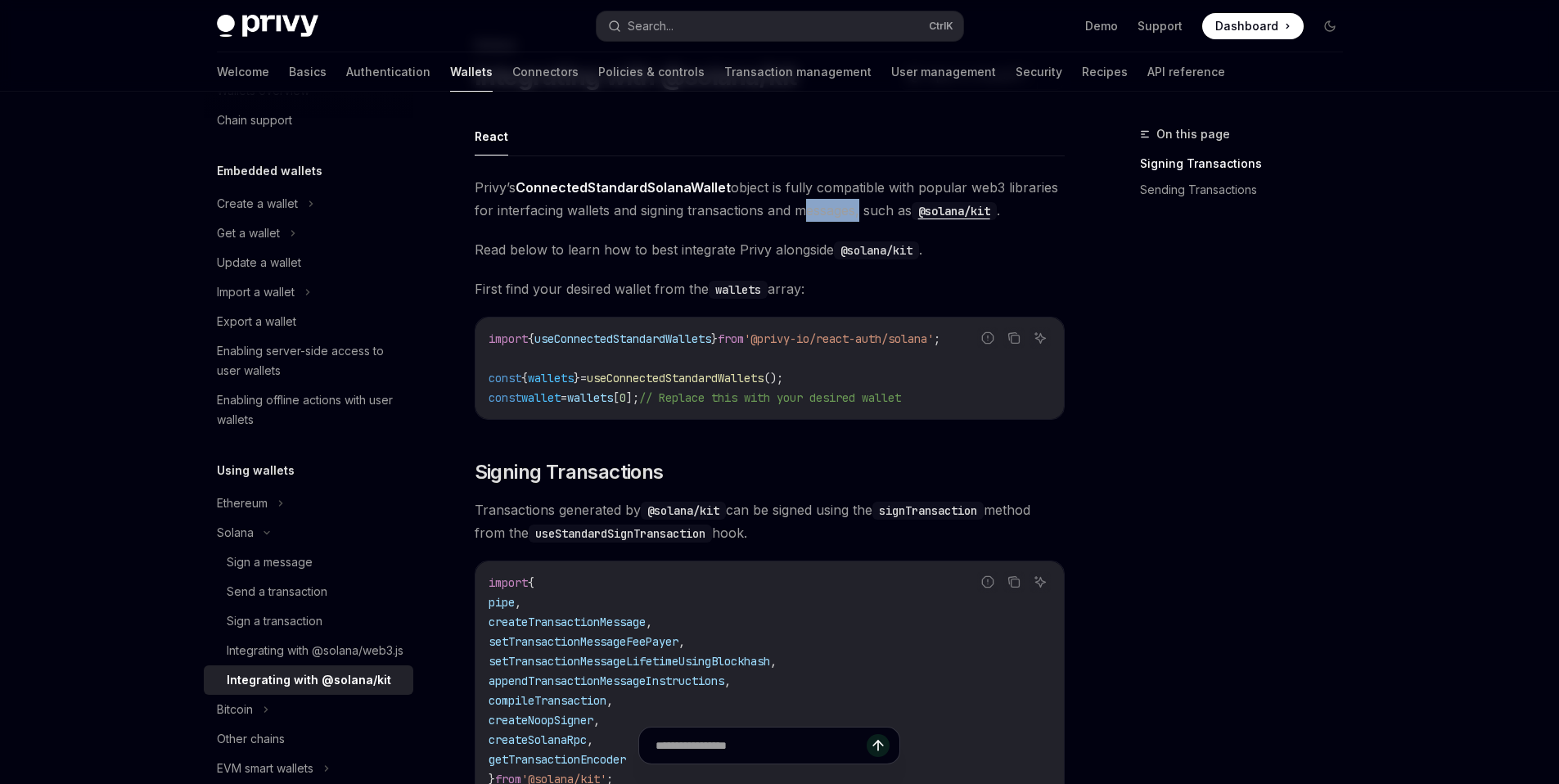
click at [810, 210] on span "Privy’s ConnectedStandardSolanaWallet object is fully compatible with popular w…" at bounding box center [770, 198] width 590 height 46
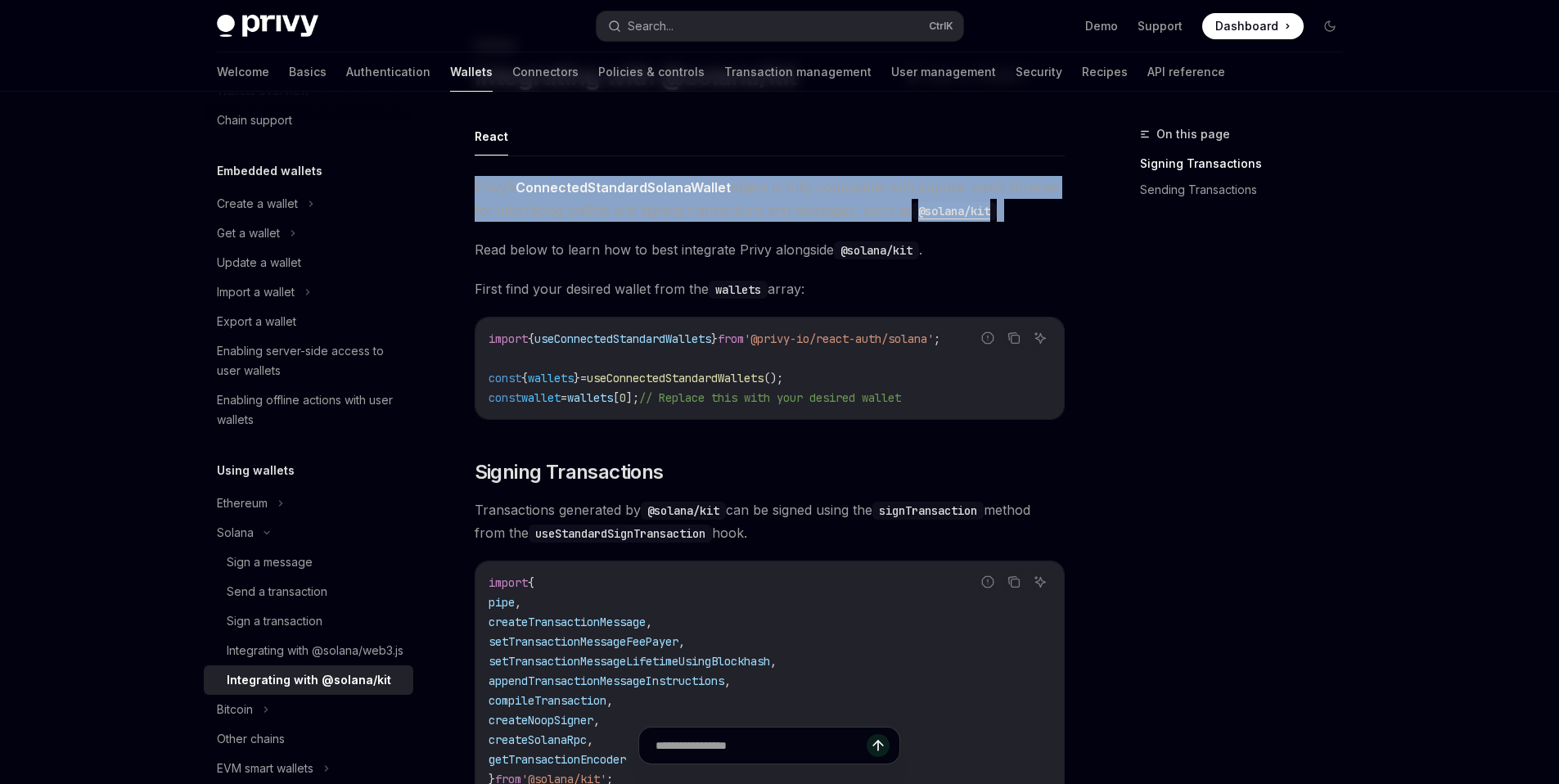
click at [810, 210] on span "Privy’s ConnectedStandardSolanaWallet object is fully compatible with popular w…" at bounding box center [770, 198] width 590 height 46
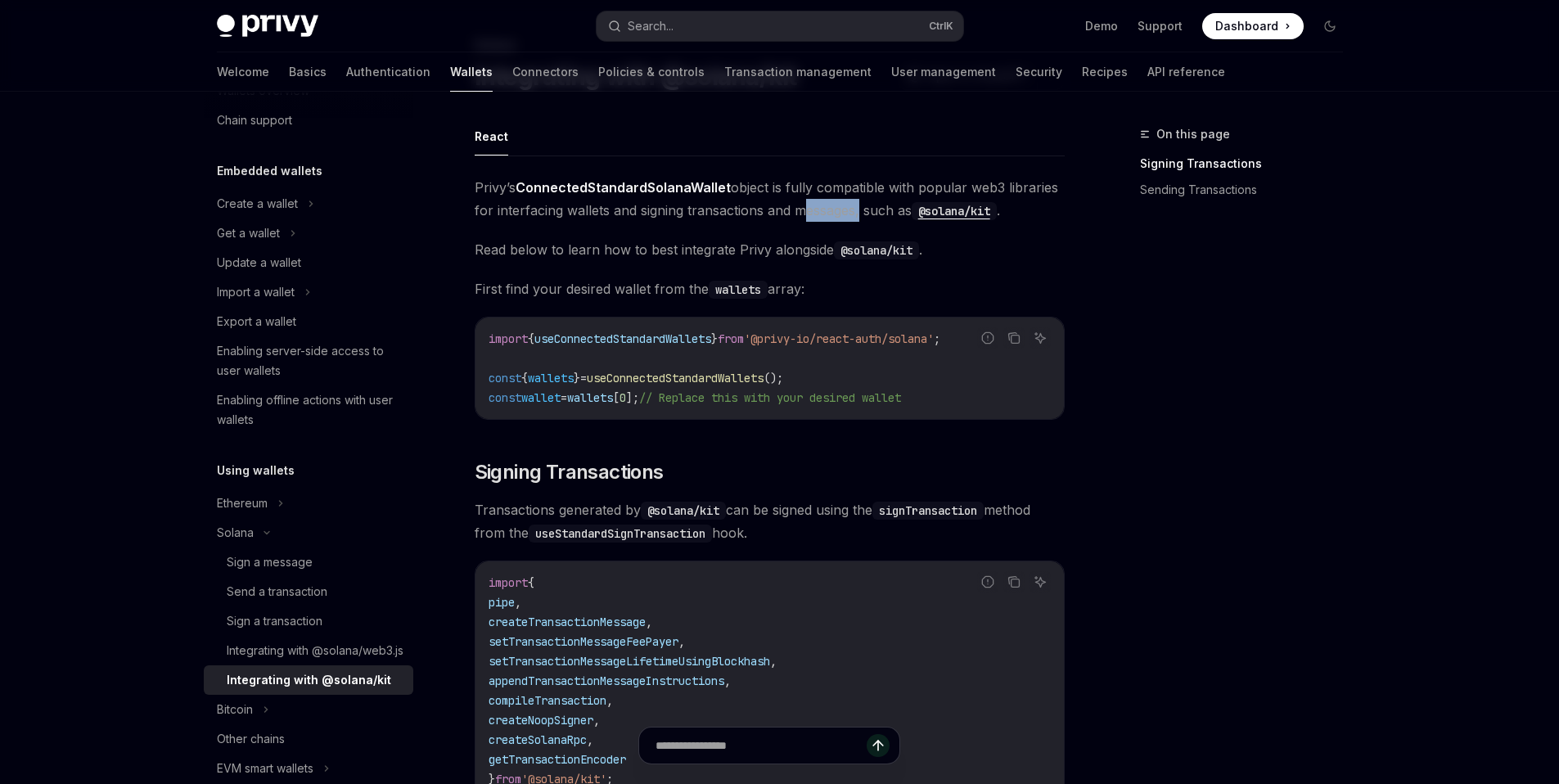
click at [810, 210] on span "Privy’s ConnectedStandardSolanaWallet object is fully compatible with popular w…" at bounding box center [770, 198] width 590 height 46
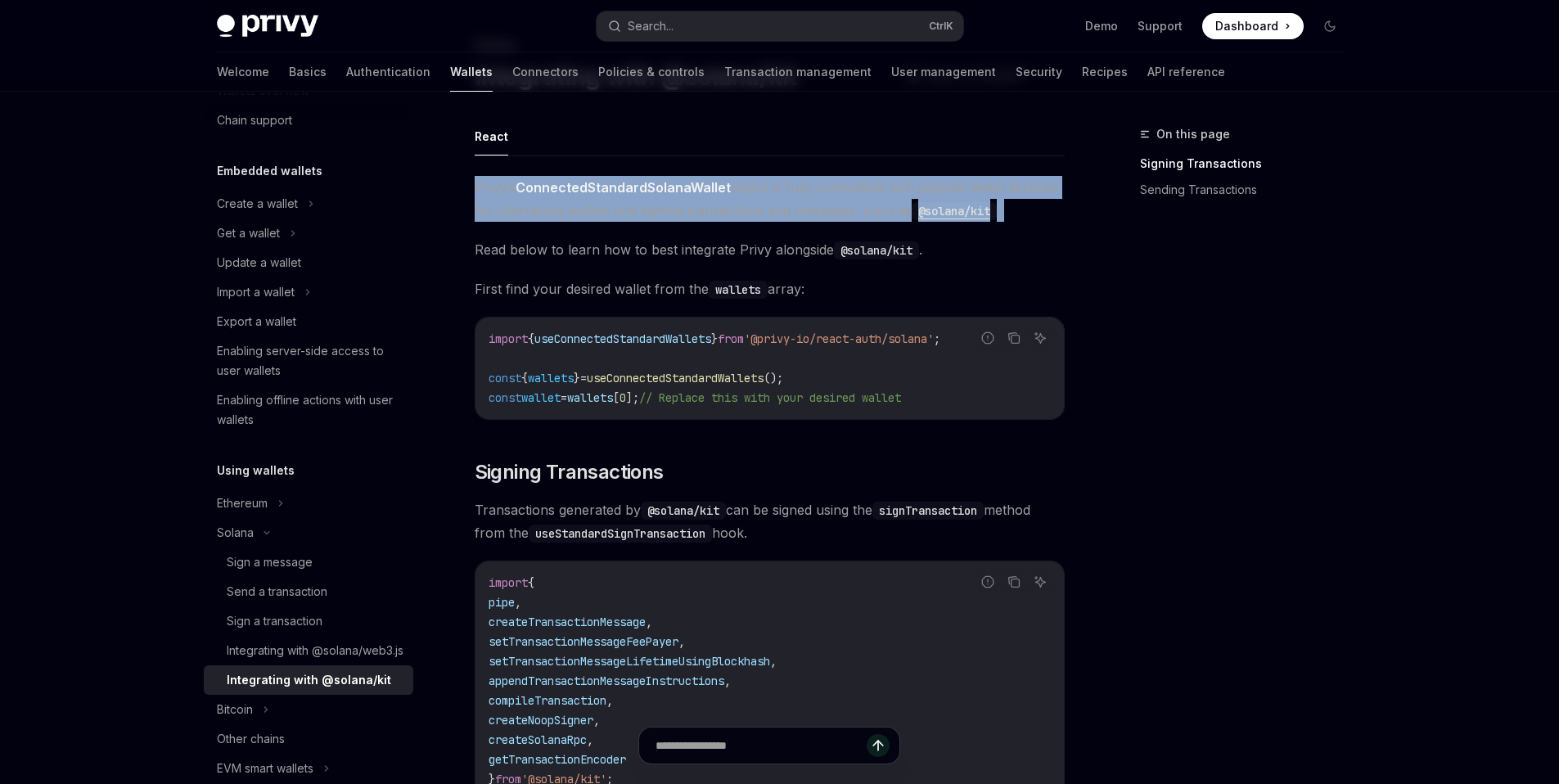
click at [810, 210] on span "Privy’s ConnectedStandardSolanaWallet object is fully compatible with popular w…" at bounding box center [770, 198] width 590 height 46
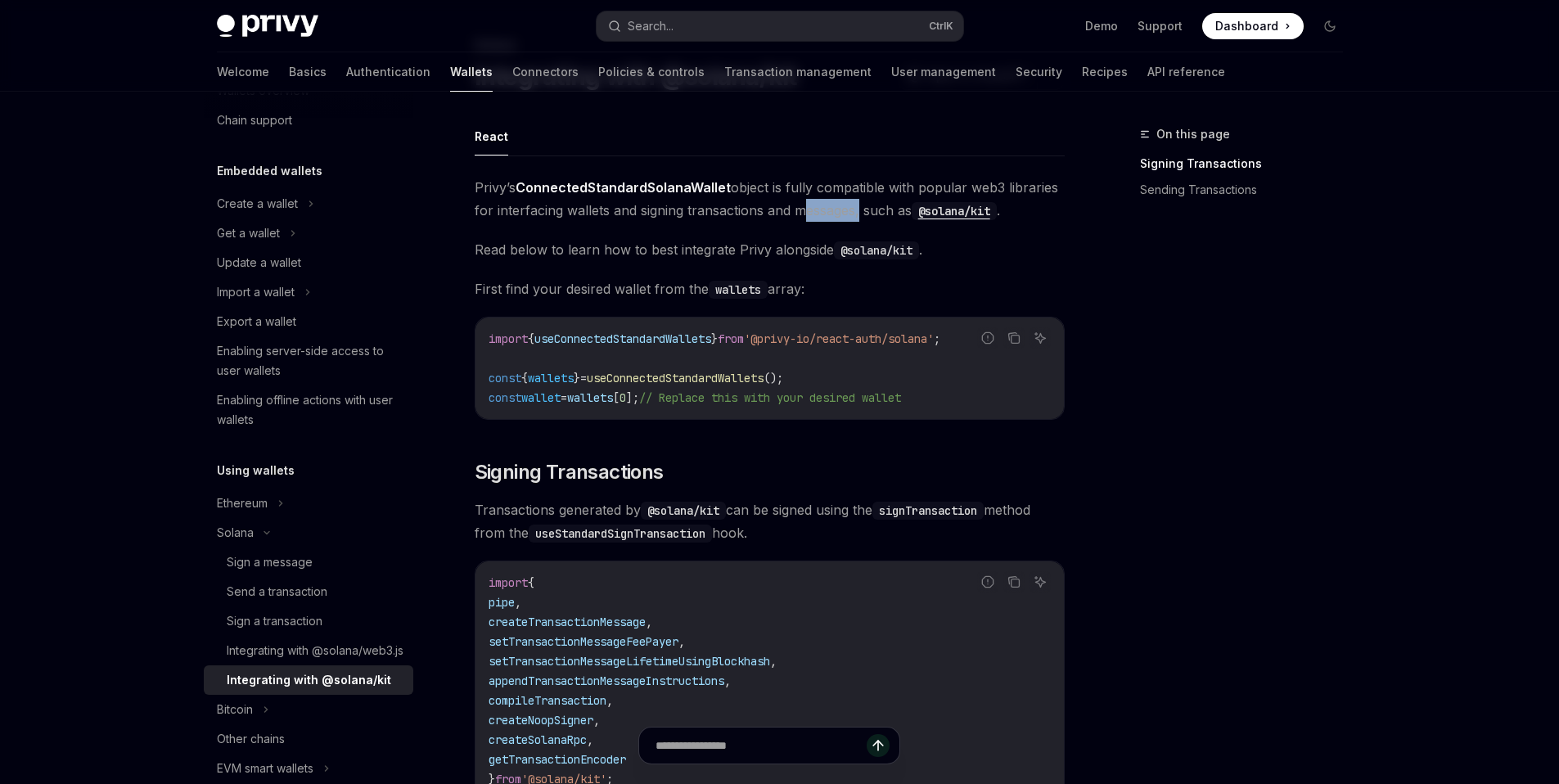
click at [810, 210] on span "Privy’s ConnectedStandardSolanaWallet object is fully compatible with popular w…" at bounding box center [770, 198] width 590 height 46
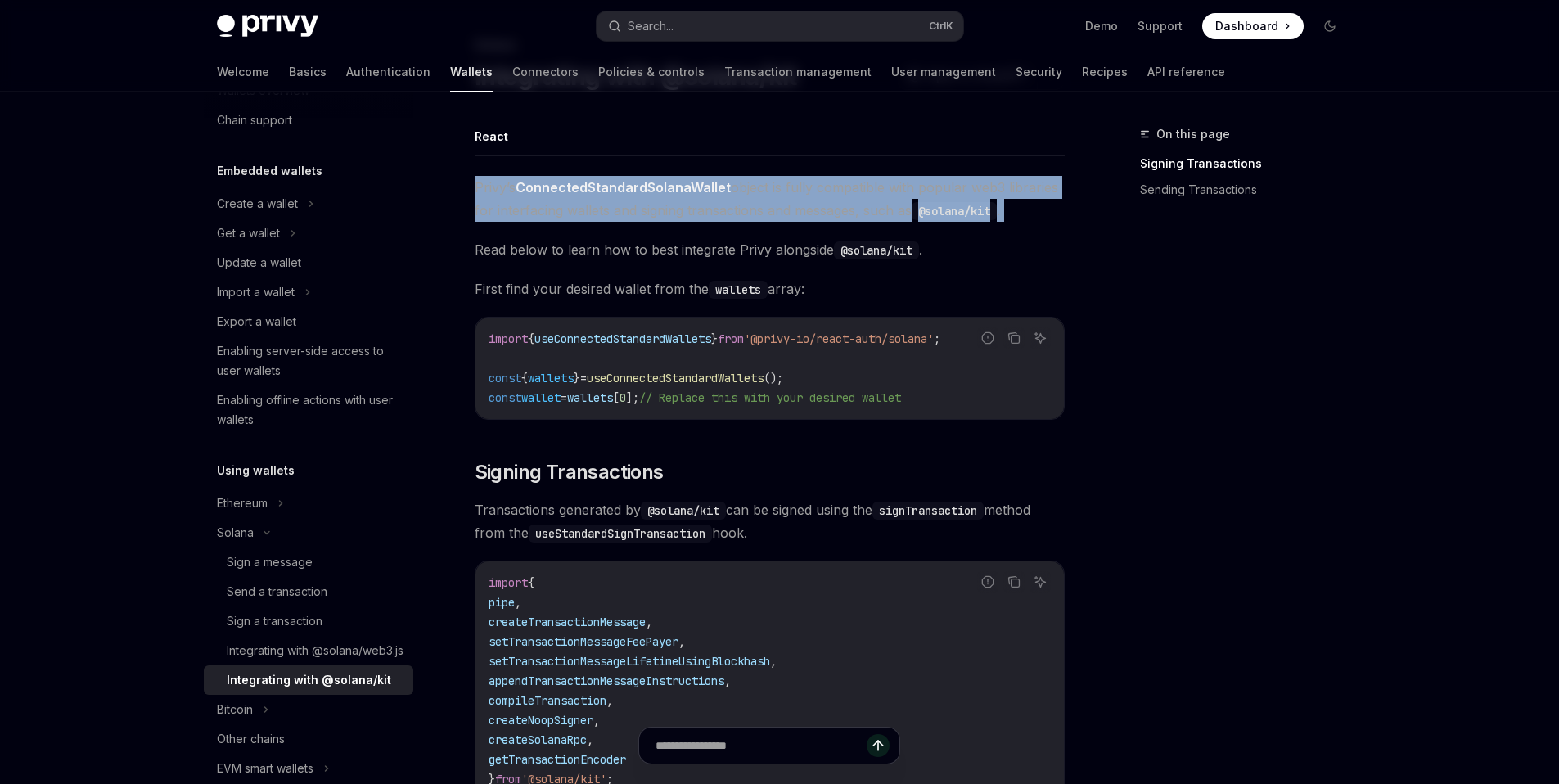
click at [810, 210] on span "Privy’s ConnectedStandardSolanaWallet object is fully compatible with popular w…" at bounding box center [770, 198] width 590 height 46
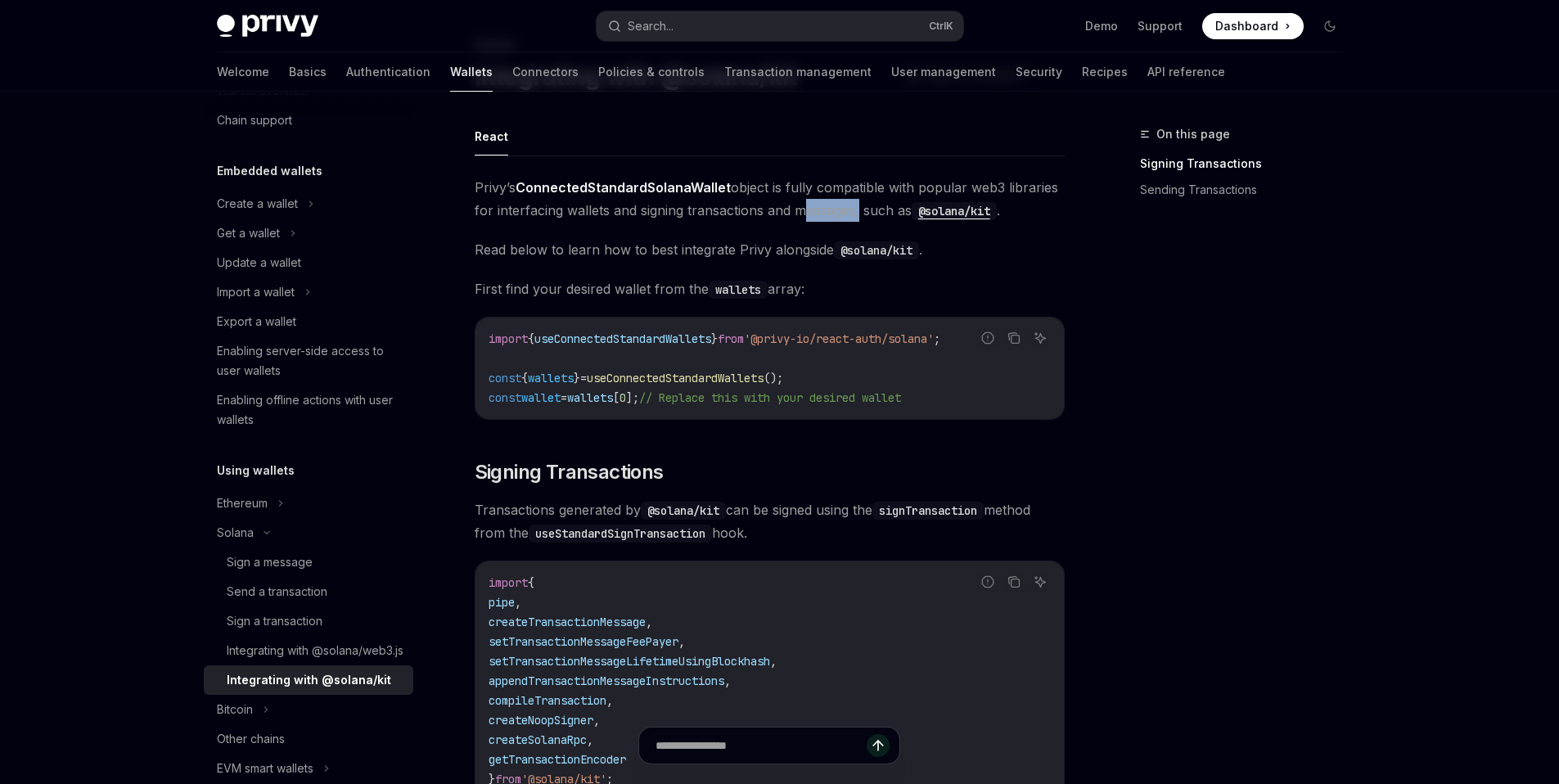
click at [810, 210] on span "Privy’s ConnectedStandardSolanaWallet object is fully compatible with popular w…" at bounding box center [770, 198] width 590 height 46
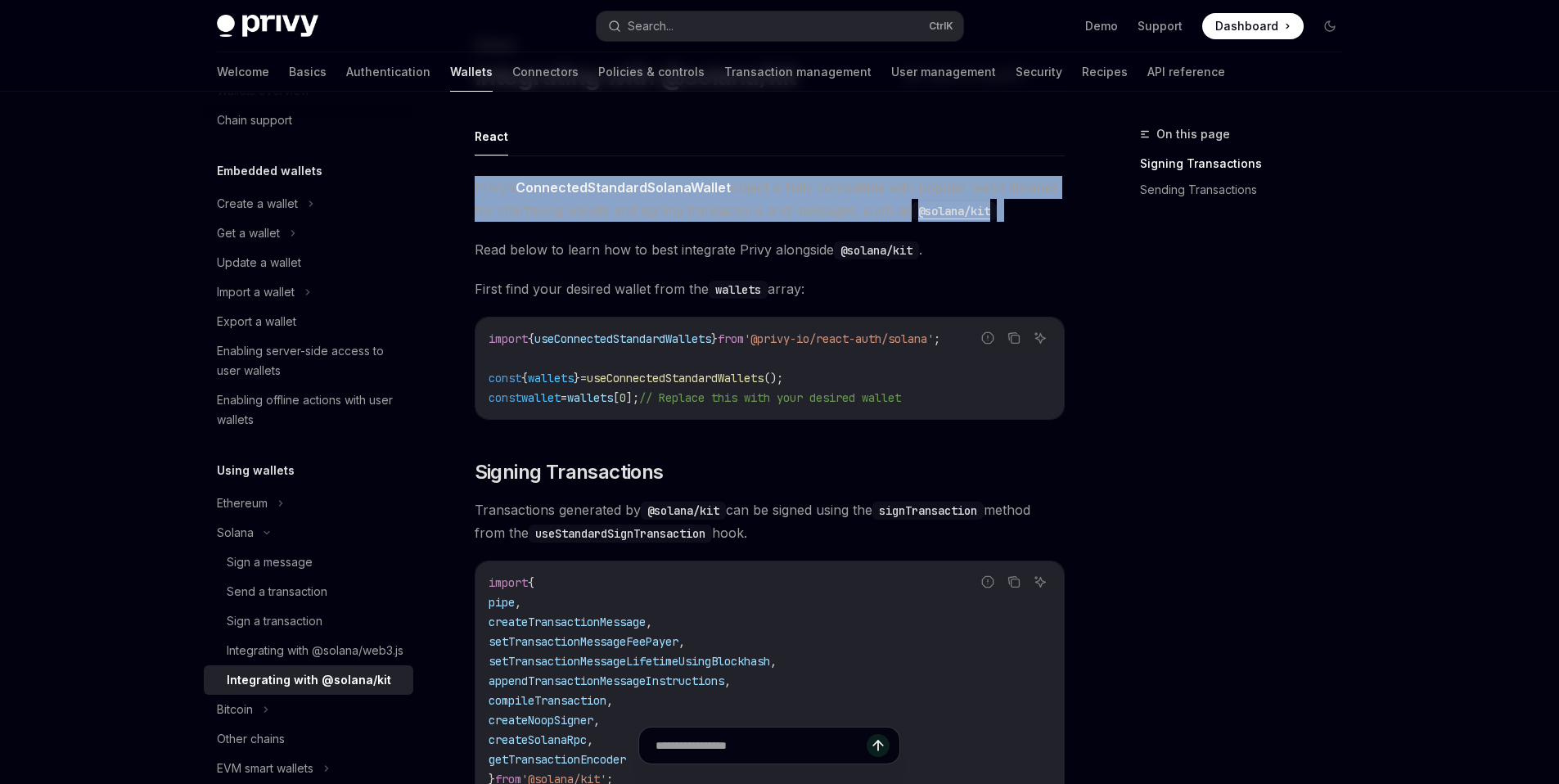
click at [810, 210] on span "Privy’s ConnectedStandardSolanaWallet object is fully compatible with popular w…" at bounding box center [770, 198] width 590 height 46
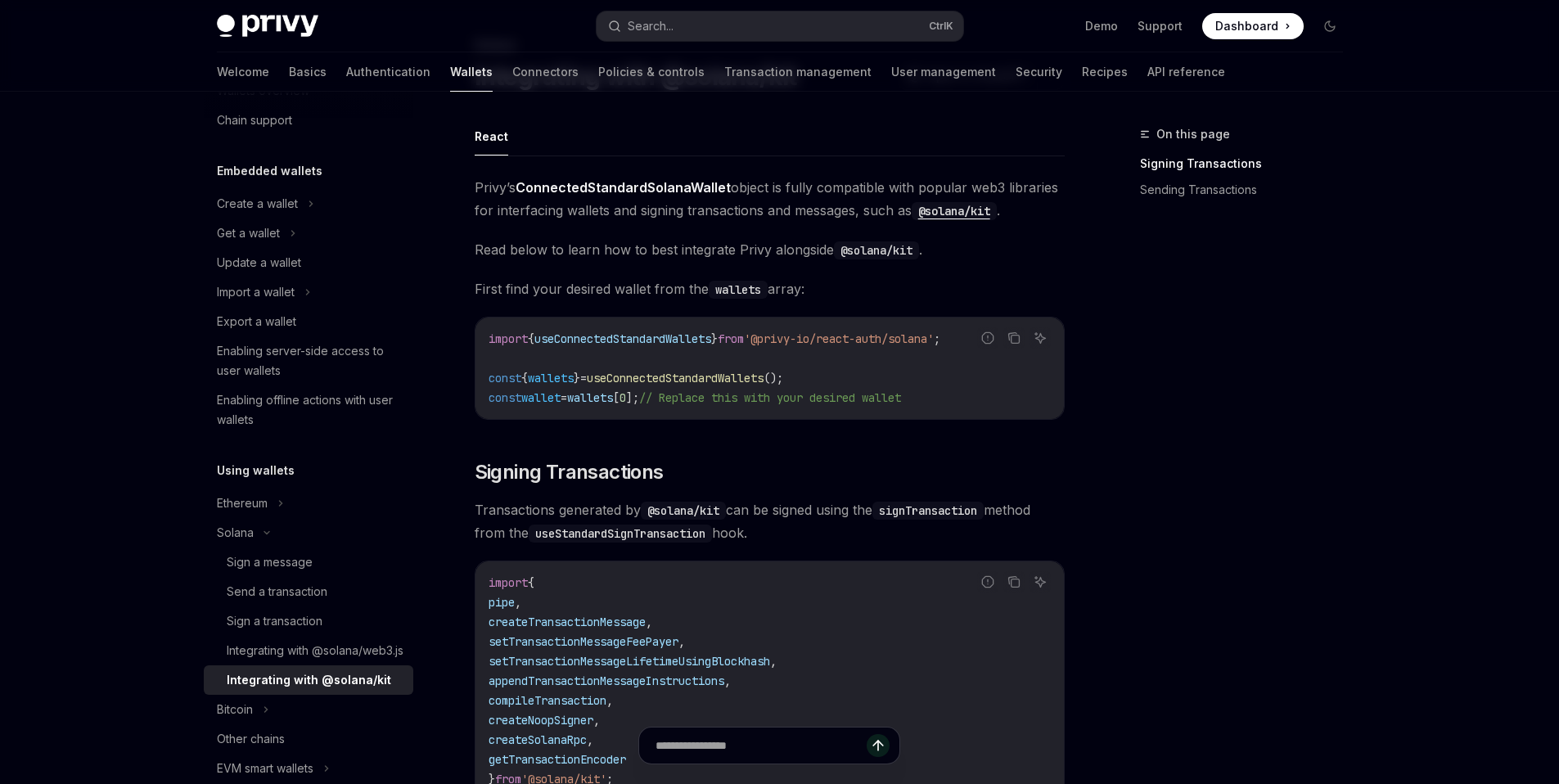
click at [810, 210] on span "Privy’s ConnectedStandardSolanaWallet object is fully compatible with popular w…" at bounding box center [770, 198] width 590 height 46
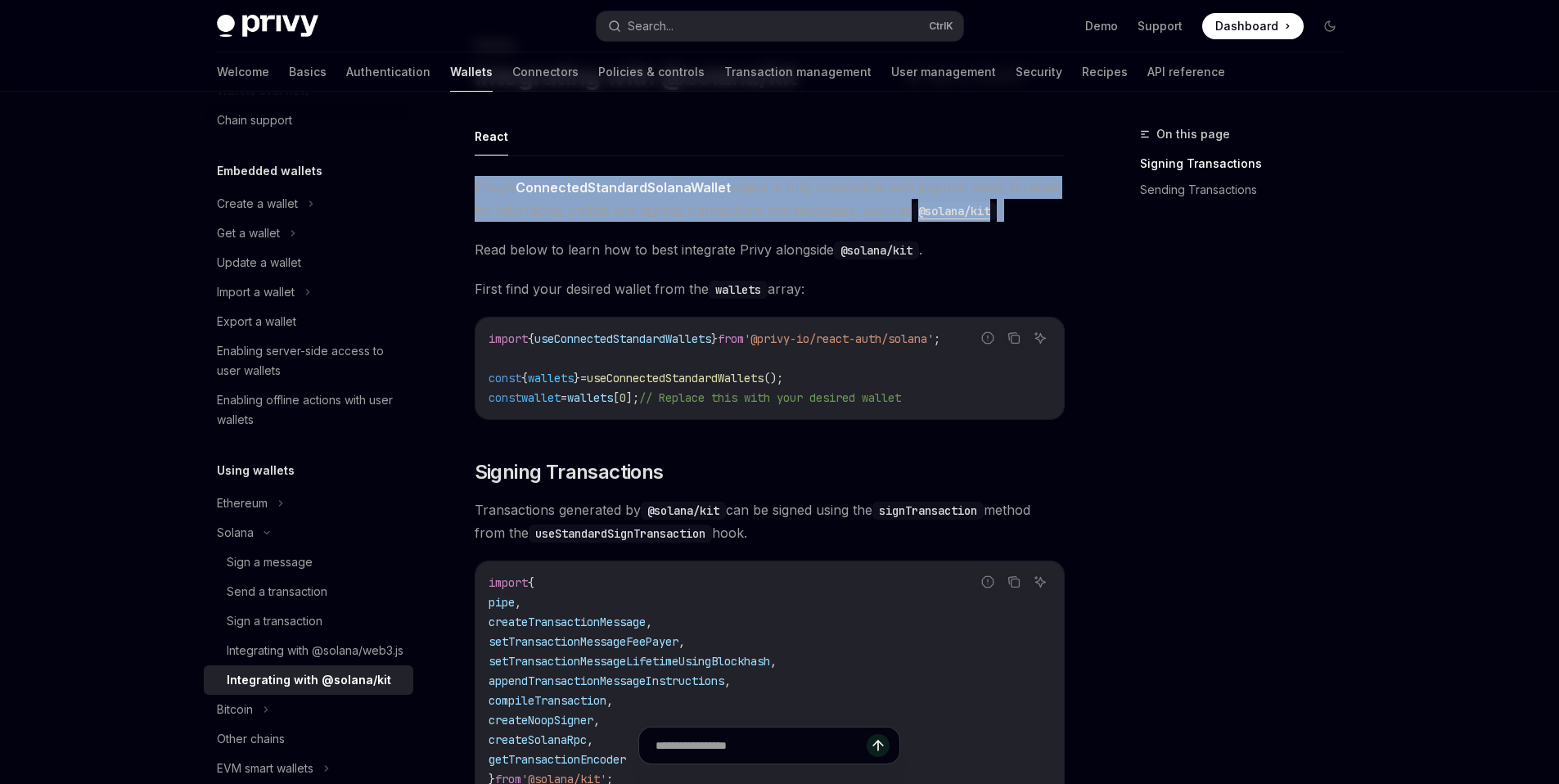
click at [810, 210] on span "Privy’s ConnectedStandardSolanaWallet object is fully compatible with popular w…" at bounding box center [770, 198] width 590 height 46
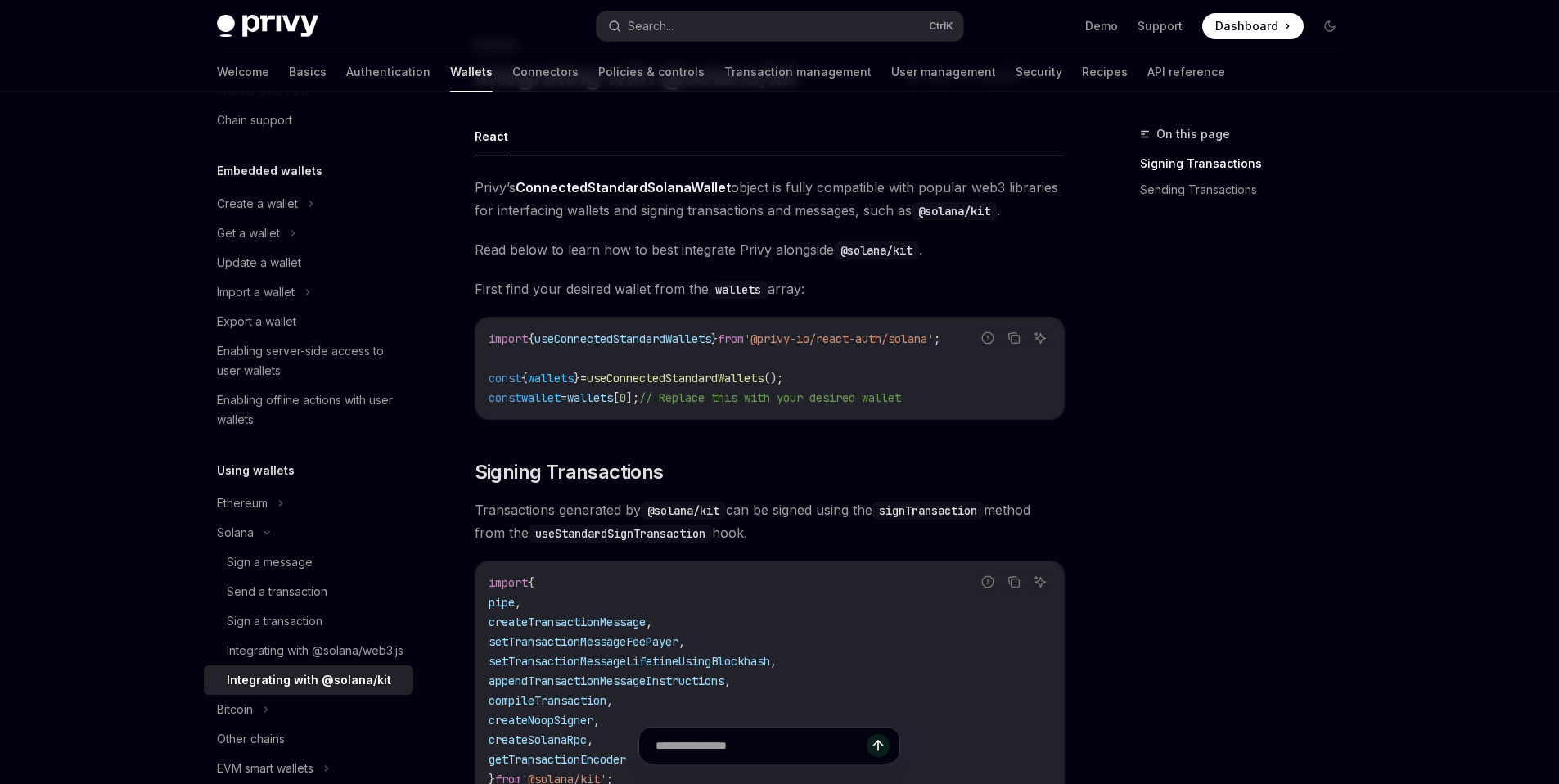
click at [783, 246] on span "Read below to learn how to best integrate Privy alongside @solana/kit ." at bounding box center [770, 249] width 590 height 23
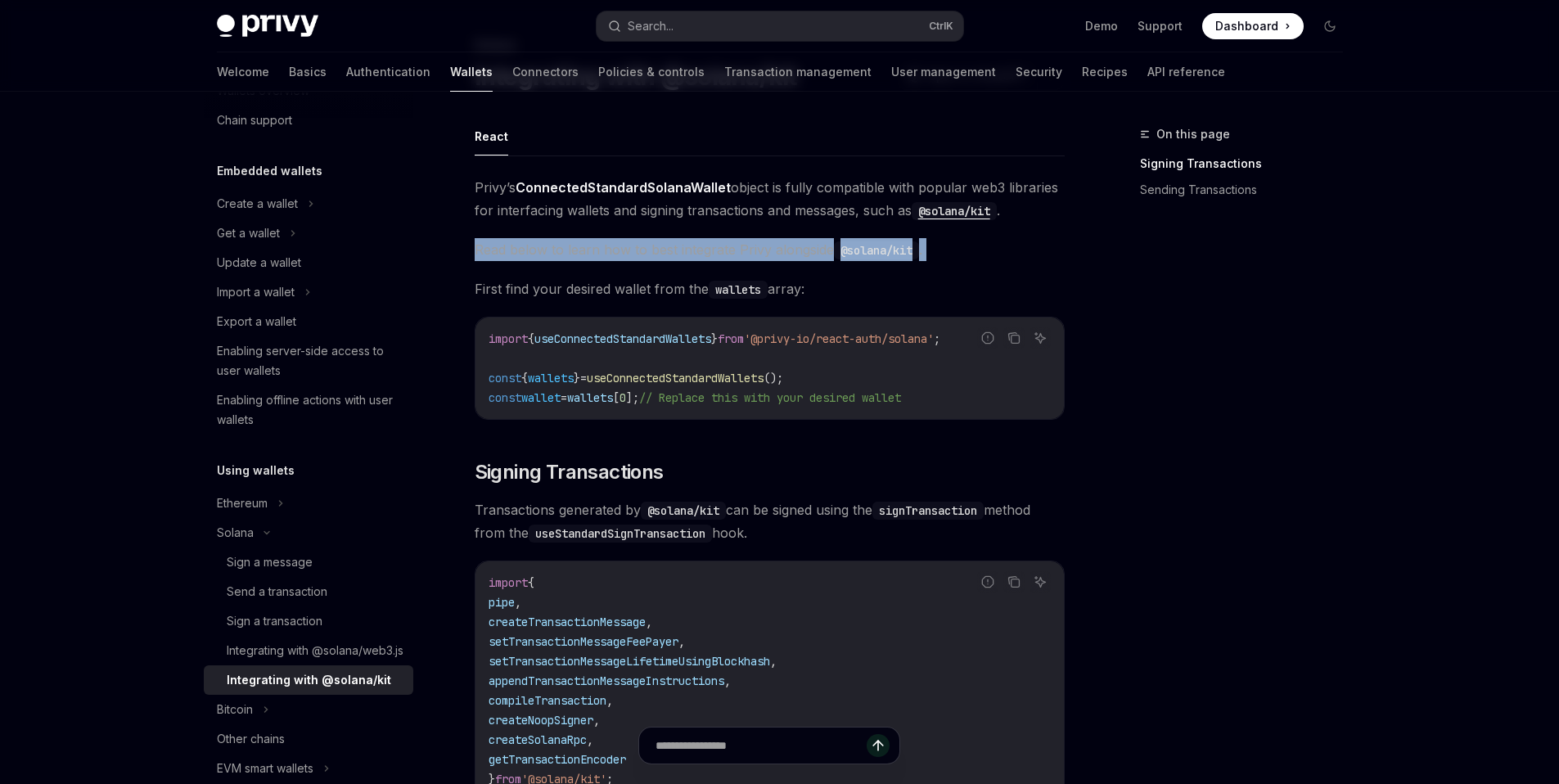
drag, startPoint x: 783, startPoint y: 246, endPoint x: 792, endPoint y: 253, distance: 11.4
click at [792, 253] on span "Read below to learn how to best integrate Privy alongside @solana/kit ." at bounding box center [770, 249] width 590 height 23
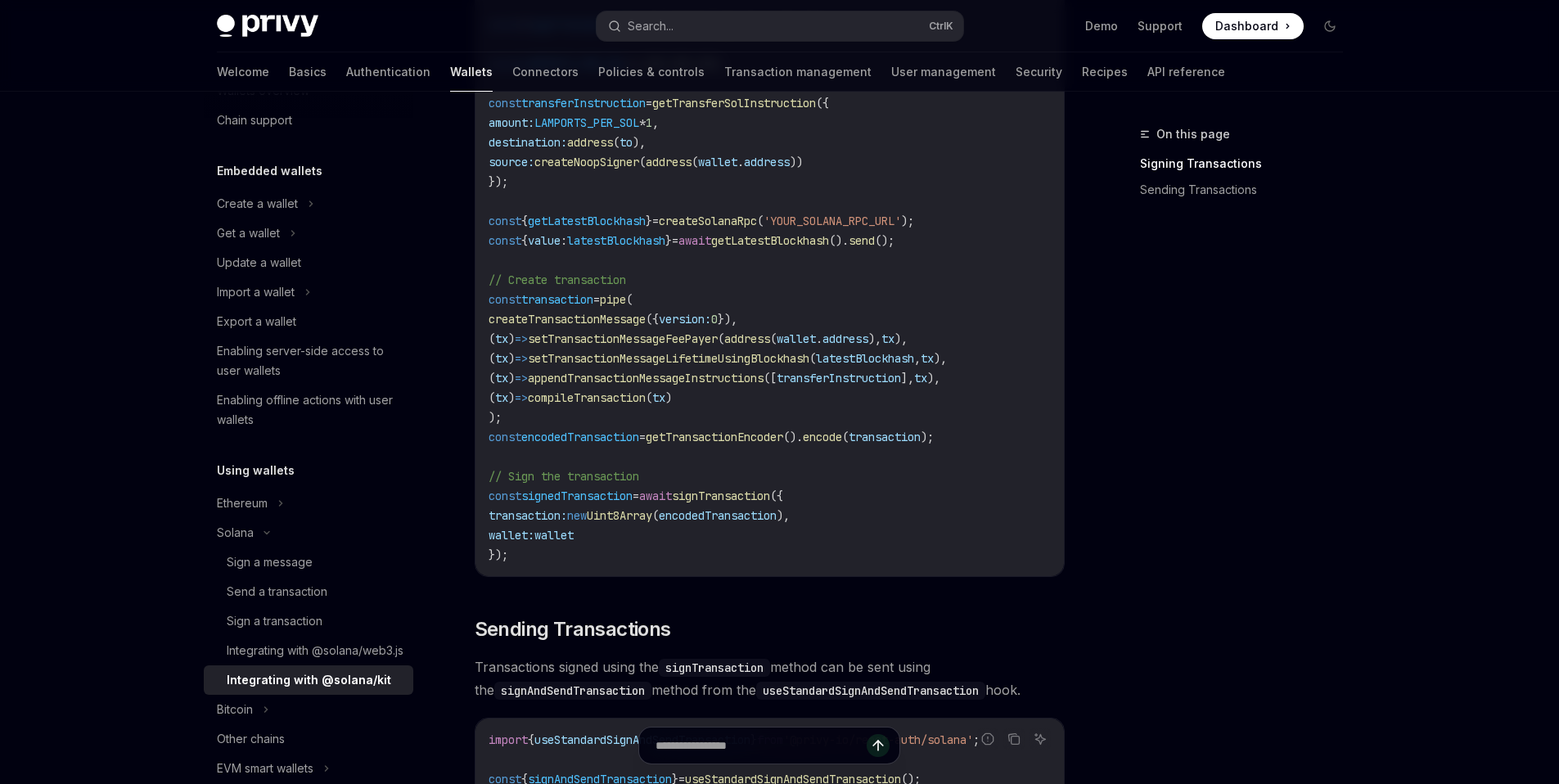
scroll to position [930, 0]
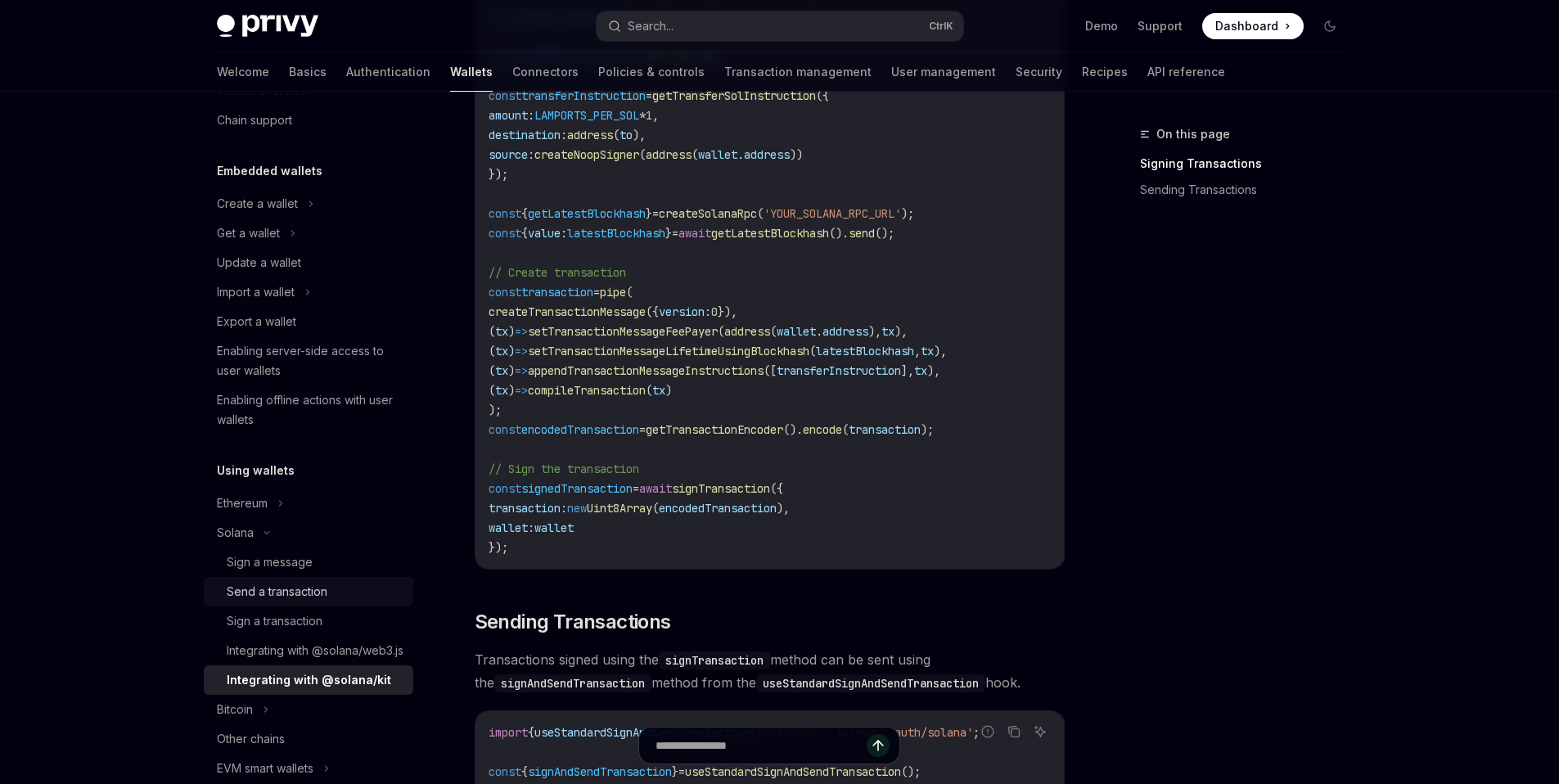
click at [261, 593] on div "Send a transaction" at bounding box center [277, 592] width 100 height 20
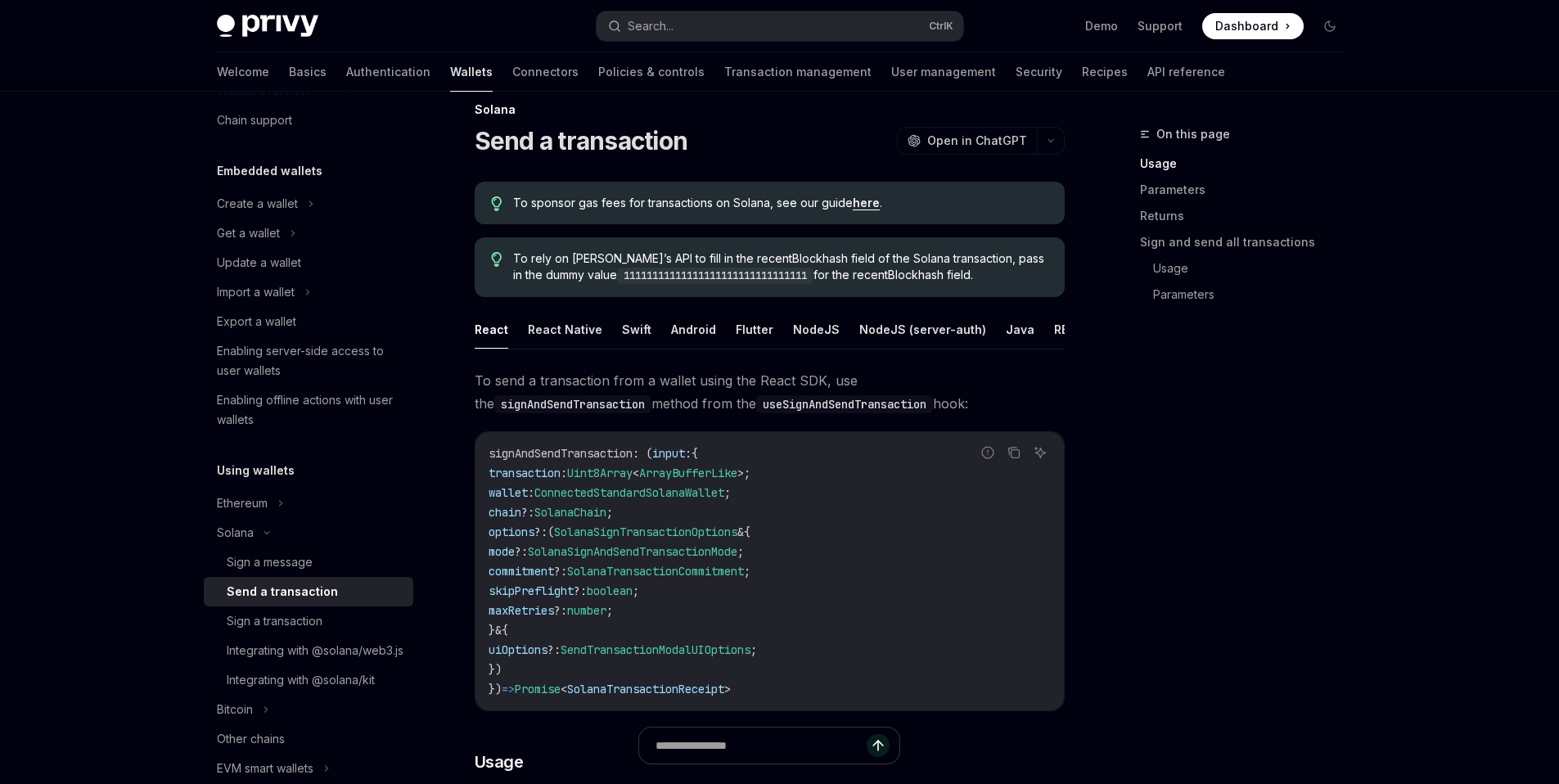
scroll to position [26, 0]
click at [813, 330] on button "NodeJS" at bounding box center [816, 327] width 46 height 39
type textarea "*"
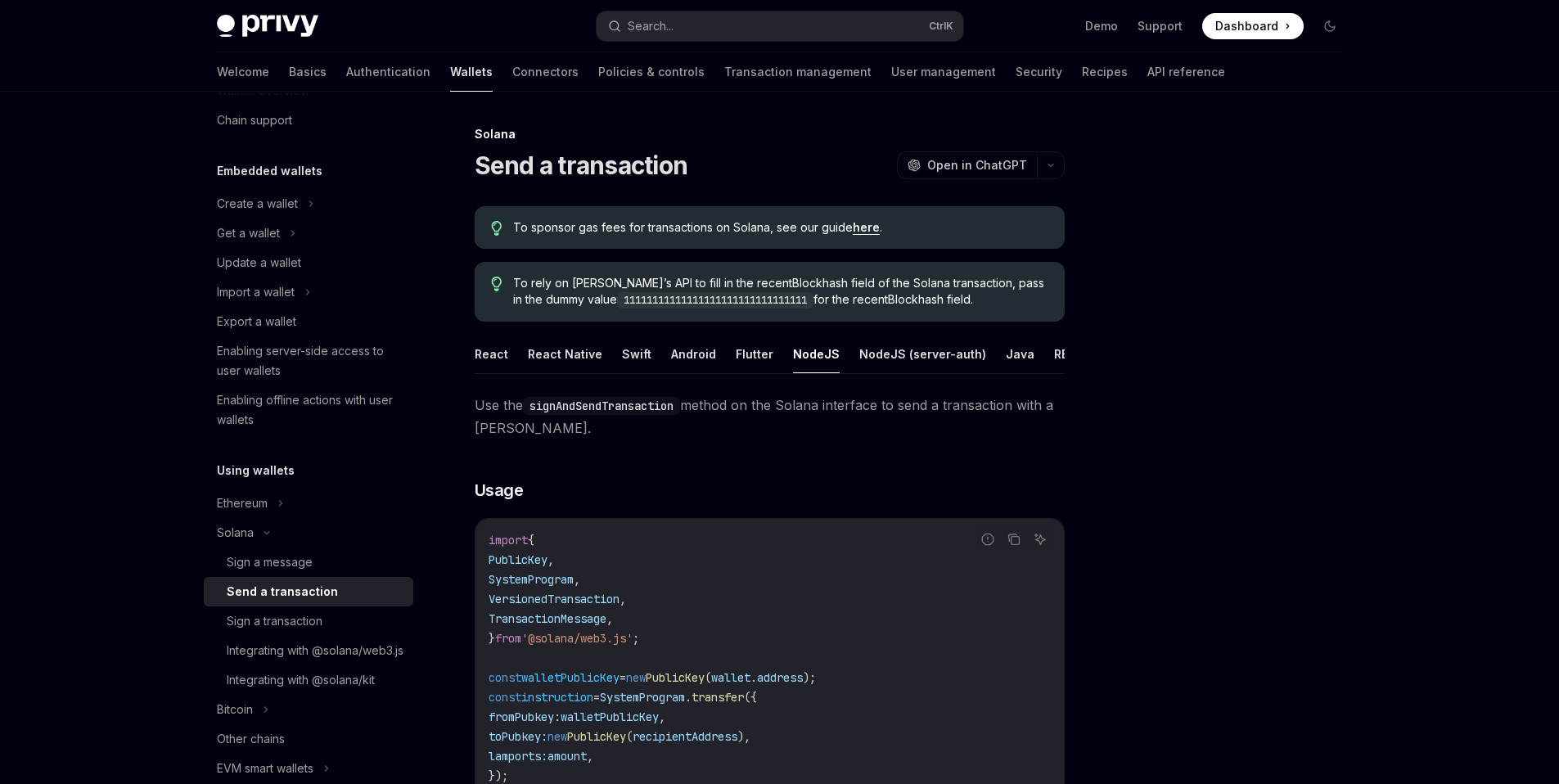
scroll to position [721, 0]
